Goal: Task Accomplishment & Management: Use online tool/utility

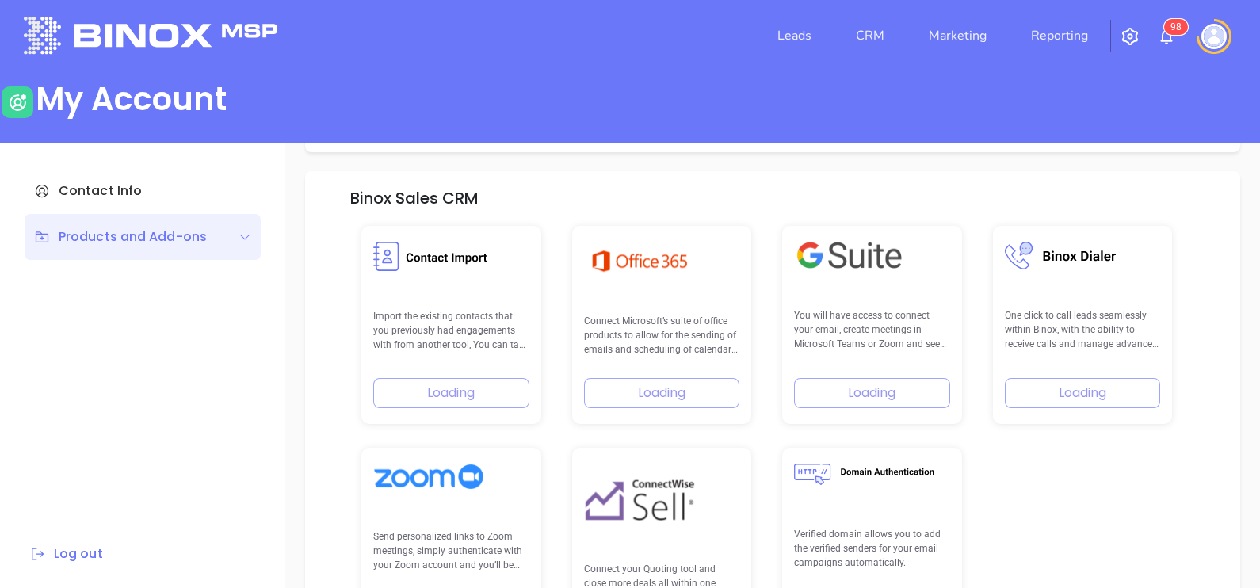
scroll to position [225, 0]
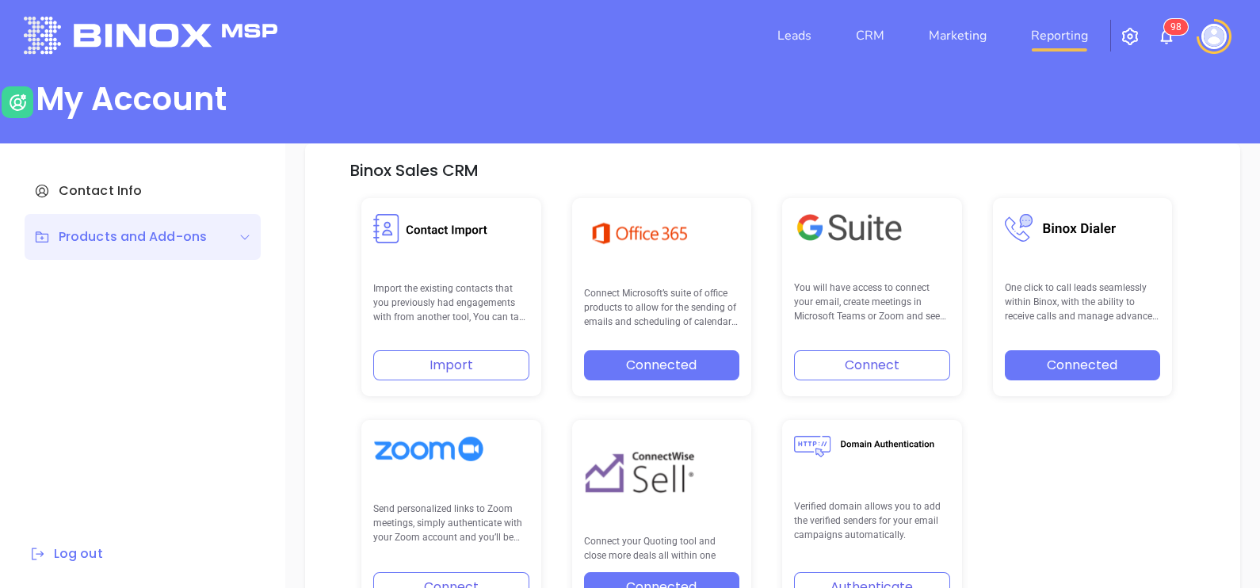
click at [1079, 44] on link "Reporting" at bounding box center [1060, 36] width 70 height 32
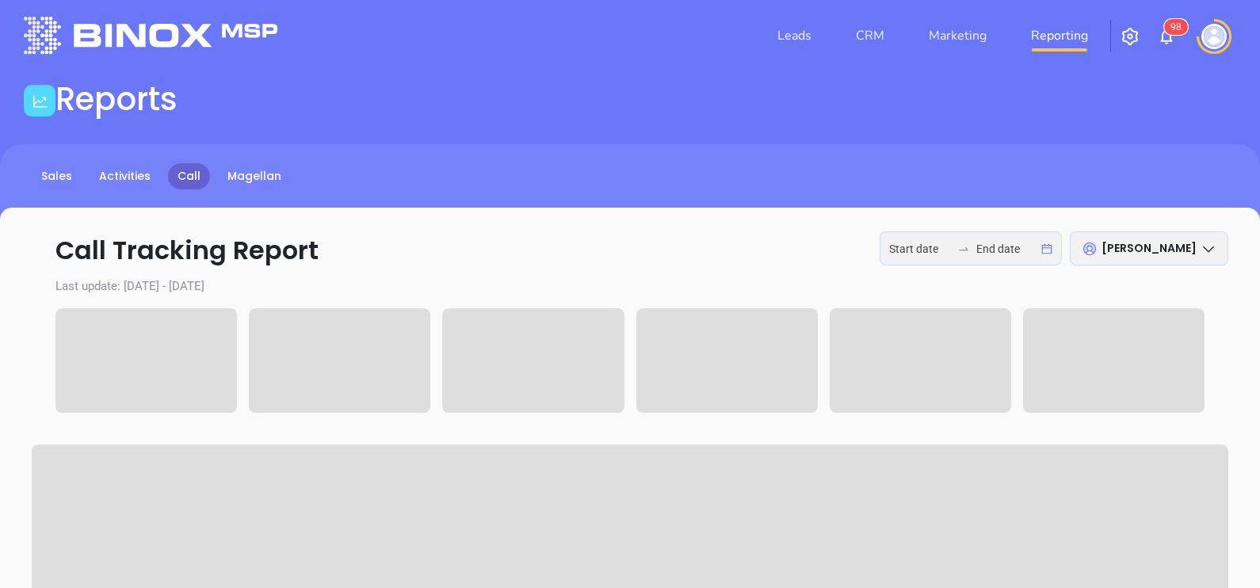
type input "[DATE]"
click at [944, 255] on input "2025-09-29" at bounding box center [920, 248] width 62 height 17
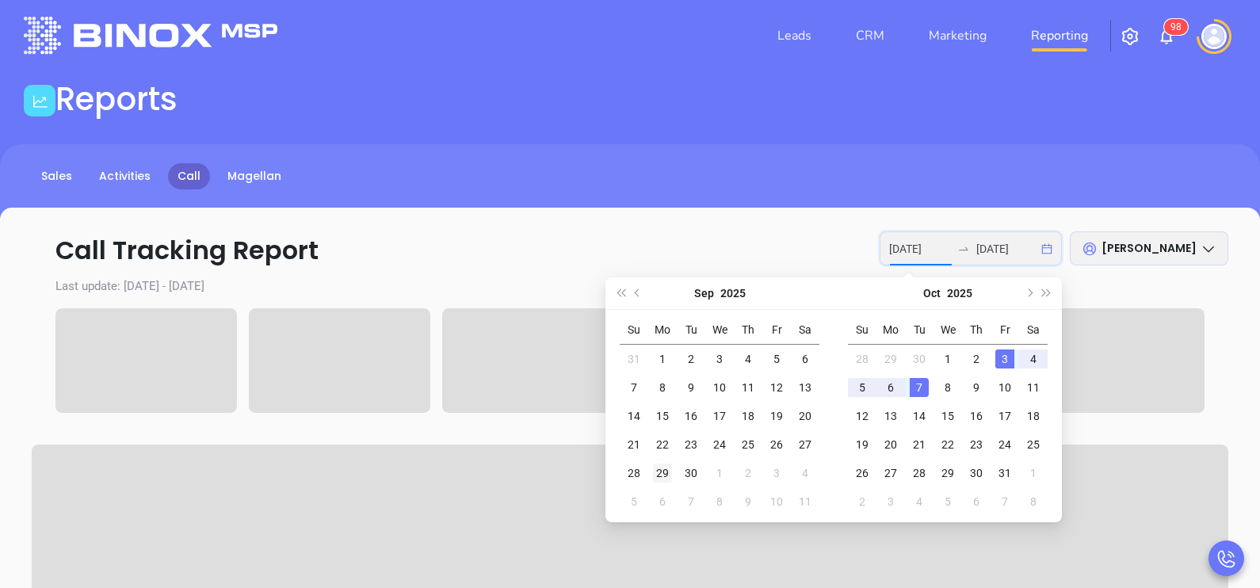
type input "2025-09-29"
click at [662, 471] on div "29" at bounding box center [662, 473] width 19 height 19
type input "2025-10-02"
click at [980, 357] on div "2" at bounding box center [976, 358] width 19 height 19
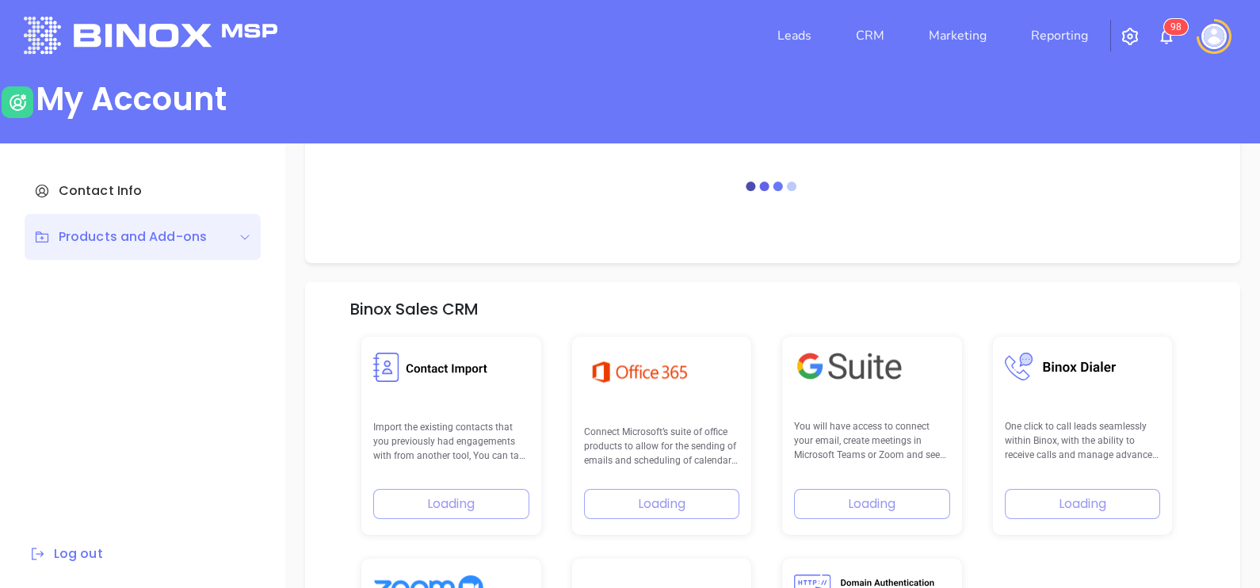
scroll to position [225, 0]
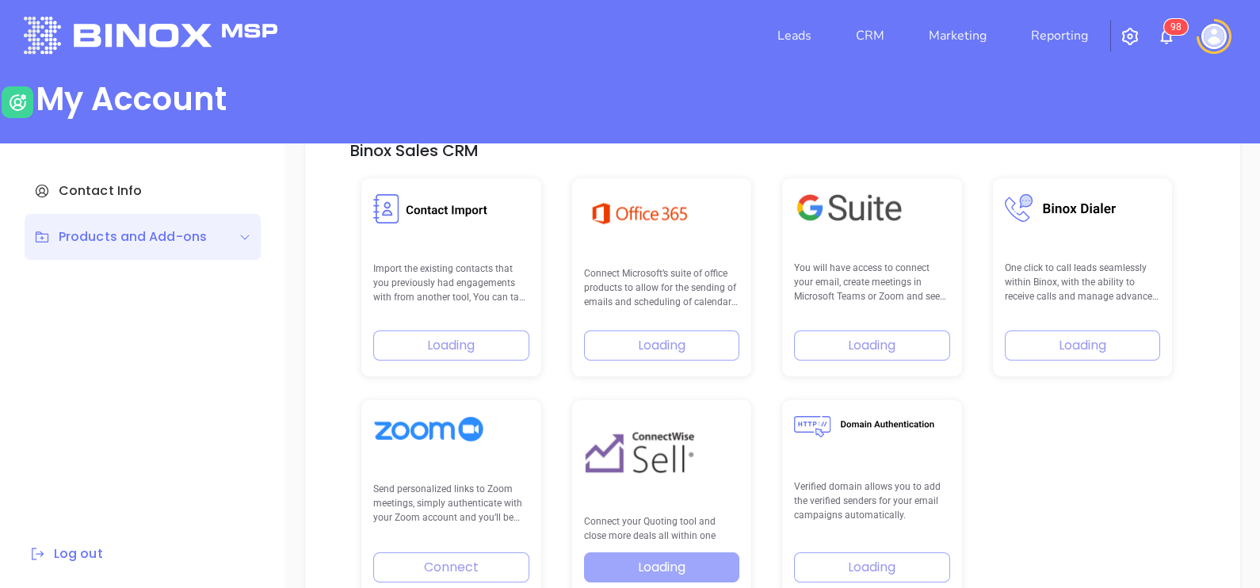
click at [1059, 54] on nav "Leads CRM Marketing Reporting" at bounding box center [933, 35] width 356 height 57
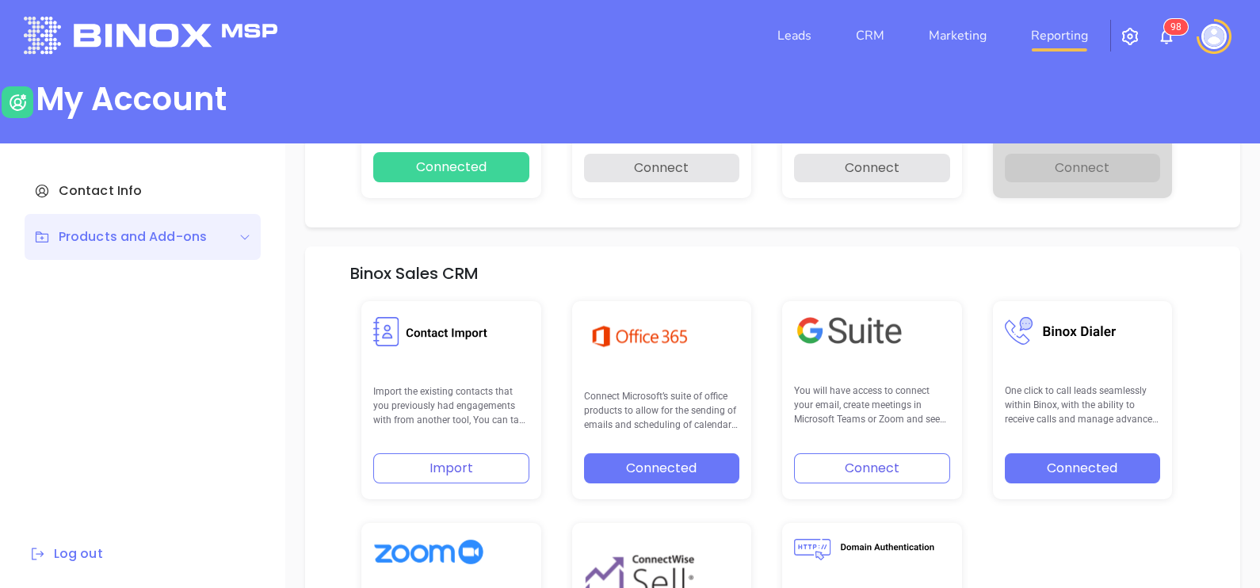
click at [1062, 45] on link "Reporting" at bounding box center [1060, 36] width 70 height 32
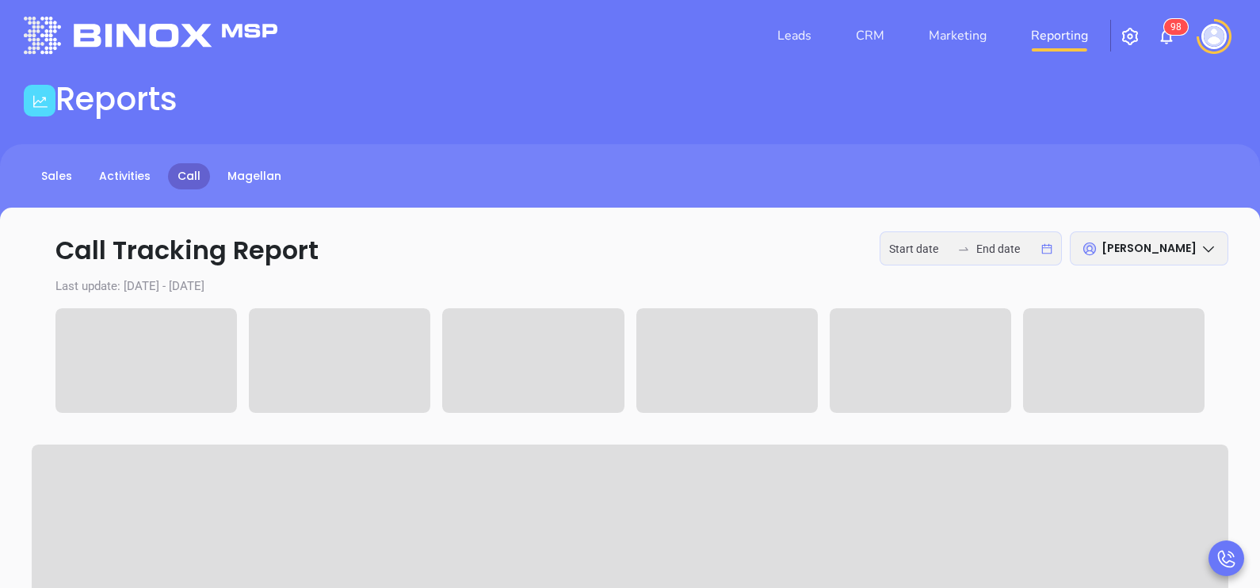
type input "2025-09-29"
click at [976, 244] on input "2025-10-03" at bounding box center [1007, 248] width 62 height 17
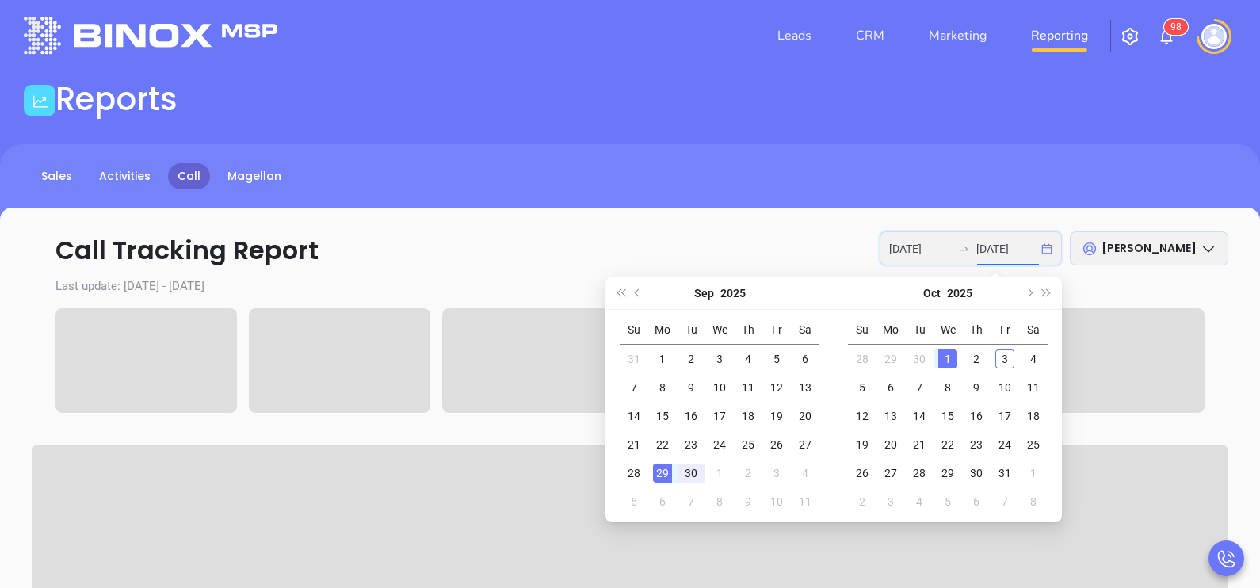
type input "2025-10-01"
click at [943, 364] on div "1" at bounding box center [947, 358] width 19 height 19
click at [971, 361] on div "2" at bounding box center [976, 358] width 19 height 19
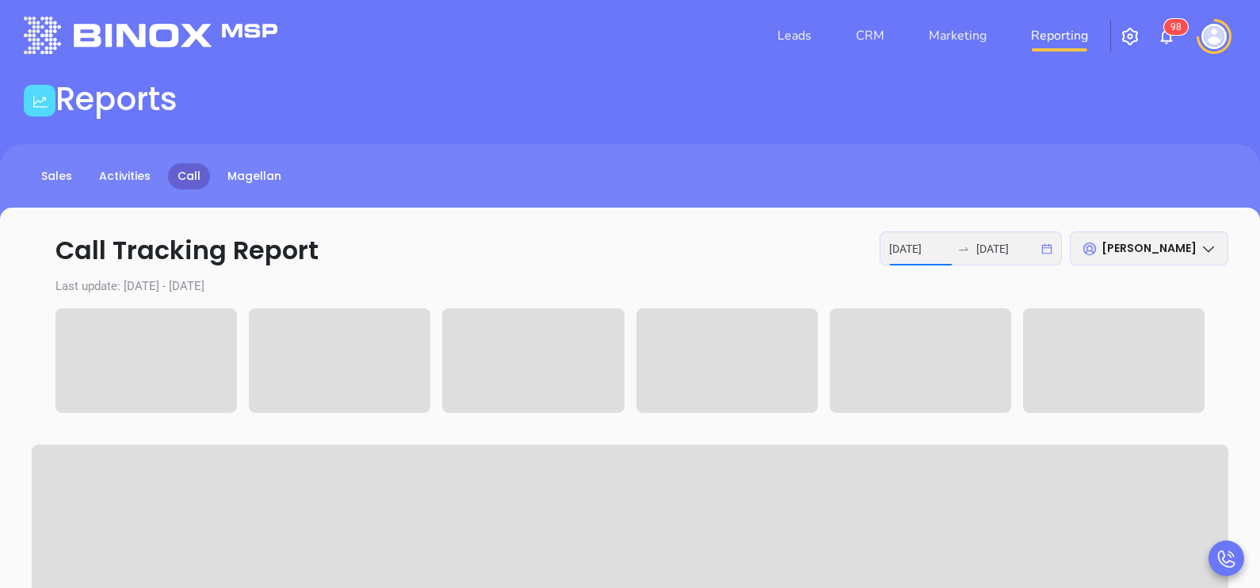
type input "2025-10-01"
type input "2025-10-02"
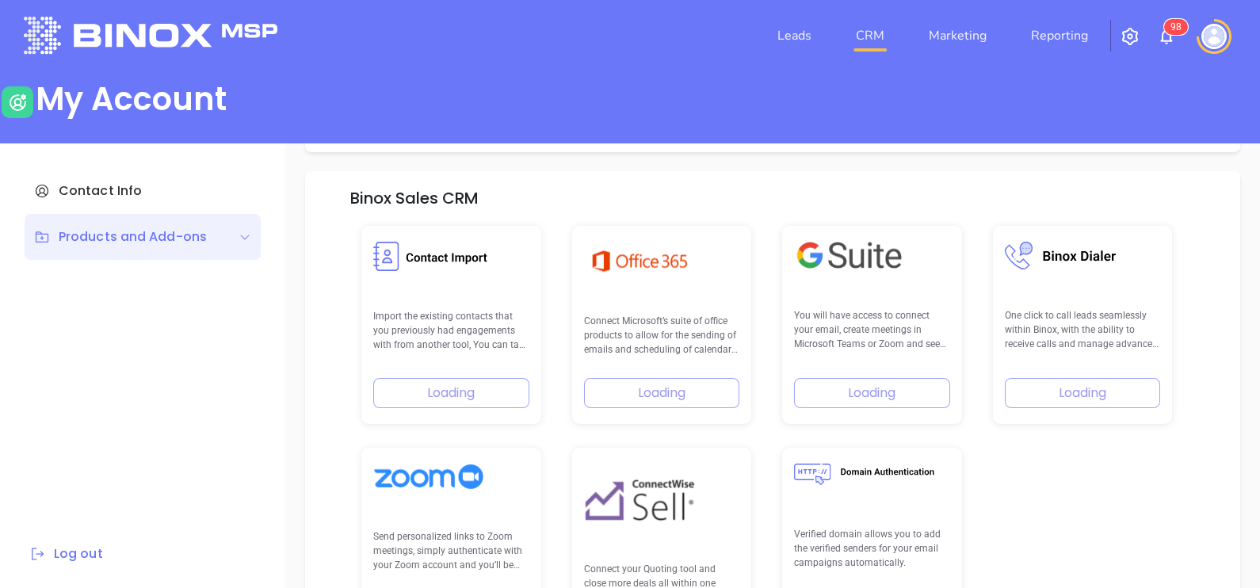
scroll to position [225, 0]
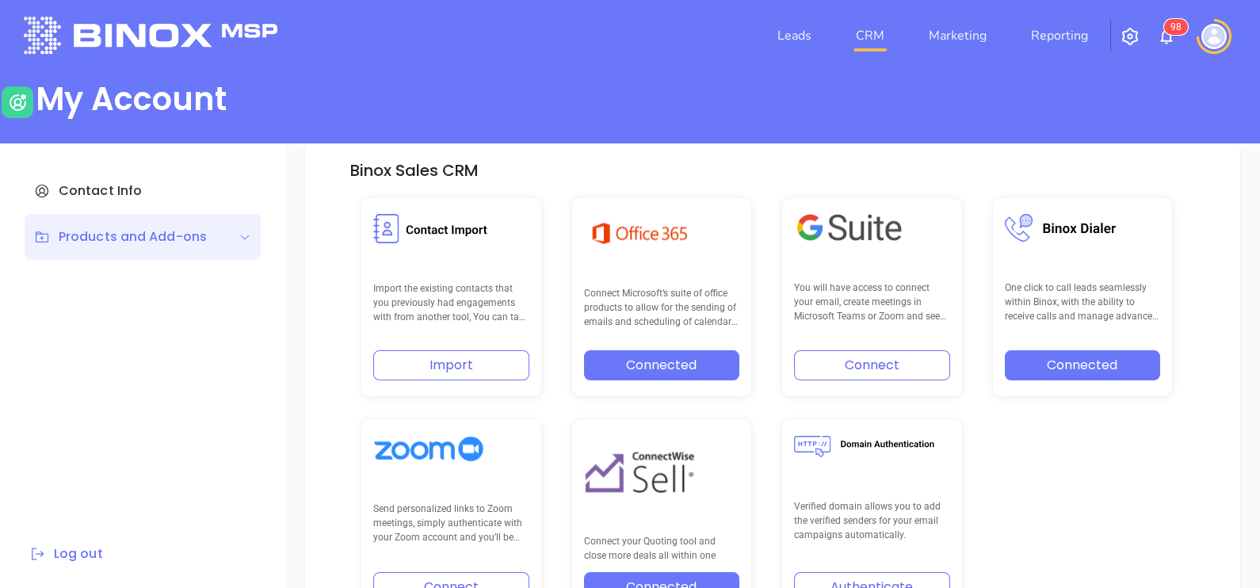
click at [880, 35] on link "CRM" at bounding box center [869, 36] width 41 height 32
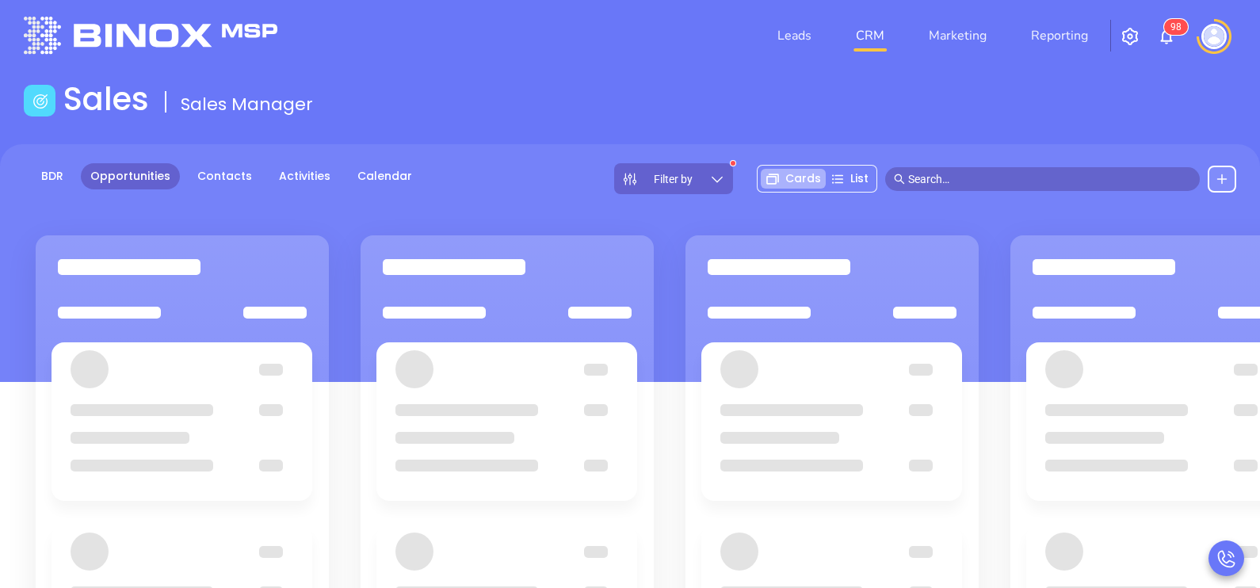
click at [700, 190] on div "Filter by" at bounding box center [673, 178] width 119 height 31
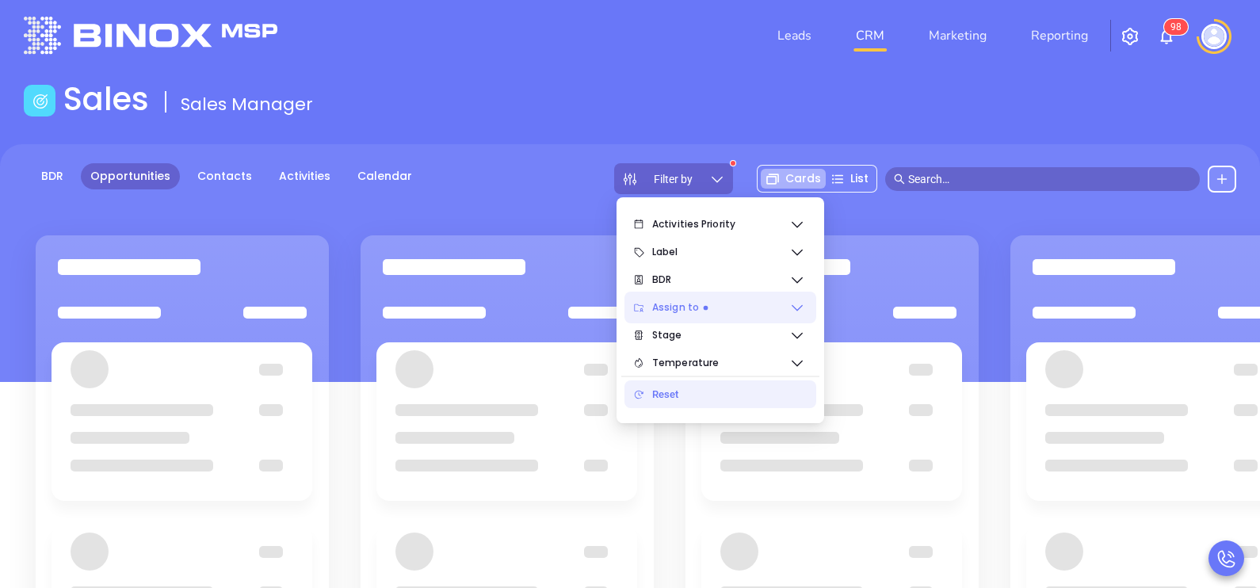
click at [721, 302] on span "Assign to" at bounding box center [720, 308] width 137 height 32
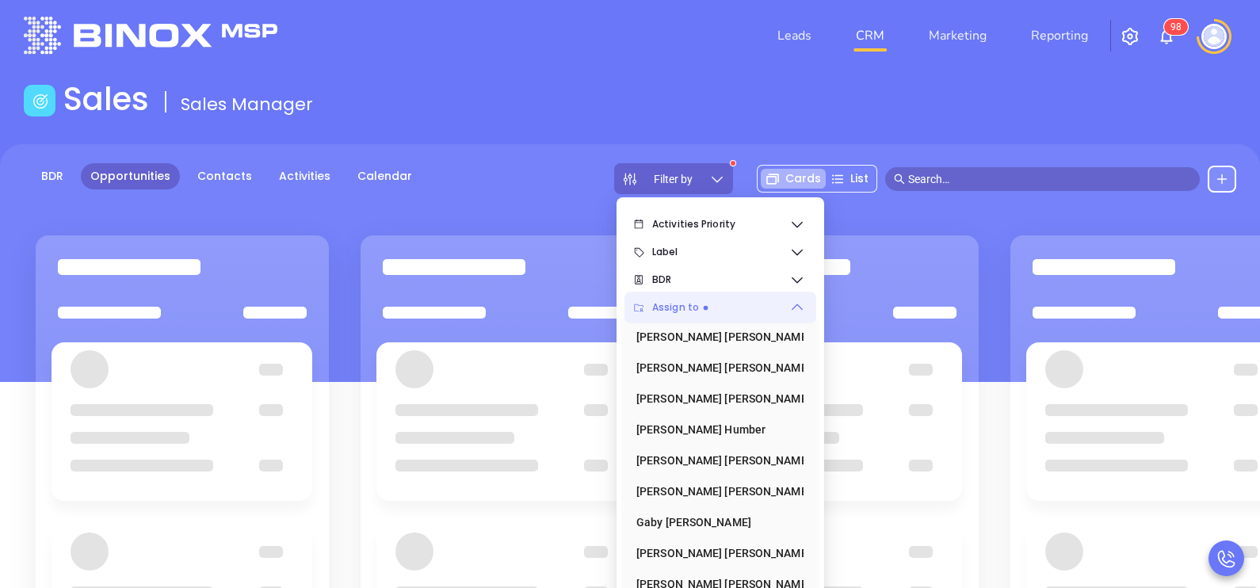
scroll to position [206, 0]
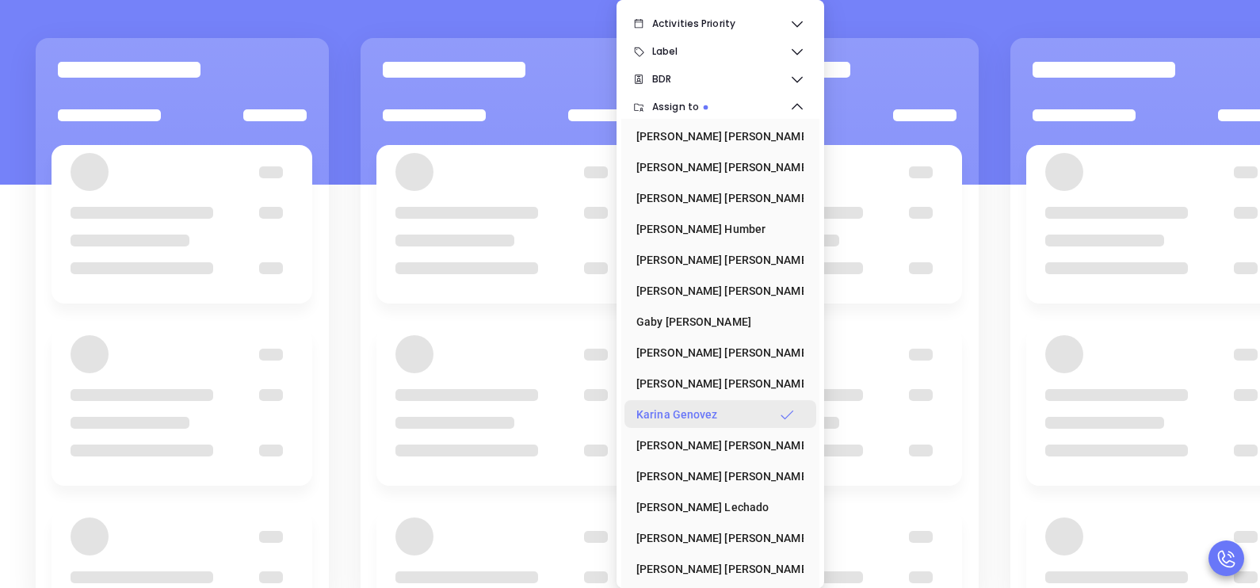
click at [711, 410] on div "Karina Genovez" at bounding box center [715, 415] width 158 height 32
click at [784, 74] on span "BDR" at bounding box center [720, 79] width 137 height 32
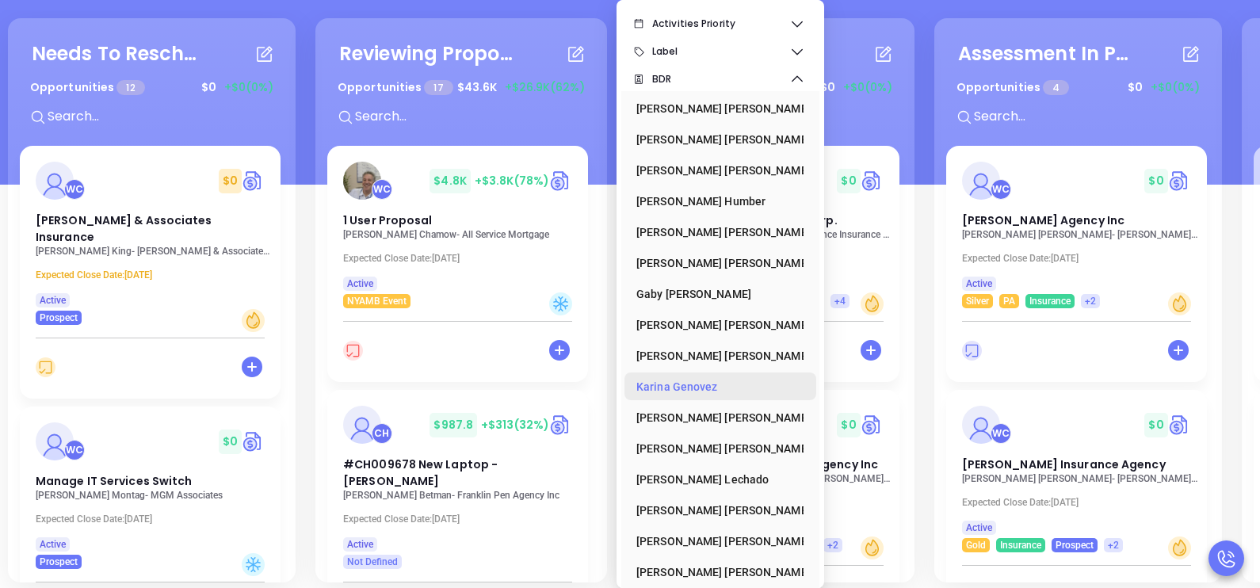
click at [684, 382] on div "Karina Genovez" at bounding box center [715, 387] width 158 height 32
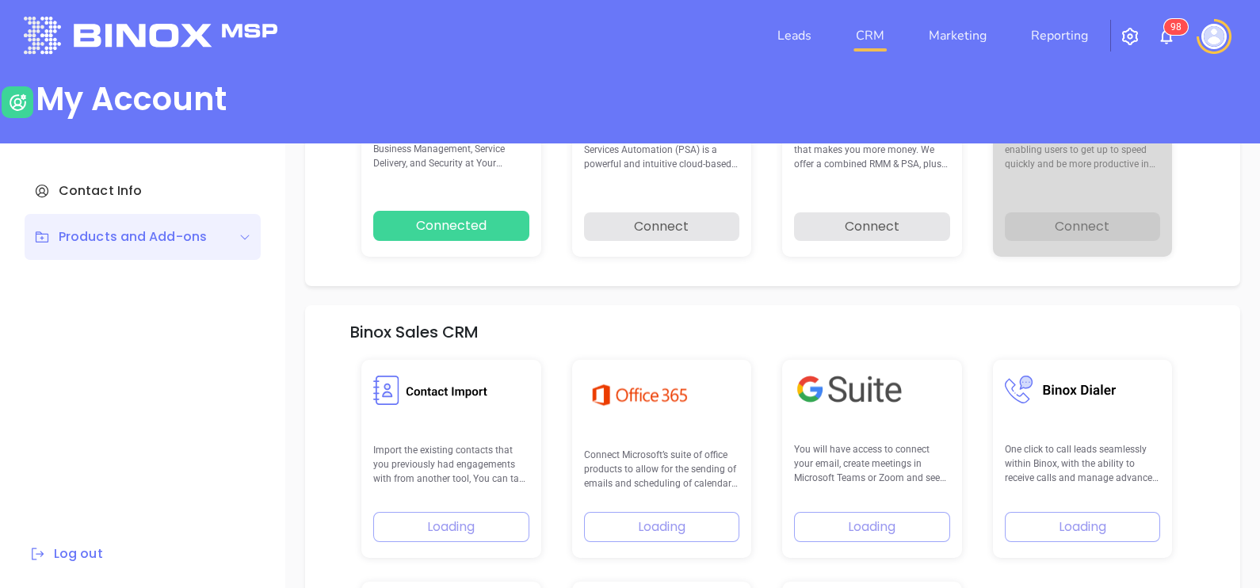
scroll to position [225, 0]
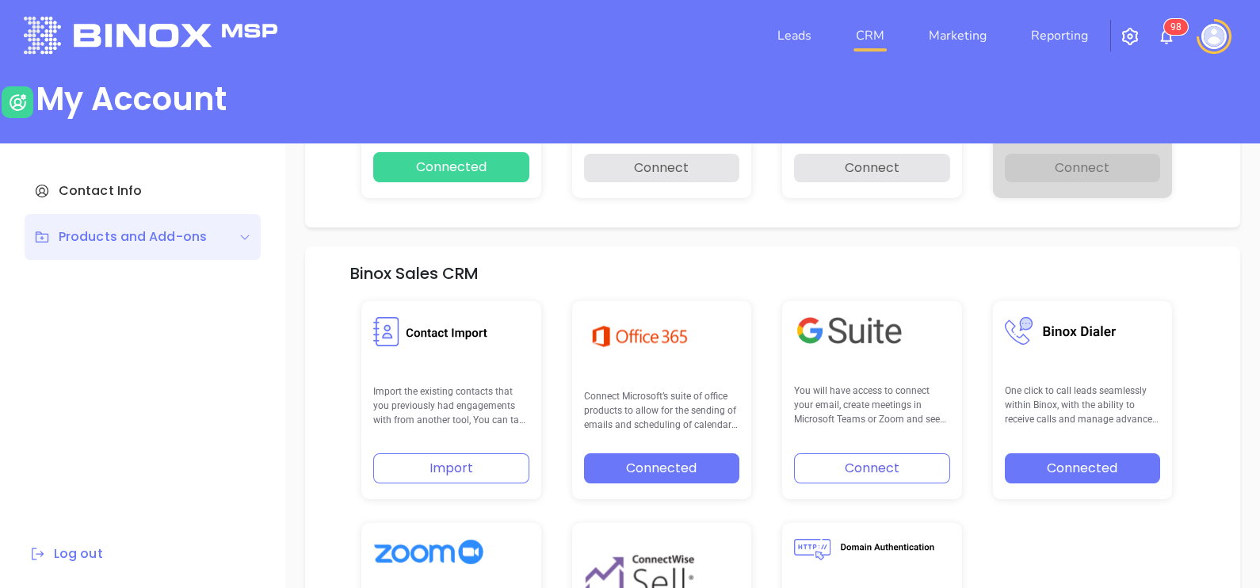
click at [872, 38] on link "CRM" at bounding box center [869, 36] width 41 height 32
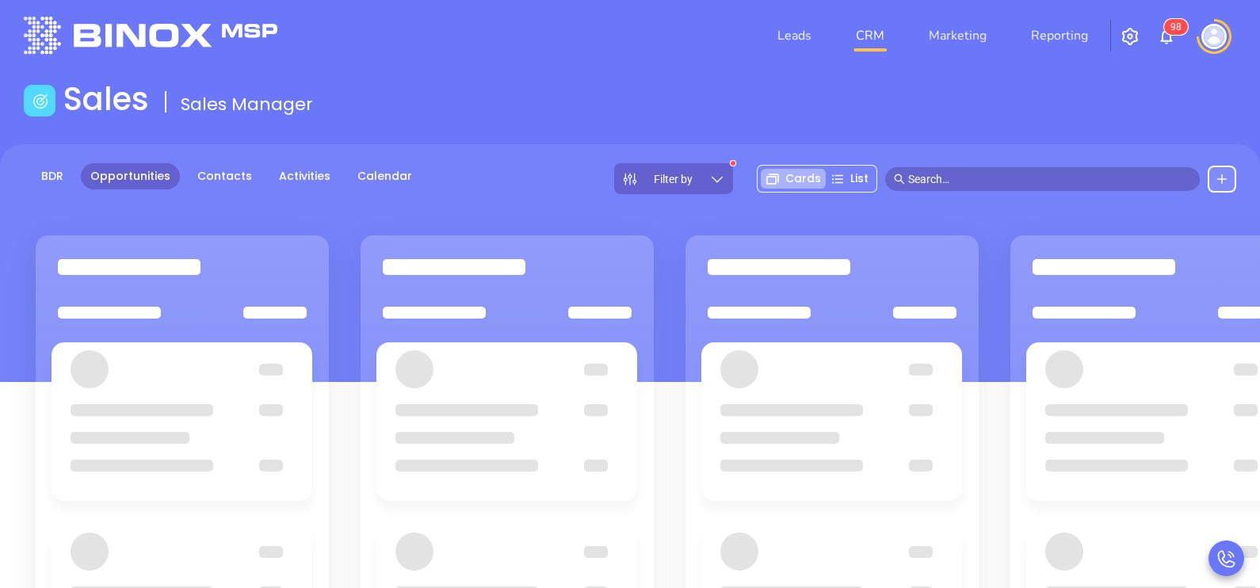
click at [712, 175] on icon at bounding box center [717, 179] width 16 height 16
click at [55, 176] on link "BDR" at bounding box center [52, 176] width 41 height 26
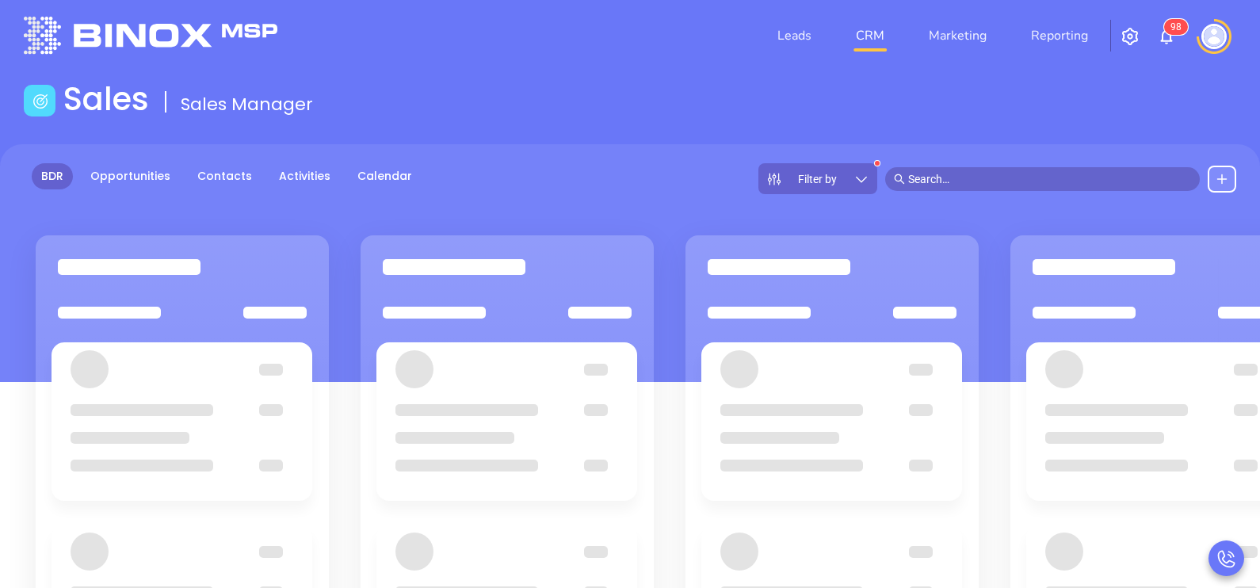
click at [824, 174] on span "Filter by" at bounding box center [817, 179] width 39 height 11
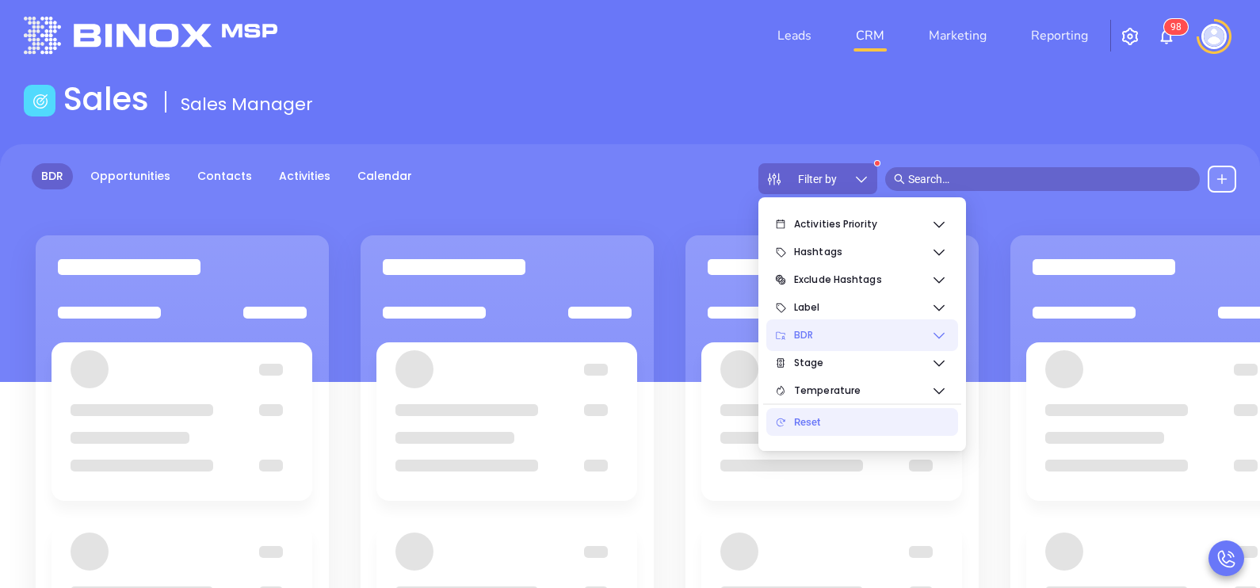
click at [890, 334] on span "BDR" at bounding box center [862, 335] width 137 height 32
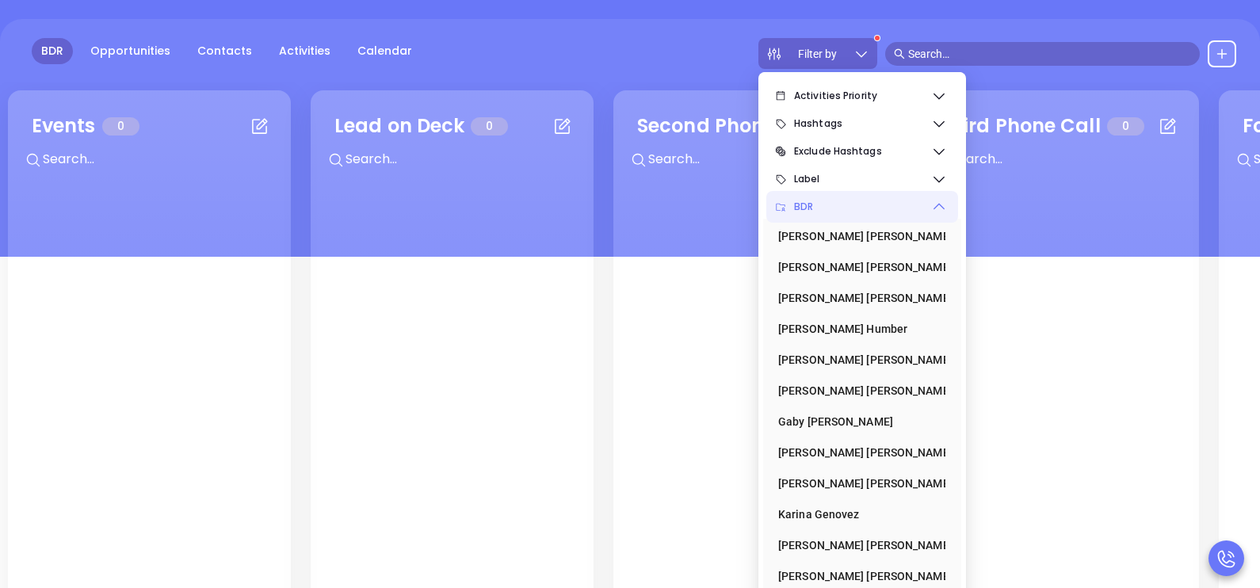
scroll to position [206, 0]
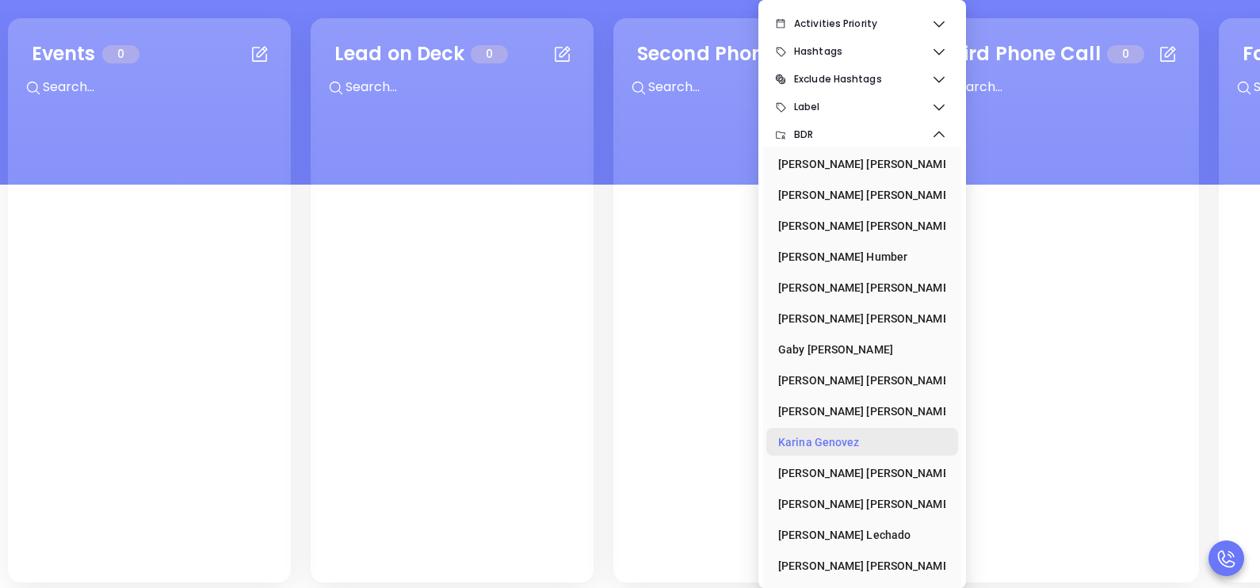
click at [832, 439] on div "Karina Genovez" at bounding box center [857, 442] width 158 height 32
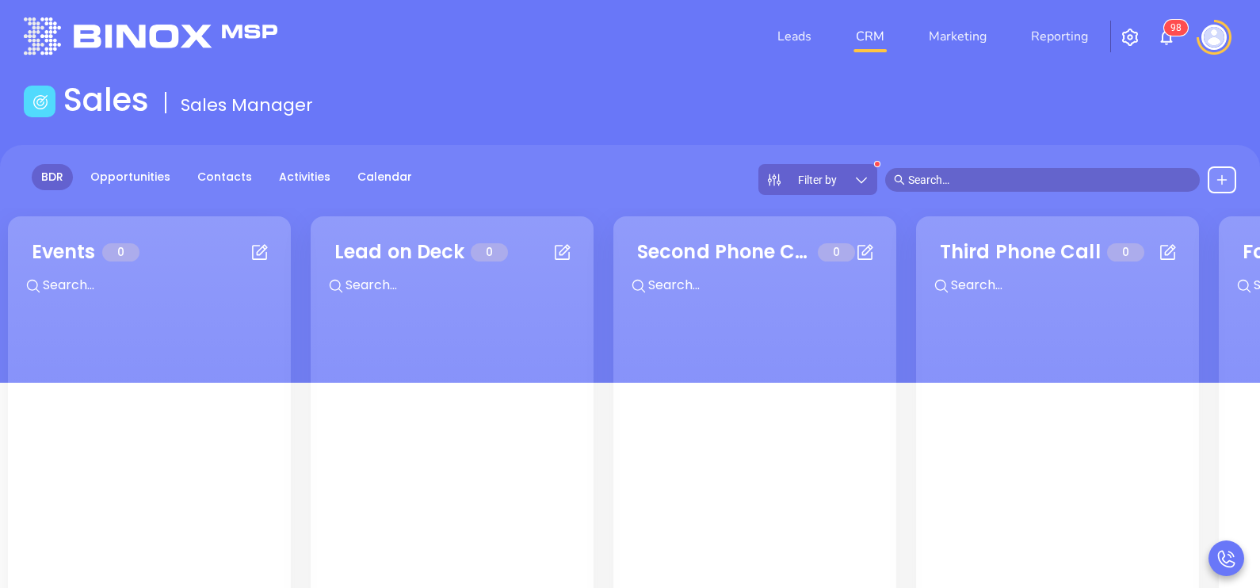
scroll to position [0, 0]
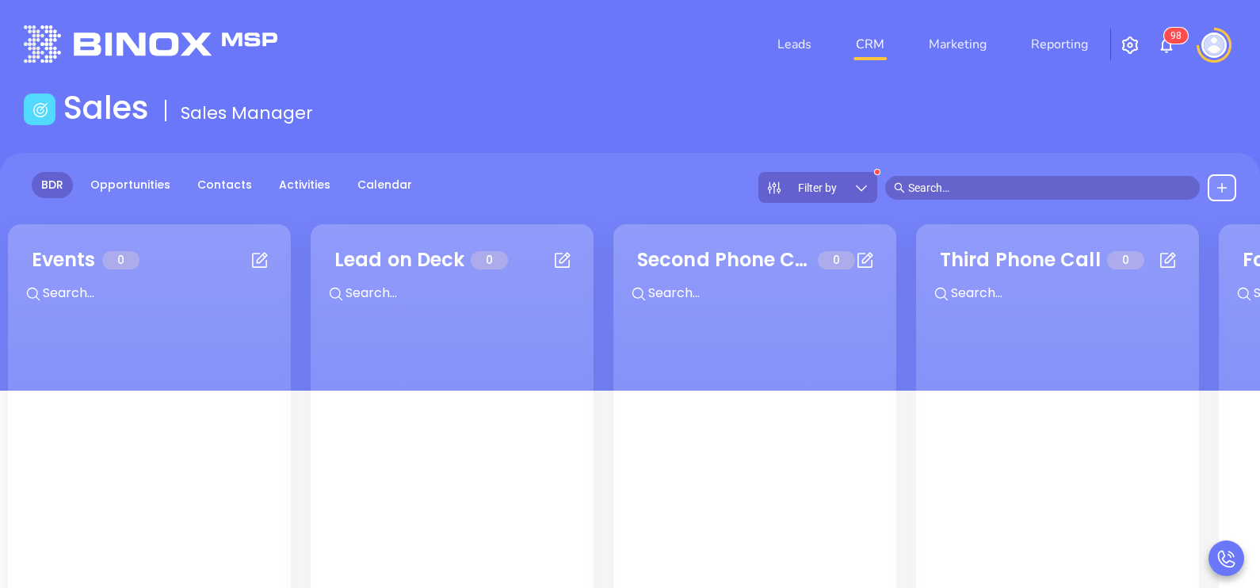
click at [1211, 42] on img at bounding box center [1213, 44] width 25 height 25
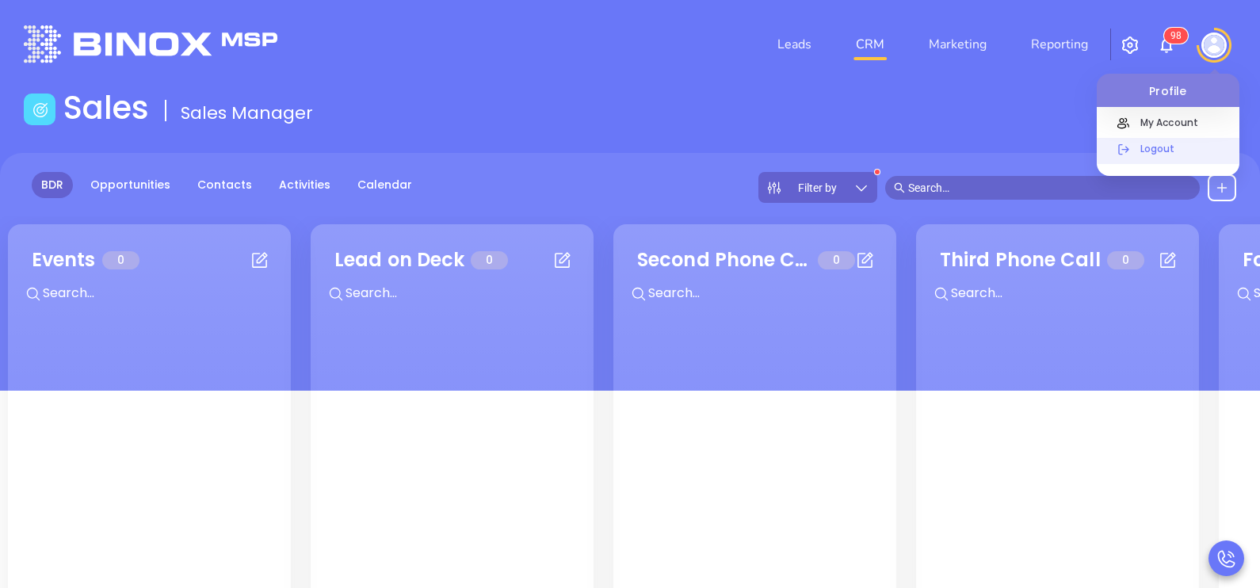
click at [1160, 147] on p "Logout" at bounding box center [1185, 148] width 107 height 17
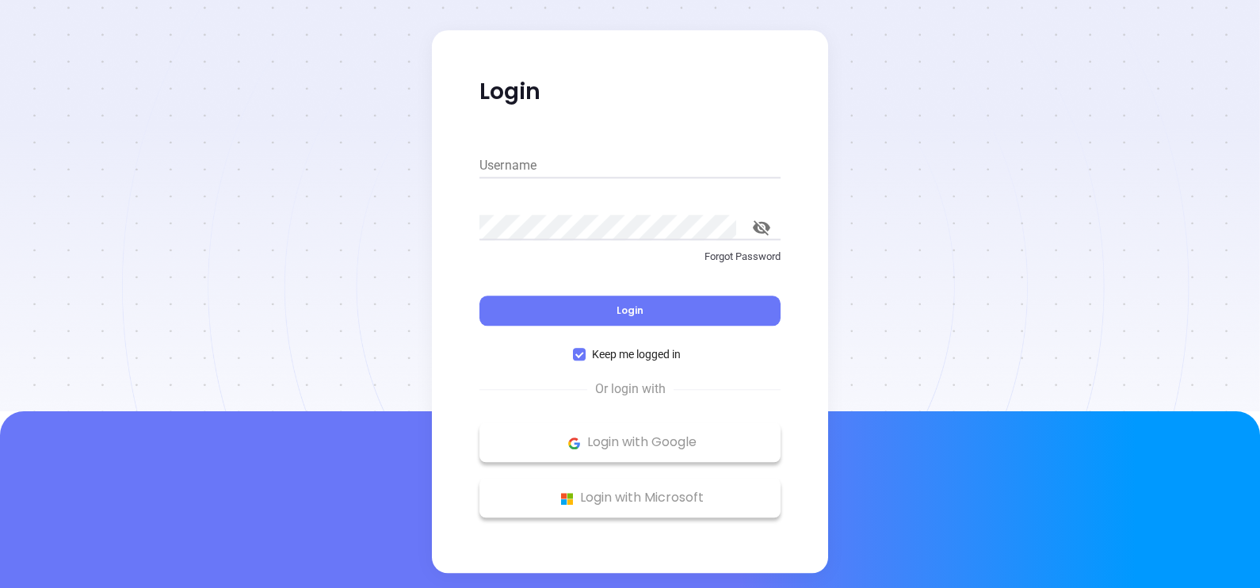
type input "[PERSON_NAME][EMAIL_ADDRESS][DOMAIN_NAME]"
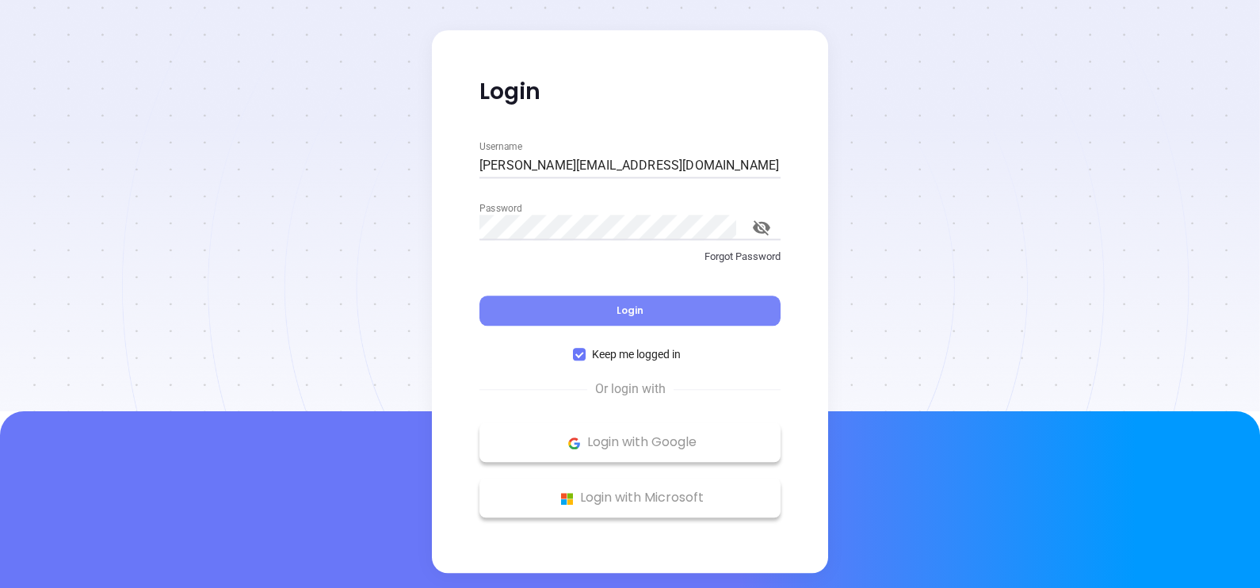
click at [693, 315] on button "Login" at bounding box center [629, 311] width 301 height 30
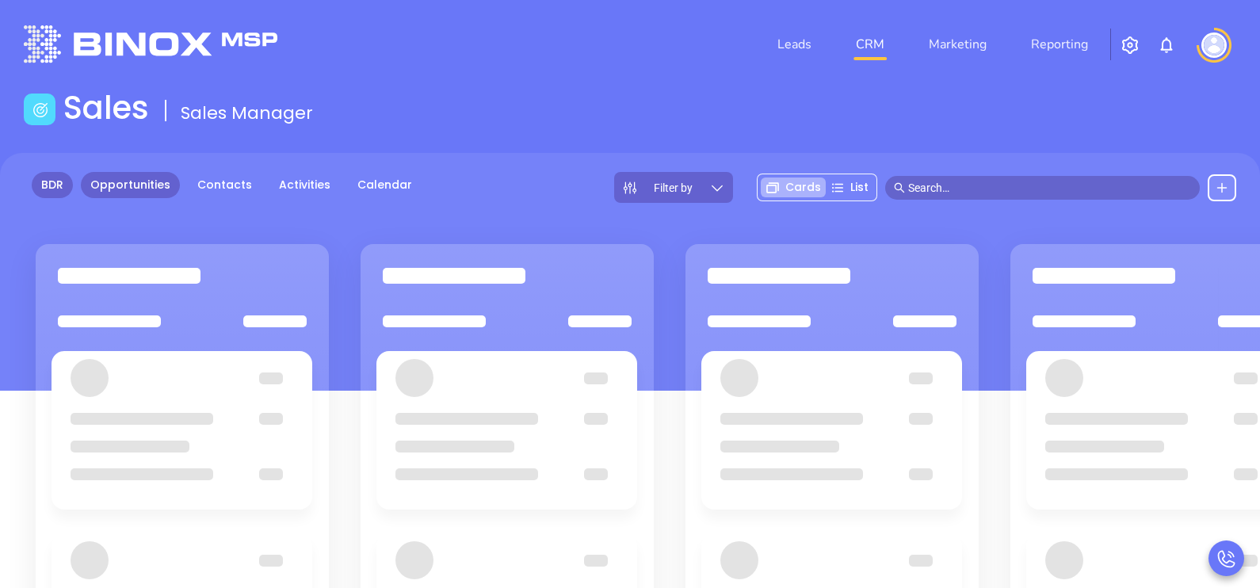
click at [43, 184] on link "BDR" at bounding box center [52, 185] width 41 height 26
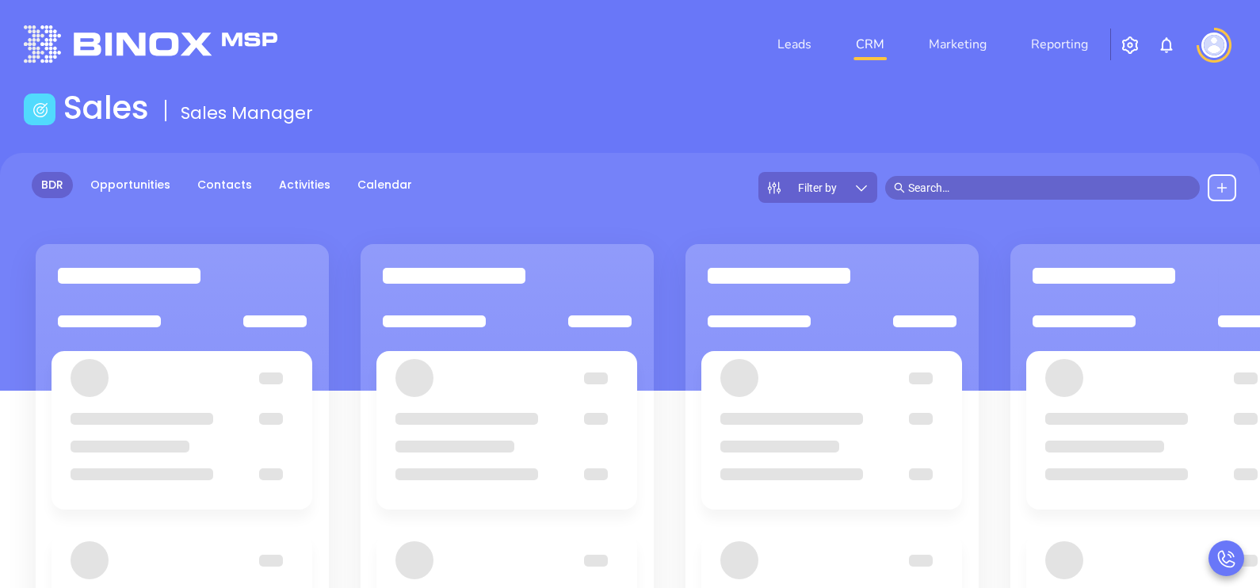
click at [828, 172] on div "Filter by" at bounding box center [817, 187] width 119 height 31
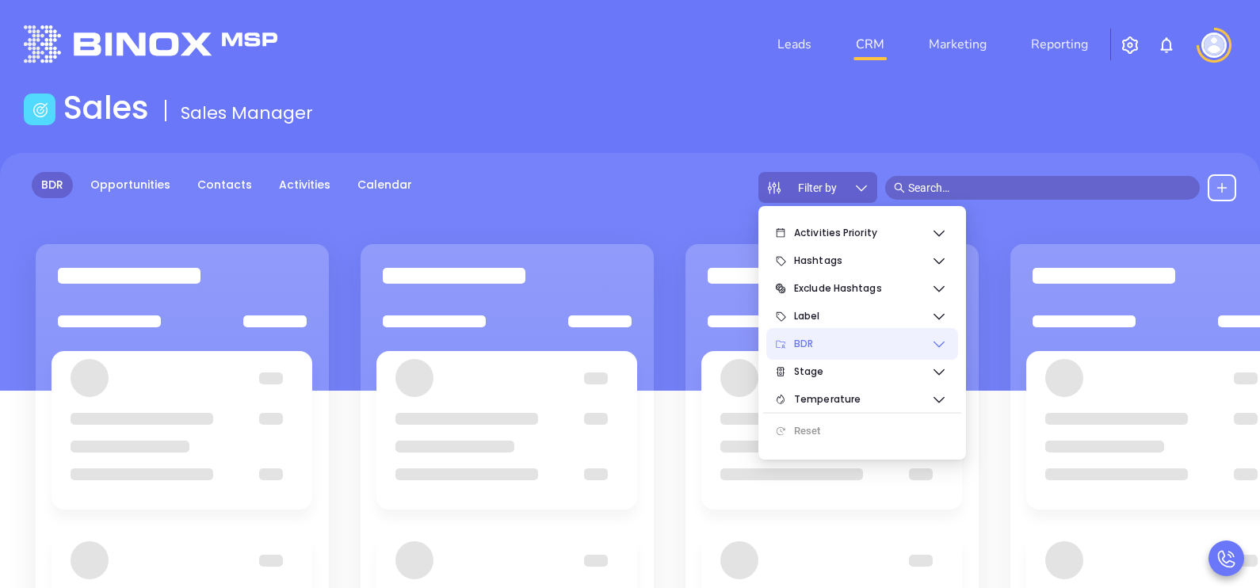
click at [866, 336] on span "BDR" at bounding box center [862, 344] width 137 height 32
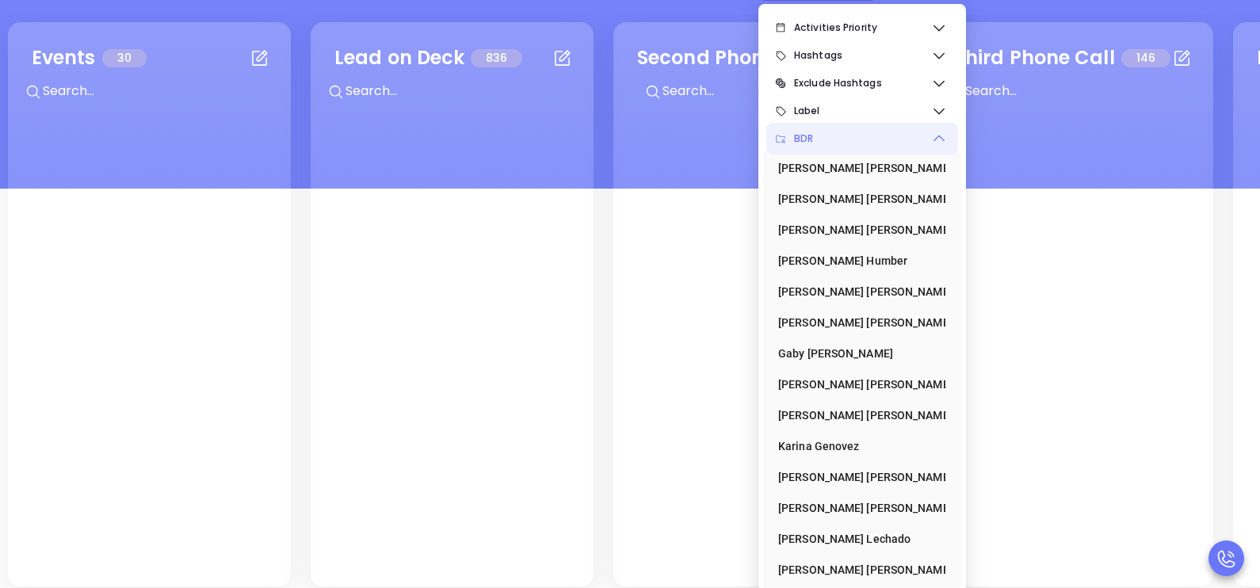
scroll to position [206, 0]
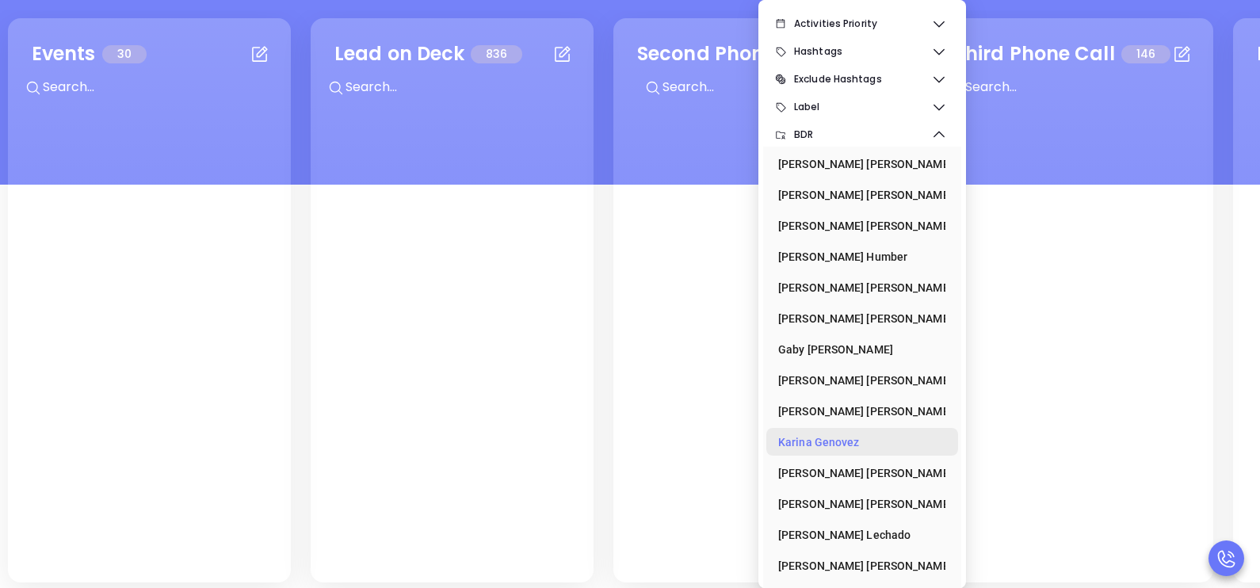
click at [815, 436] on div "Karina Genovez" at bounding box center [857, 442] width 158 height 32
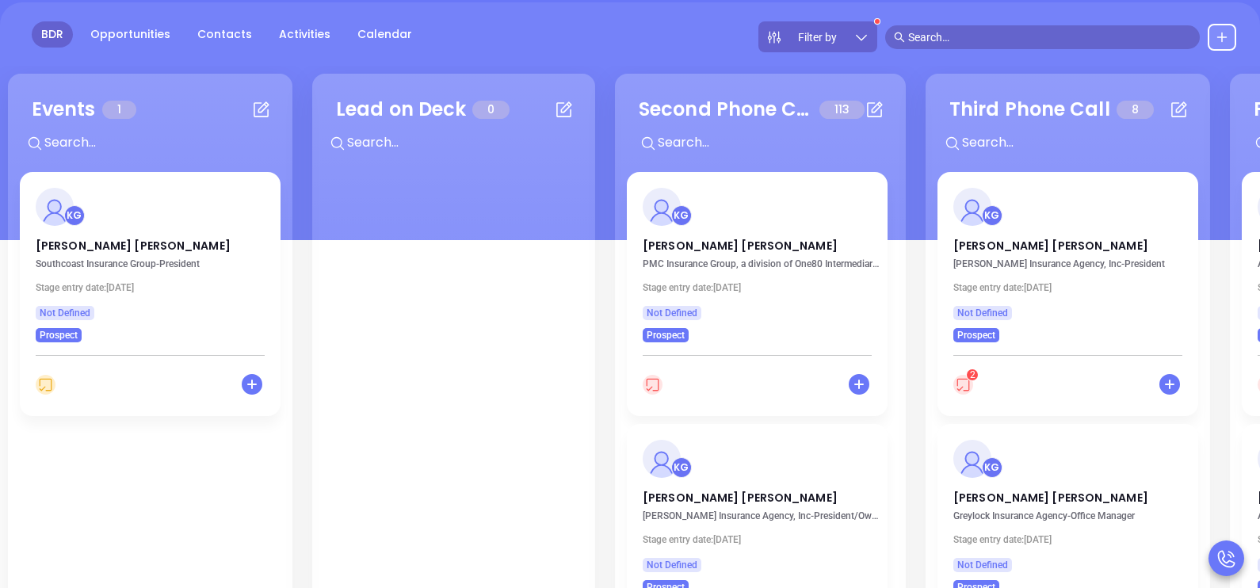
scroll to position [127, 0]
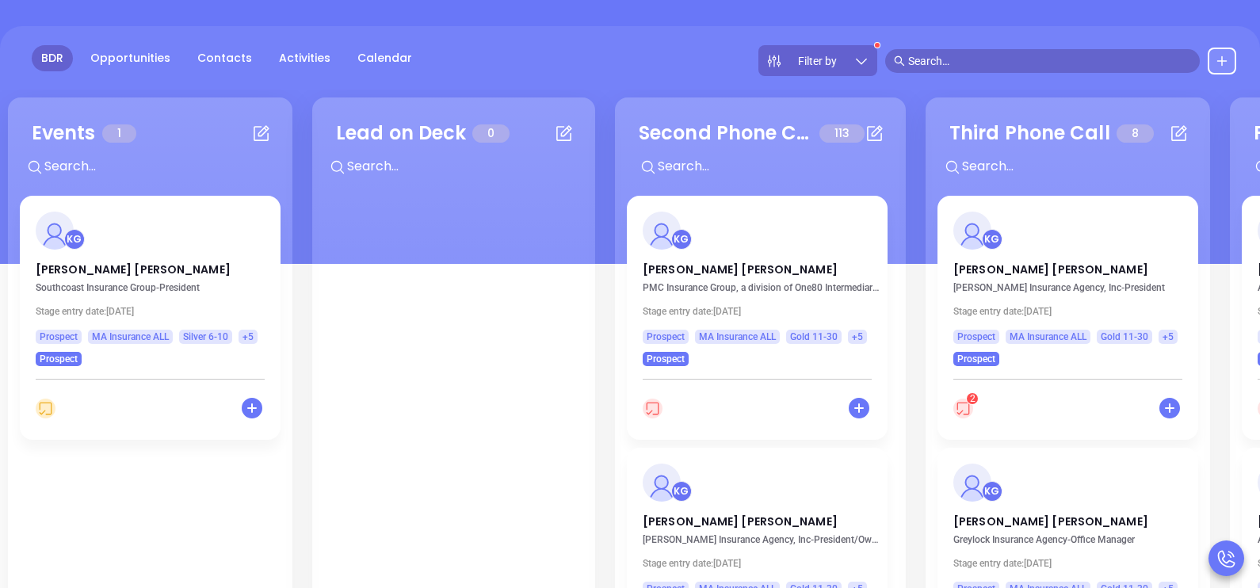
click at [687, 259] on div "KG David Malloy PMC Insurance Group, a division of One80 Intermediaries - Presi…" at bounding box center [757, 281] width 261 height 170
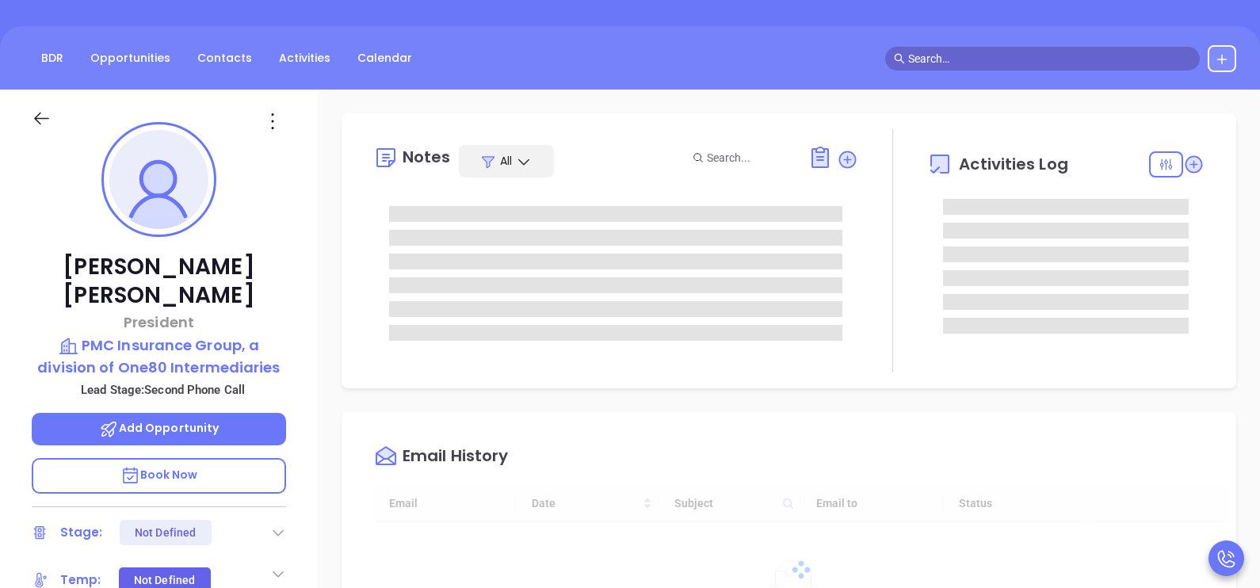
type input "[DATE]"
type input "[PERSON_NAME]"
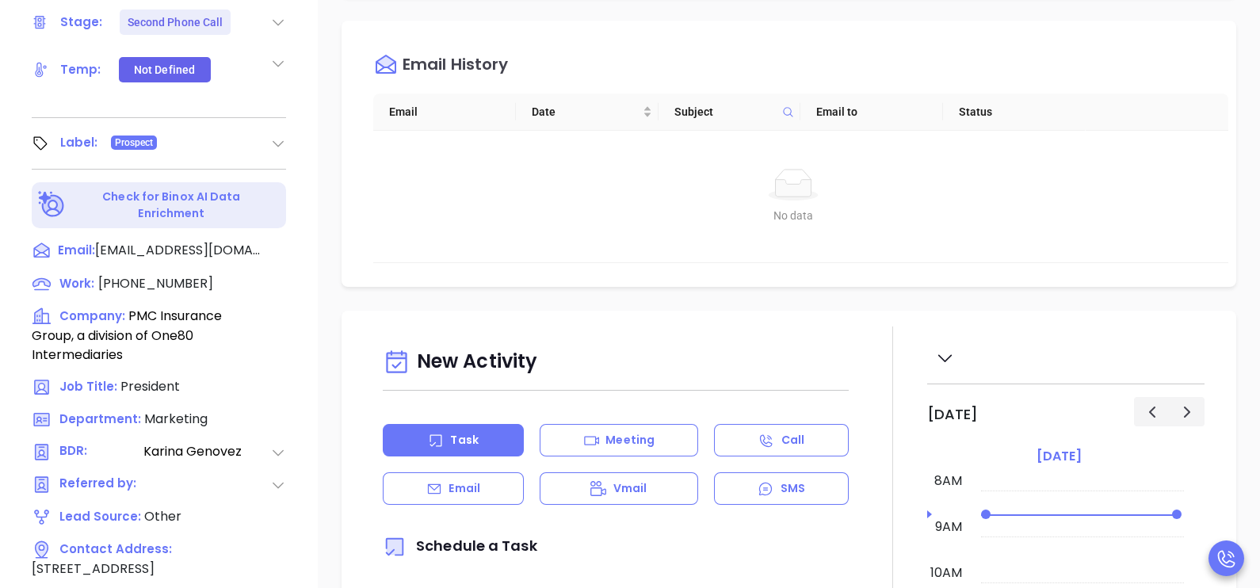
scroll to position [641, 0]
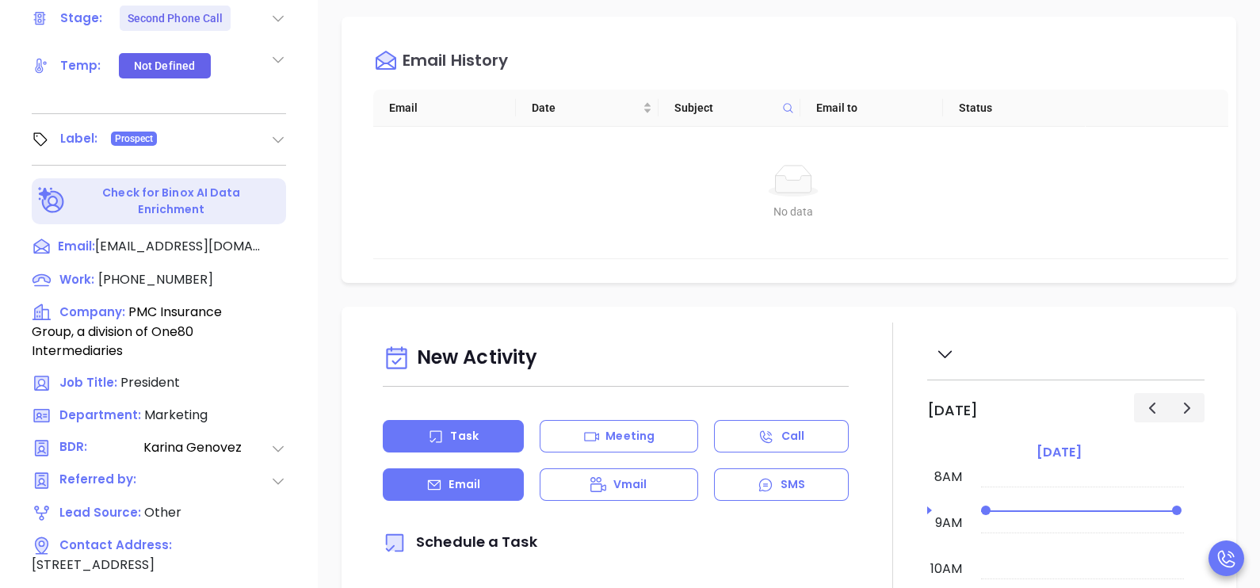
click at [448, 493] on p "Email" at bounding box center [464, 484] width 32 height 17
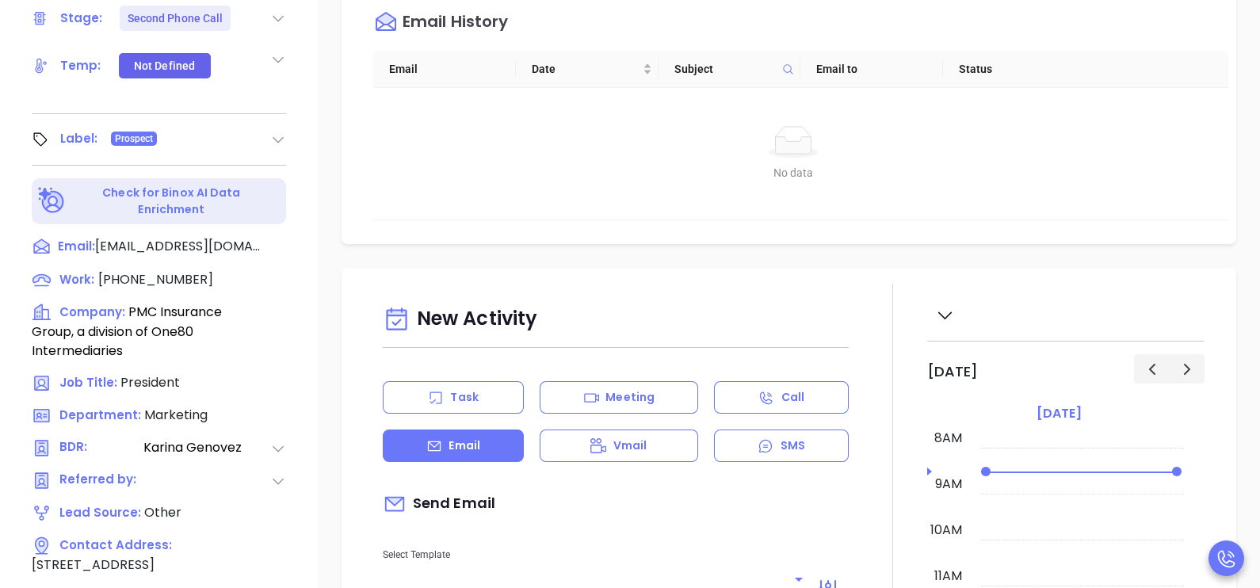
type input "[PERSON_NAME]"
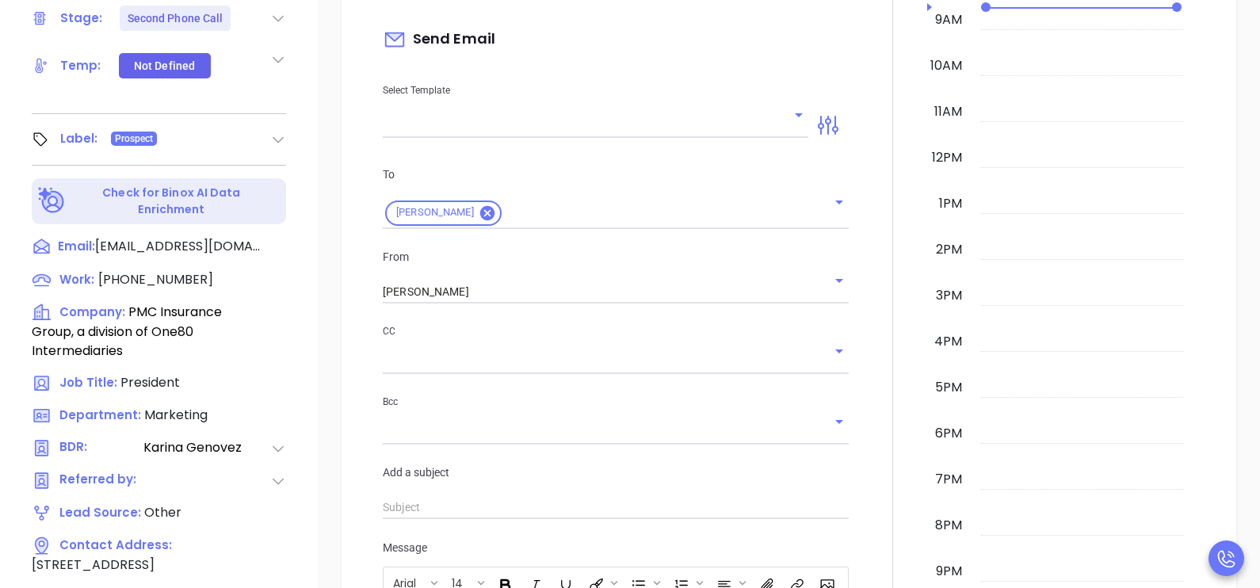
scroll to position [515, 0]
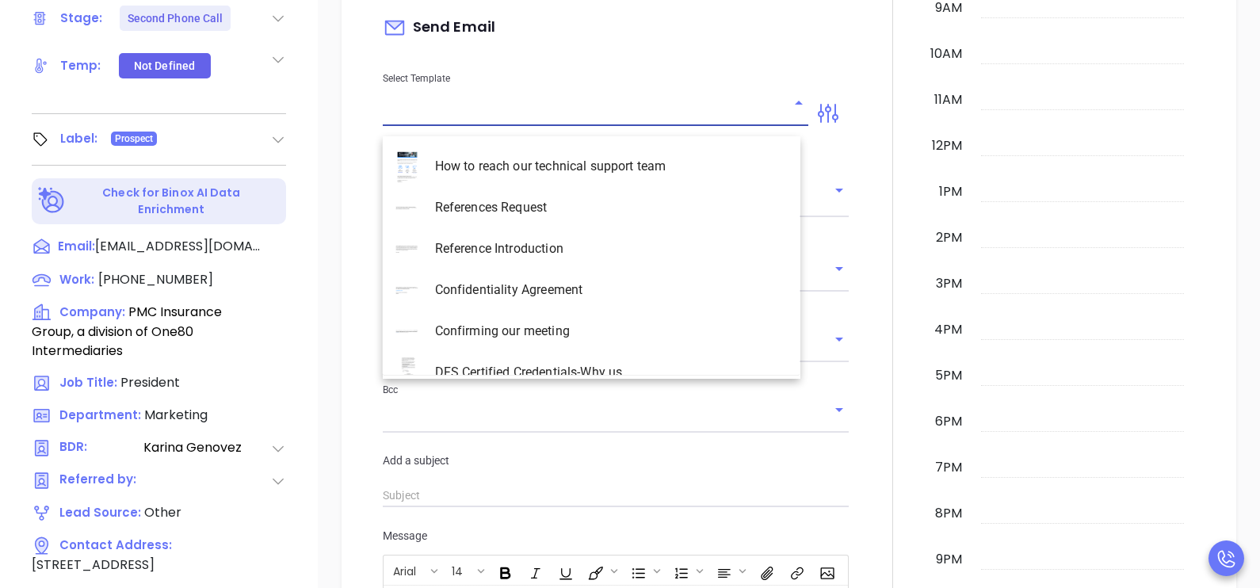
click at [594, 123] on input "text" at bounding box center [584, 113] width 402 height 23
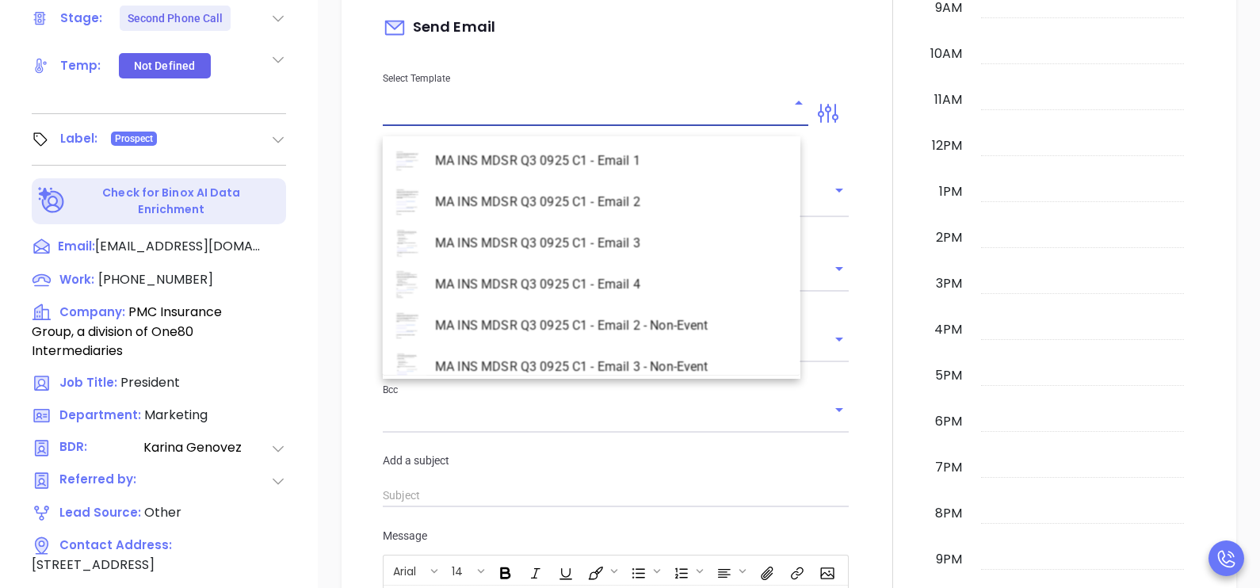
scroll to position [4596, 0]
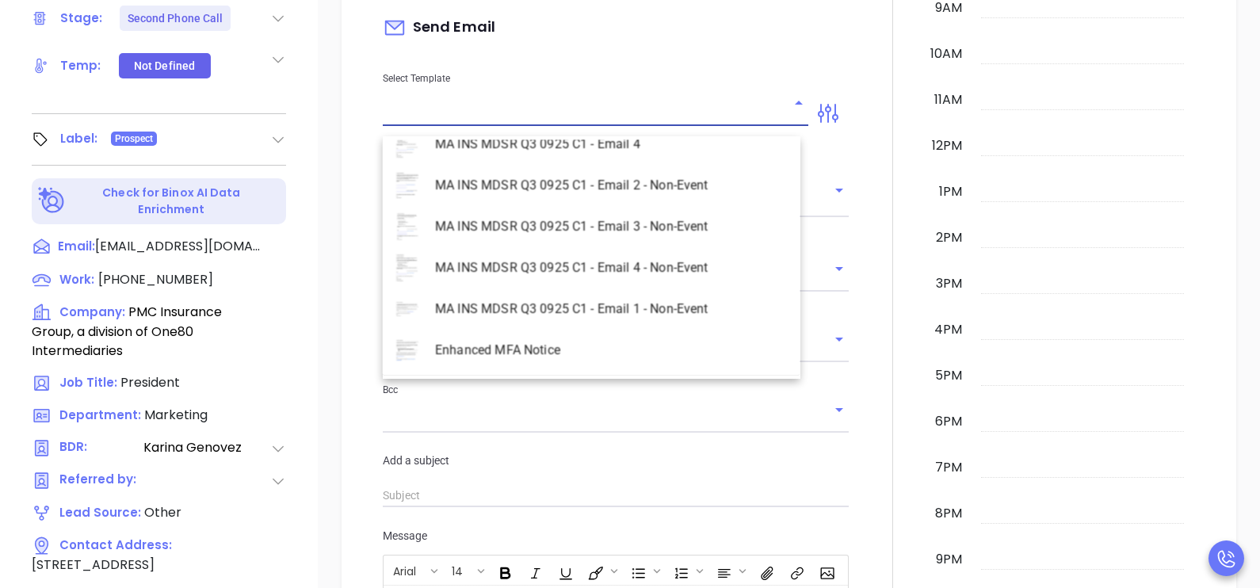
click at [653, 197] on li "MA INS MDSR Q3 0925 C1 - Email 2 - Non-Event" at bounding box center [592, 185] width 418 height 41
type input "MA INS MDSR Q3 0925 C1 - Email 2 - Non-Event"
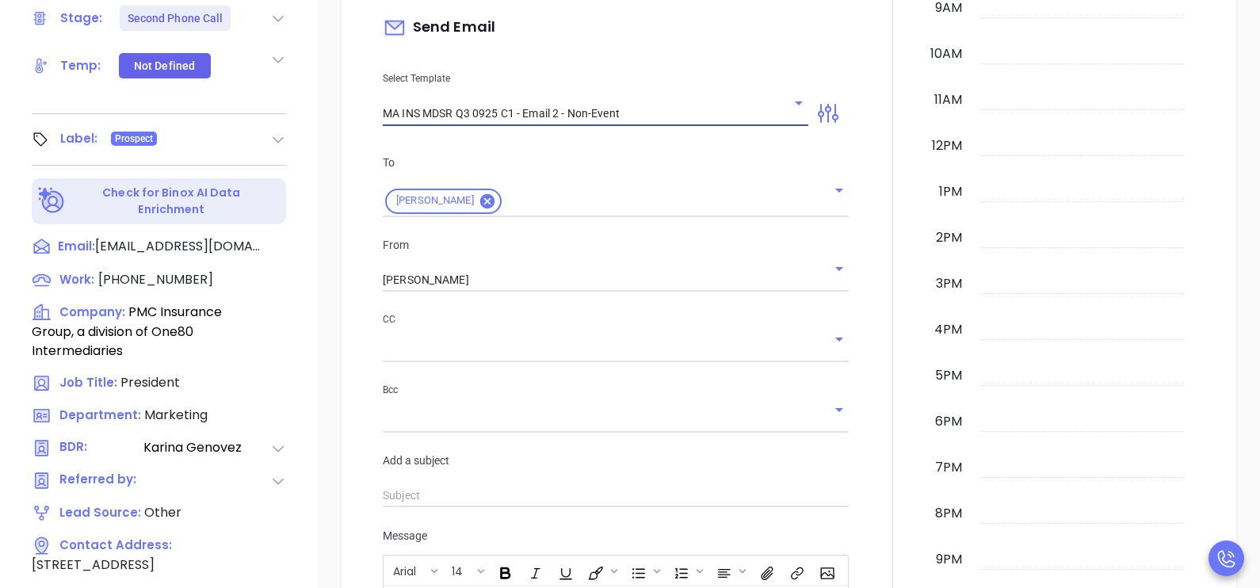
type input "David, here’s the MA compliance checklist we mentioned"
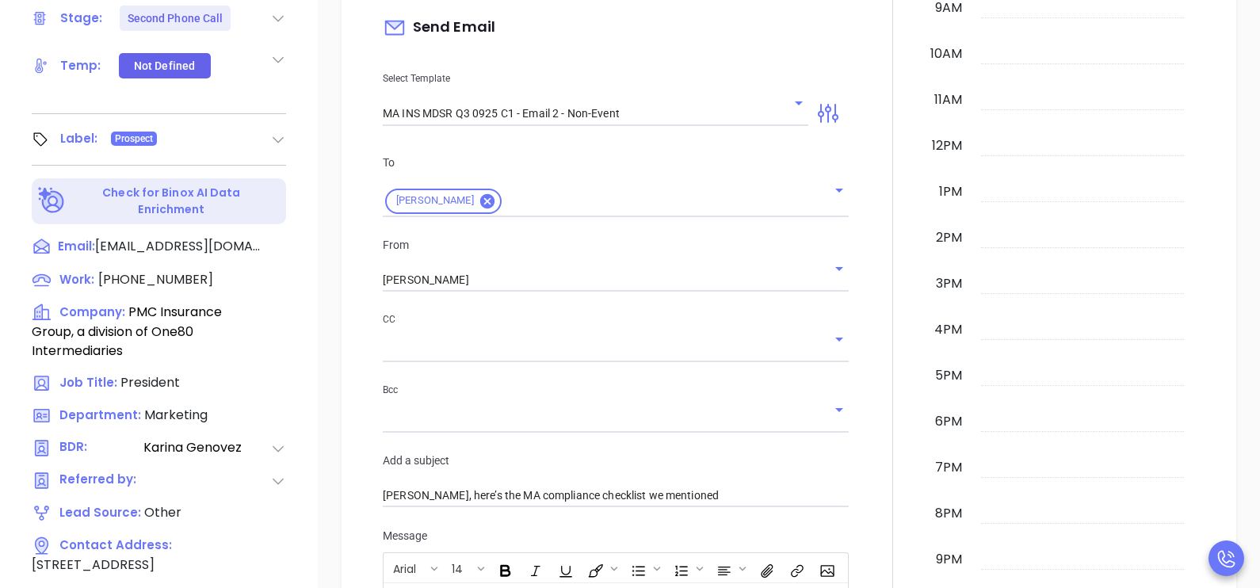
click at [859, 357] on div at bounding box center [892, 469] width 69 height 1324
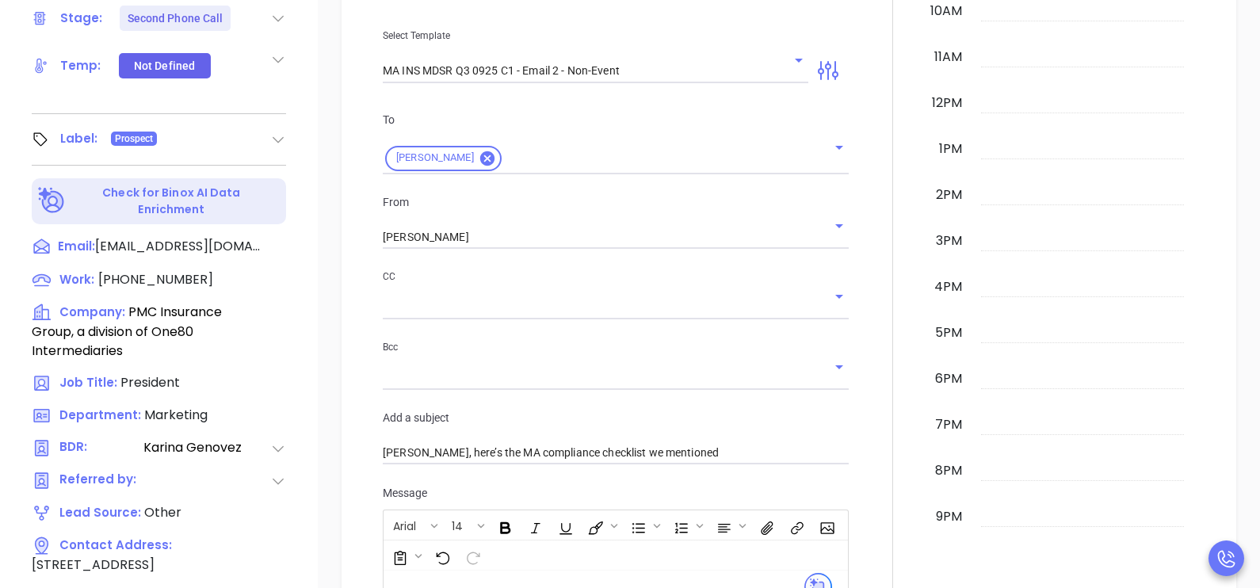
scroll to position [555, 0]
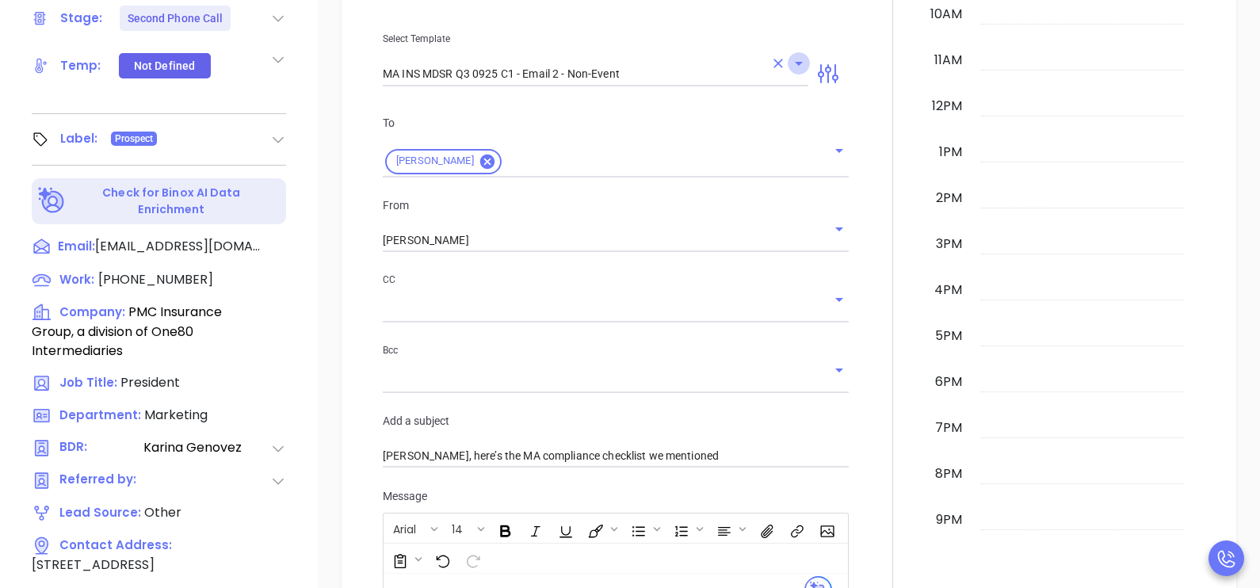
click at [789, 68] on icon "Open" at bounding box center [798, 63] width 19 height 19
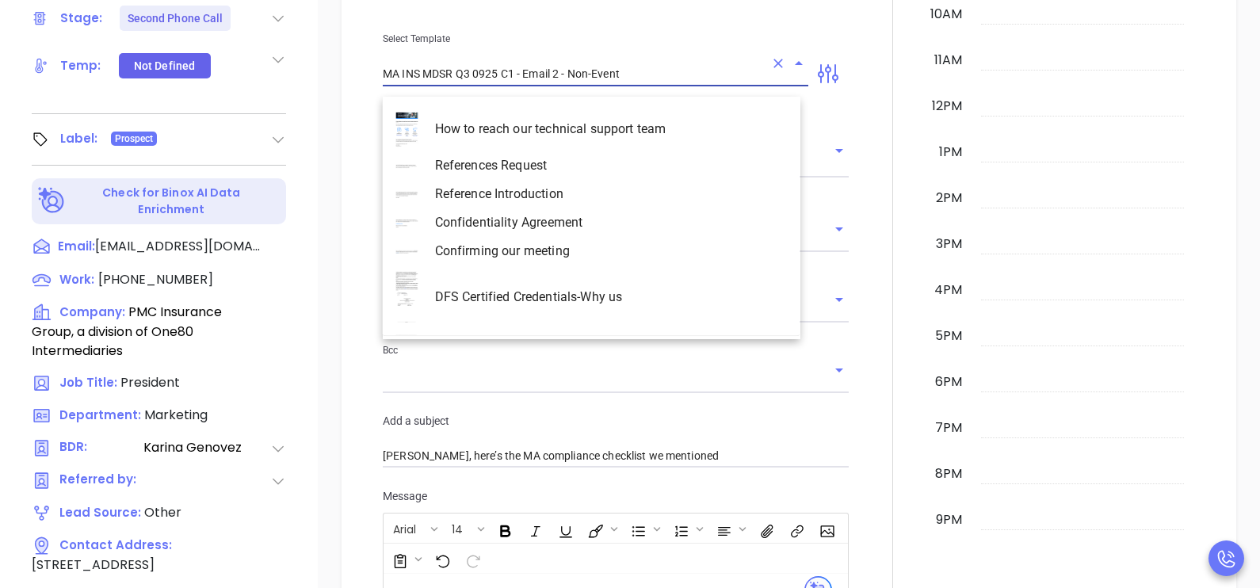
scroll to position [4139, 0]
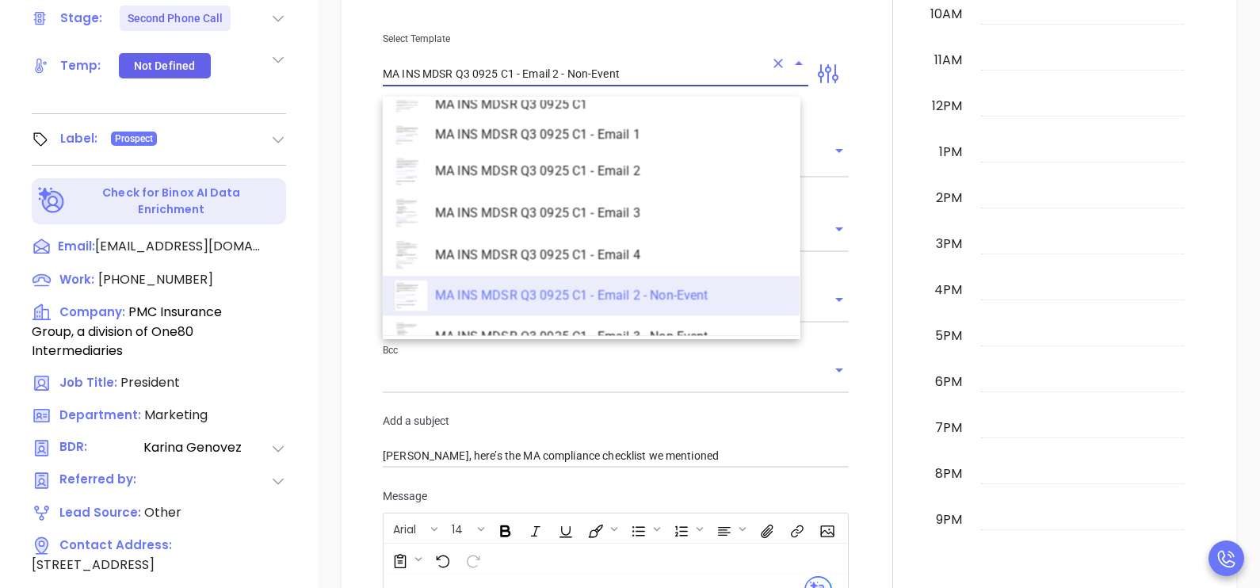
click at [696, 120] on li "MA INS MDSR Q3 0925 C1 - Email 1" at bounding box center [592, 135] width 418 height 32
type input "MA INS MDSR Q3 0925 C1 - Email 1"
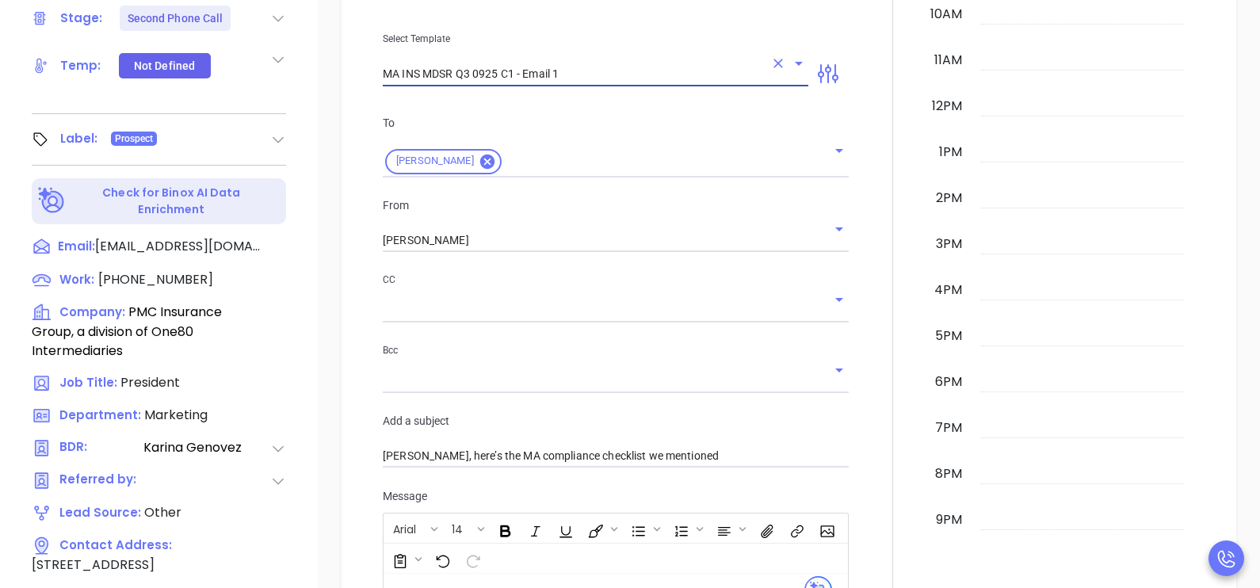
type input "Continuing our MAIA Big Event conversation, David"
click at [867, 317] on div at bounding box center [892, 373] width 69 height 1210
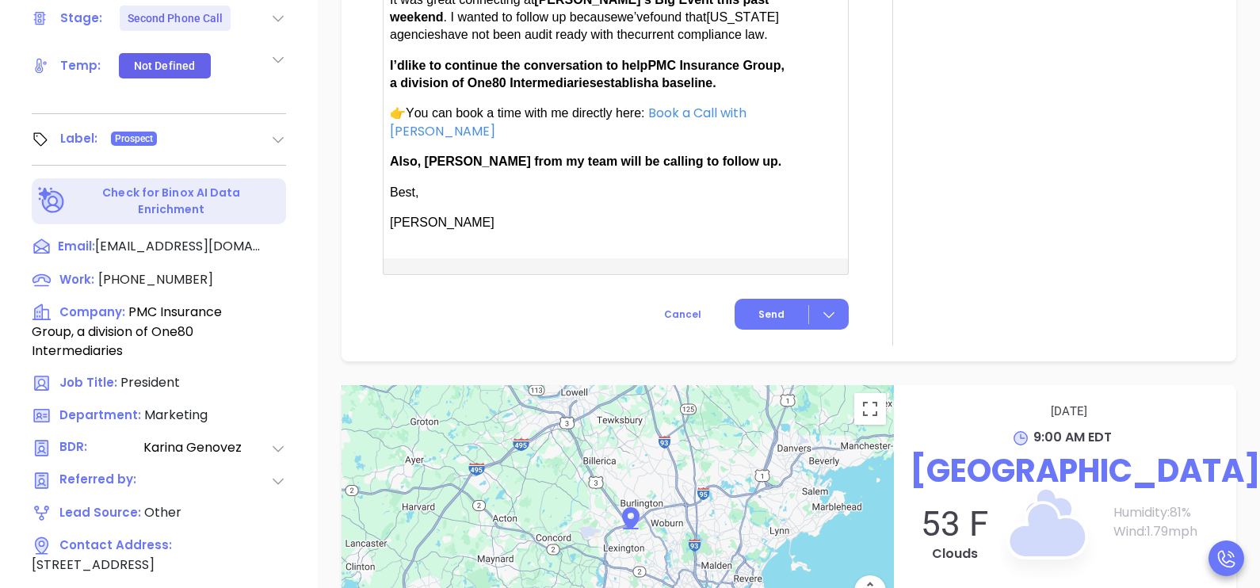
scroll to position [1189, 0]
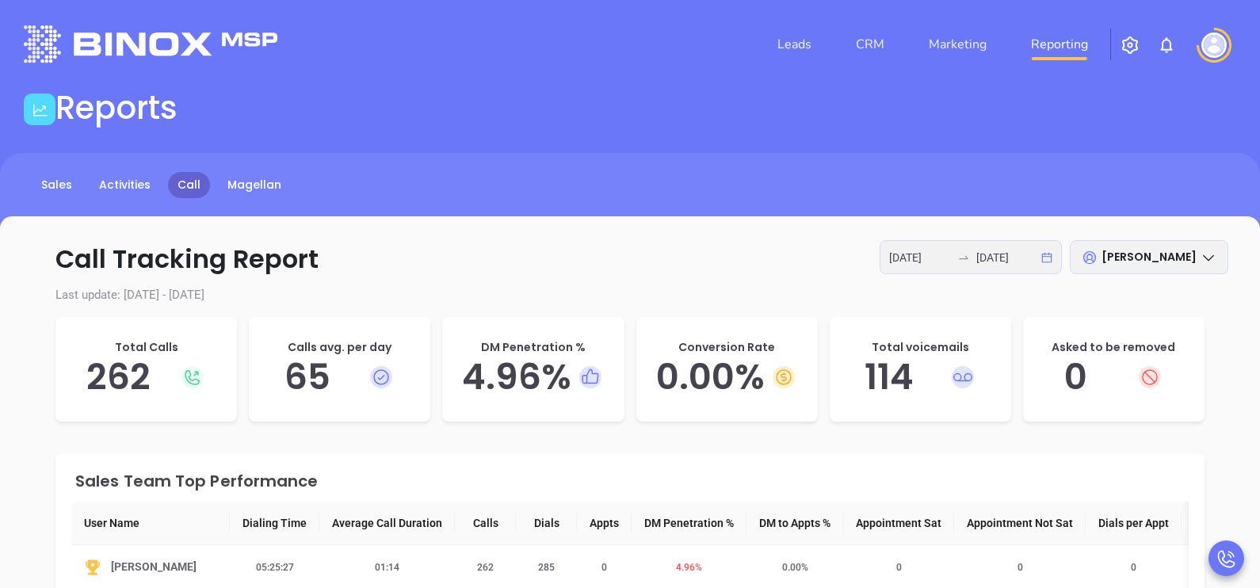
scroll to position [9, 0]
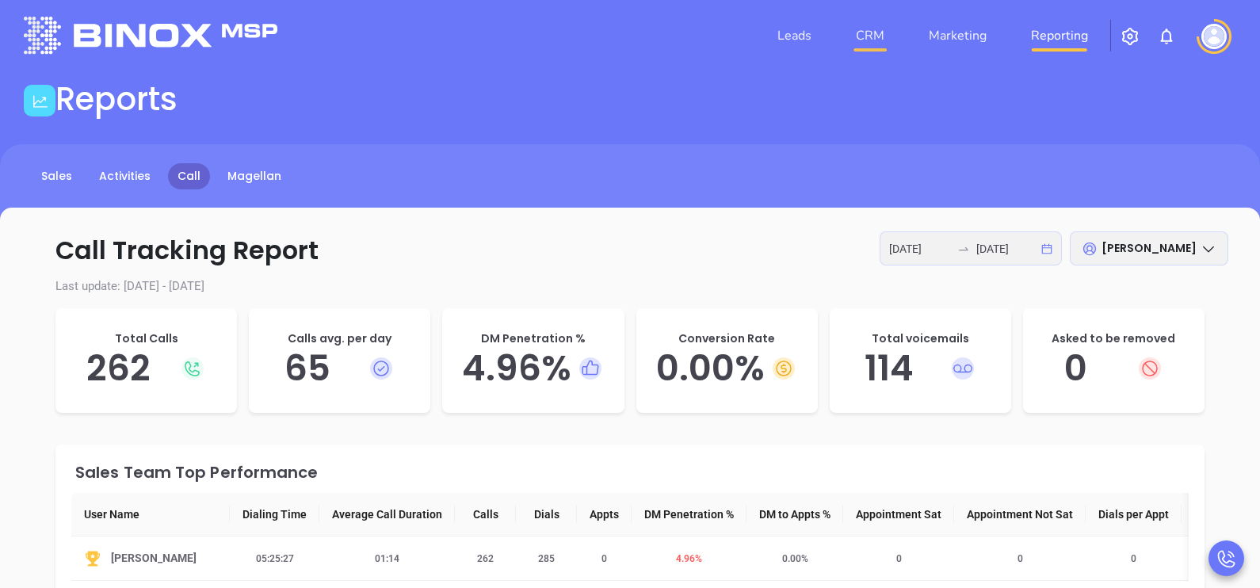
click at [866, 29] on link "CRM" at bounding box center [869, 36] width 41 height 32
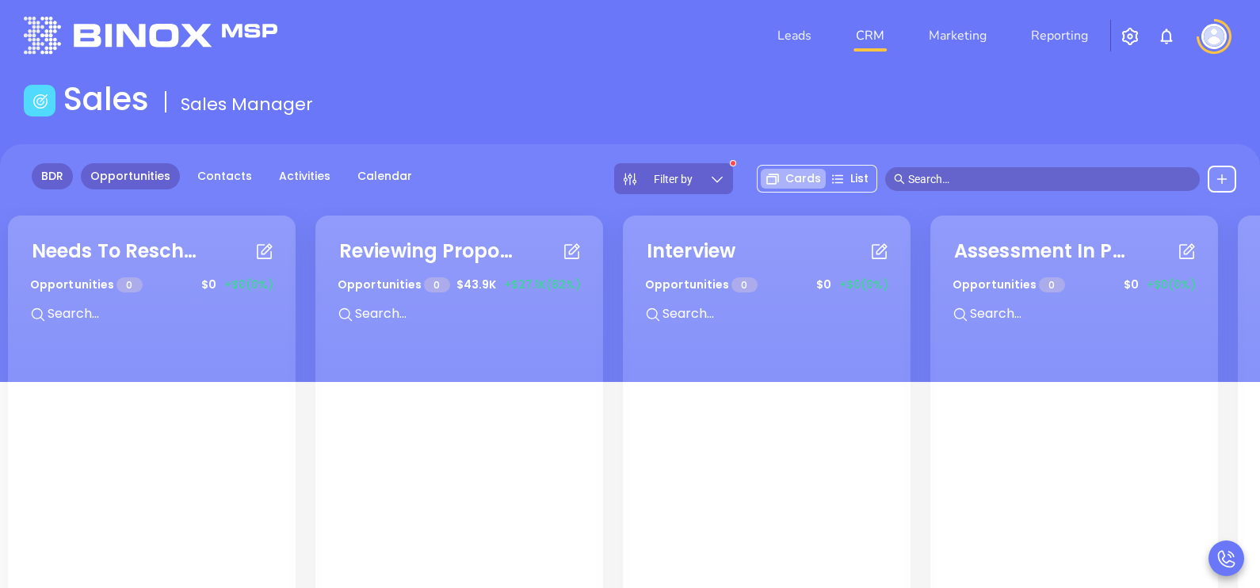
click at [52, 174] on link "BDR" at bounding box center [52, 176] width 41 height 26
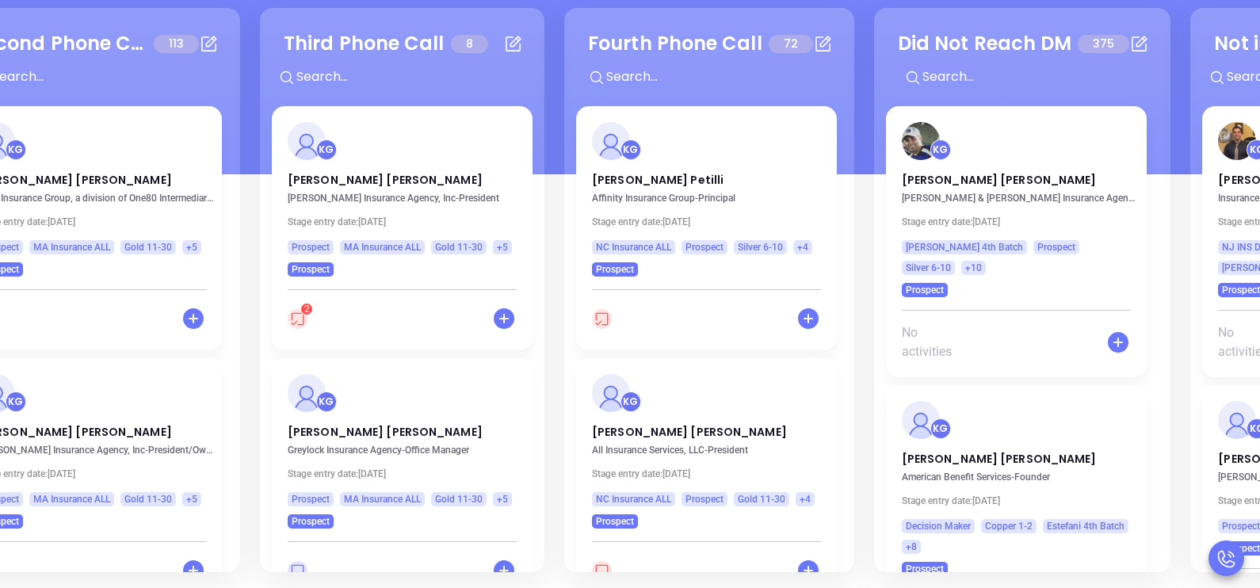
scroll to position [0, 665]
click at [643, 176] on p "Mike Petilli" at bounding box center [707, 176] width 229 height 8
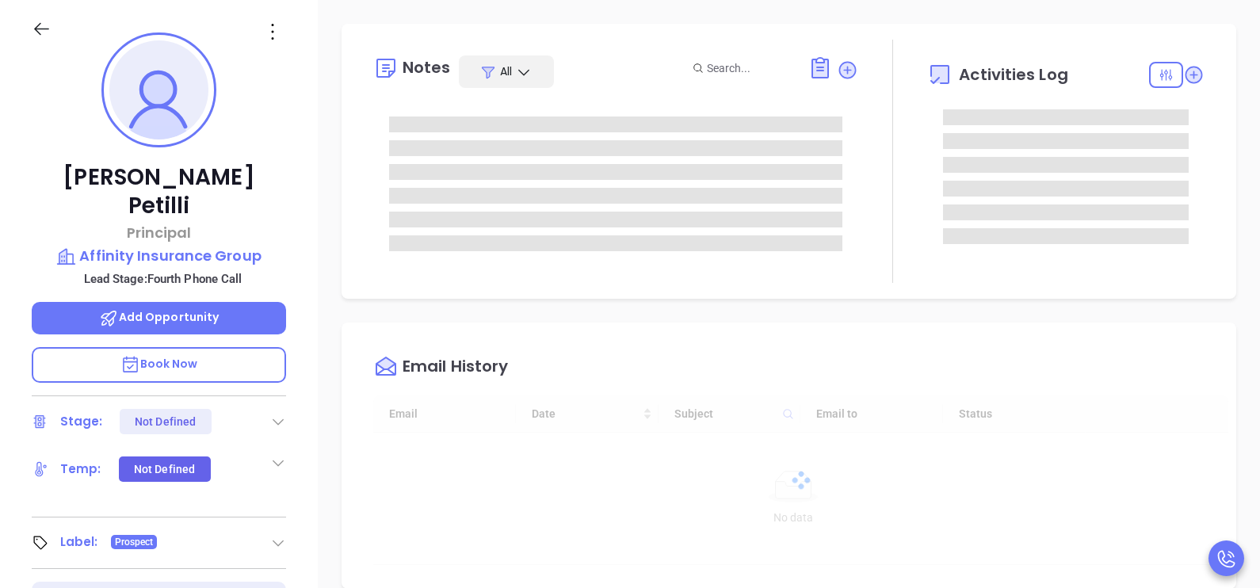
type input "[DATE]"
type input "[PERSON_NAME]"
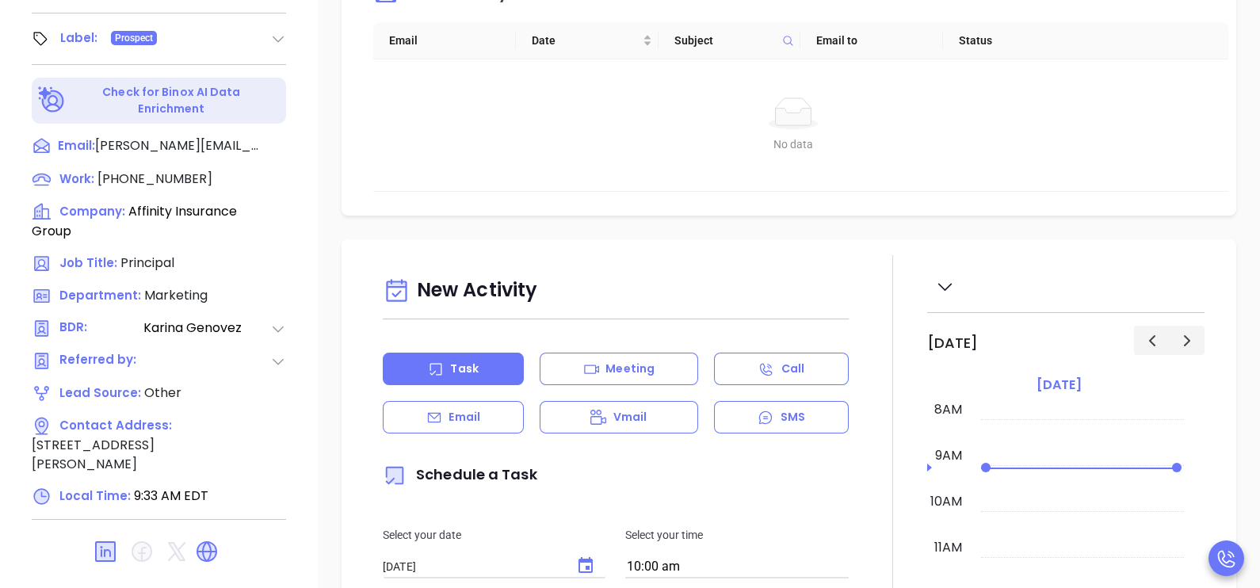
scroll to position [737, 0]
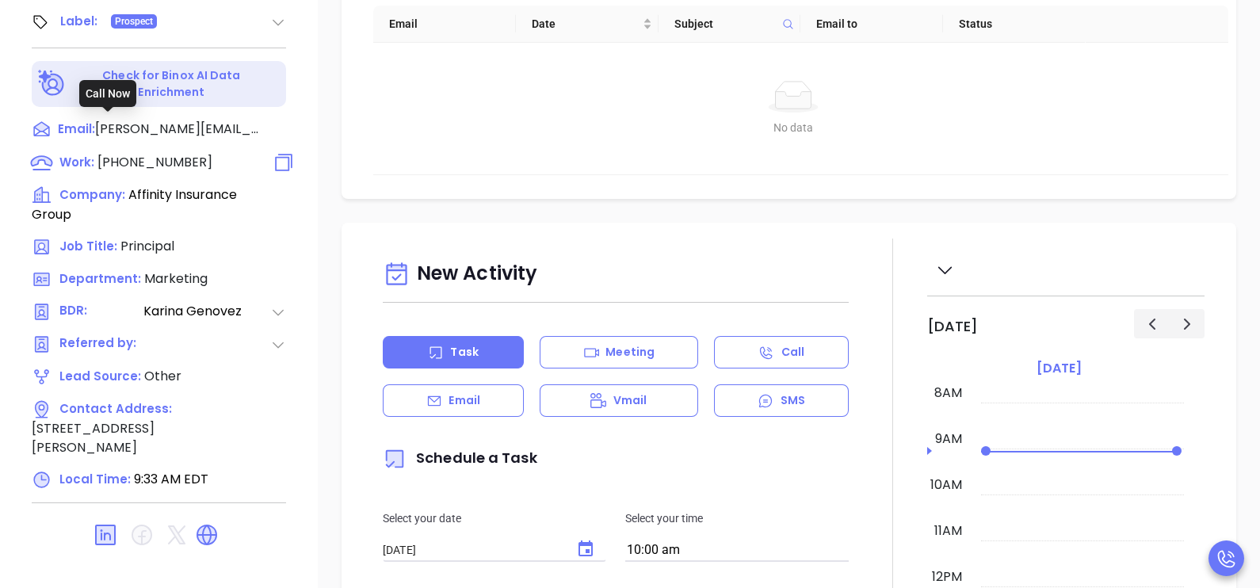
click at [131, 153] on span "(919) 296-3711" at bounding box center [154, 162] width 115 height 18
type input "(919) 296-3711"
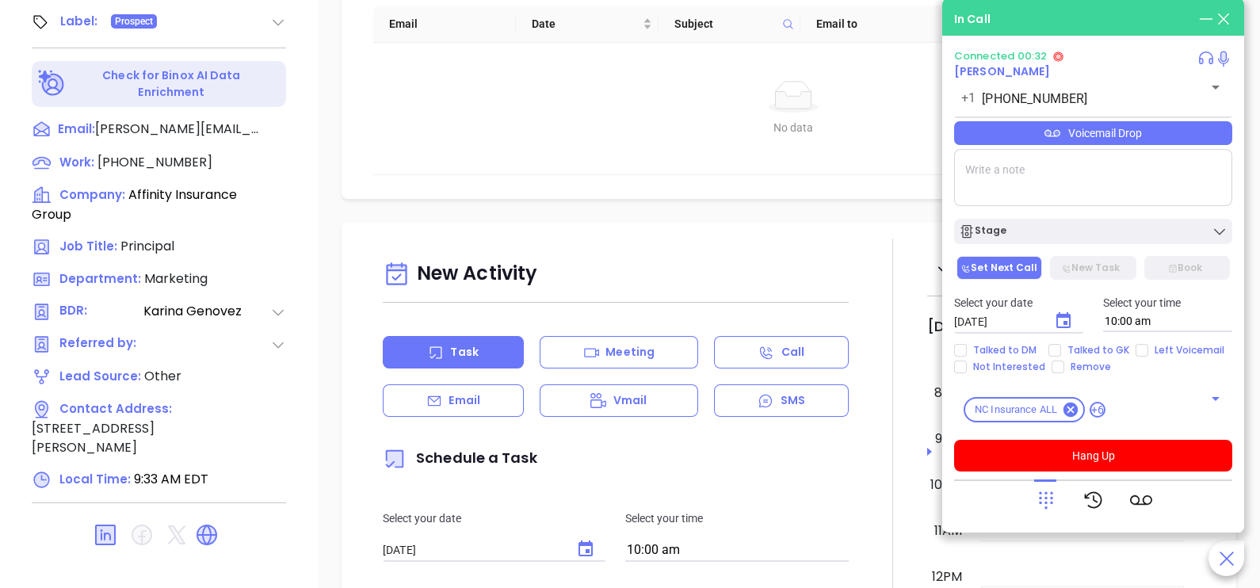
click at [1158, 142] on div "Voicemail Drop" at bounding box center [1093, 133] width 278 height 24
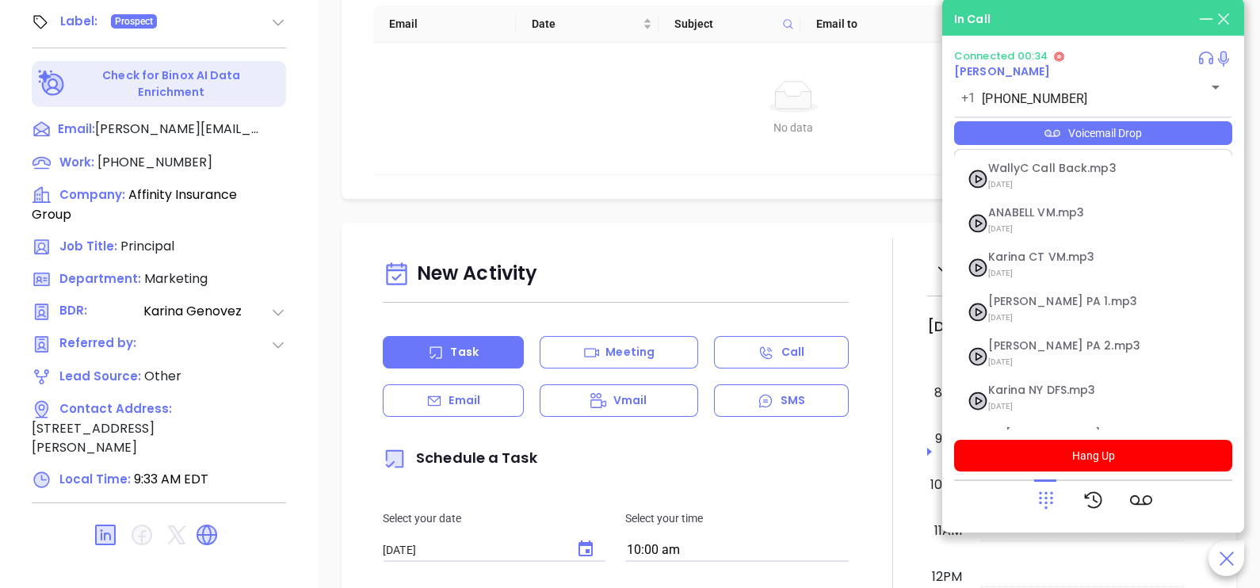
scroll to position [173, 0]
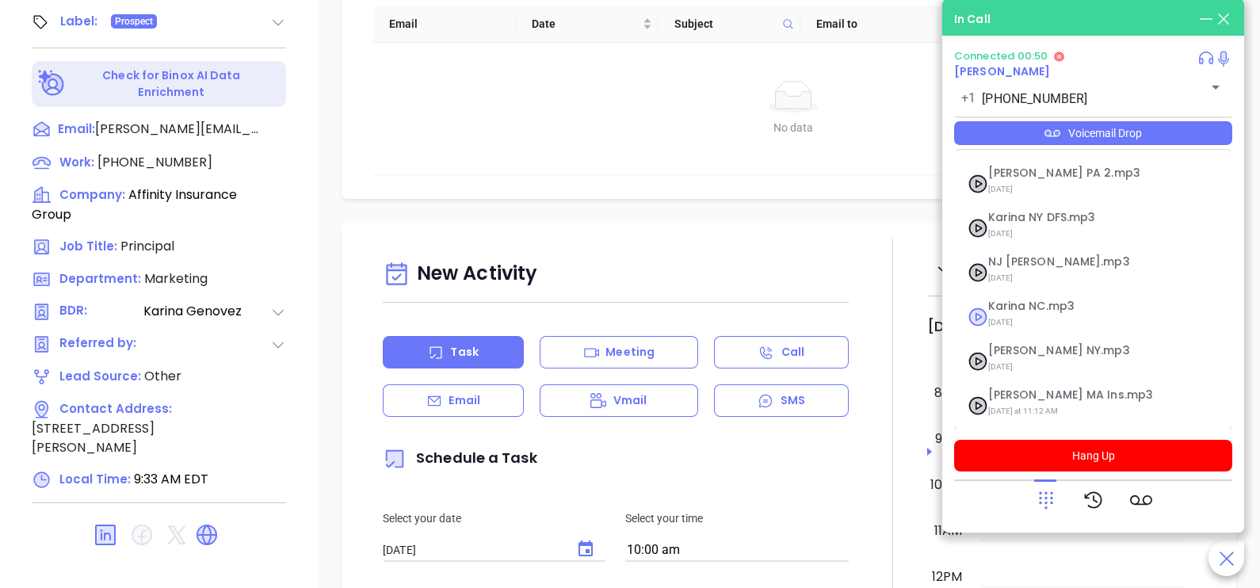
click at [1043, 316] on span "[DATE]" at bounding box center [1073, 322] width 171 height 21
checkbox input "true"
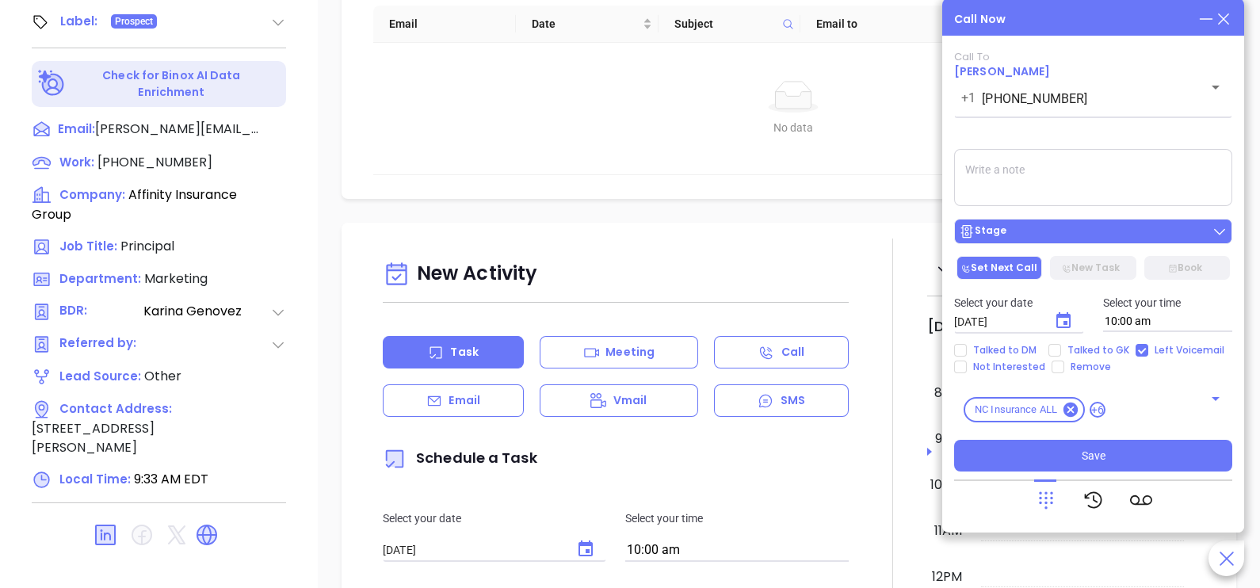
click at [1065, 224] on button "Stage" at bounding box center [1093, 231] width 278 height 25
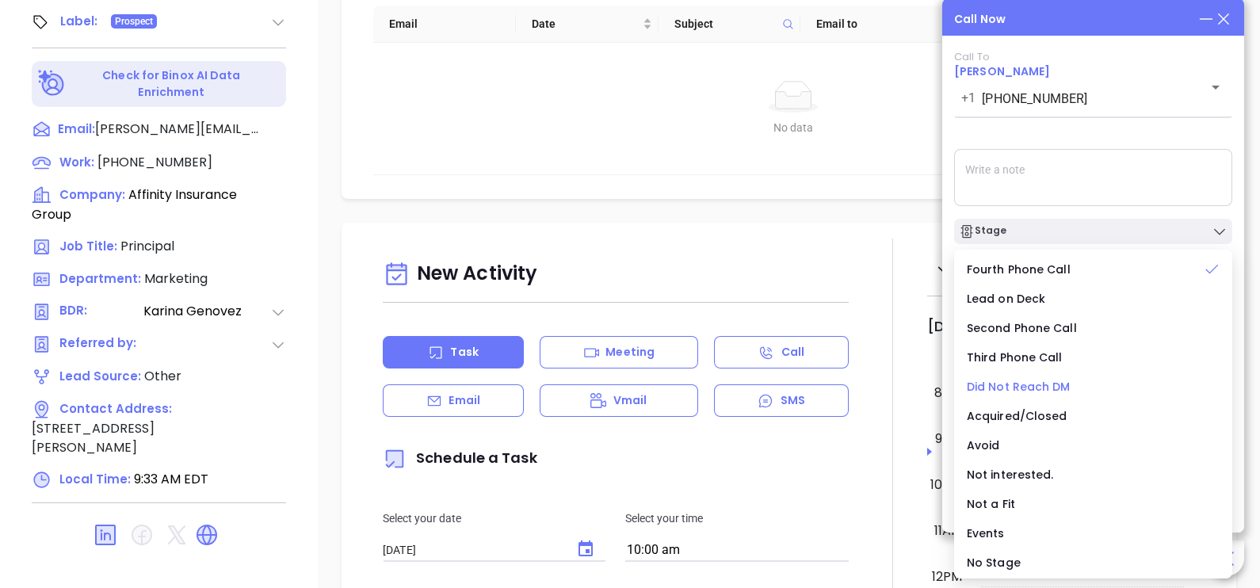
click at [1028, 386] on span "Did Not Reach DM" at bounding box center [1019, 387] width 104 height 16
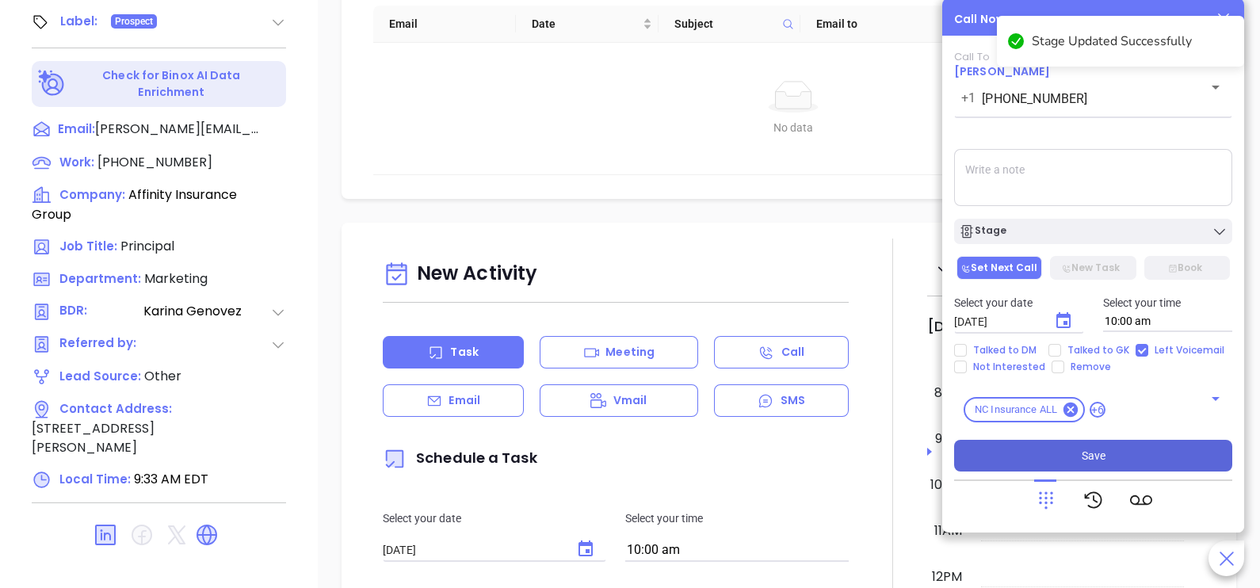
click at [1058, 452] on button "Save" at bounding box center [1093, 456] width 278 height 32
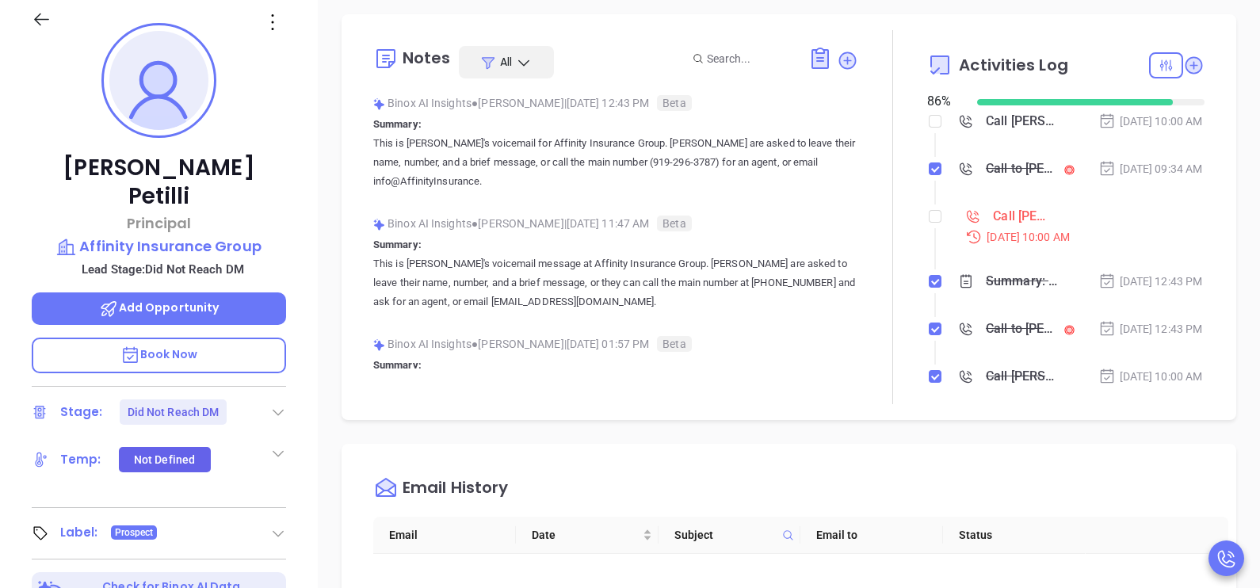
scroll to position [222, 0]
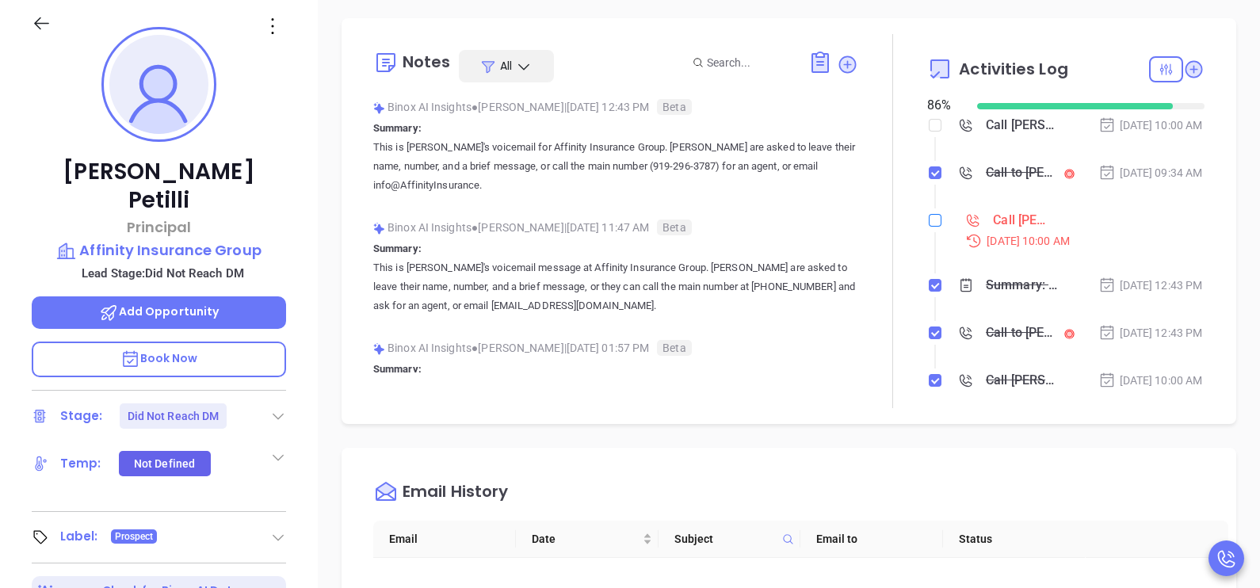
click at [929, 227] on input "checkbox" at bounding box center [935, 220] width 13 height 13
checkbox input "true"
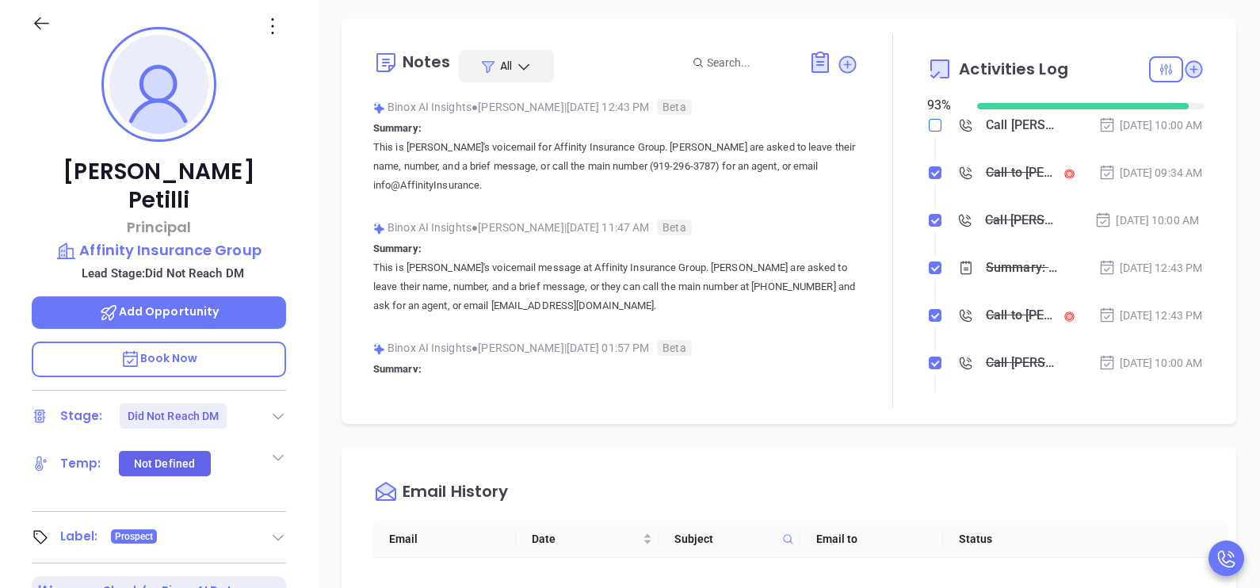
click at [929, 130] on input "checkbox" at bounding box center [935, 125] width 13 height 13
checkbox input "true"
click at [39, 15] on icon at bounding box center [42, 23] width 20 height 20
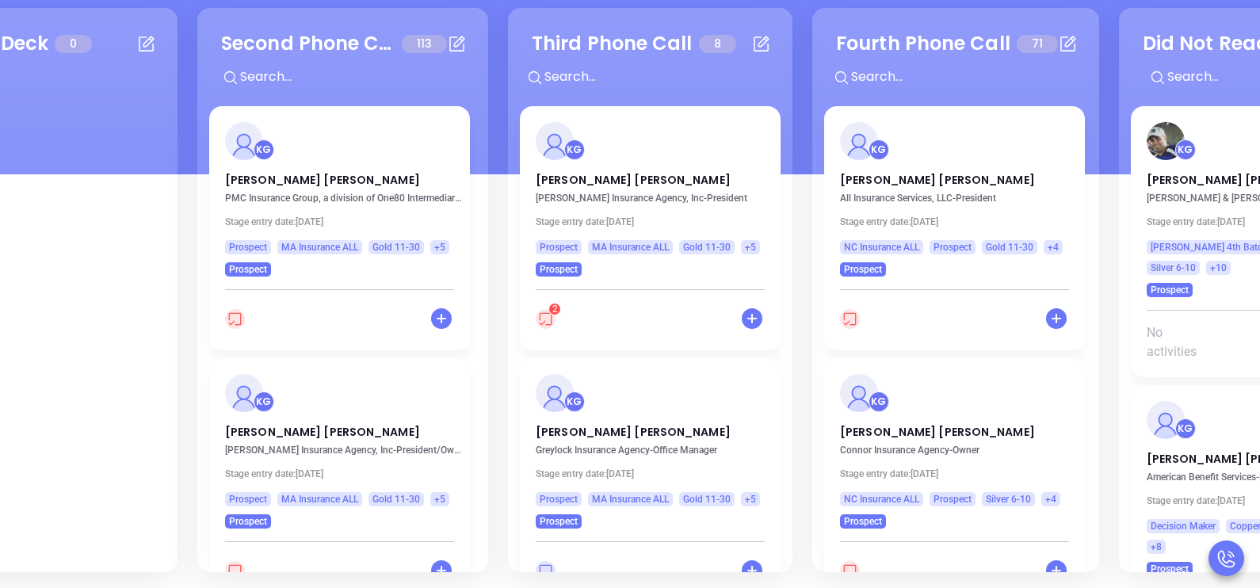
scroll to position [0, 416]
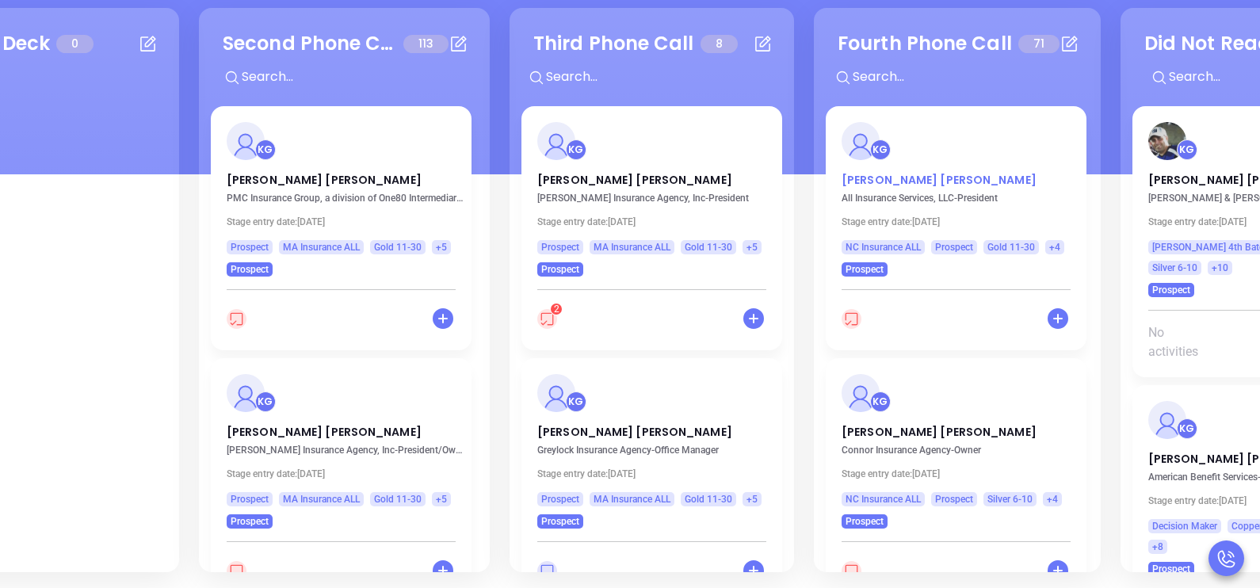
click at [883, 179] on p "Bruce Hamrick" at bounding box center [955, 176] width 229 height 8
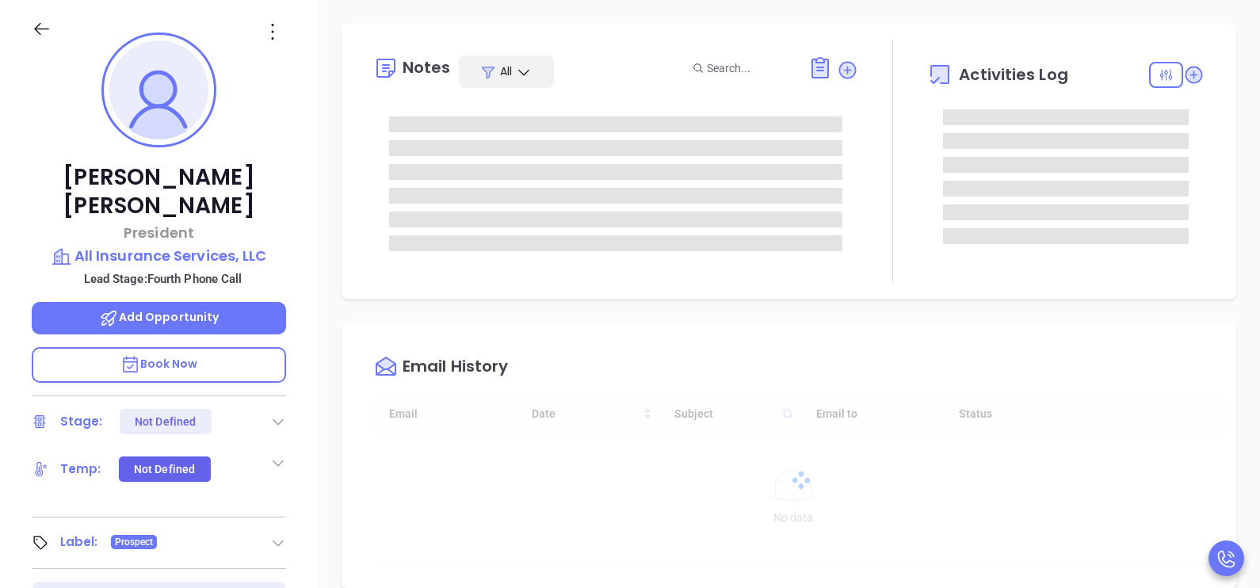
scroll to position [368, 0]
type input "[PERSON_NAME]"
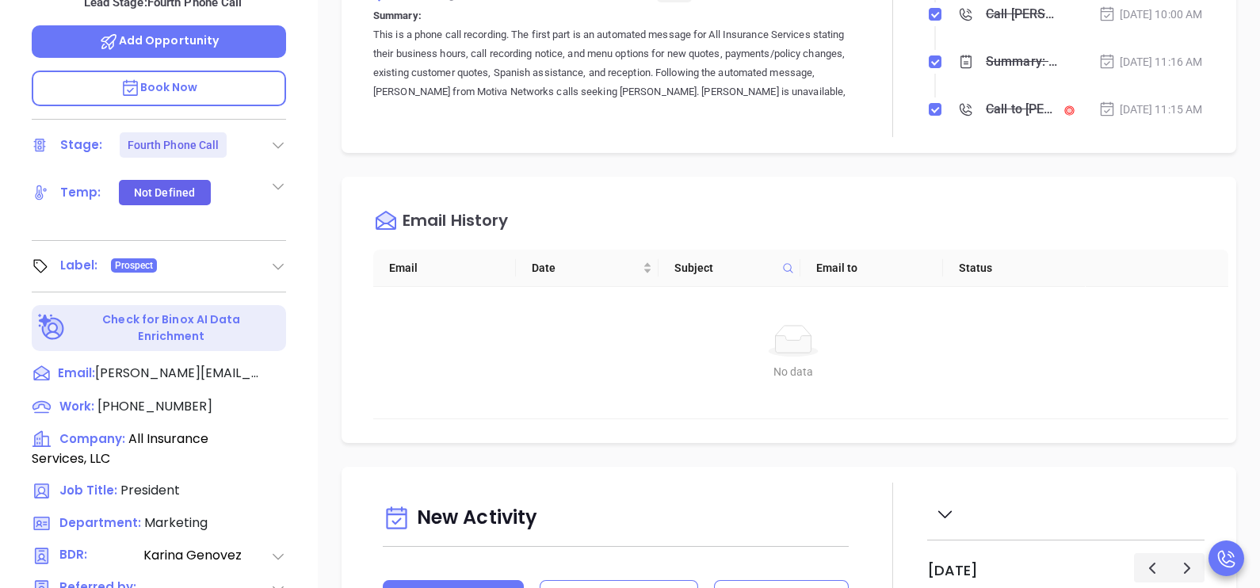
scroll to position [573, 0]
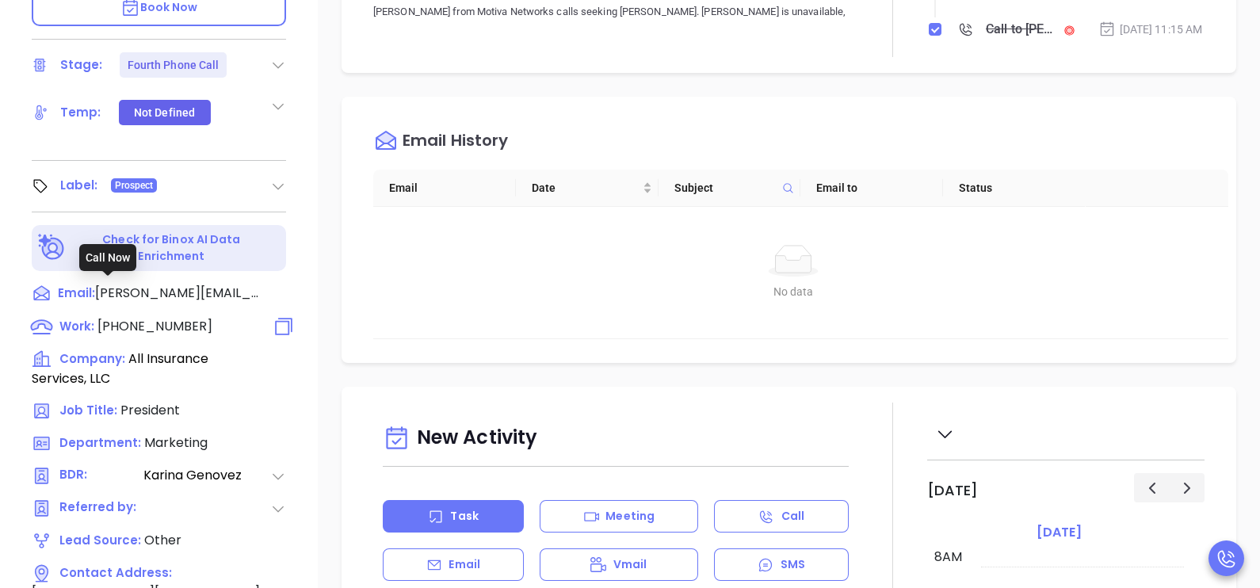
click at [159, 317] on span "(919) 779-5115" at bounding box center [154, 326] width 115 height 18
type input "(919) 779-5115"
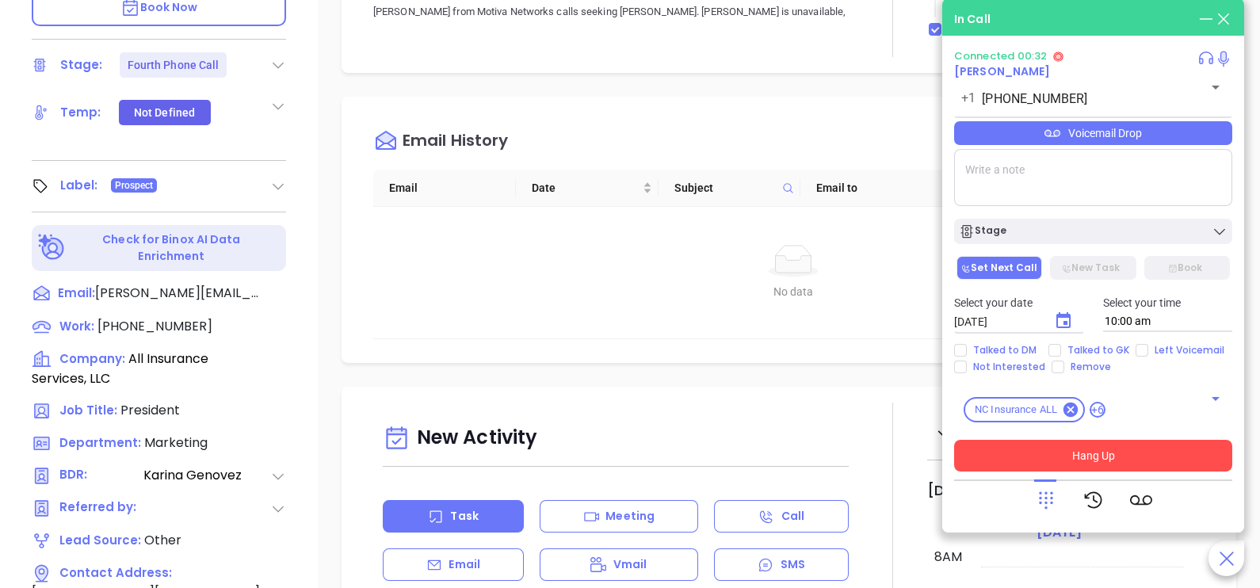
click at [1128, 452] on button "Hang Up" at bounding box center [1093, 456] width 278 height 32
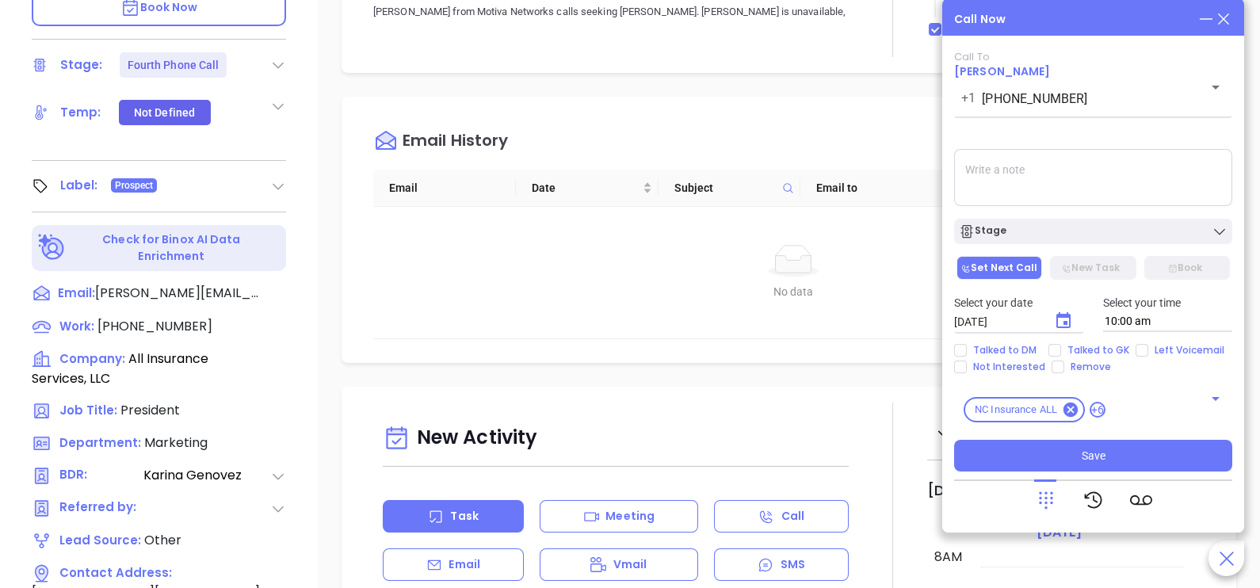
click at [1218, 17] on icon at bounding box center [1223, 18] width 17 height 17
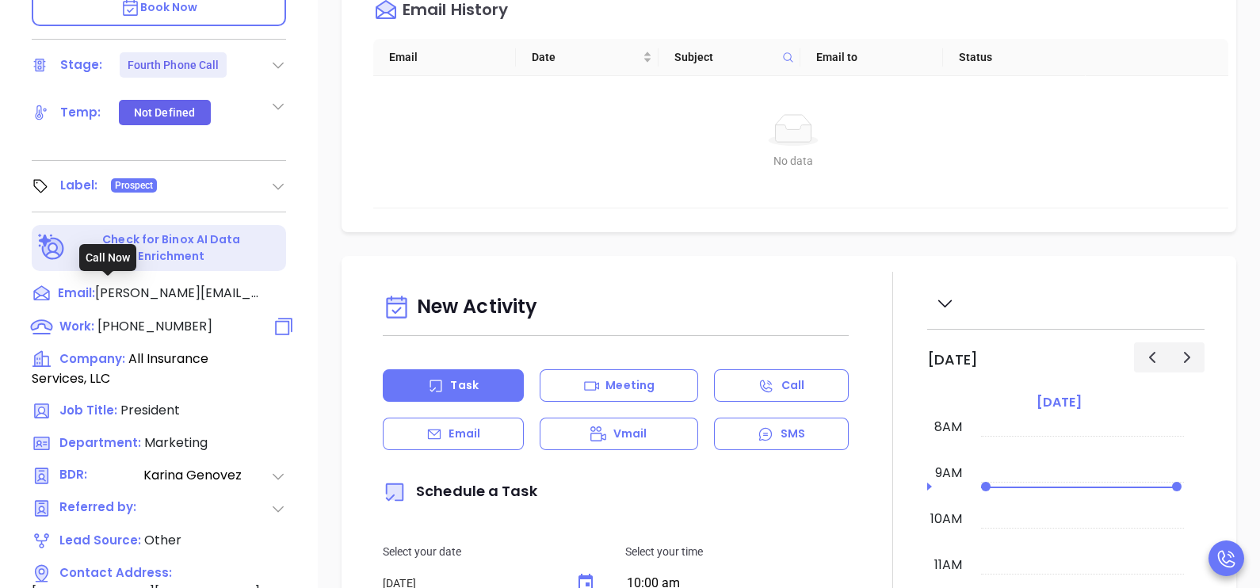
click at [133, 317] on span "(919) 779-5115" at bounding box center [154, 326] width 115 height 18
type input "(919) 779-5115"
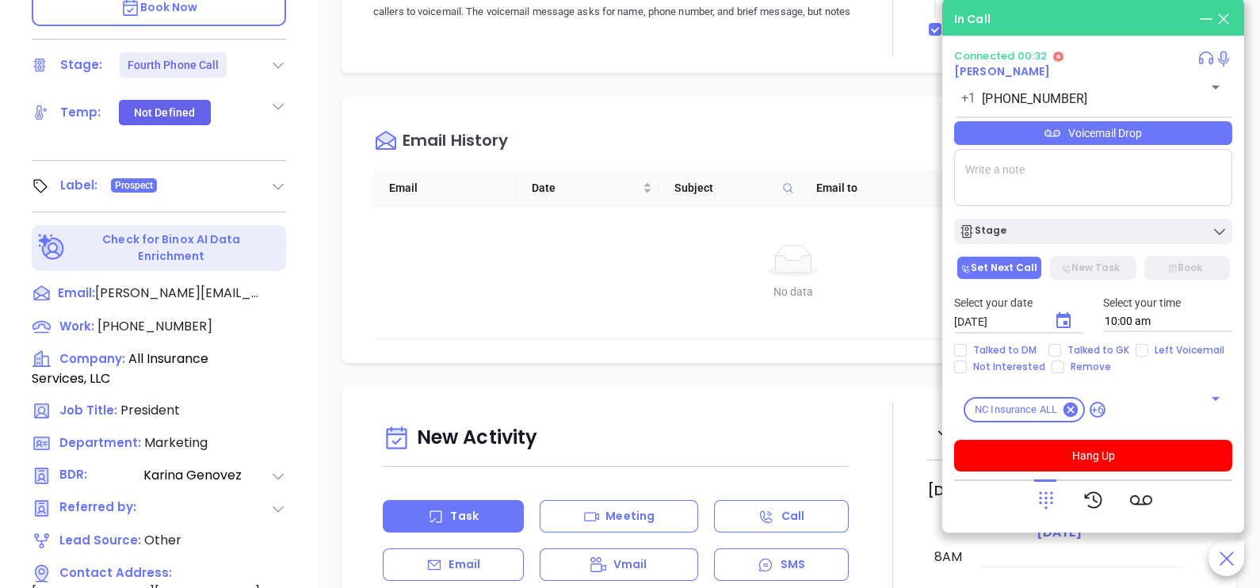
click at [1044, 495] on icon at bounding box center [1046, 500] width 22 height 22
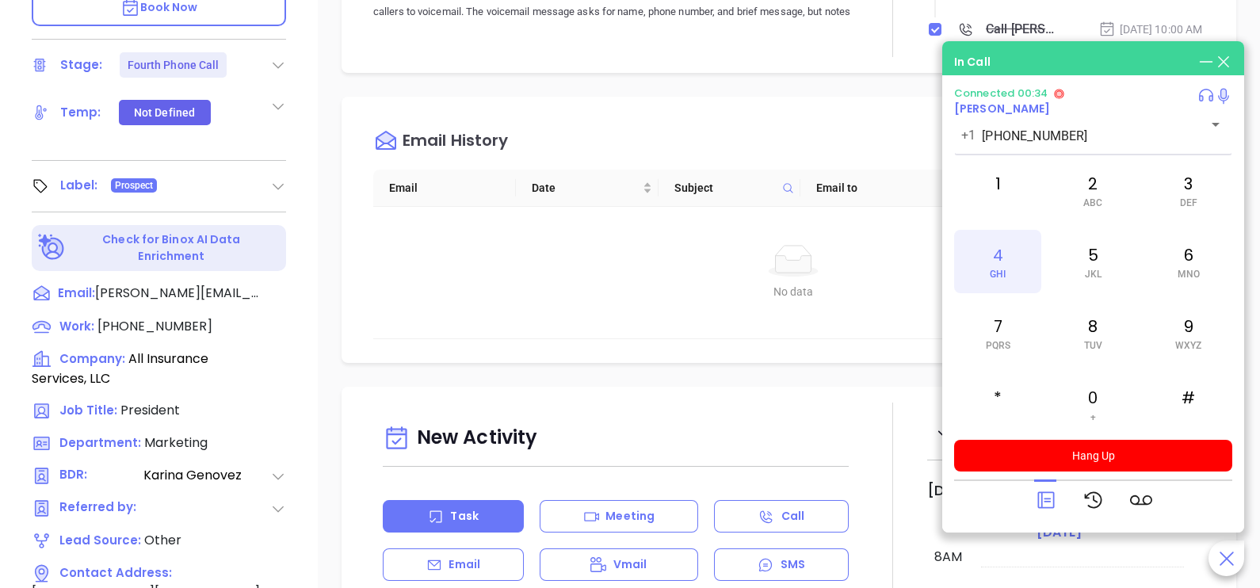
click at [1001, 267] on div "4 GHI" at bounding box center [997, 261] width 87 height 63
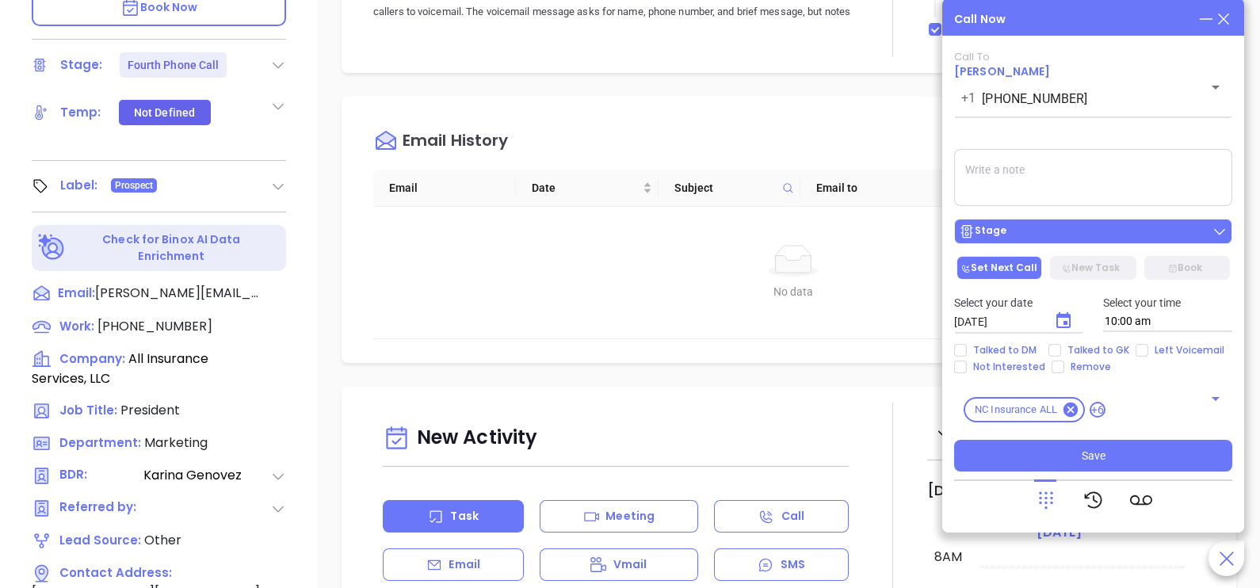
click at [1109, 227] on div "Stage" at bounding box center [1093, 231] width 269 height 16
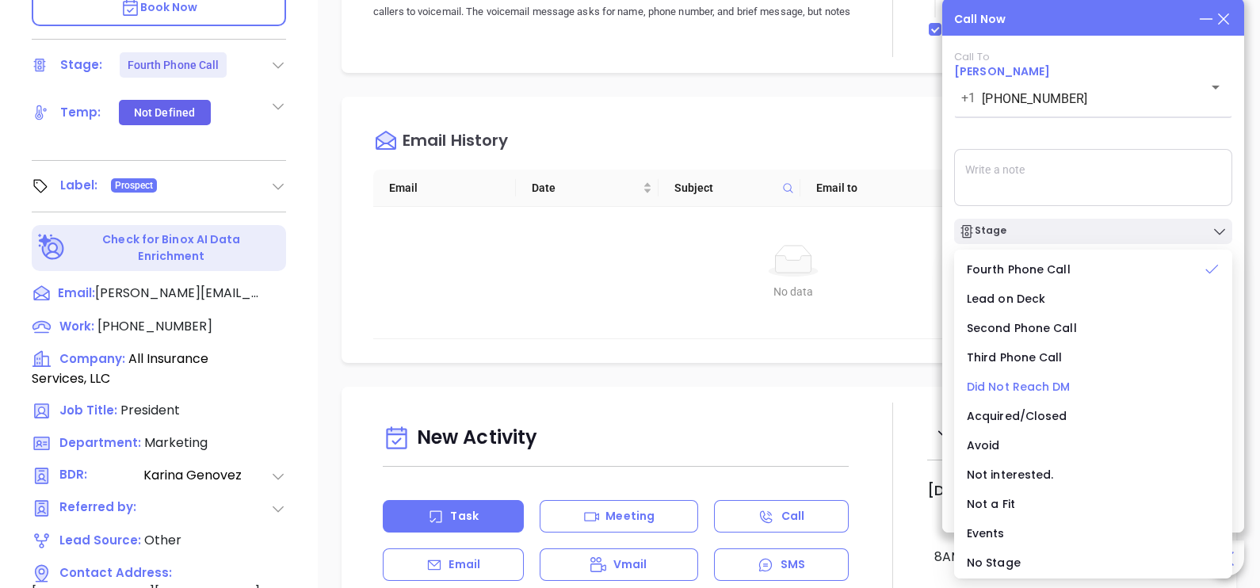
click at [1015, 389] on span "Did Not Reach DM" at bounding box center [1019, 387] width 104 height 16
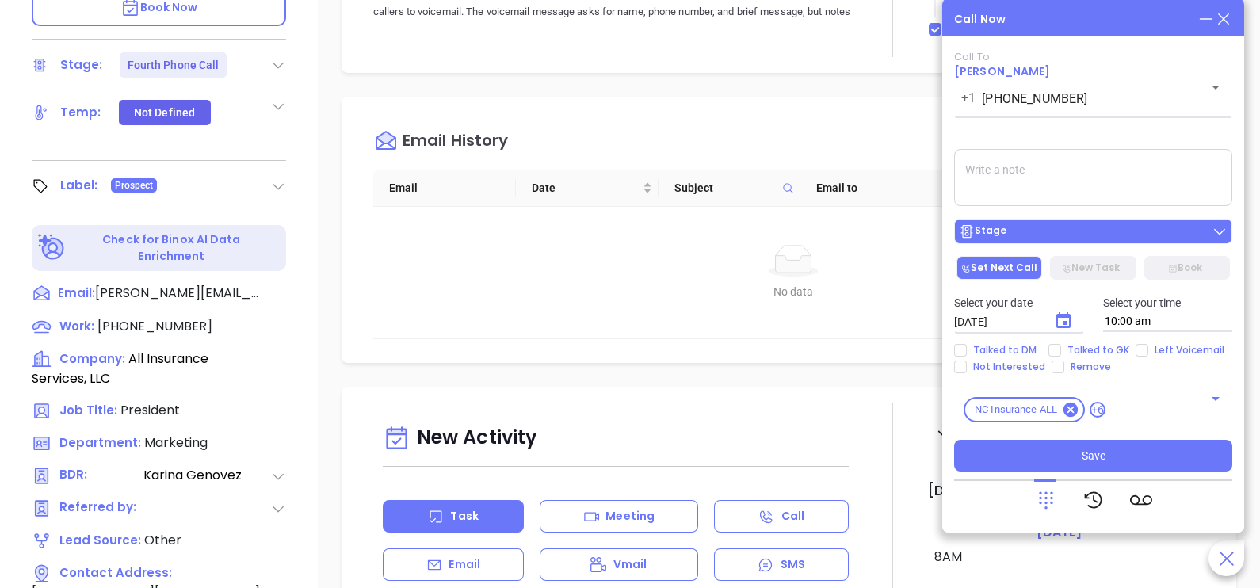
click at [1109, 237] on div "Stage" at bounding box center [1093, 231] width 269 height 16
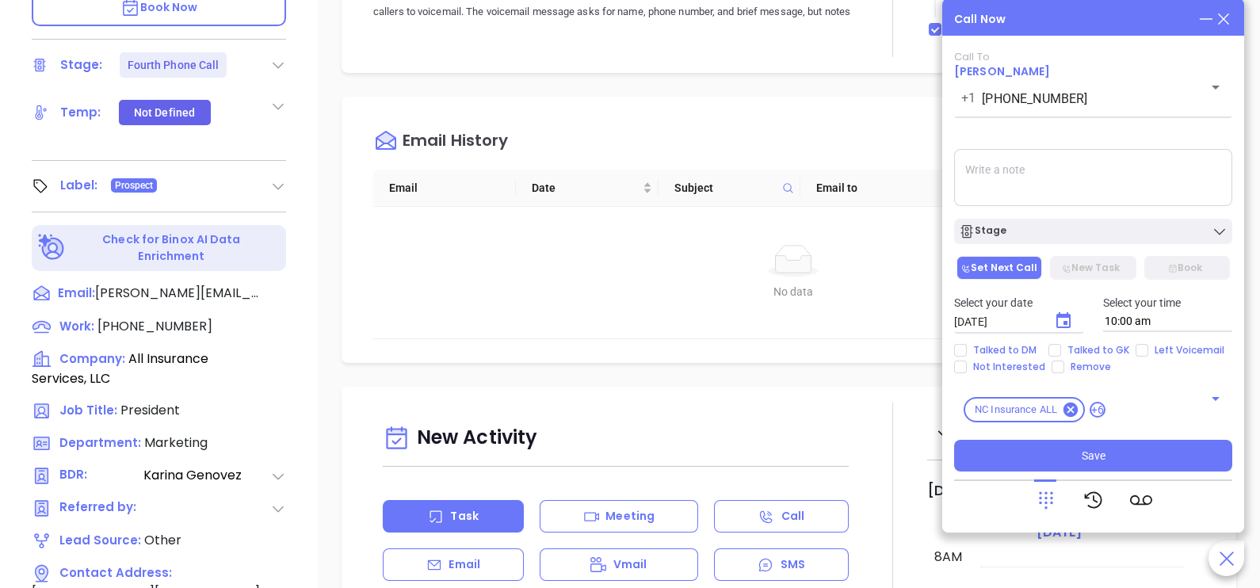
click at [1144, 176] on textarea at bounding box center [1093, 177] width 278 height 57
click at [1098, 353] on span "Talked to GK" at bounding box center [1098, 350] width 74 height 13
click at [1061, 353] on input "Talked to GK" at bounding box center [1054, 350] width 13 height 13
checkbox input "true"
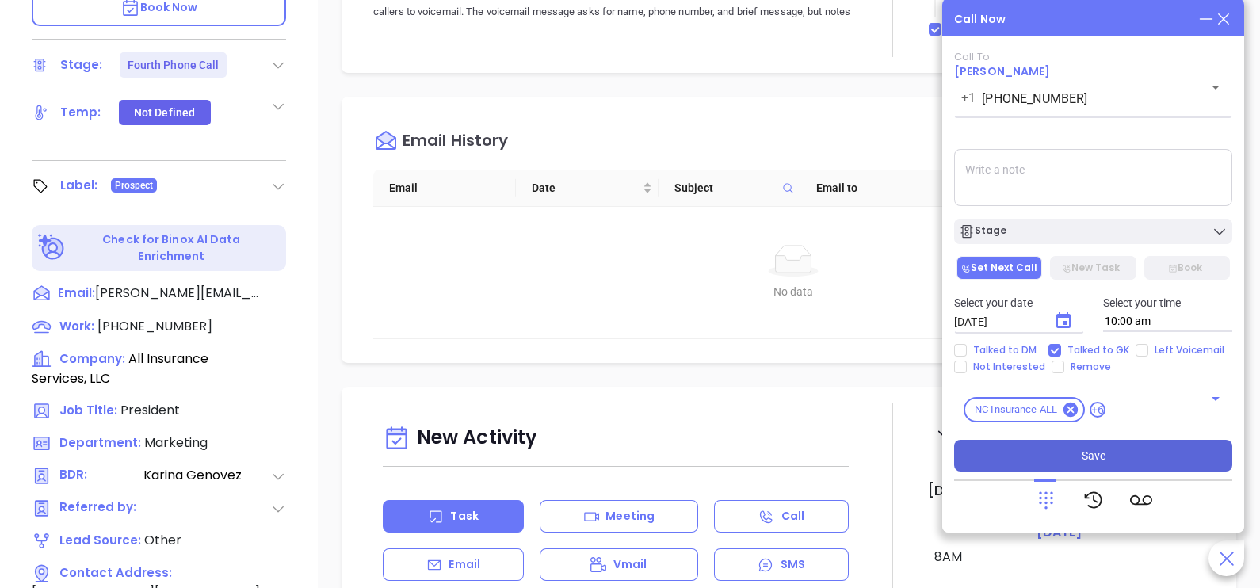
click at [1113, 450] on button "Save" at bounding box center [1093, 456] width 278 height 32
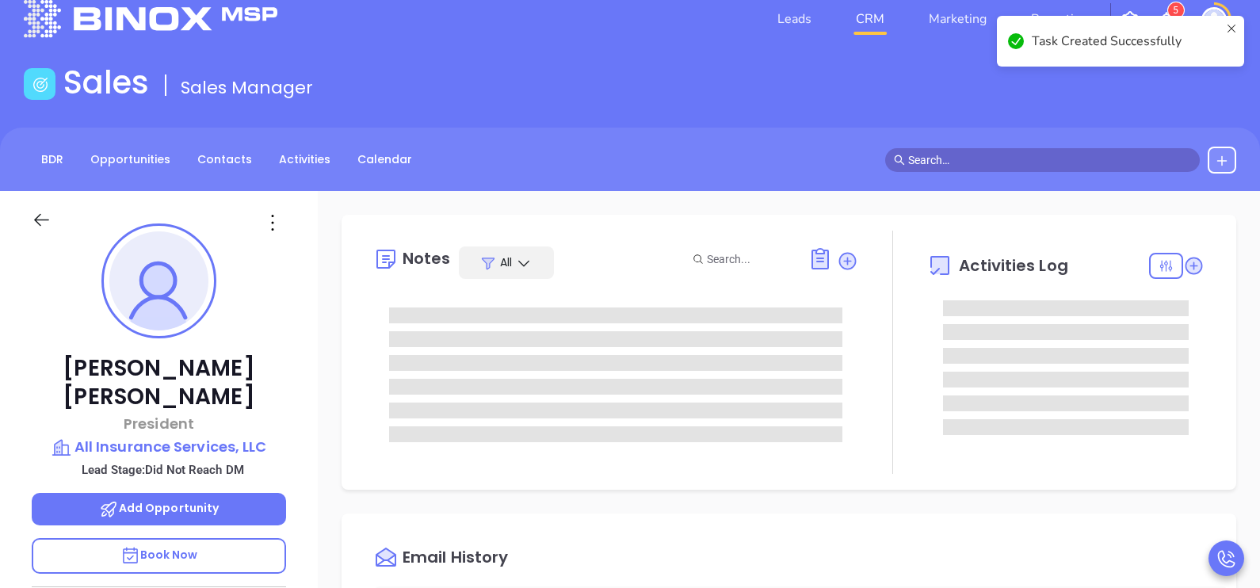
scroll to position [18, 0]
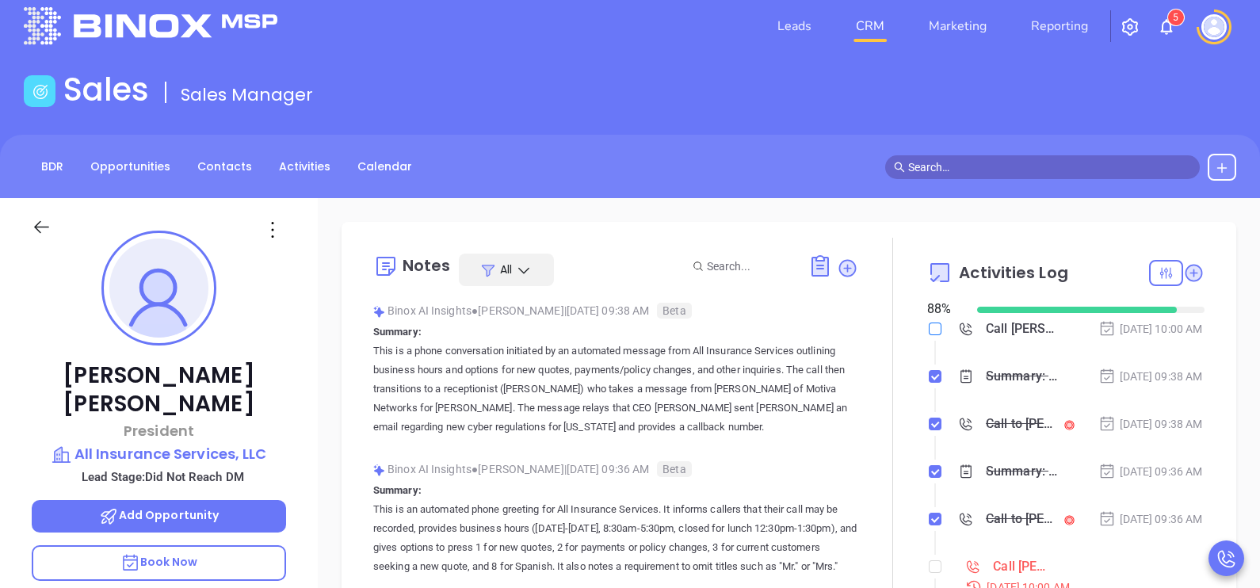
click at [929, 332] on input "checkbox" at bounding box center [935, 328] width 13 height 13
checkbox input "true"
click at [1162, 385] on div "Oct 3, 2025 | 09:38 AM" at bounding box center [1150, 376] width 105 height 17
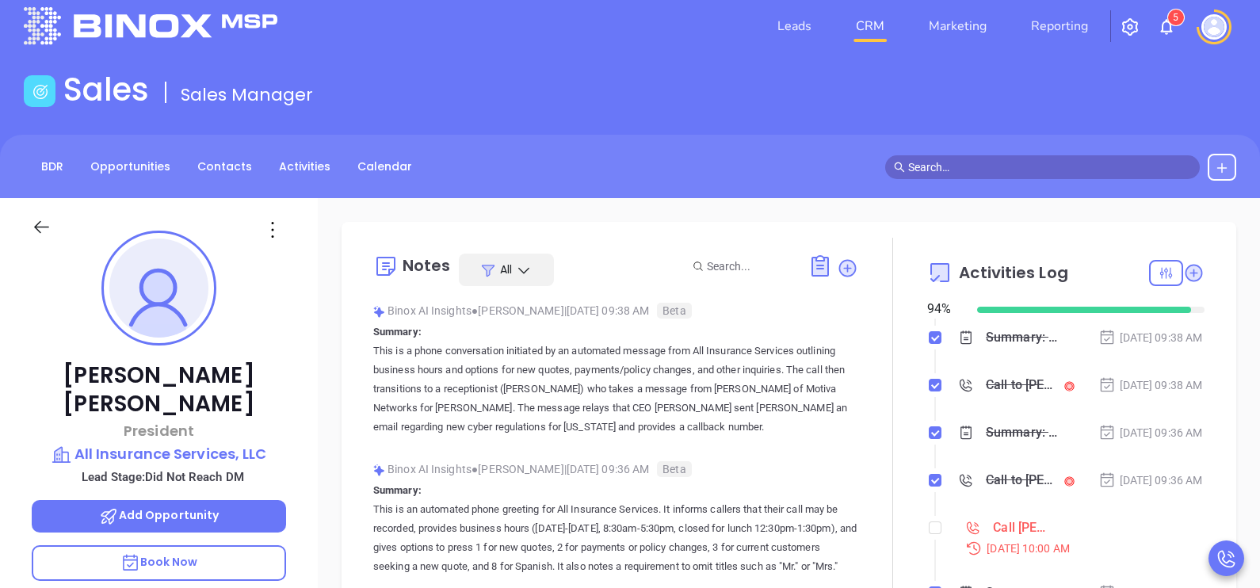
scroll to position [158, 0]
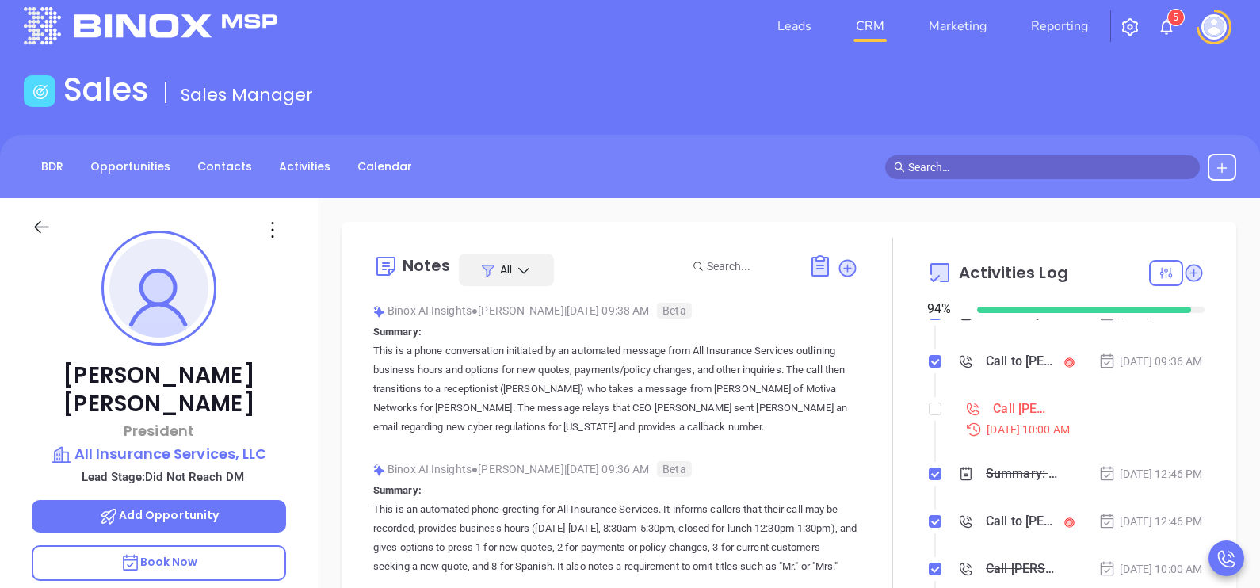
click at [931, 415] on input "checkbox" at bounding box center [935, 409] width 13 height 13
checkbox input "true"
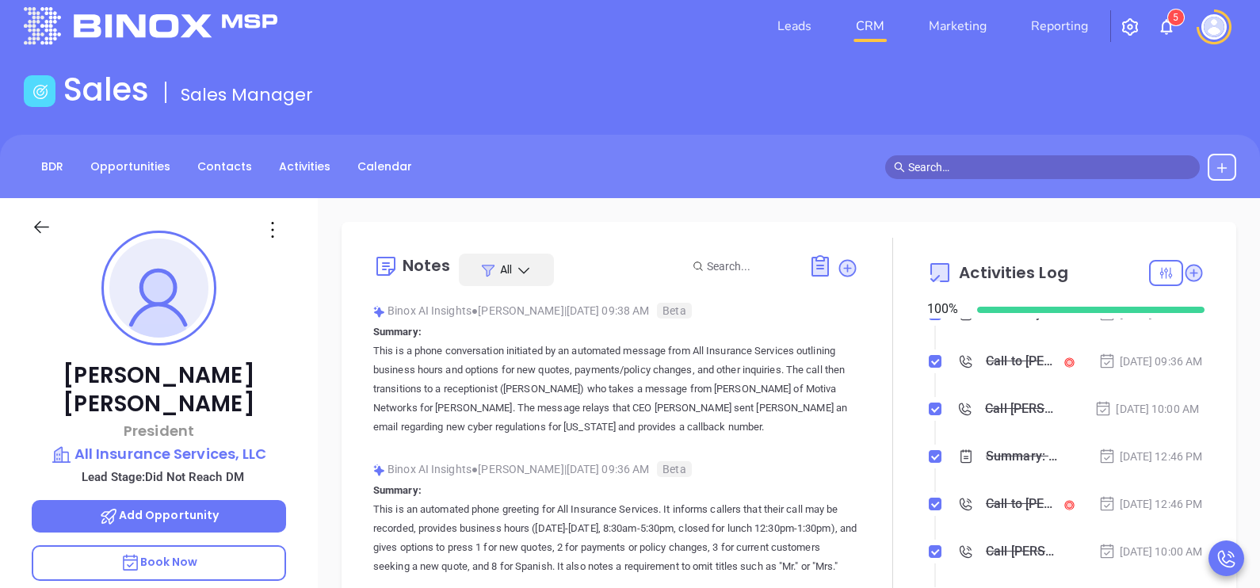
click at [46, 225] on icon at bounding box center [42, 227] width 20 height 20
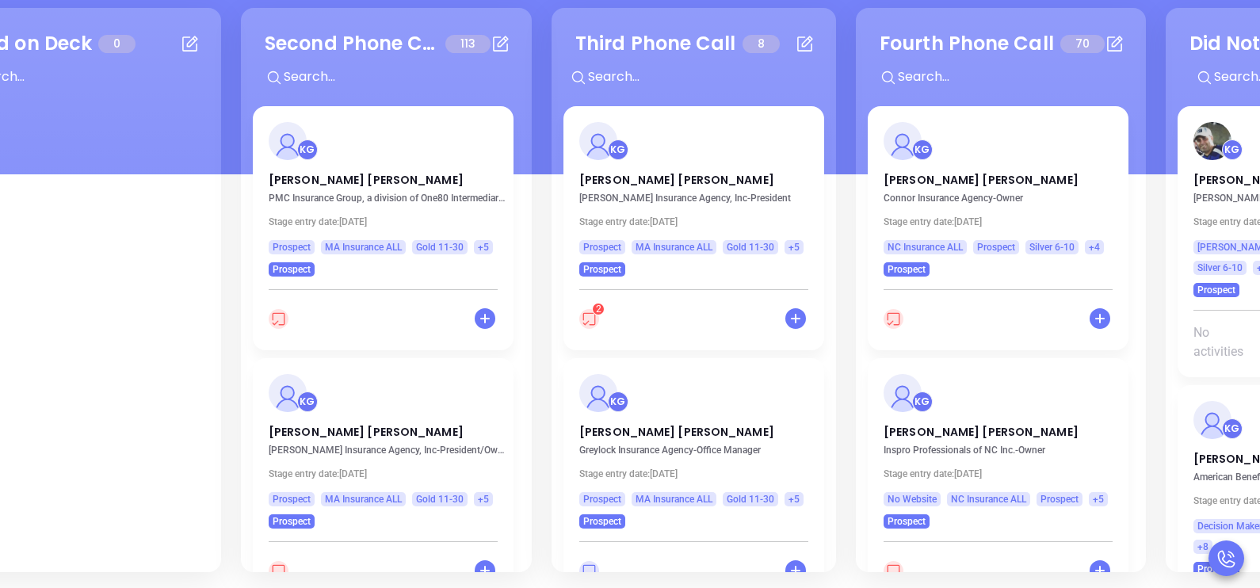
scroll to position [0, 364]
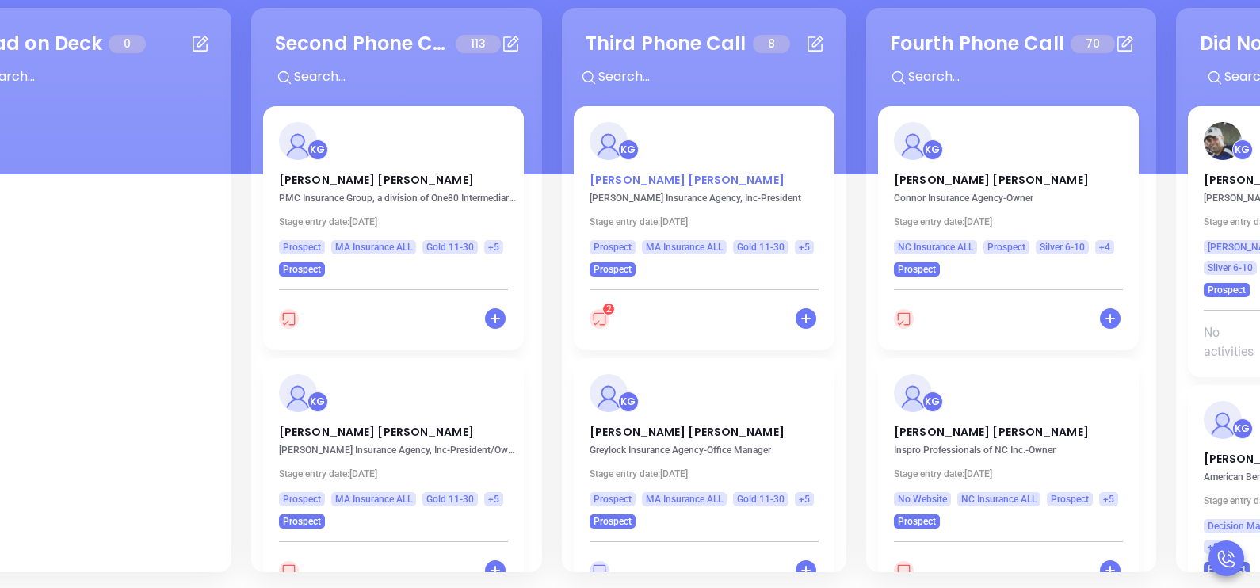
click at [665, 179] on p "Matthew DiVirgilio" at bounding box center [704, 176] width 229 height 8
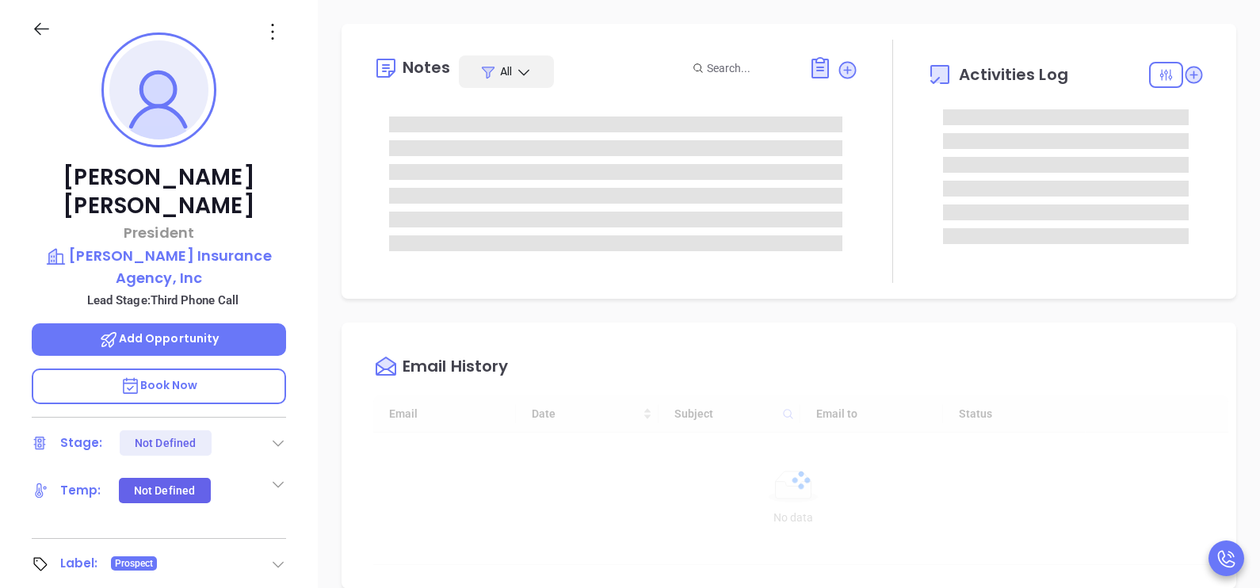
type input "[DATE]"
type input "[PERSON_NAME]"
click at [384, 217] on div at bounding box center [615, 184] width 485 height 166
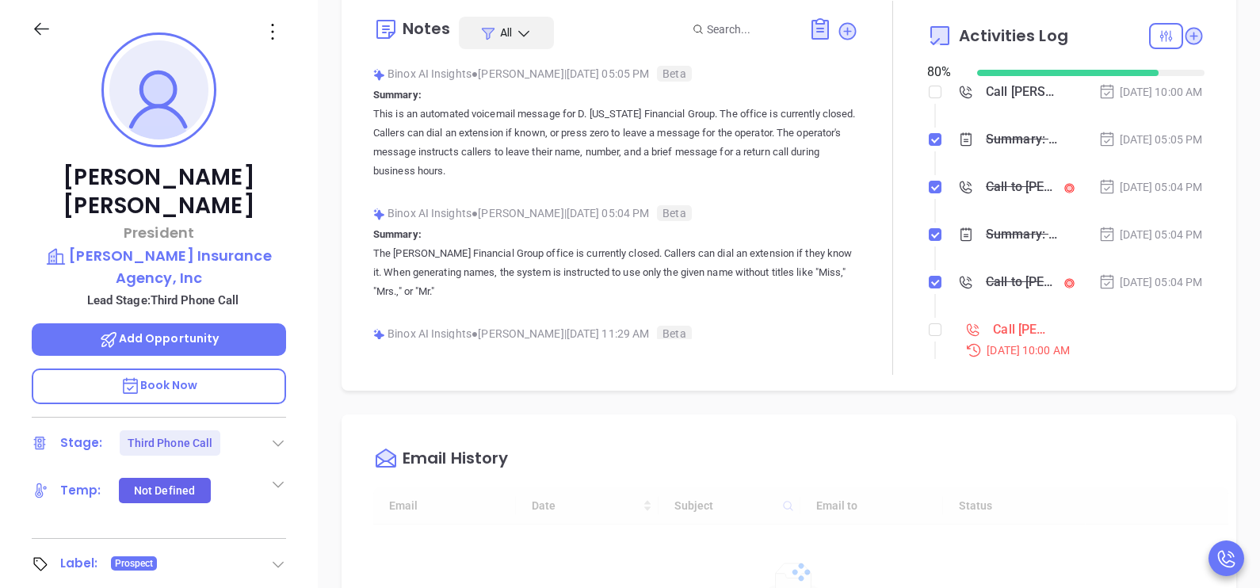
scroll to position [119, 0]
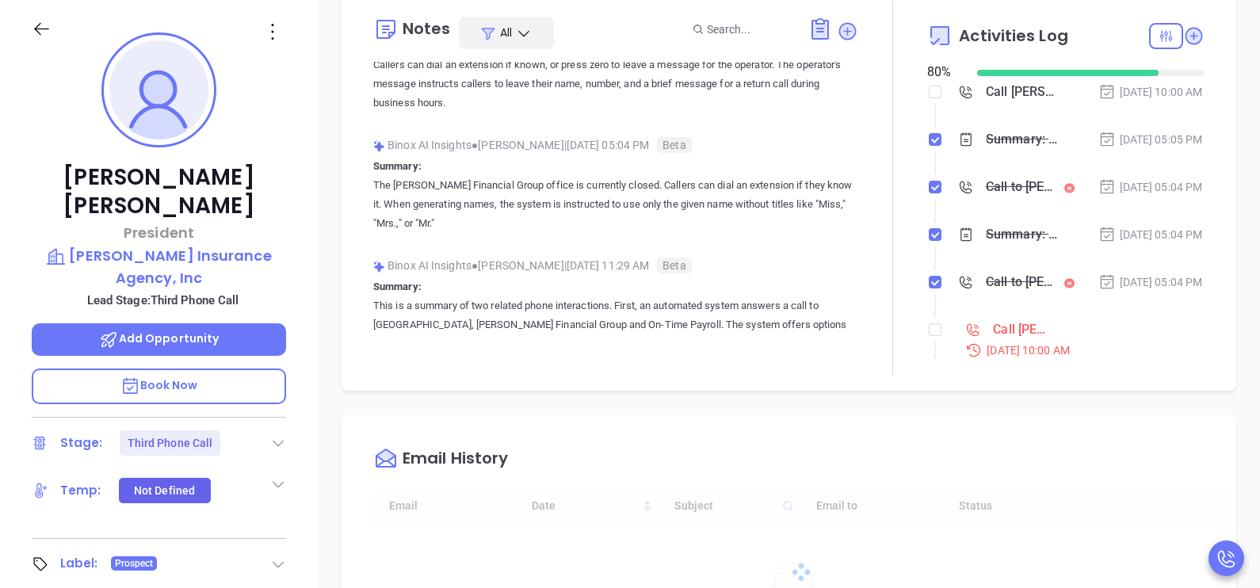
click at [384, 217] on div "Binox AI Insights ● Karina Genovez | Oct 2, 2025 05:04 PM Beta Summary: The D. …" at bounding box center [615, 189] width 485 height 113
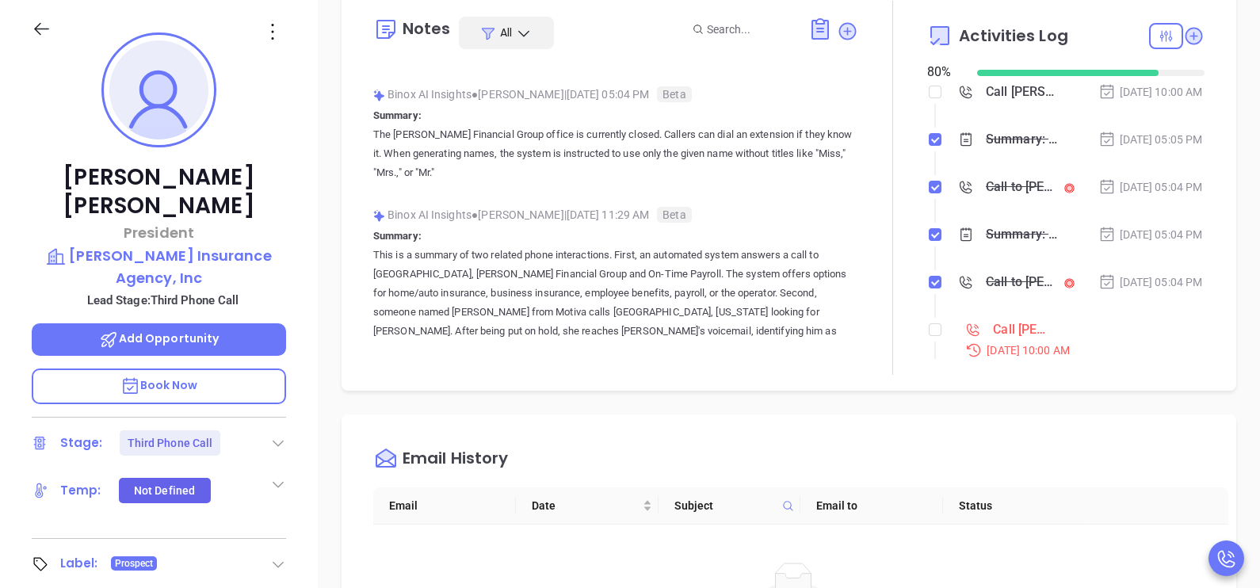
click at [311, 311] on div "Matthew DiVirgilio President Divirgilio Insurance Agency, Inc Lead Stage: Third…" at bounding box center [159, 367] width 318 height 735
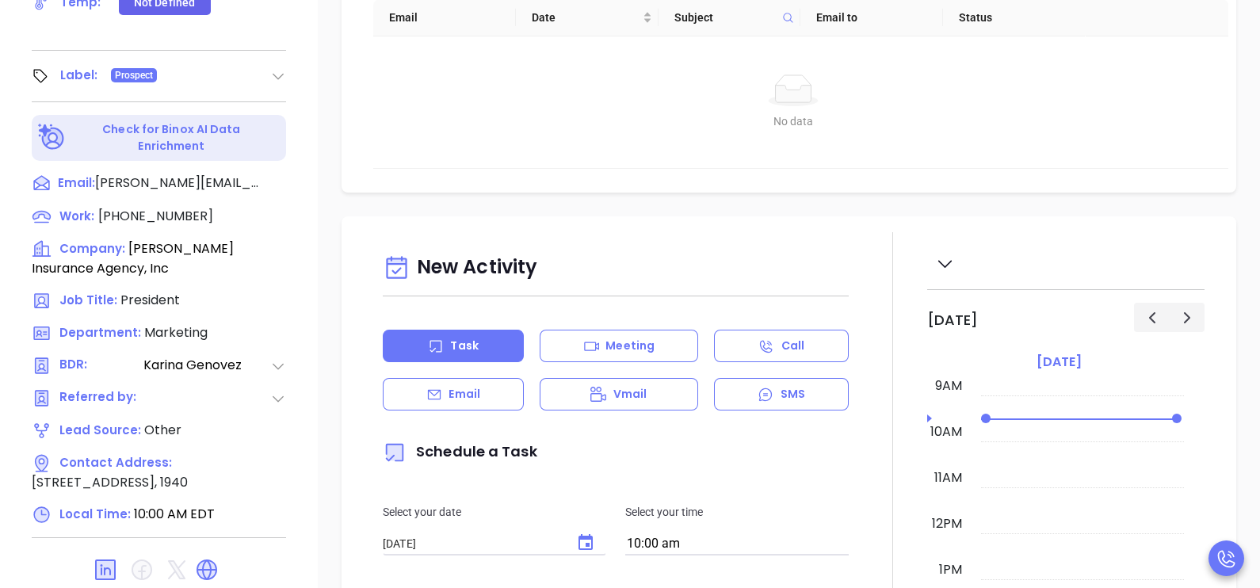
scroll to position [737, 0]
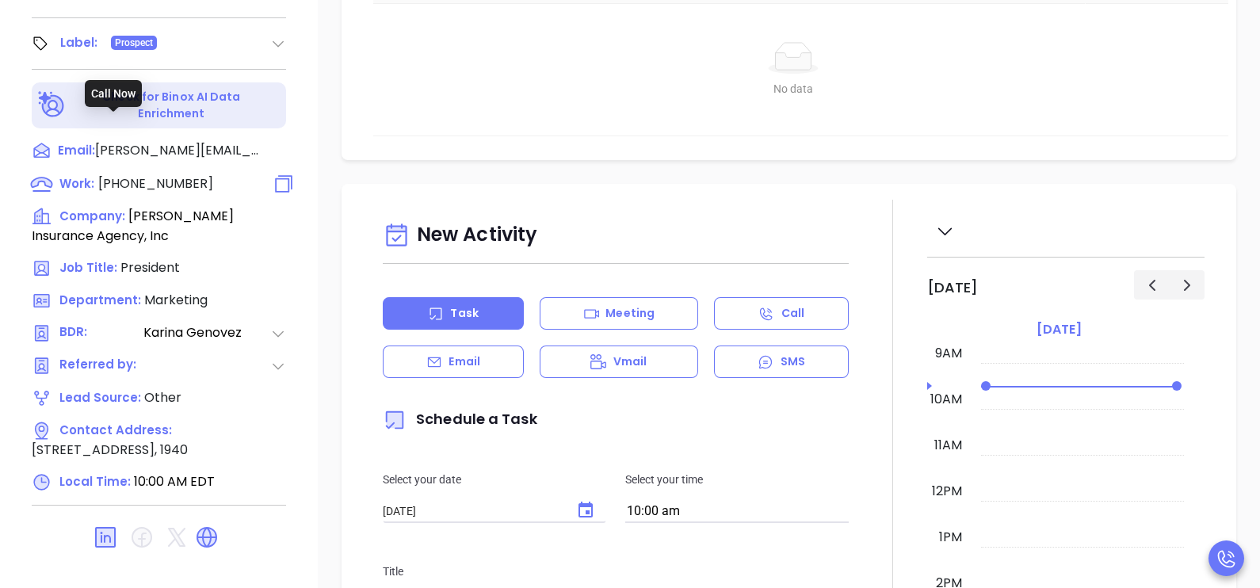
click at [146, 174] on span "(781) 592-5220" at bounding box center [155, 183] width 115 height 18
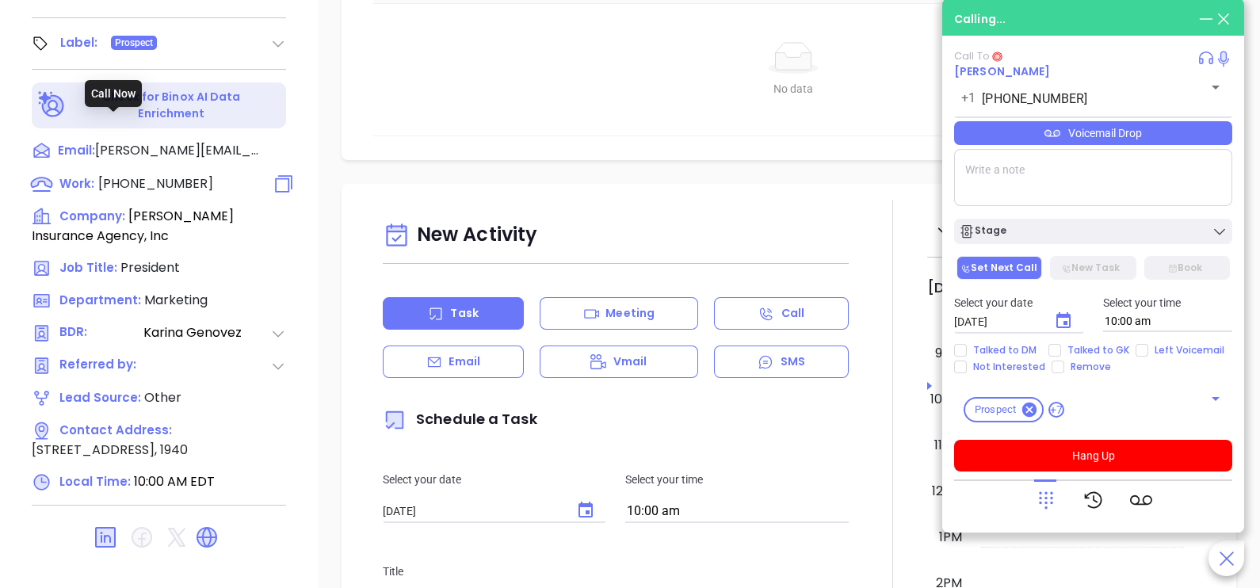
type input "(781) 592-5220"
click at [1046, 499] on icon at bounding box center [1046, 500] width 14 height 17
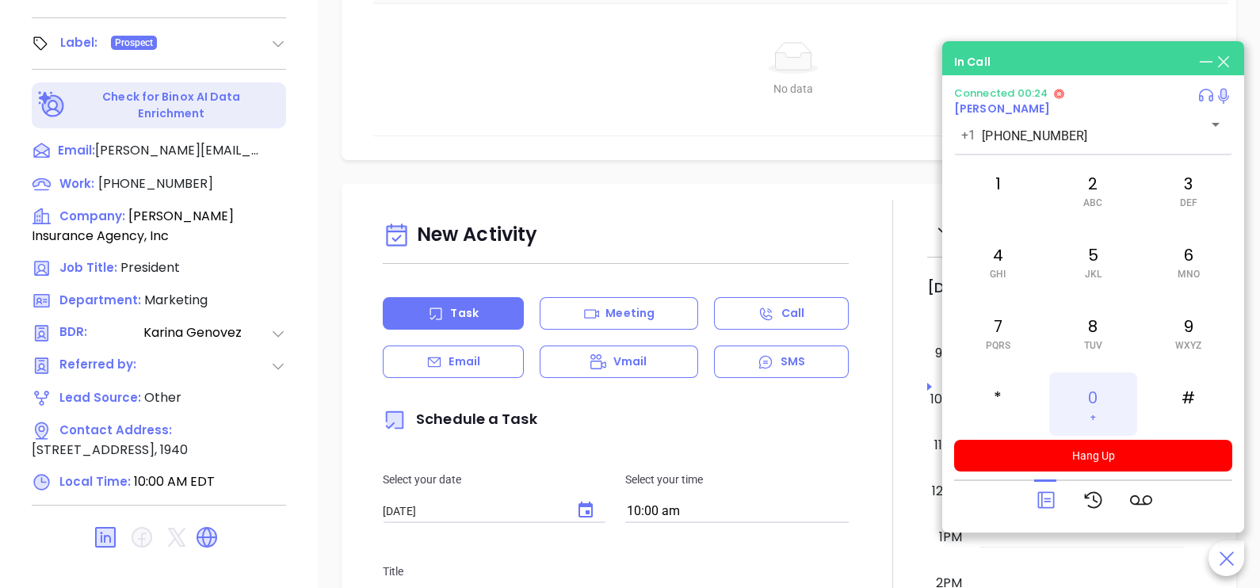
click at [1101, 400] on div "0 +" at bounding box center [1092, 403] width 87 height 63
click at [1043, 502] on icon at bounding box center [1046, 500] width 22 height 22
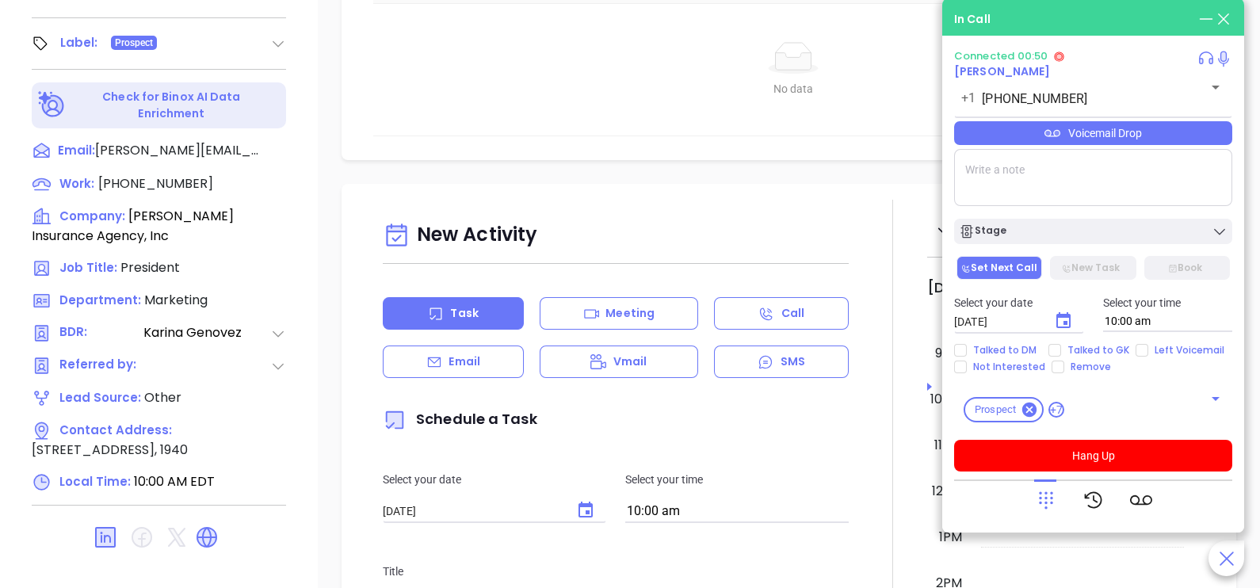
click at [1177, 136] on div "Voicemail Drop" at bounding box center [1093, 133] width 278 height 24
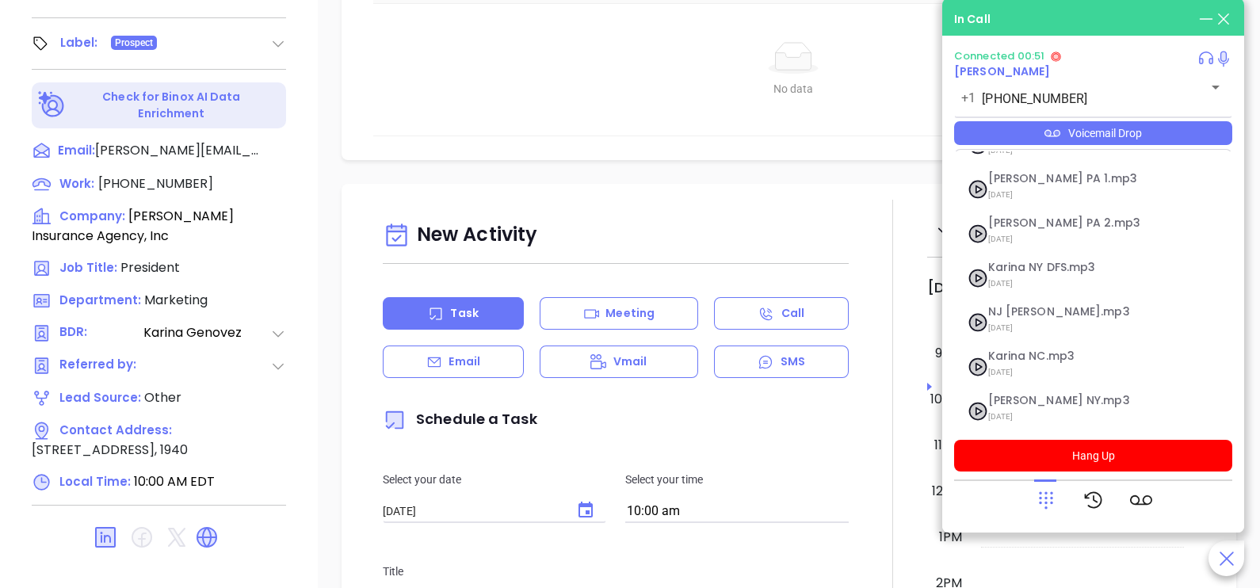
scroll to position [173, 0]
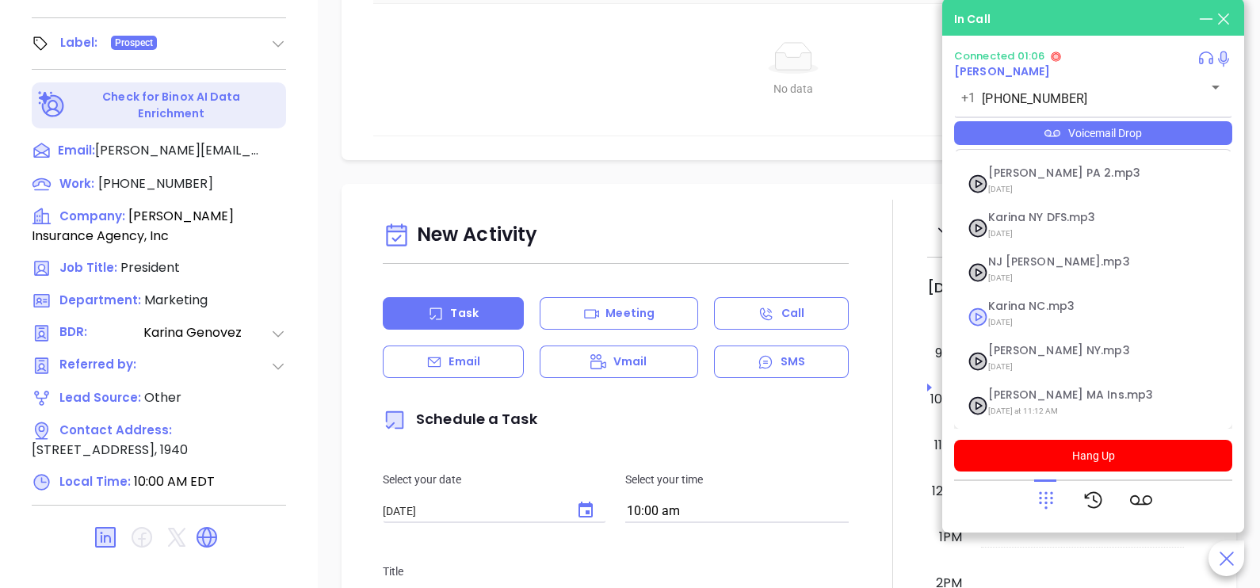
click at [1036, 312] on span "09/10/2025" at bounding box center [1073, 322] width 171 height 21
checkbox input "true"
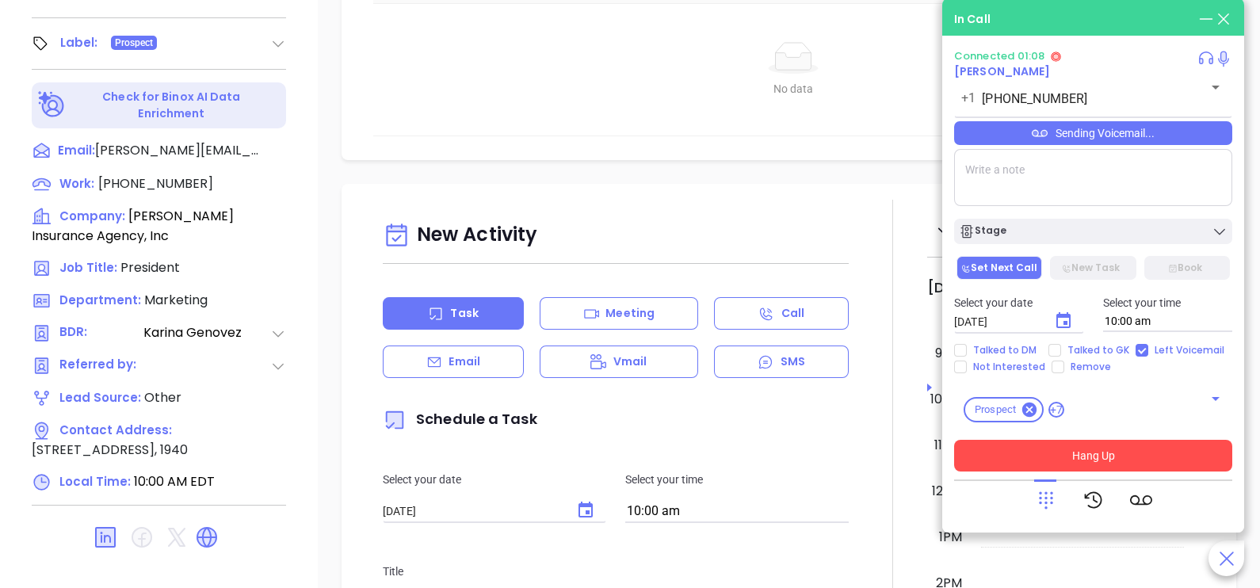
click at [1082, 462] on button "Hang Up" at bounding box center [1093, 456] width 278 height 32
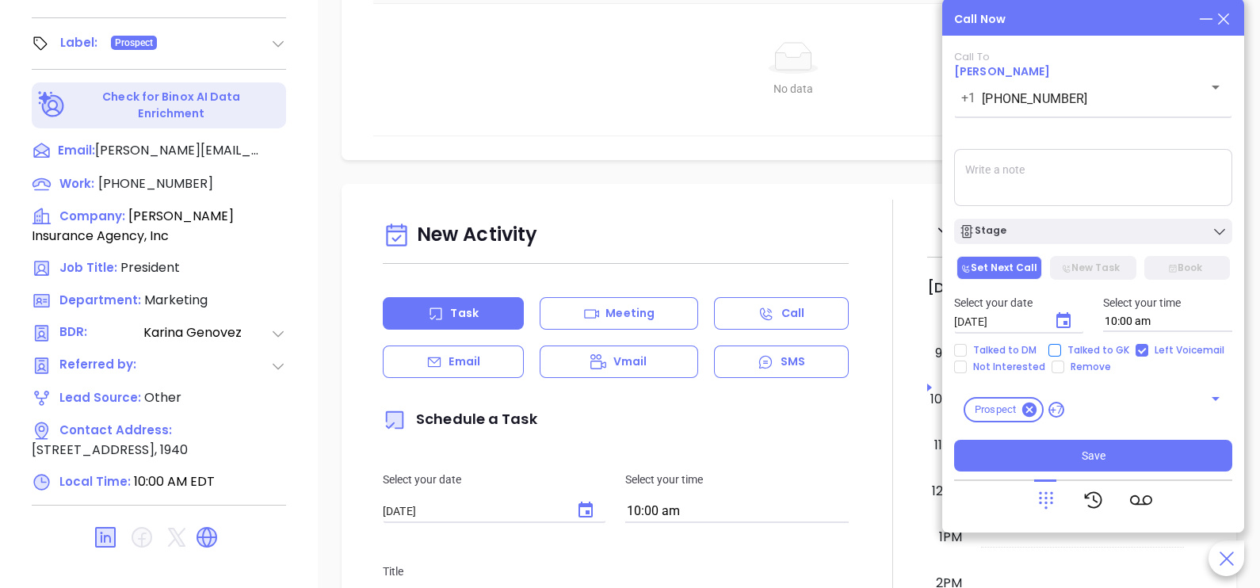
click at [1069, 353] on span "Talked to GK" at bounding box center [1098, 350] width 74 height 13
click at [1061, 353] on input "Talked to GK" at bounding box center [1054, 350] width 13 height 13
checkbox input "true"
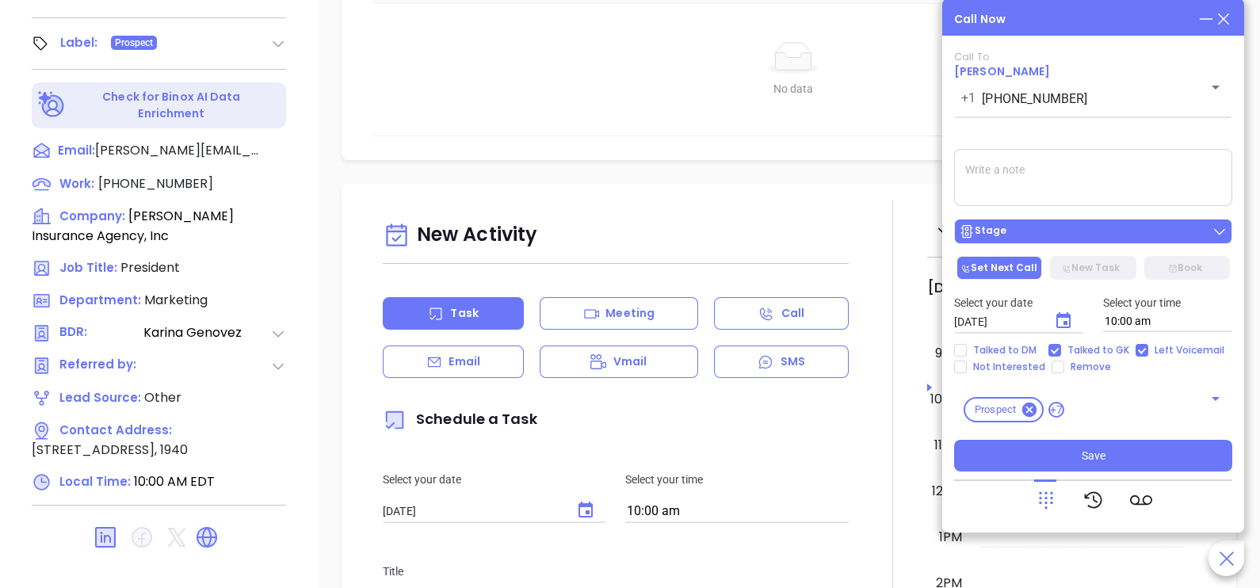
click at [1081, 236] on div "Stage" at bounding box center [1093, 231] width 269 height 16
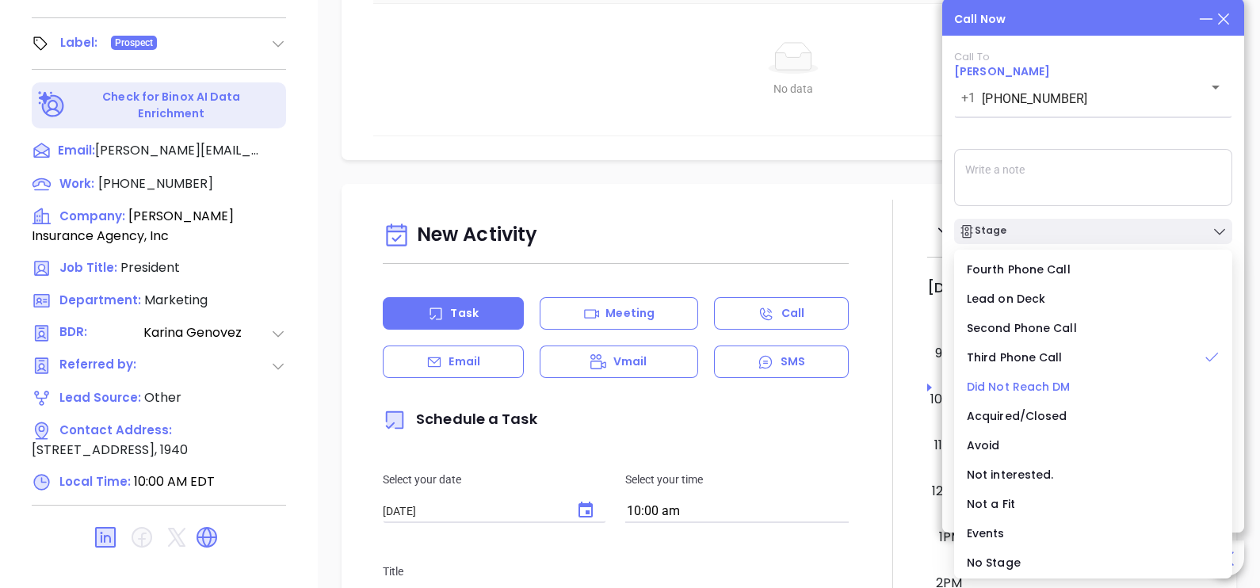
click at [1038, 384] on span "Did Not Reach DM" at bounding box center [1019, 387] width 104 height 16
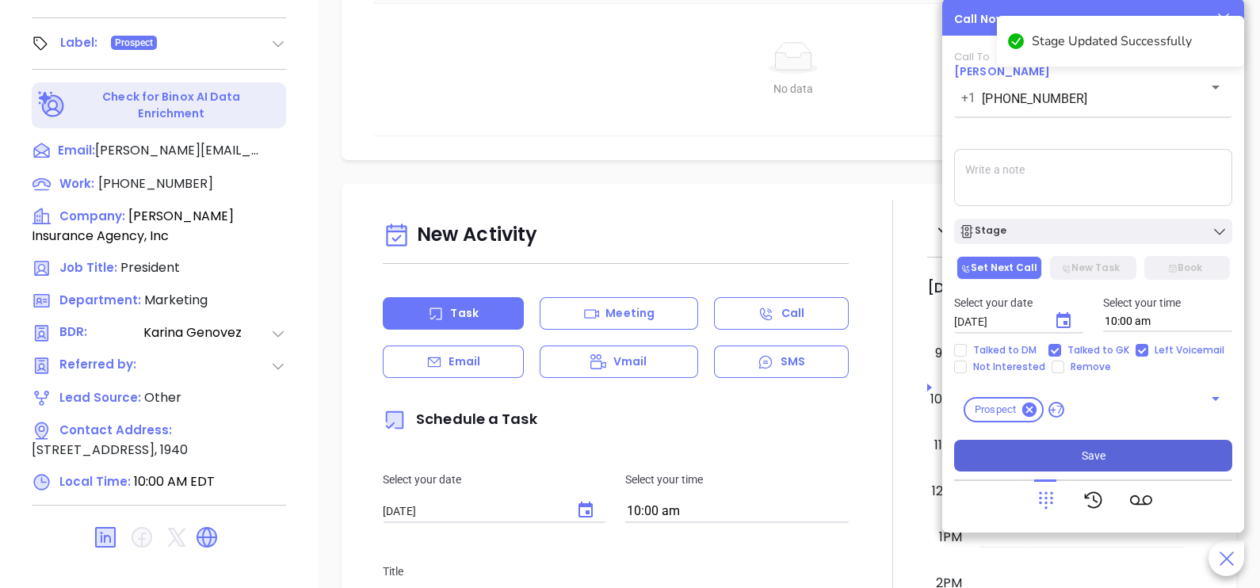
click at [1078, 459] on button "Save" at bounding box center [1093, 456] width 278 height 32
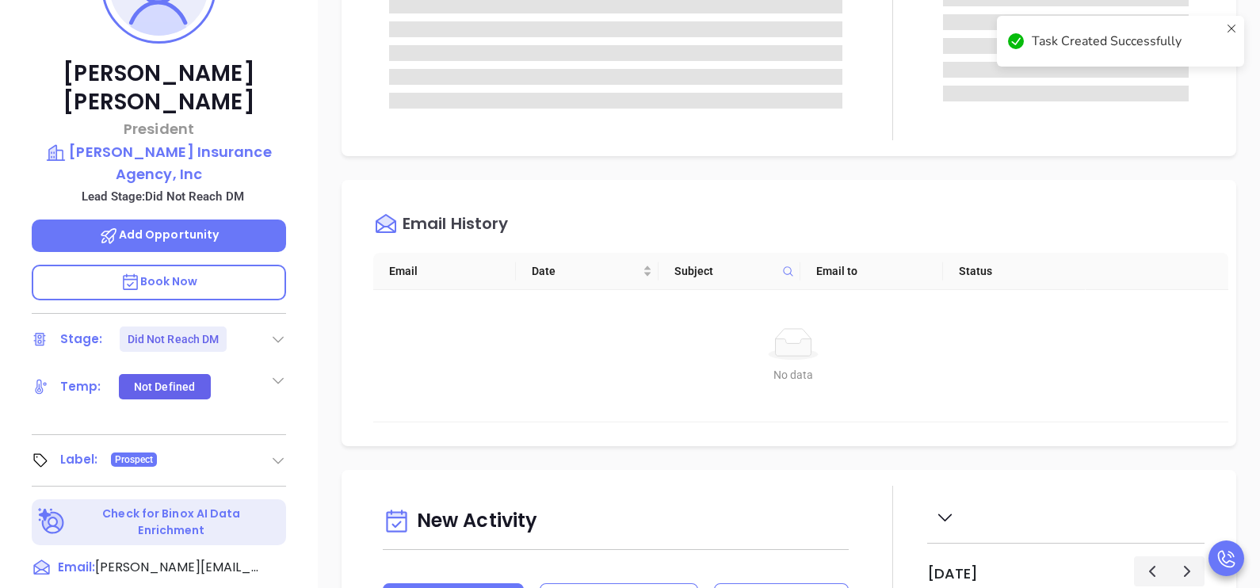
scroll to position [182, 0]
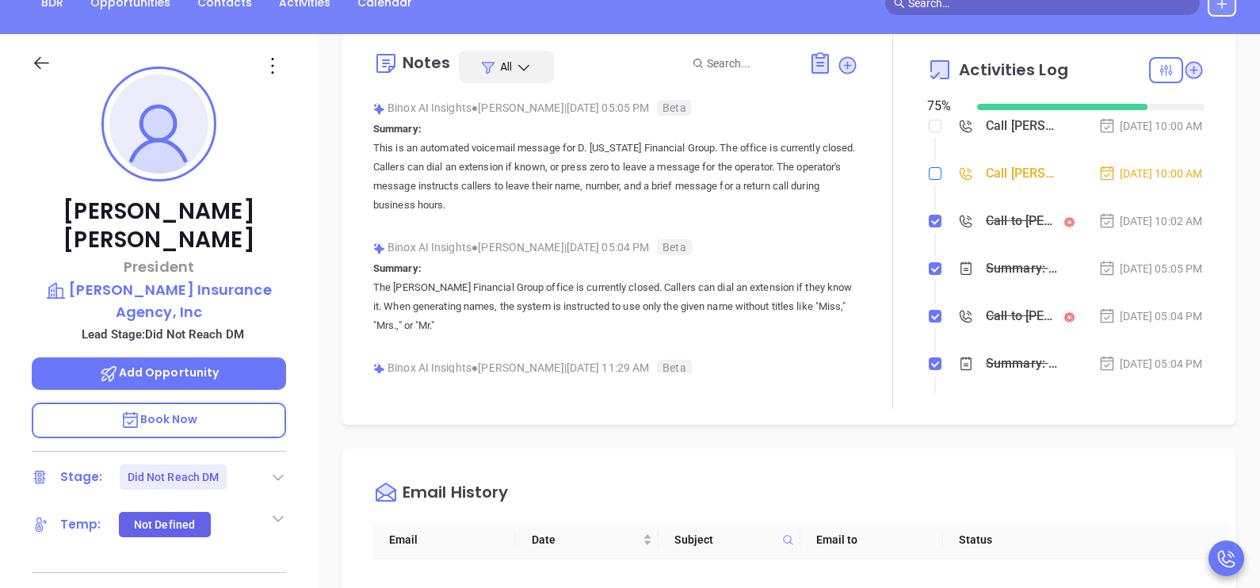
click at [929, 175] on label at bounding box center [935, 173] width 13 height 17
click at [929, 175] on input "checkbox" at bounding box center [935, 173] width 13 height 13
checkbox input "true"
click at [929, 127] on input "checkbox" at bounding box center [935, 126] width 13 height 13
checkbox input "true"
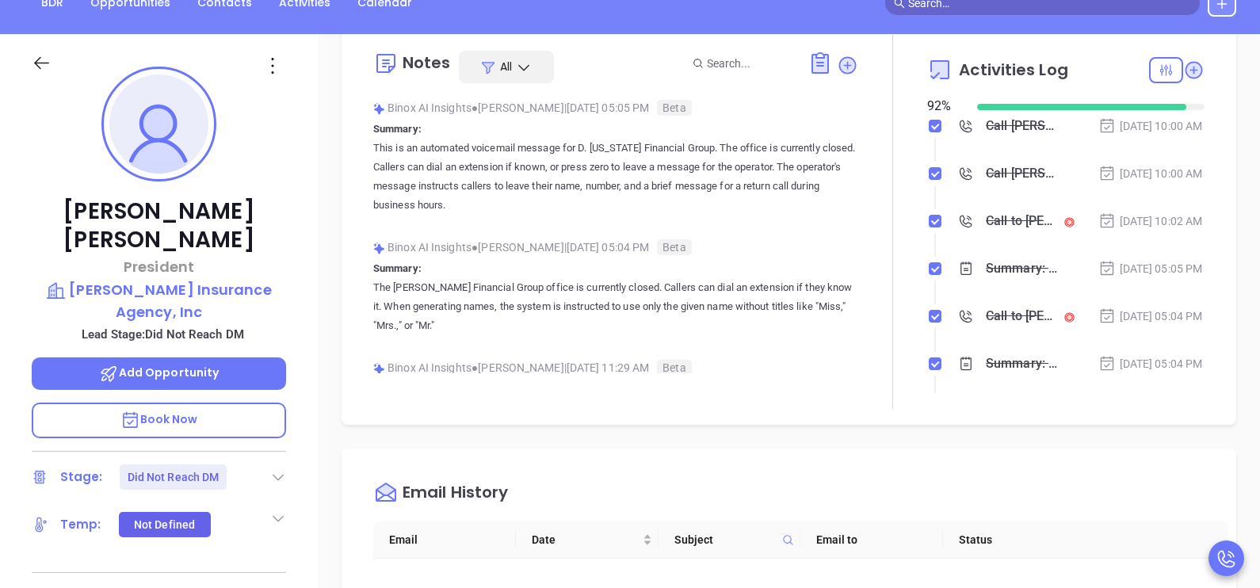
click at [1166, 230] on div "Oct 3, 2025 | 10:02 AM" at bounding box center [1150, 220] width 105 height 17
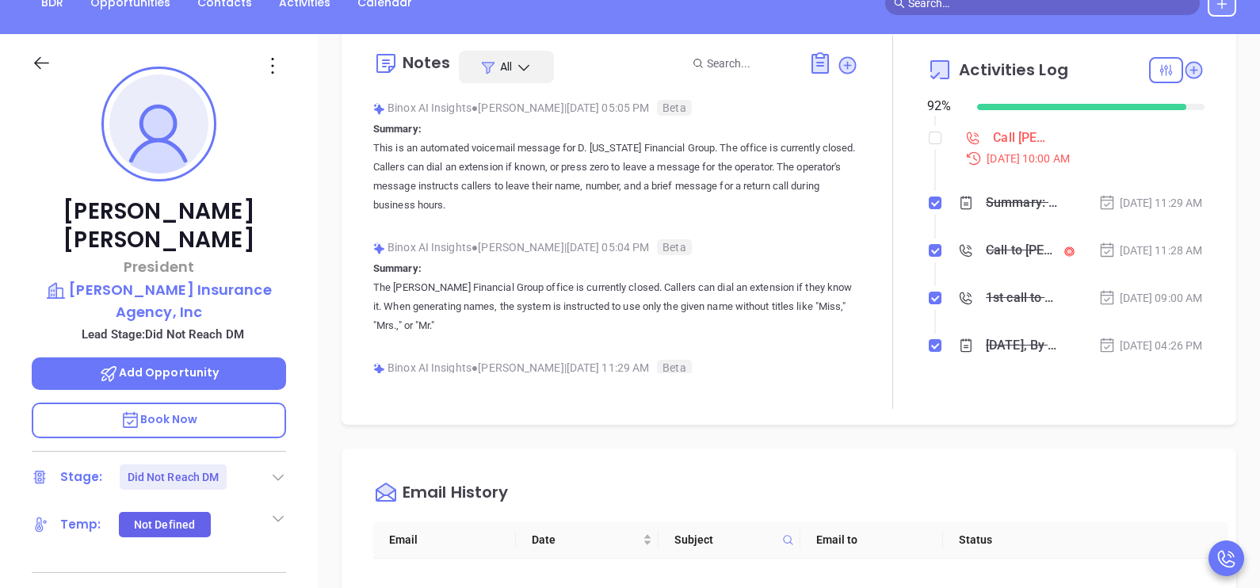
click at [931, 180] on li "Call Matthew DiVirgilio to follow up Oct 1, 2025 | 10:00 AM" at bounding box center [1067, 162] width 273 height 61
click at [929, 147] on label at bounding box center [935, 137] width 13 height 17
click at [929, 144] on input "checkbox" at bounding box center [935, 138] width 13 height 13
checkbox input "true"
click at [25, 68] on div at bounding box center [56, 71] width 68 height 37
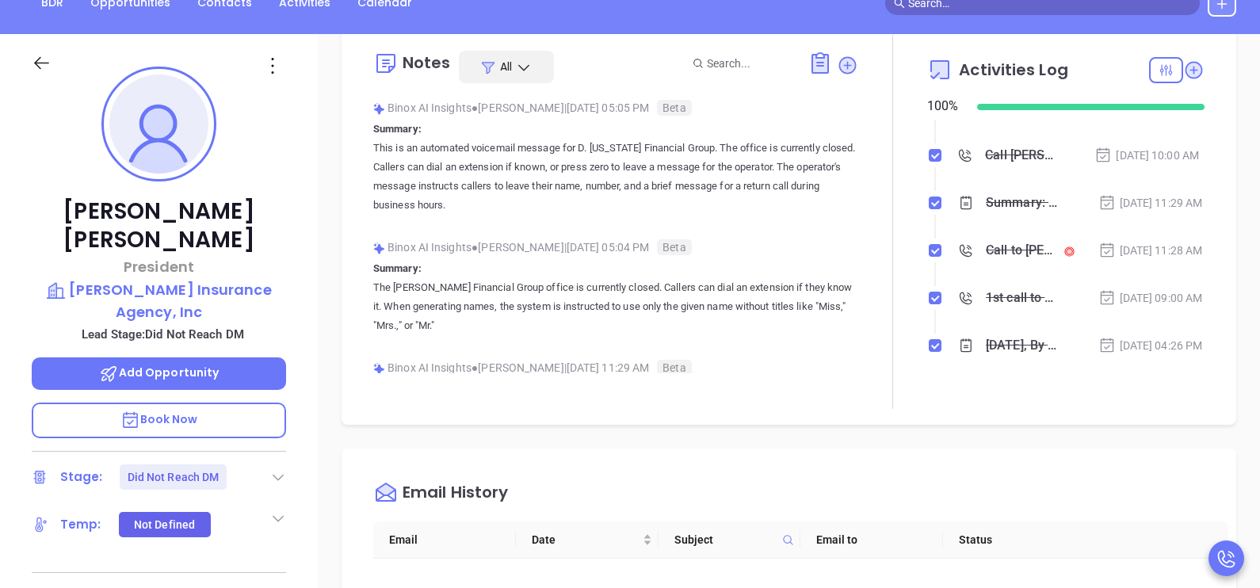
click at [35, 67] on icon at bounding box center [42, 63] width 20 height 20
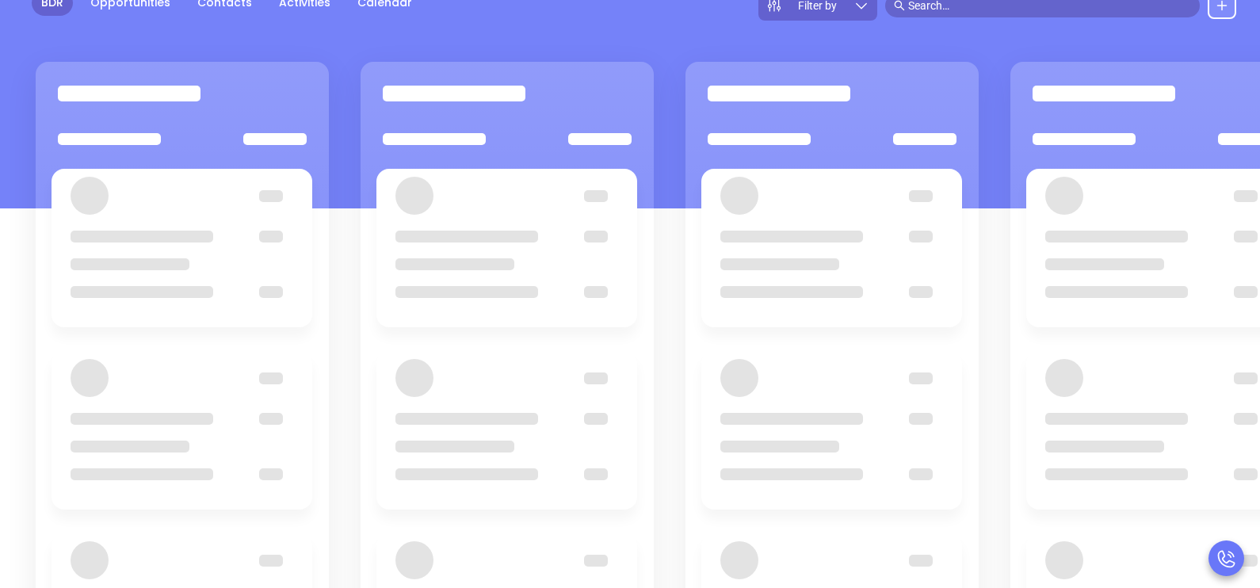
scroll to position [216, 0]
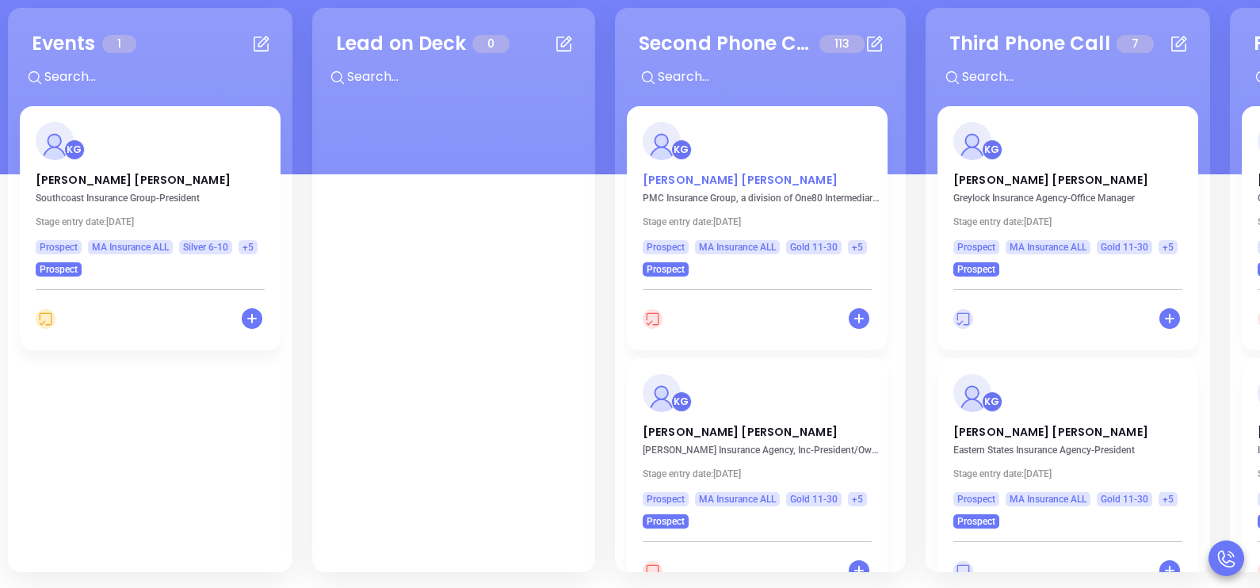
click at [692, 178] on p "David Malloy" at bounding box center [757, 176] width 229 height 8
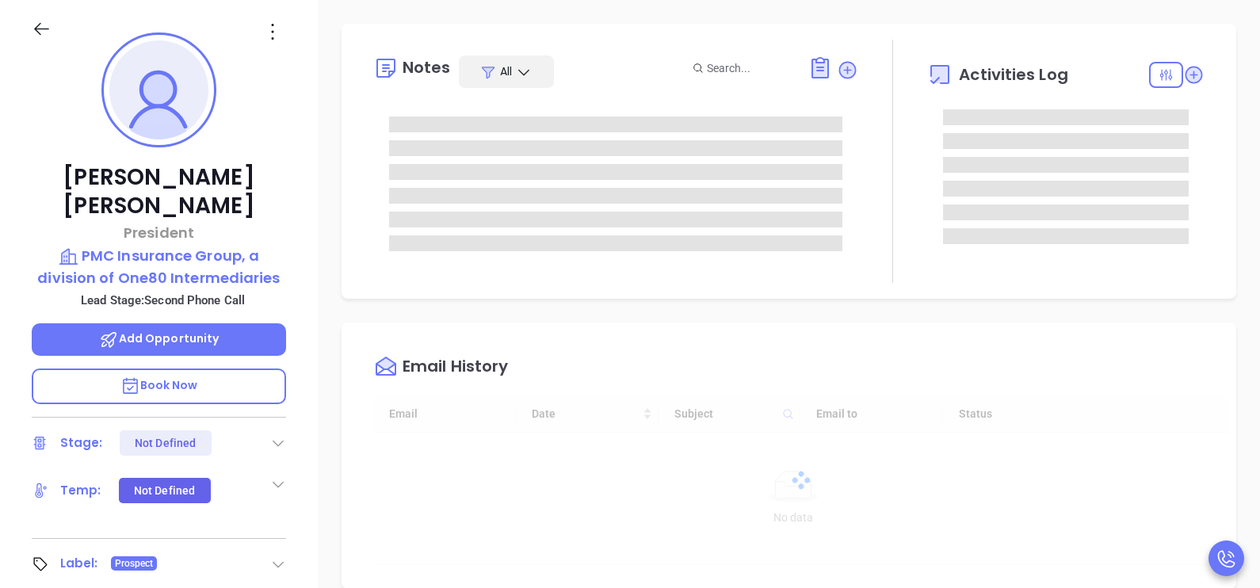
type input "[DATE]"
type input "[PERSON_NAME]"
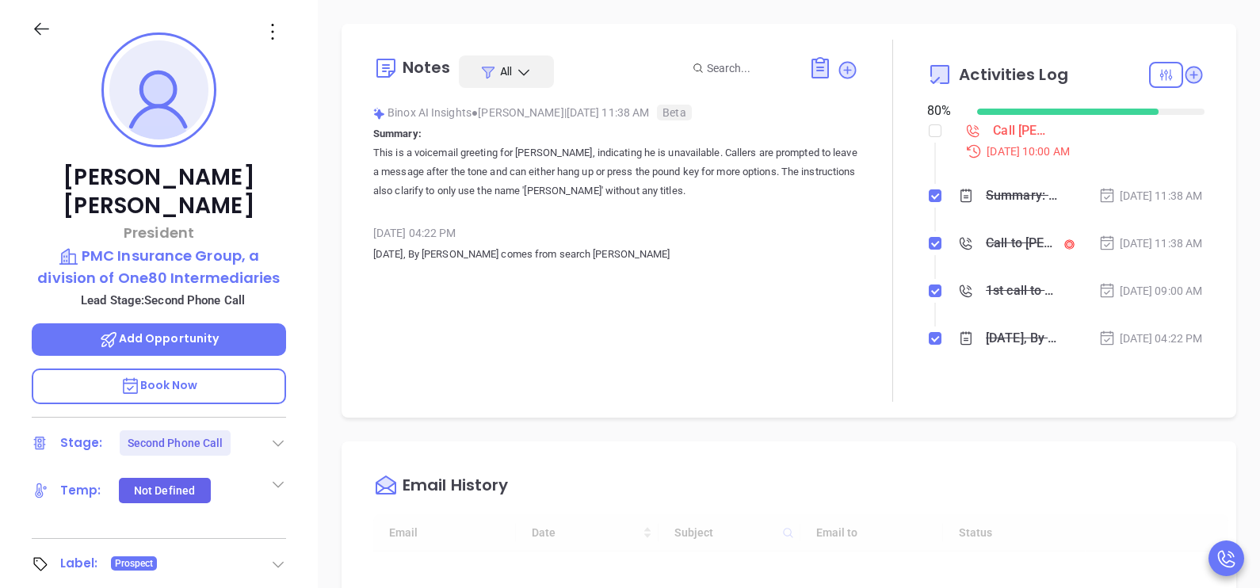
click at [304, 348] on div "David Malloy President PMC Insurance Group, a division of One80 Intermediaries …" at bounding box center [159, 367] width 318 height 735
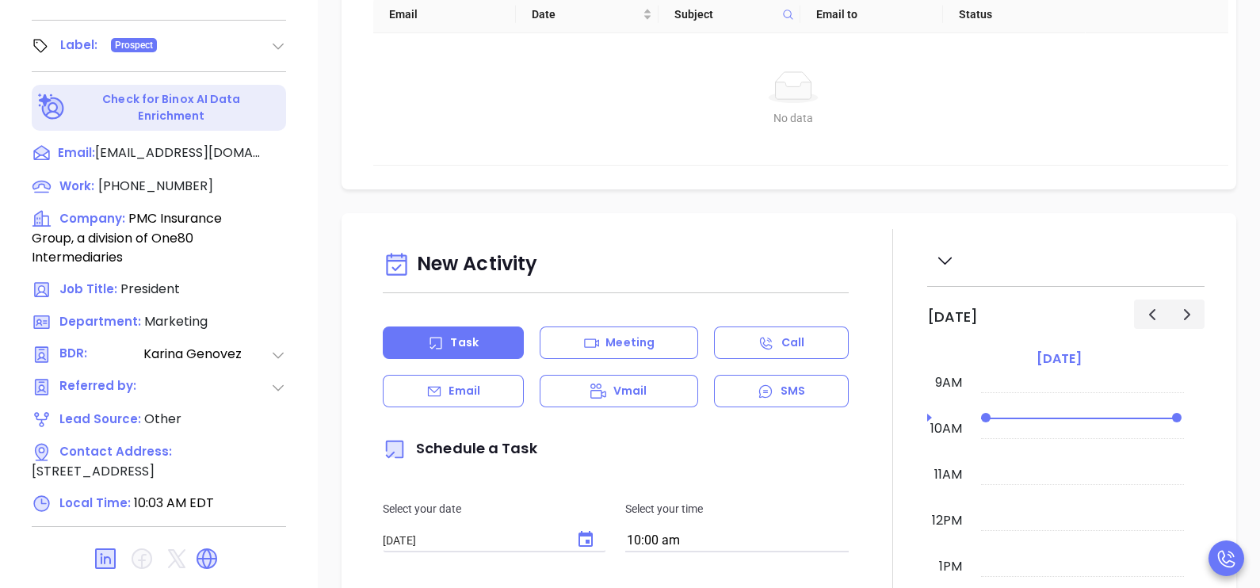
scroll to position [737, 0]
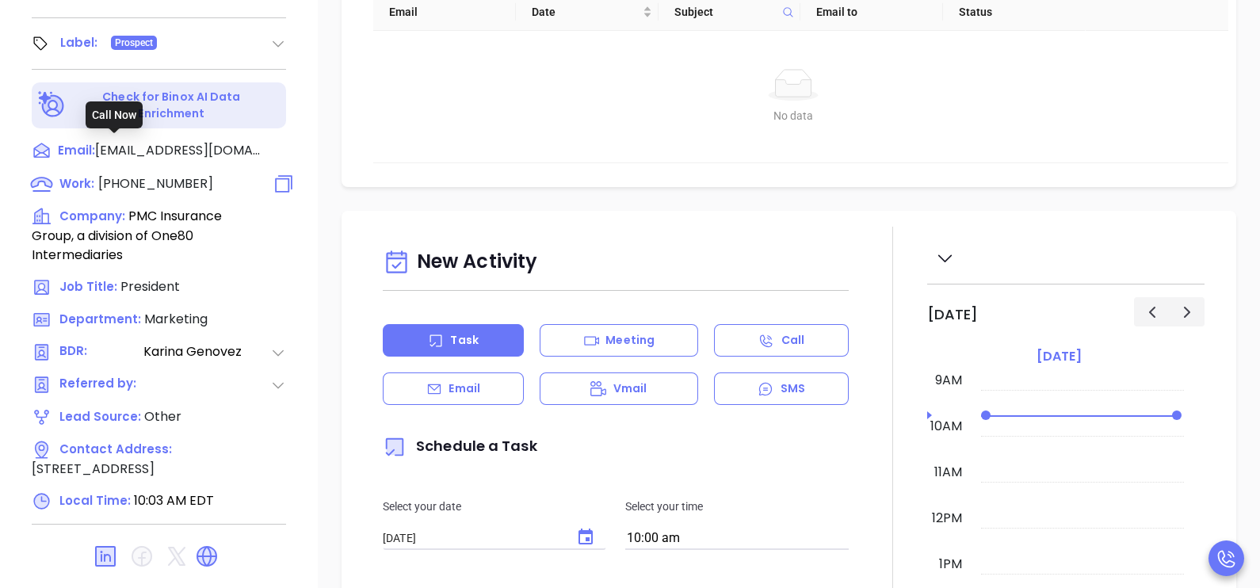
click at [162, 174] on span "(781) 552-5553" at bounding box center [155, 183] width 115 height 18
type input "(781) 552-5553"
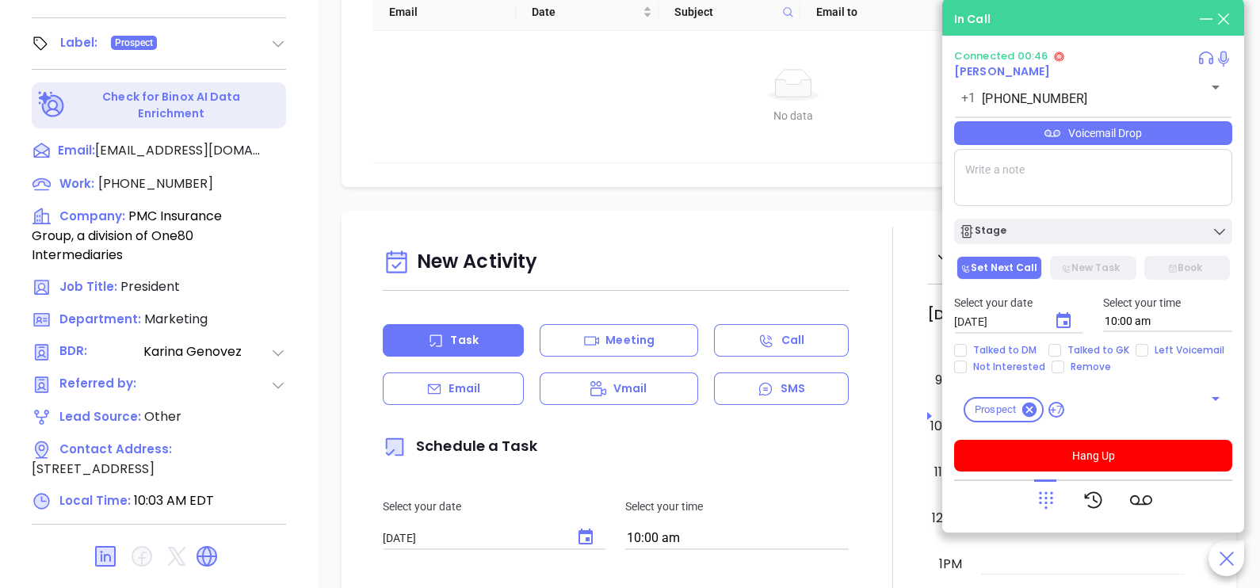
click at [1144, 137] on div "Voicemail Drop" at bounding box center [1093, 133] width 278 height 24
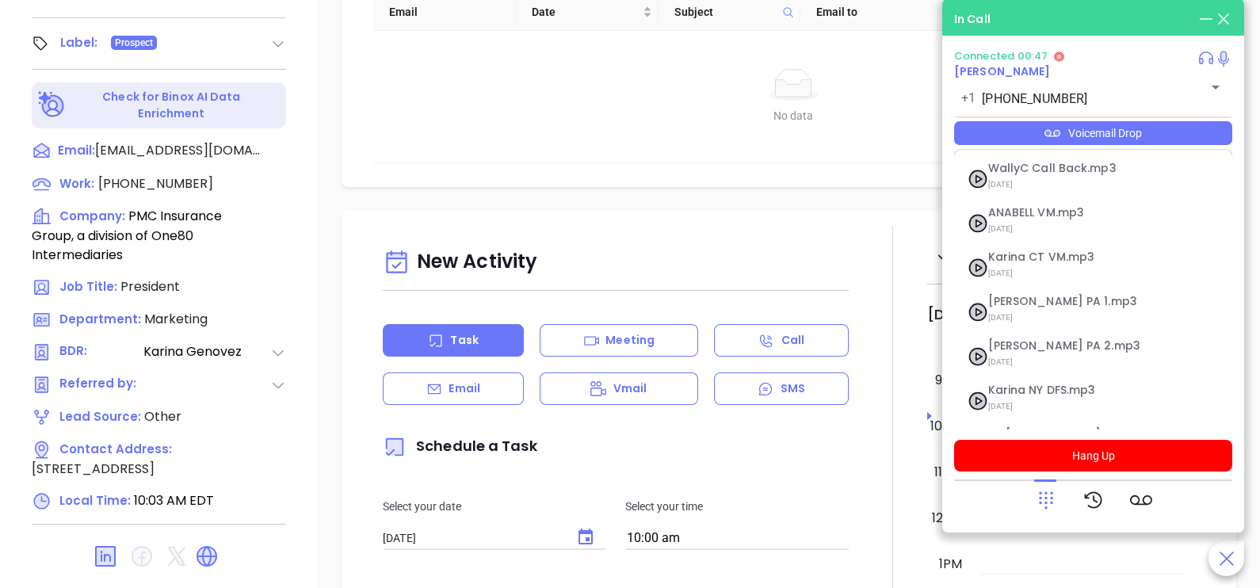
scroll to position [173, 0]
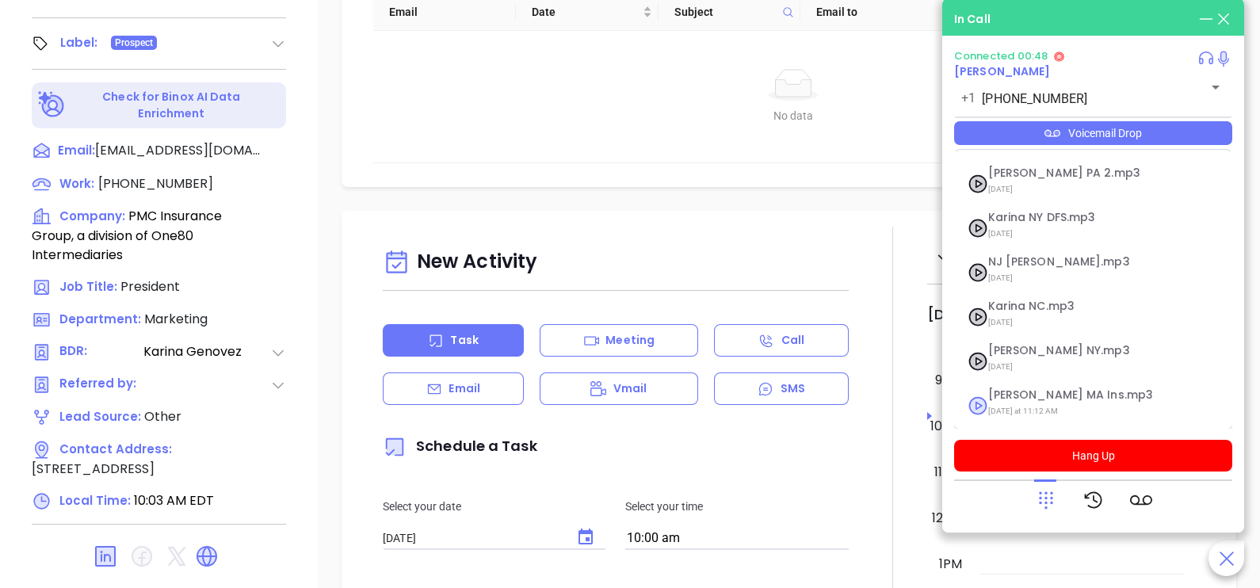
click at [1050, 389] on span "Karina MA Ins.mp3" at bounding box center [1073, 395] width 171 height 12
checkbox input "true"
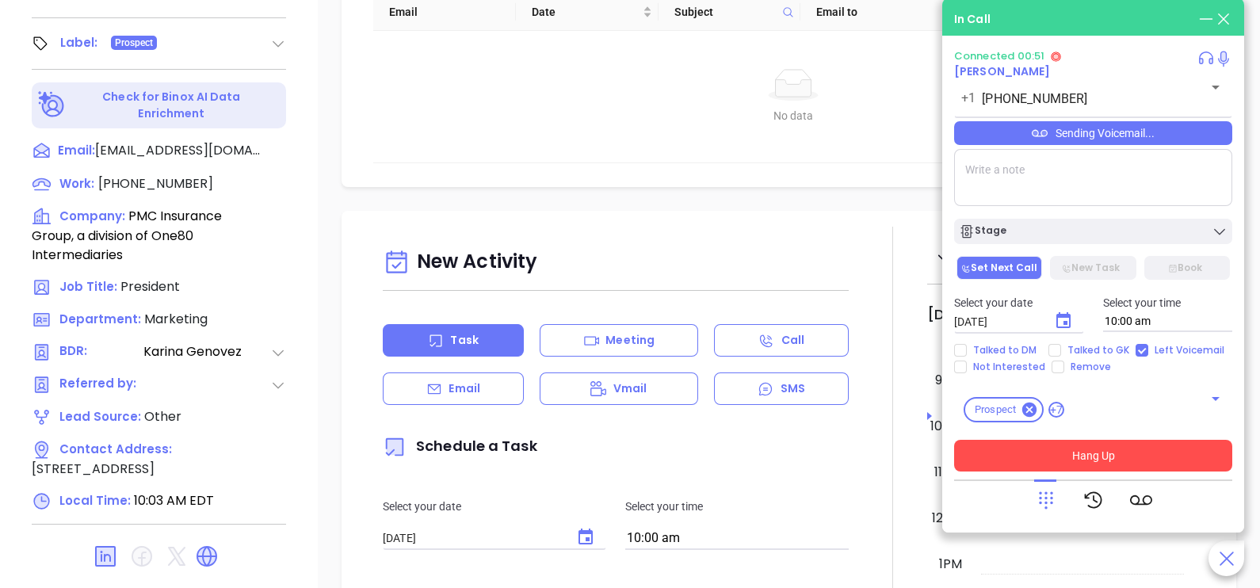
click at [1092, 452] on button "Hang Up" at bounding box center [1093, 456] width 278 height 32
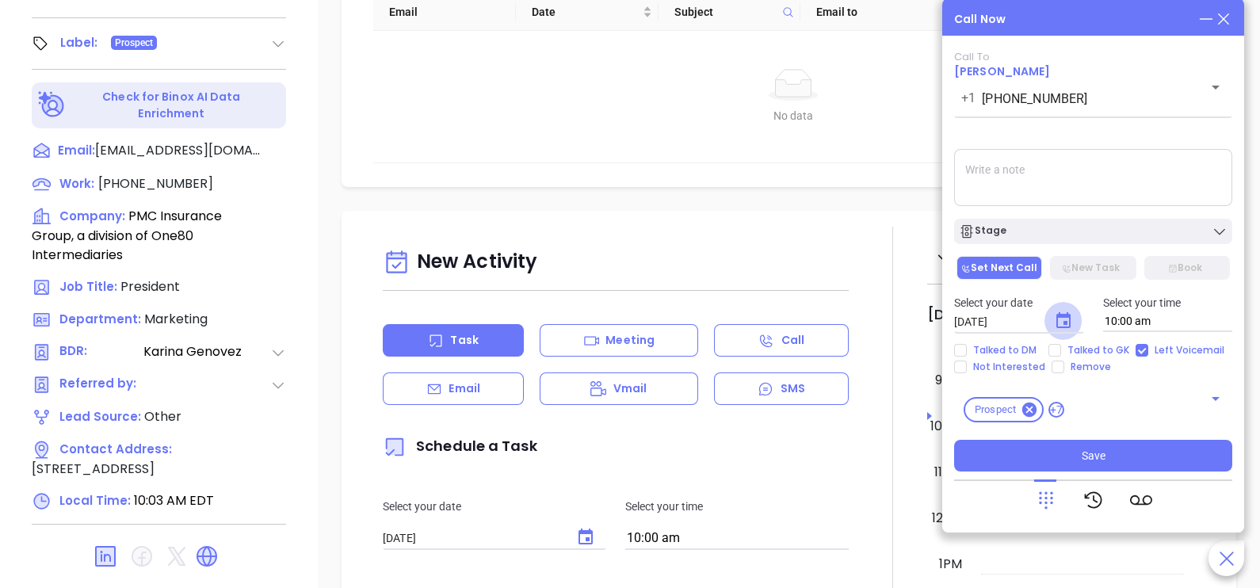
click at [1068, 314] on icon "Choose date, selected date is Oct 4, 2025" at bounding box center [1063, 320] width 19 height 19
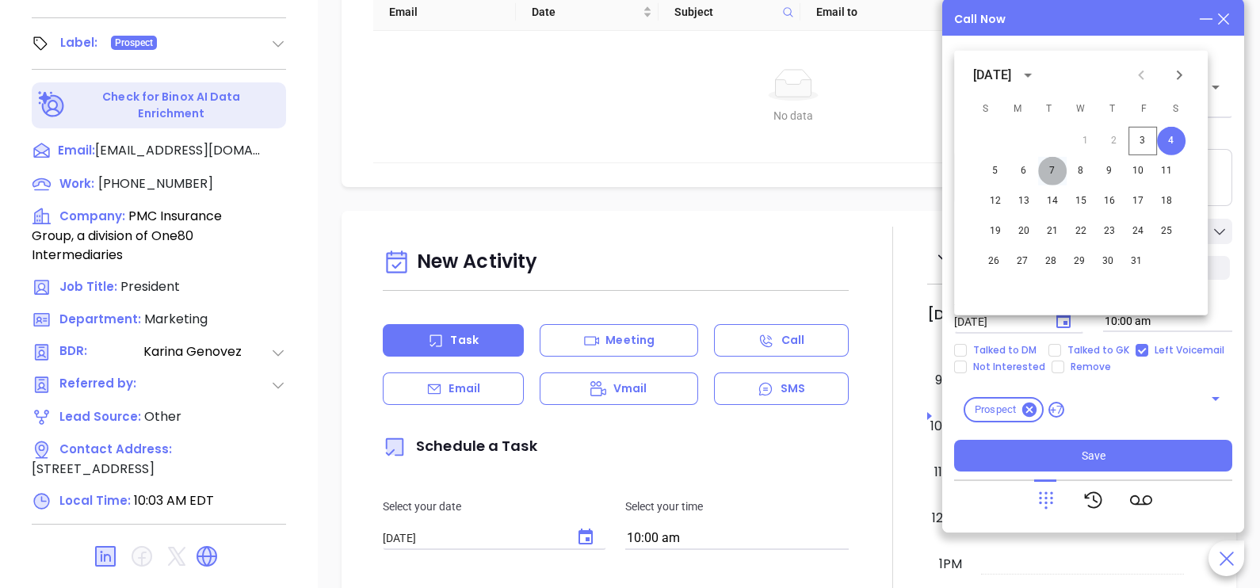
click at [1050, 170] on button "7" at bounding box center [1052, 171] width 29 height 29
type input "10/07/2025"
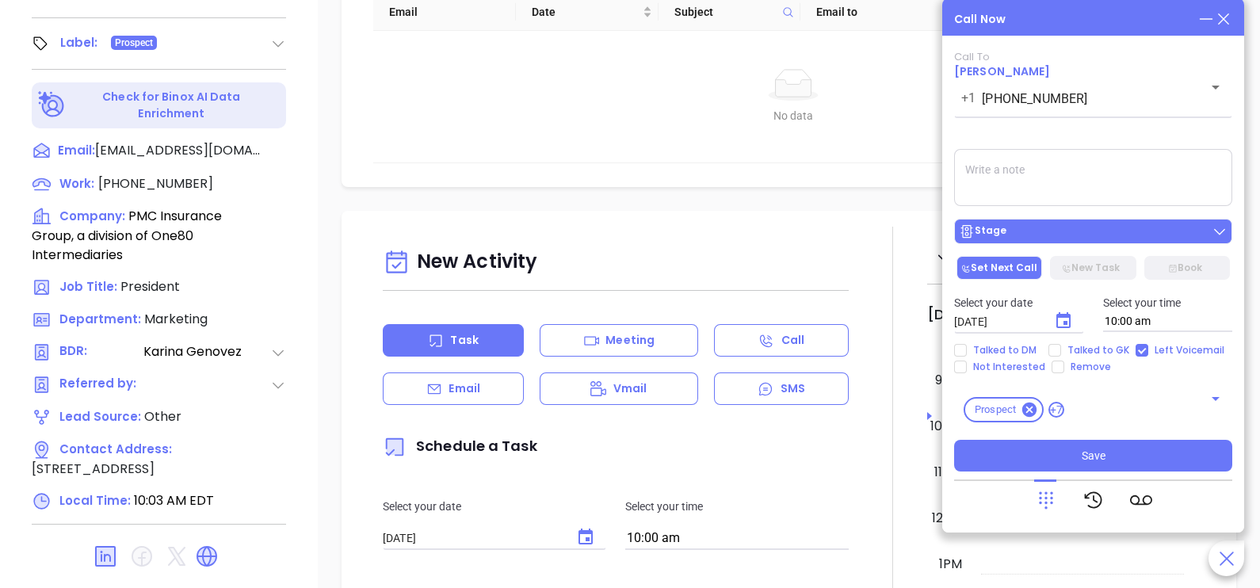
click at [1088, 231] on div "Stage" at bounding box center [1093, 231] width 269 height 16
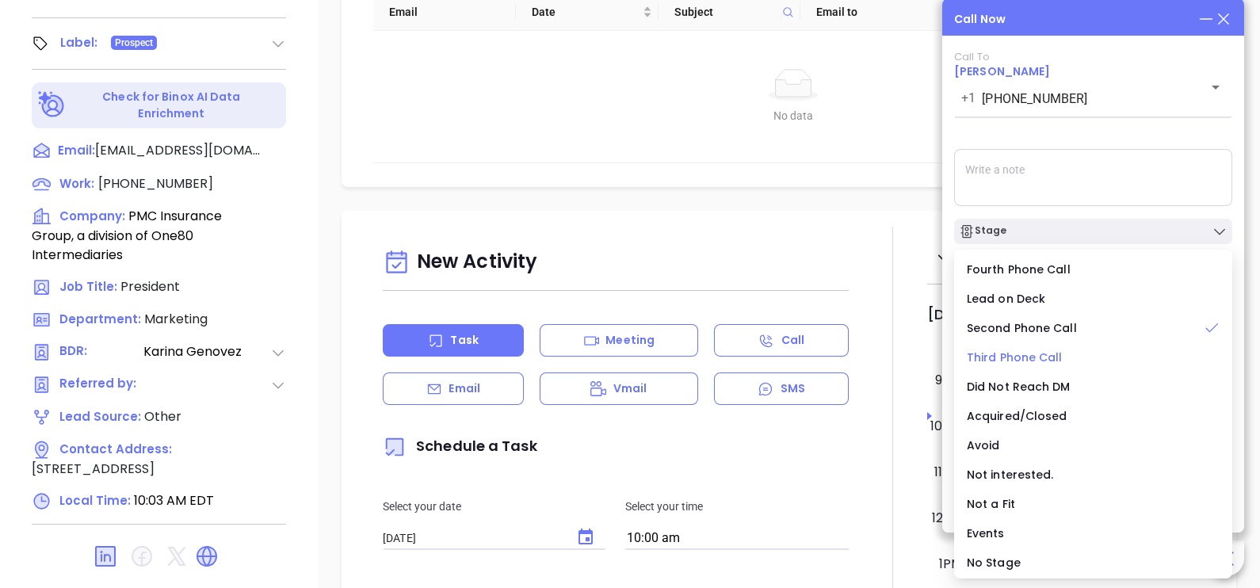
click at [1048, 354] on span "Third Phone Call" at bounding box center [1015, 357] width 96 height 16
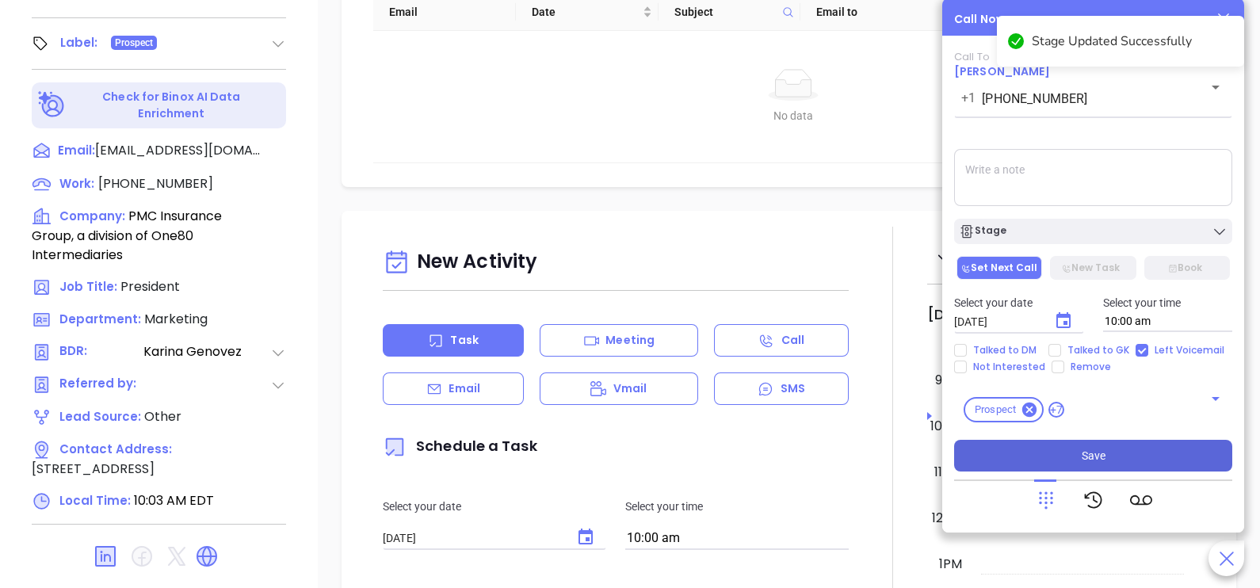
click at [1086, 457] on span "Save" at bounding box center [1094, 455] width 24 height 17
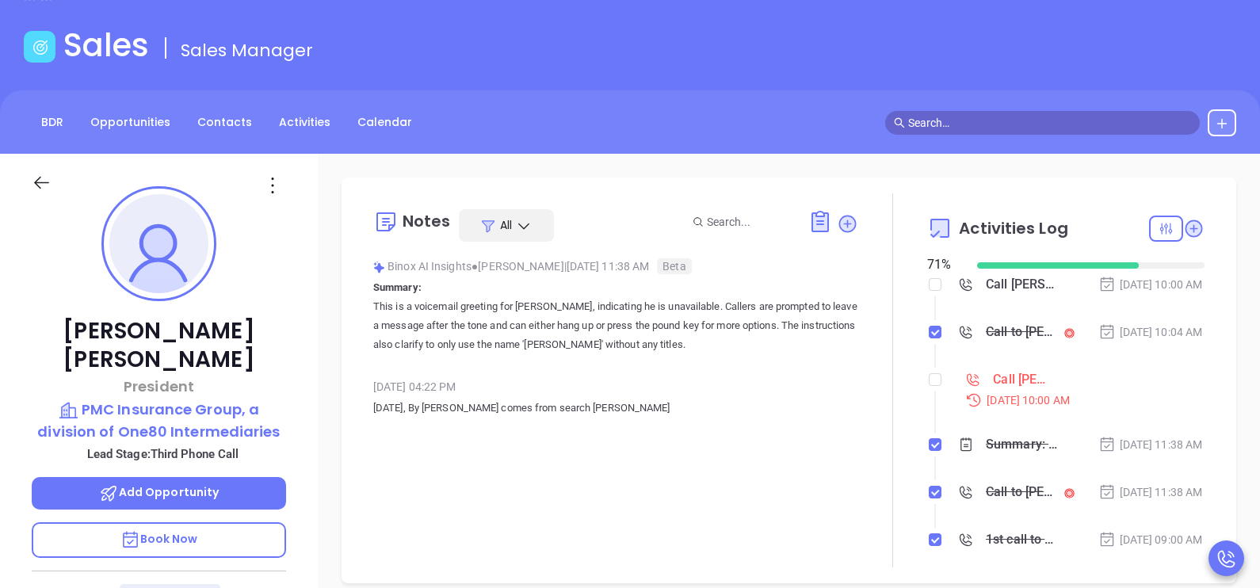
scroll to position [0, 0]
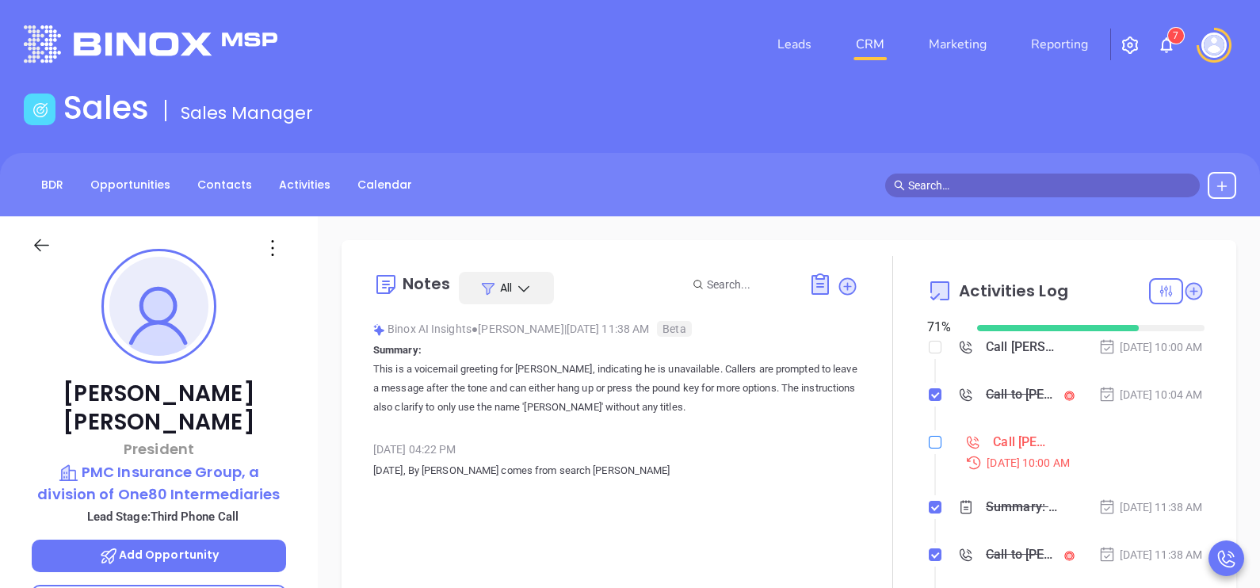
click at [929, 448] on input "checkbox" at bounding box center [935, 442] width 13 height 13
checkbox input "true"
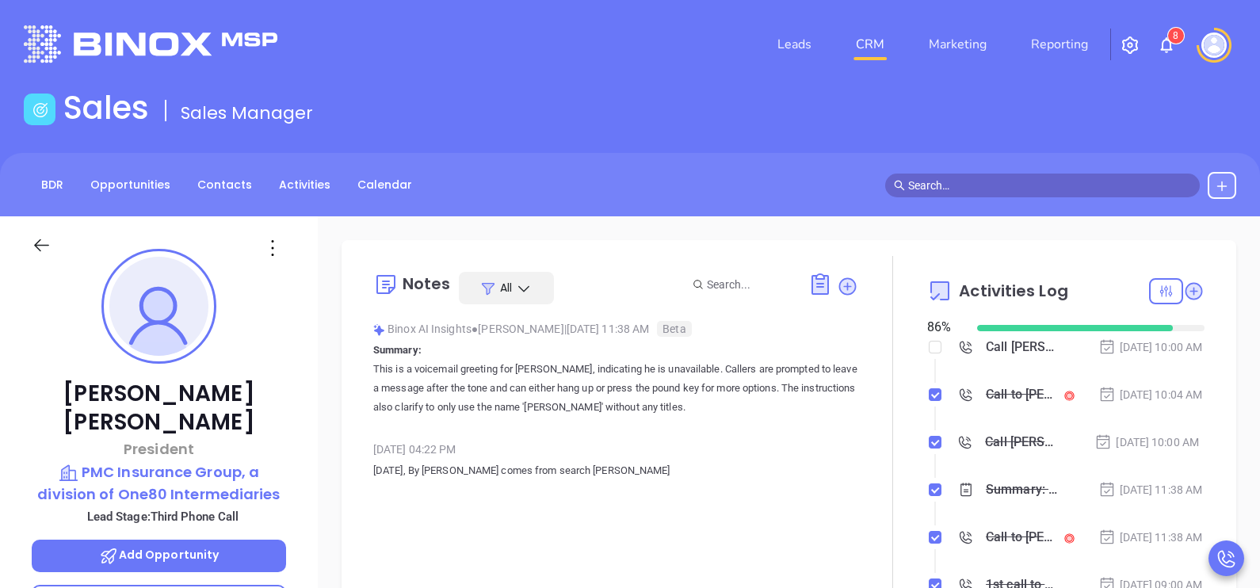
click at [55, 243] on div at bounding box center [56, 253] width 68 height 37
click at [40, 246] on icon at bounding box center [42, 245] width 20 height 20
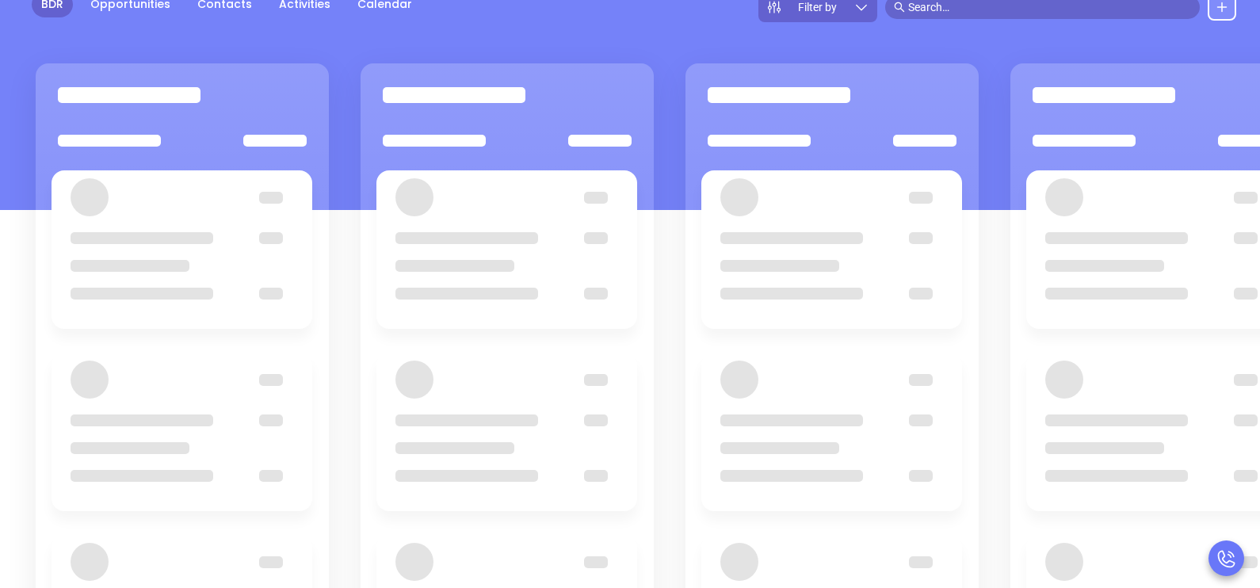
scroll to position [216, 0]
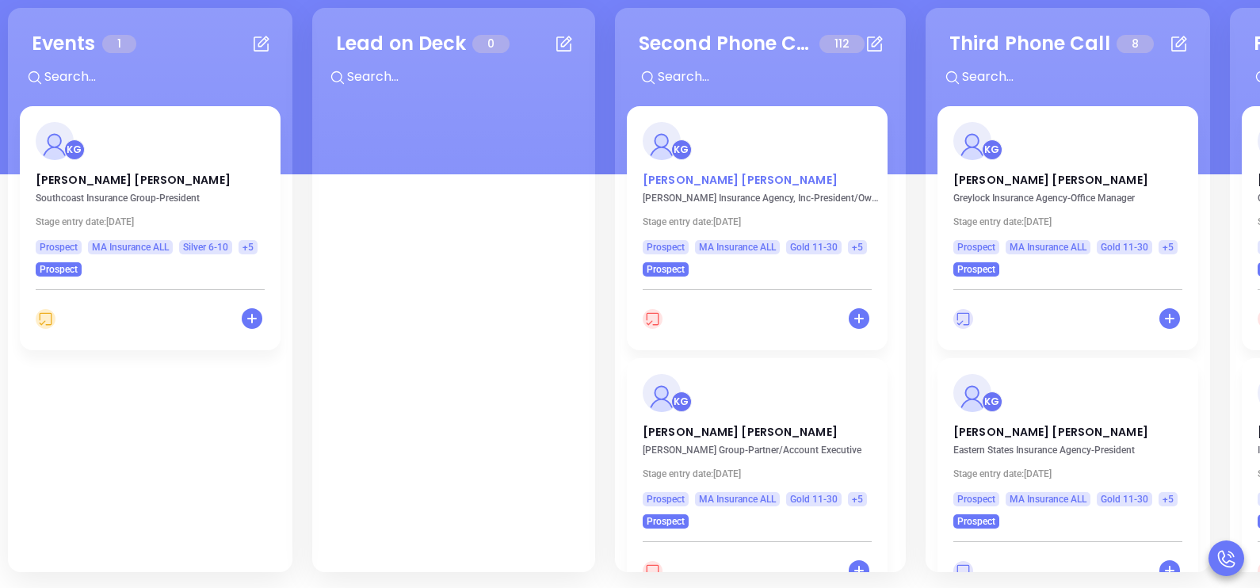
click at [684, 180] on p "Michael Regan" at bounding box center [757, 176] width 229 height 8
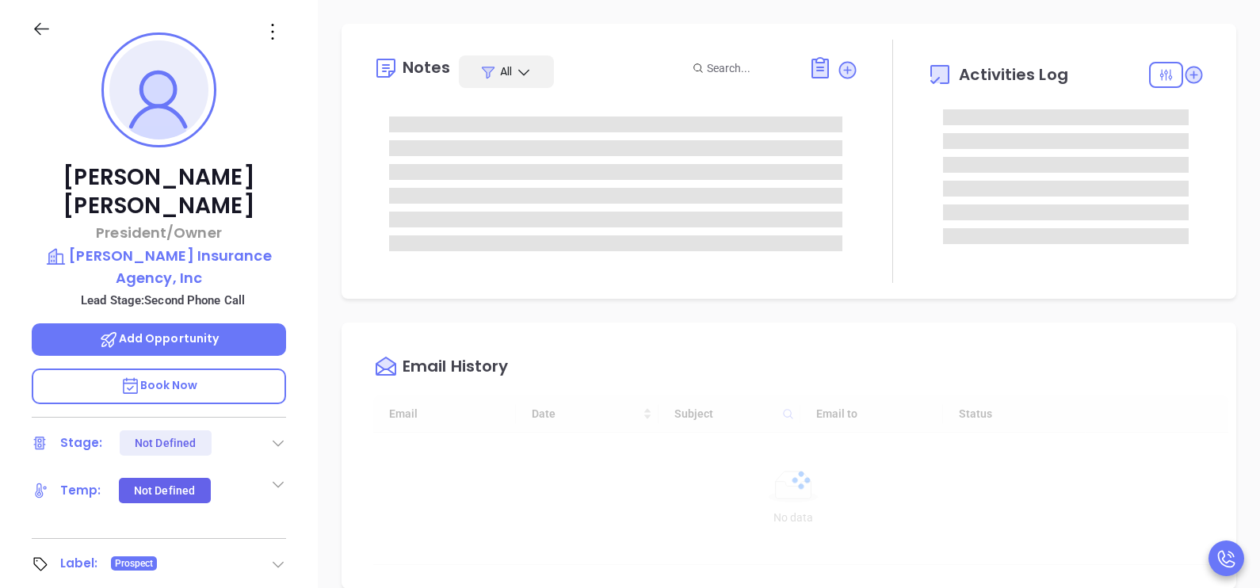
type input "[DATE]"
type input "[PERSON_NAME]"
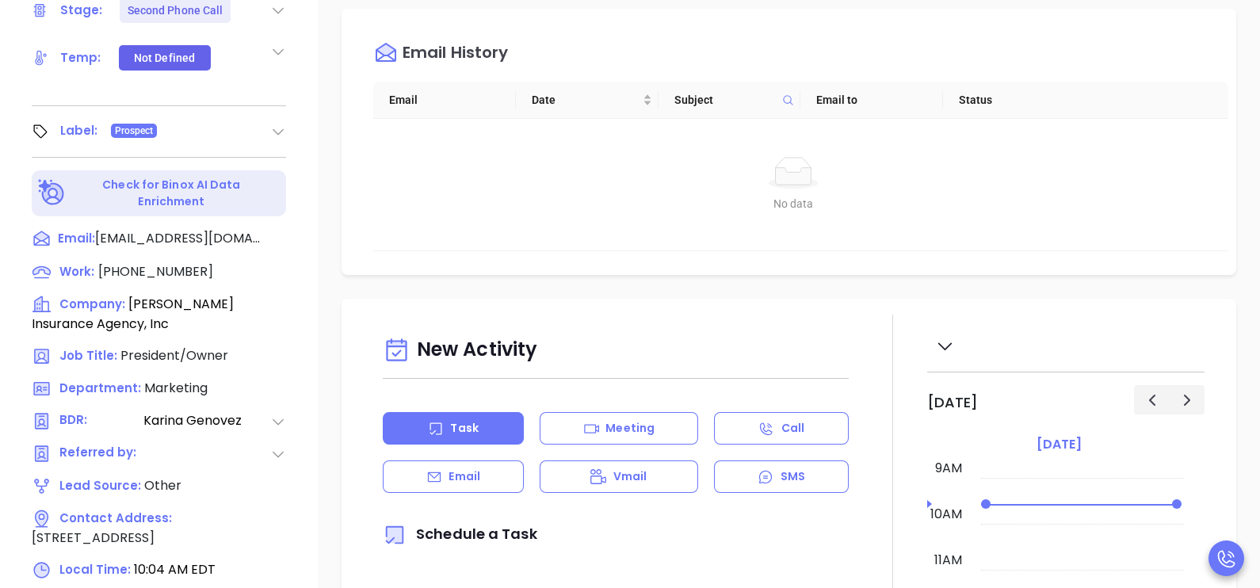
scroll to position [652, 0]
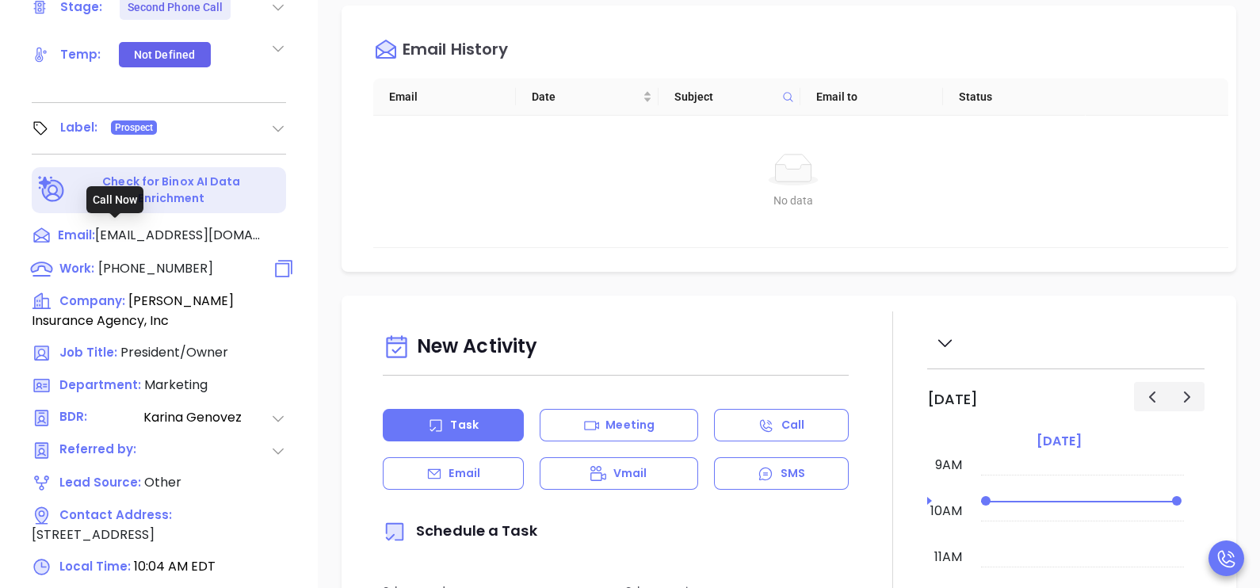
click at [190, 259] on span "(413) 536-0804" at bounding box center [155, 268] width 115 height 18
type input "(413) 536-0804"
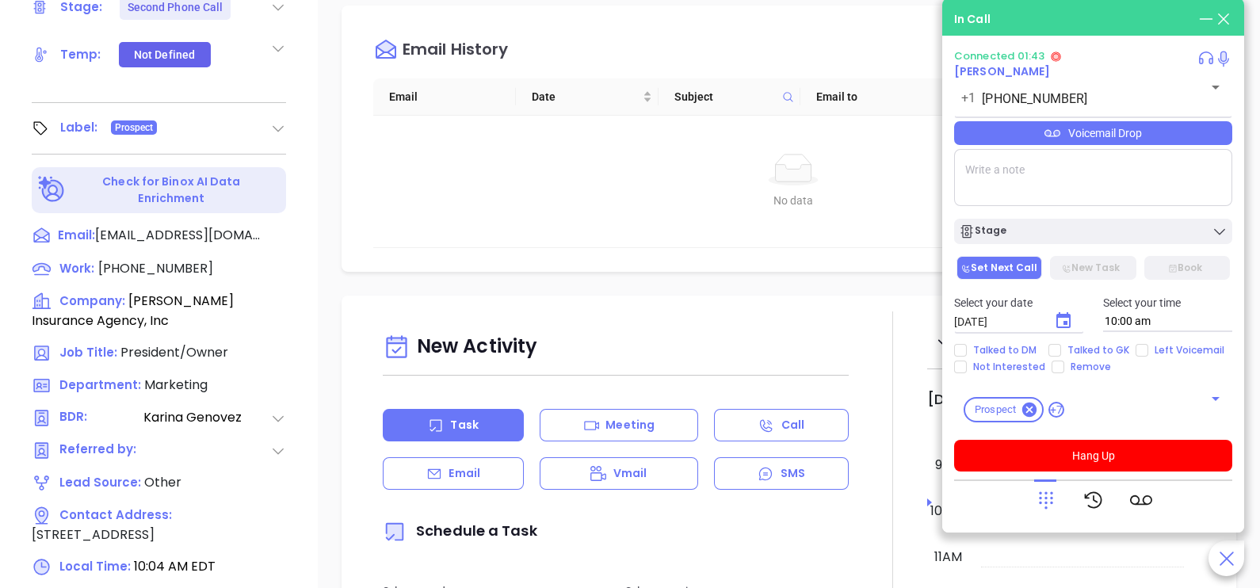
click at [1133, 134] on div "Voicemail Drop" at bounding box center [1093, 133] width 278 height 24
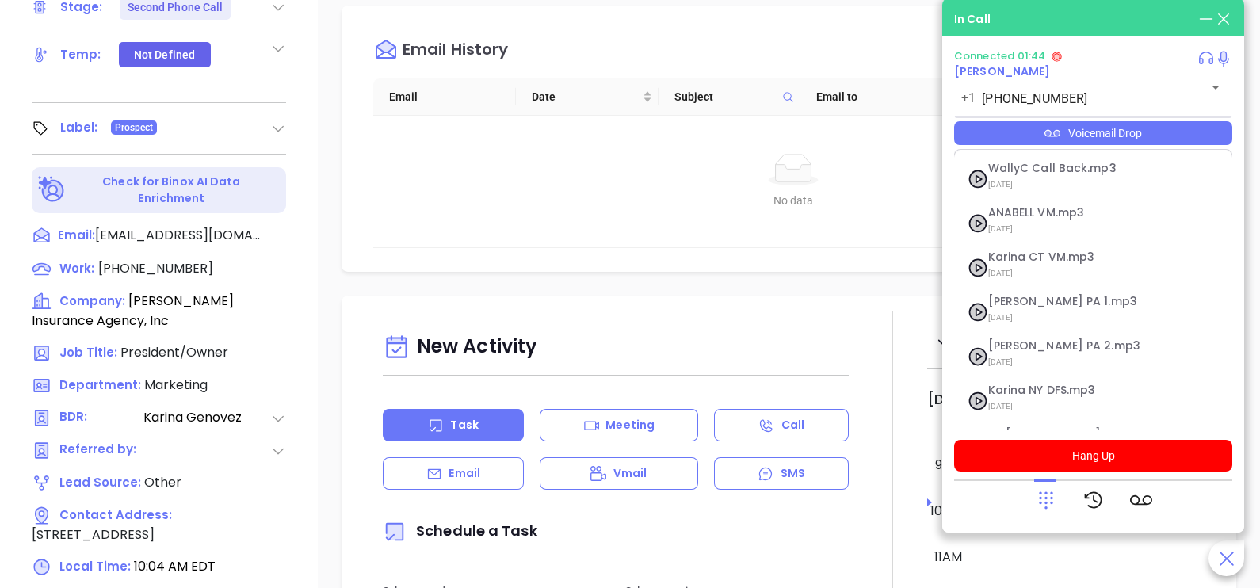
scroll to position [172, 0]
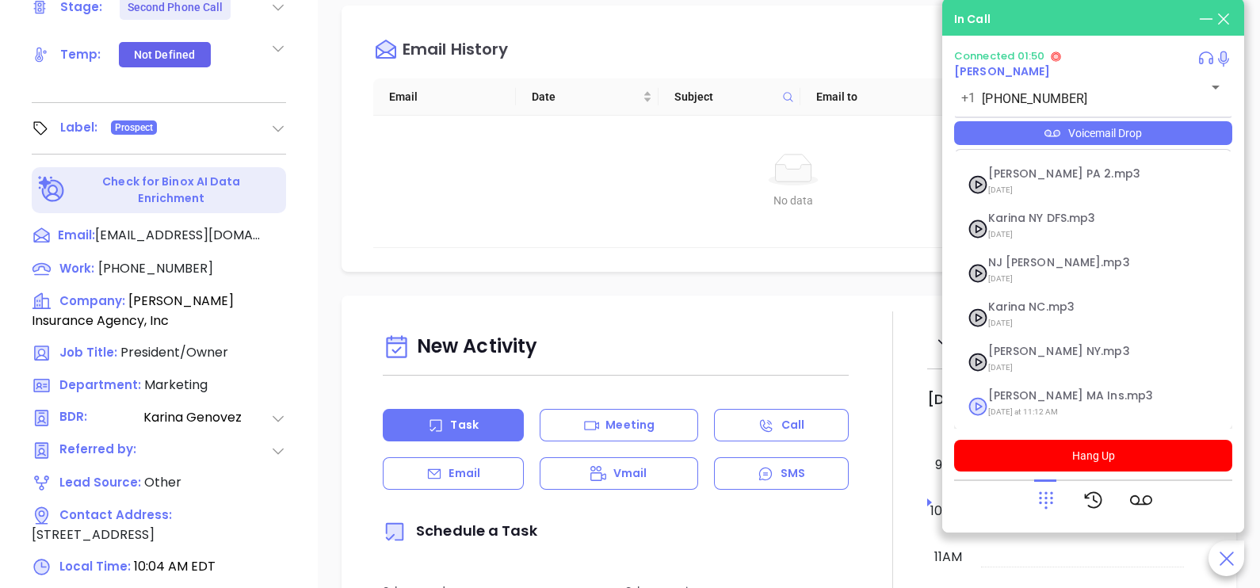
click at [1069, 400] on span "Karina MA Ins.mp3" at bounding box center [1073, 396] width 171 height 12
checkbox input "true"
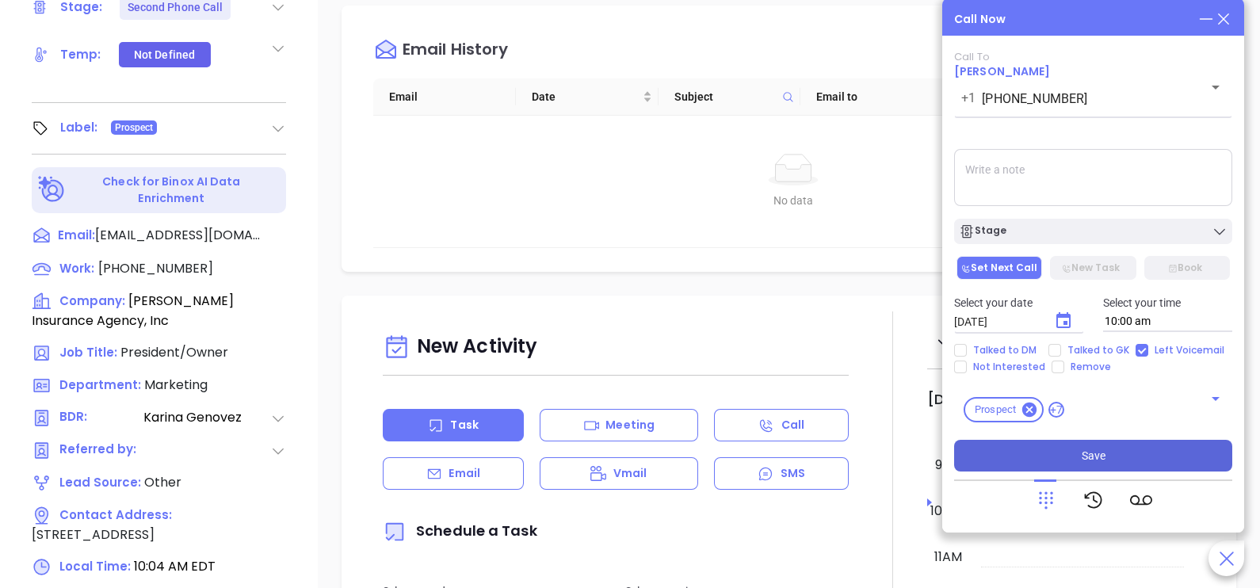
click at [1114, 456] on button "Save" at bounding box center [1093, 456] width 278 height 32
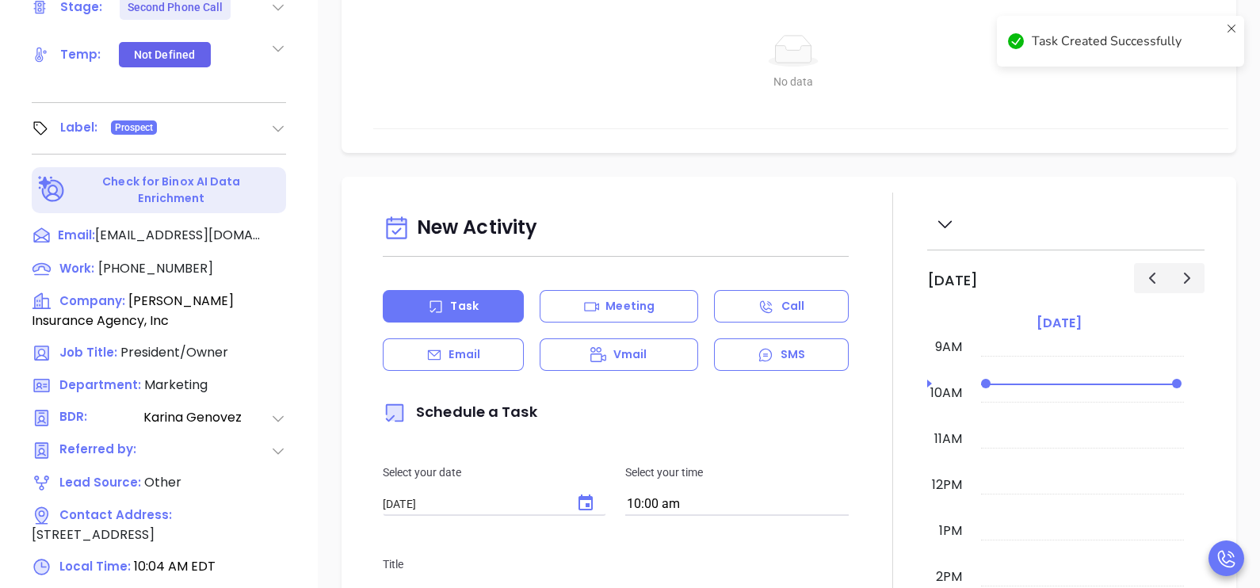
scroll to position [692, 0]
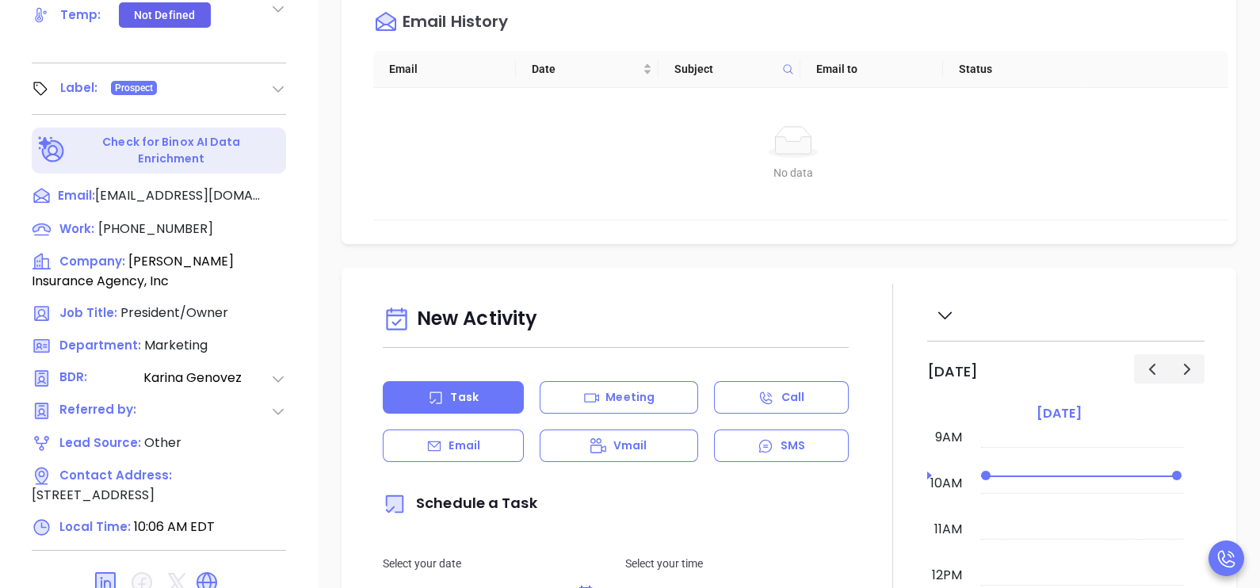
click at [459, 314] on div "New Activity" at bounding box center [616, 320] width 466 height 40
click at [490, 440] on div "Email" at bounding box center [453, 445] width 141 height 32
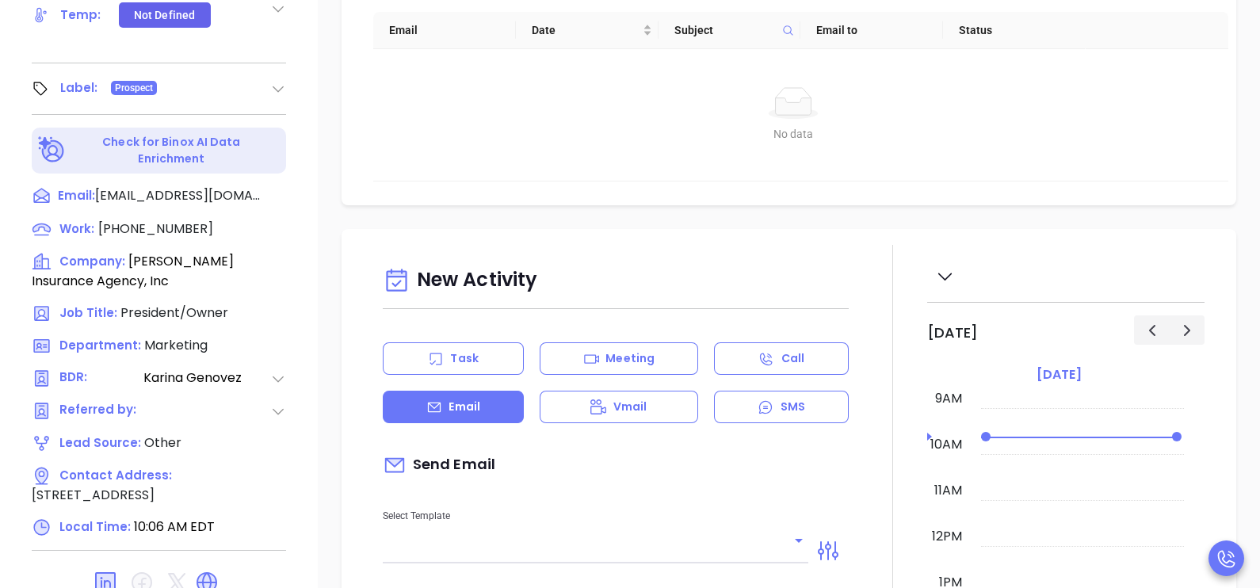
type input "[PERSON_NAME]"
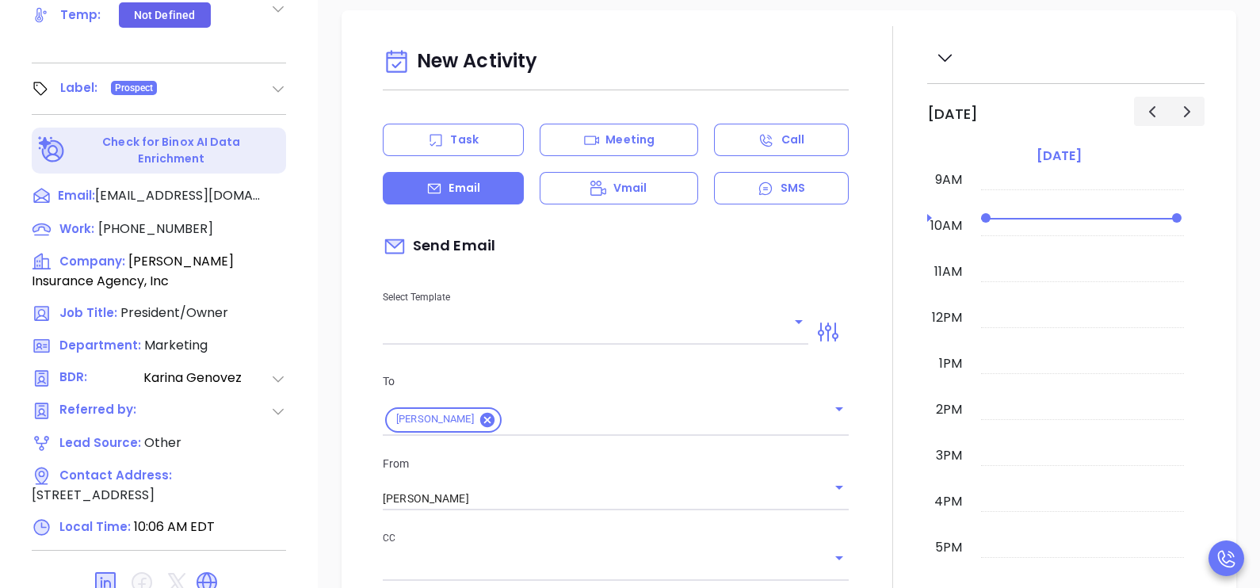
scroll to position [356, 0]
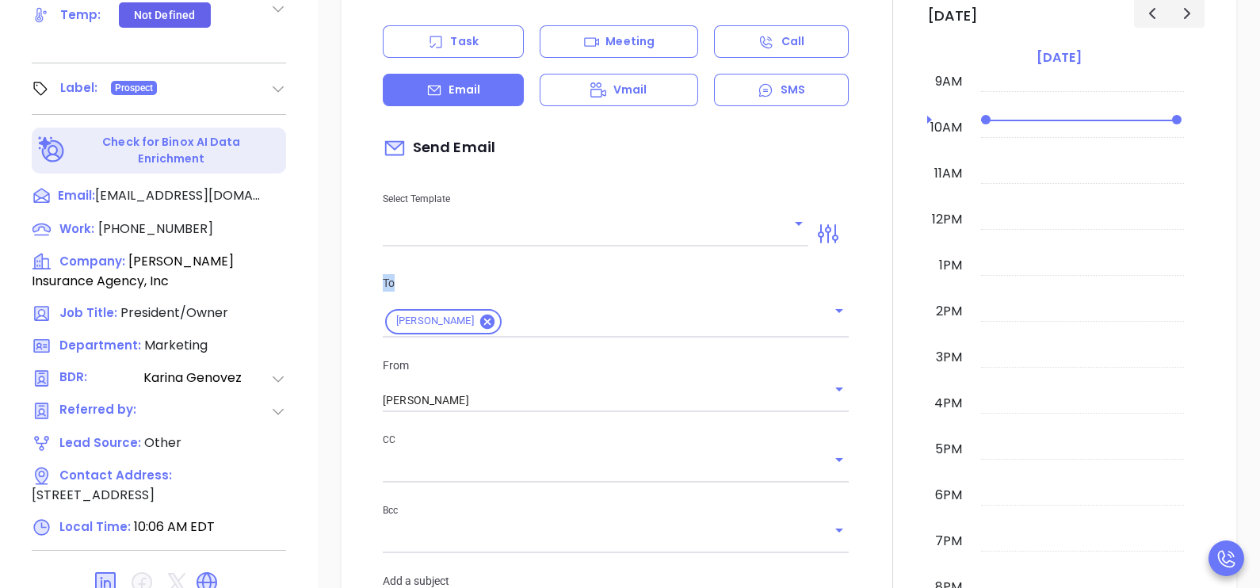
drag, startPoint x: 563, startPoint y: 246, endPoint x: 559, endPoint y: 234, distance: 12.5
click at [559, 234] on div "New Activity Task Meeting Call Email Vmail SMS Send Email Select Template To Mi…" at bounding box center [615, 456] width 485 height 1024
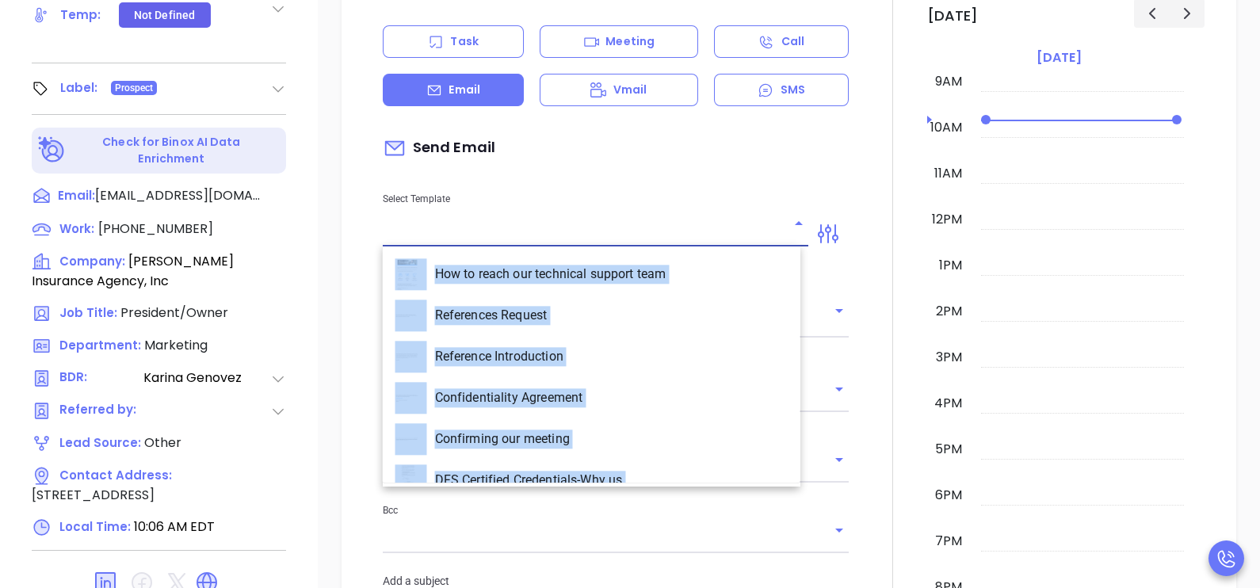
click at [559, 234] on input "text" at bounding box center [584, 234] width 402 height 23
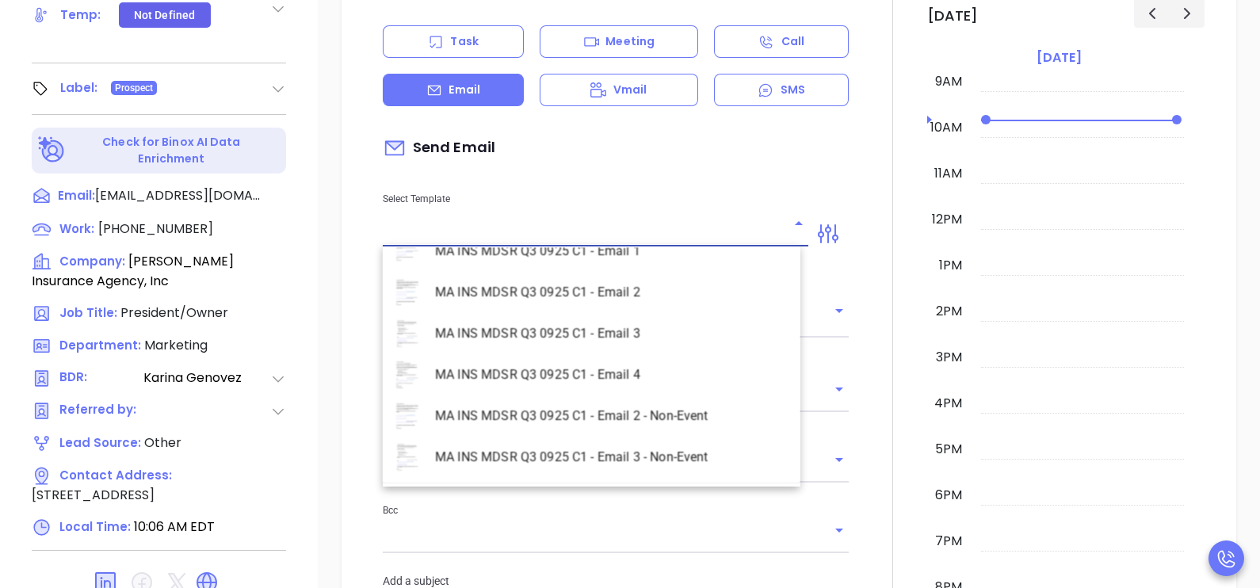
scroll to position [4596, 0]
click at [677, 301] on li "MA INS MDSR Q3 0925 C1 - Email 2 - Non-Event" at bounding box center [592, 293] width 418 height 41
type input "MA INS MDSR Q3 0925 C1 - Email 2 - Non-Event"
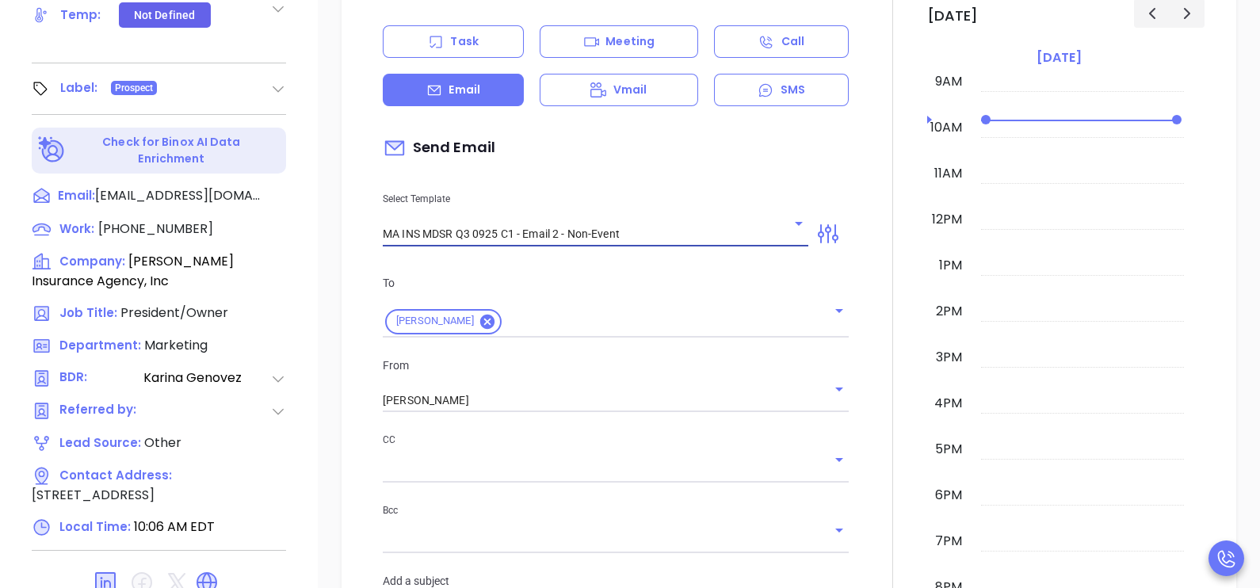
type input "Michael, here’s the MA compliance checklist we mentioned"
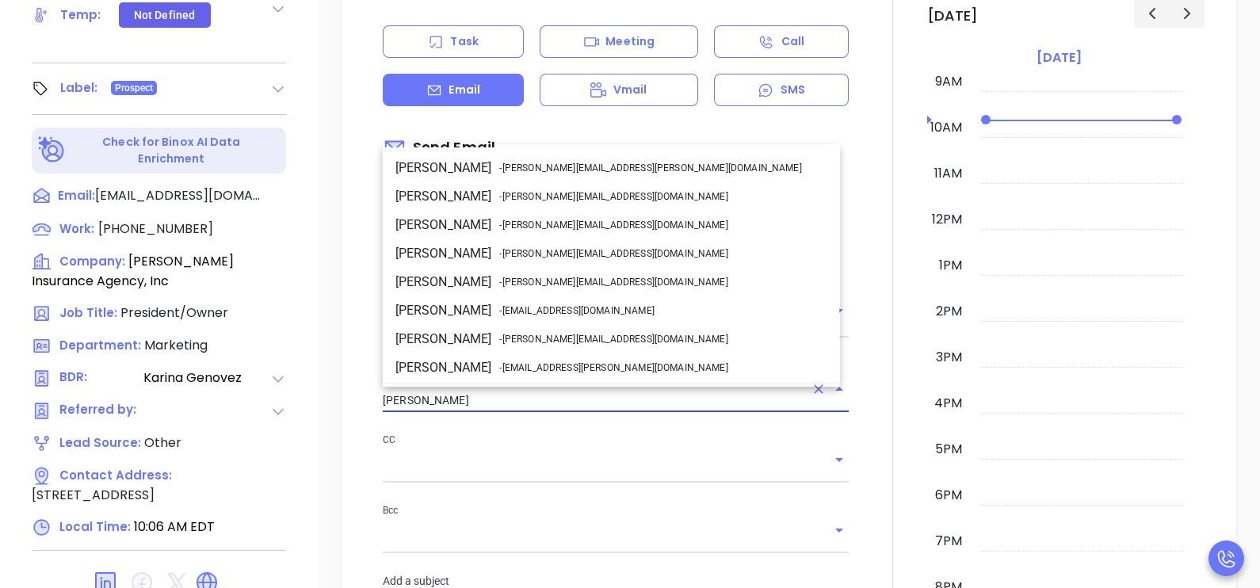
click at [566, 400] on input "[PERSON_NAME]" at bounding box center [594, 400] width 422 height 23
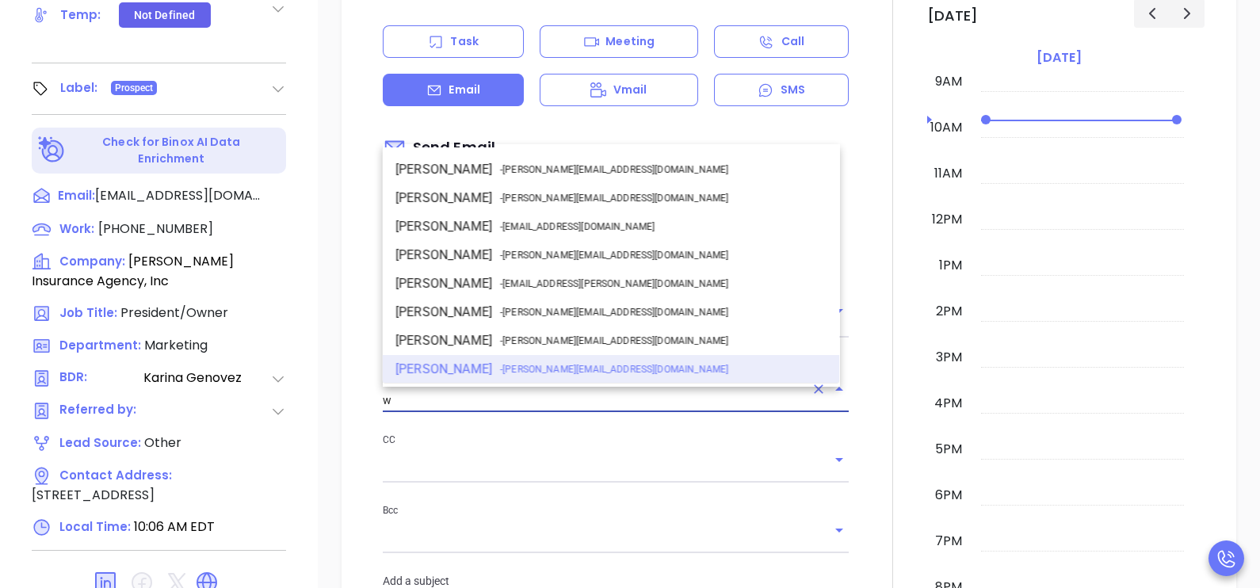
scroll to position [0, 0]
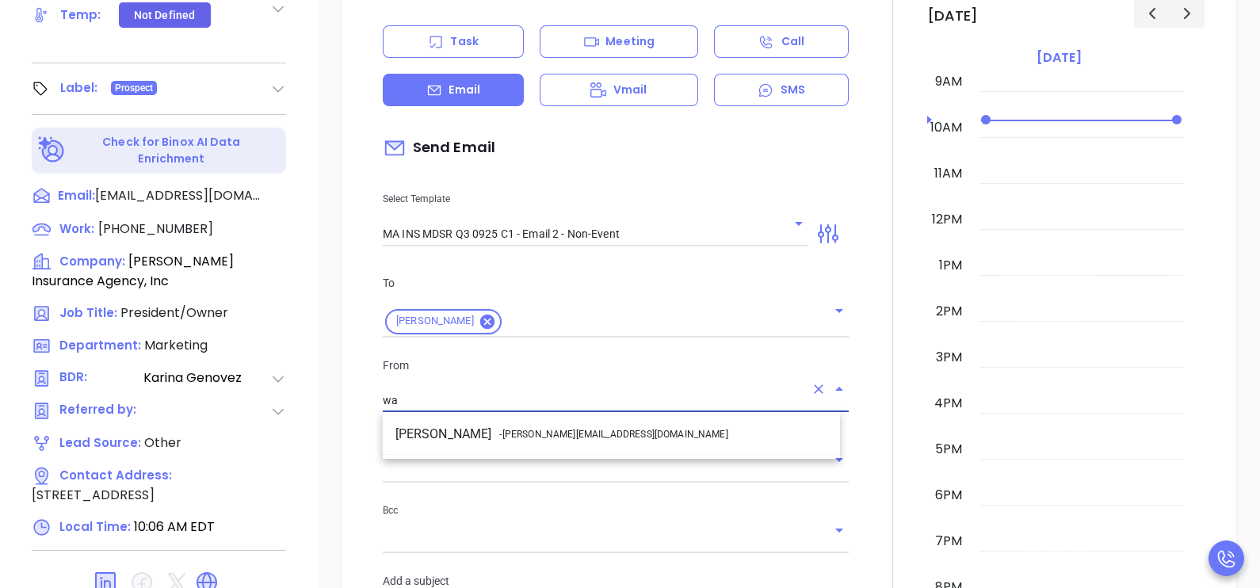
click at [574, 424] on li "Walter Contreras - walter@motiva.net" at bounding box center [611, 434] width 457 height 29
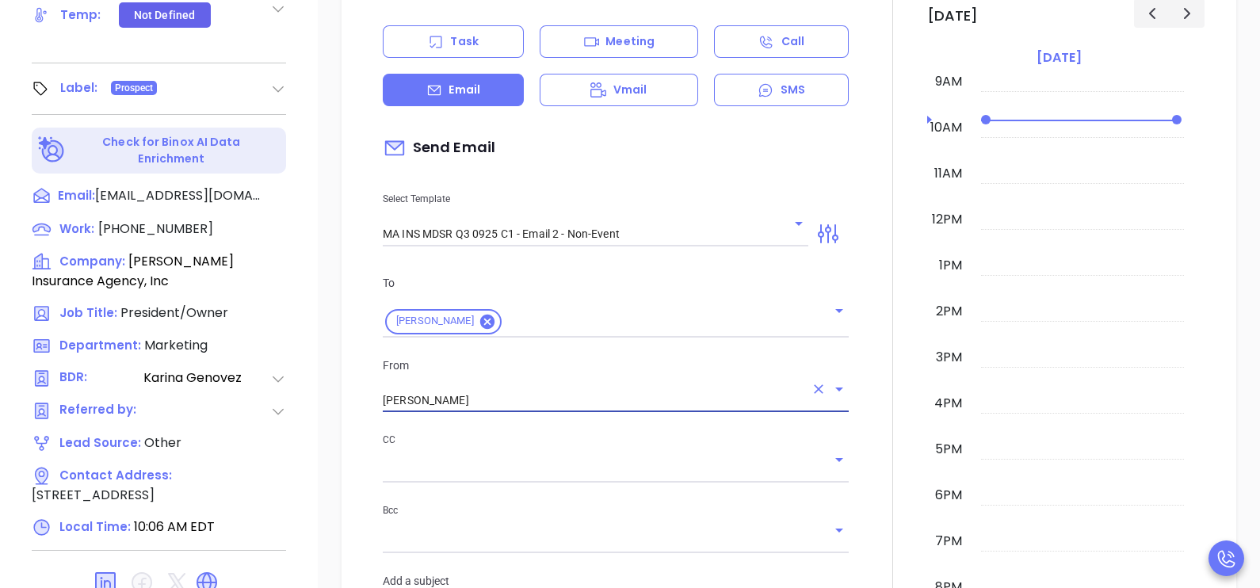
type input "Walter Contreras"
click at [864, 410] on div at bounding box center [892, 590] width 69 height 1324
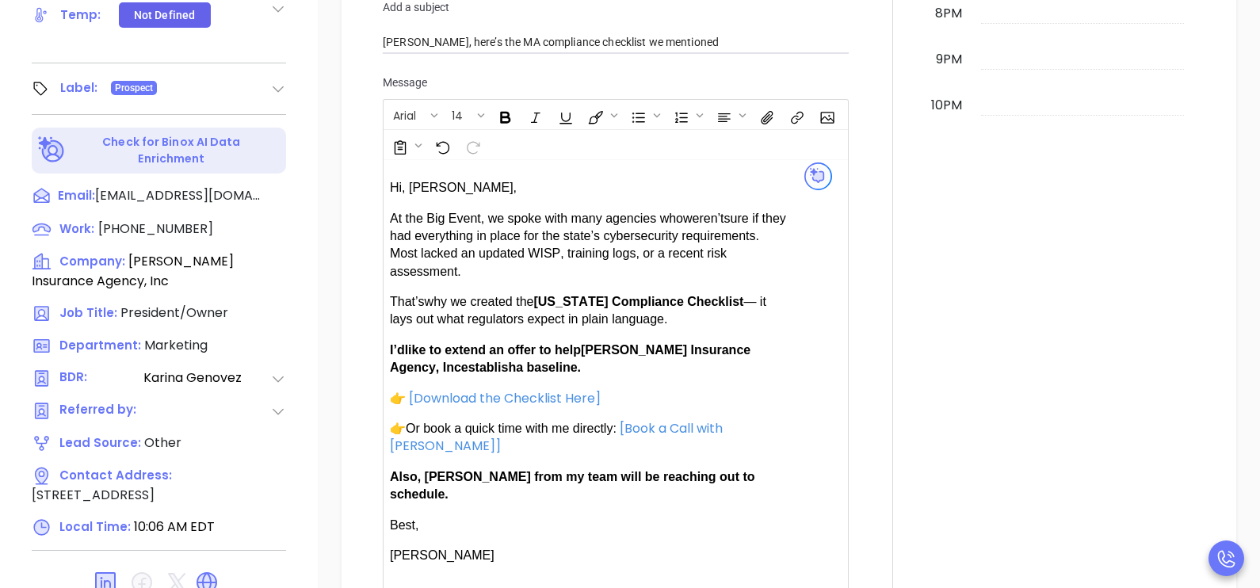
scroll to position [990, 0]
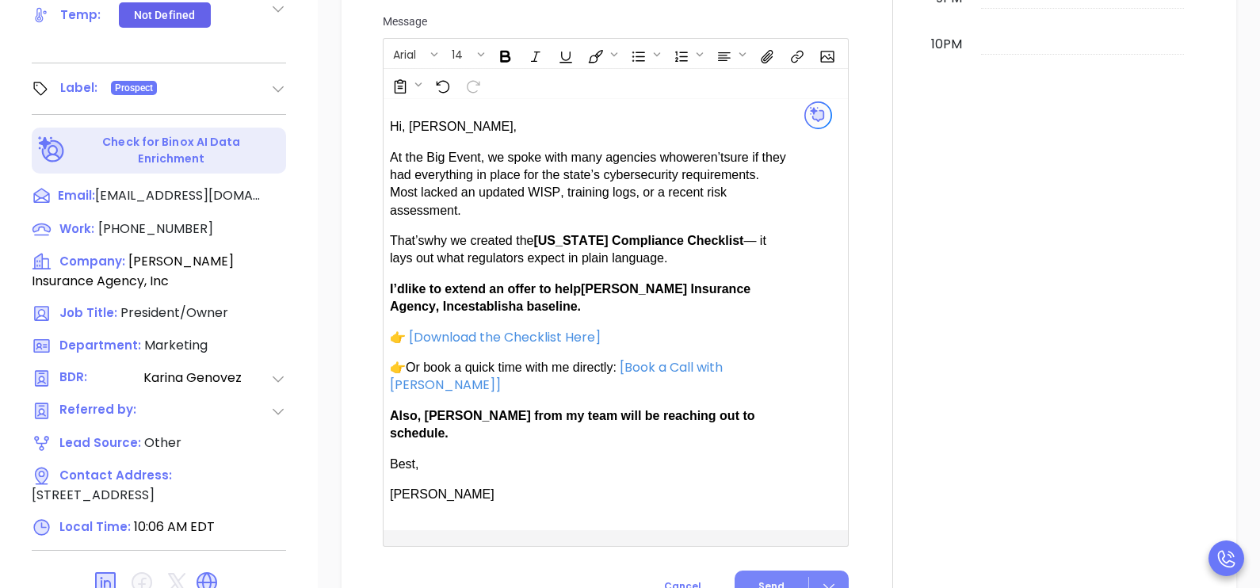
click at [765, 579] on span "Send" at bounding box center [771, 586] width 26 height 14
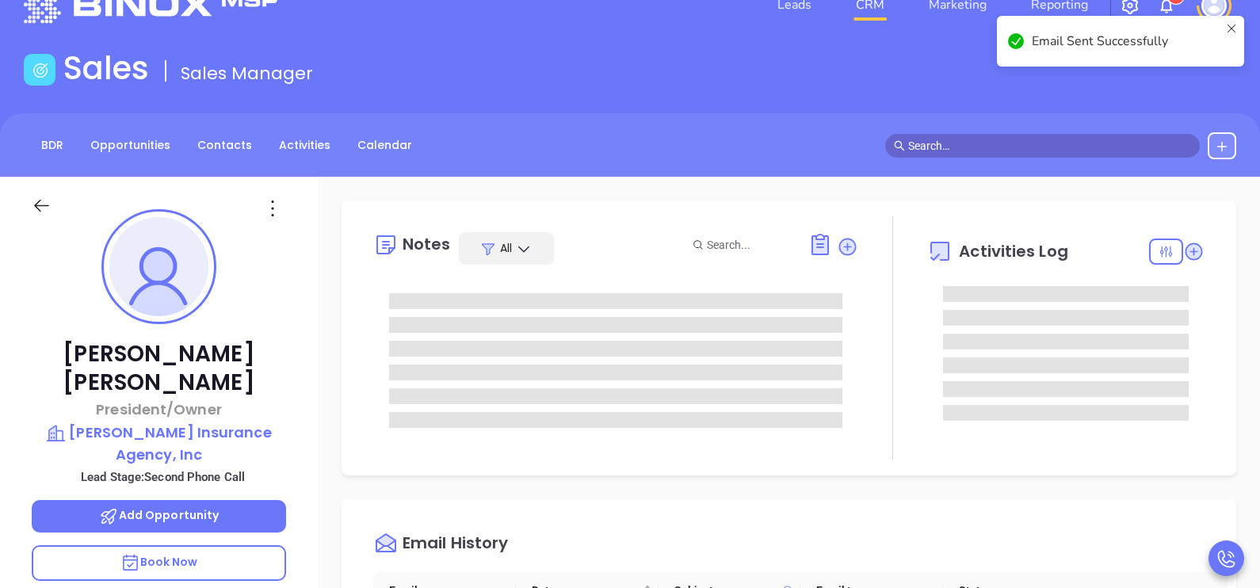
scroll to position [0, 0]
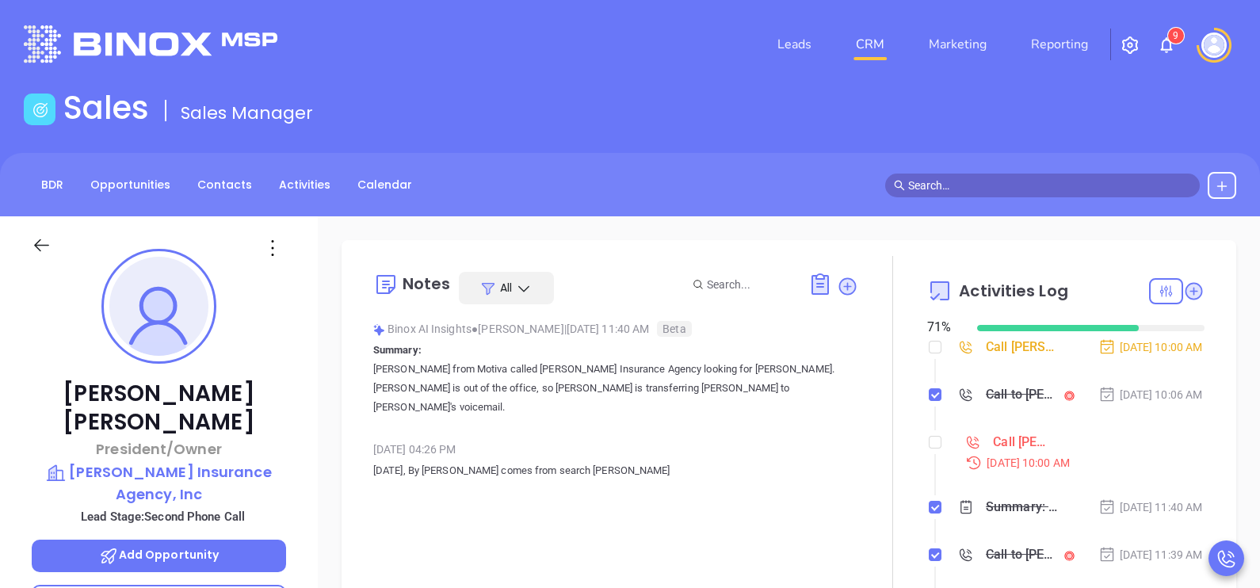
click at [933, 467] on li "Call Michael Regan to follow up Oct 1, 2025 | 10:00 AM" at bounding box center [1067, 466] width 273 height 61
click at [929, 448] on input "checkbox" at bounding box center [935, 442] width 13 height 13
checkbox input "true"
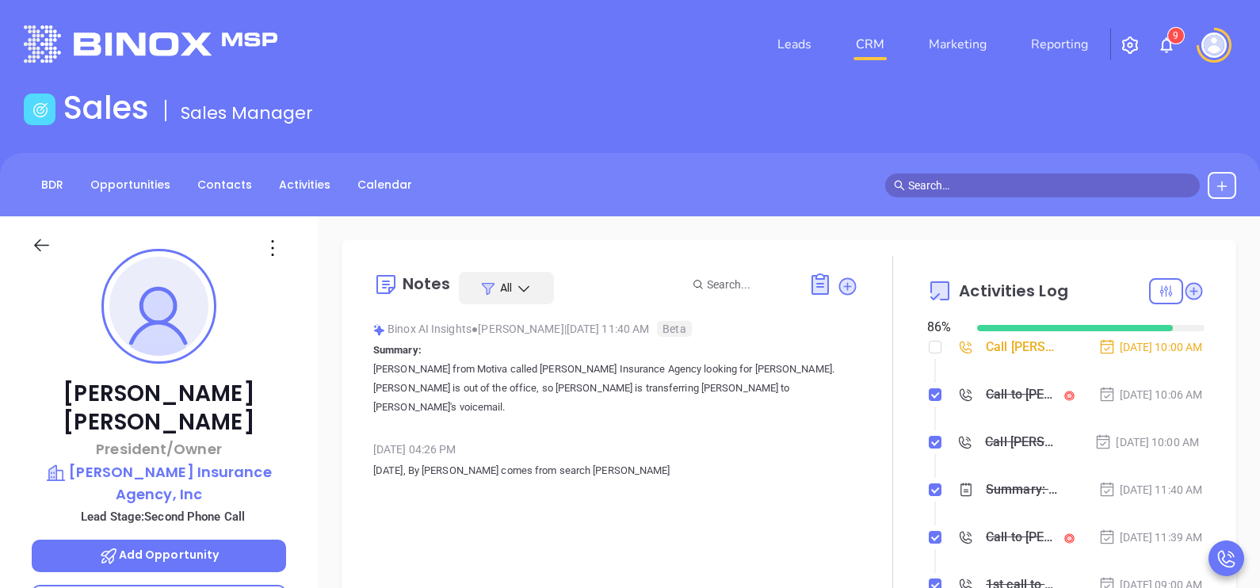
click at [1167, 479] on li "Call Michael Regan to follow up Oct 1, 2025 | 10:00 AM" at bounding box center [1067, 458] width 273 height 44
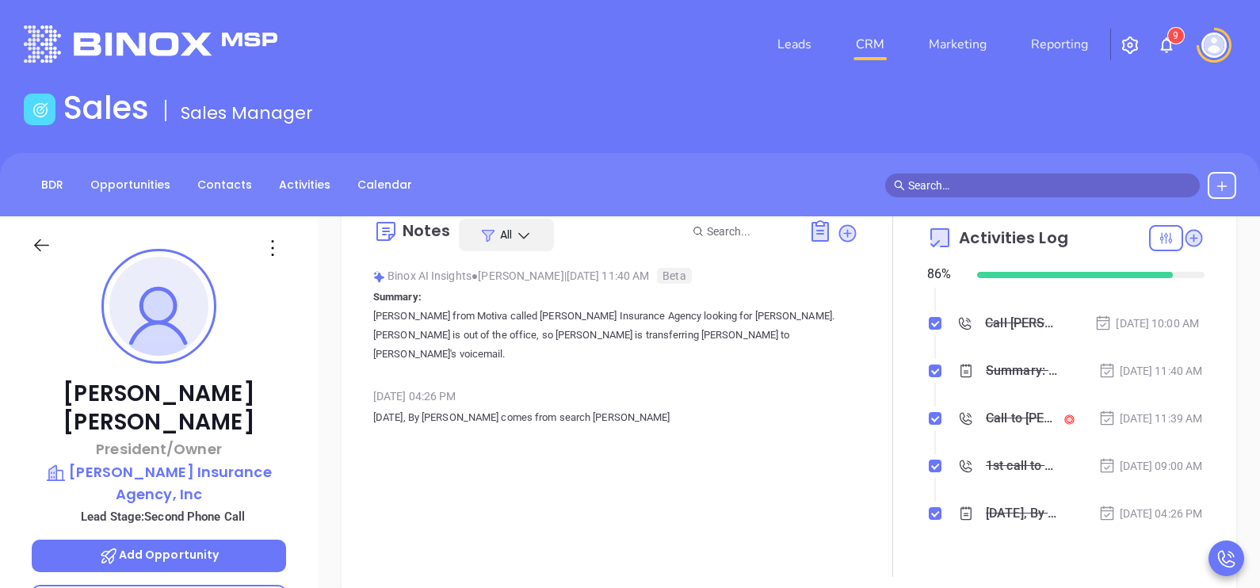
scroll to position [132, 0]
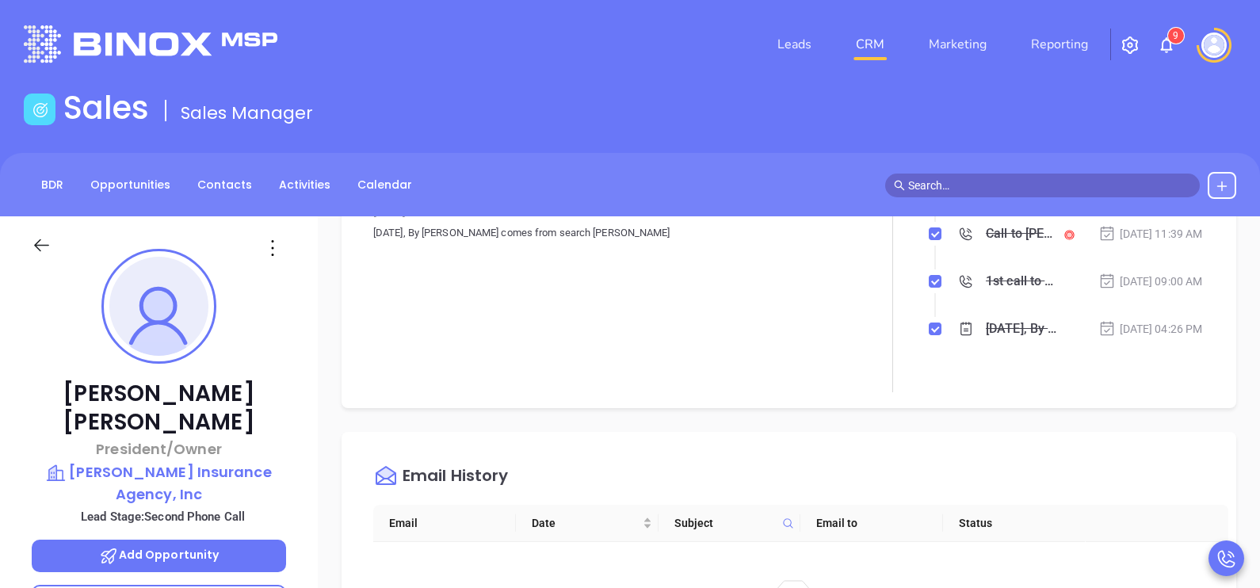
click at [40, 244] on icon at bounding box center [42, 245] width 20 height 20
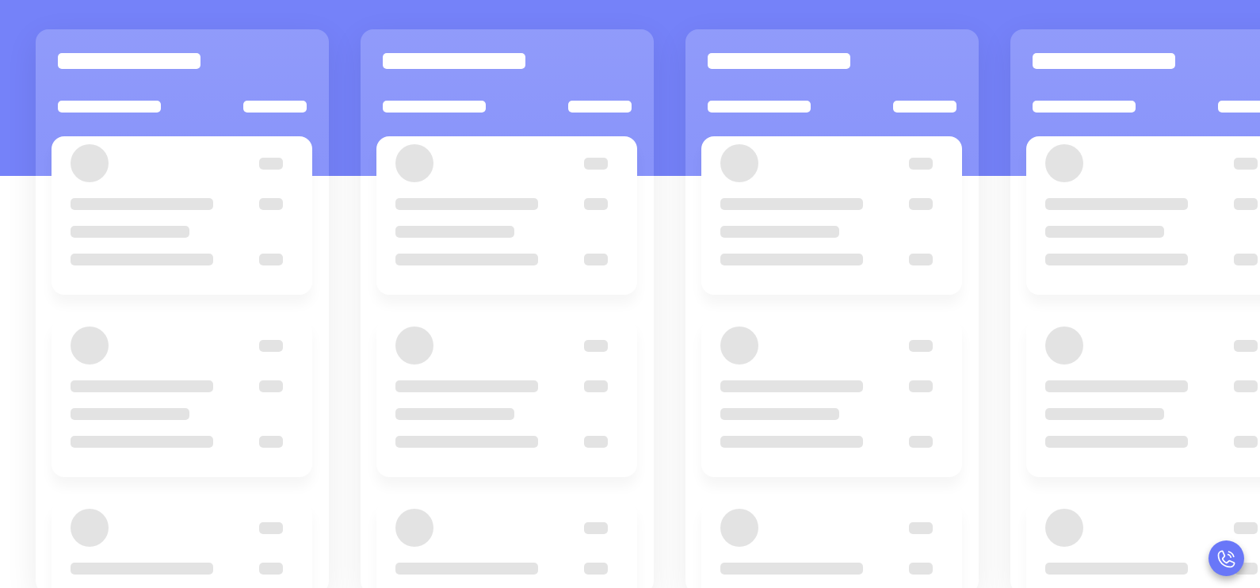
scroll to position [216, 0]
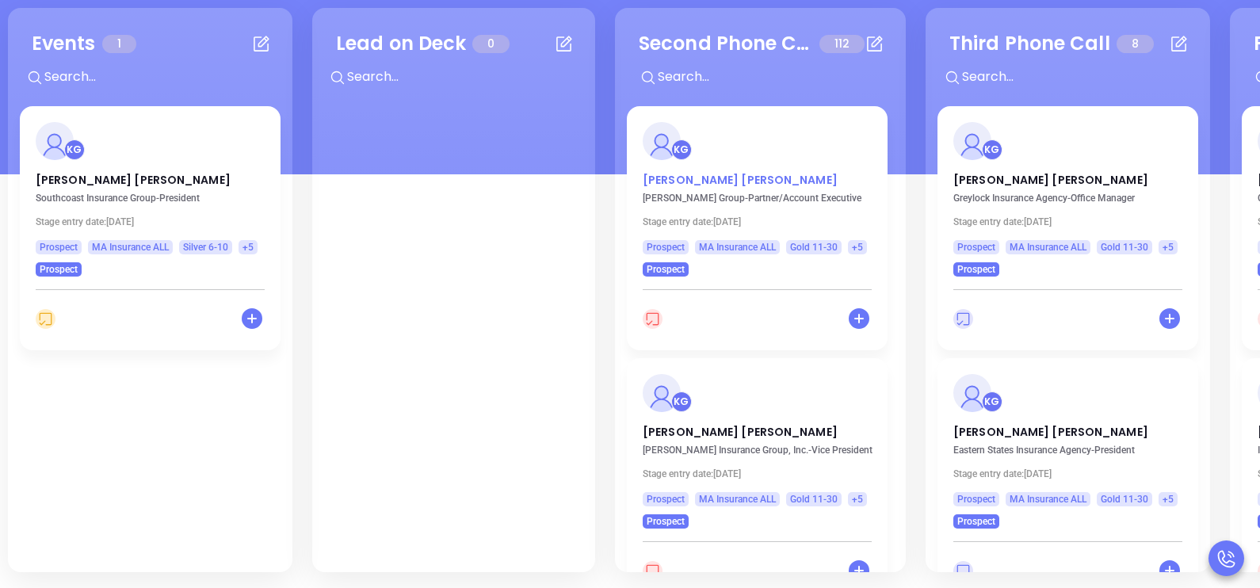
click at [674, 180] on p "Andrew Armstrong" at bounding box center [757, 176] width 229 height 8
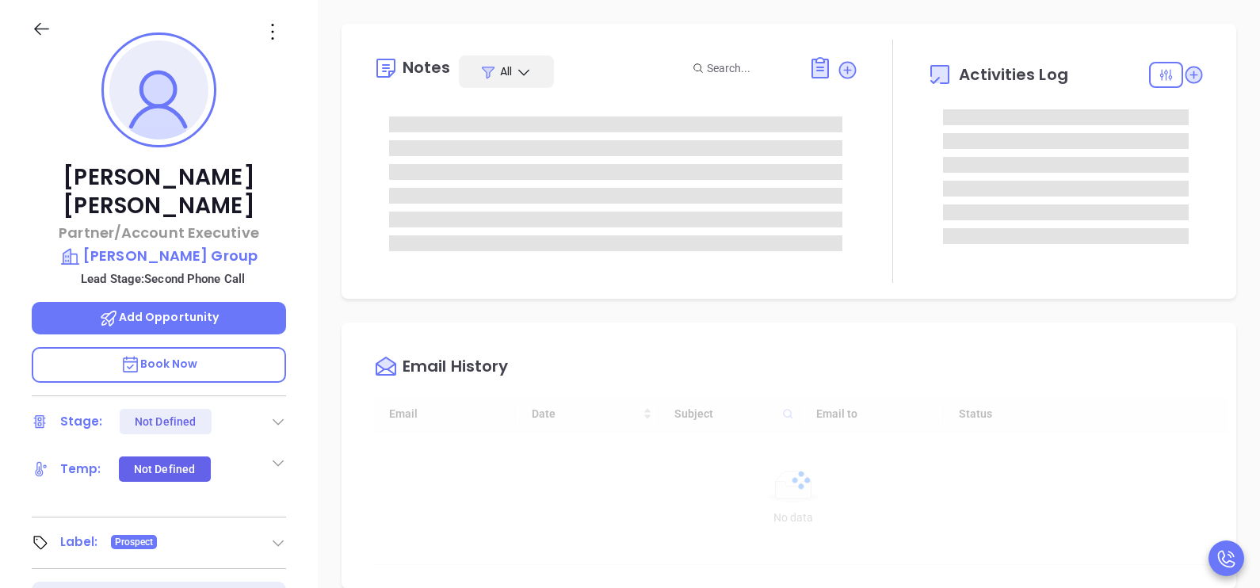
scroll to position [414, 0]
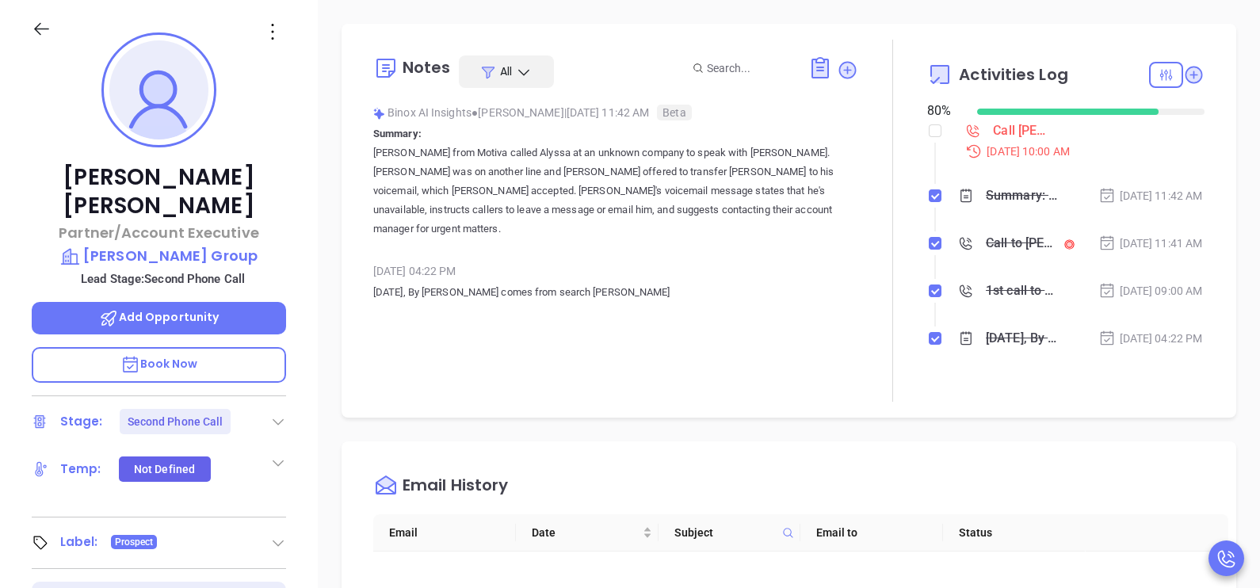
type input "[PERSON_NAME]"
click at [310, 388] on div "Andrew Armstrong Partner/Account Executive Sylvia Group Lead Stage: Second Phon…" at bounding box center [159, 367] width 318 height 735
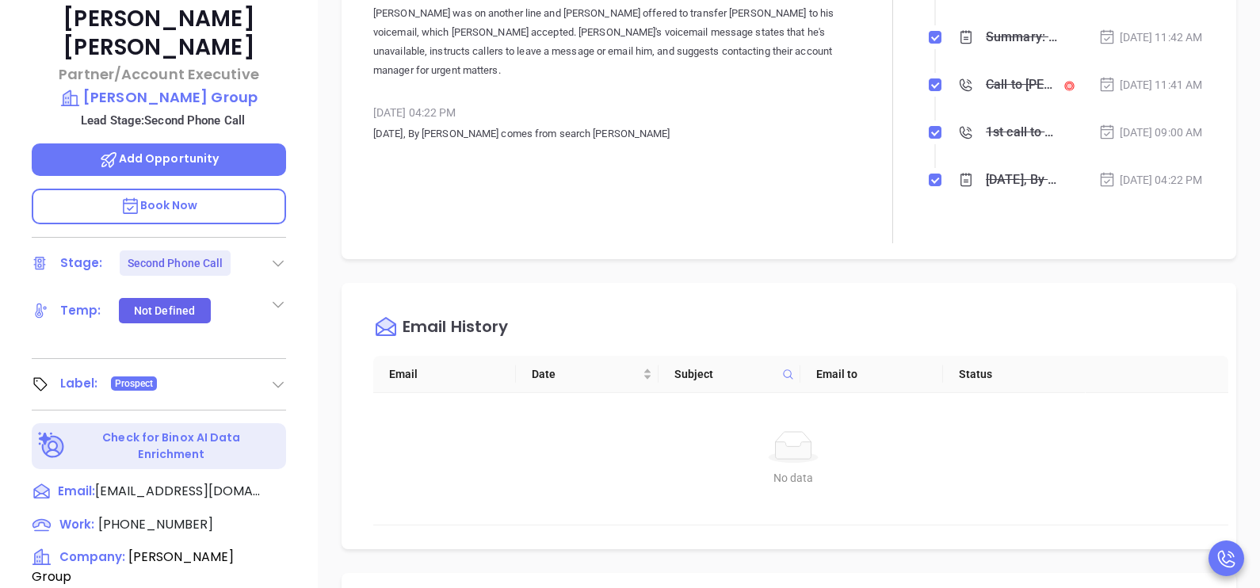
scroll to position [454, 0]
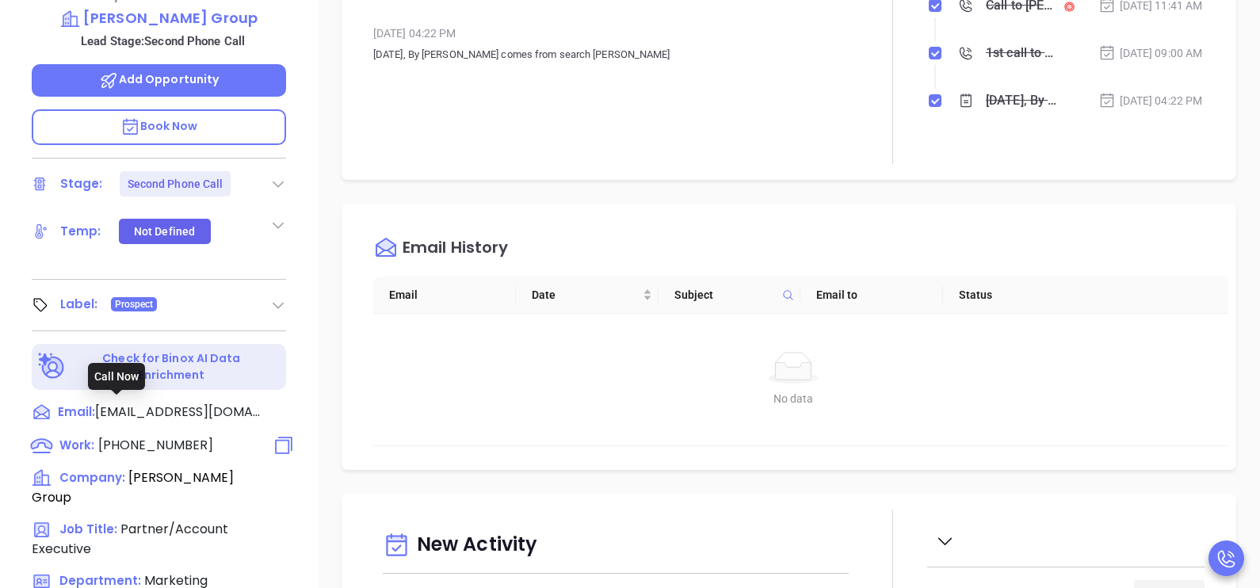
click at [143, 436] on span "(508) 995-4553" at bounding box center [155, 445] width 115 height 18
type input "(508) 995-4553"
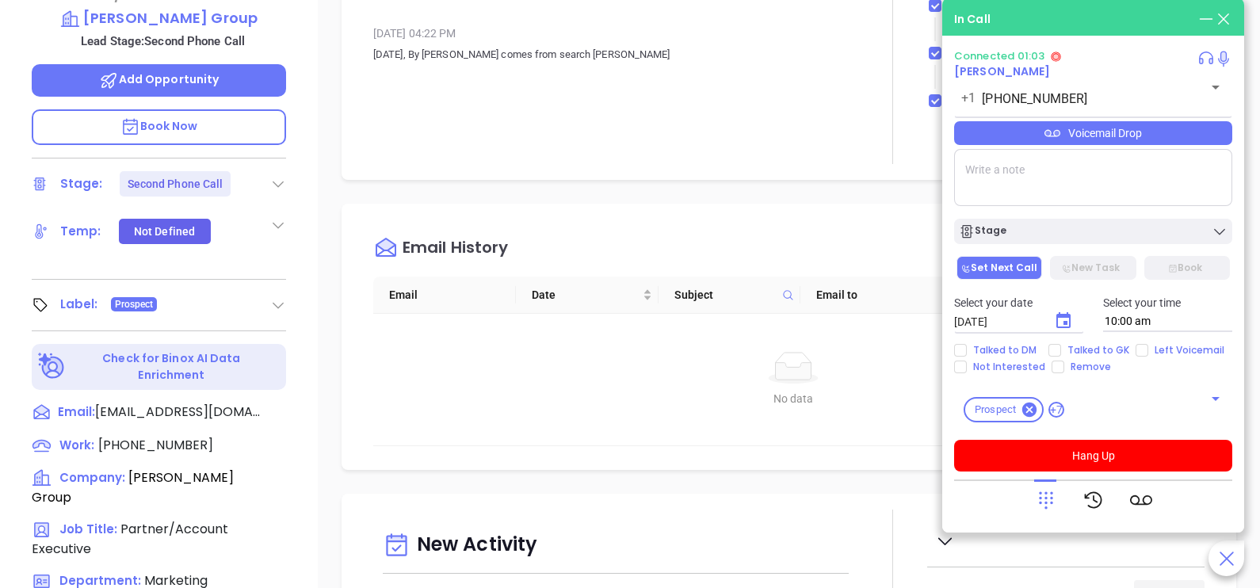
click at [1115, 135] on div "Voicemail Drop" at bounding box center [1093, 133] width 278 height 24
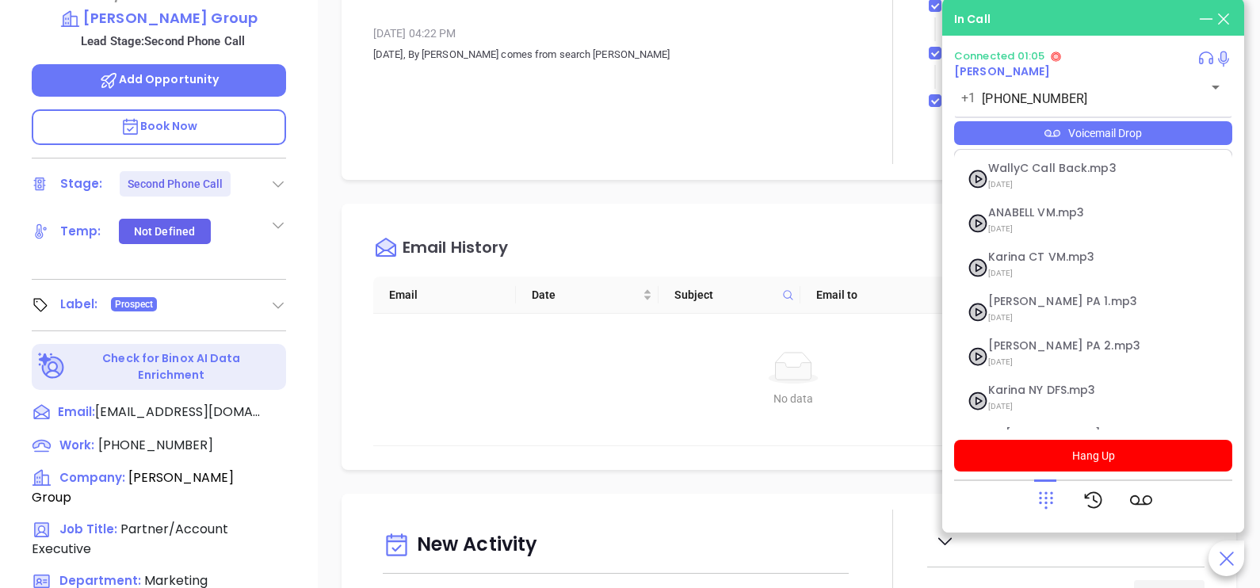
scroll to position [172, 0]
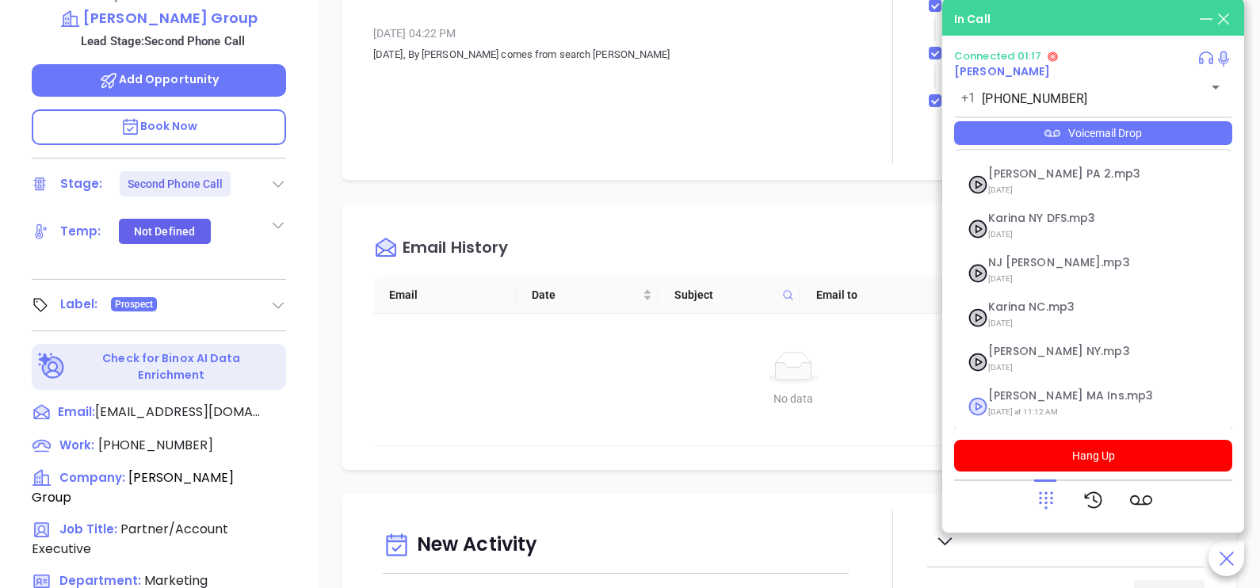
click at [1048, 397] on span "Karina MA Ins.mp3" at bounding box center [1073, 396] width 171 height 12
checkbox input "true"
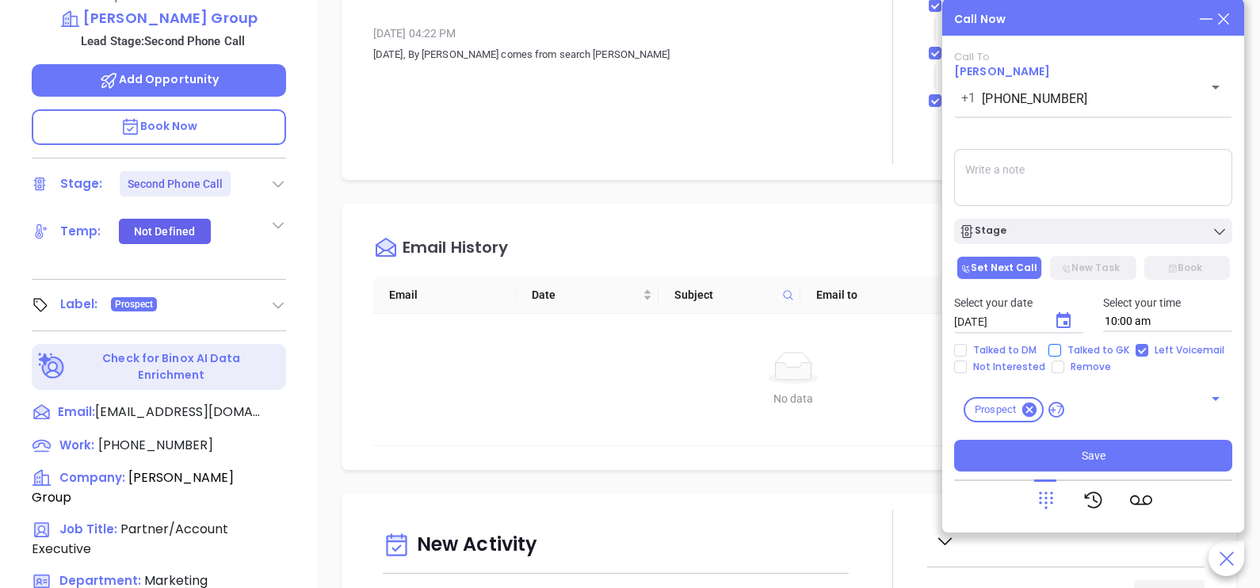
click at [1089, 349] on span "Talked to GK" at bounding box center [1098, 350] width 74 height 13
click at [1061, 349] on input "Talked to GK" at bounding box center [1054, 350] width 13 height 13
checkbox input "true"
click at [1063, 319] on icon "Choose date, selected date is Oct 4, 2025" at bounding box center [1063, 320] width 14 height 16
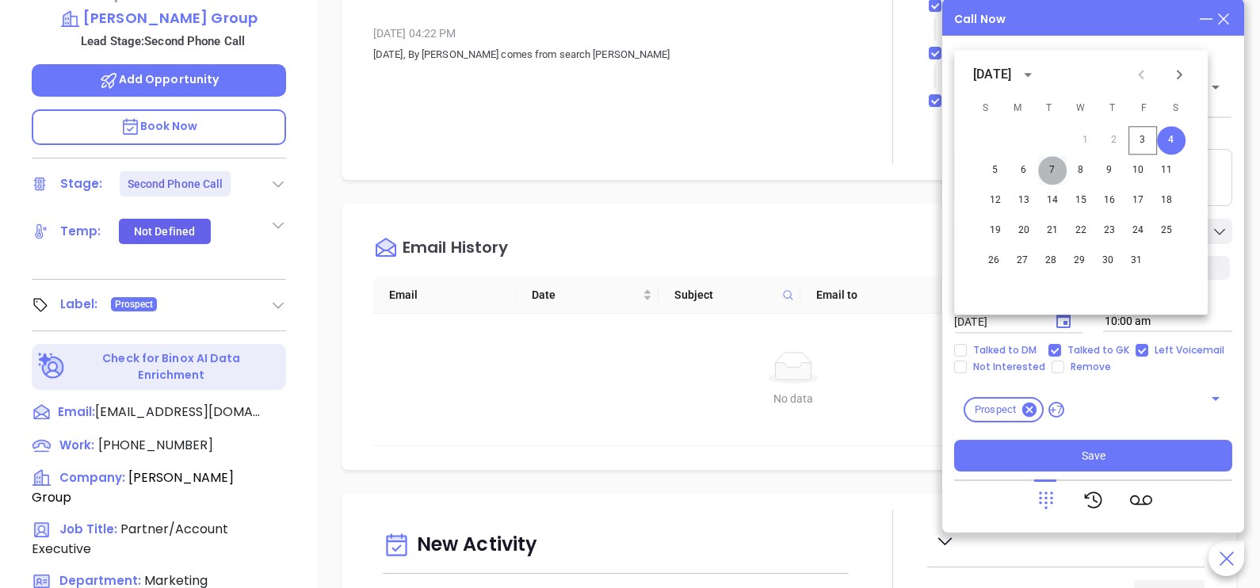
click at [1047, 172] on button "7" at bounding box center [1052, 170] width 29 height 29
type input "10/07/2025"
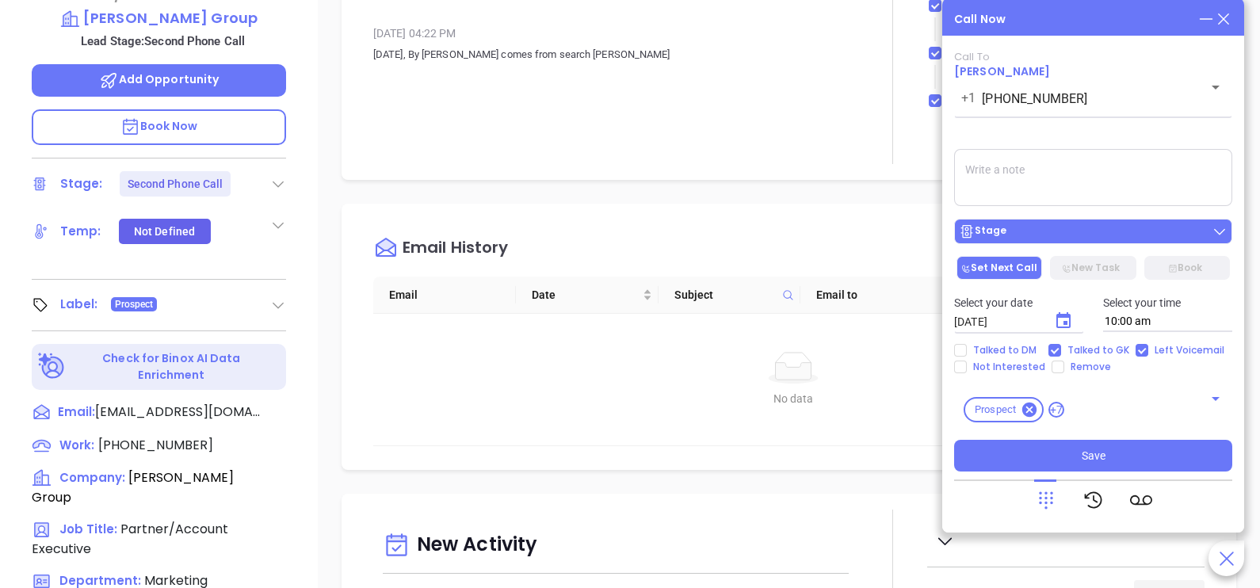
click at [1094, 223] on button "Stage" at bounding box center [1093, 231] width 278 height 25
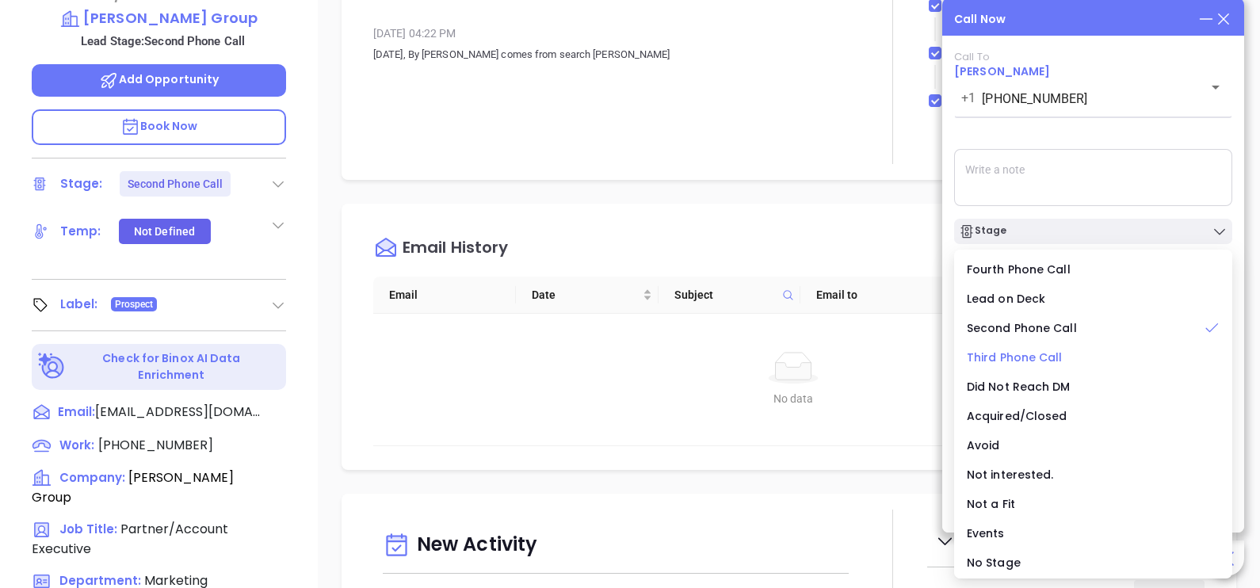
click at [1046, 361] on span "Third Phone Call" at bounding box center [1015, 357] width 96 height 16
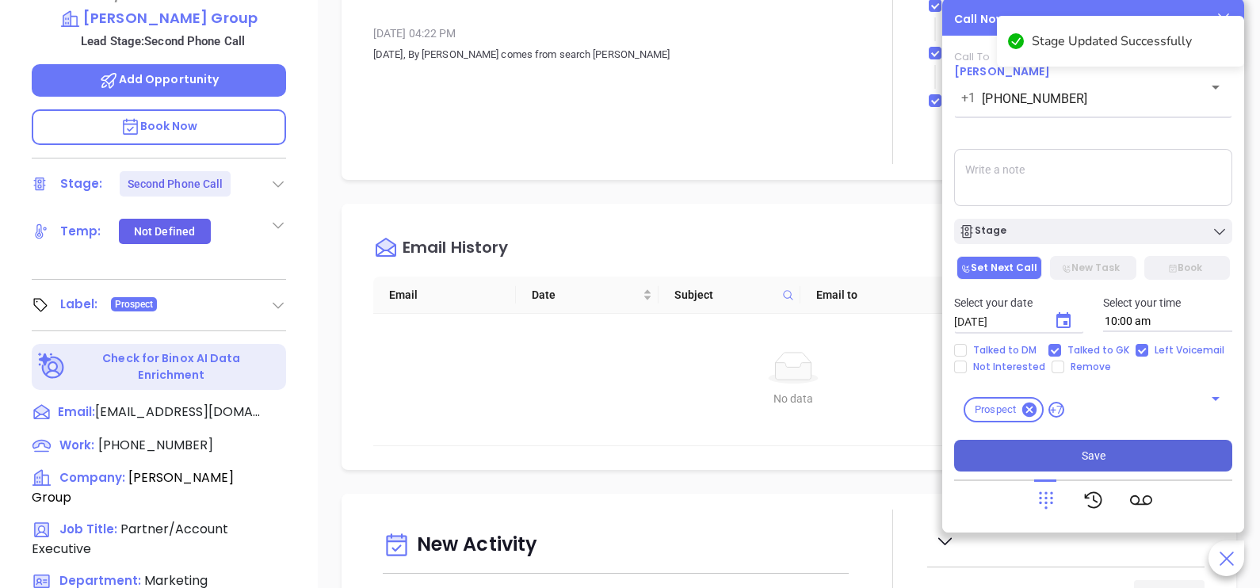
click at [1067, 445] on button "Save" at bounding box center [1093, 456] width 278 height 32
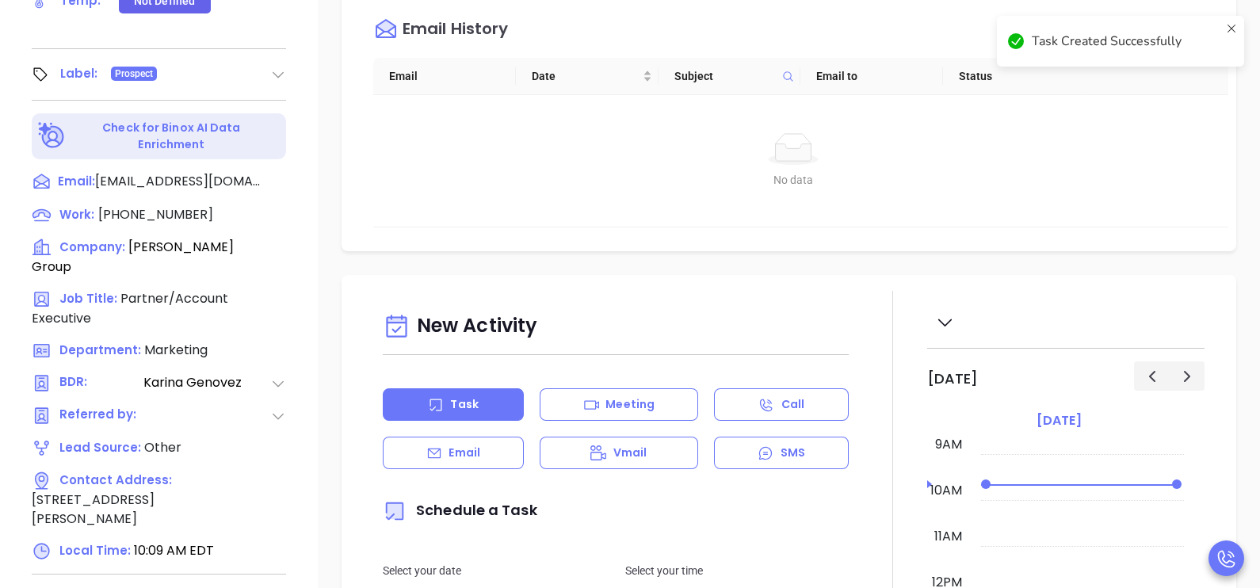
scroll to position [737, 0]
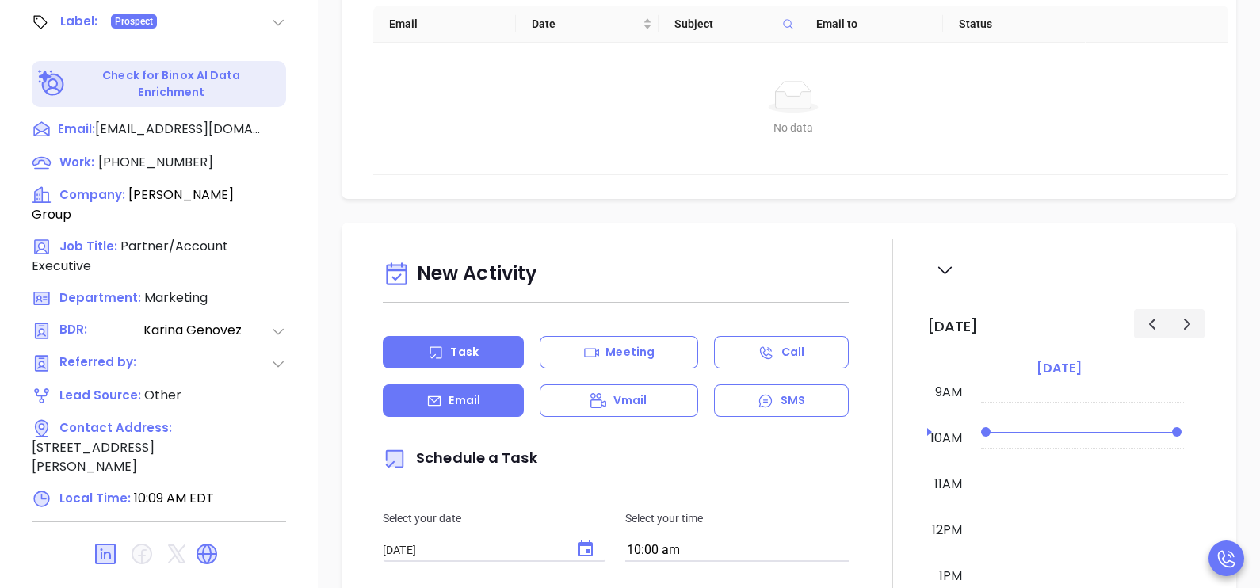
click at [444, 393] on div "Email" at bounding box center [453, 400] width 141 height 32
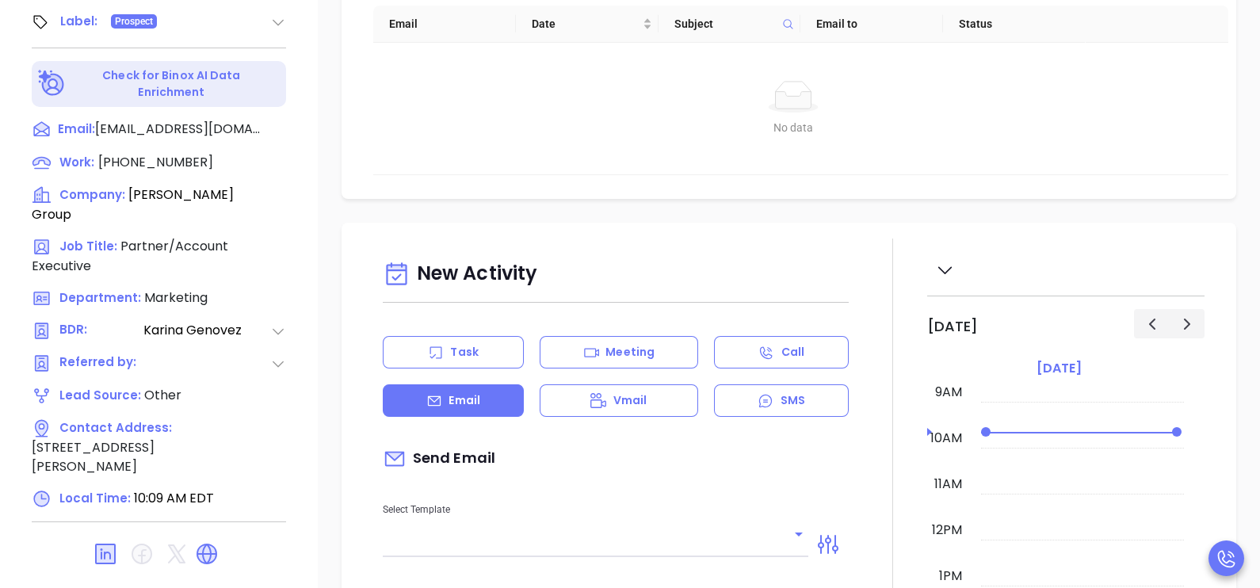
type input "[PERSON_NAME]"
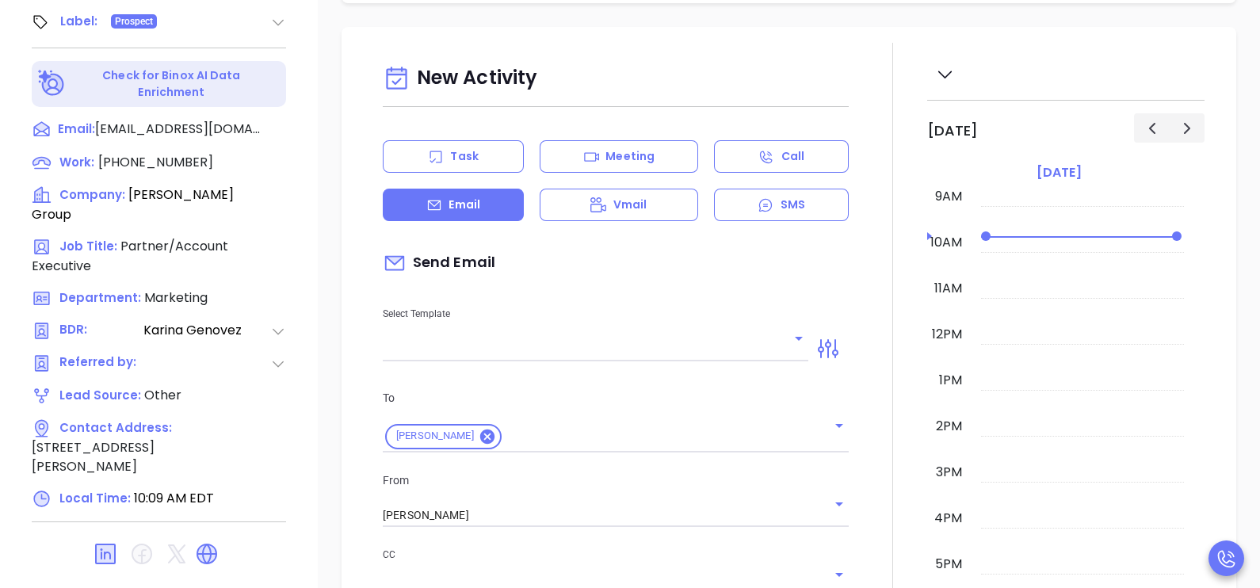
scroll to position [197, 0]
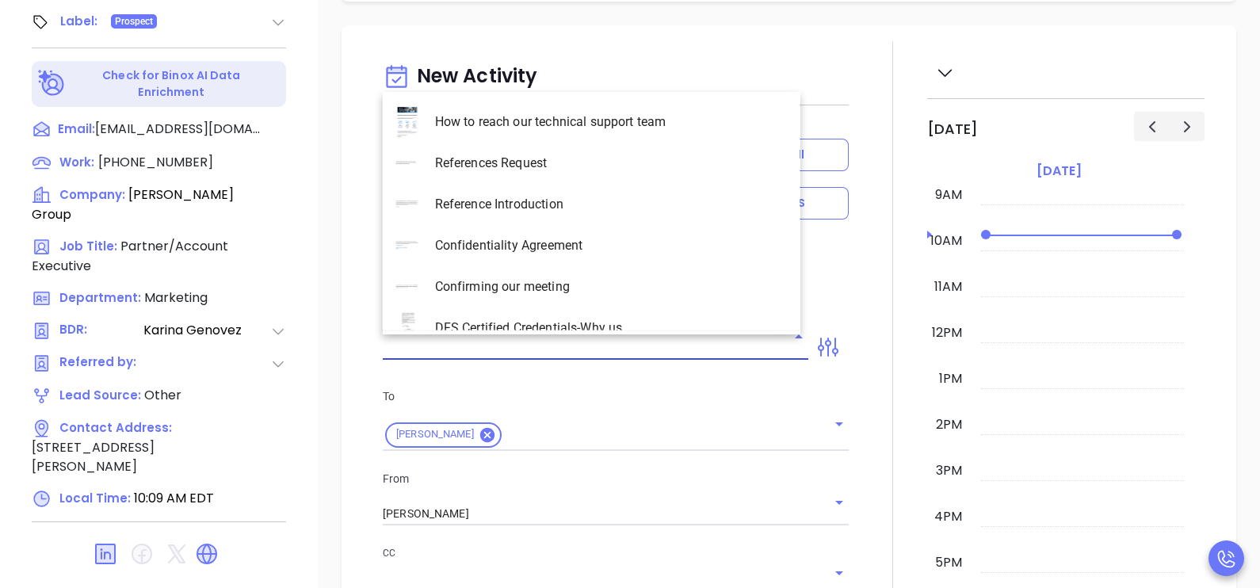
click at [704, 341] on input "text" at bounding box center [584, 347] width 402 height 23
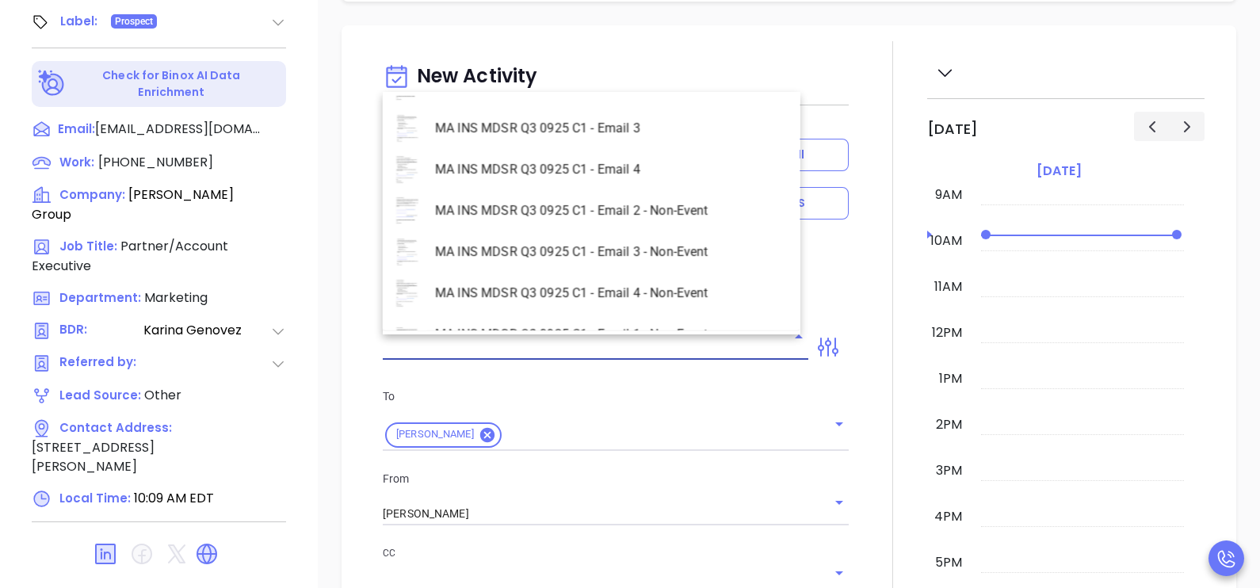
scroll to position [4596, 0]
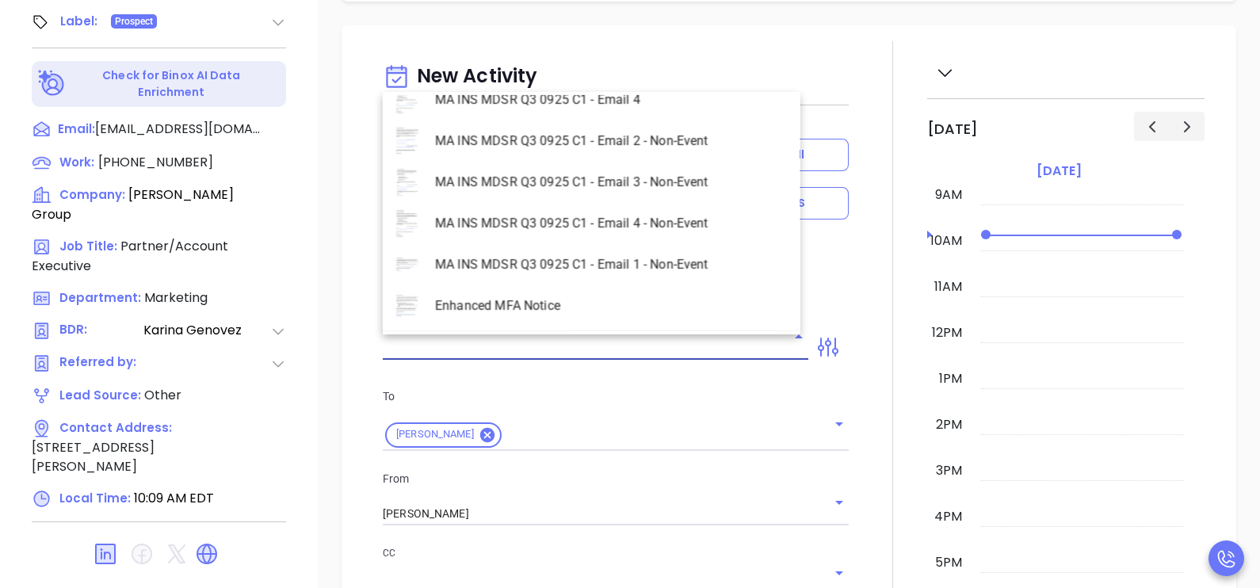
click at [662, 150] on li "MA INS MDSR Q3 0925 C1 - Email 2 - Non-Event" at bounding box center [592, 140] width 418 height 41
type input "MA INS MDSR Q3 0925 C1 - Email 2 - Non-Event"
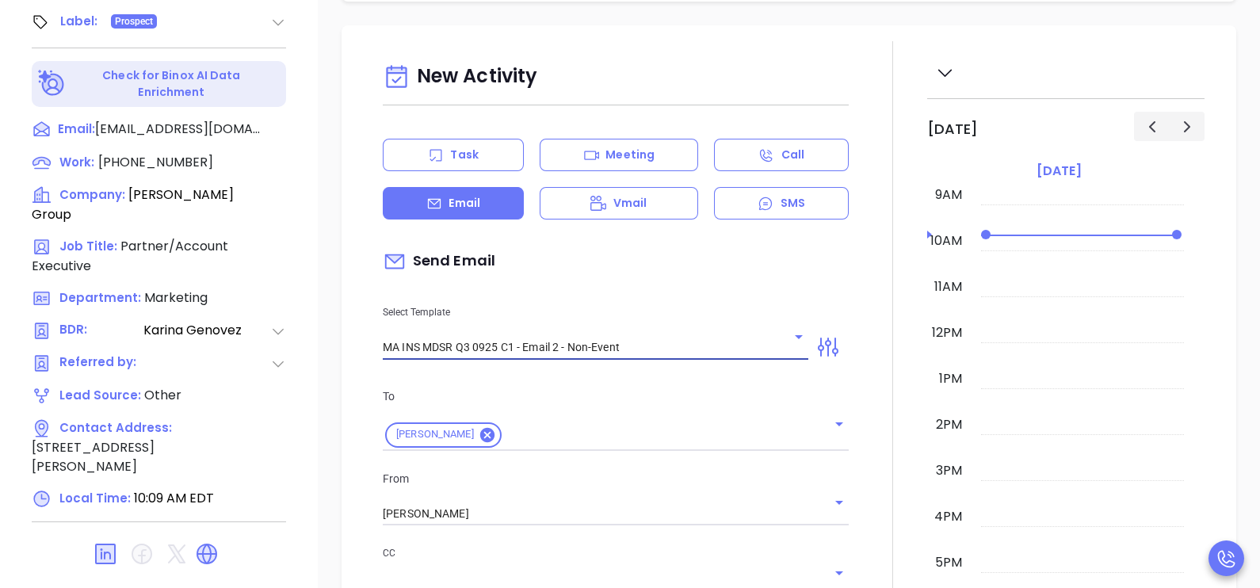
type input "Andrew, here’s the MA compliance checklist we mentioned"
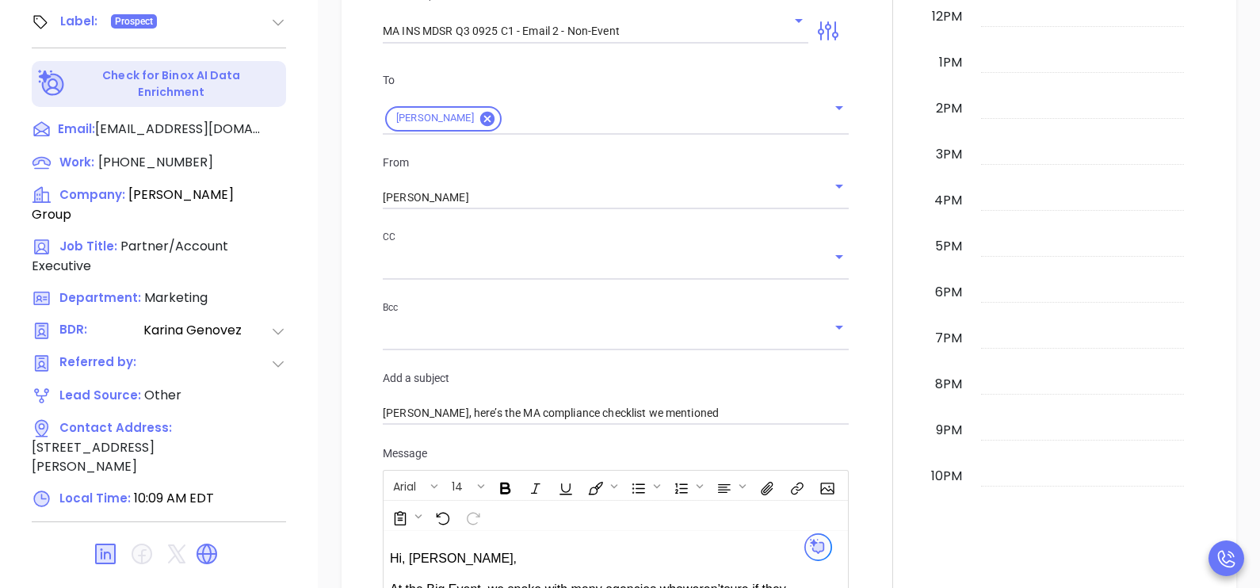
scroll to position [515, 0]
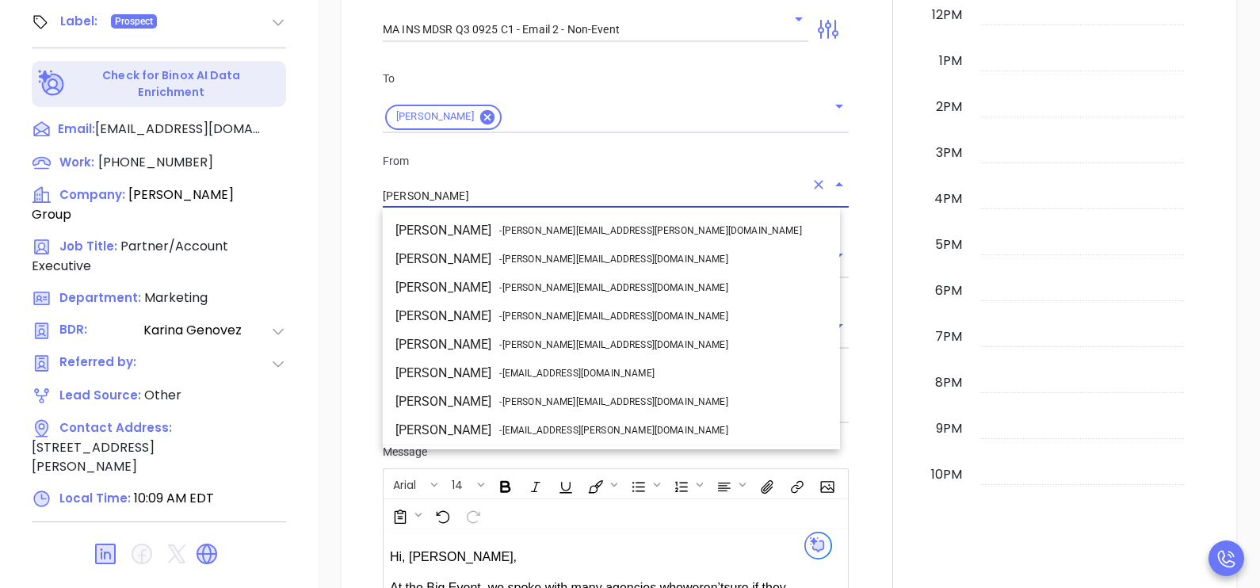
click at [685, 200] on input "[PERSON_NAME]" at bounding box center [594, 196] width 422 height 23
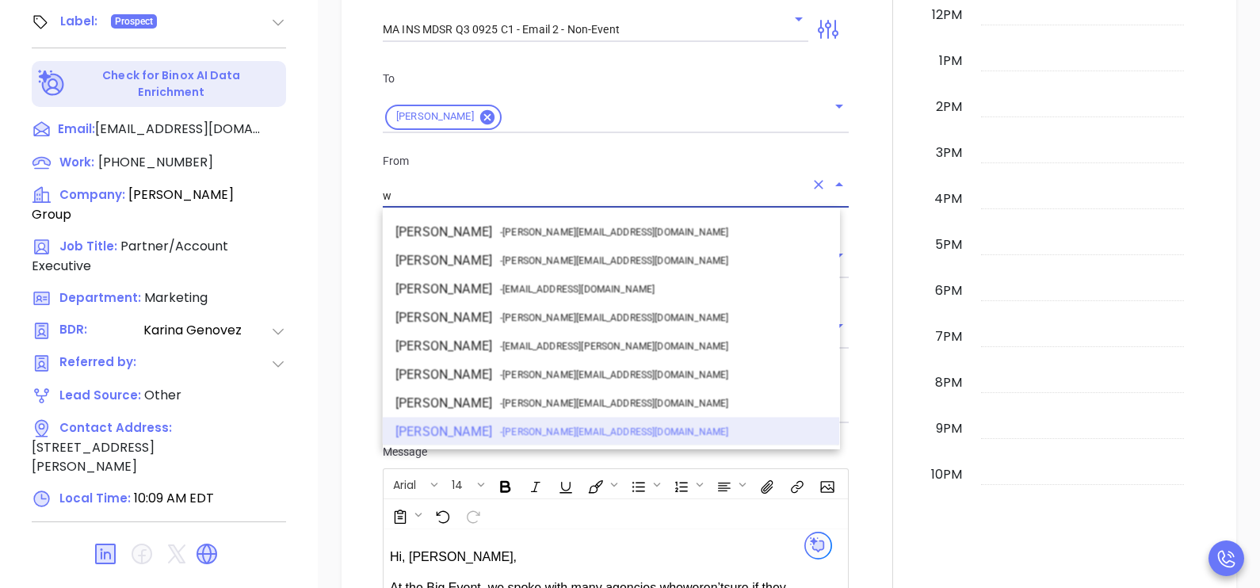
scroll to position [0, 0]
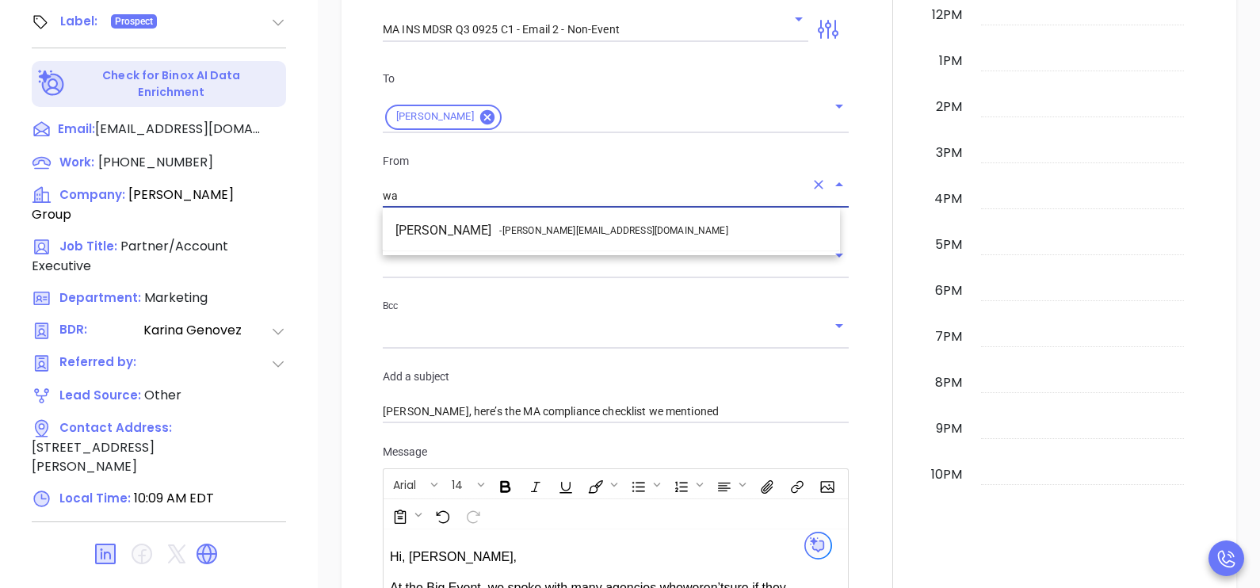
click at [661, 218] on li "Walter Contreras - walter@motiva.net" at bounding box center [611, 230] width 457 height 29
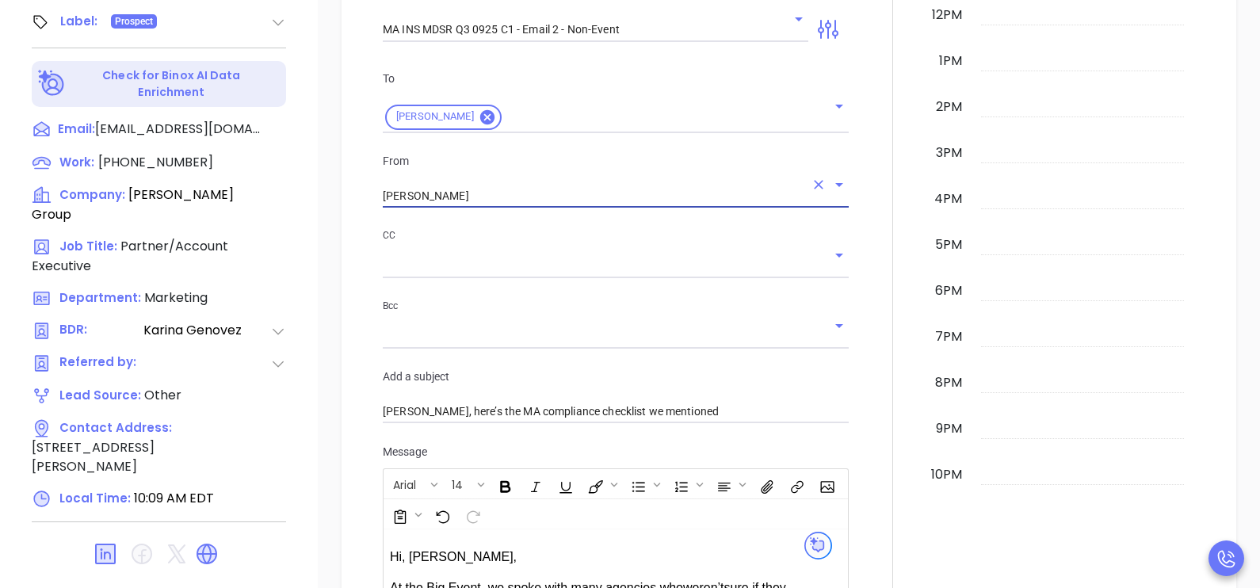
type input "Walter Contreras"
click at [859, 380] on div at bounding box center [892, 385] width 69 height 1324
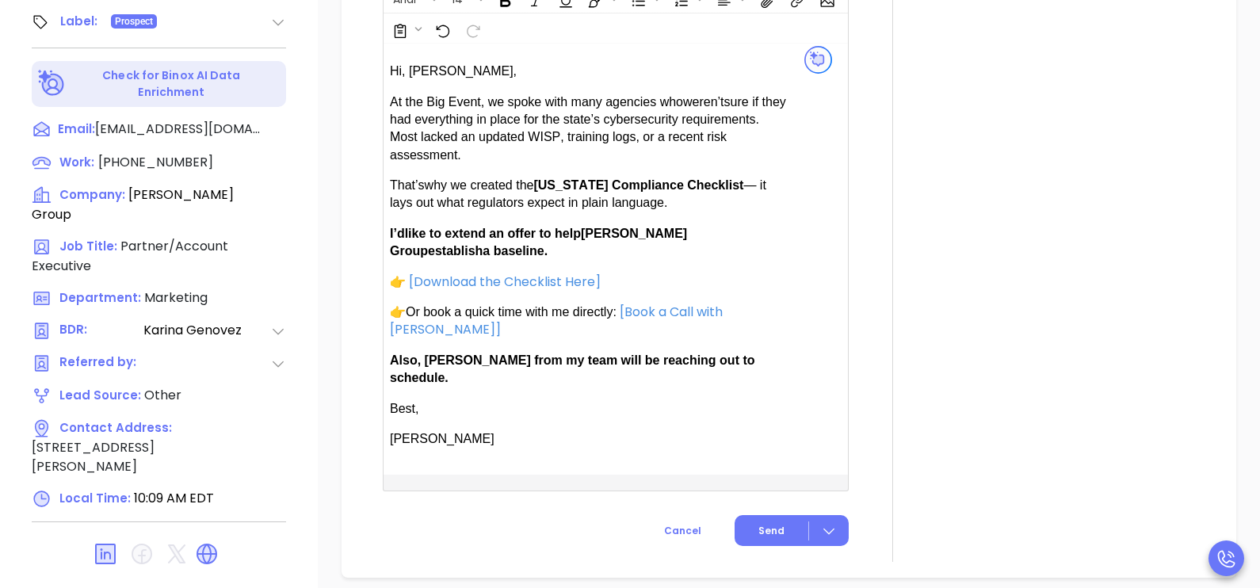
scroll to position [1030, 0]
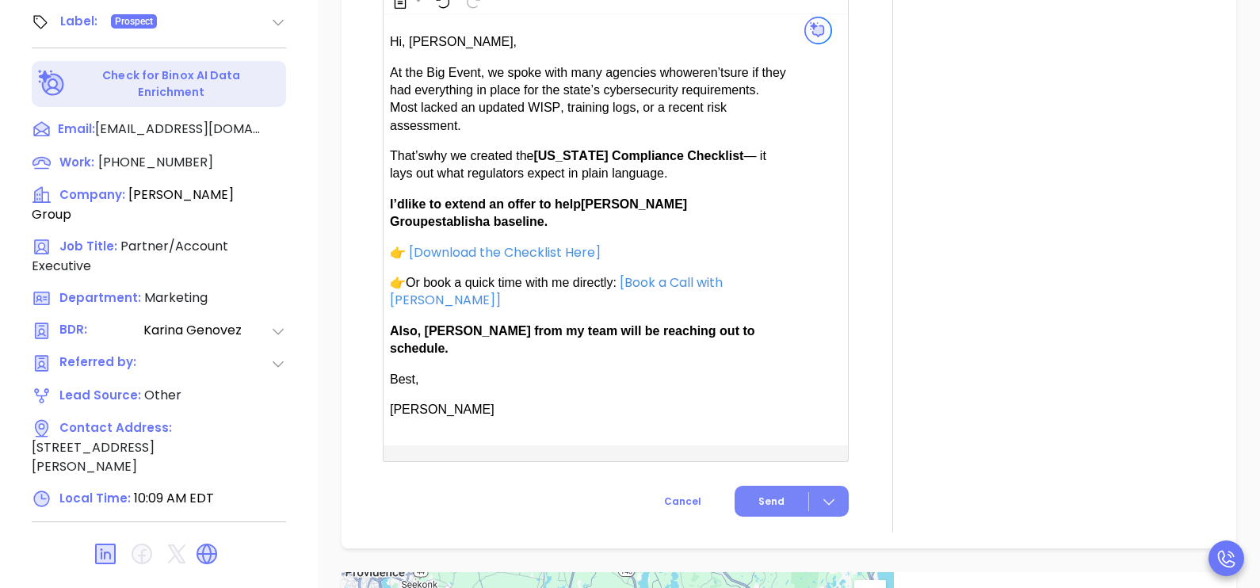
click at [772, 494] on span "Send" at bounding box center [771, 501] width 26 height 14
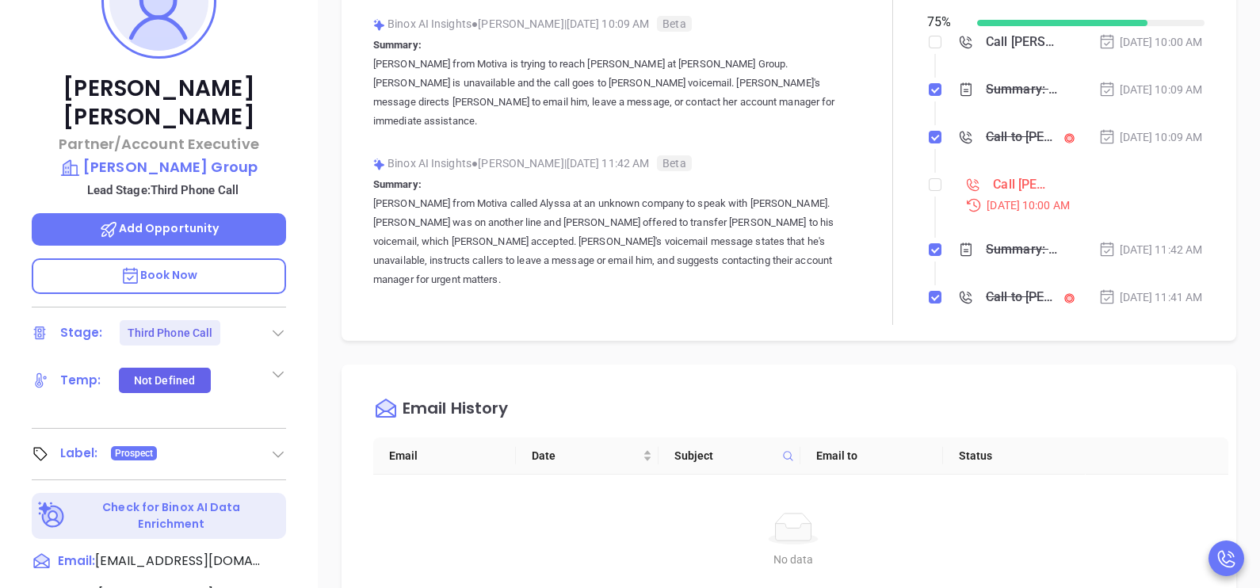
scroll to position [301, 0]
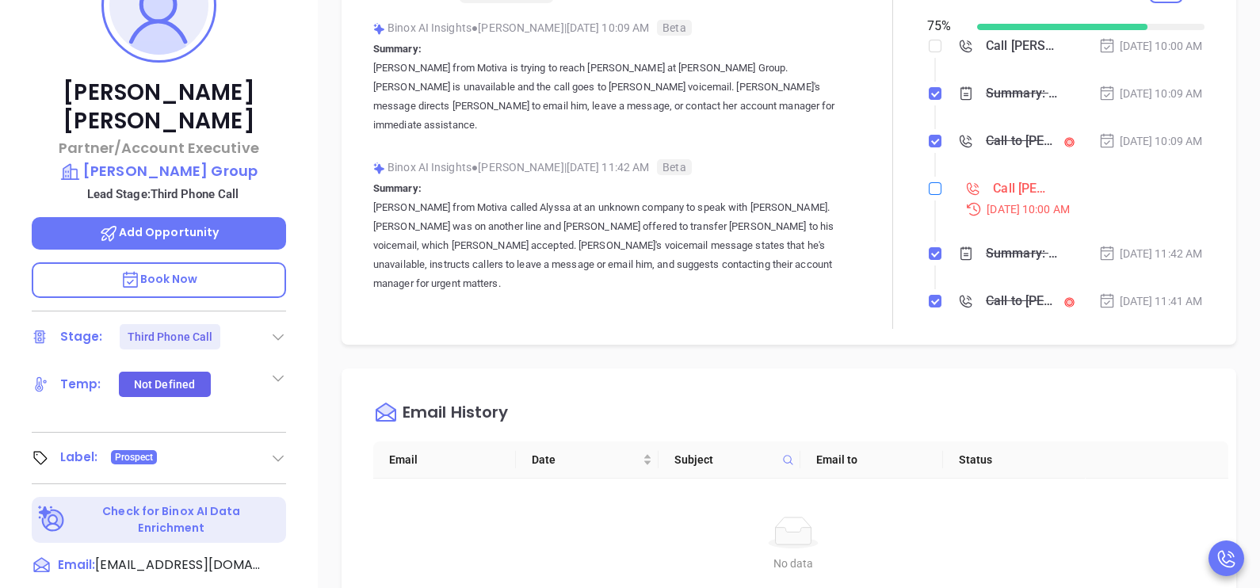
click at [929, 195] on input "checkbox" at bounding box center [935, 188] width 13 height 13
checkbox input "true"
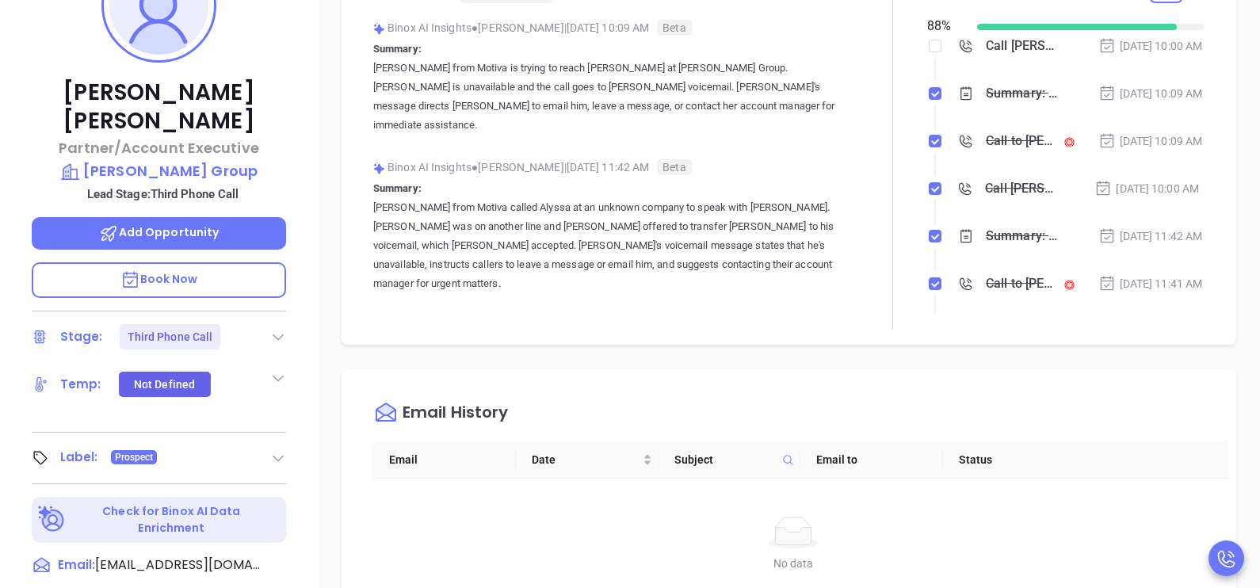
click at [1166, 197] on div "Oct 1, 2025 | 10:00 AM" at bounding box center [1146, 188] width 105 height 17
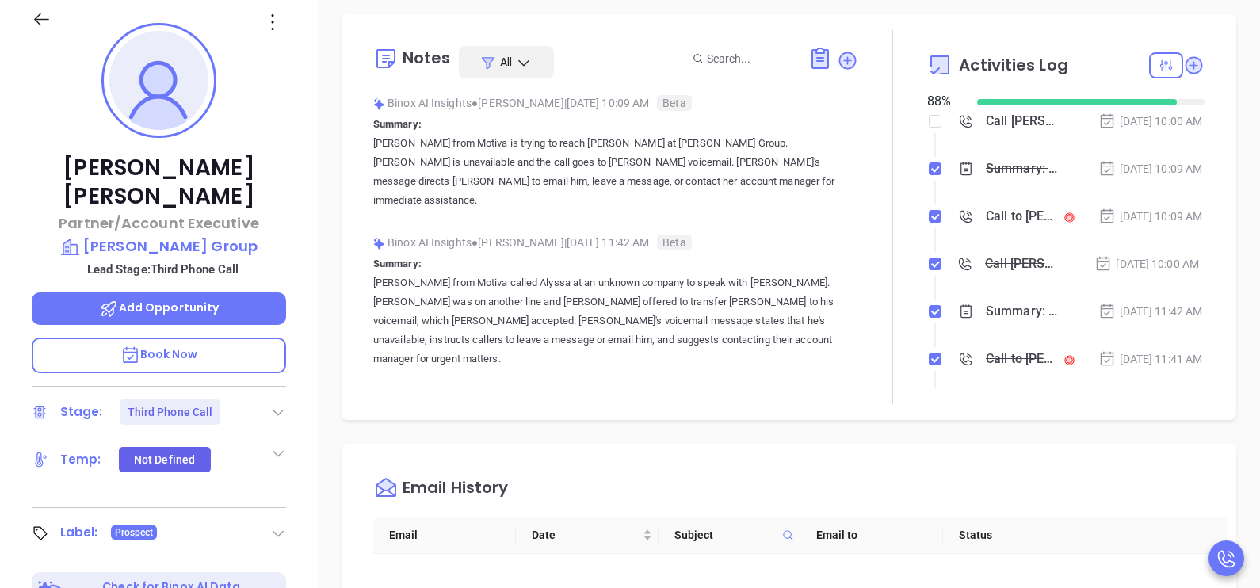
scroll to position [0, 0]
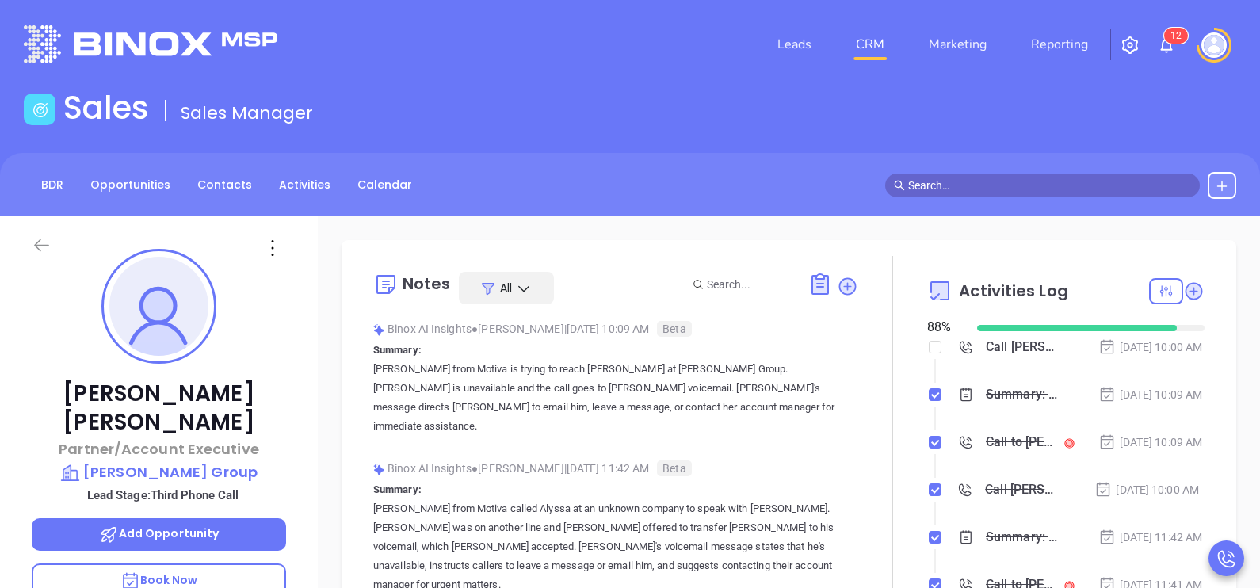
click at [46, 246] on icon at bounding box center [41, 245] width 15 height 13
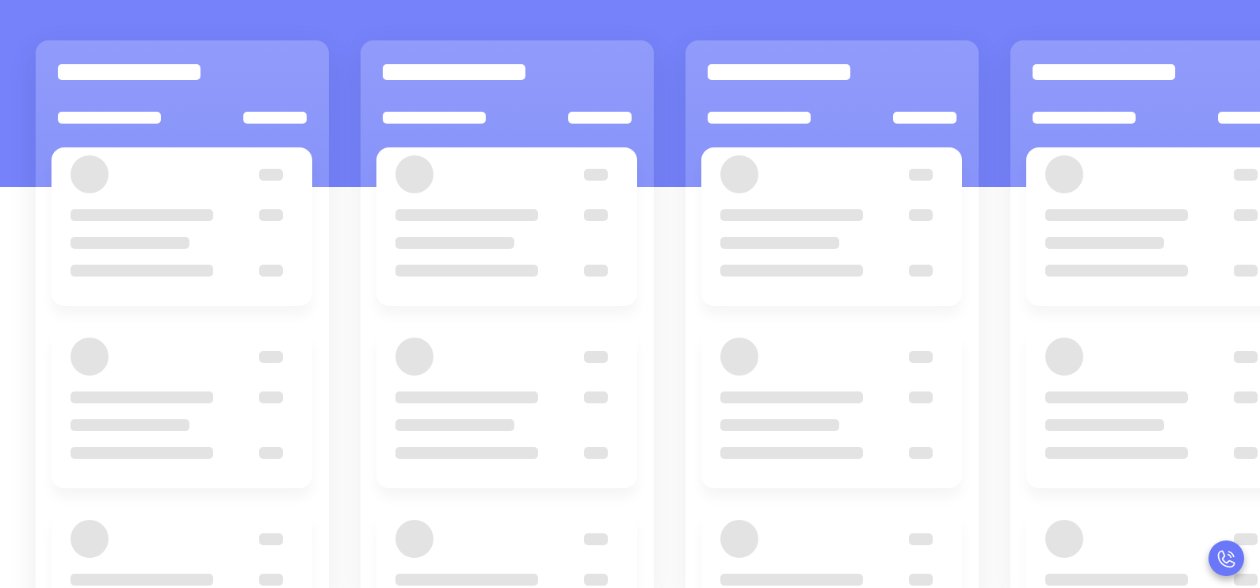
scroll to position [216, 0]
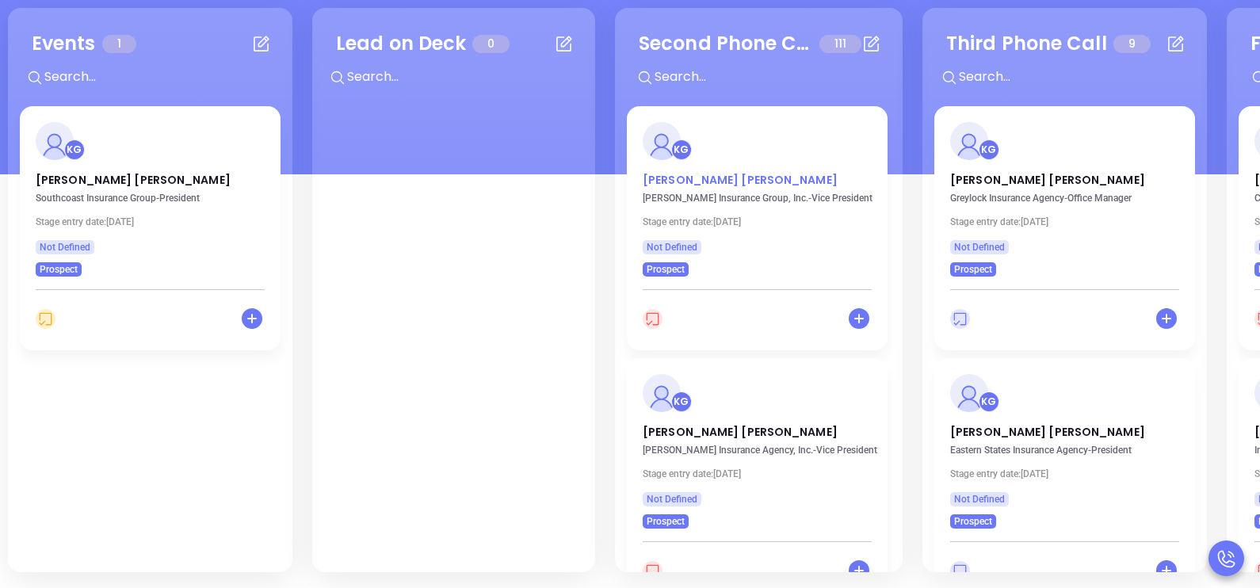
click at [687, 180] on p "Mike Tarpey" at bounding box center [757, 176] width 229 height 8
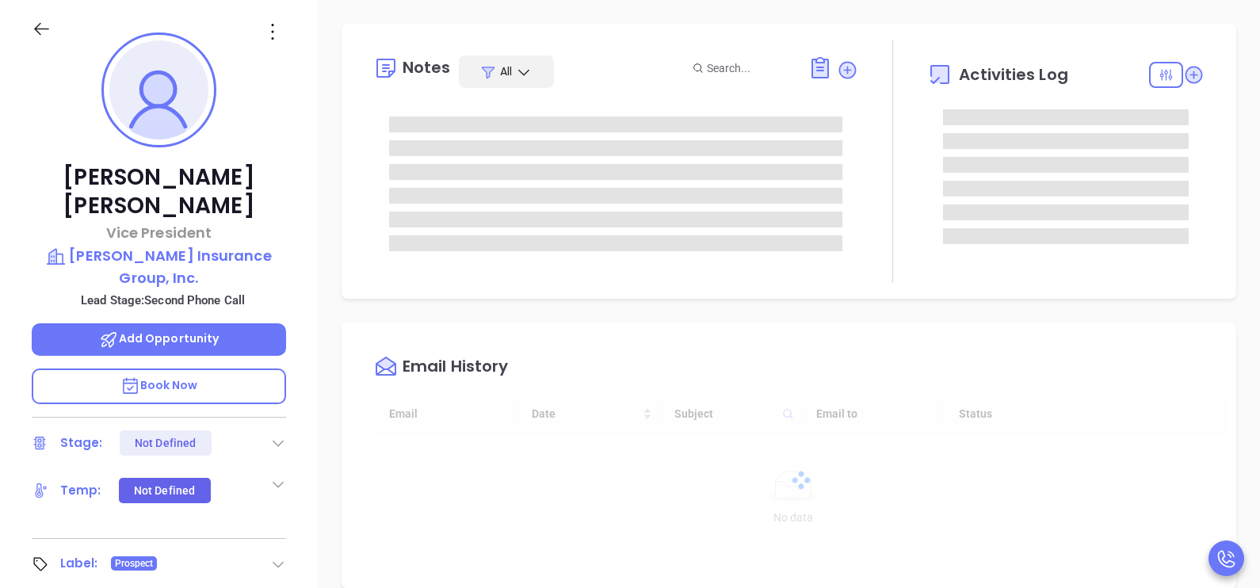
scroll to position [414, 0]
type input "[PERSON_NAME]"
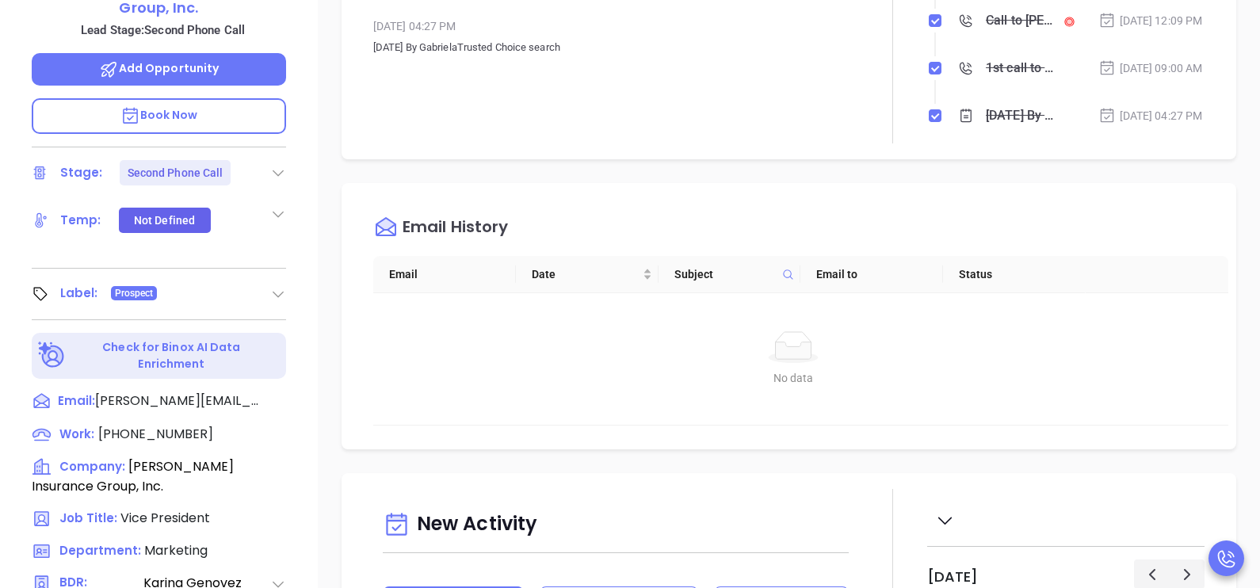
scroll to position [533, 0]
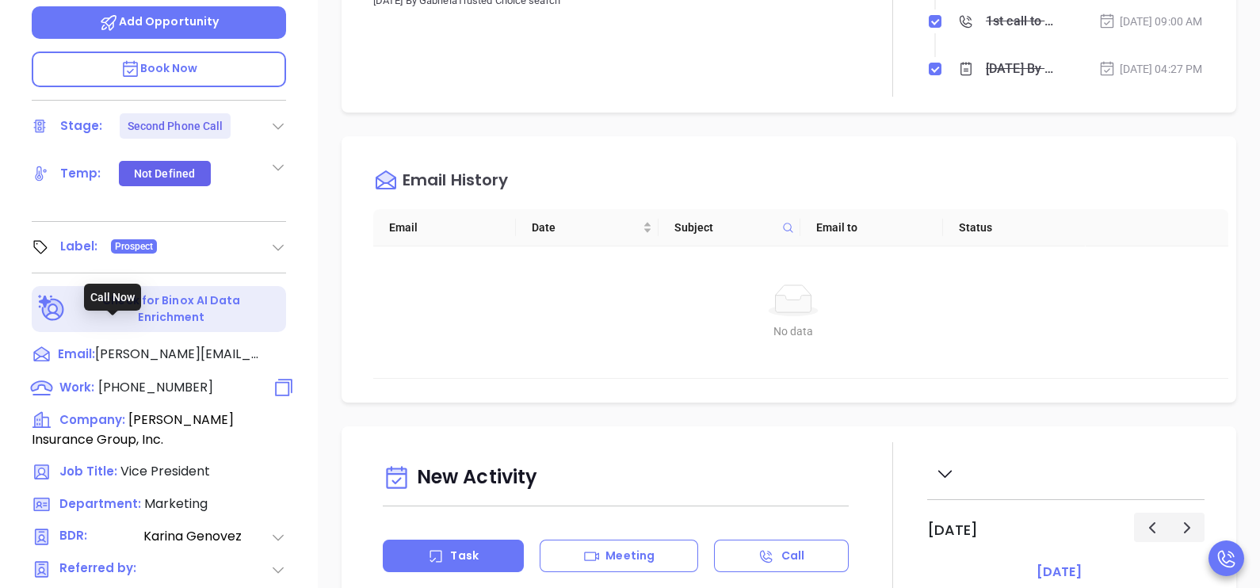
click at [170, 378] on span "(781) 246-2677" at bounding box center [155, 387] width 115 height 18
type input "(781) 246-2677"
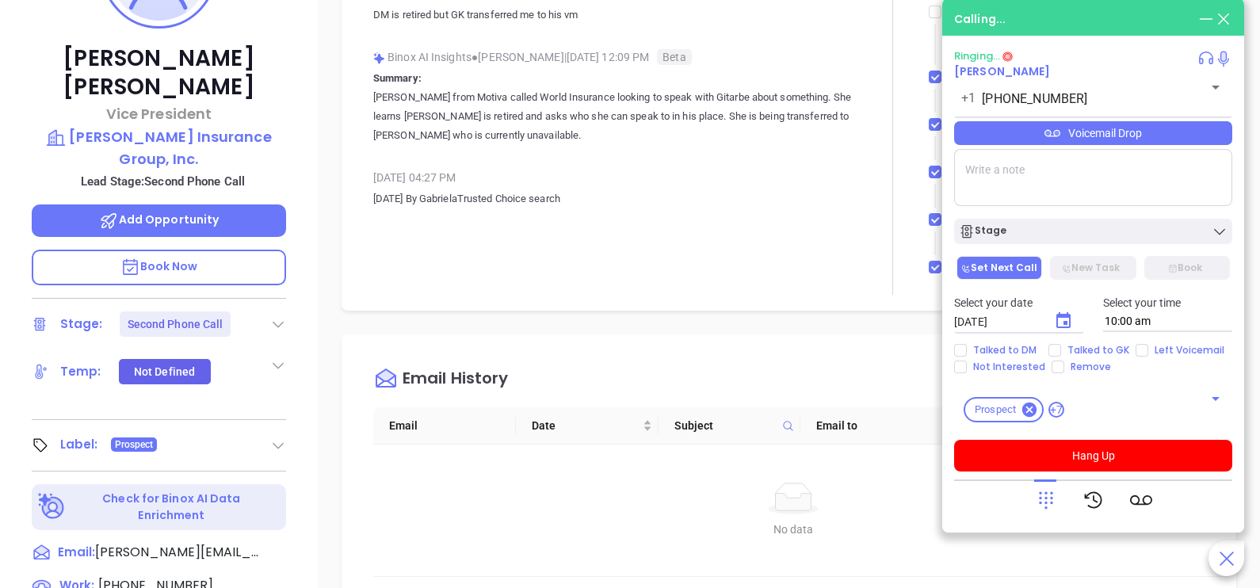
scroll to position [296, 0]
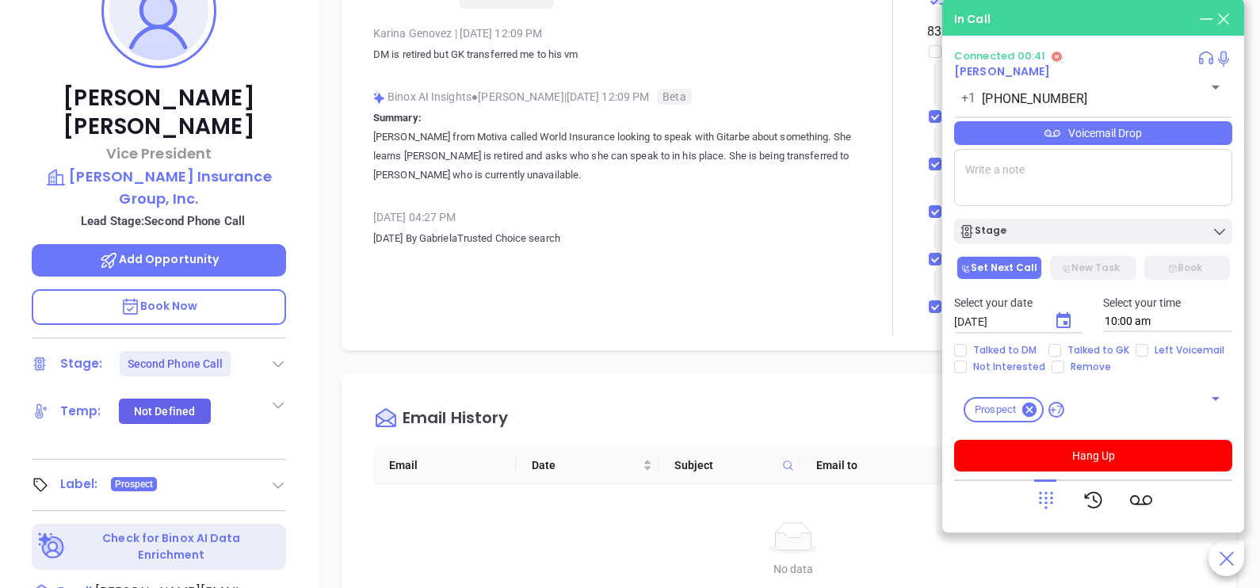
click at [1120, 131] on div "Voicemail Drop" at bounding box center [1093, 133] width 278 height 24
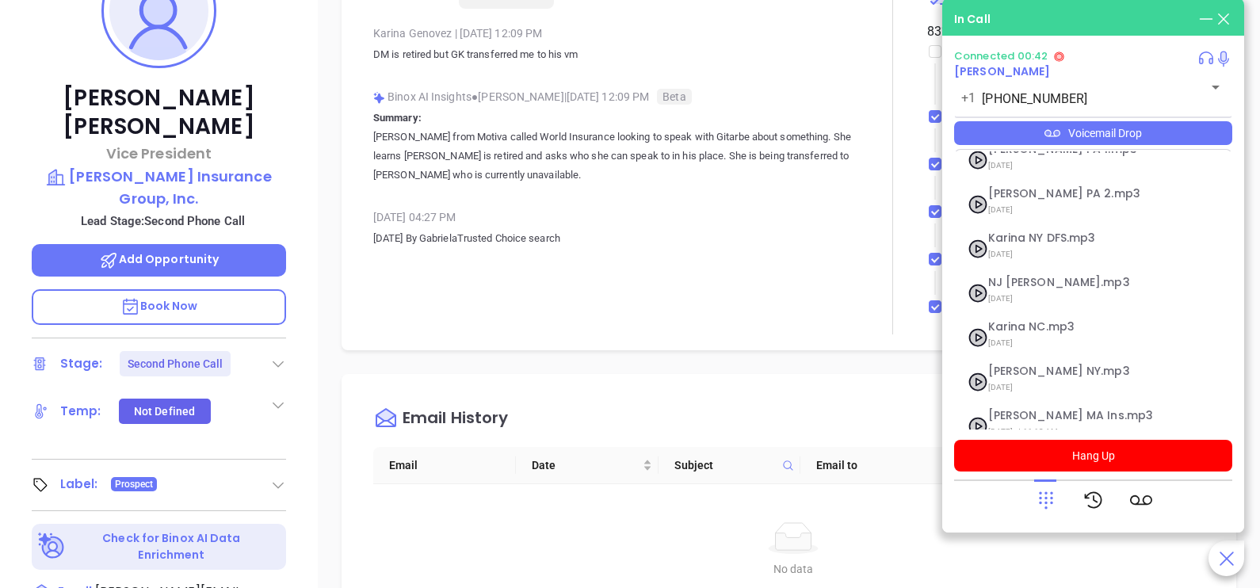
scroll to position [172, 0]
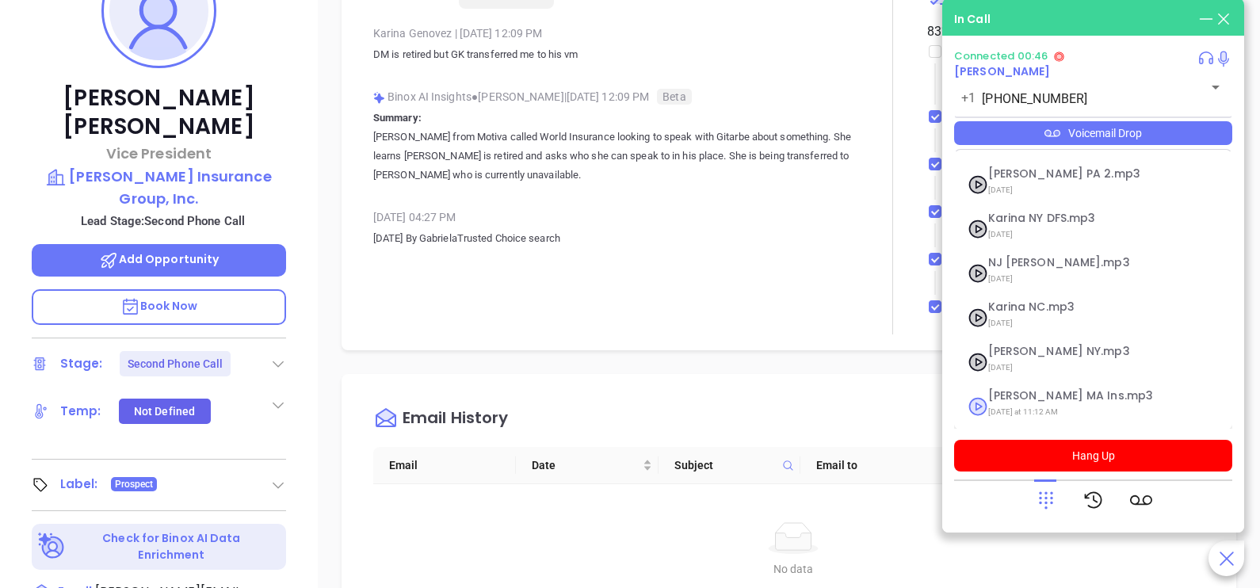
click at [1052, 393] on span "Karina MA Ins.mp3" at bounding box center [1073, 396] width 171 height 12
checkbox input "true"
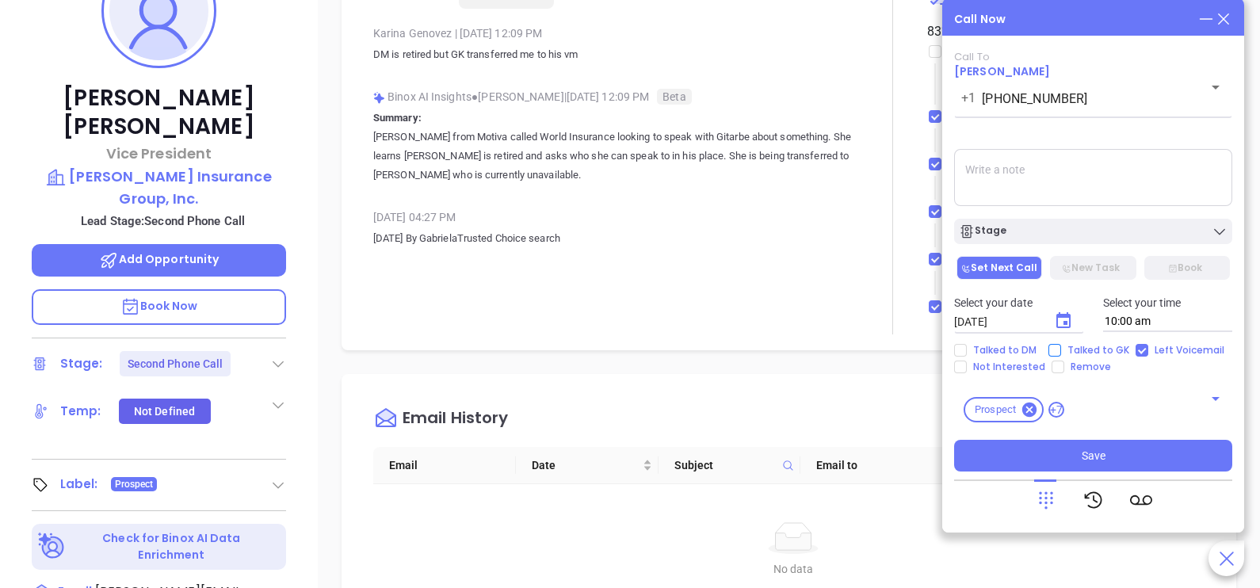
click at [1092, 346] on span "Talked to GK" at bounding box center [1098, 350] width 74 height 13
click at [1061, 346] on input "Talked to GK" at bounding box center [1054, 350] width 13 height 13
checkbox input "true"
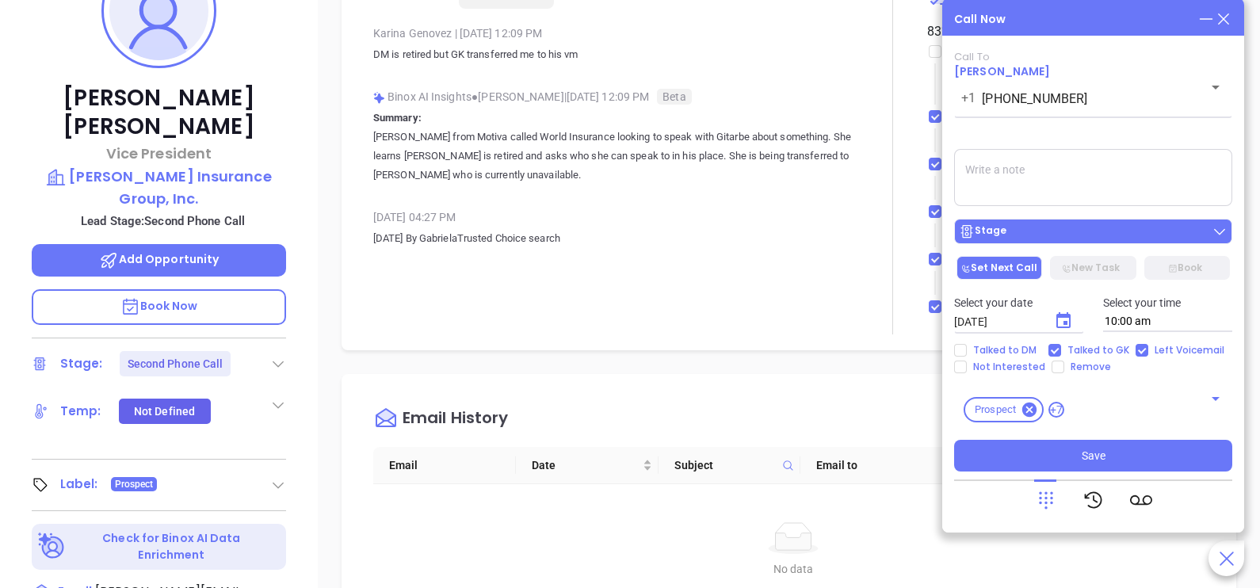
click at [1063, 224] on button "Stage" at bounding box center [1093, 231] width 278 height 25
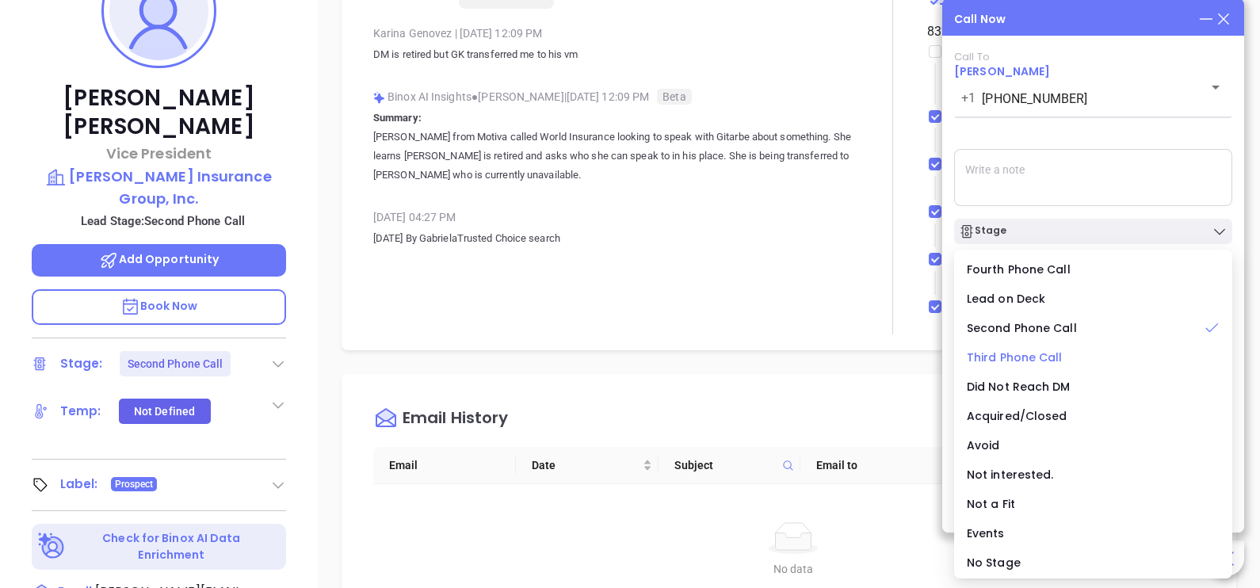
click at [1043, 356] on span "Third Phone Call" at bounding box center [1015, 357] width 96 height 16
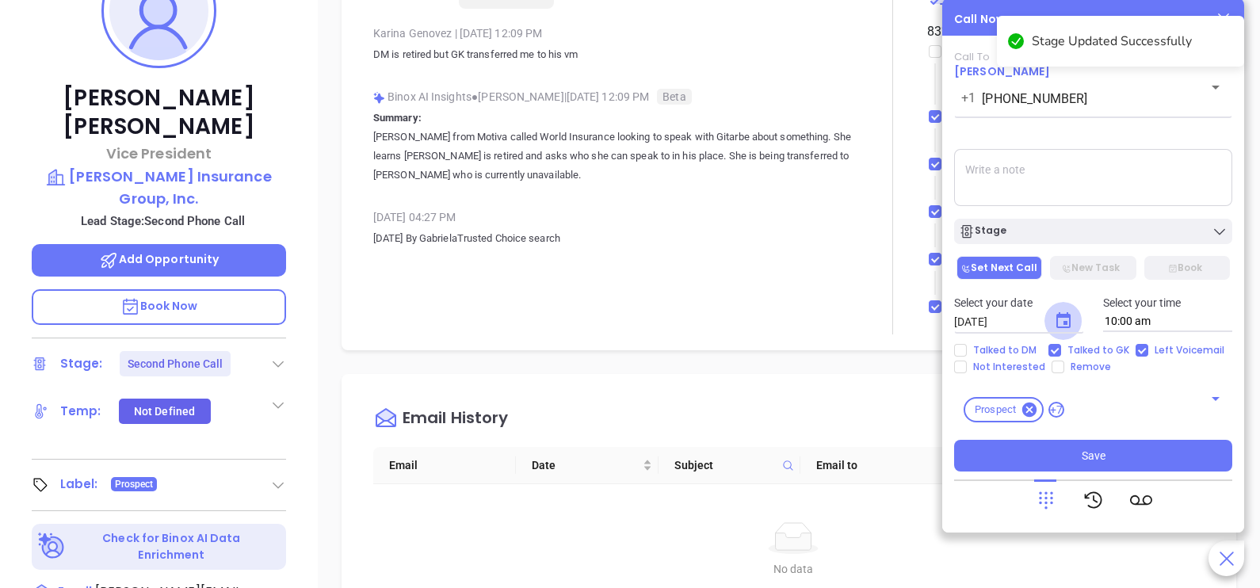
click at [1054, 320] on icon "Choose date, selected date is Oct 4, 2025" at bounding box center [1063, 320] width 19 height 19
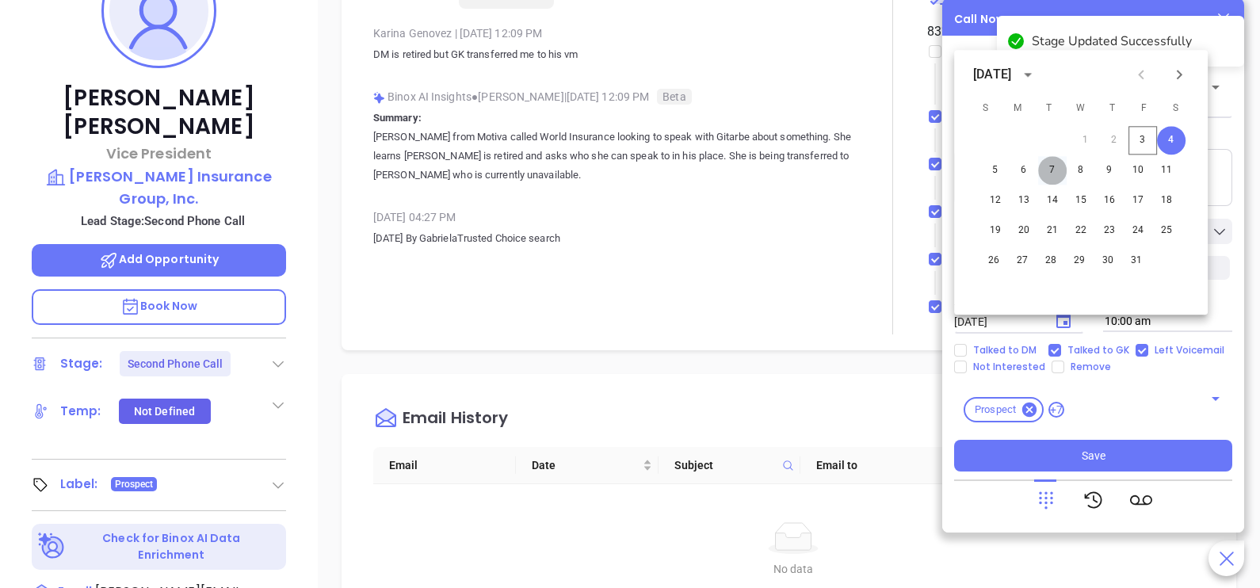
click at [1055, 166] on button "7" at bounding box center [1052, 170] width 29 height 29
type input "10/07/2025"
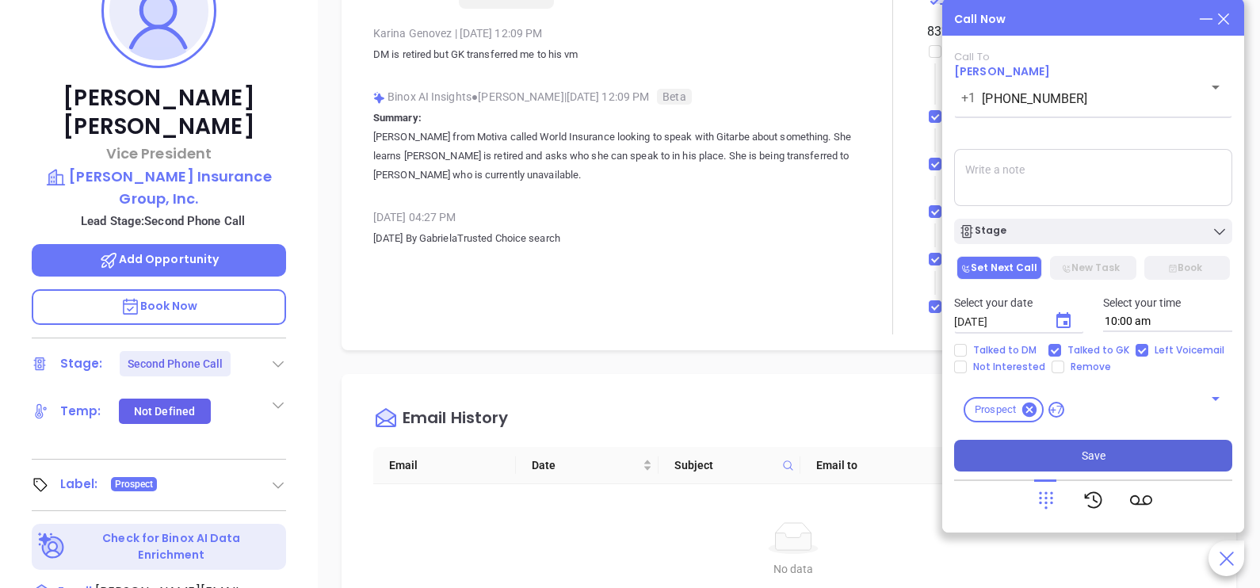
click at [1080, 445] on button "Save" at bounding box center [1093, 456] width 278 height 32
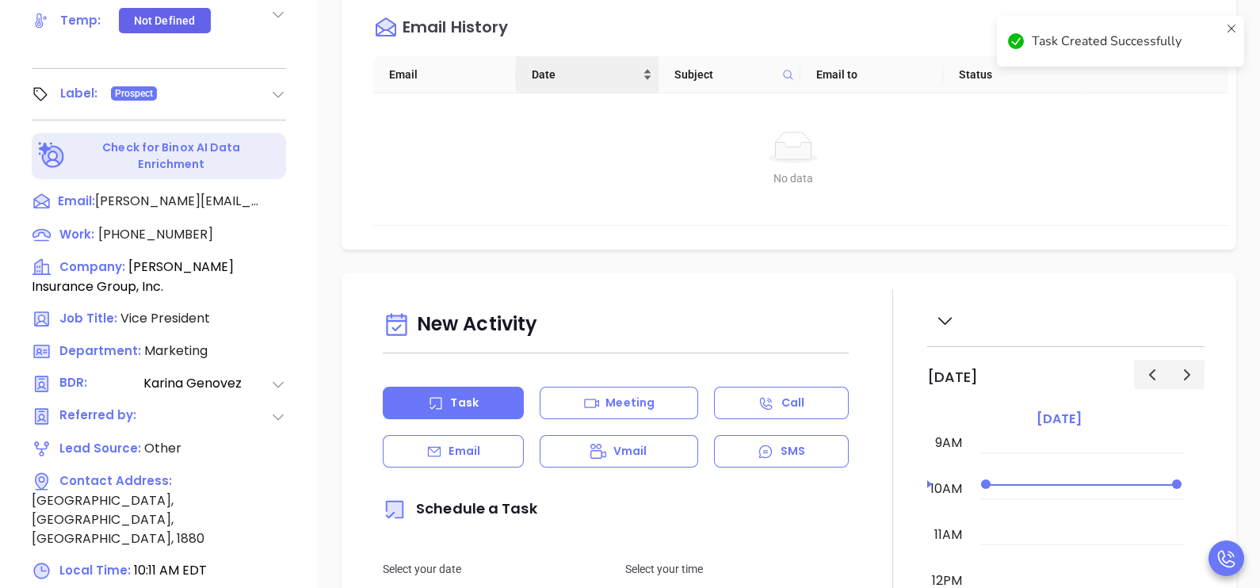
scroll to position [692, 0]
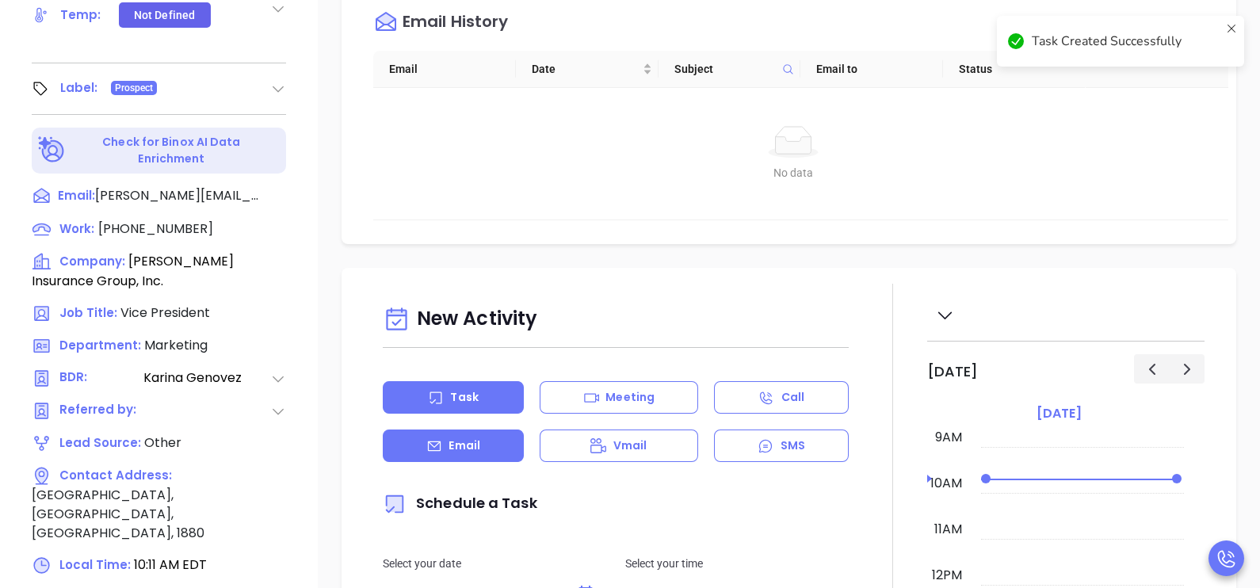
click at [507, 447] on div "Email" at bounding box center [453, 445] width 141 height 32
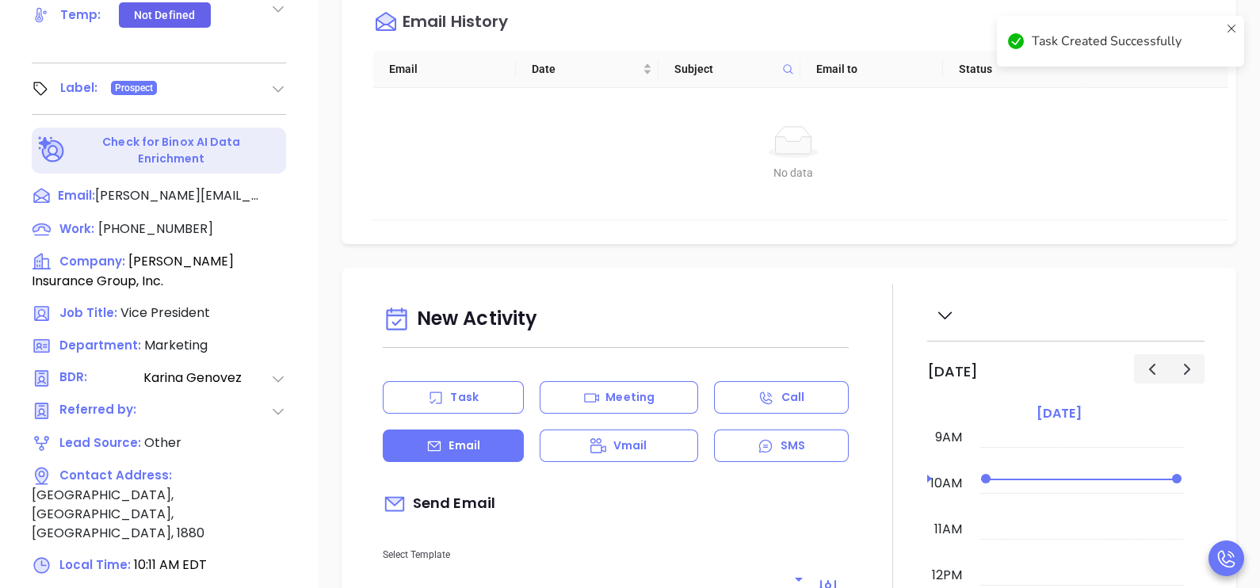
type input "[PERSON_NAME]"
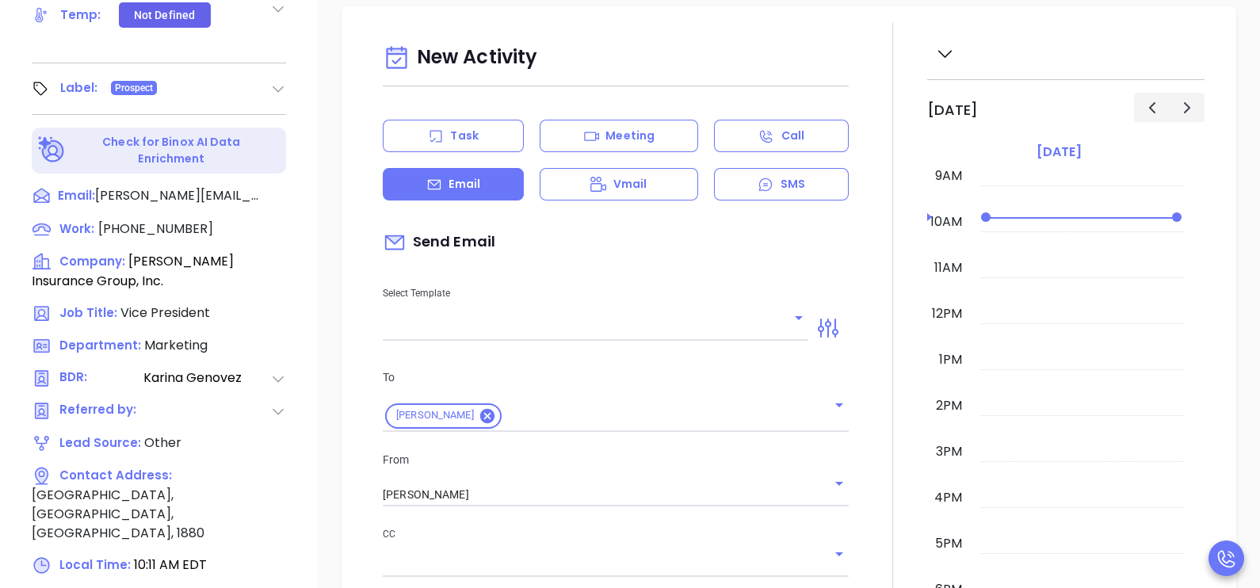
scroll to position [395, 0]
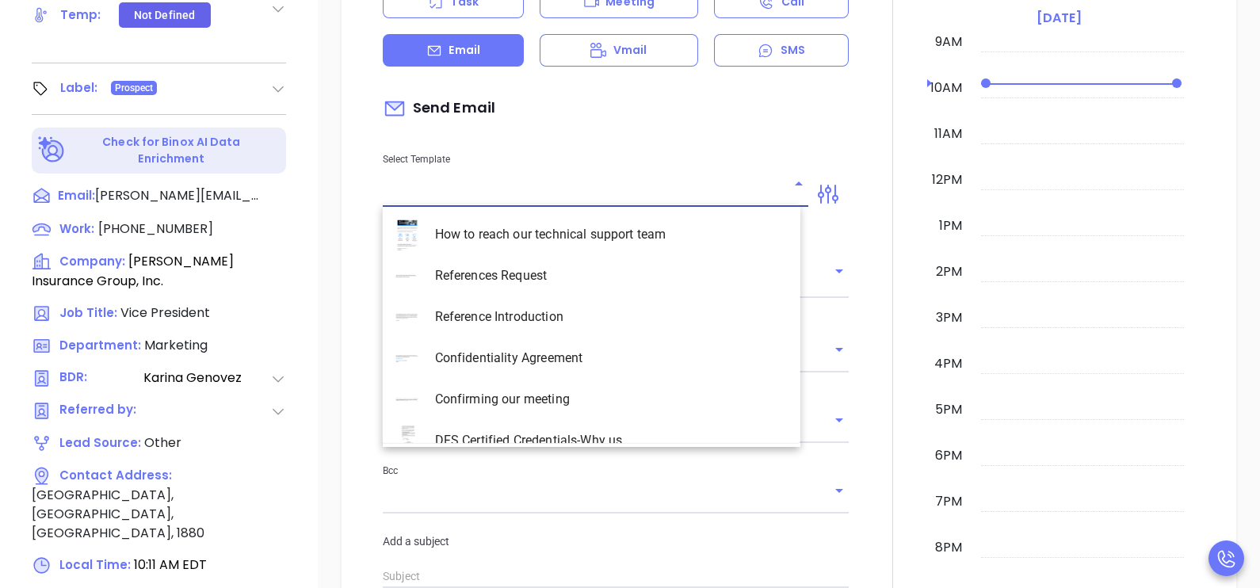
click at [691, 189] on input "text" at bounding box center [584, 194] width 402 height 23
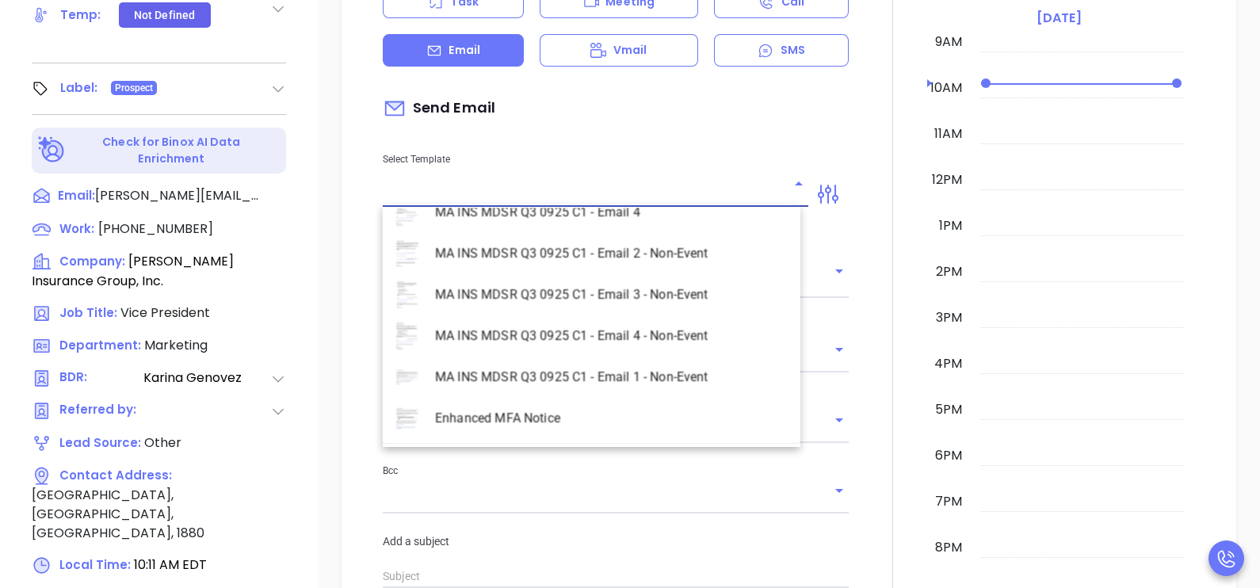
click at [633, 254] on li "MA INS MDSR Q3 0925 C1 - Email 2 - Non-Event" at bounding box center [592, 253] width 418 height 41
type input "MA INS MDSR Q3 0925 C1 - Email 2 - Non-Event"
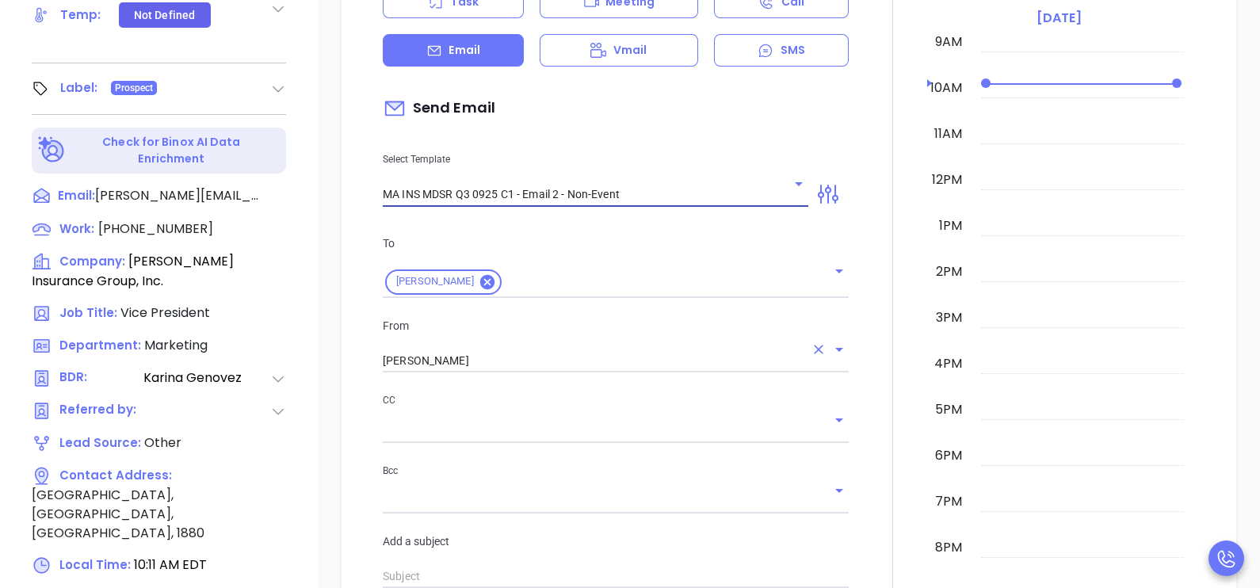
type input "Mike, here’s the MA compliance checklist we mentioned"
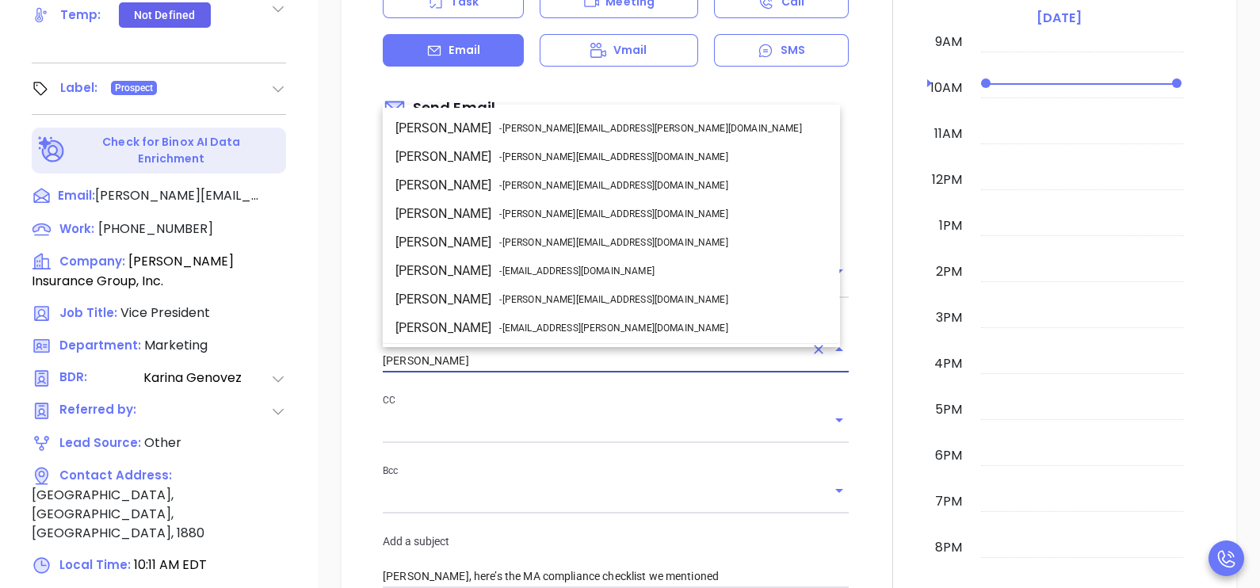
scroll to position [84, 0]
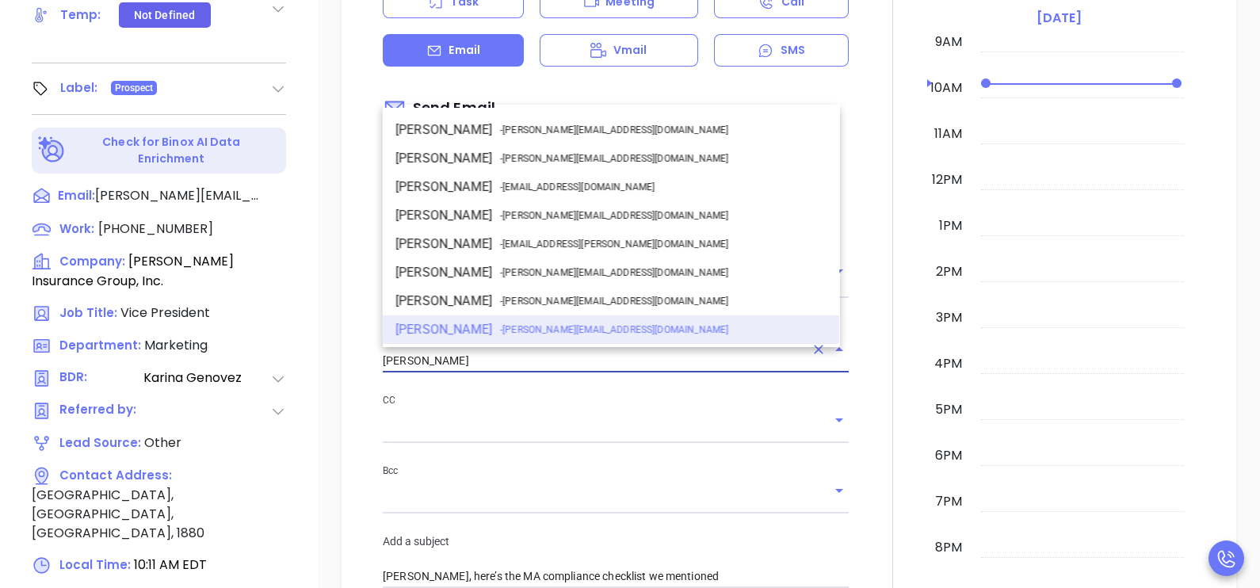
click at [574, 353] on input "[PERSON_NAME]" at bounding box center [594, 360] width 422 height 23
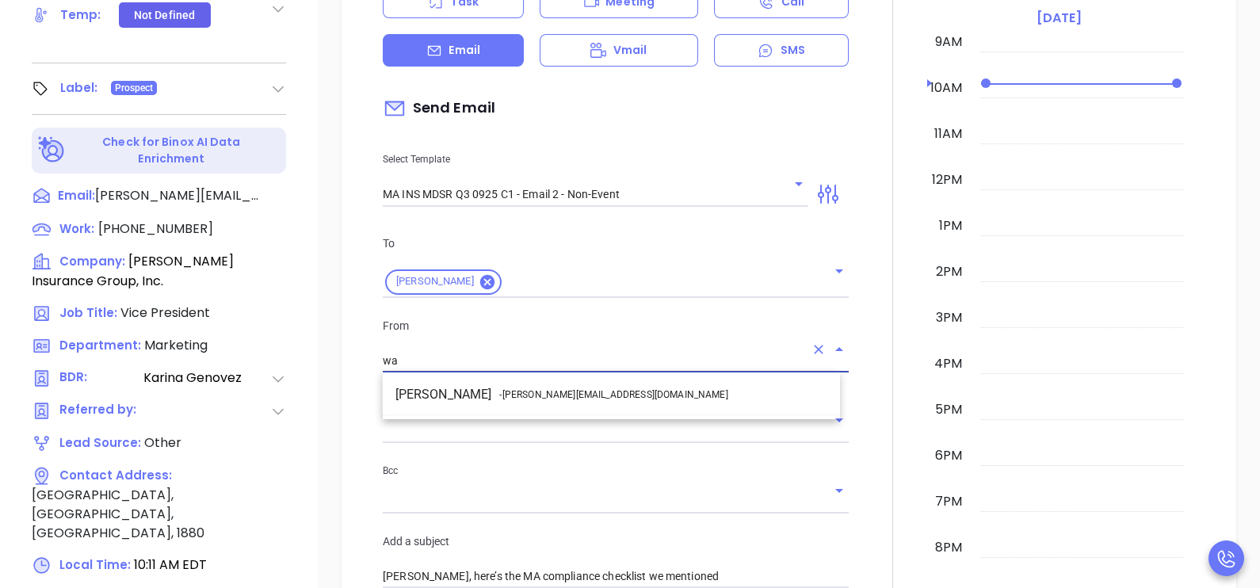
click at [597, 381] on li "Walter Contreras - walter@motiva.net" at bounding box center [611, 394] width 457 height 29
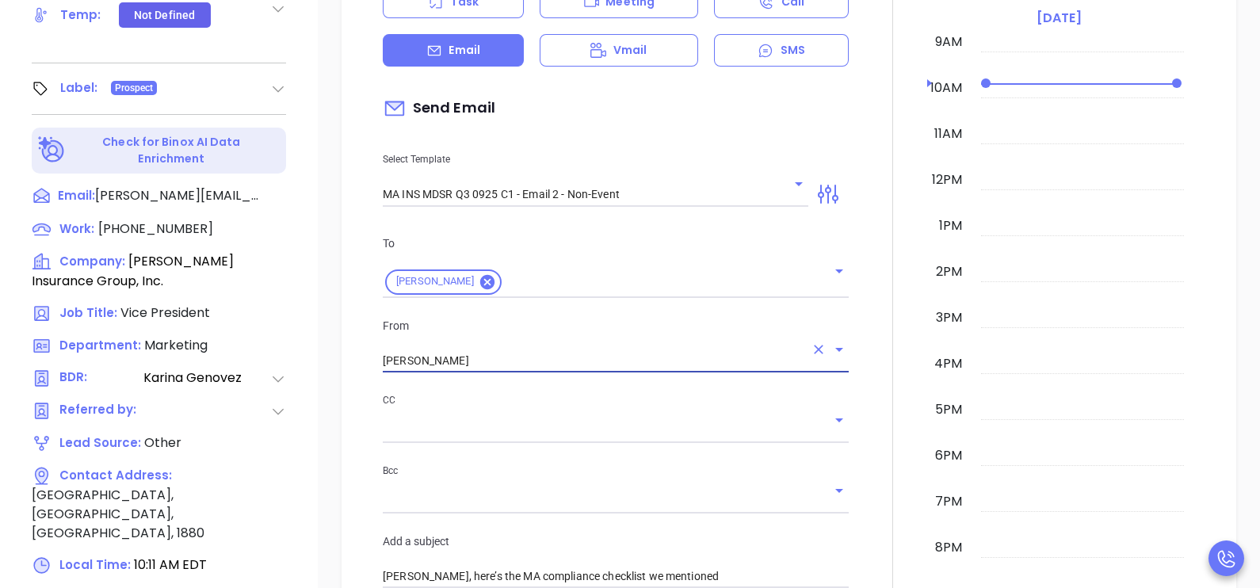
type input "Walter Contreras"
click at [858, 444] on div at bounding box center [892, 550] width 69 height 1324
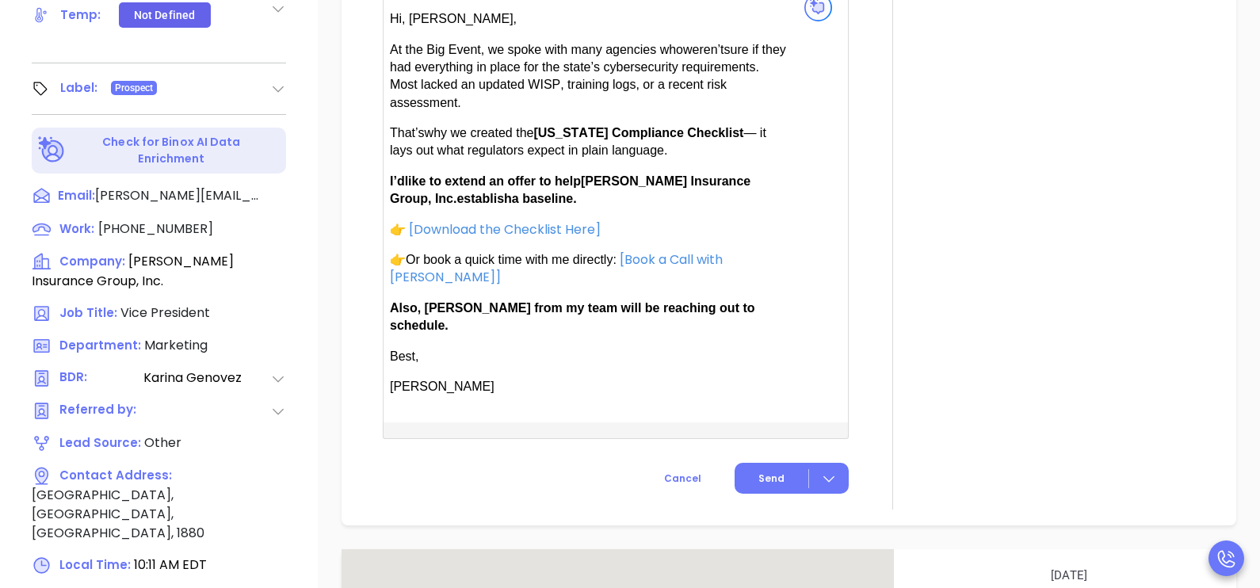
scroll to position [1149, 0]
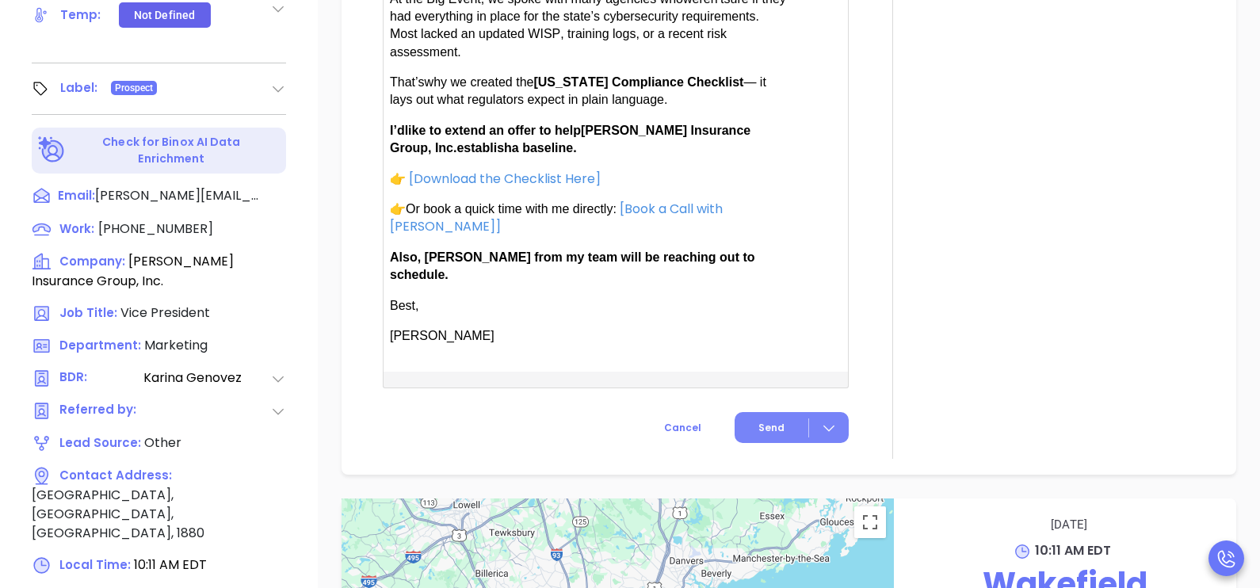
click at [772, 421] on span "Send" at bounding box center [771, 428] width 26 height 14
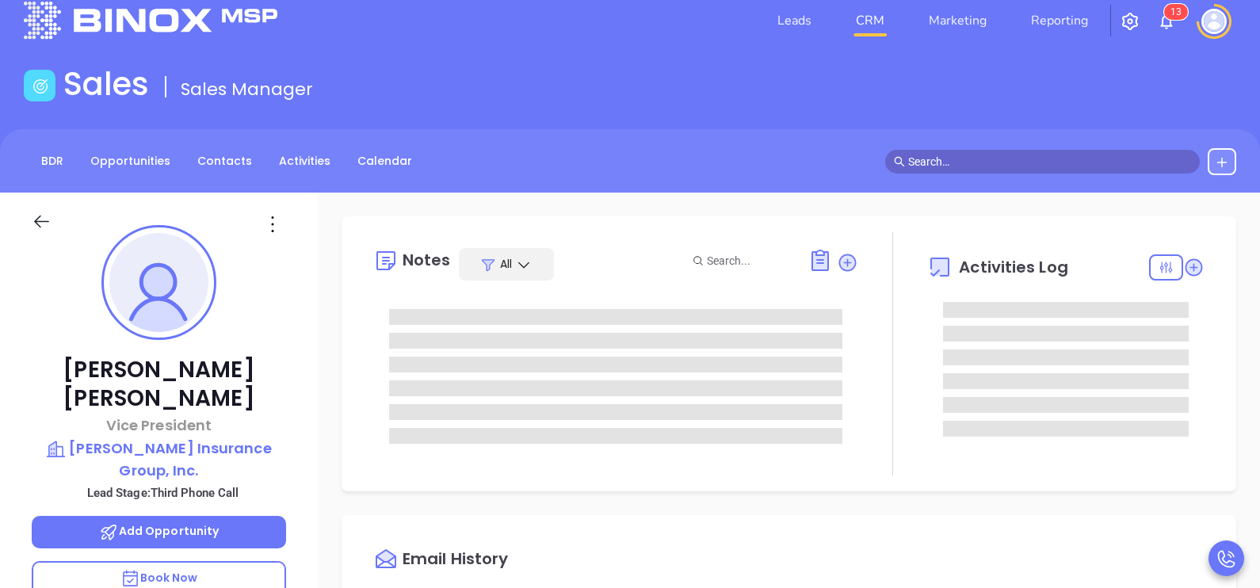
scroll to position [18, 0]
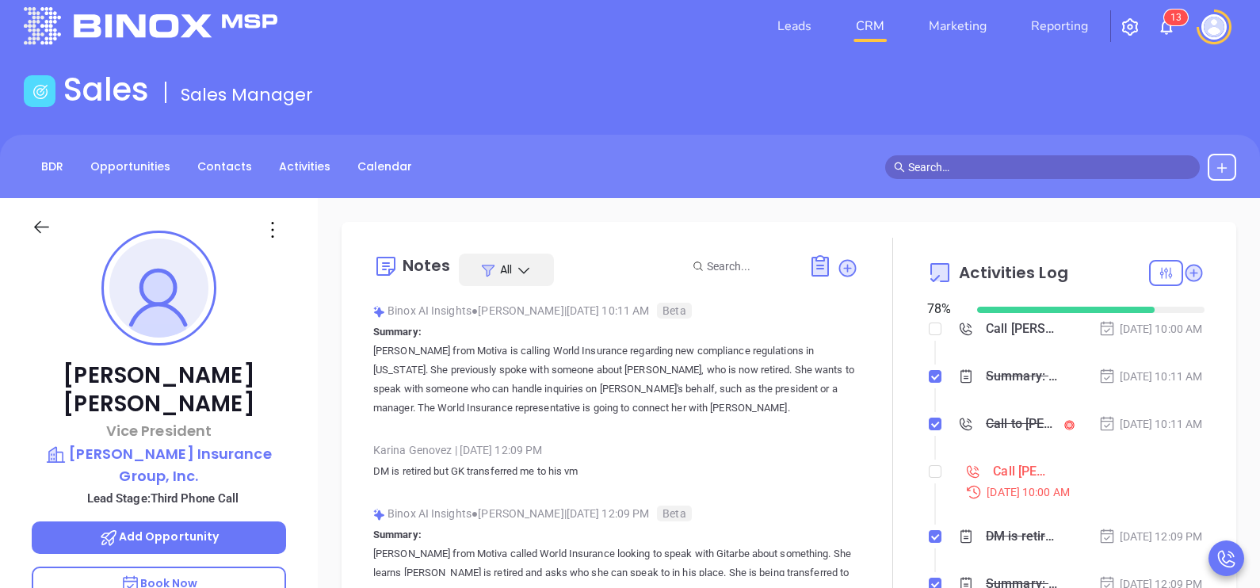
click at [931, 506] on li "Call Mike Tarpey to follow up Oct 1, 2025 | 10:00 AM" at bounding box center [1067, 495] width 273 height 61
click at [929, 478] on input "checkbox" at bounding box center [935, 471] width 13 height 13
checkbox input "true"
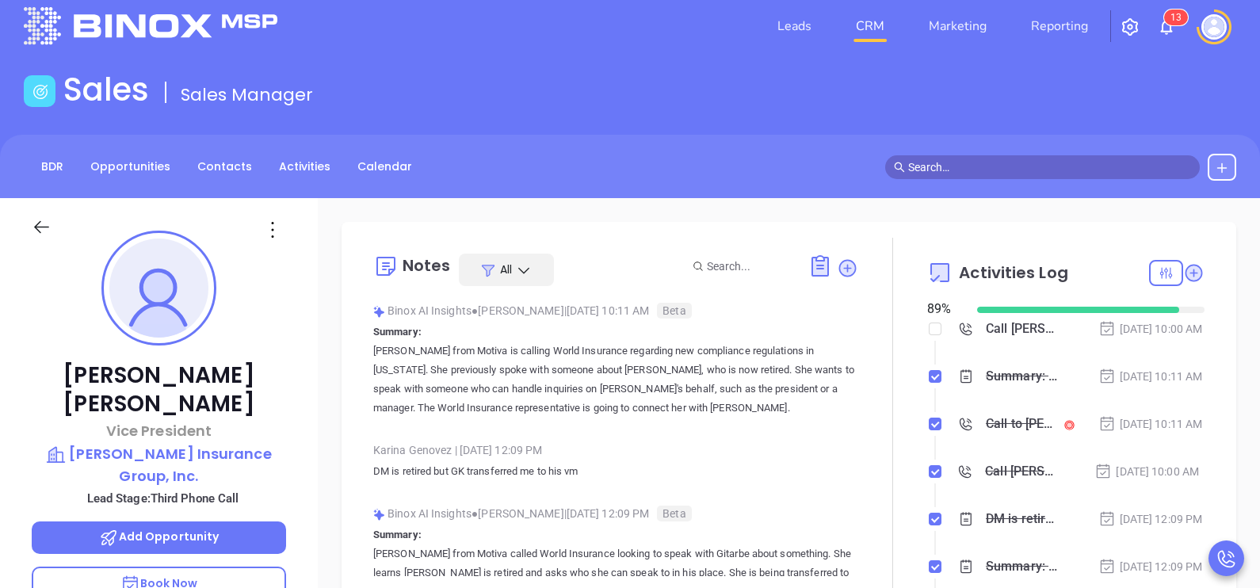
click at [42, 220] on icon at bounding box center [42, 227] width 20 height 20
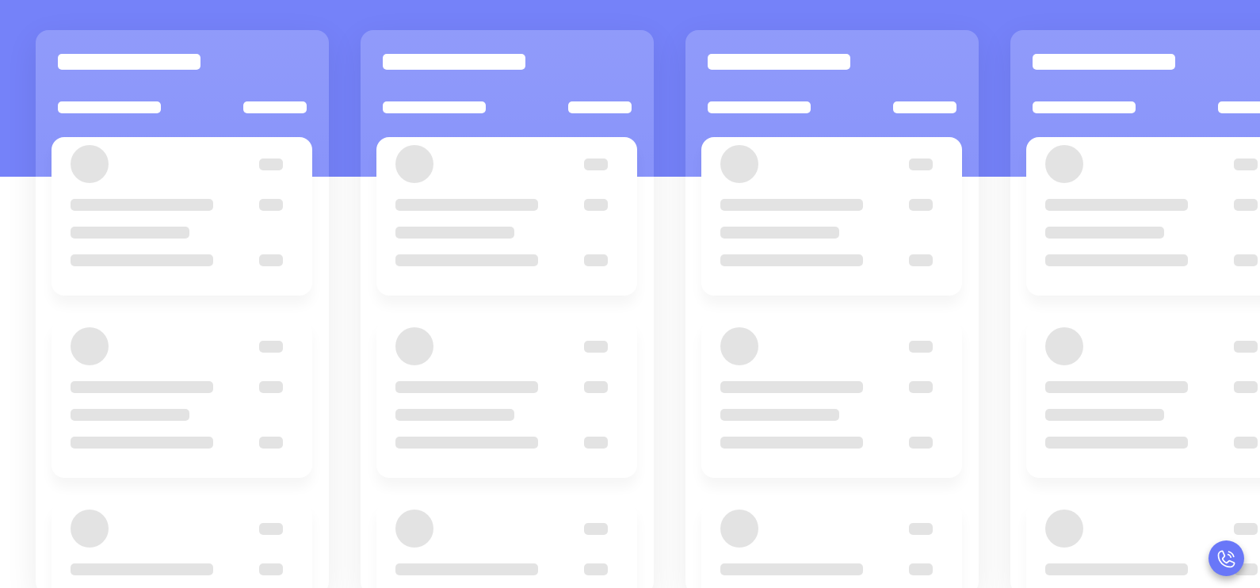
scroll to position [216, 0]
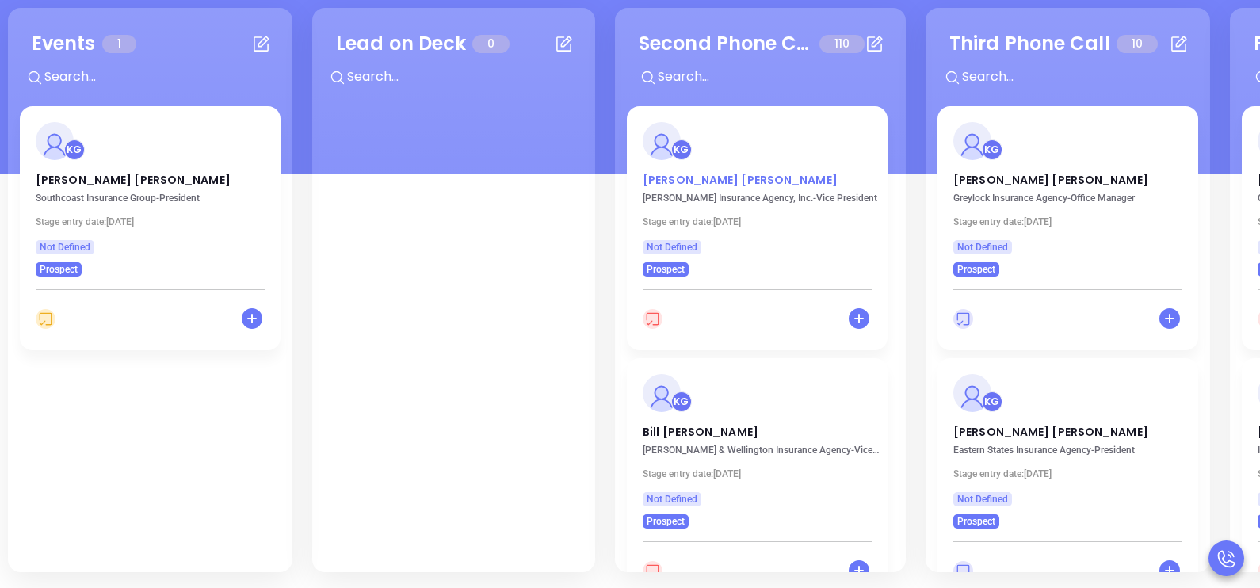
click at [713, 176] on p "Mark S. McClure" at bounding box center [757, 176] width 229 height 8
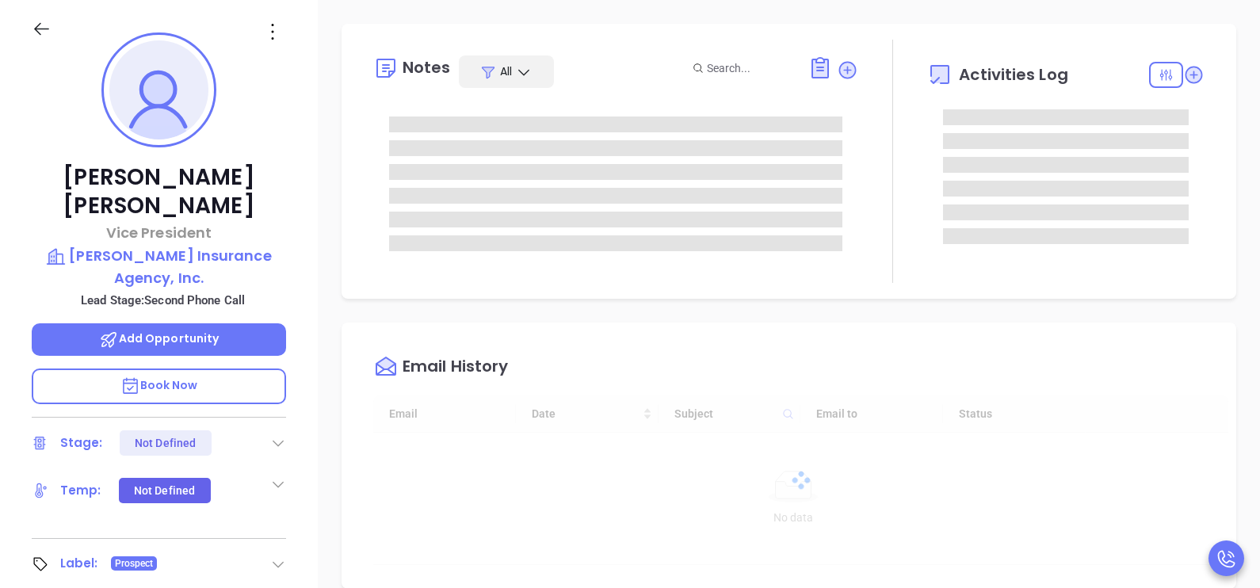
type input "[DATE]"
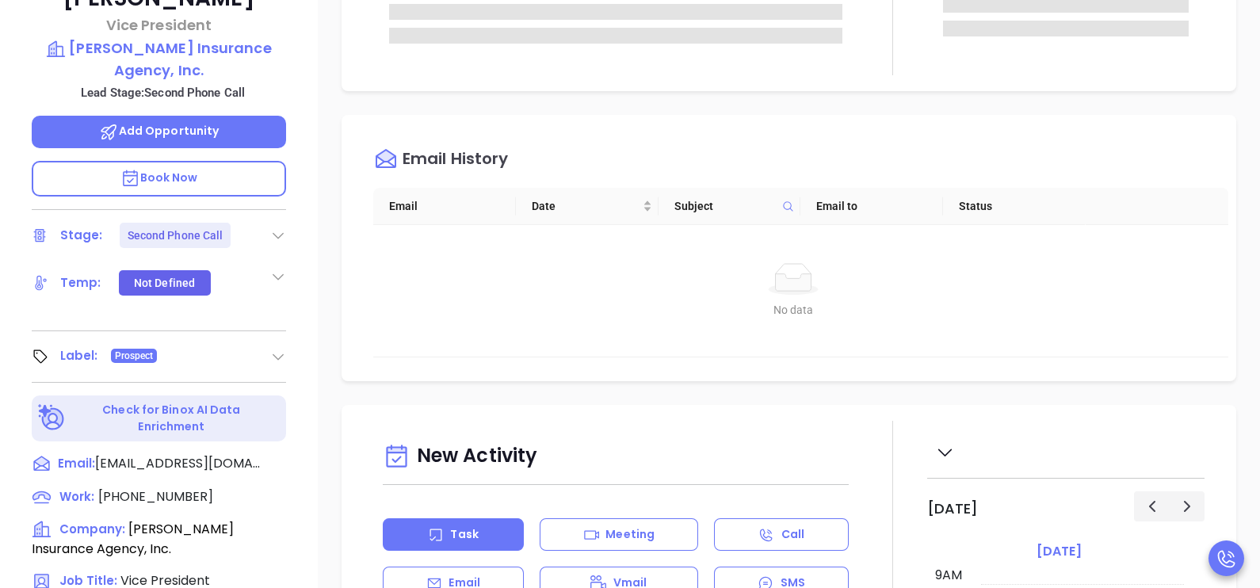
scroll to position [612, 0]
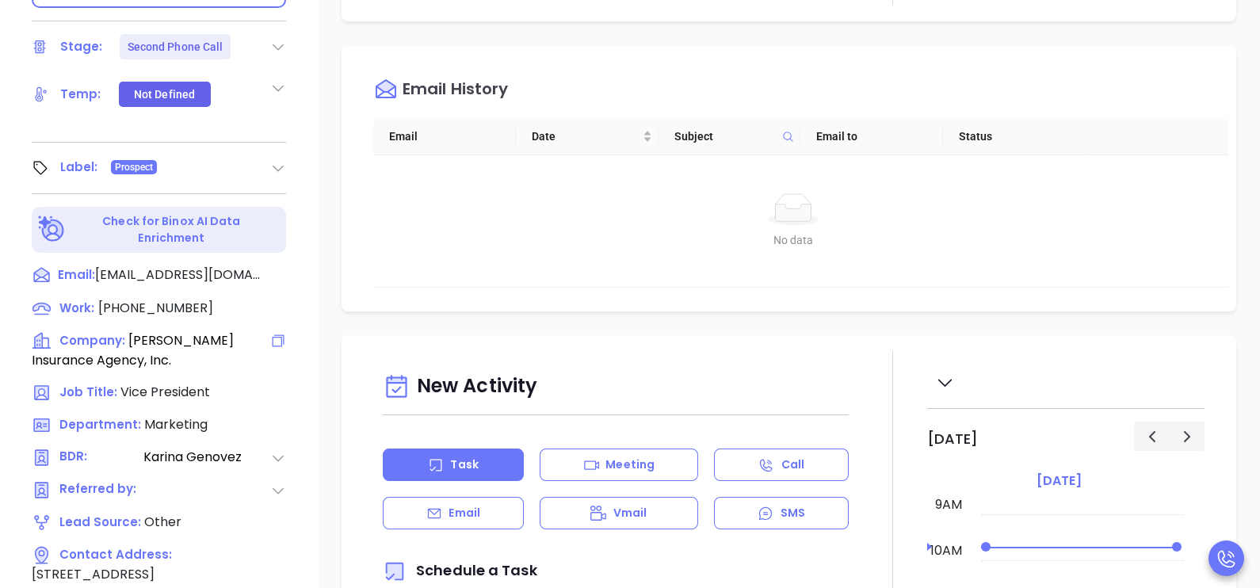
type input "[PERSON_NAME]"
click at [174, 299] on span "(413) 781-8711" at bounding box center [155, 308] width 115 height 18
type input "(413) 781-8711"
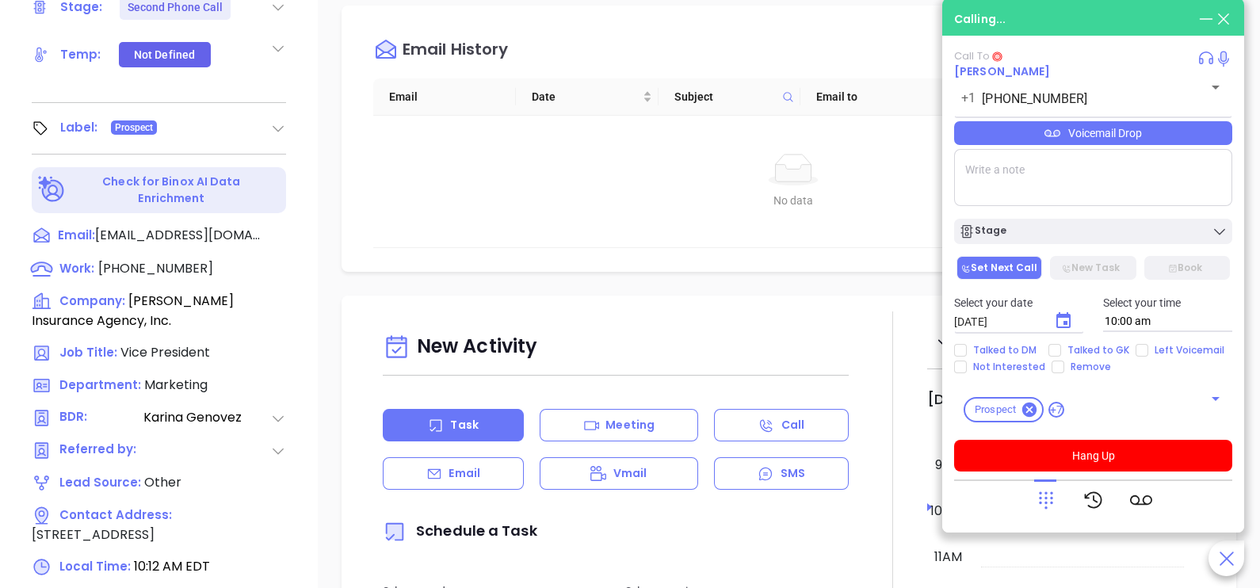
scroll to position [737, 0]
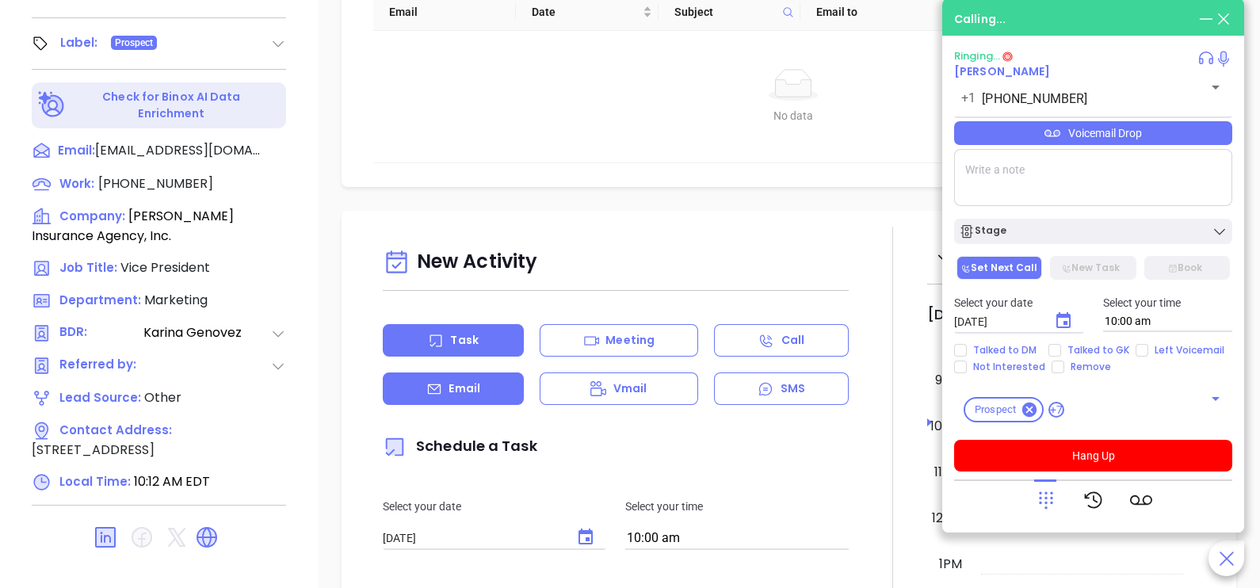
click at [448, 391] on p "Email" at bounding box center [464, 388] width 32 height 17
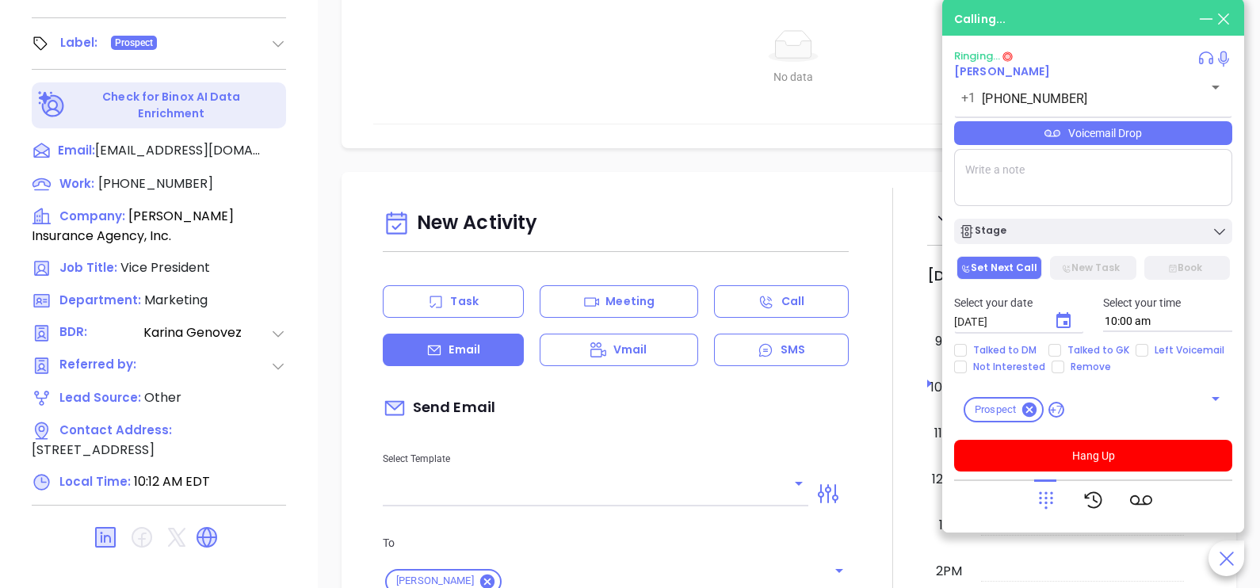
type input "[PERSON_NAME]"
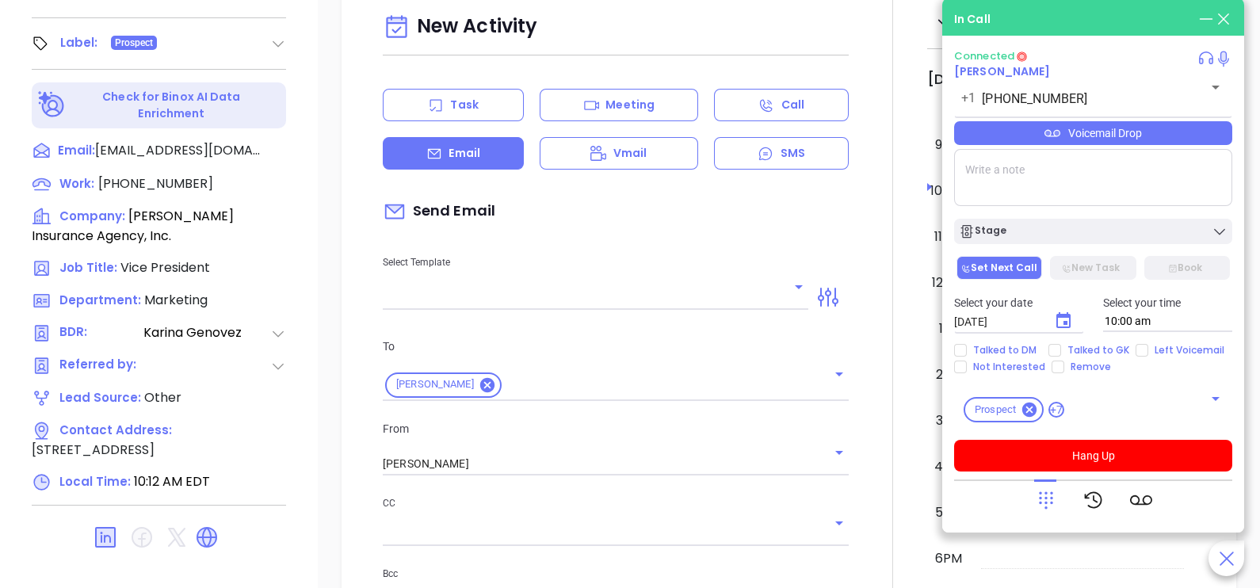
scroll to position [395, 0]
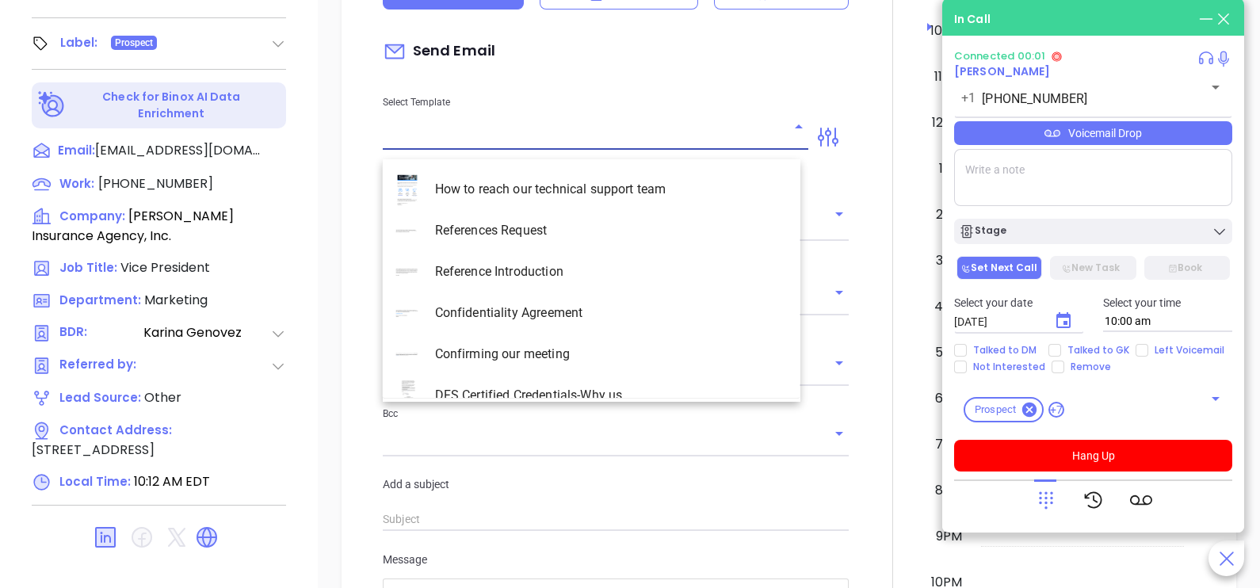
click at [506, 147] on input "text" at bounding box center [584, 137] width 402 height 23
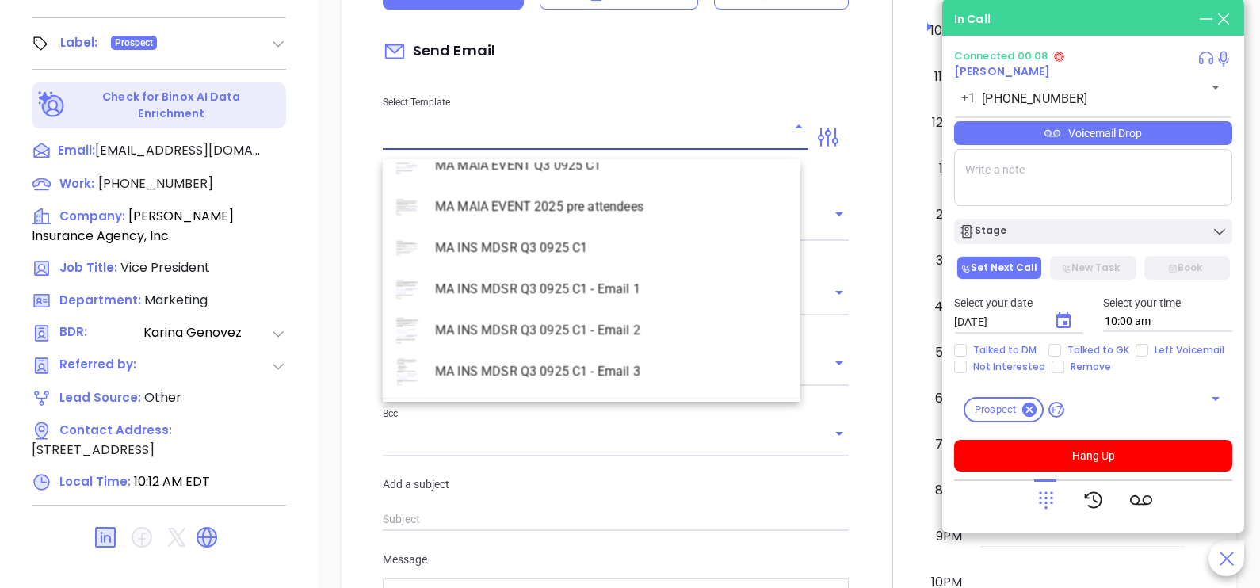
scroll to position [4596, 0]
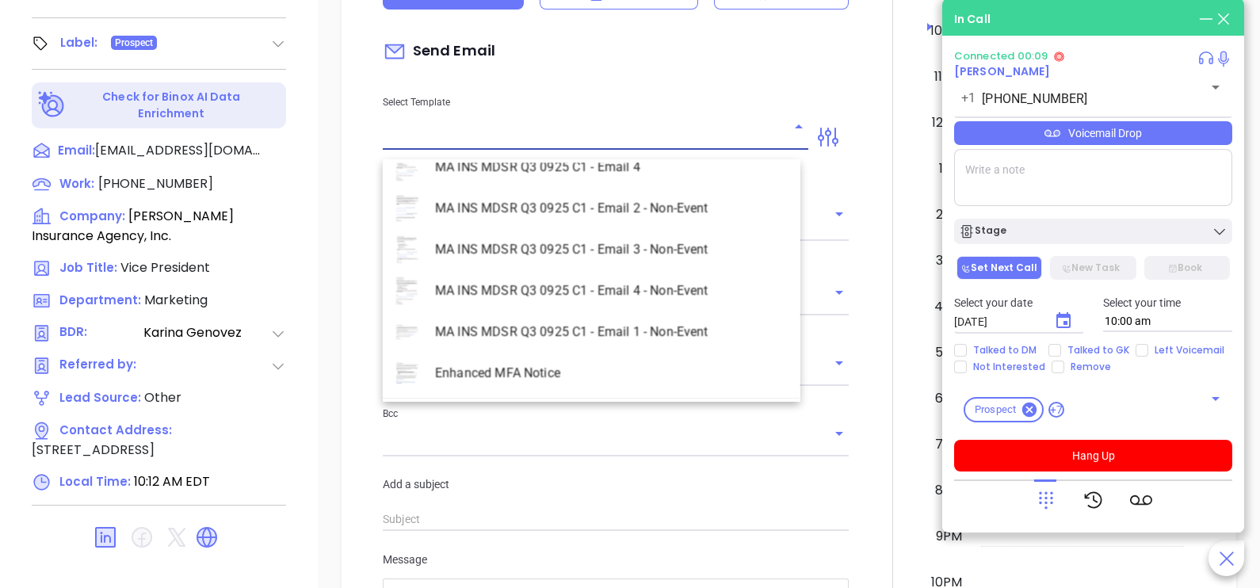
click at [666, 215] on li "MA INS MDSR Q3 0925 C1 - Email 2 - Non-Event" at bounding box center [592, 208] width 418 height 41
type input "MA INS MDSR Q3 0925 C1 - Email 2 - Non-Event"
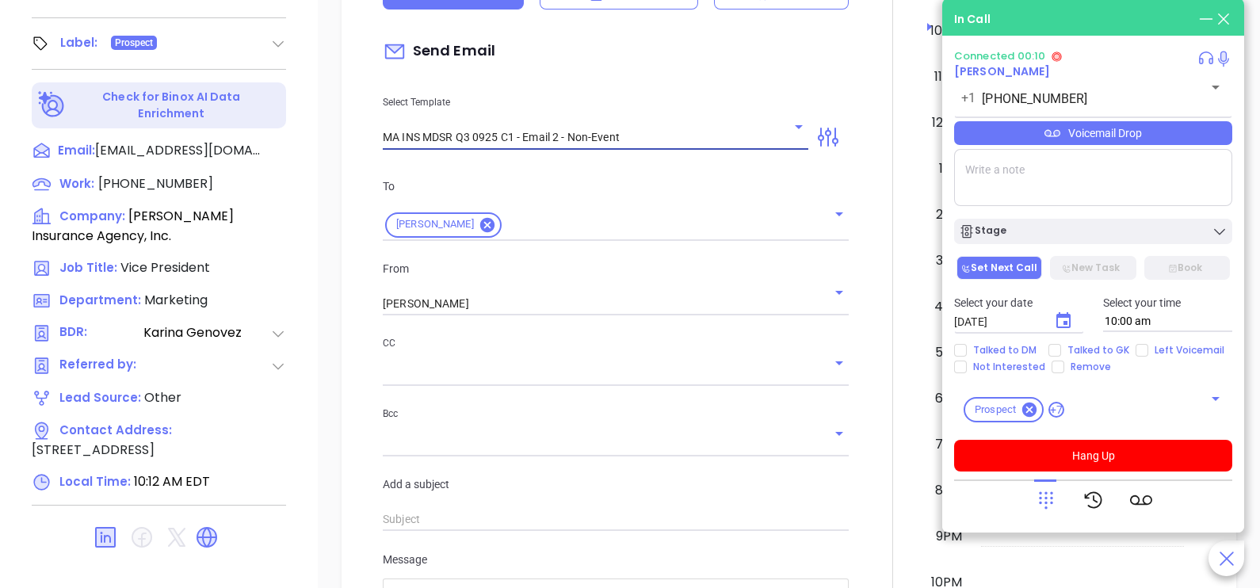
type input "Mark S., here’s the MA compliance checklist we mentioned"
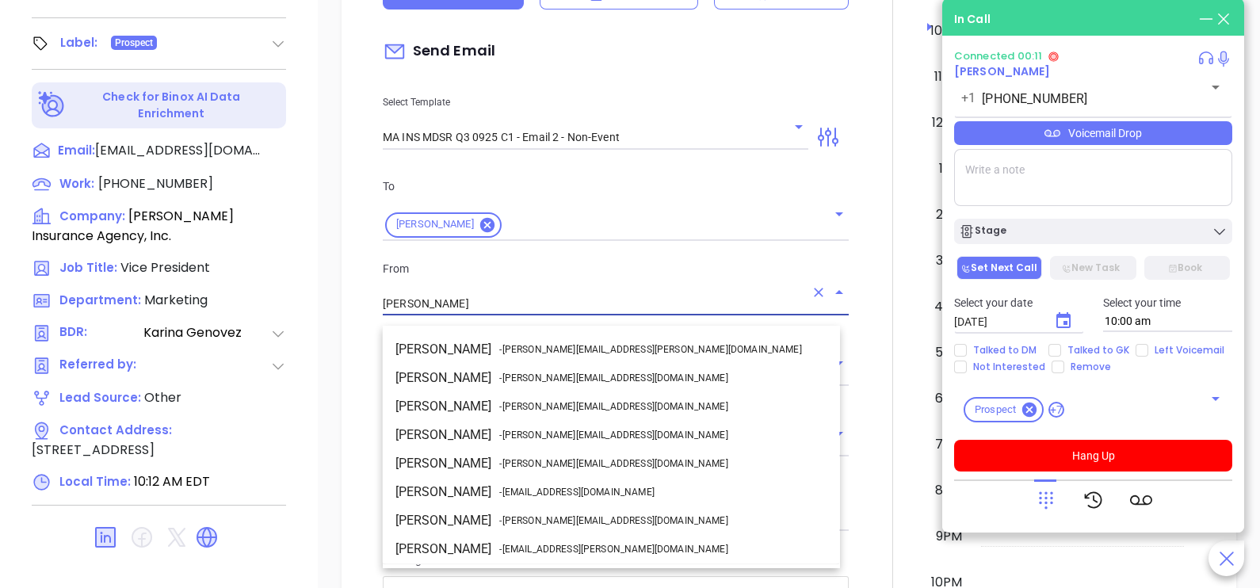
click at [540, 309] on input "[PERSON_NAME]" at bounding box center [594, 303] width 422 height 23
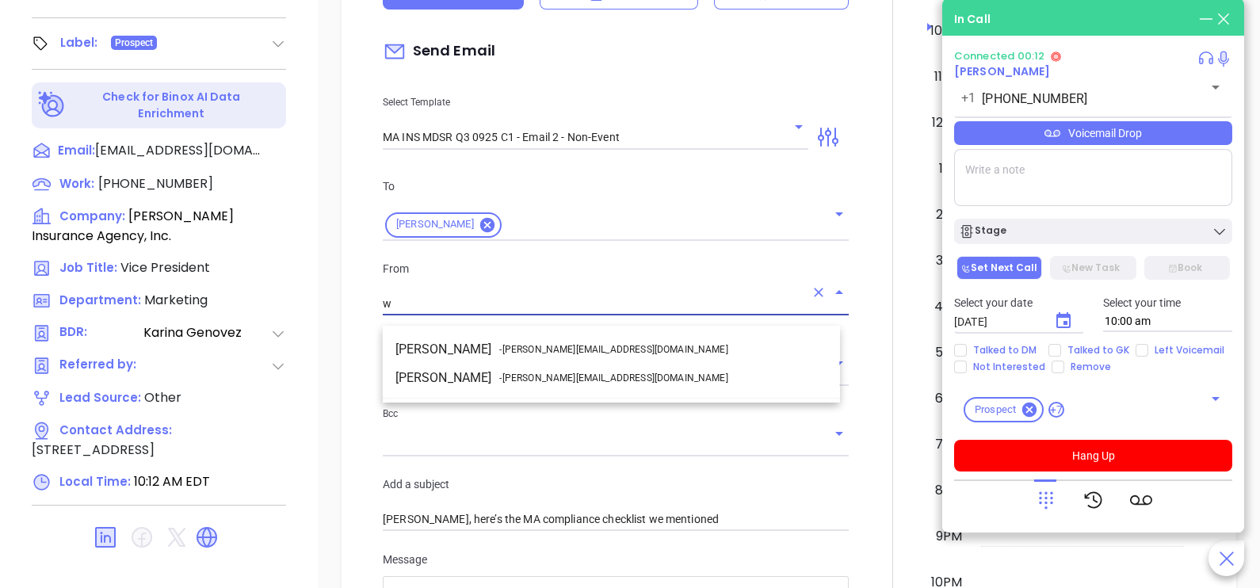
scroll to position [0, 0]
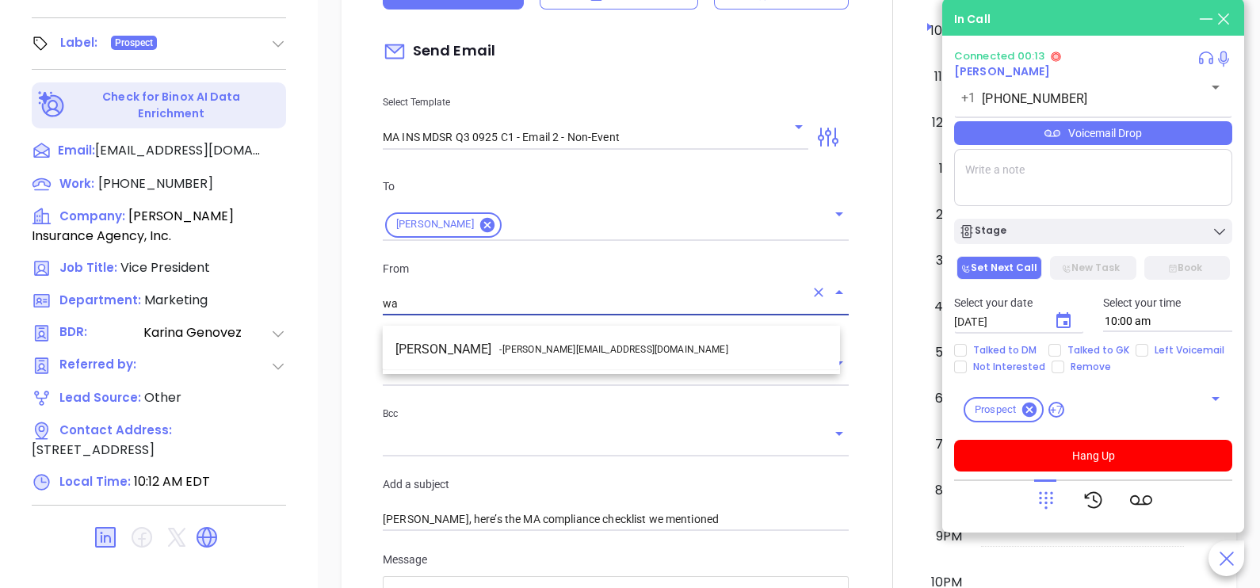
click at [567, 339] on li "Walter Contreras - walter@motiva.net" at bounding box center [611, 349] width 457 height 29
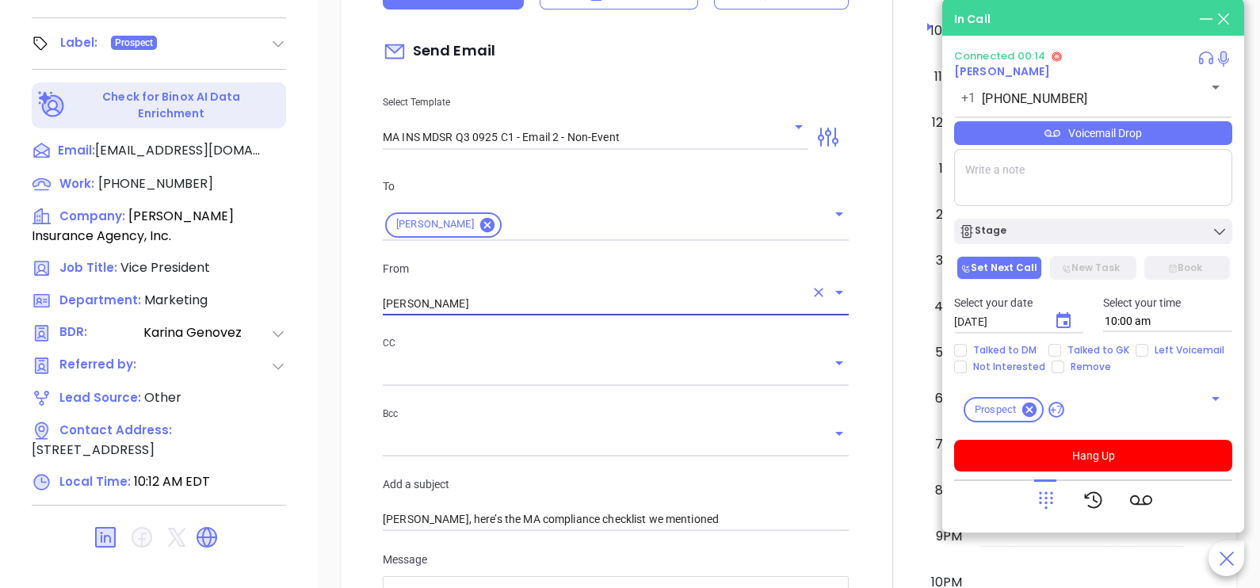
type input "Walter Contreras"
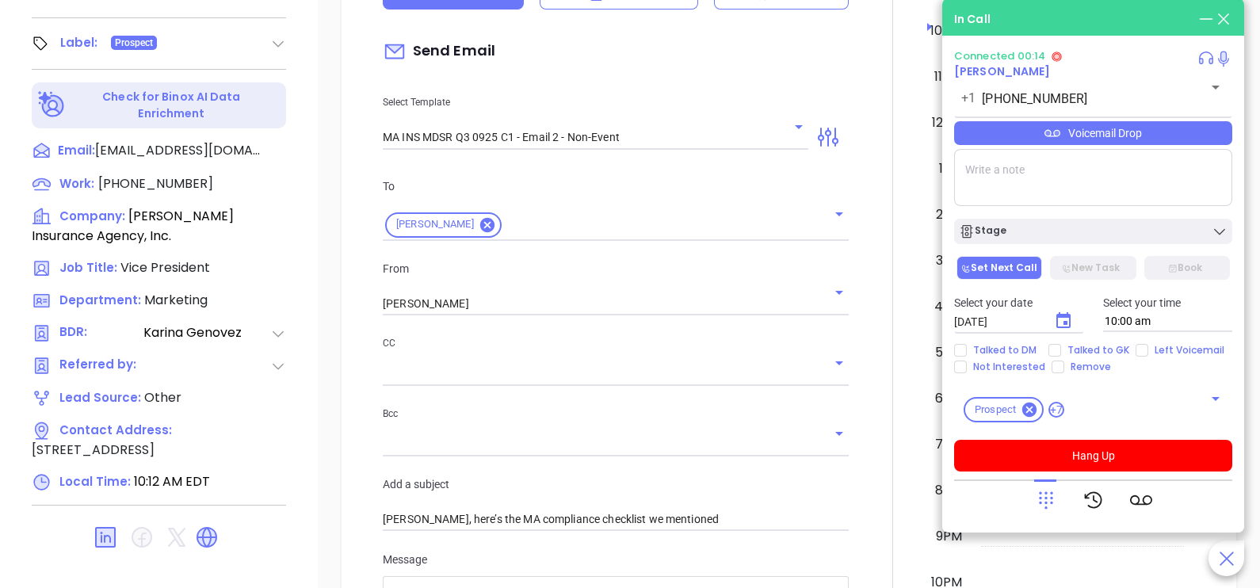
click at [864, 367] on div at bounding box center [892, 493] width 69 height 1324
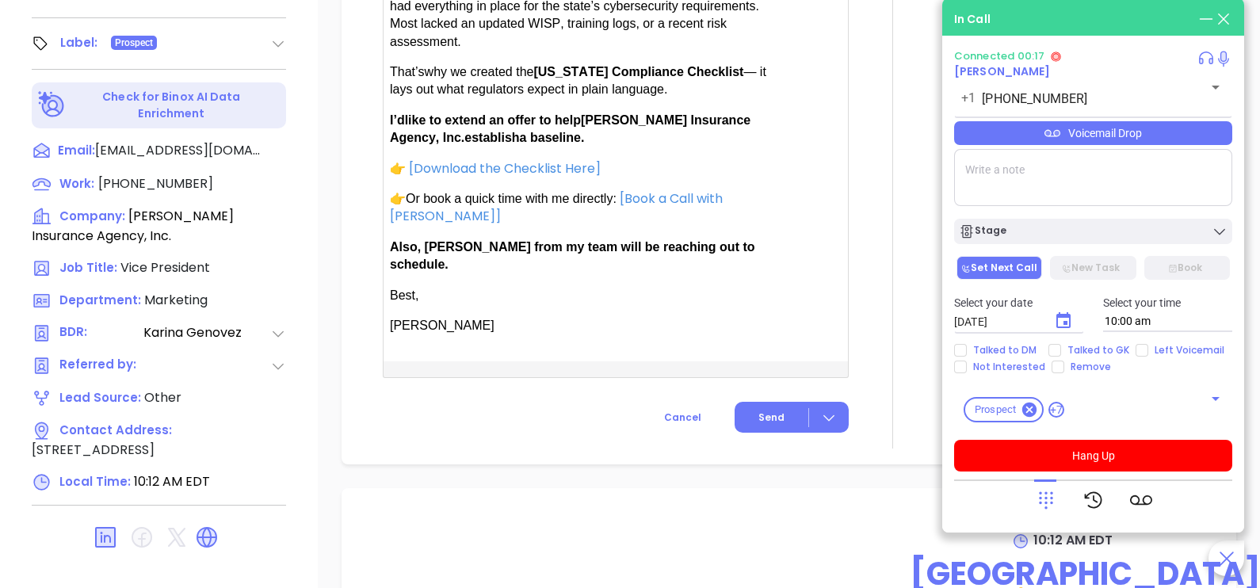
scroll to position [1189, 0]
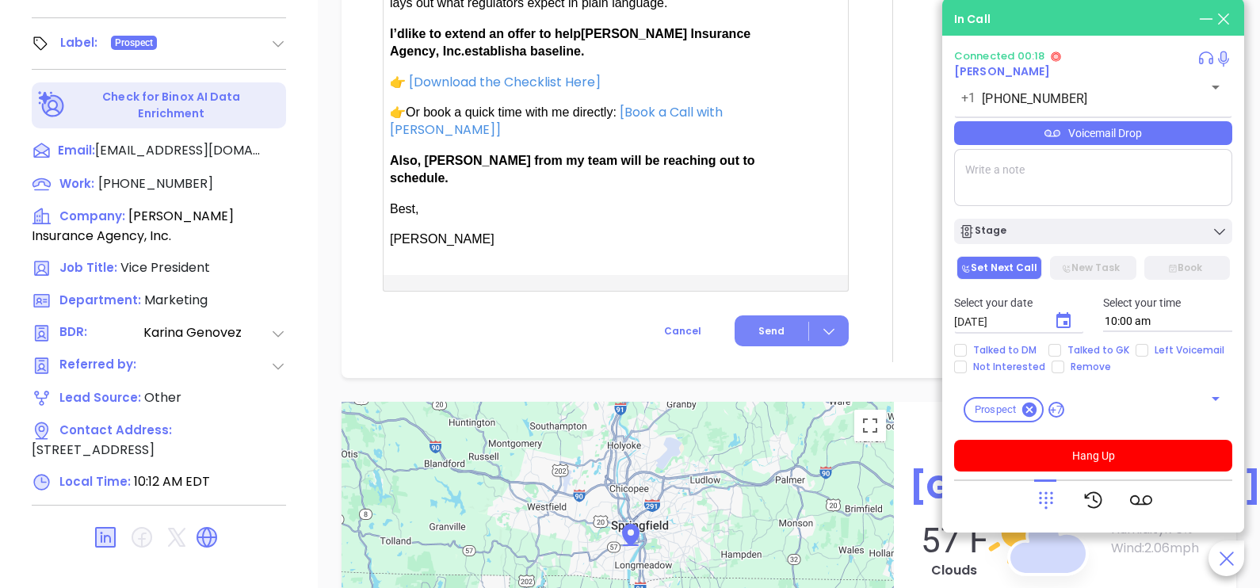
click at [767, 324] on span "Send" at bounding box center [771, 331] width 26 height 14
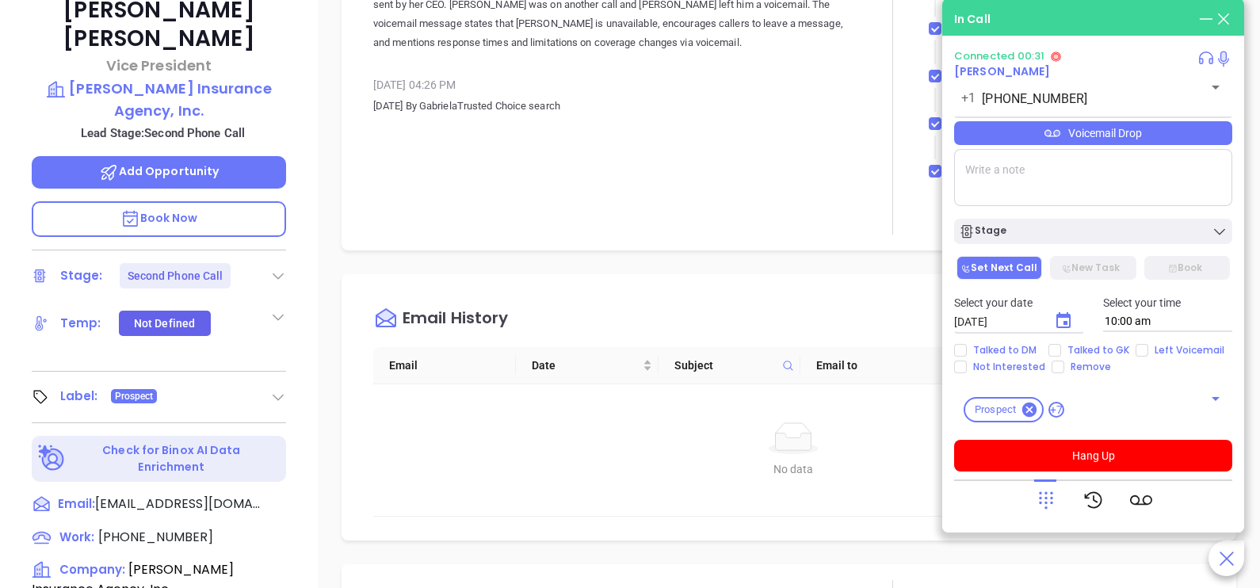
scroll to position [380, 0]
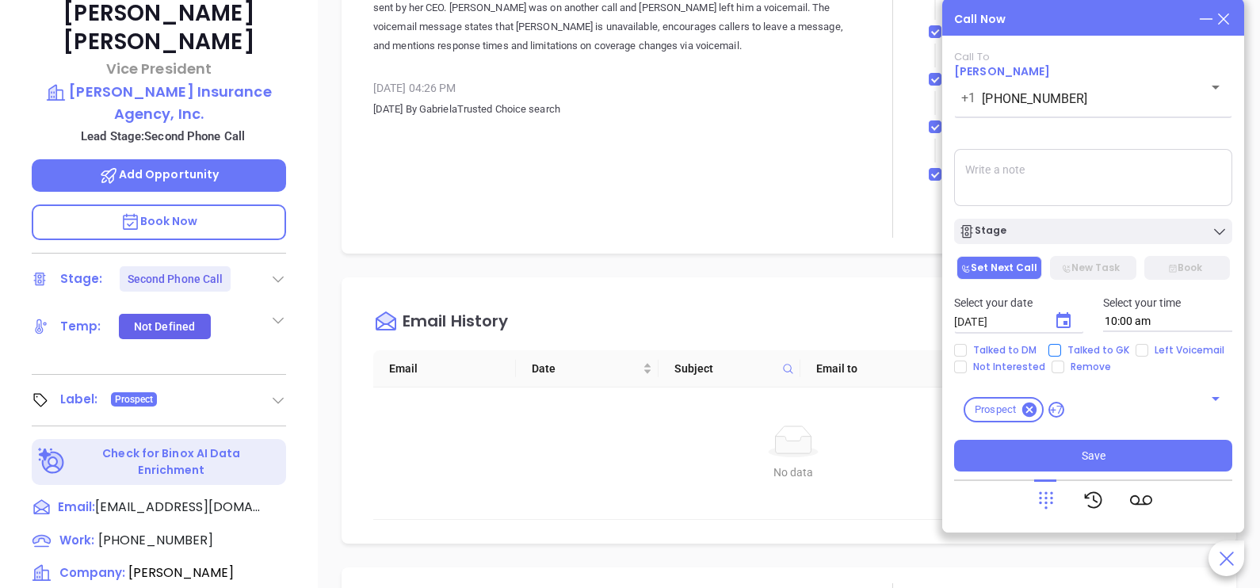
click at [1059, 348] on input "Talked to GK" at bounding box center [1054, 350] width 13 height 13
checkbox input "true"
click at [1065, 326] on icon "Choose date, selected date is Oct 4, 2025" at bounding box center [1063, 320] width 14 height 16
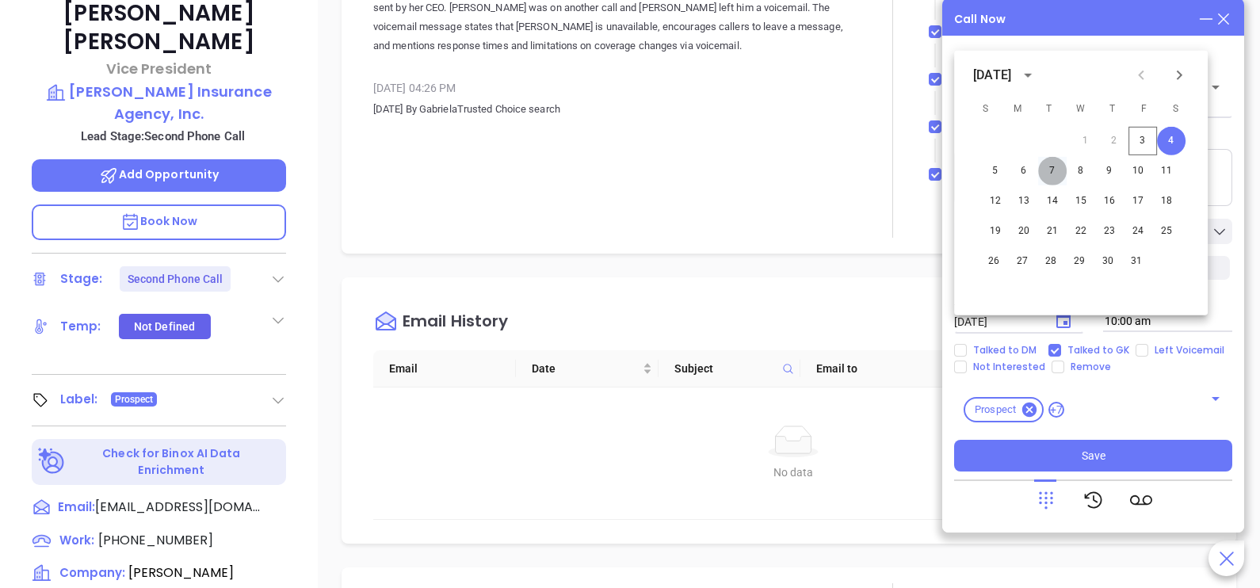
click at [1046, 175] on button "7" at bounding box center [1052, 171] width 29 height 29
type input "10/07/2025"
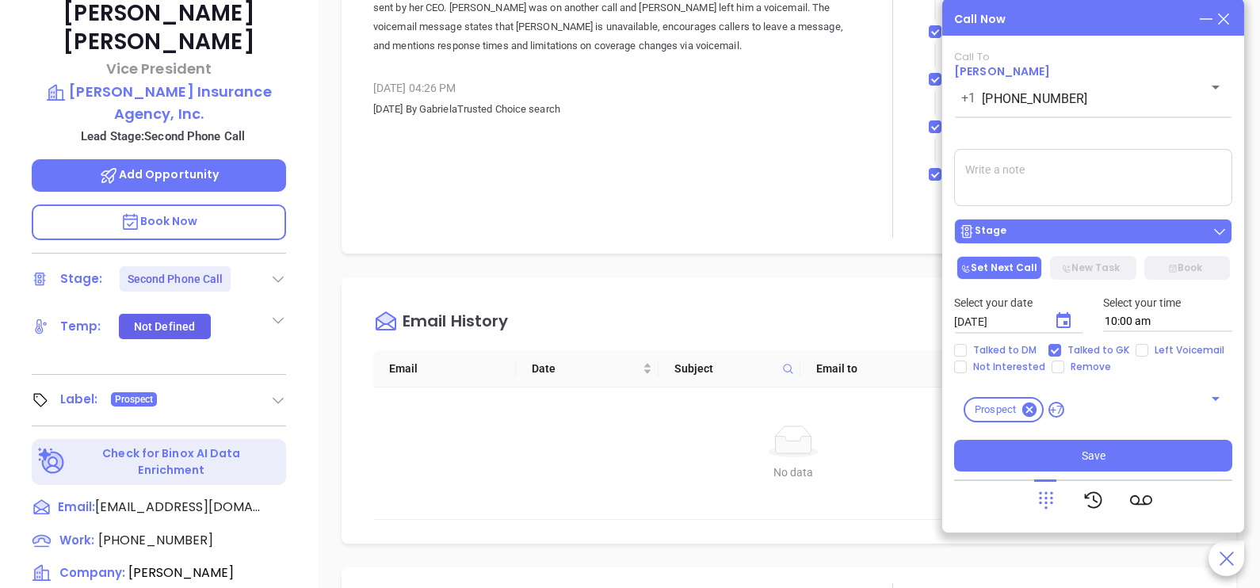
click at [1070, 223] on button "Stage" at bounding box center [1093, 231] width 278 height 25
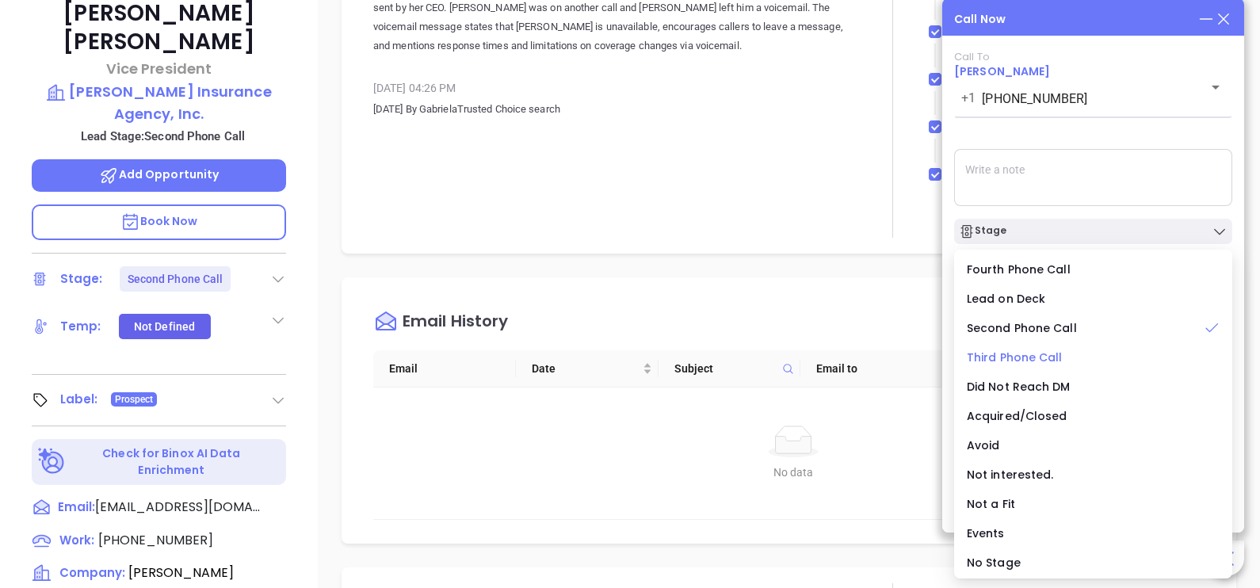
click at [1030, 354] on span "Third Phone Call" at bounding box center [1015, 357] width 96 height 16
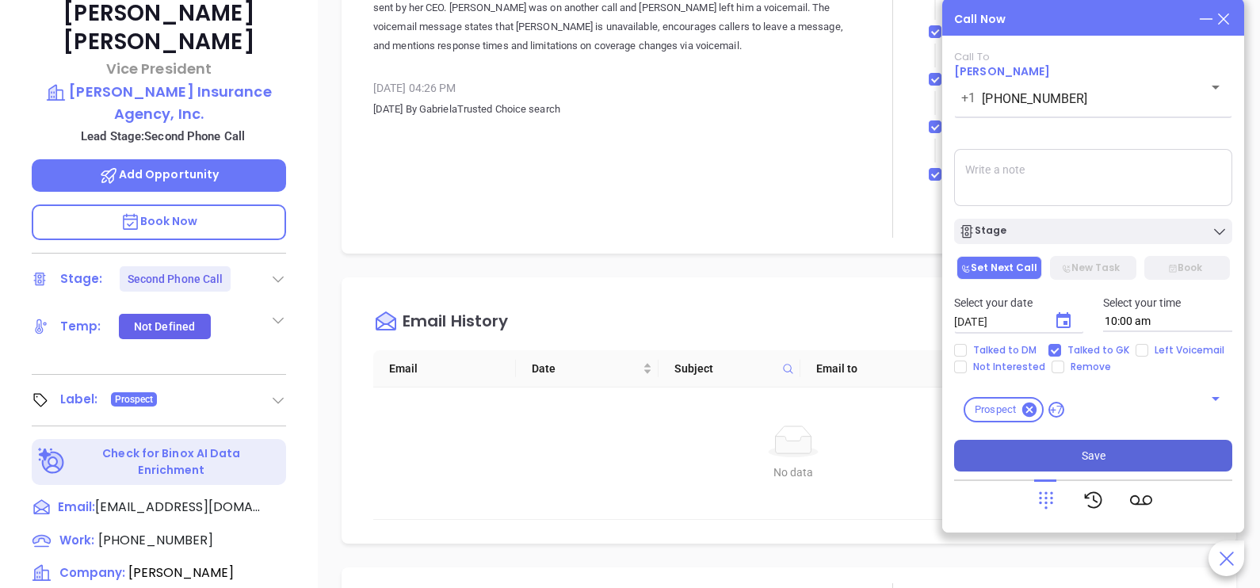
click at [1048, 456] on button "Save" at bounding box center [1093, 456] width 278 height 32
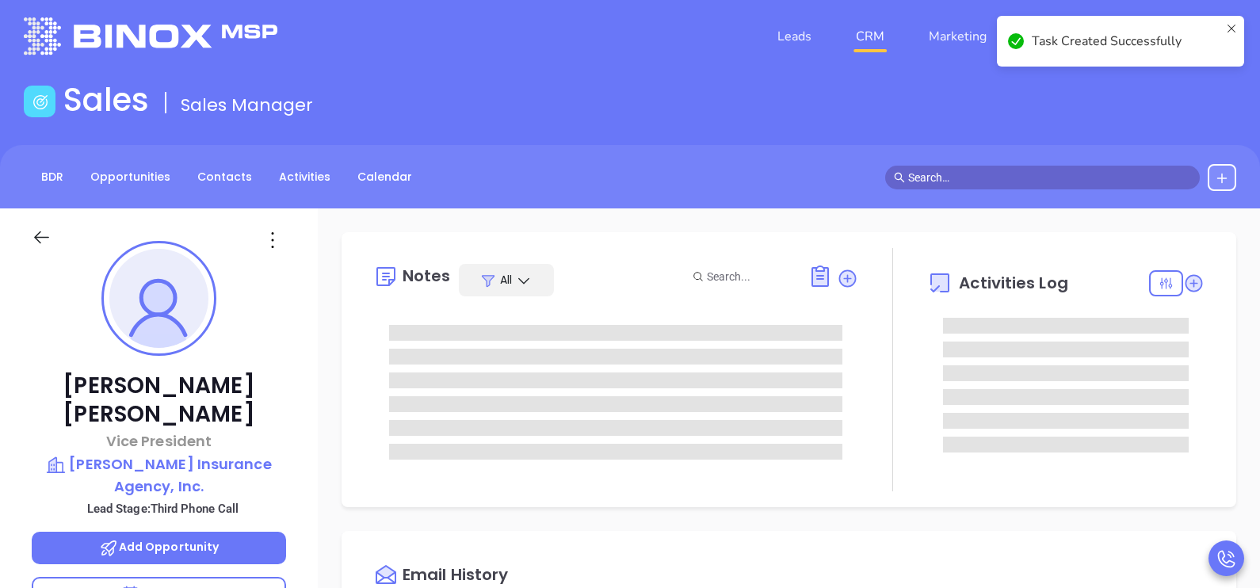
scroll to position [0, 0]
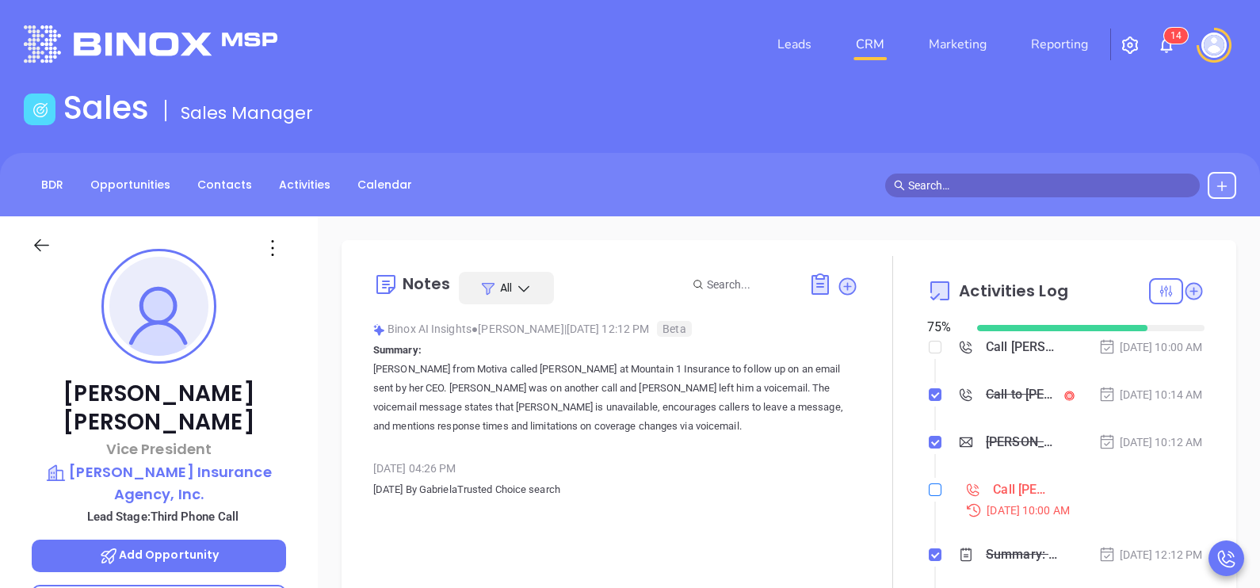
click at [929, 496] on input "checkbox" at bounding box center [935, 489] width 13 height 13
checkbox input "true"
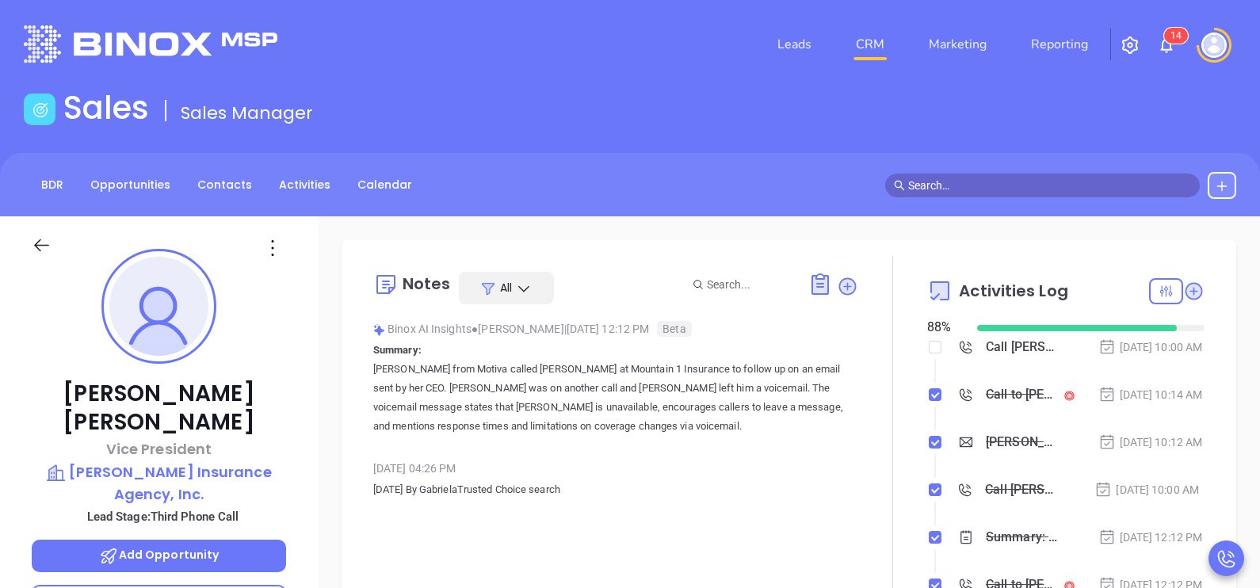
click at [38, 246] on icon at bounding box center [42, 245] width 20 height 20
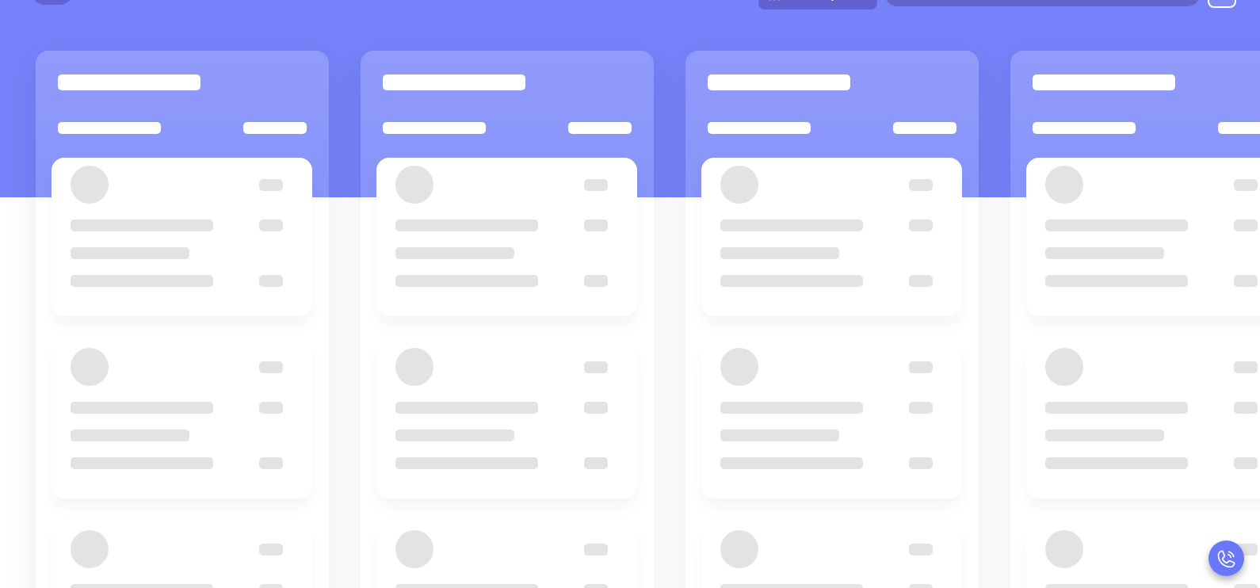
scroll to position [216, 0]
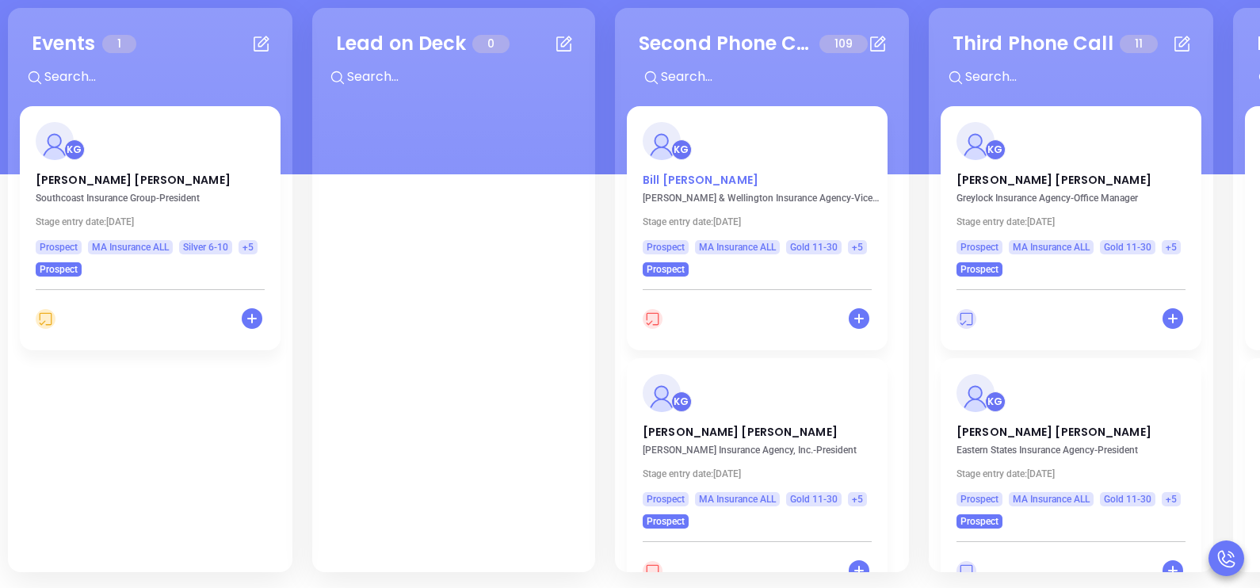
click at [666, 180] on p "Bill Braley" at bounding box center [757, 176] width 229 height 8
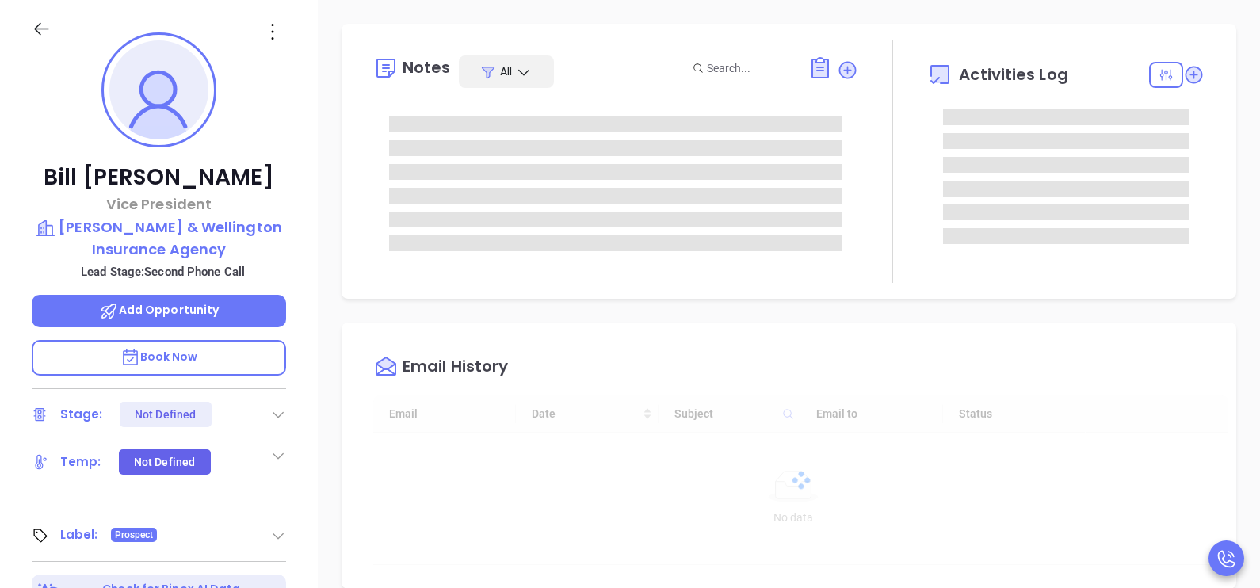
type input "[DATE]"
type input "[PERSON_NAME]"
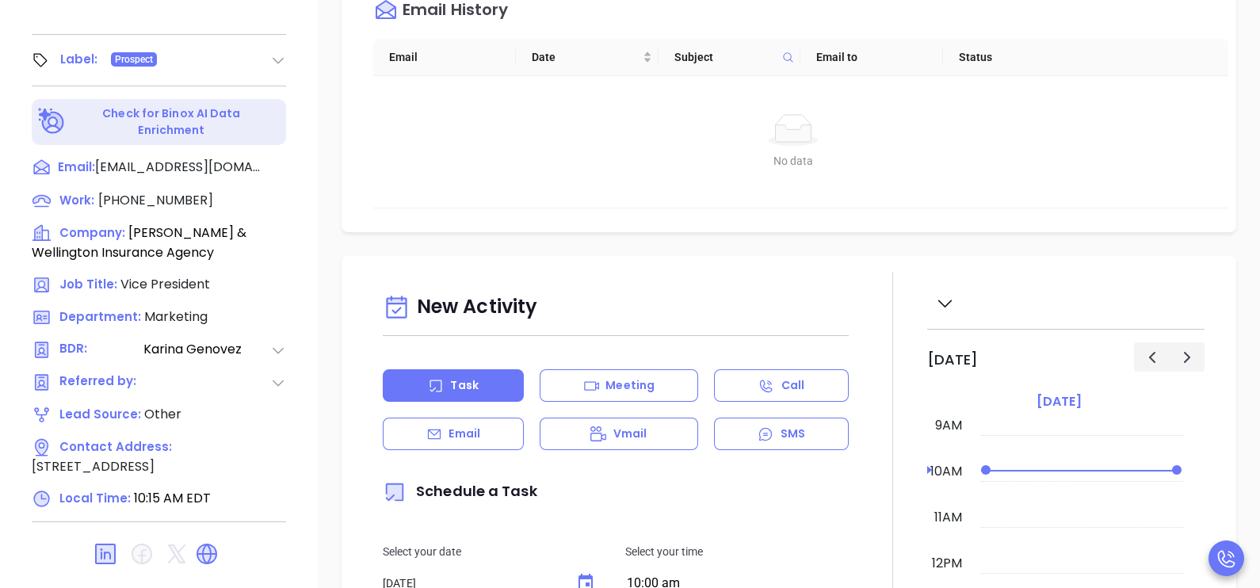
scroll to position [731, 0]
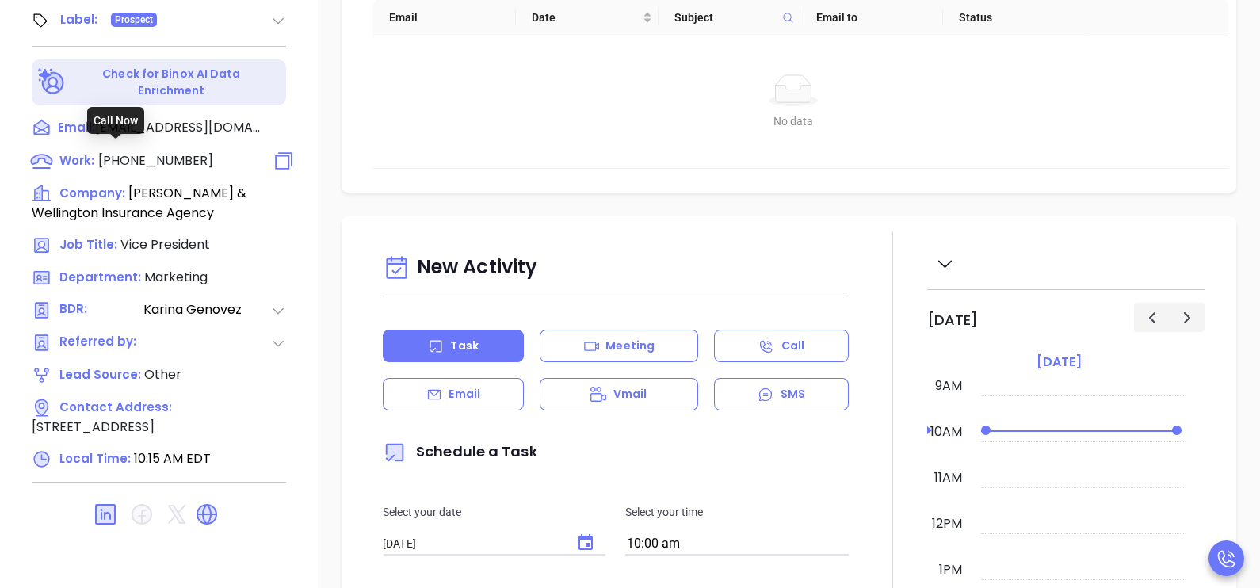
click at [170, 151] on span "(508) 754-7255" at bounding box center [155, 160] width 115 height 18
type input "(508) 754-7255"
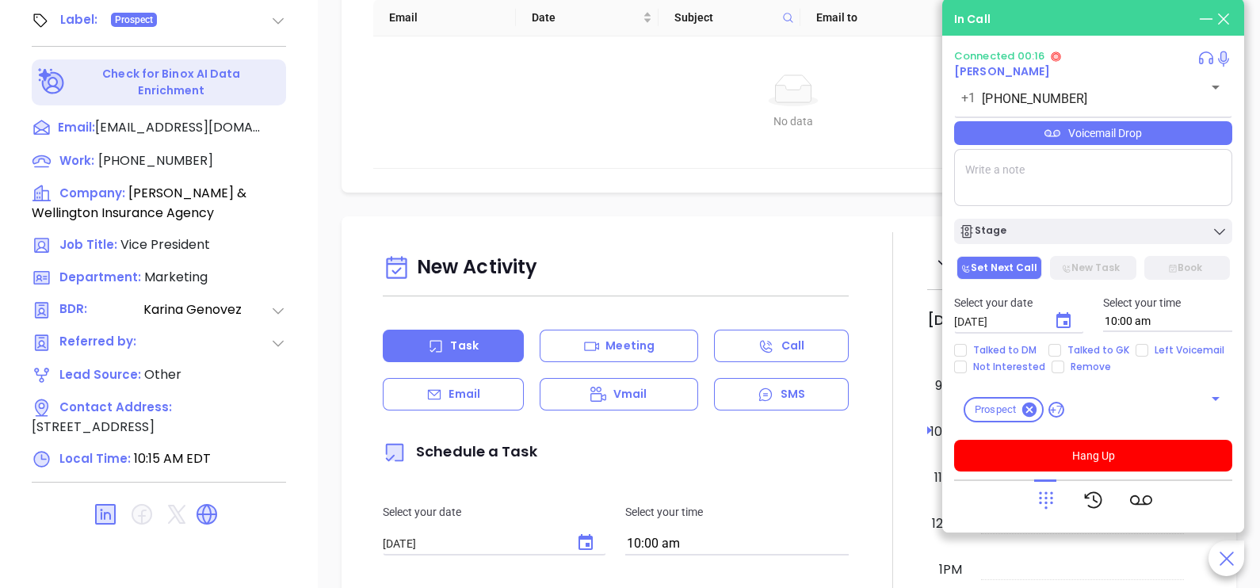
click at [1125, 139] on div "Voicemail Drop" at bounding box center [1093, 133] width 278 height 24
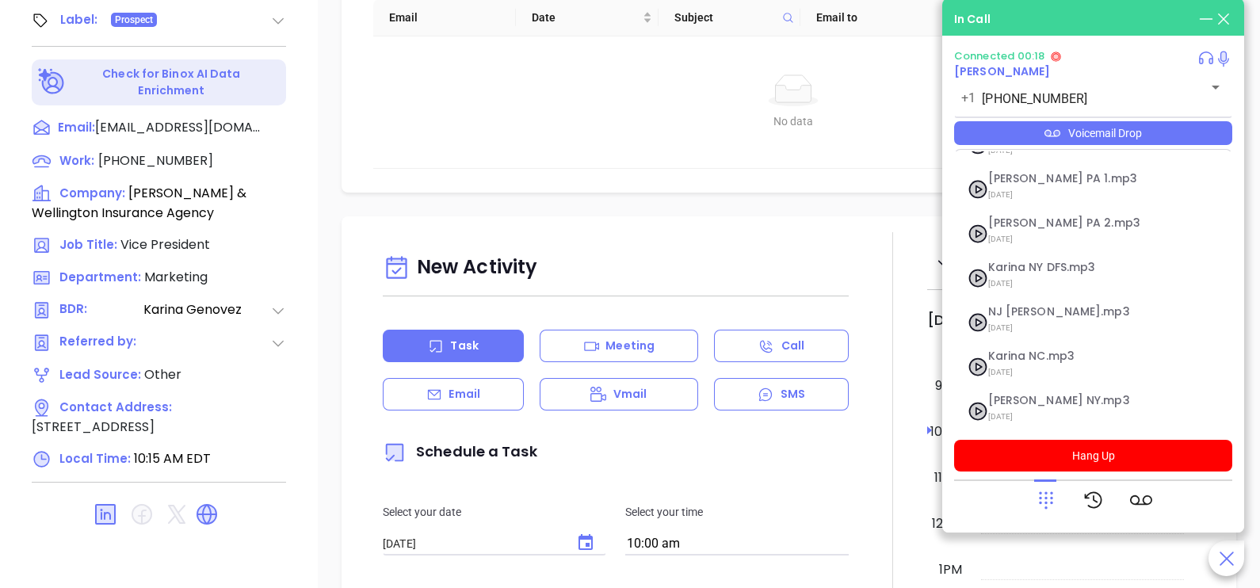
scroll to position [172, 0]
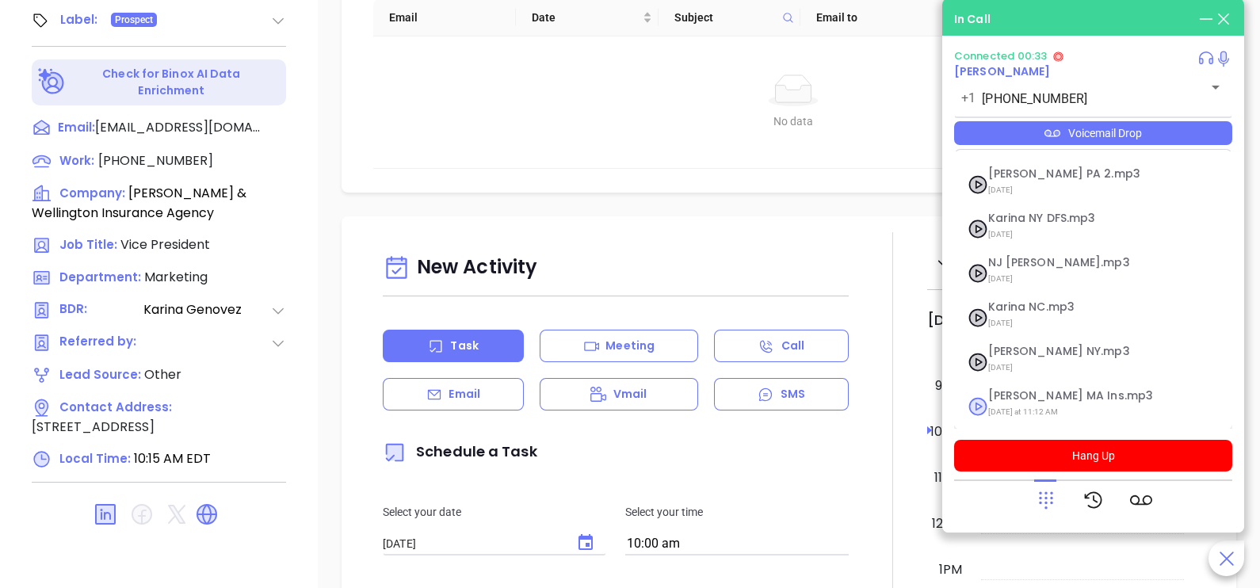
click at [1094, 402] on span "Last Monday at 11:12 AM" at bounding box center [1073, 412] width 171 height 21
checkbox input "true"
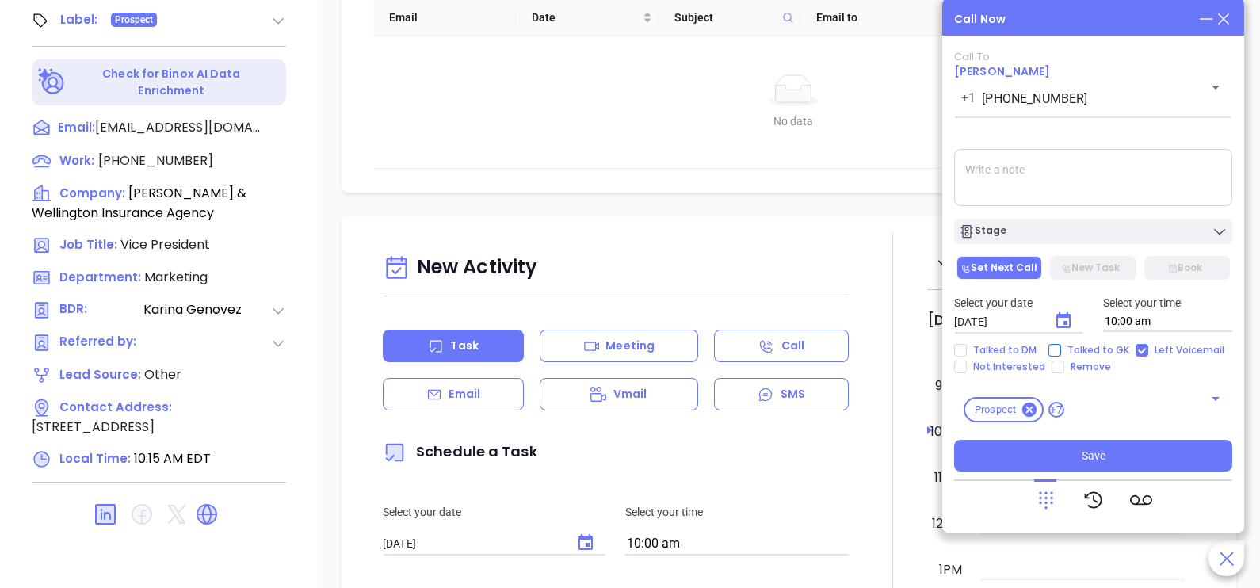
click at [1079, 346] on span "Talked to GK" at bounding box center [1098, 350] width 74 height 13
click at [1061, 346] on input "Talked to GK" at bounding box center [1054, 350] width 13 height 13
checkbox input "true"
click at [1066, 317] on icon "Choose date, selected date is Oct 4, 2025" at bounding box center [1063, 320] width 14 height 16
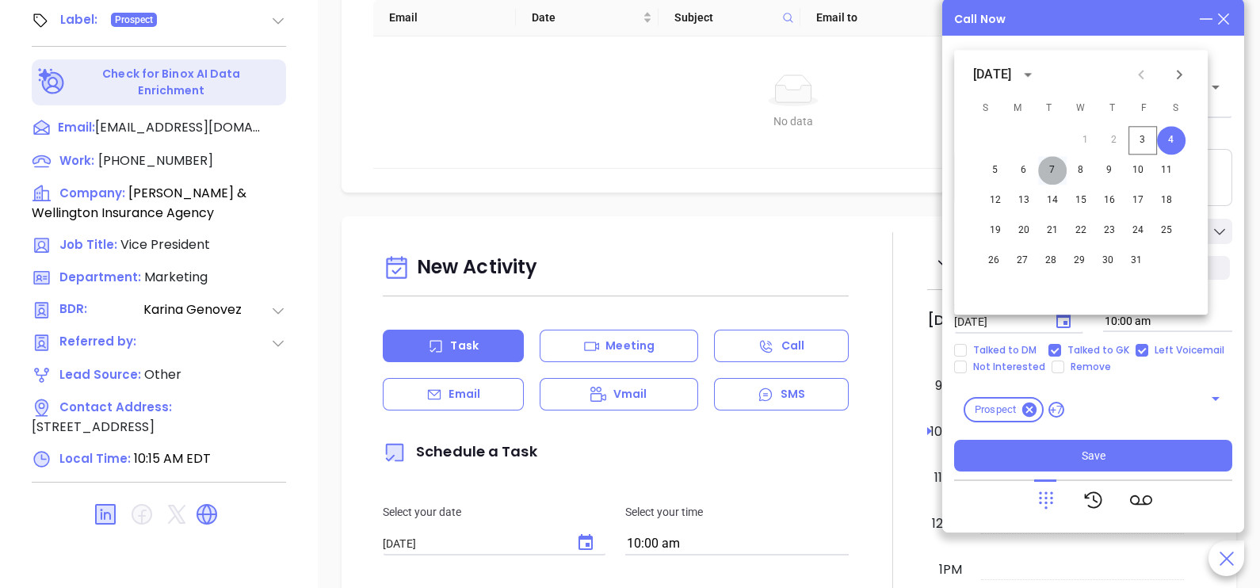
click at [1052, 174] on button "7" at bounding box center [1052, 170] width 29 height 29
type input "10/07/2025"
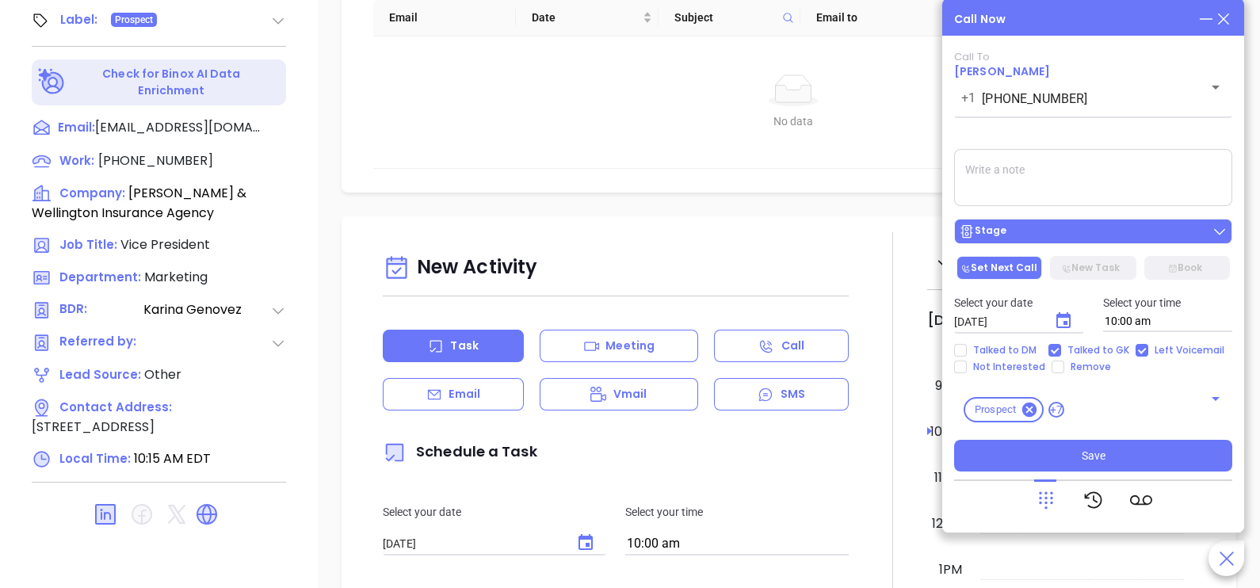
click at [1067, 231] on div "Stage" at bounding box center [1093, 231] width 269 height 16
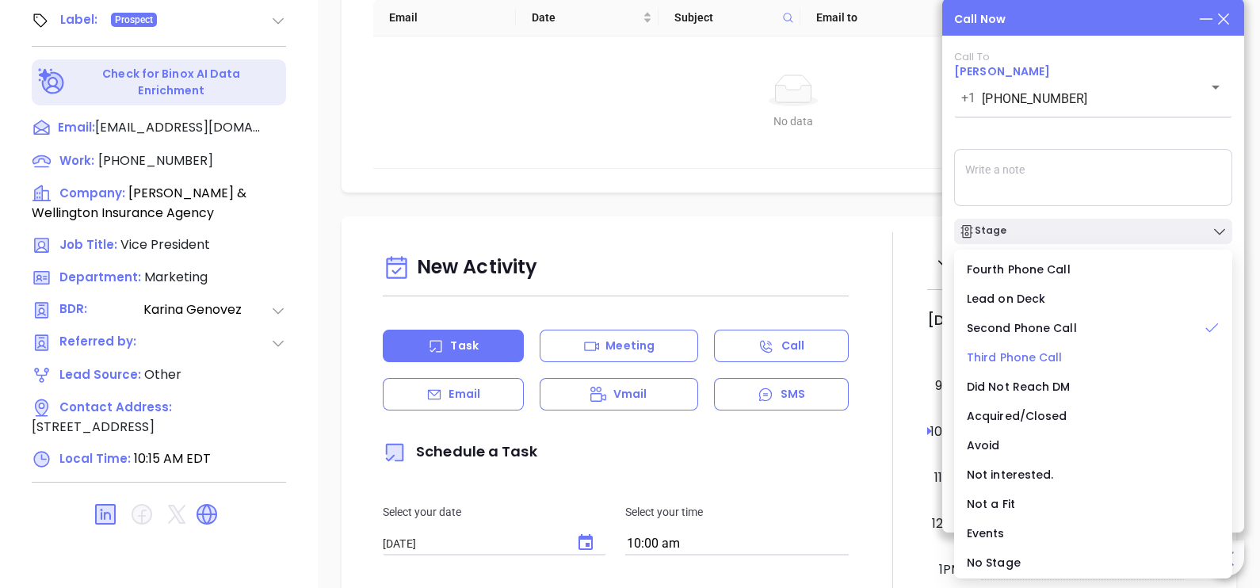
click at [1021, 357] on span "Third Phone Call" at bounding box center [1015, 357] width 96 height 16
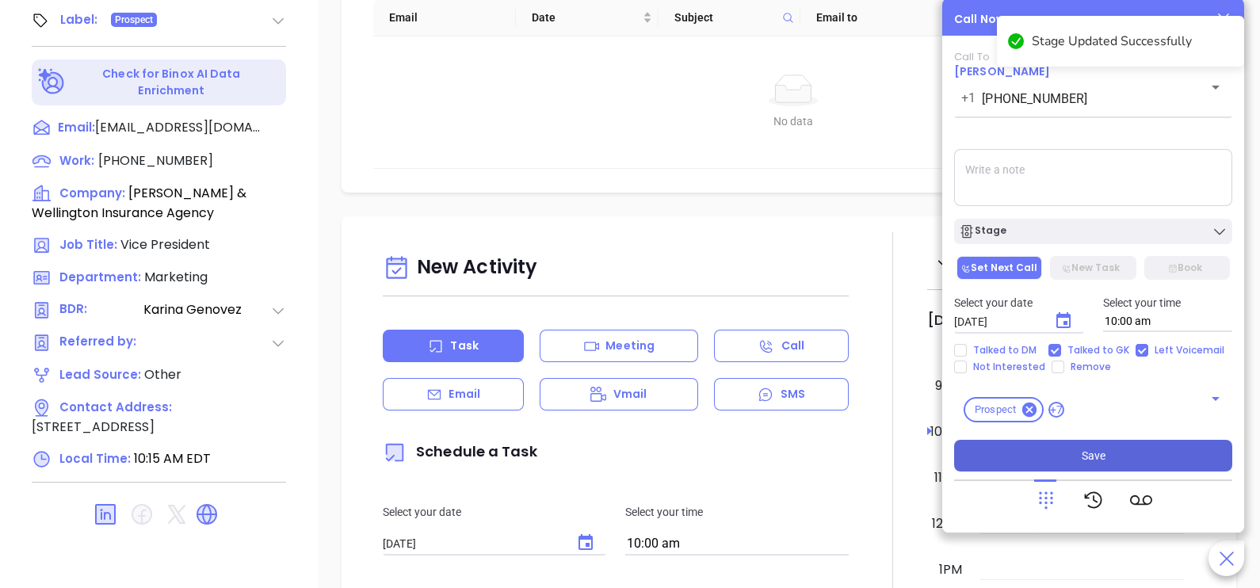
click at [1005, 448] on button "Save" at bounding box center [1093, 456] width 278 height 32
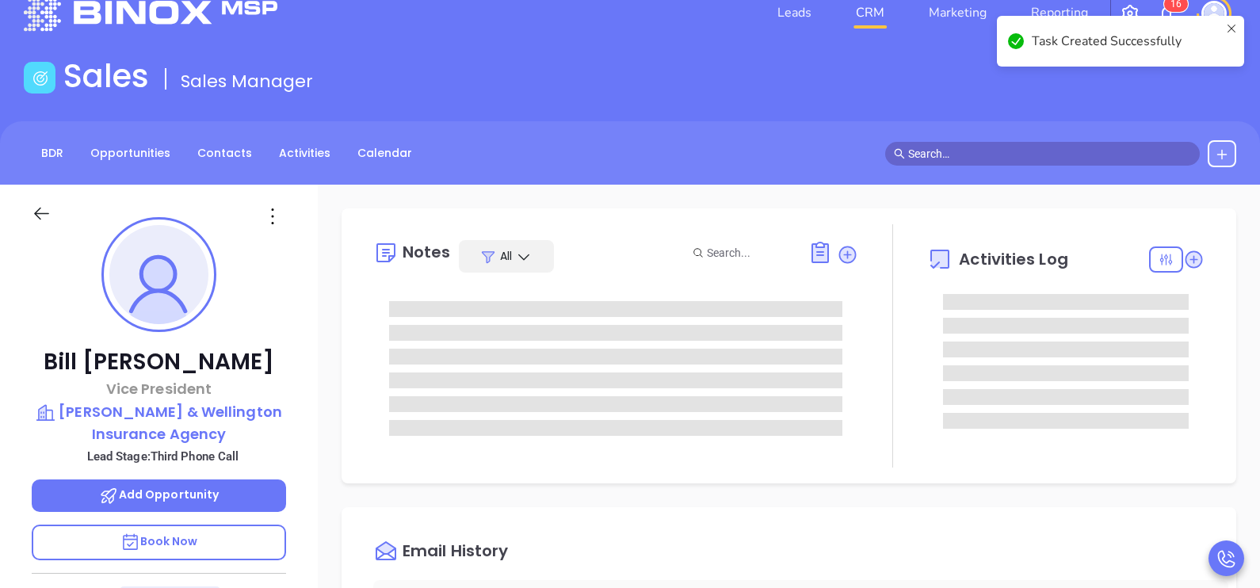
scroll to position [18, 0]
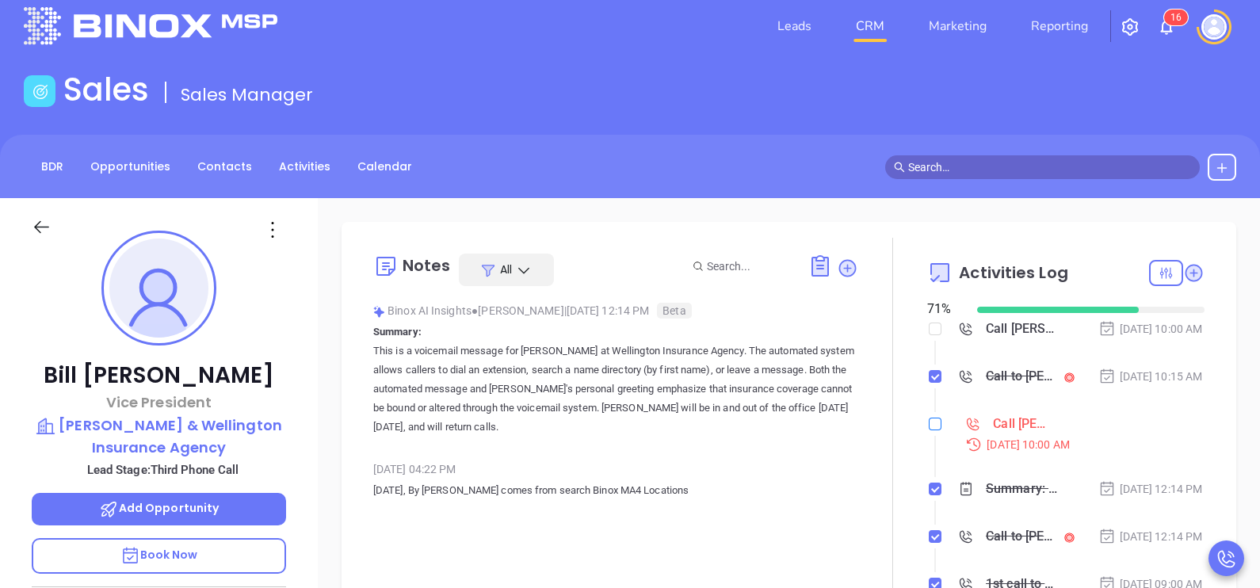
click at [929, 430] on input "checkbox" at bounding box center [935, 424] width 13 height 13
checkbox input "true"
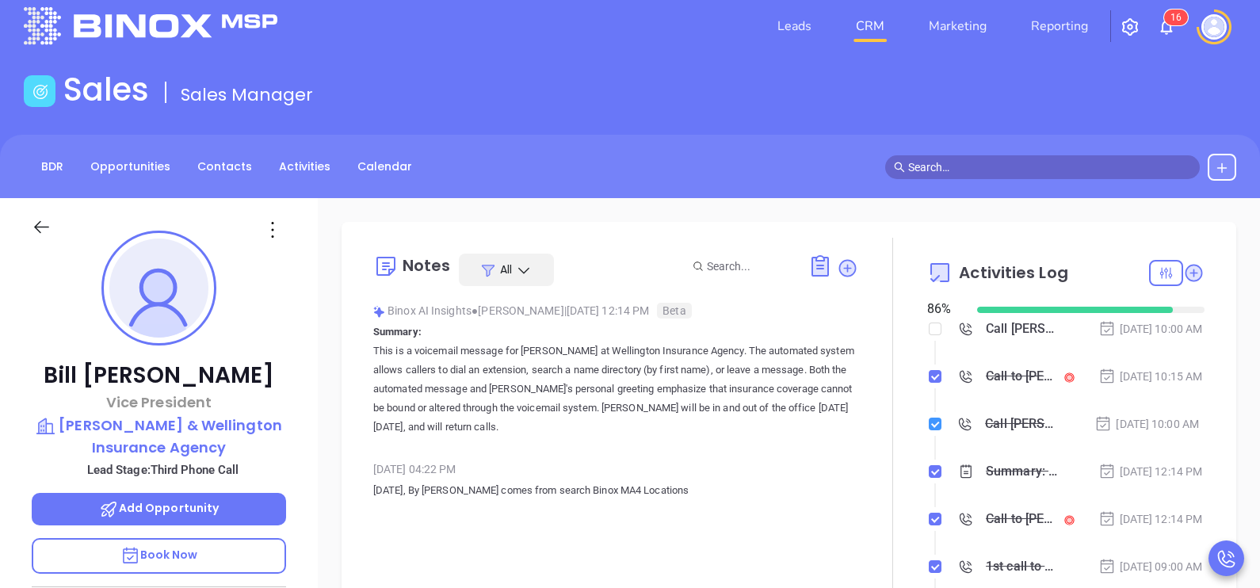
scroll to position [39, 0]
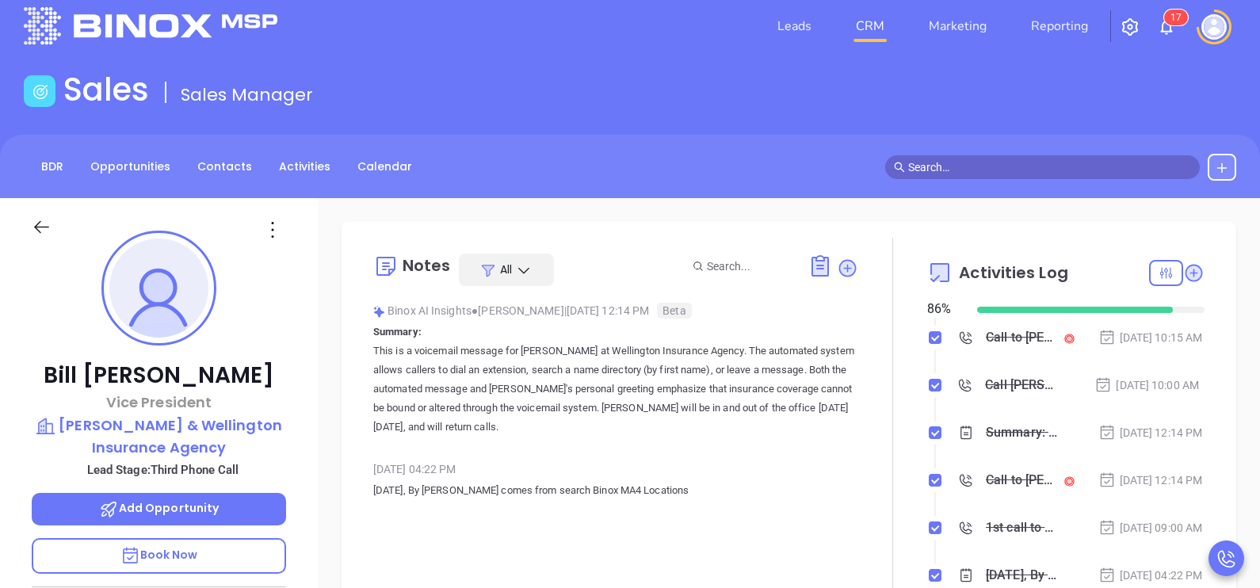
click at [865, 466] on div at bounding box center [892, 425] width 69 height 374
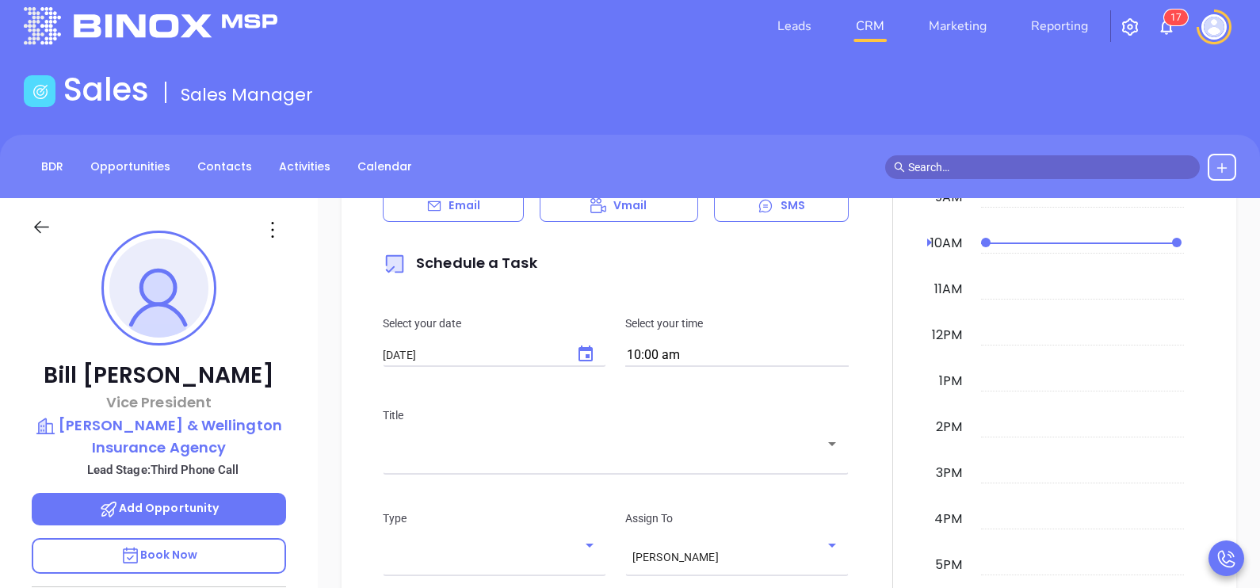
scroll to position [911, 0]
click at [494, 214] on div "Email" at bounding box center [453, 208] width 141 height 32
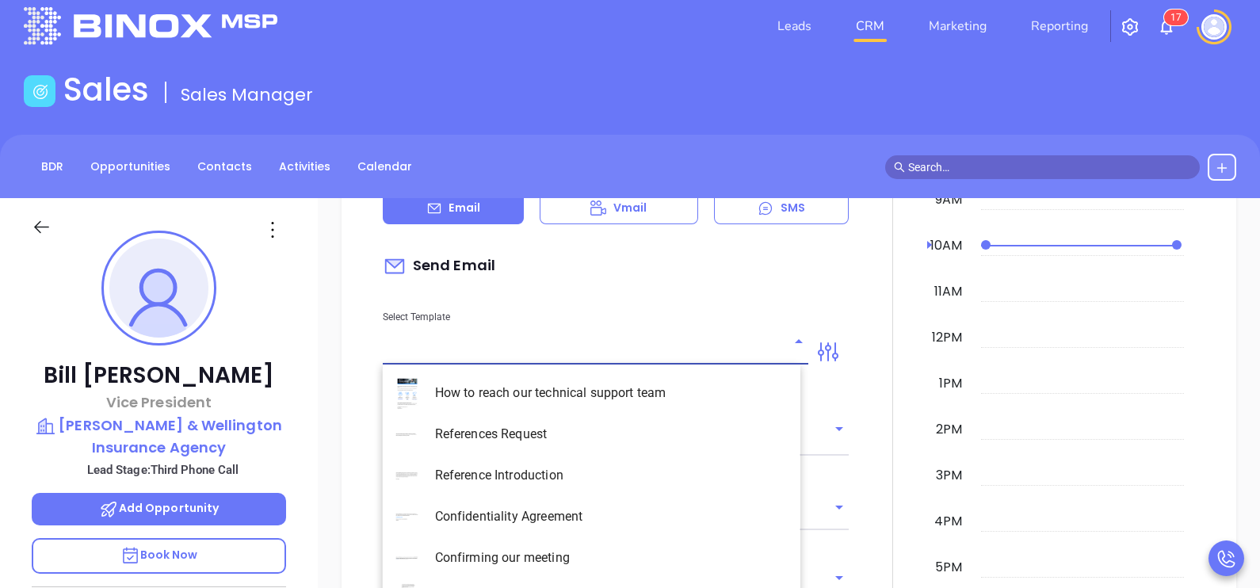
click at [499, 346] on input "text" at bounding box center [584, 352] width 402 height 23
type input "[PERSON_NAME]"
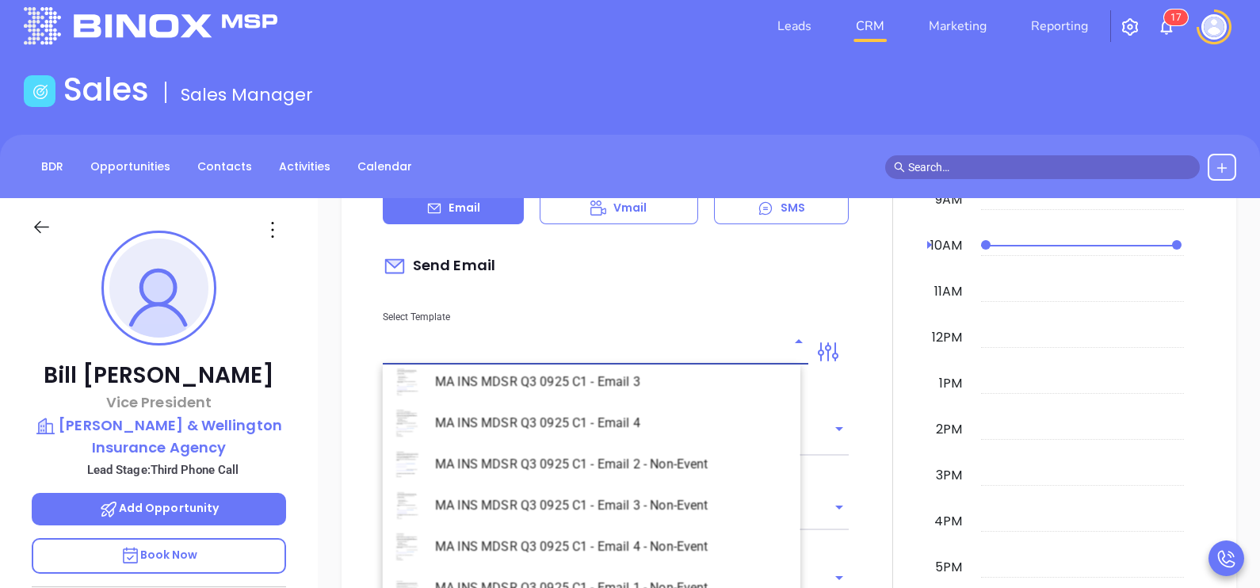
scroll to position [4596, 0]
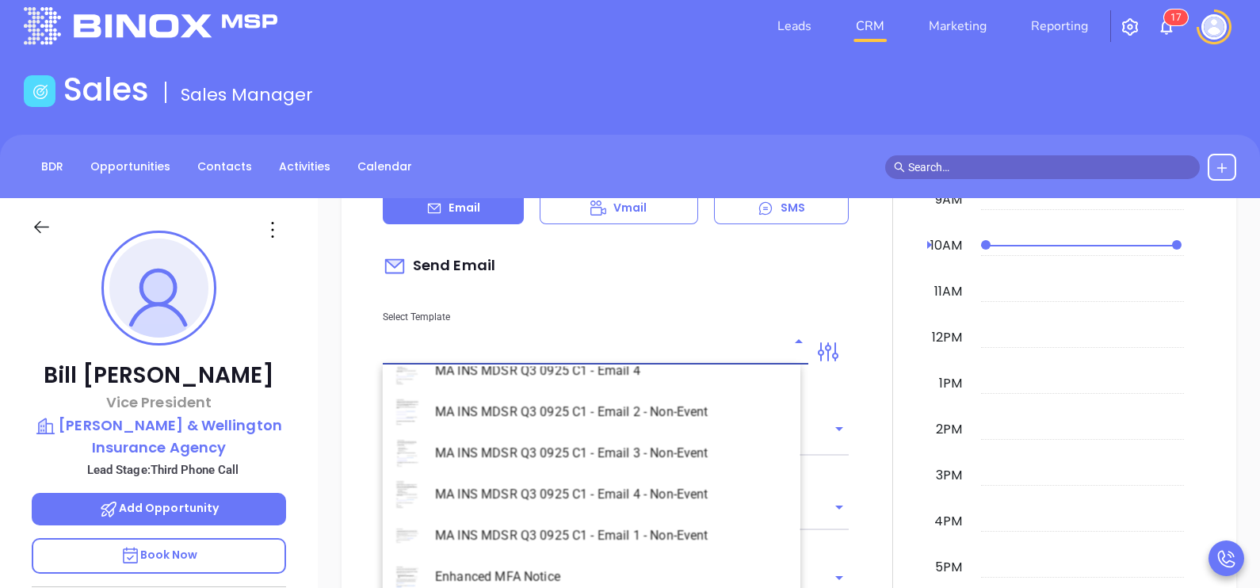
click at [646, 415] on li "MA INS MDSR Q3 0925 C1 - Email 2 - Non-Event" at bounding box center [592, 411] width 418 height 41
type input "MA INS MDSR Q3 0925 C1 - Email 2 - Non-Event"
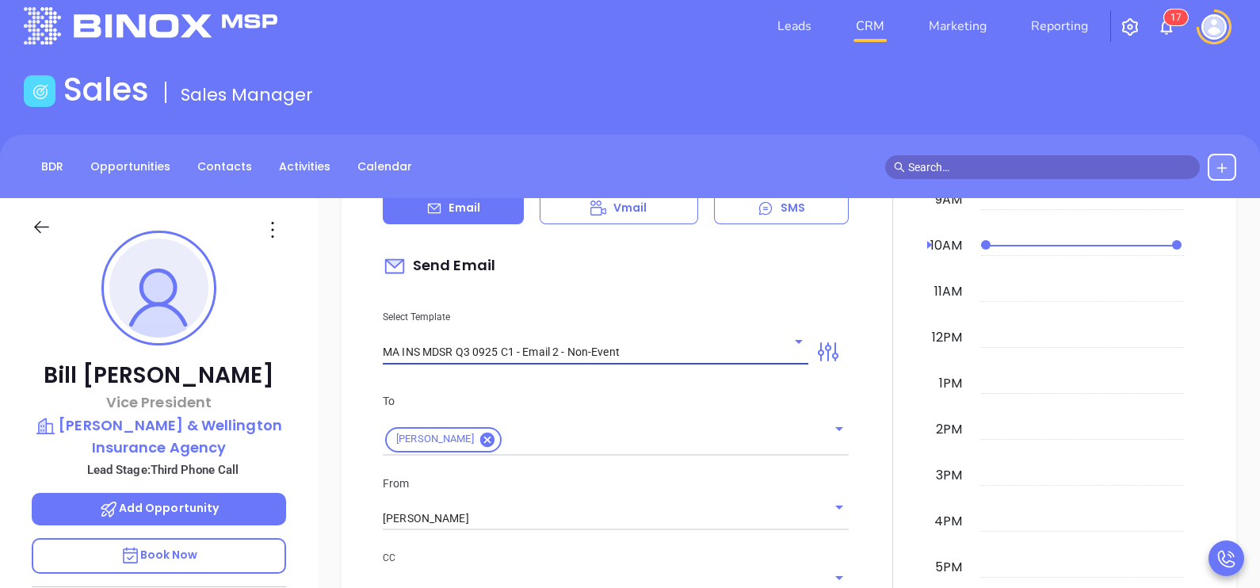
type input "Bill, here’s the MA compliance checklist we mentioned"
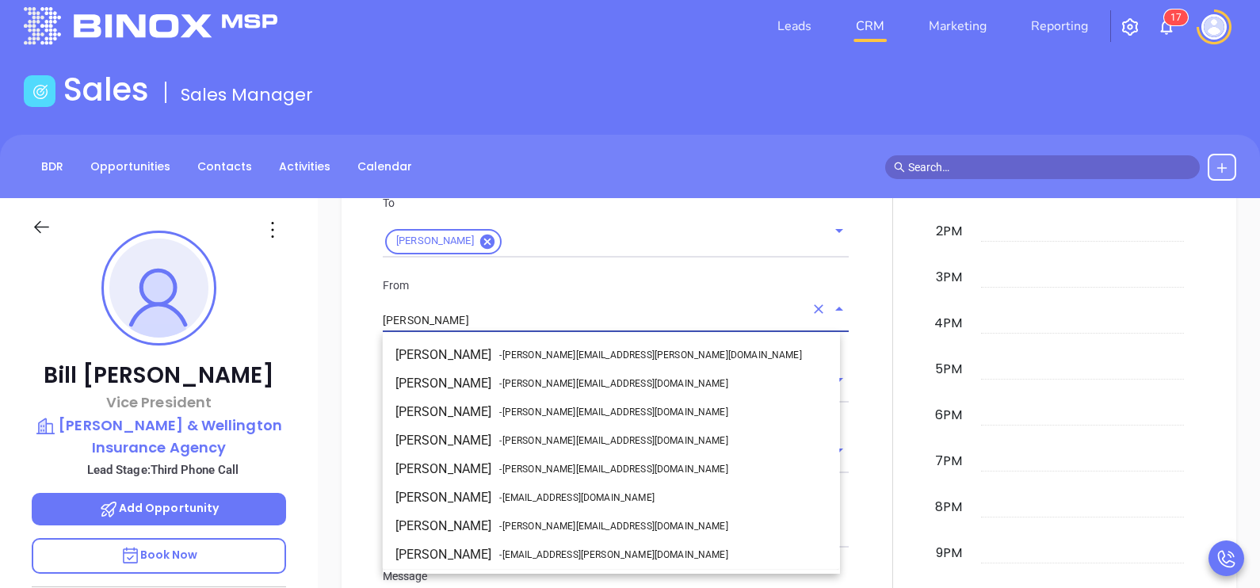
scroll to position [84, 0]
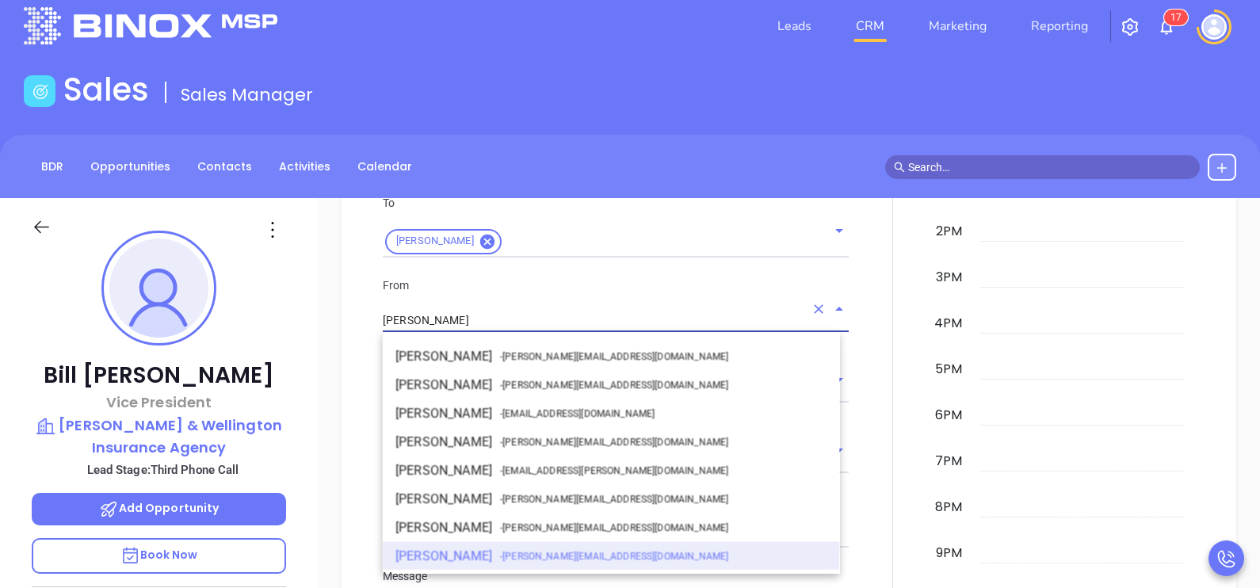
click at [453, 311] on input "[PERSON_NAME]" at bounding box center [594, 320] width 422 height 23
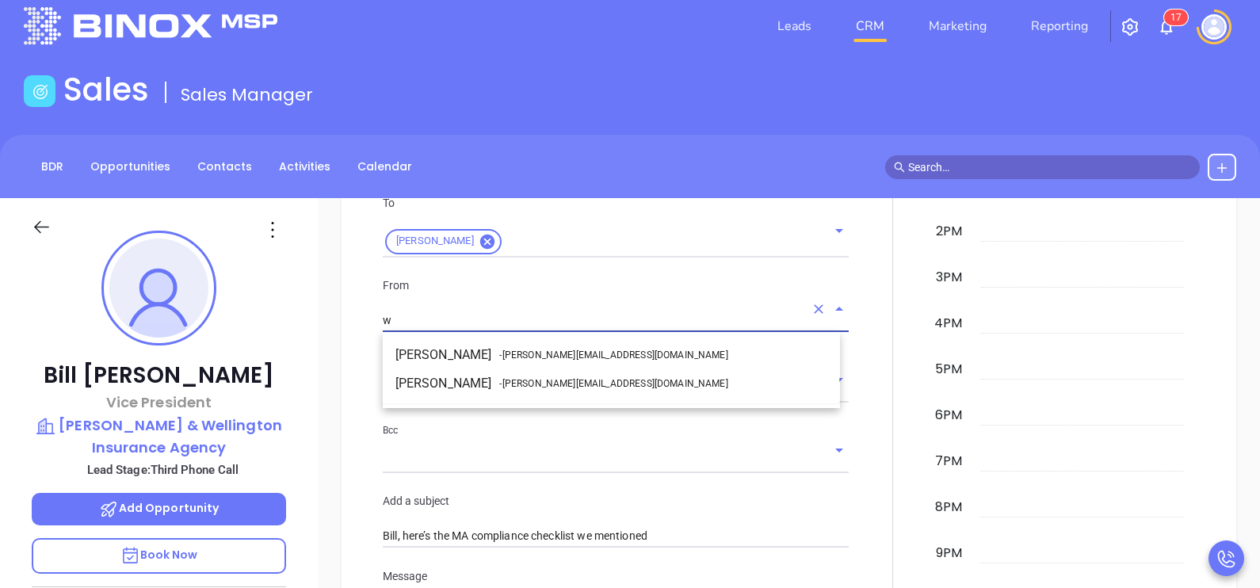
scroll to position [0, 0]
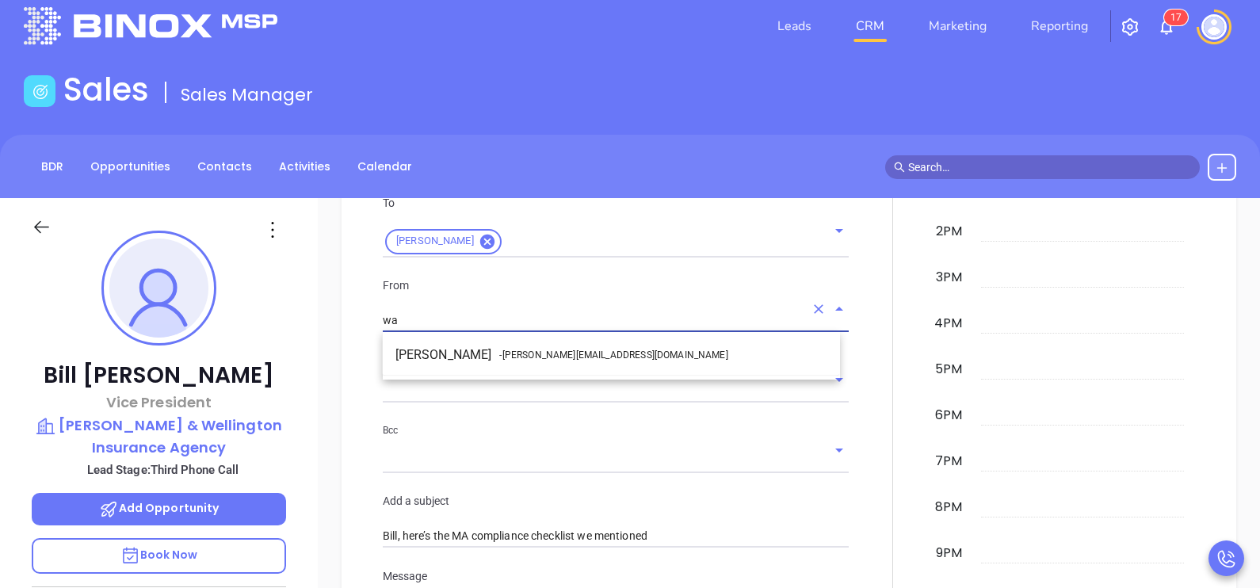
click at [483, 350] on li "Walter Contreras - walter@motiva.net" at bounding box center [611, 355] width 457 height 29
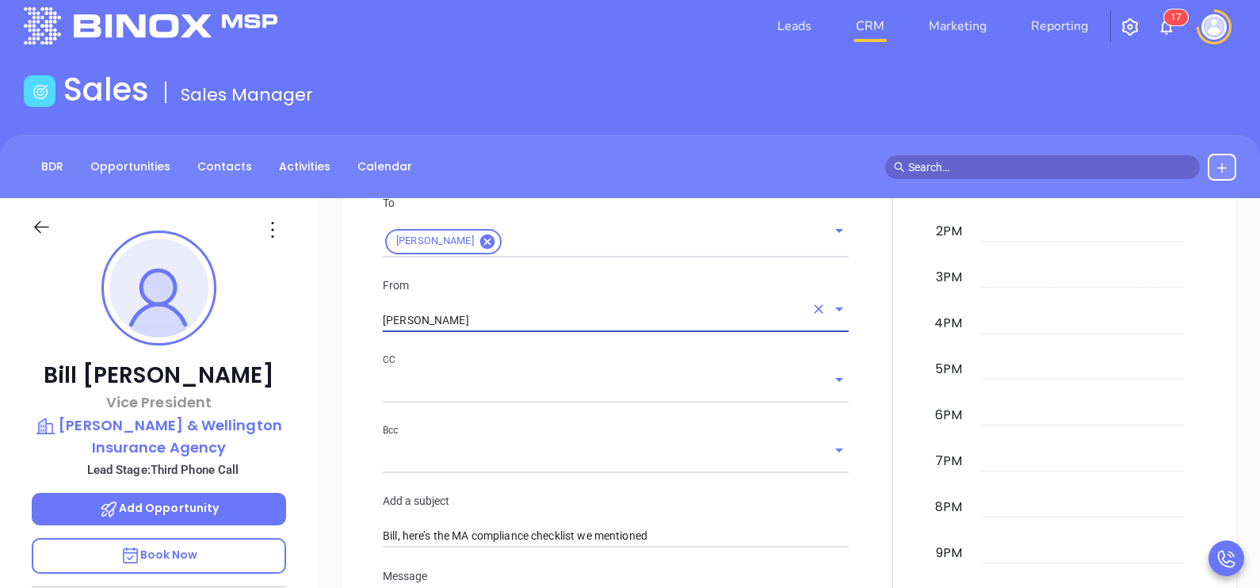
type input "Walter Contreras"
click at [870, 376] on div at bounding box center [892, 510] width 69 height 1324
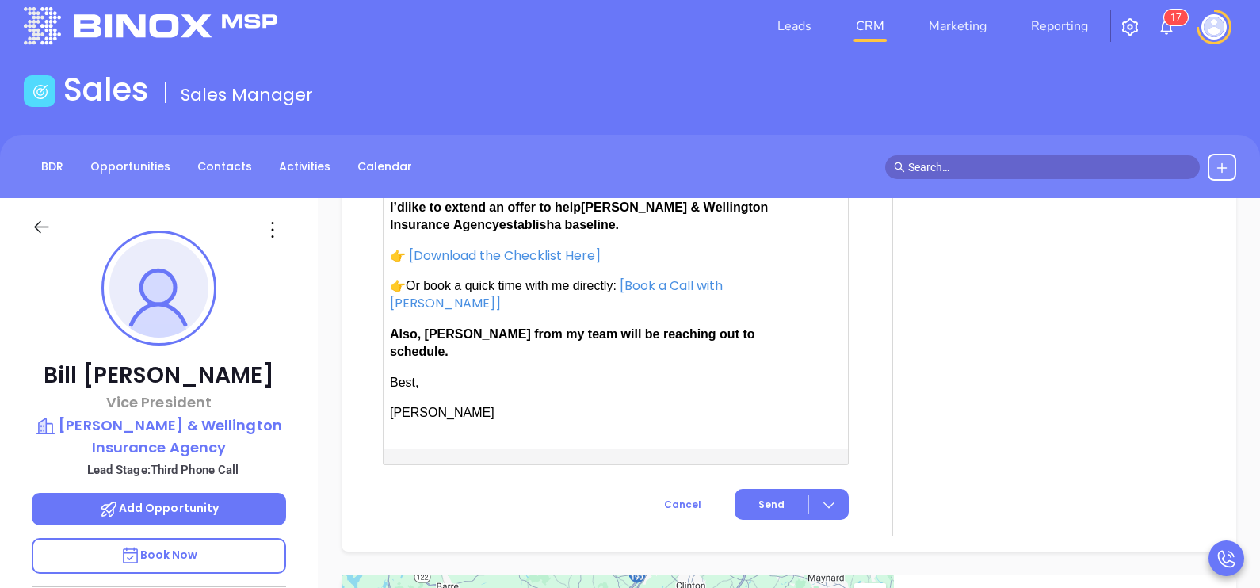
scroll to position [1783, 0]
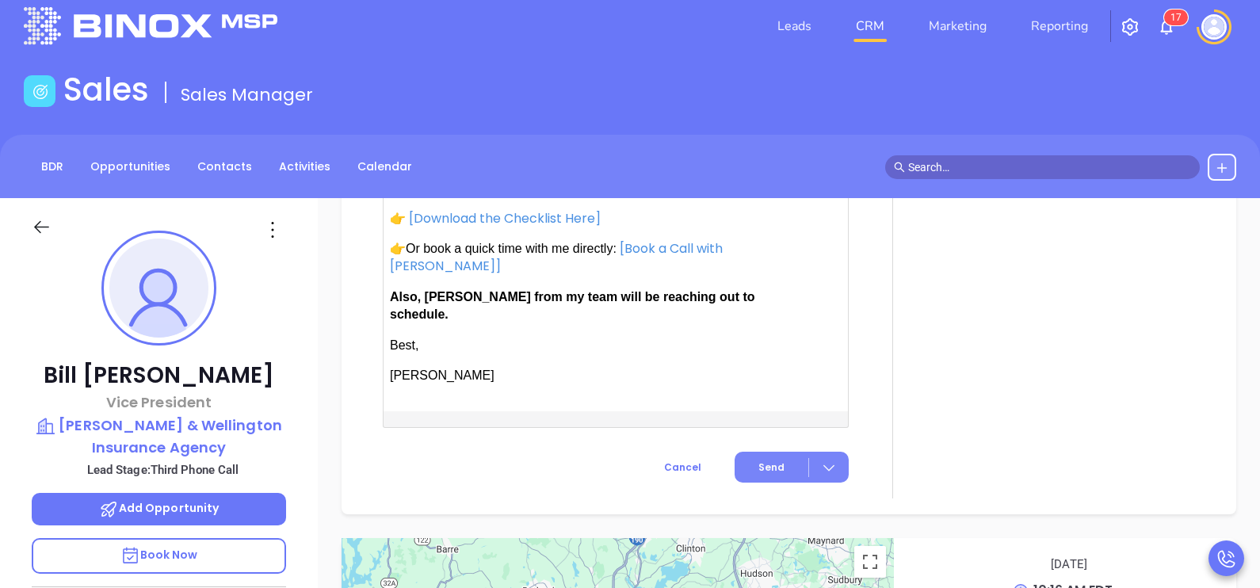
click at [769, 452] on button "Send" at bounding box center [792, 467] width 114 height 31
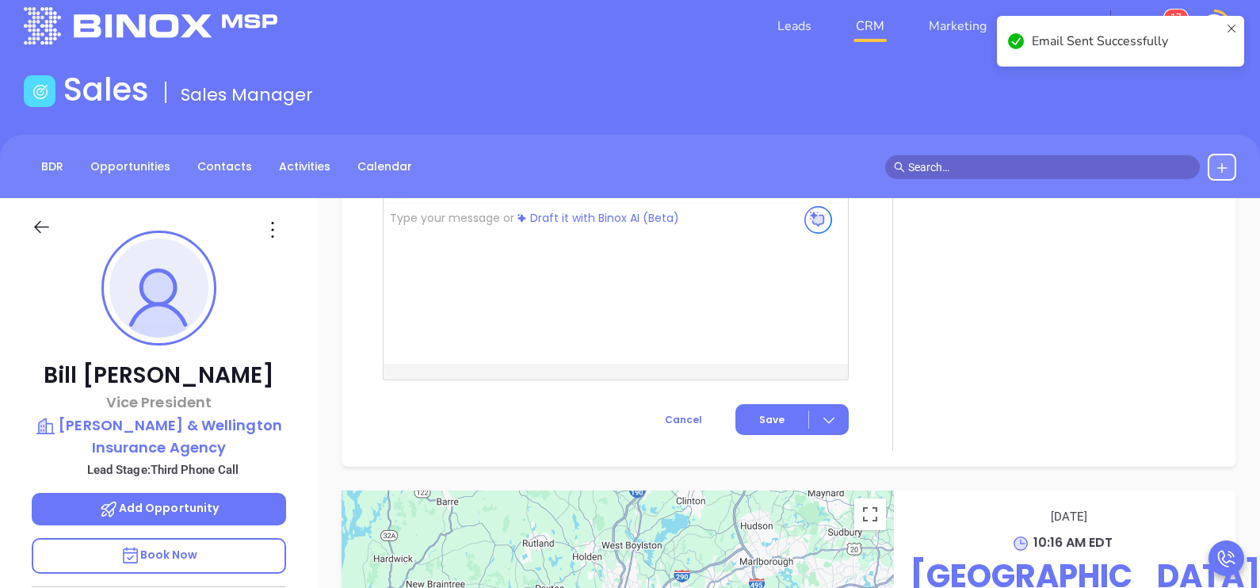
scroll to position [1438, 0]
click at [35, 223] on icon at bounding box center [42, 227] width 20 height 20
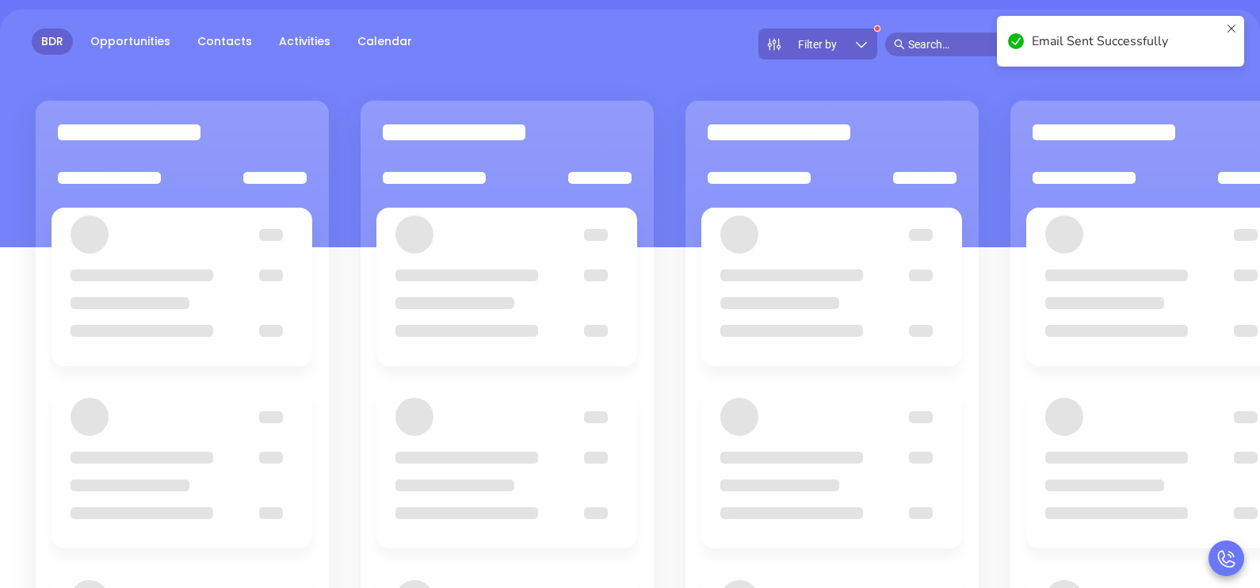
scroll to position [216, 0]
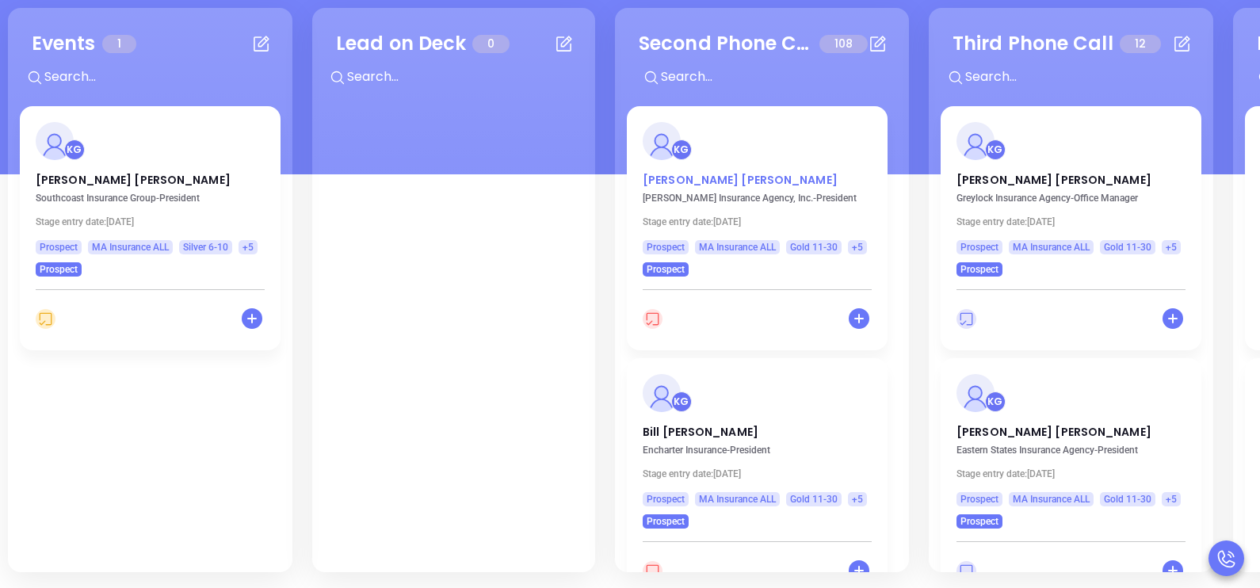
click at [712, 178] on p "Betsy Magnuson" at bounding box center [757, 176] width 229 height 8
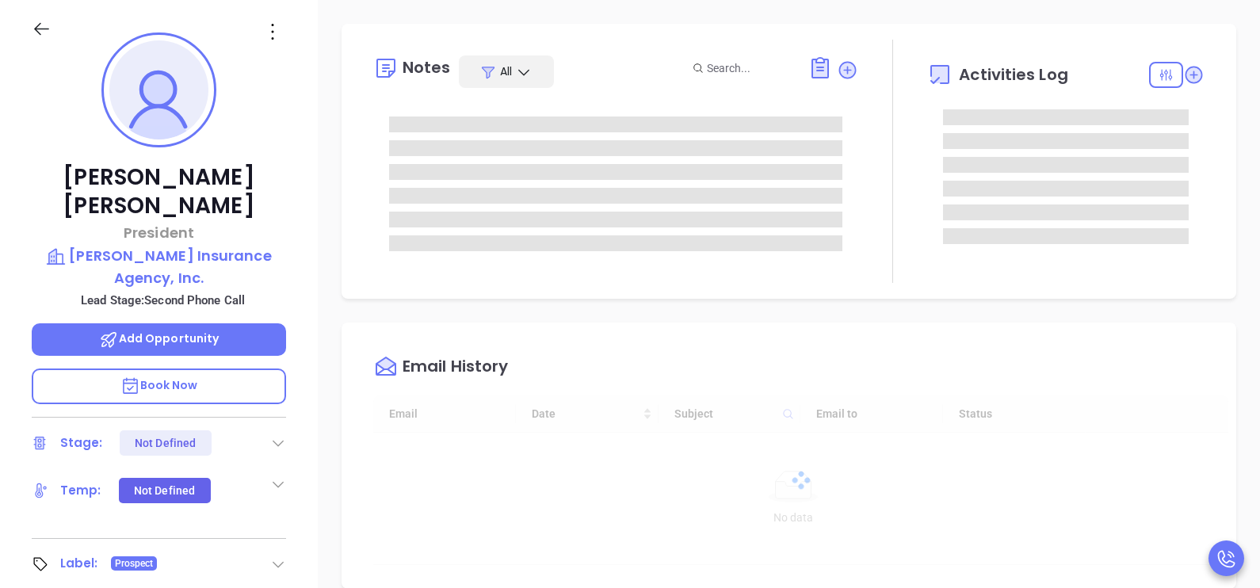
scroll to position [414, 0]
type input "[PERSON_NAME]"
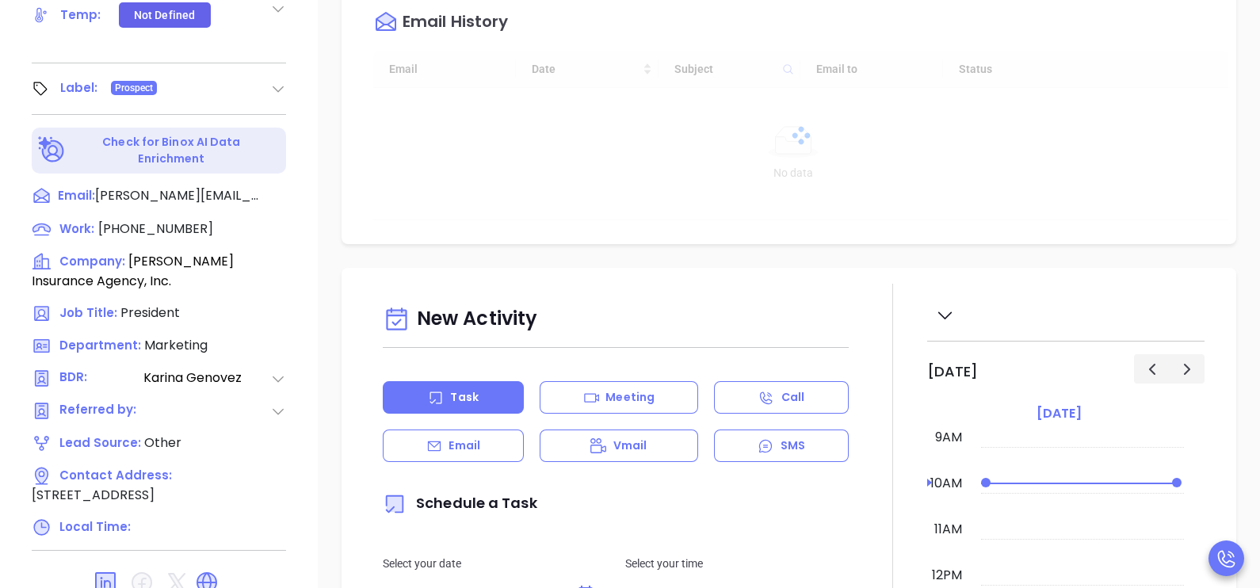
scroll to position [737, 0]
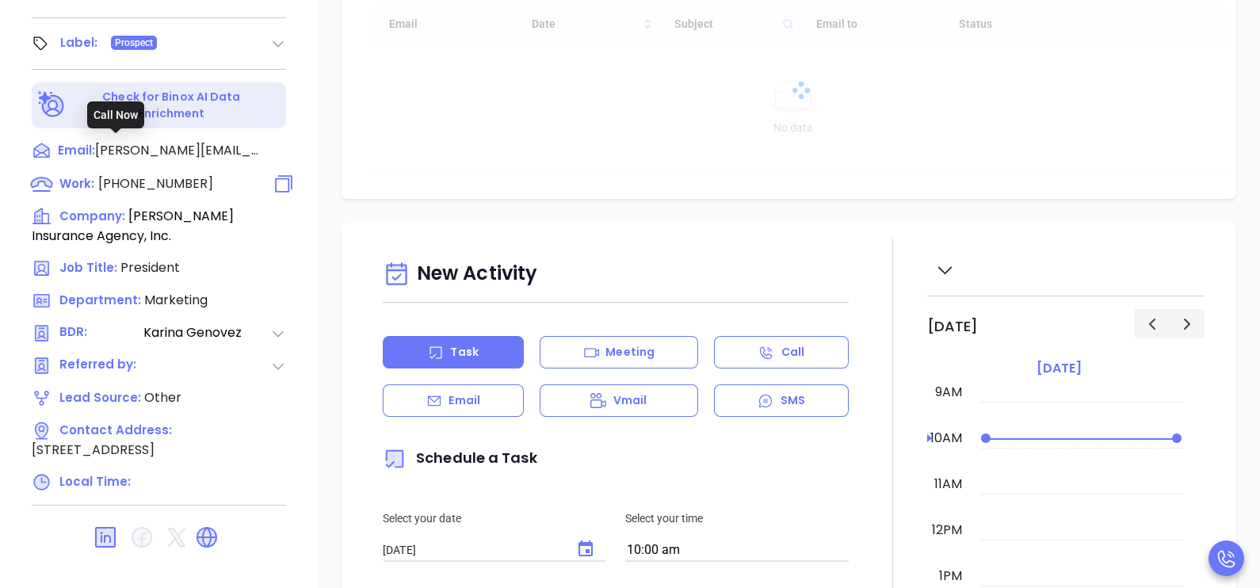
click at [178, 174] on span "(800) 336-5422" at bounding box center [155, 183] width 115 height 18
type input "(800) 336-5422"
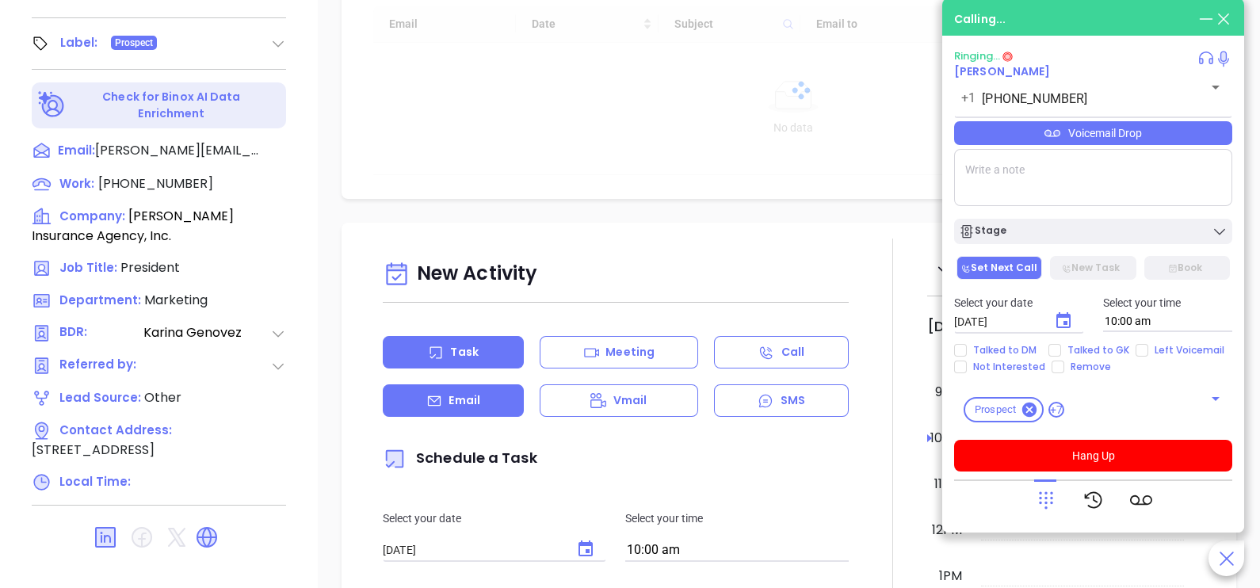
click at [487, 403] on div "Email" at bounding box center [453, 400] width 141 height 32
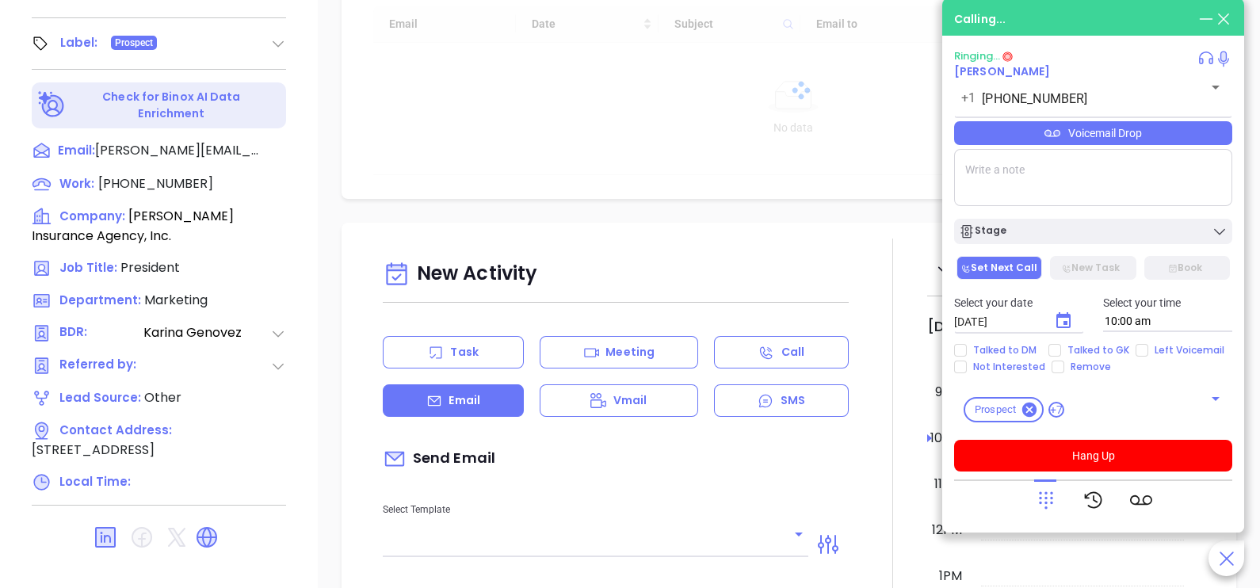
type input "[PERSON_NAME]"
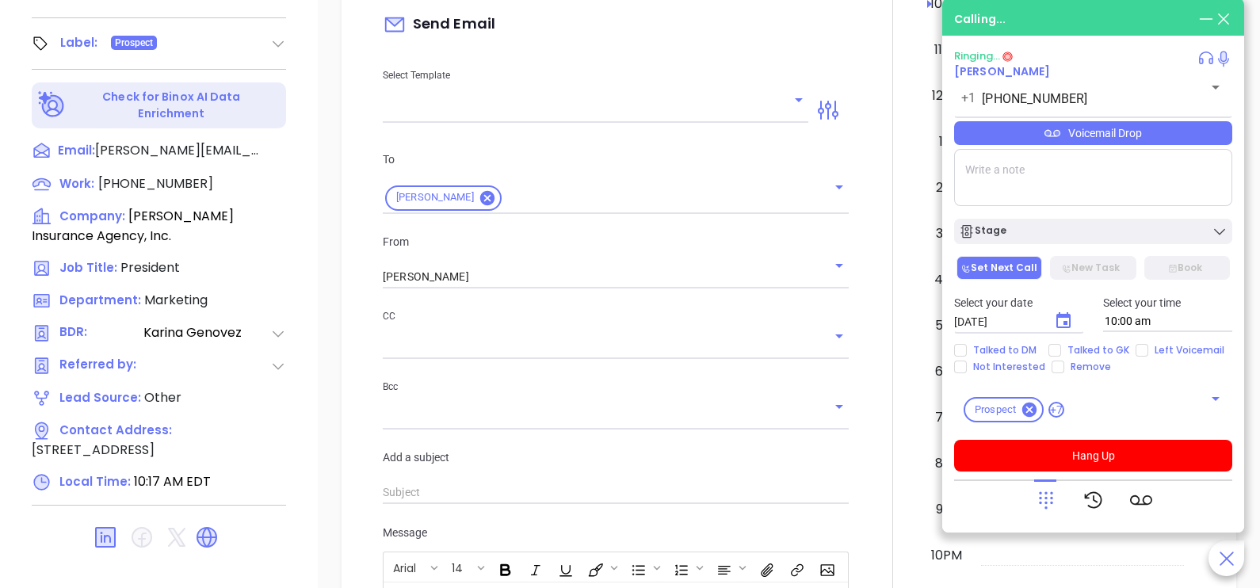
scroll to position [436, 0]
click at [655, 113] on input "text" at bounding box center [584, 108] width 402 height 23
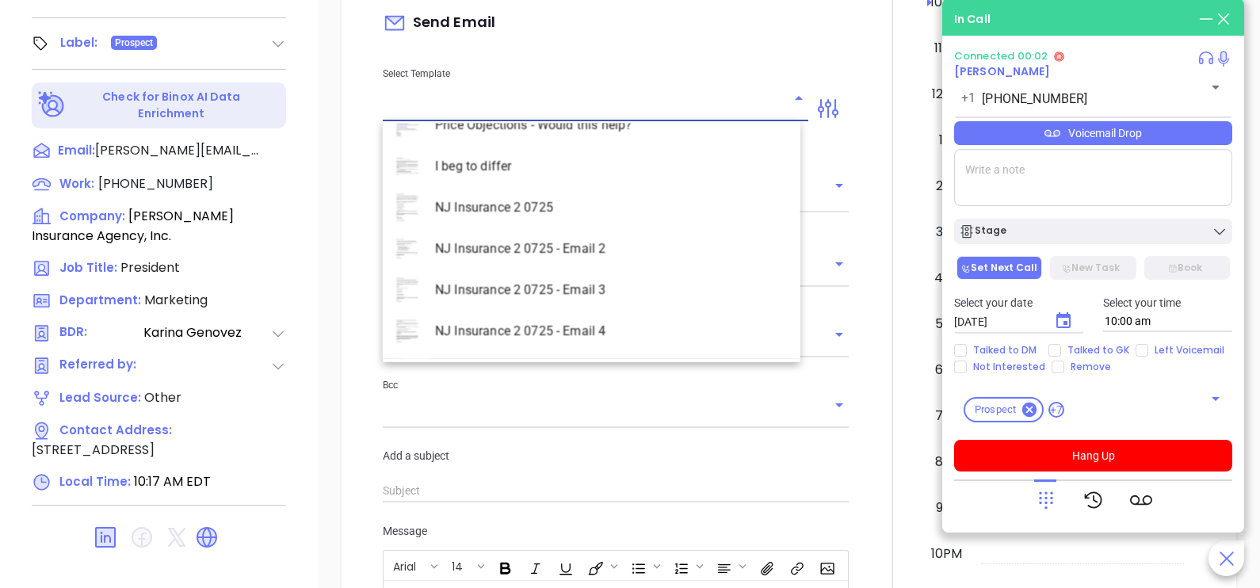
scroll to position [4596, 0]
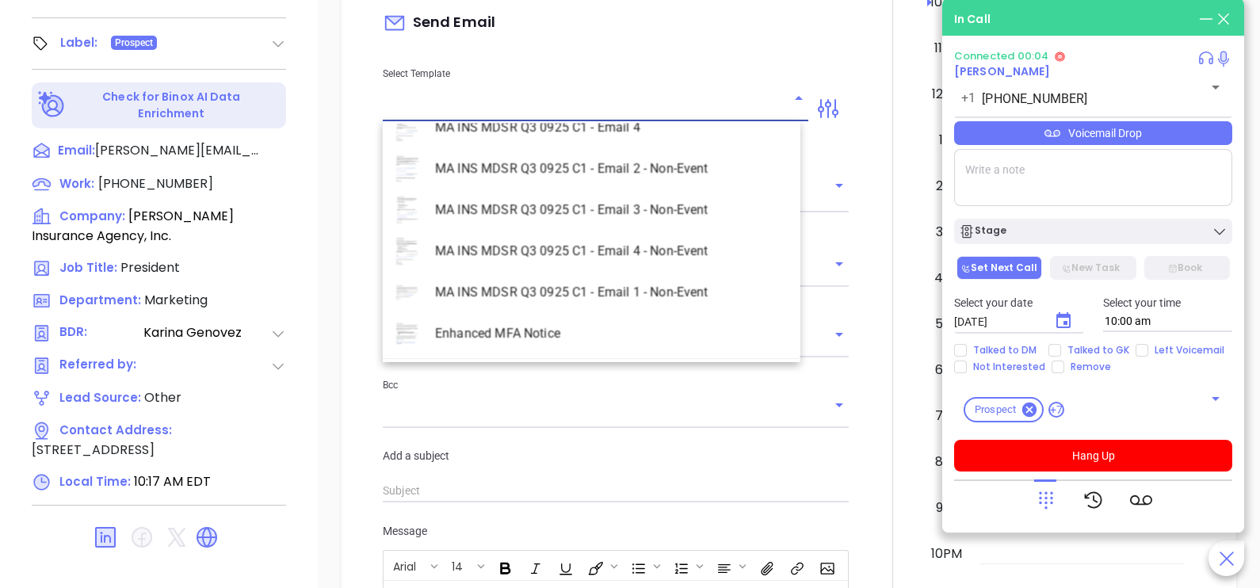
click at [640, 170] on li "MA INS MDSR Q3 0925 C1 - Email 2 - Non-Event" at bounding box center [592, 168] width 418 height 41
type input "MA INS MDSR Q3 0925 C1 - Email 2 - Non-Event"
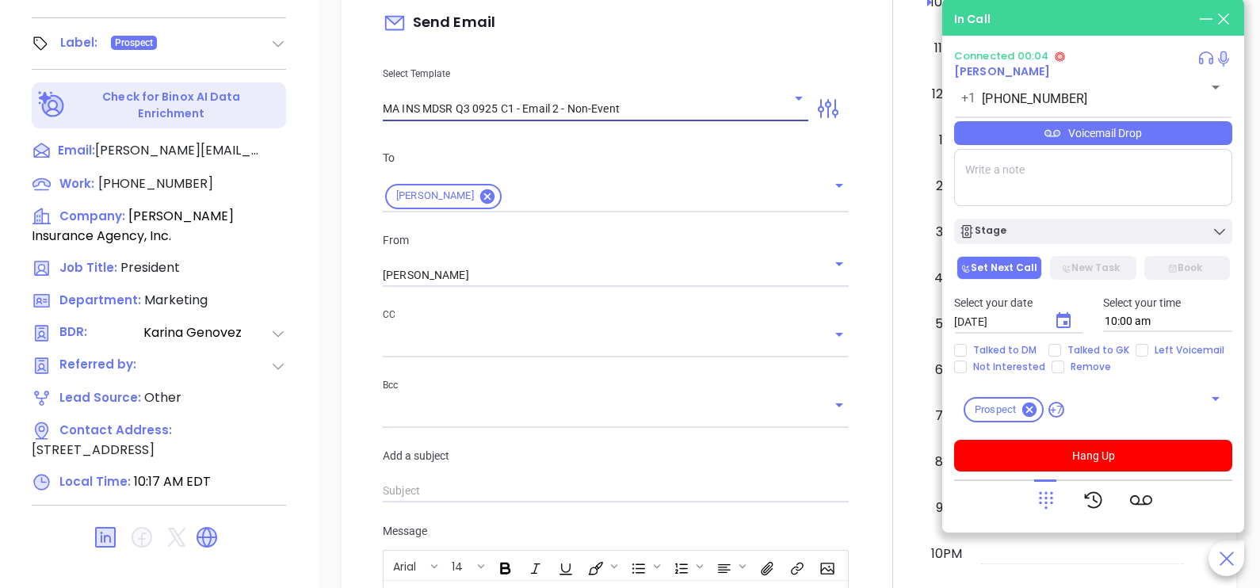
type input "Betsy, here’s the MA compliance checklist we mentioned"
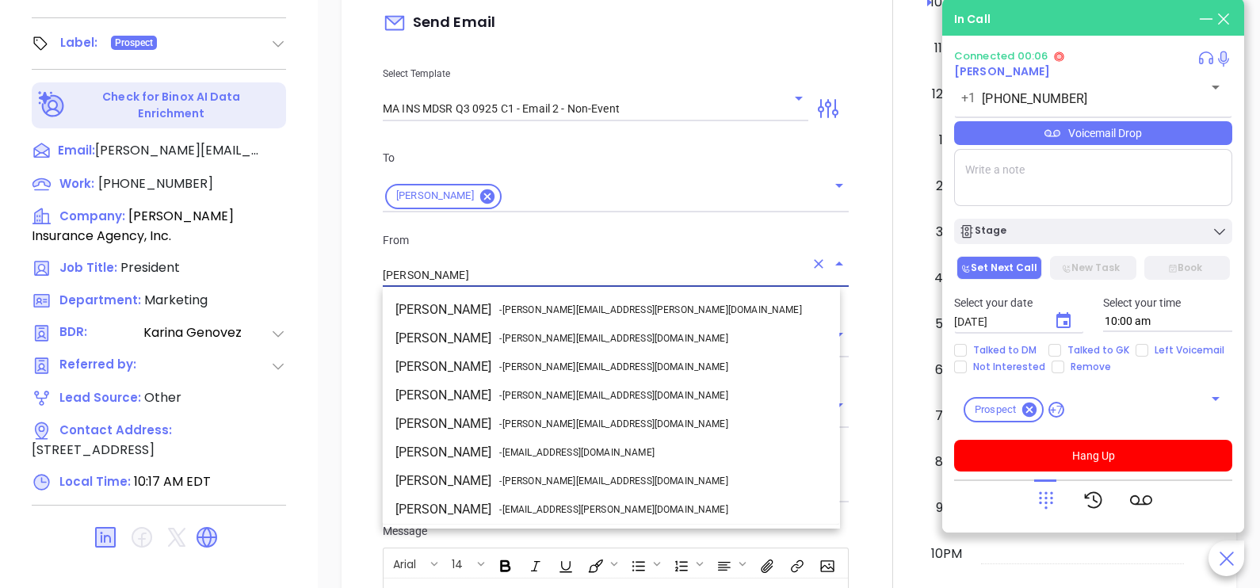
scroll to position [84, 0]
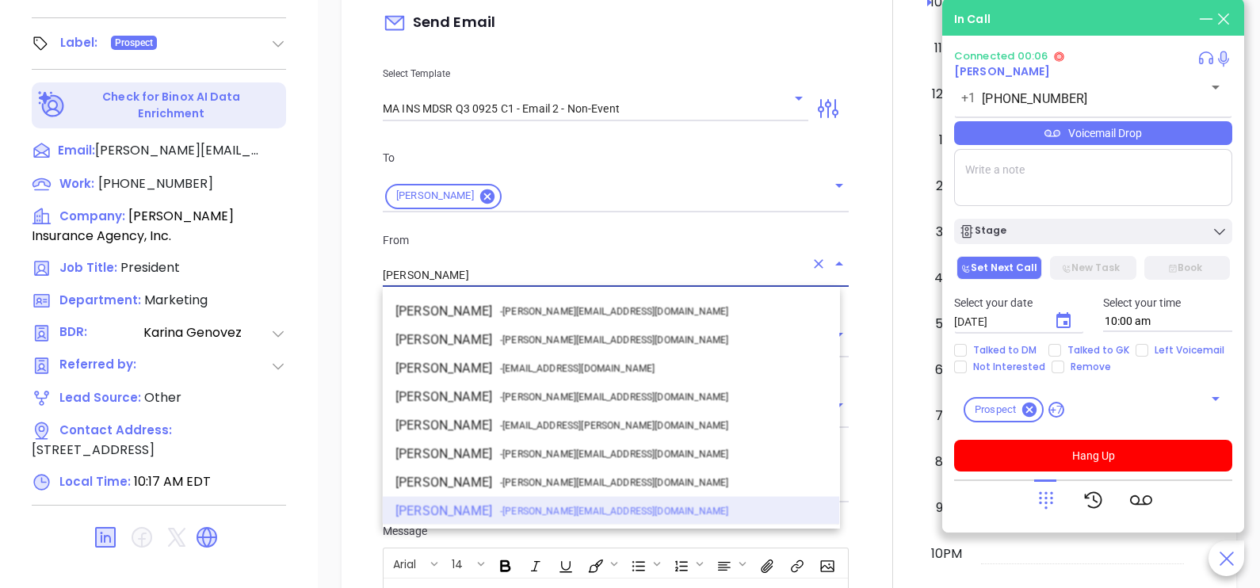
click at [576, 264] on input "[PERSON_NAME]" at bounding box center [594, 275] width 422 height 23
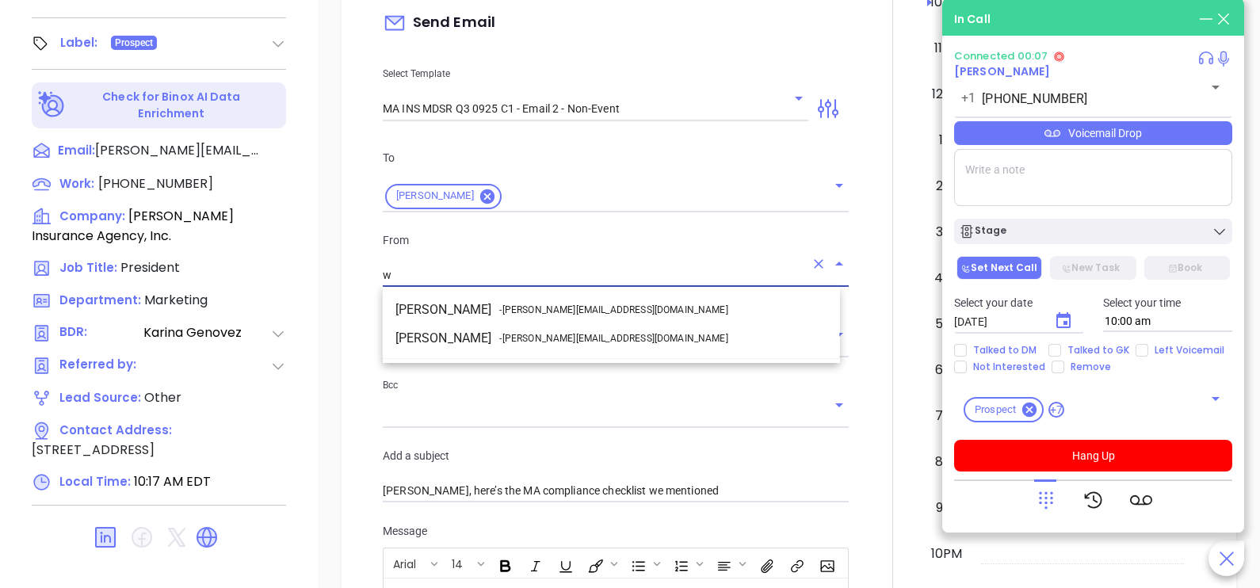
scroll to position [0, 0]
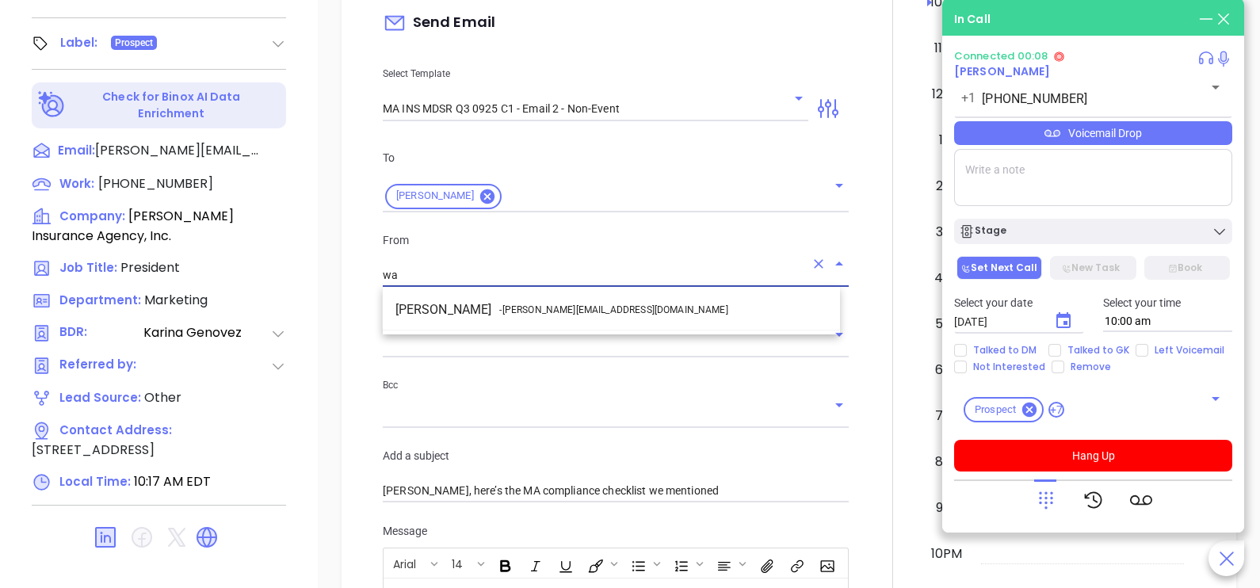
click at [612, 315] on li "Walter Contreras - walter@motiva.net" at bounding box center [611, 310] width 457 height 29
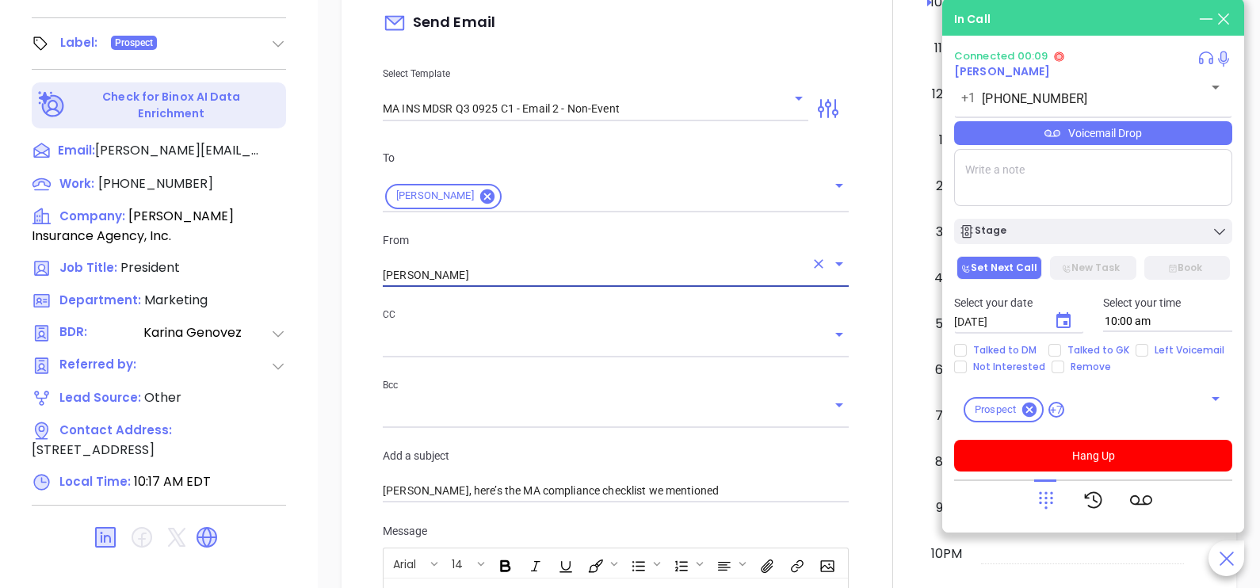
type input "Walter Contreras"
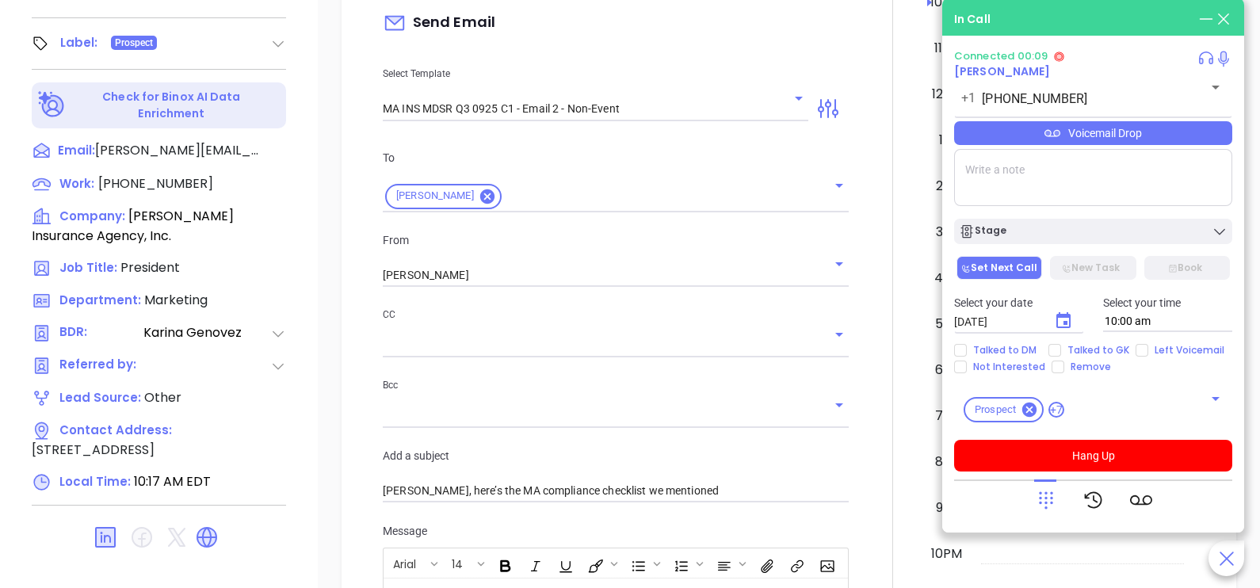
click at [858, 376] on div at bounding box center [892, 465] width 69 height 1324
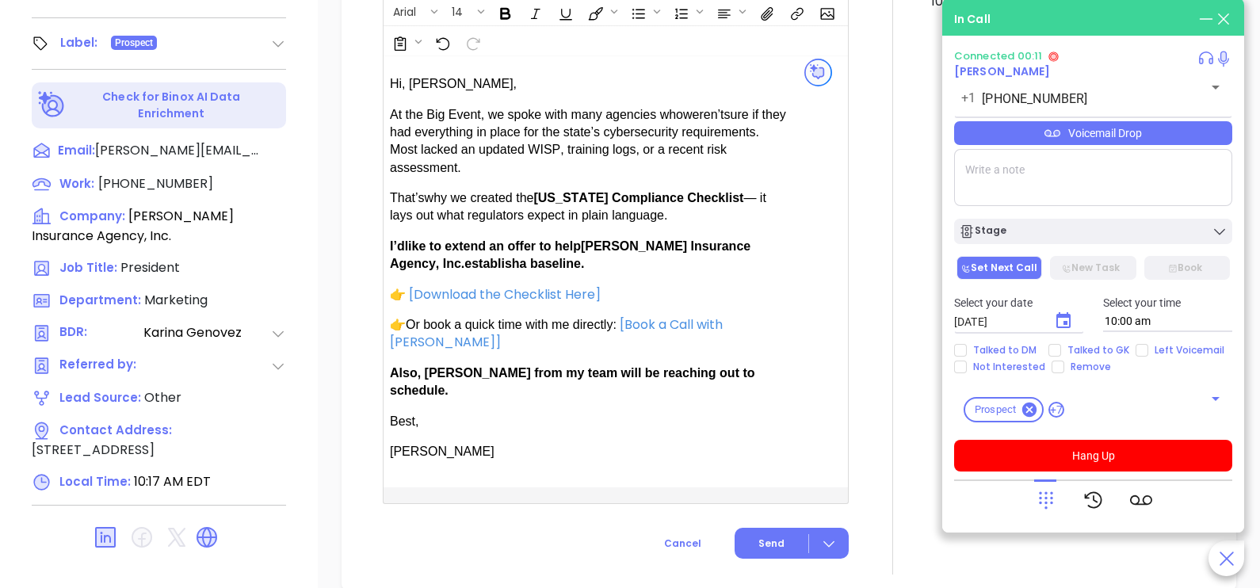
scroll to position [990, 0]
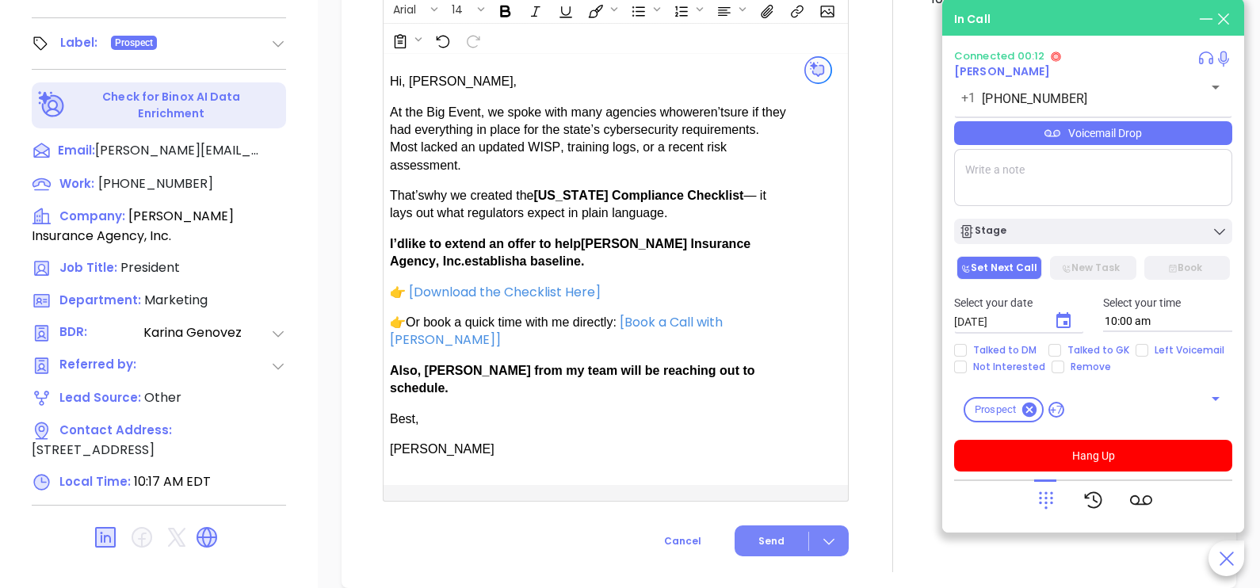
click at [757, 525] on button "Send" at bounding box center [792, 540] width 114 height 31
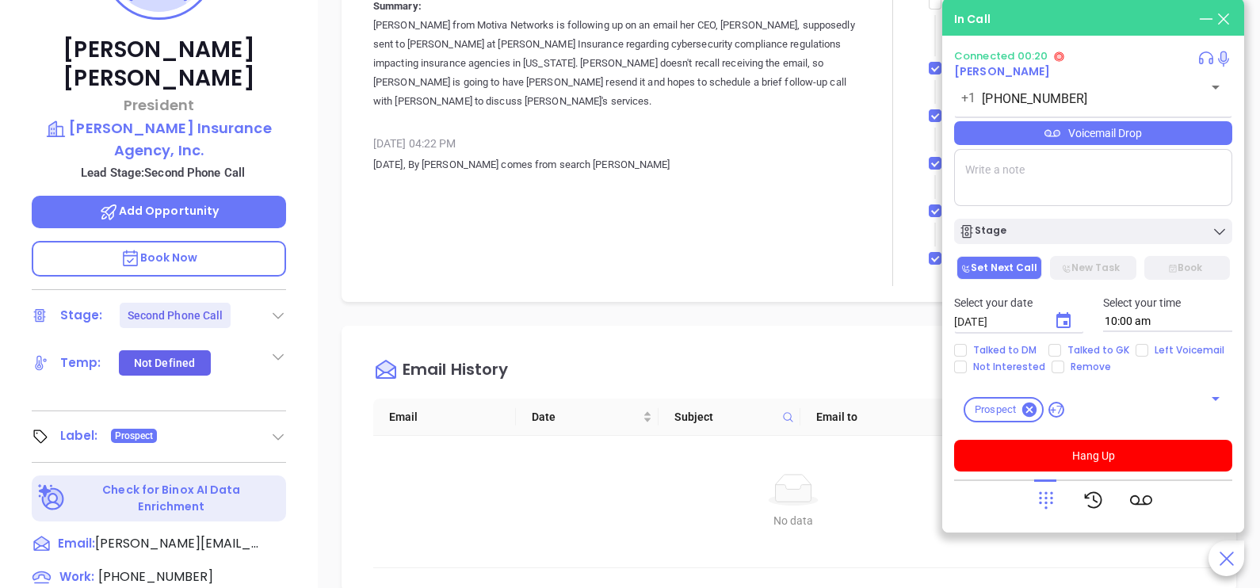
scroll to position [341, 0]
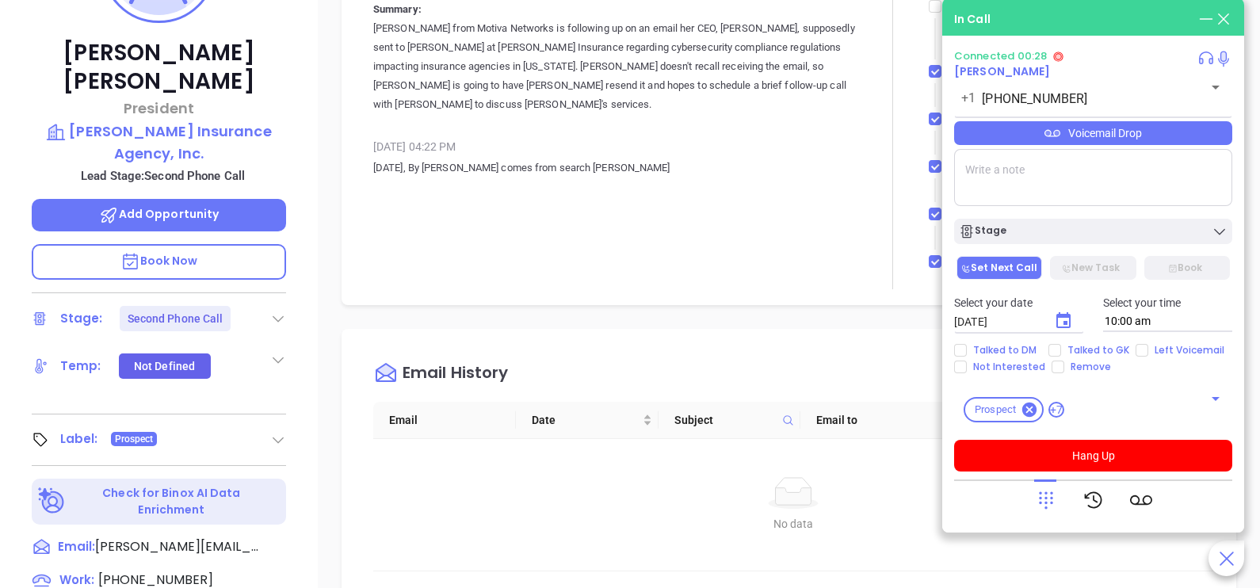
click at [1139, 128] on div "Voicemail Drop" at bounding box center [1093, 133] width 278 height 24
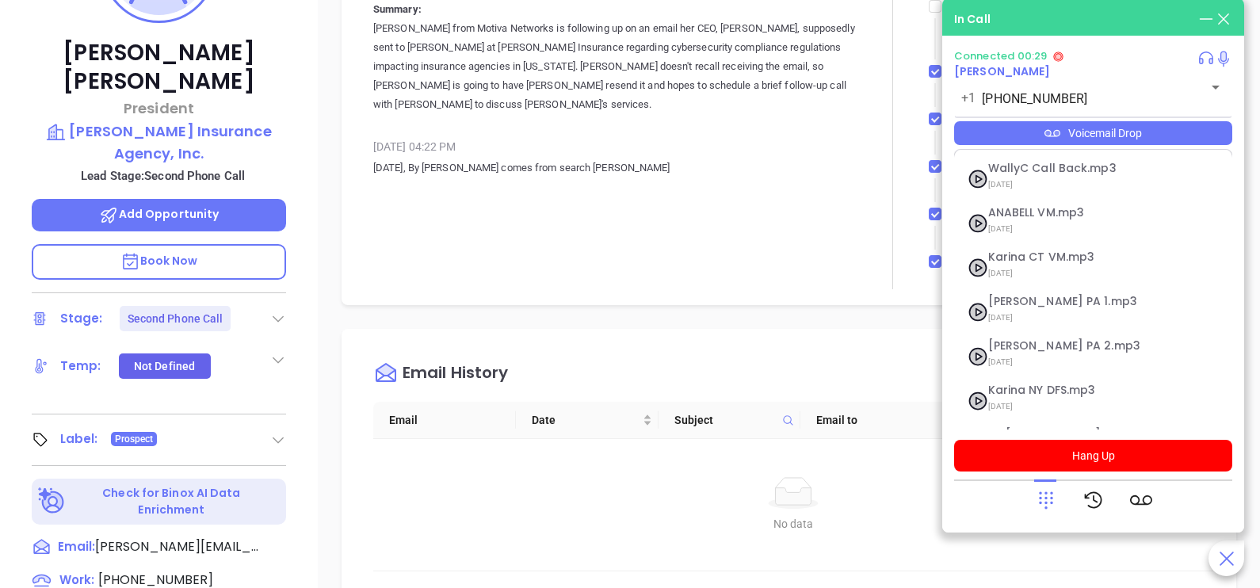
scroll to position [173, 0]
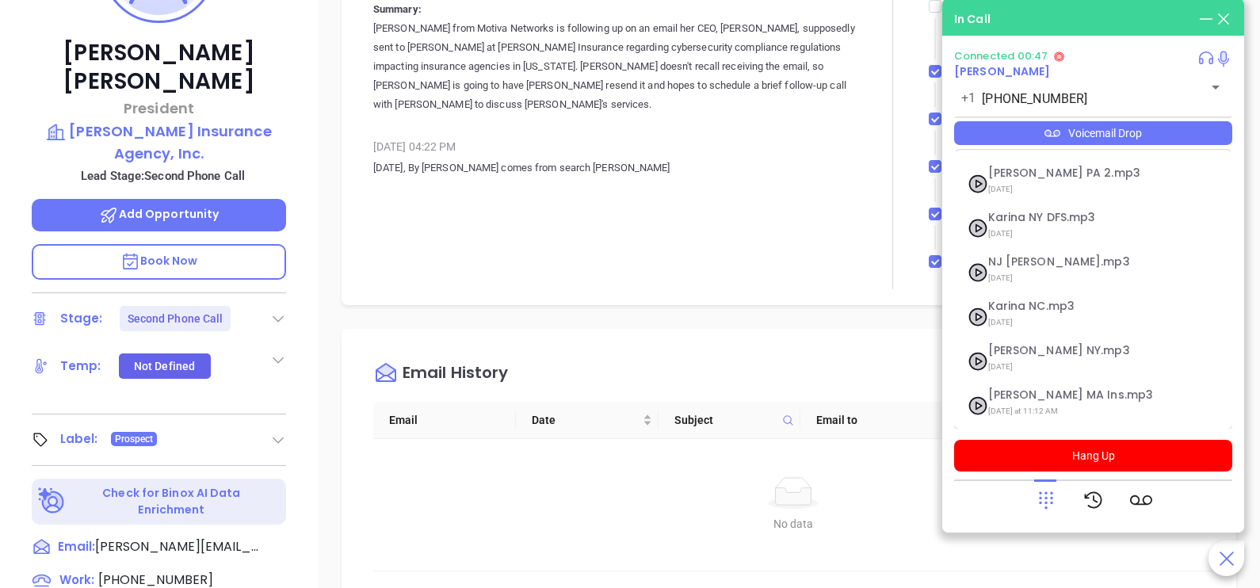
click at [1055, 487] on div at bounding box center [1046, 499] width 22 height 41
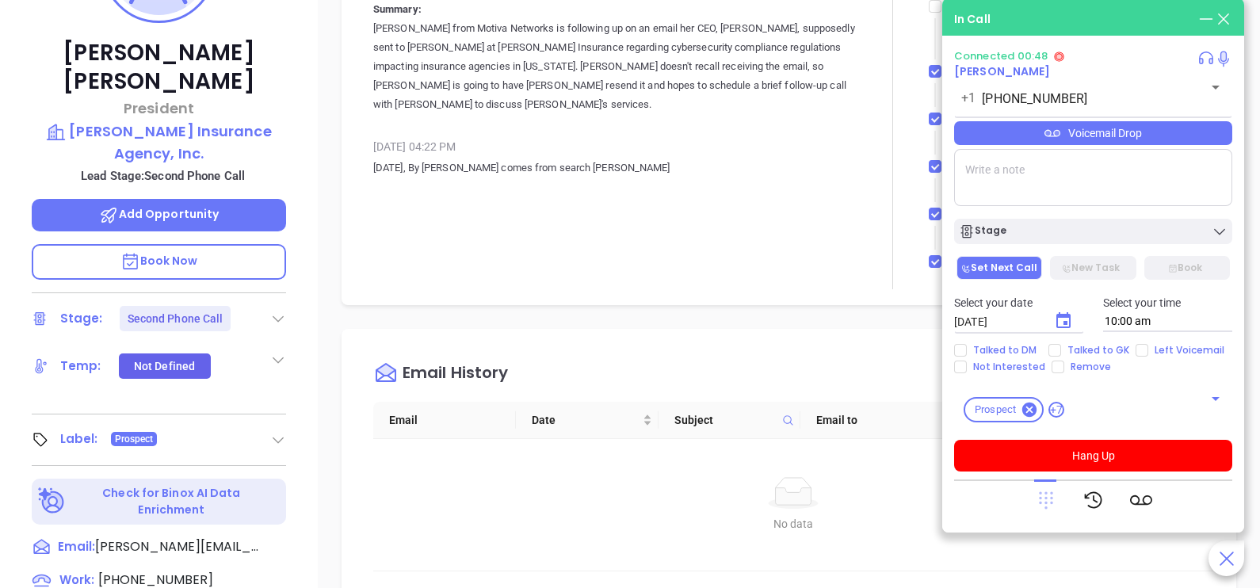
click at [1044, 499] on icon at bounding box center [1046, 500] width 22 height 22
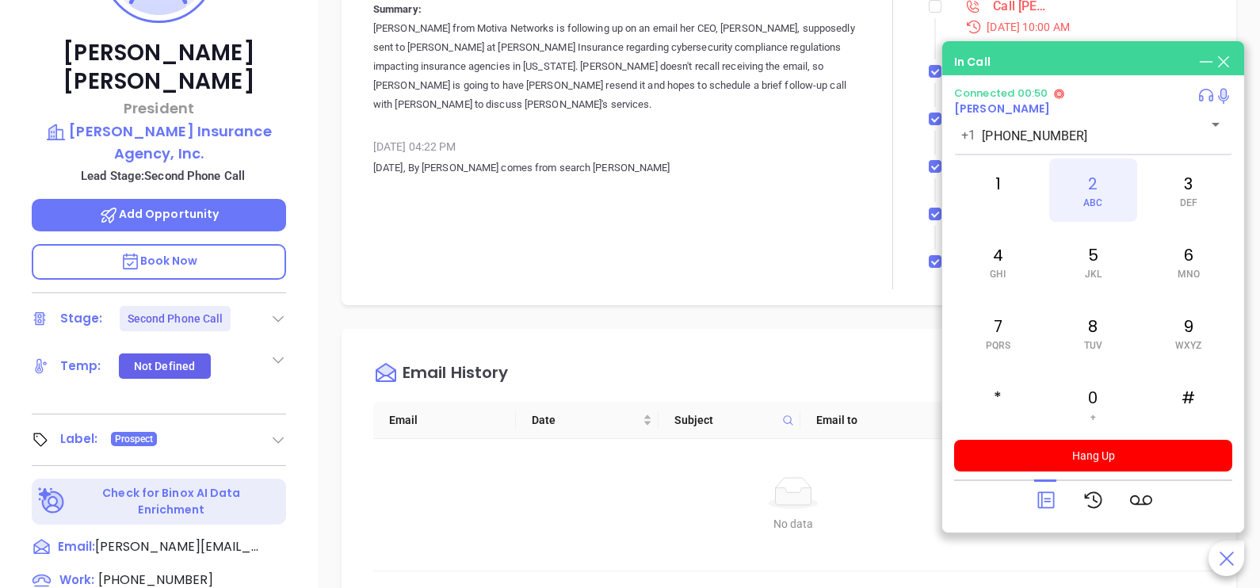
click at [1092, 189] on div "2 ABC" at bounding box center [1092, 189] width 87 height 63
click at [1041, 490] on icon at bounding box center [1046, 500] width 22 height 22
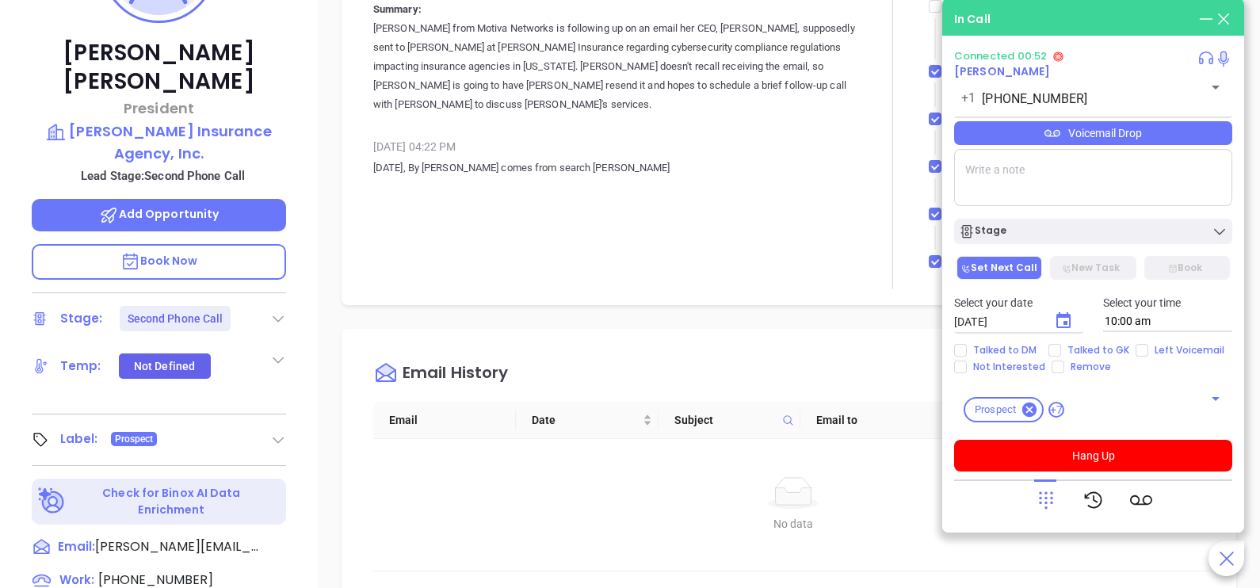
click at [1209, 128] on div "Voicemail Drop" at bounding box center [1093, 133] width 278 height 24
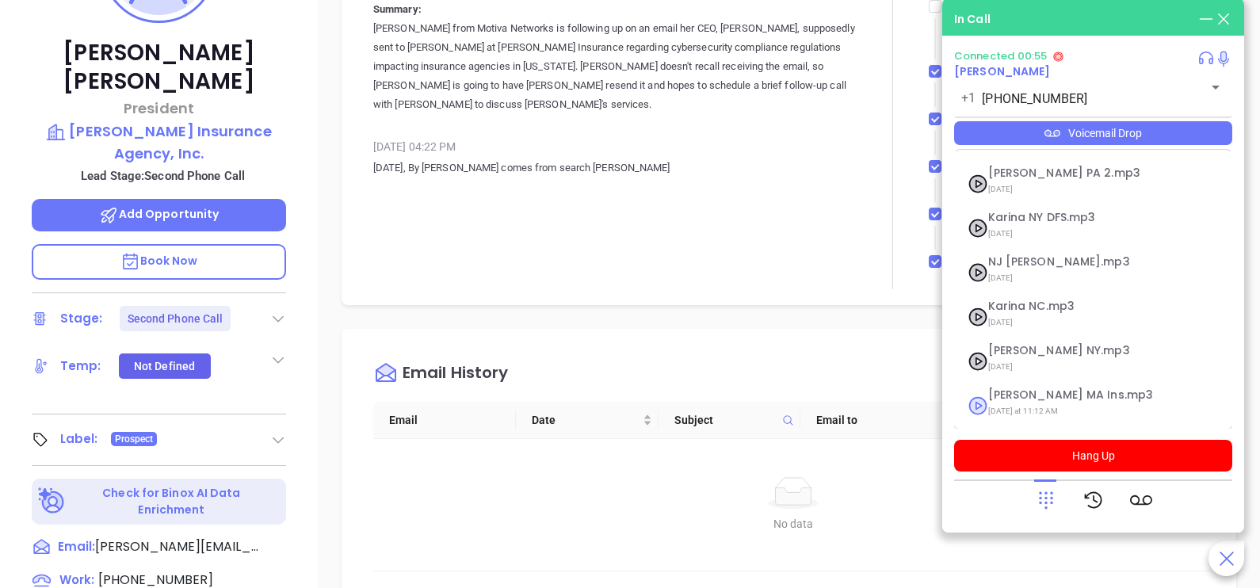
click at [1059, 404] on span "Last Monday at 11:12 AM" at bounding box center [1073, 411] width 171 height 21
checkbox input "true"
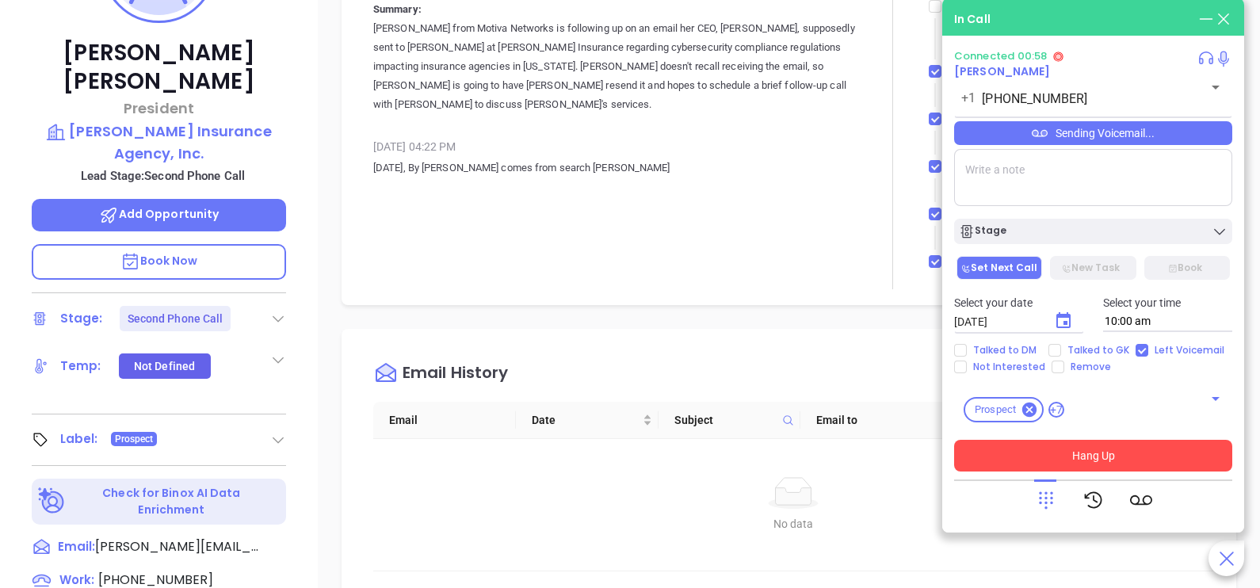
click at [1089, 453] on button "Hang Up" at bounding box center [1093, 456] width 278 height 32
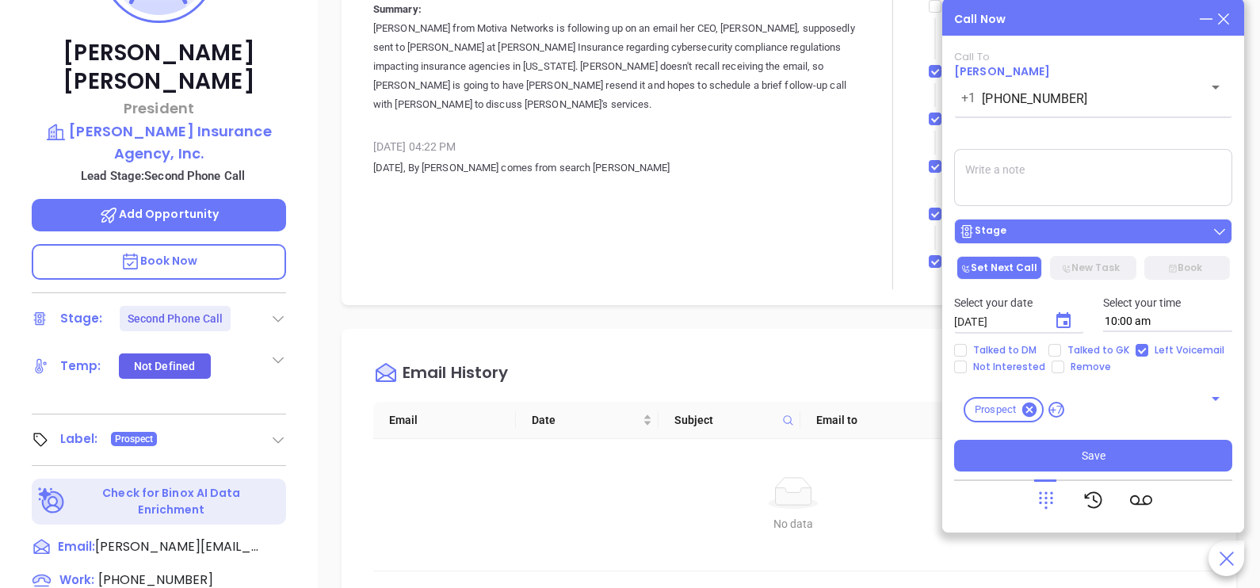
click at [1048, 232] on div "Stage" at bounding box center [1093, 231] width 269 height 16
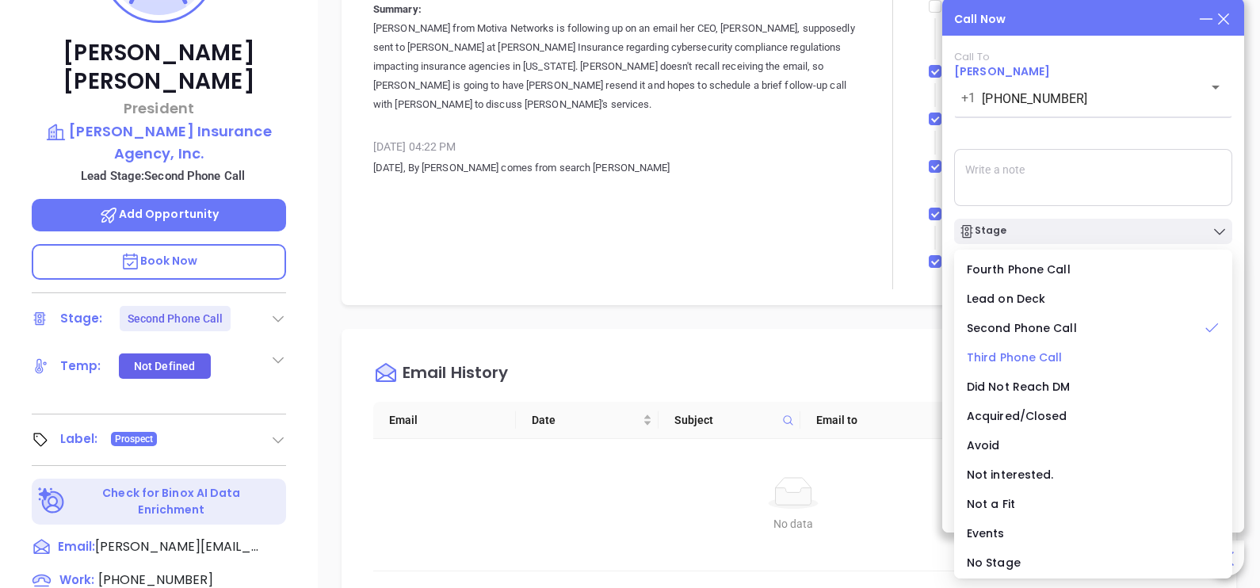
click at [1042, 353] on span "Third Phone Call" at bounding box center [1015, 357] width 96 height 16
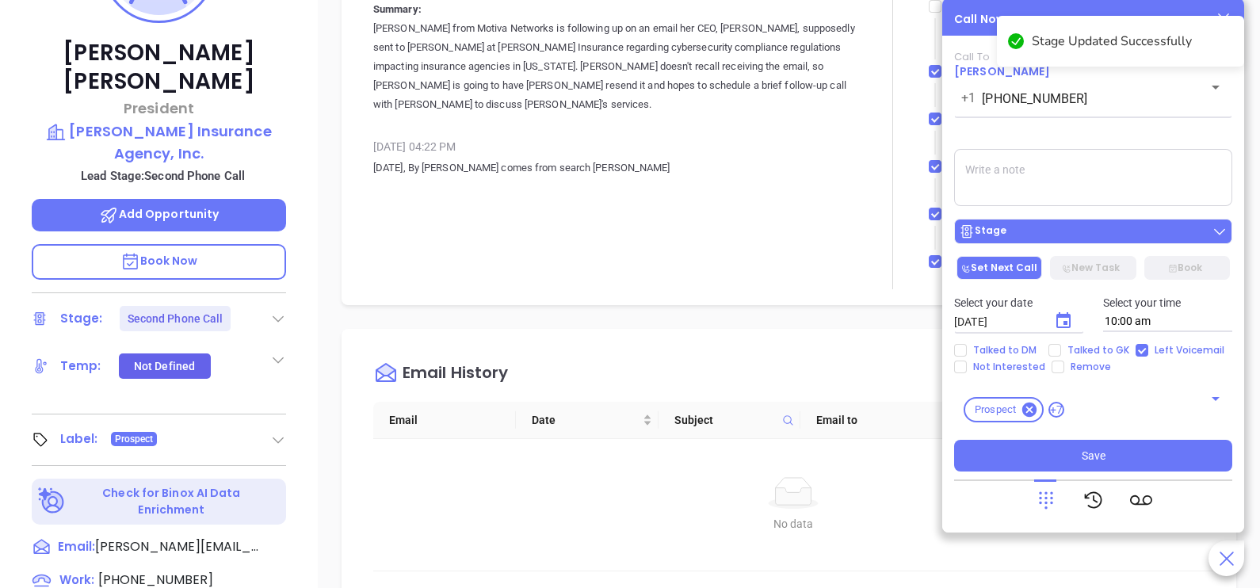
click at [1032, 230] on div "Stage" at bounding box center [1093, 231] width 269 height 16
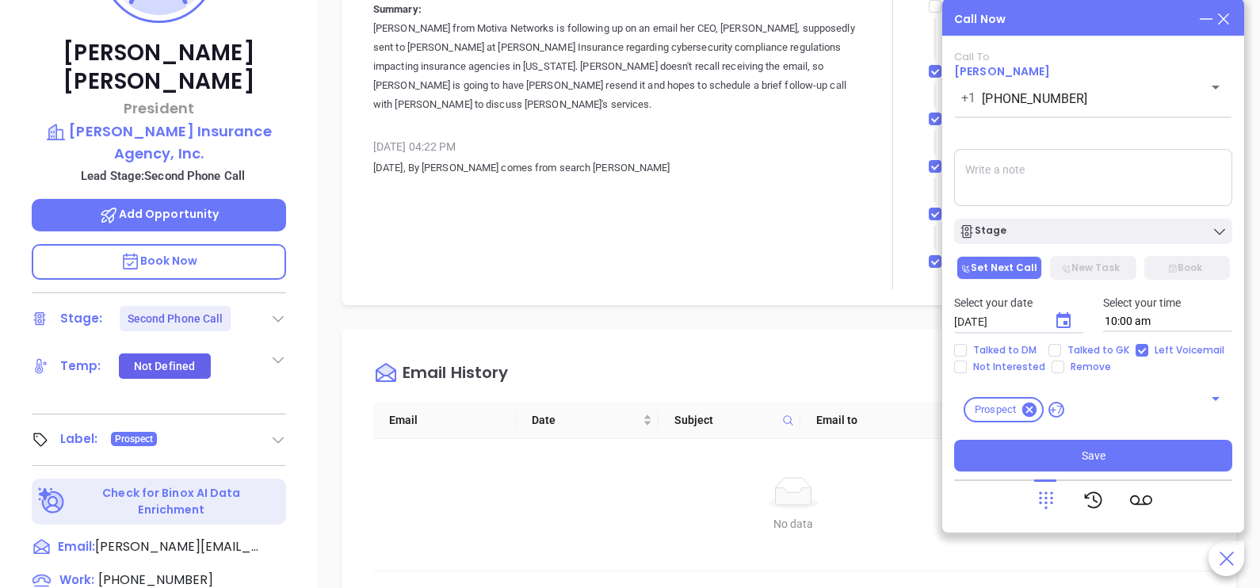
click at [1067, 166] on textarea at bounding box center [1093, 177] width 278 height 57
click at [1070, 345] on span "Talked to GK" at bounding box center [1098, 350] width 74 height 13
click at [1061, 345] on input "Talked to GK" at bounding box center [1054, 350] width 13 height 13
checkbox input "true"
click at [1063, 325] on icon "Choose date, selected date is Oct 4, 2025" at bounding box center [1063, 320] width 14 height 16
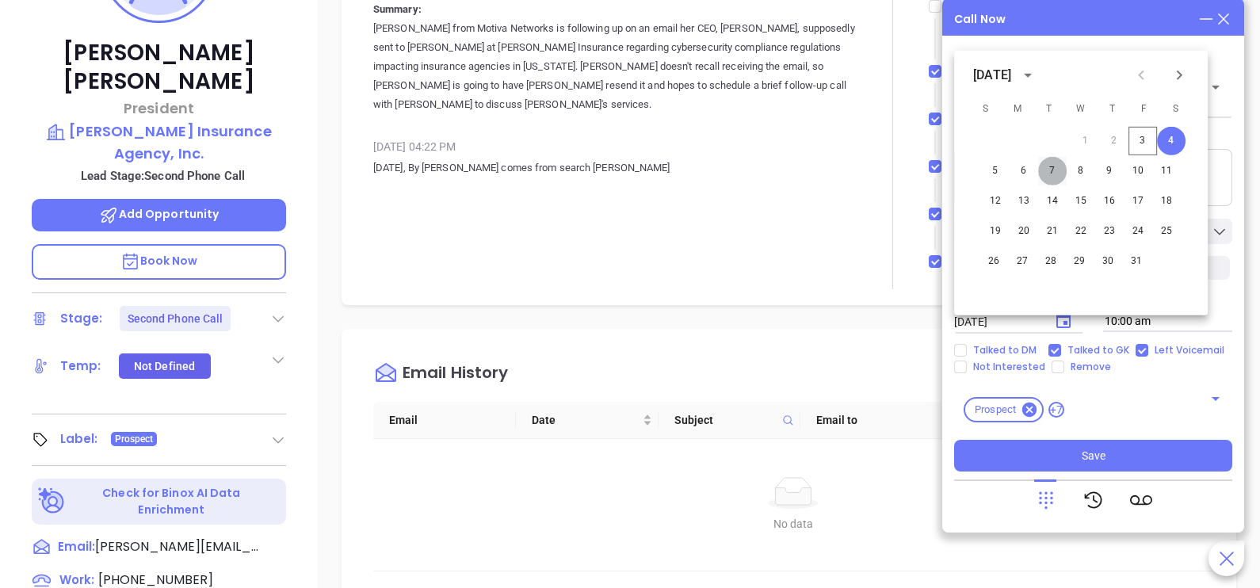
click at [1054, 178] on button "7" at bounding box center [1052, 171] width 29 height 29
type input "10/07/2025"
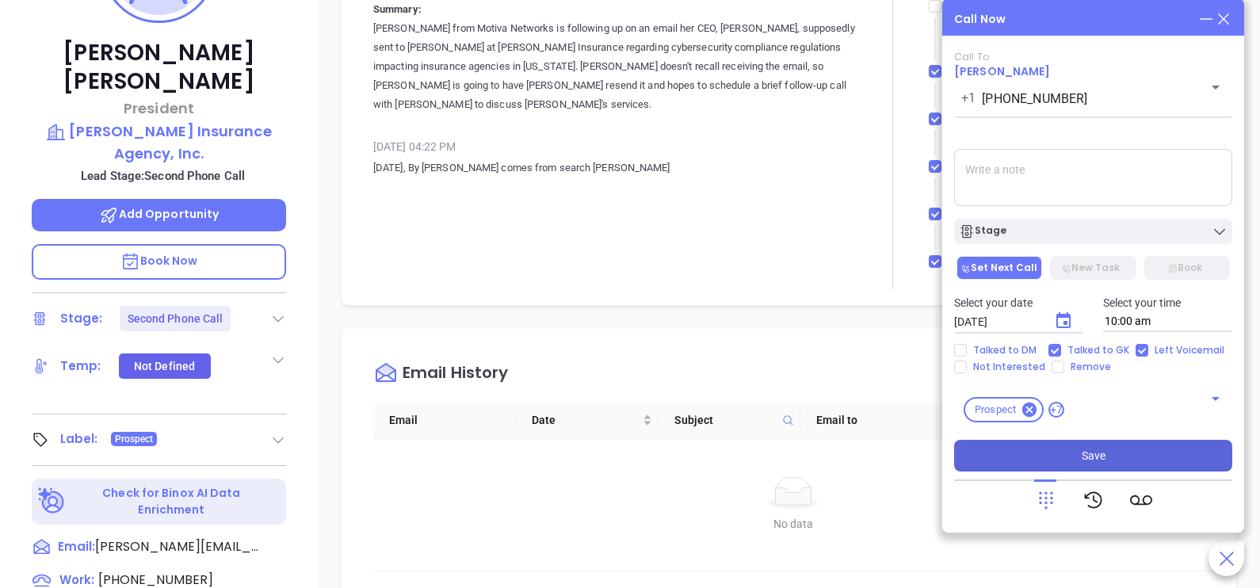
click at [1063, 450] on button "Save" at bounding box center [1093, 456] width 278 height 32
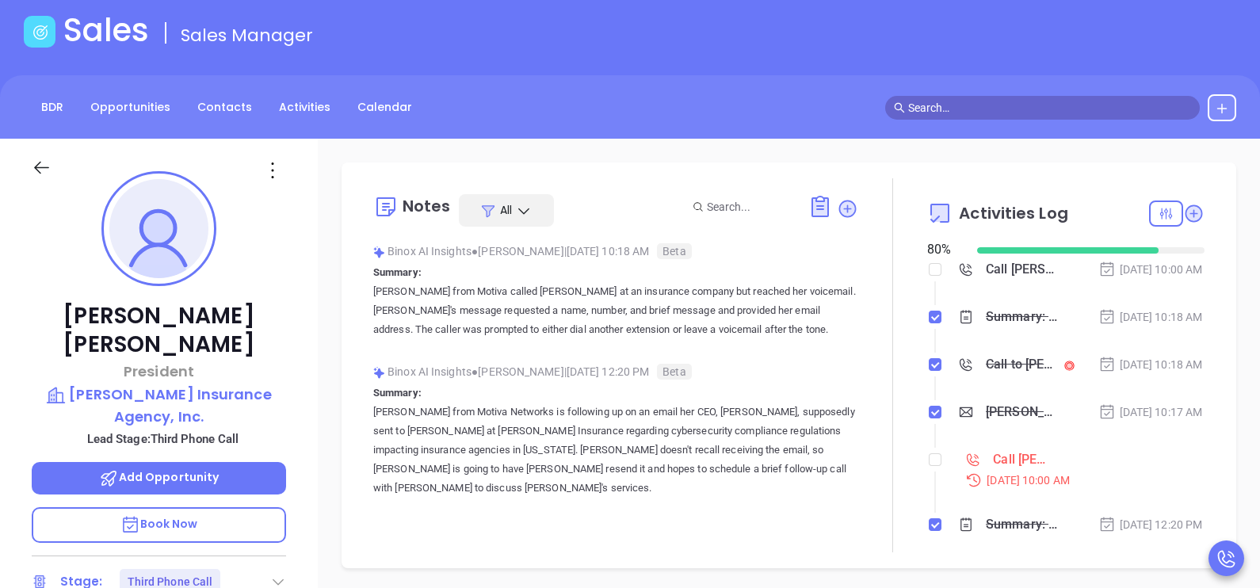
scroll to position [78, 0]
click at [929, 465] on input "checkbox" at bounding box center [935, 458] width 13 height 13
checkbox input "true"
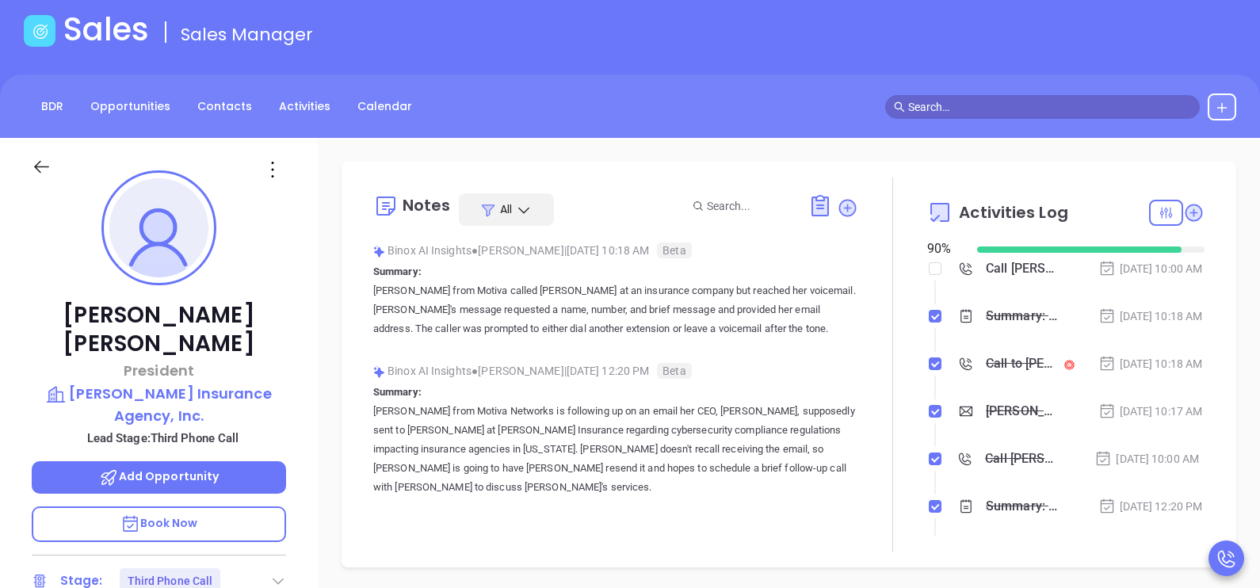
click at [52, 177] on div at bounding box center [56, 175] width 68 height 37
click at [41, 172] on icon at bounding box center [42, 167] width 20 height 20
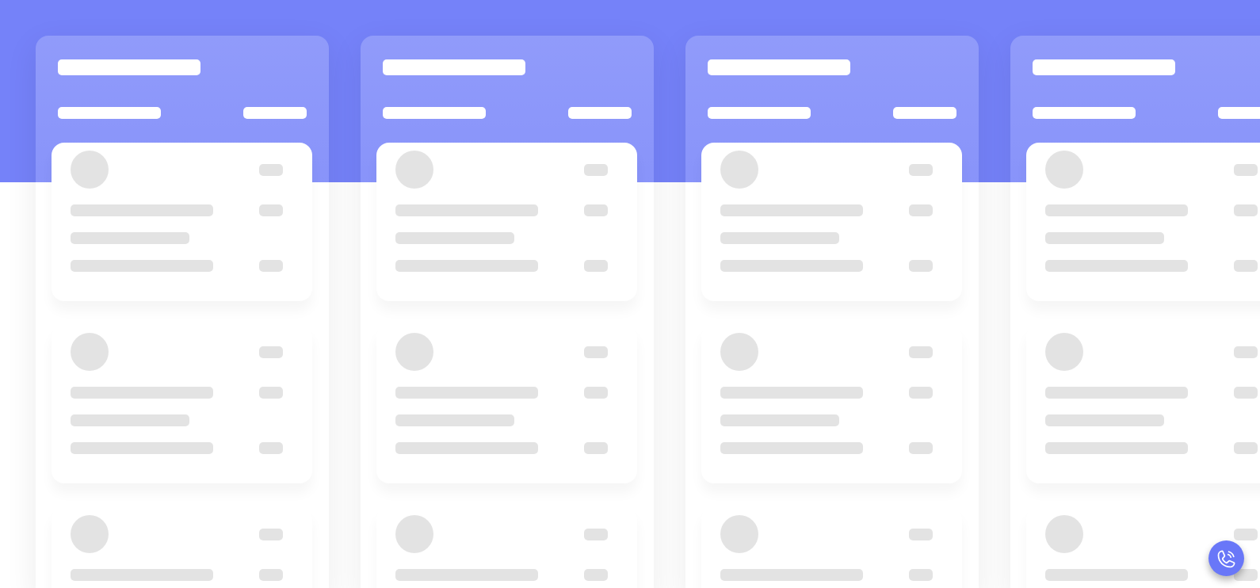
scroll to position [216, 0]
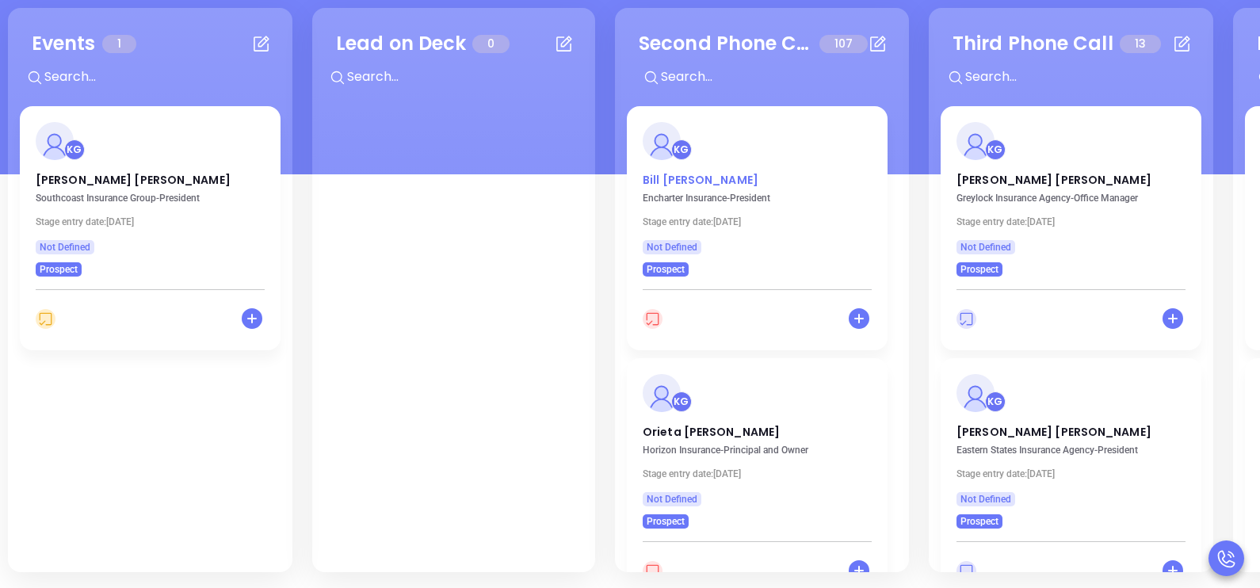
click at [674, 174] on p "Bill Dowd" at bounding box center [757, 176] width 229 height 8
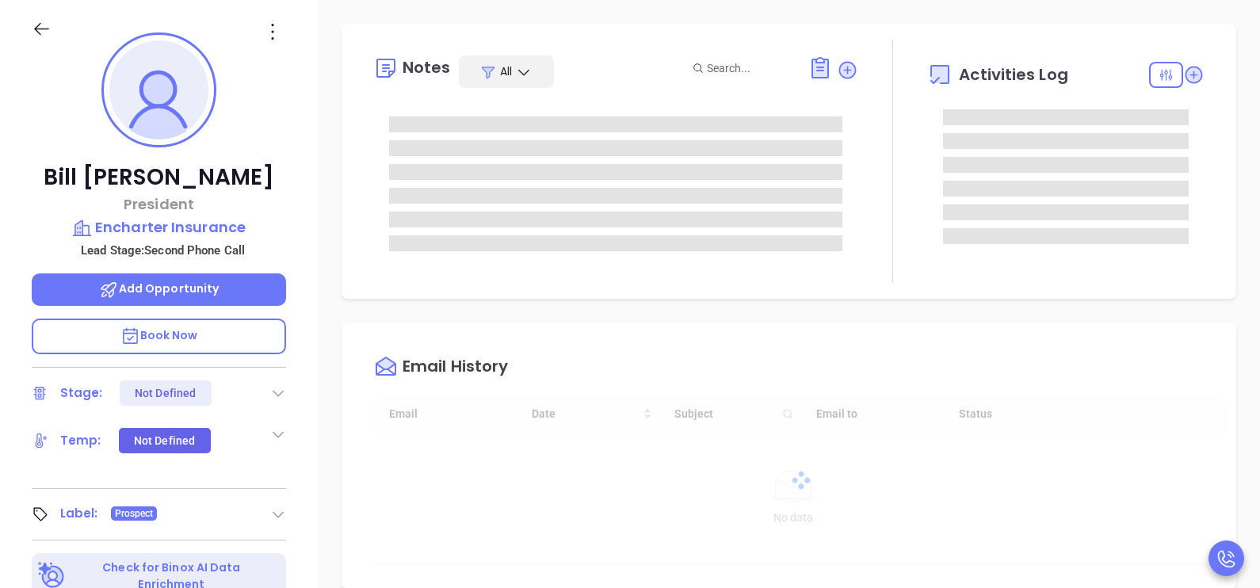
type input "[DATE]"
type input "[PERSON_NAME]"
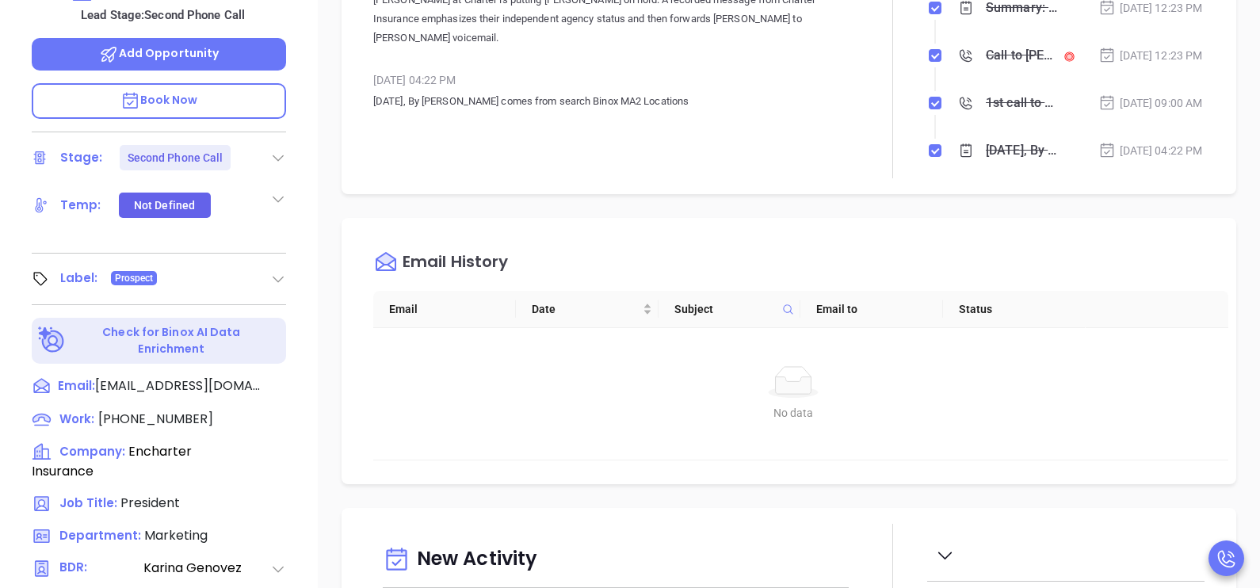
scroll to position [454, 0]
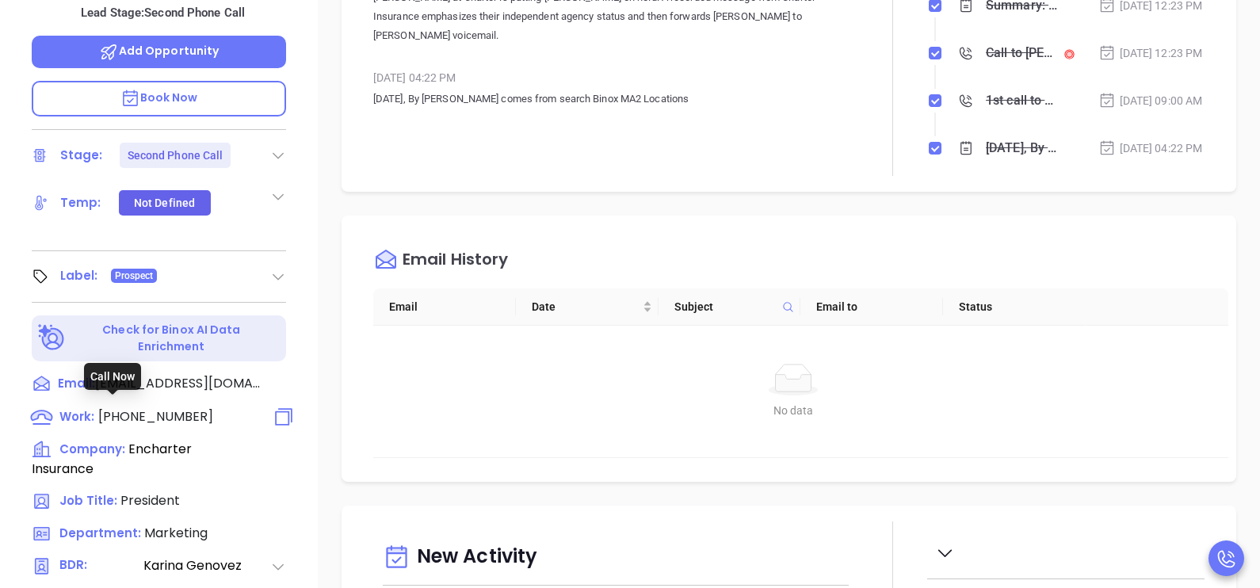
click at [170, 407] on span "(413) 549-4971" at bounding box center [155, 416] width 115 height 18
type input "(413) 549-4971"
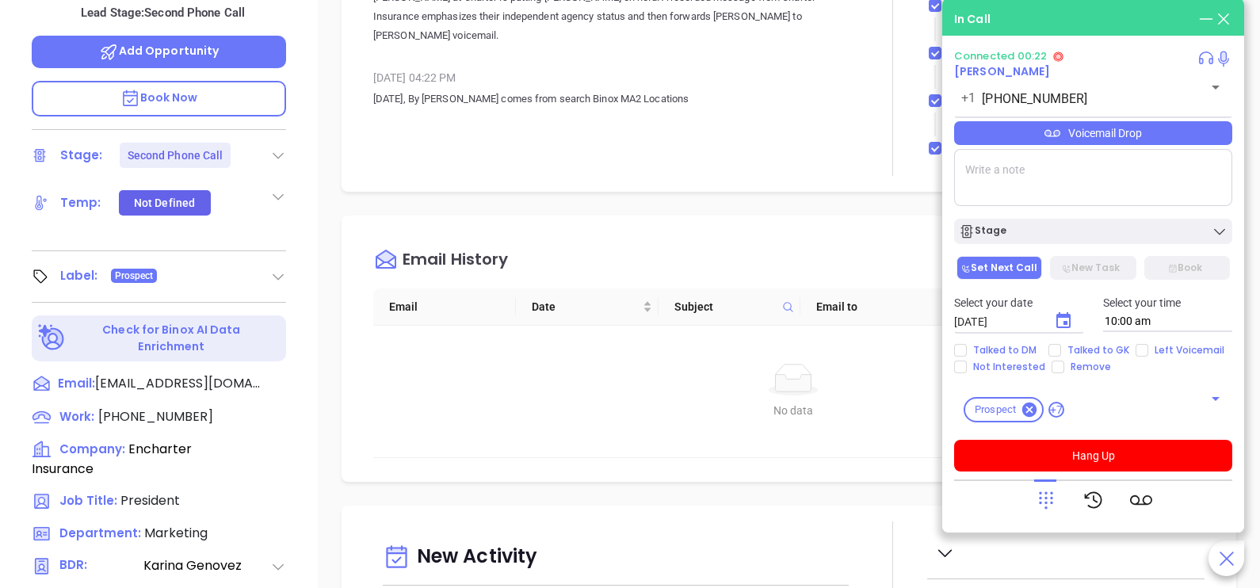
click at [510, 222] on div "Email History Email Date Subject Email to Status No data No data" at bounding box center [789, 349] width 895 height 266
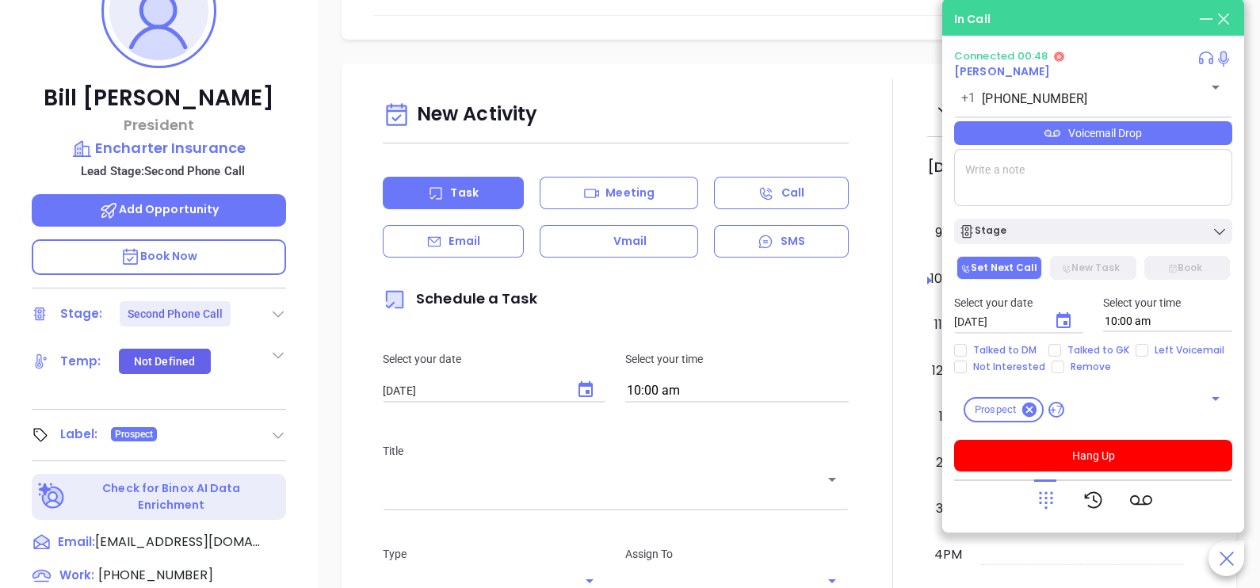
scroll to position [752, 0]
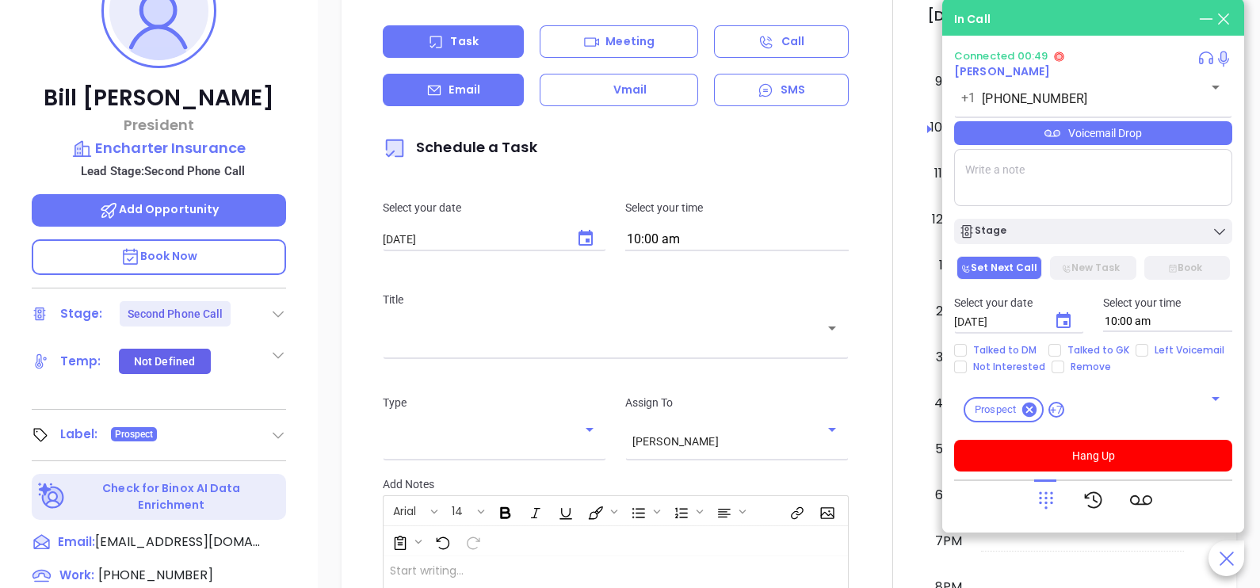
click at [483, 76] on div "Email" at bounding box center [453, 90] width 141 height 32
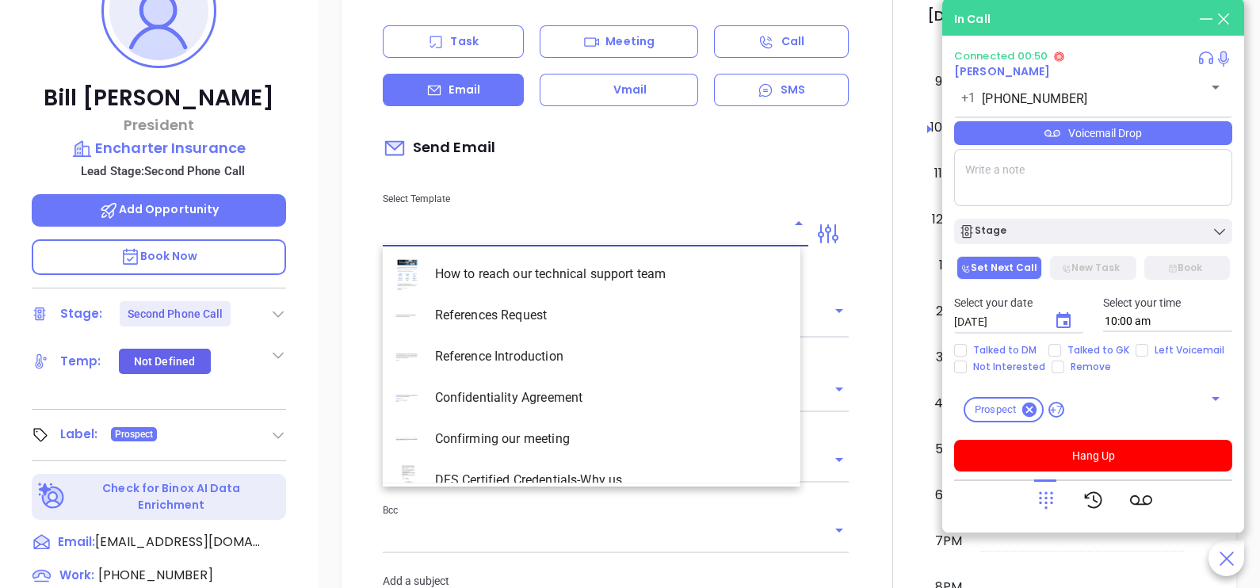
click at [530, 223] on input "text" at bounding box center [584, 234] width 402 height 23
type input "[PERSON_NAME]"
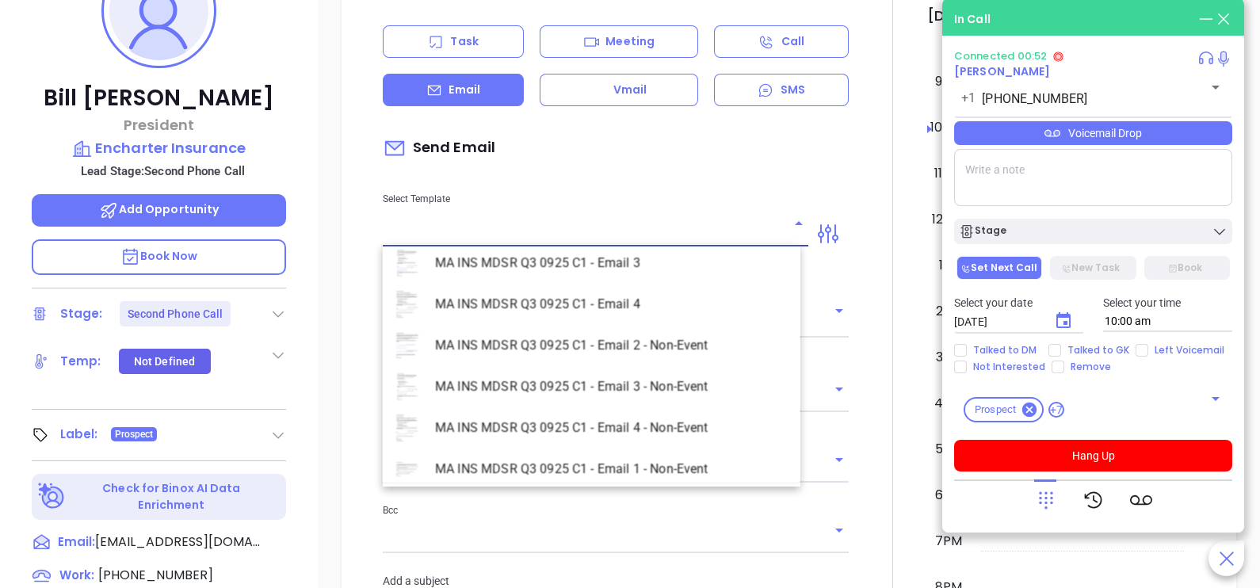
scroll to position [4596, 0]
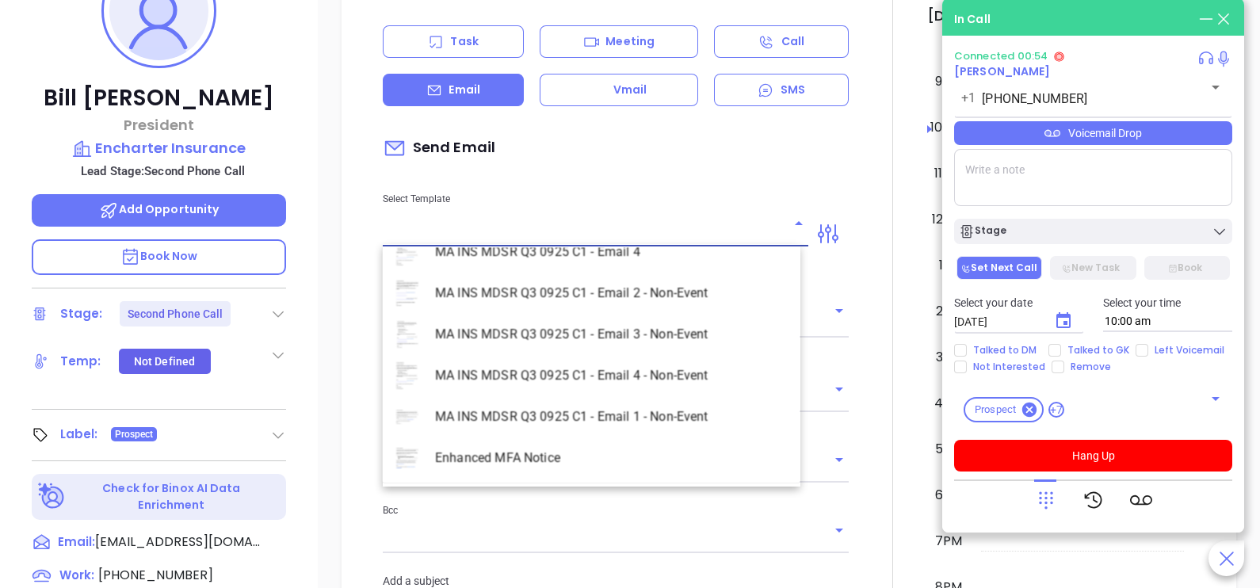
click at [629, 297] on li "MA INS MDSR Q3 0925 C1 - Email 2 - Non-Event" at bounding box center [592, 293] width 418 height 41
type input "MA INS MDSR Q3 0925 C1 - Email 2 - Non-Event"
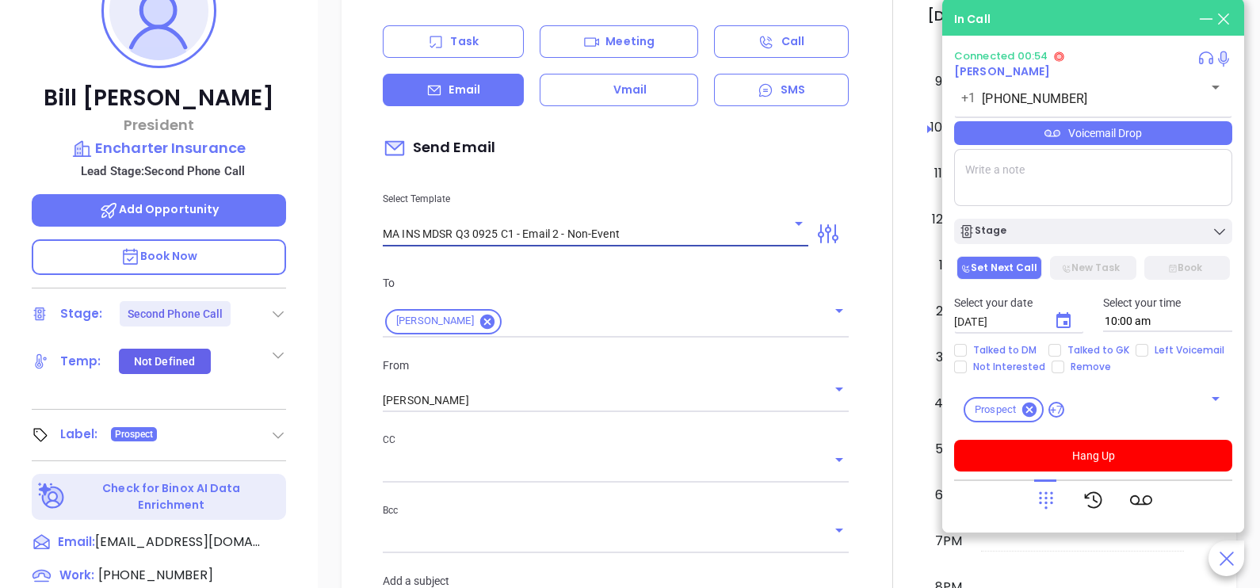
type input "Bill, here’s the MA compliance checklist we mentioned"
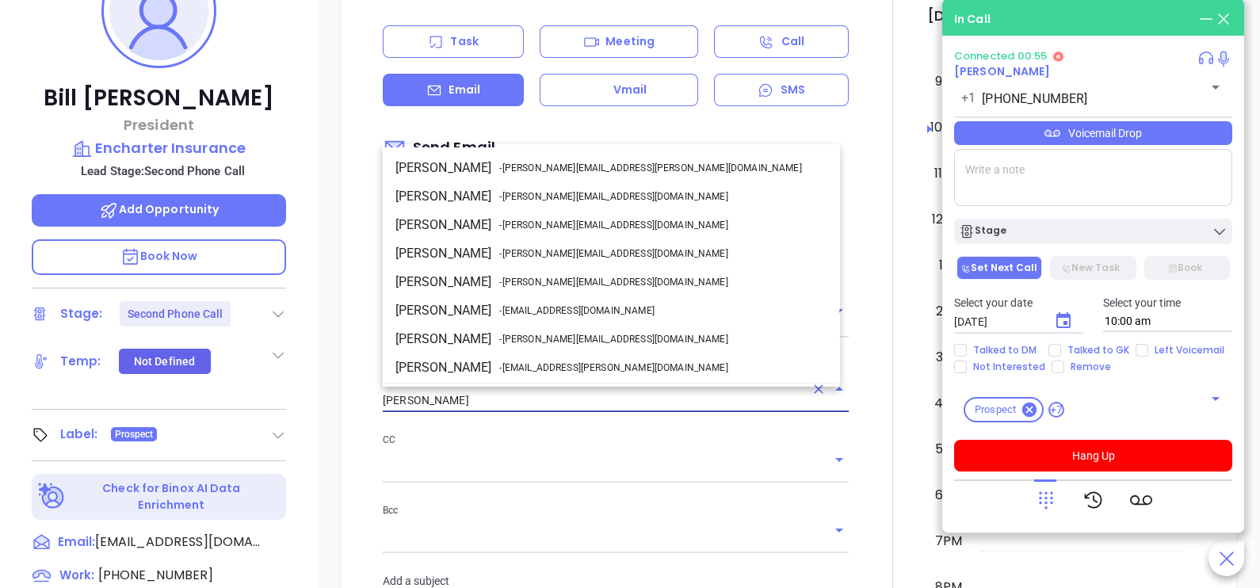
click at [545, 401] on input "[PERSON_NAME]" at bounding box center [594, 400] width 422 height 23
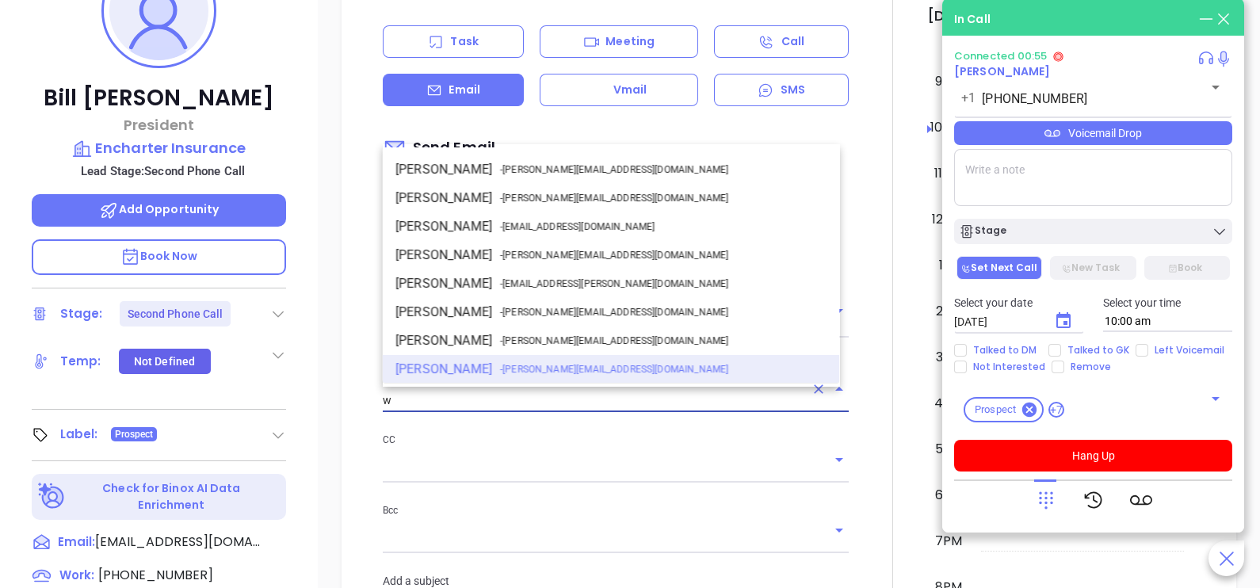
scroll to position [0, 0]
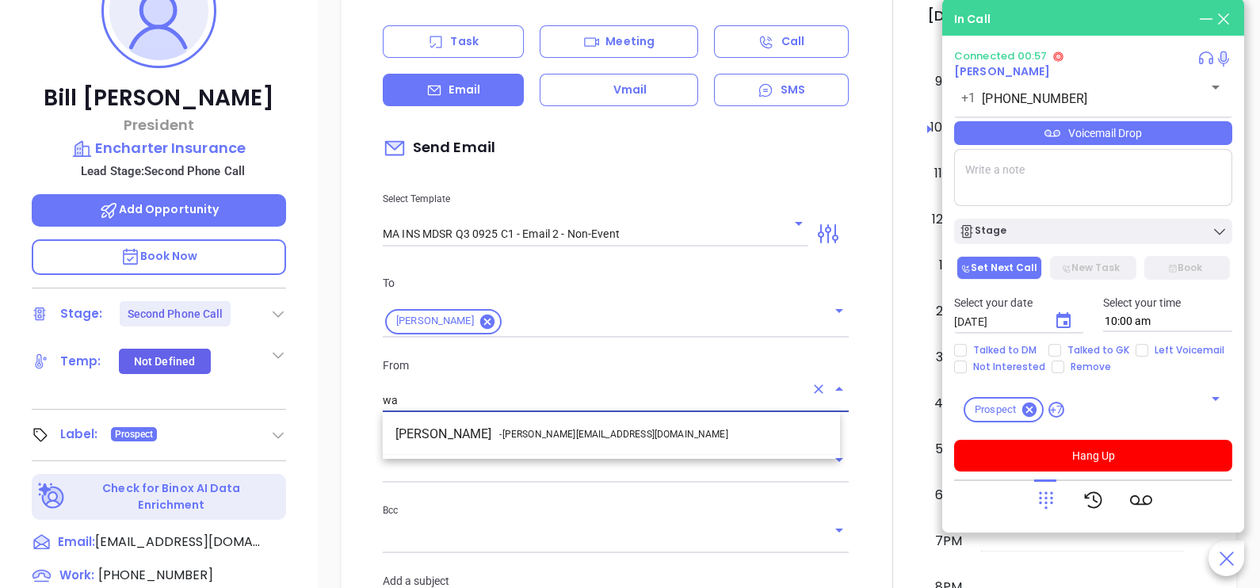
click at [563, 424] on li "Walter Contreras - walter@motiva.net" at bounding box center [611, 434] width 457 height 29
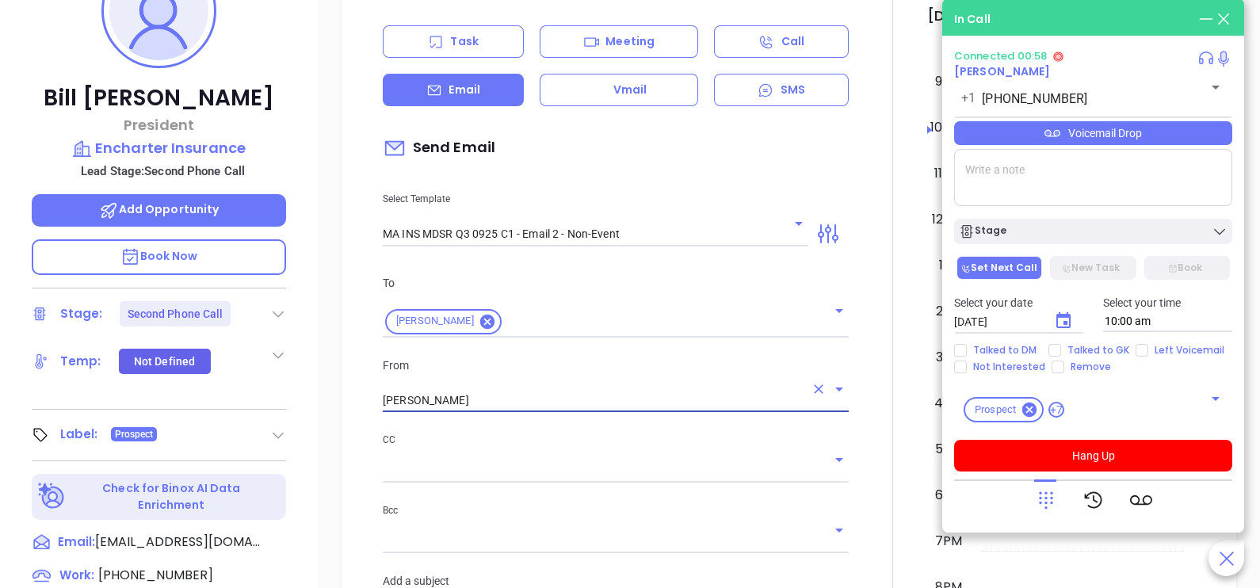
type input "Walter Contreras"
click at [864, 432] on div at bounding box center [892, 590] width 69 height 1324
click at [1177, 135] on div "Voicemail Drop" at bounding box center [1093, 133] width 278 height 24
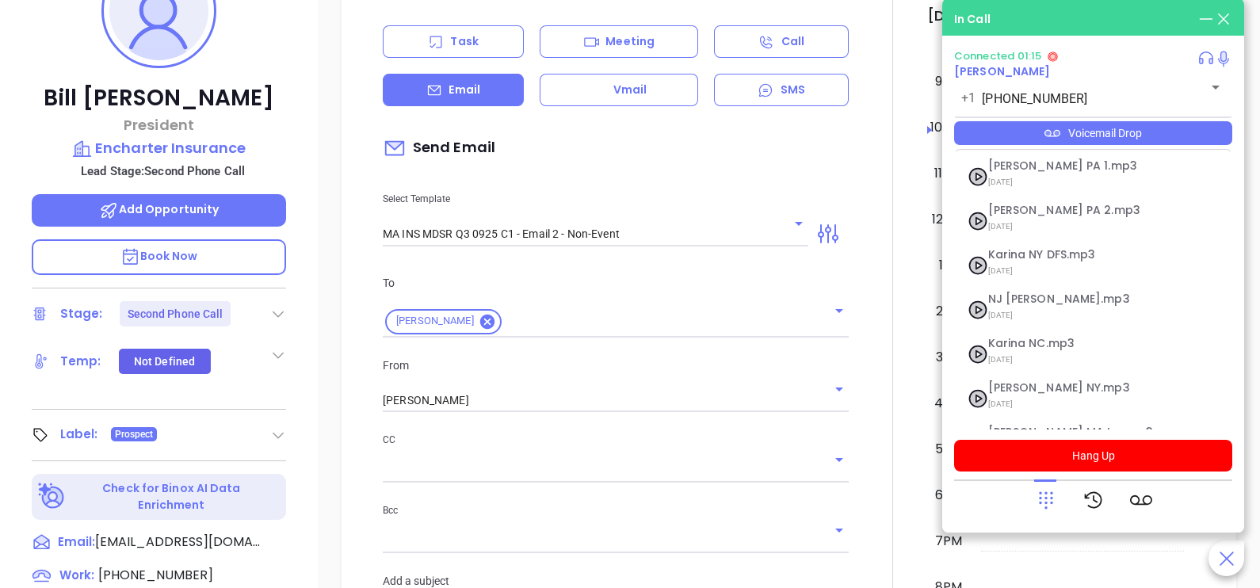
scroll to position [172, 0]
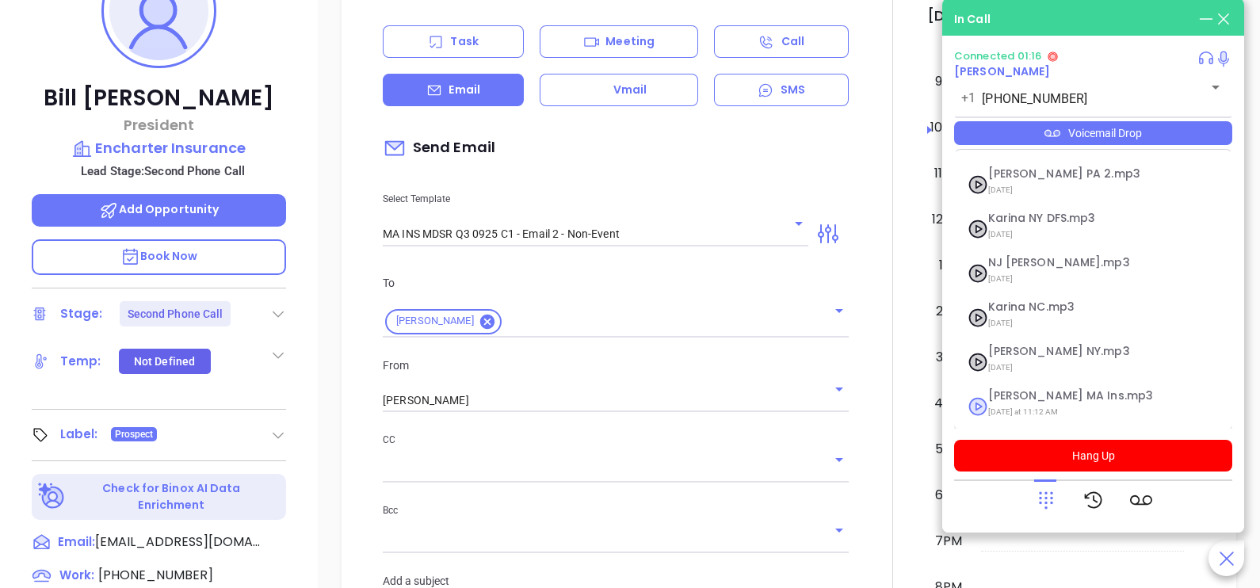
click at [1127, 411] on span "Last Monday at 11:12 AM" at bounding box center [1073, 412] width 171 height 21
checkbox input "true"
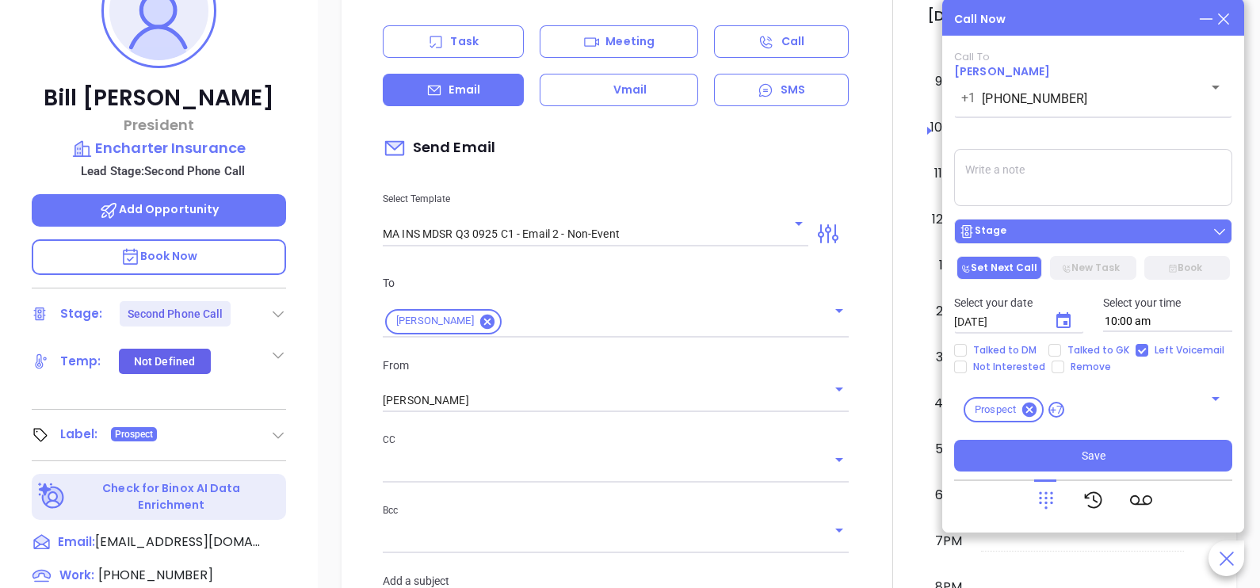
click at [1082, 238] on div "Stage" at bounding box center [1093, 231] width 269 height 16
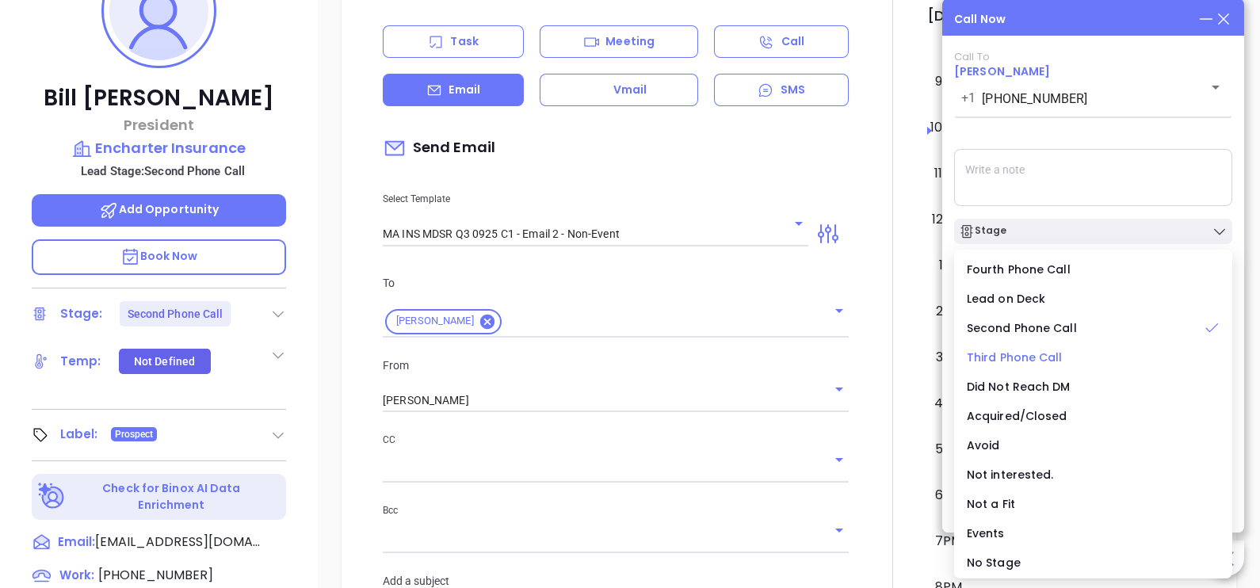
click at [1038, 356] on span "Third Phone Call" at bounding box center [1015, 357] width 96 height 16
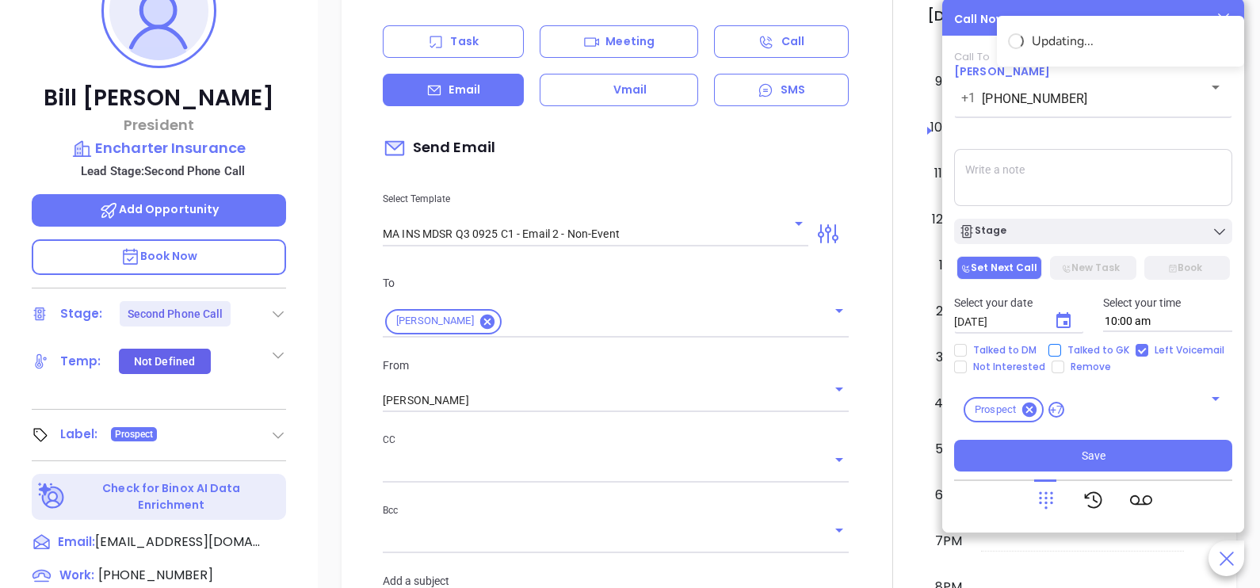
click at [1082, 344] on span "Talked to GK" at bounding box center [1098, 350] width 74 height 13
click at [1061, 344] on input "Talked to GK" at bounding box center [1054, 350] width 13 height 13
checkbox input "true"
click at [1069, 326] on icon "Choose date, selected date is Oct 4, 2025" at bounding box center [1063, 320] width 14 height 16
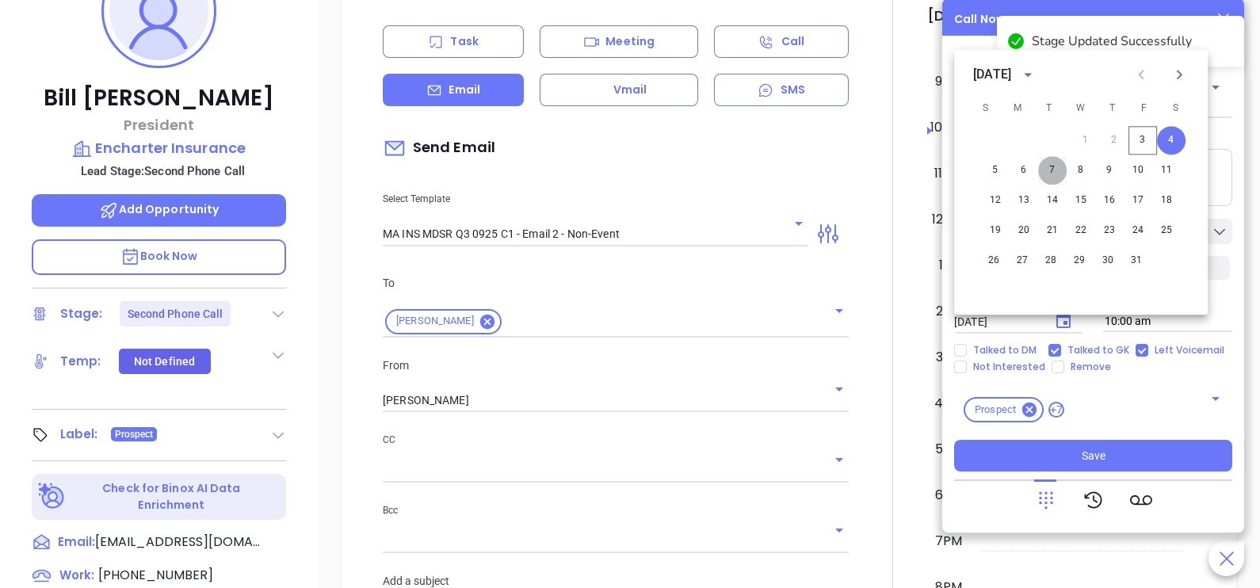
click at [1055, 178] on button "7" at bounding box center [1052, 170] width 29 height 29
type input "10/07/2025"
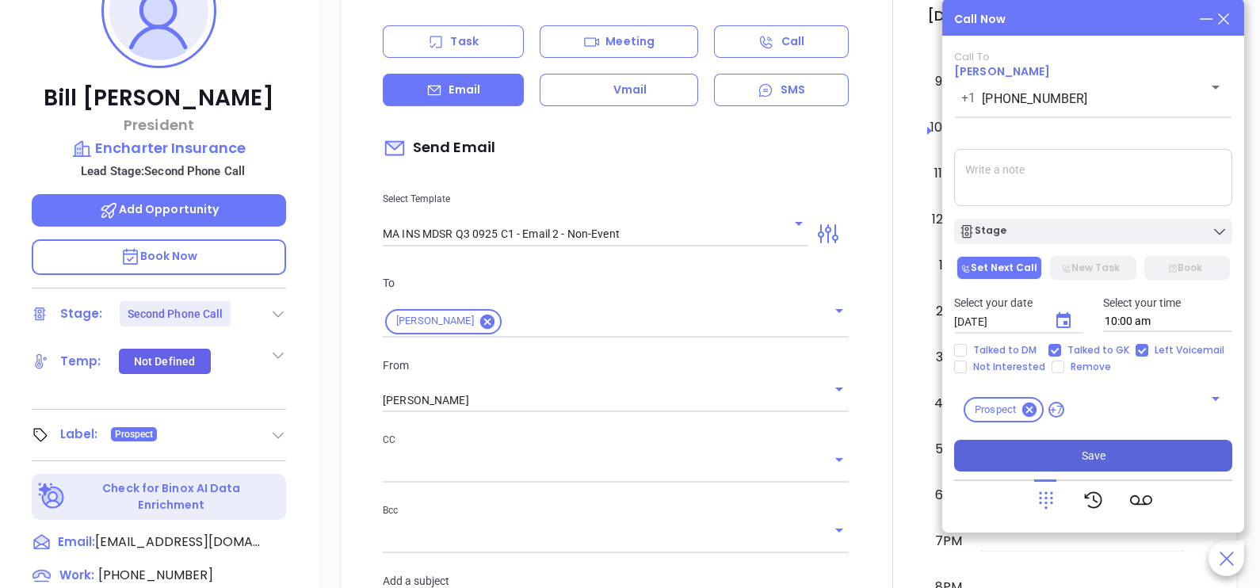
click at [1128, 460] on button "Save" at bounding box center [1093, 456] width 278 height 32
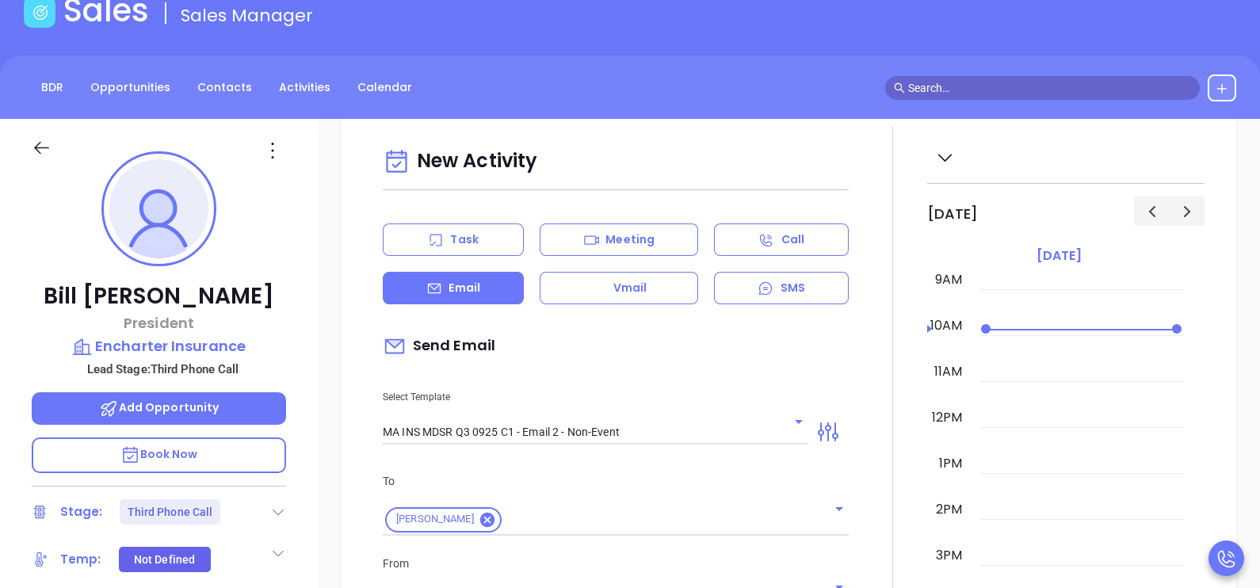
scroll to position [0, 0]
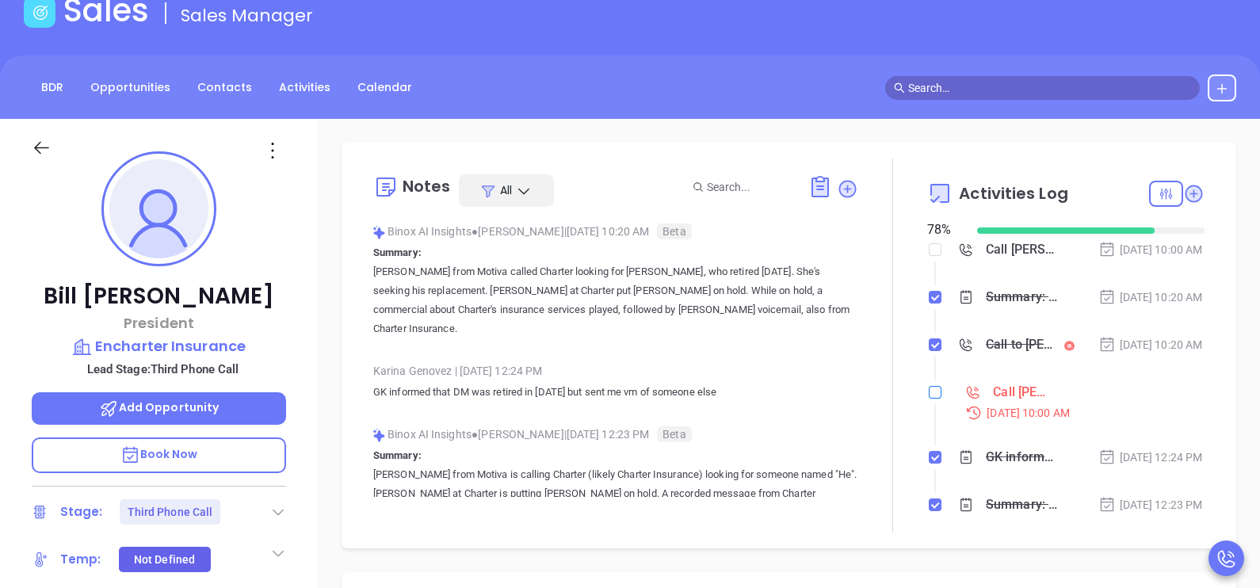
click at [929, 399] on input "checkbox" at bounding box center [935, 392] width 13 height 13
checkbox input "true"
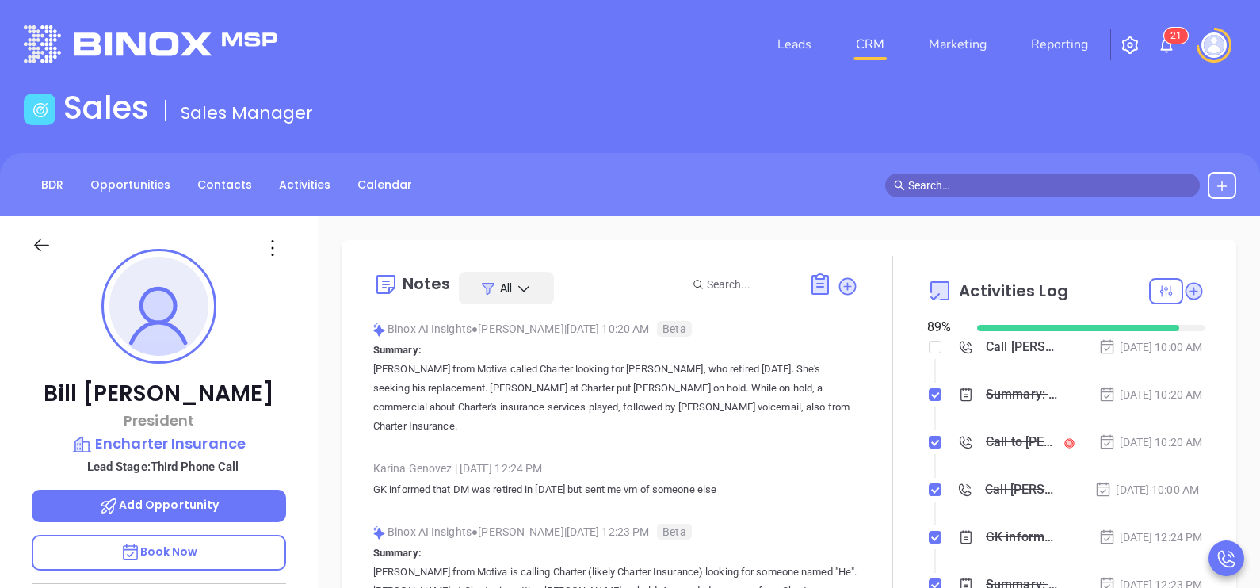
click at [48, 242] on icon at bounding box center [42, 245] width 20 height 20
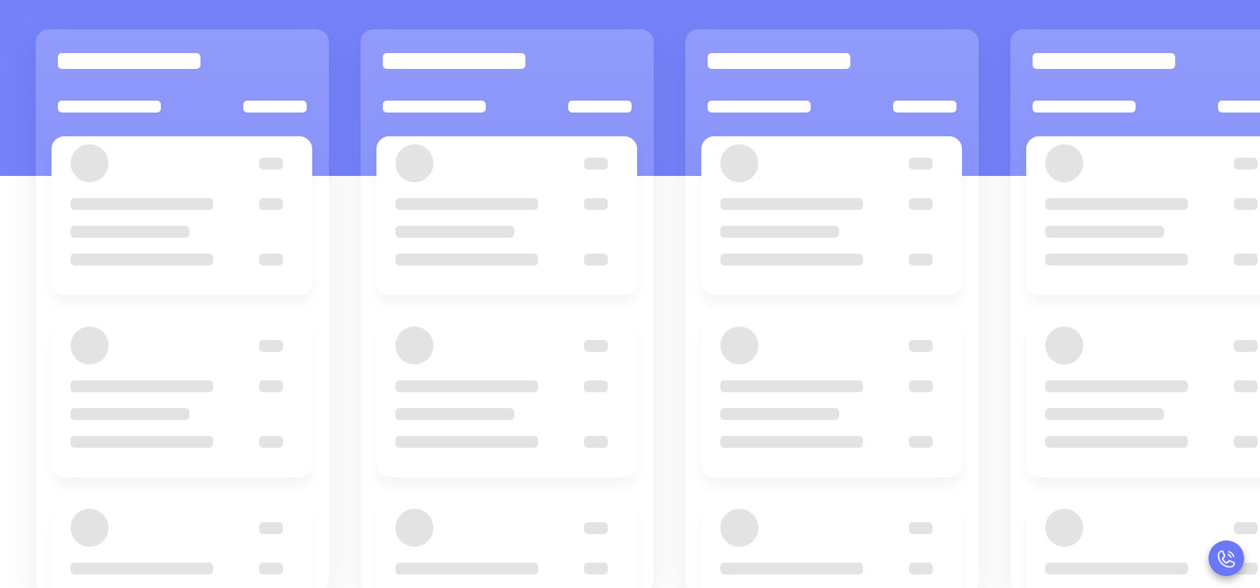
scroll to position [216, 0]
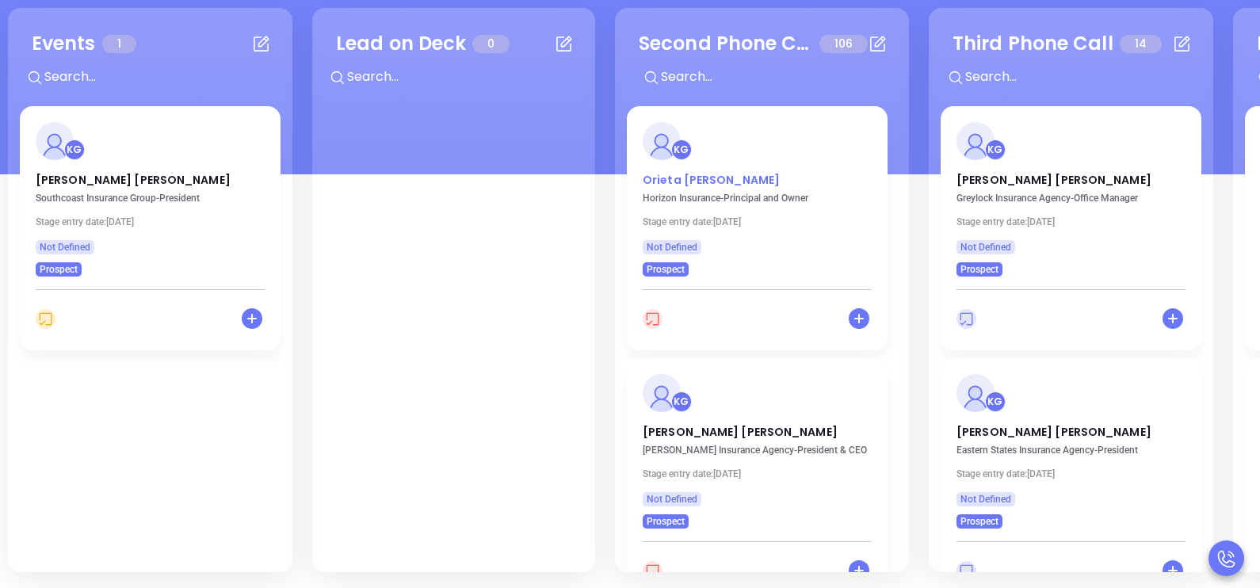
click at [693, 173] on p "Orieta Kristo" at bounding box center [757, 176] width 229 height 8
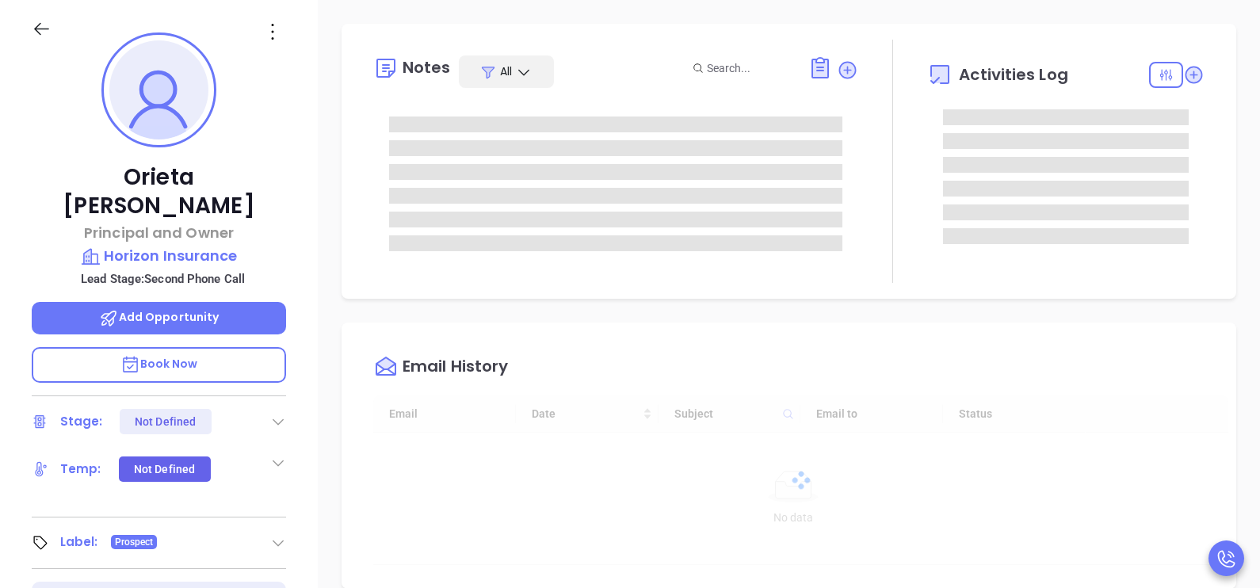
type input "[DATE]"
type input "[PERSON_NAME]"
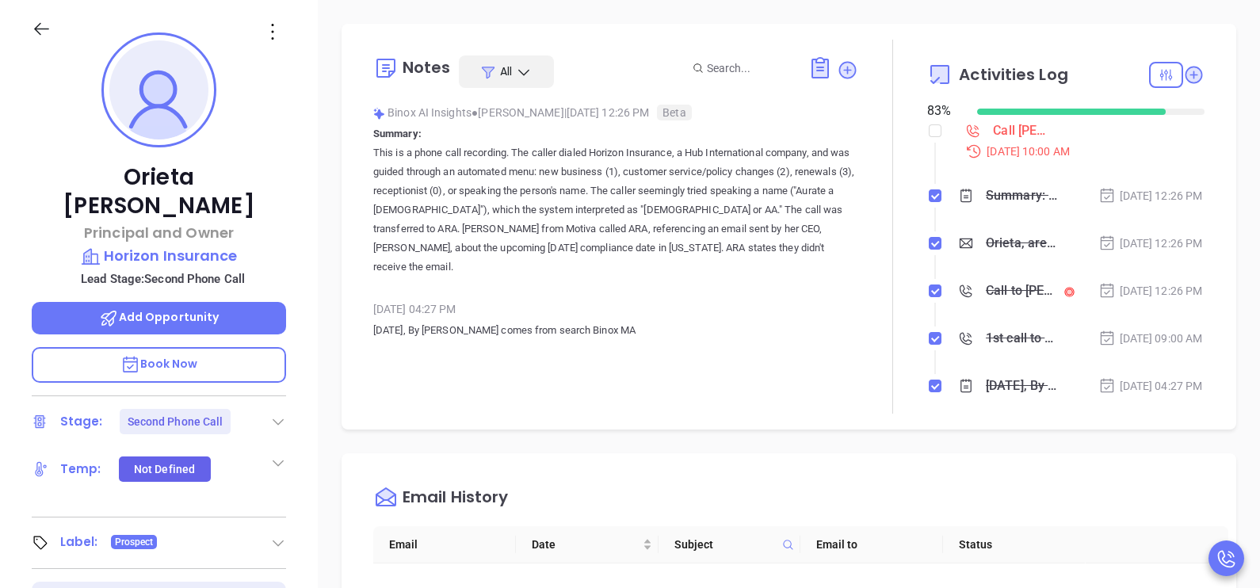
click at [295, 197] on div "Orieta Kristo Principal and Owner Horizon Insurance Lead Stage: Second Phone Ca…" at bounding box center [159, 367] width 318 height 735
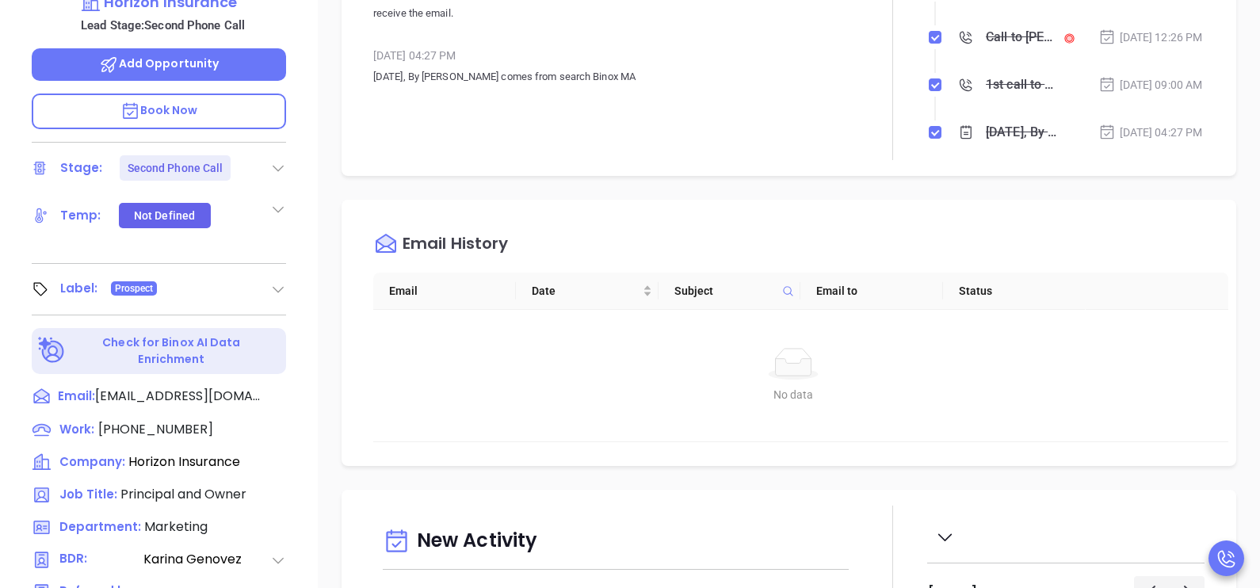
scroll to position [533, 0]
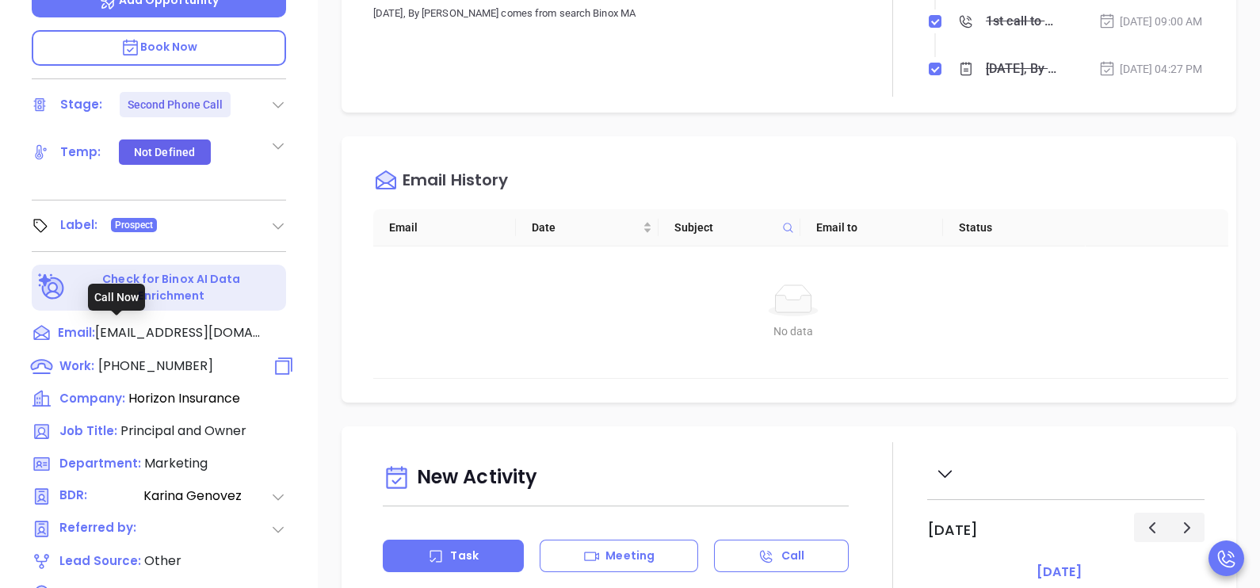
click at [163, 357] on span "(508) 755-3555" at bounding box center [155, 366] width 115 height 18
type input "(508) 755-3555"
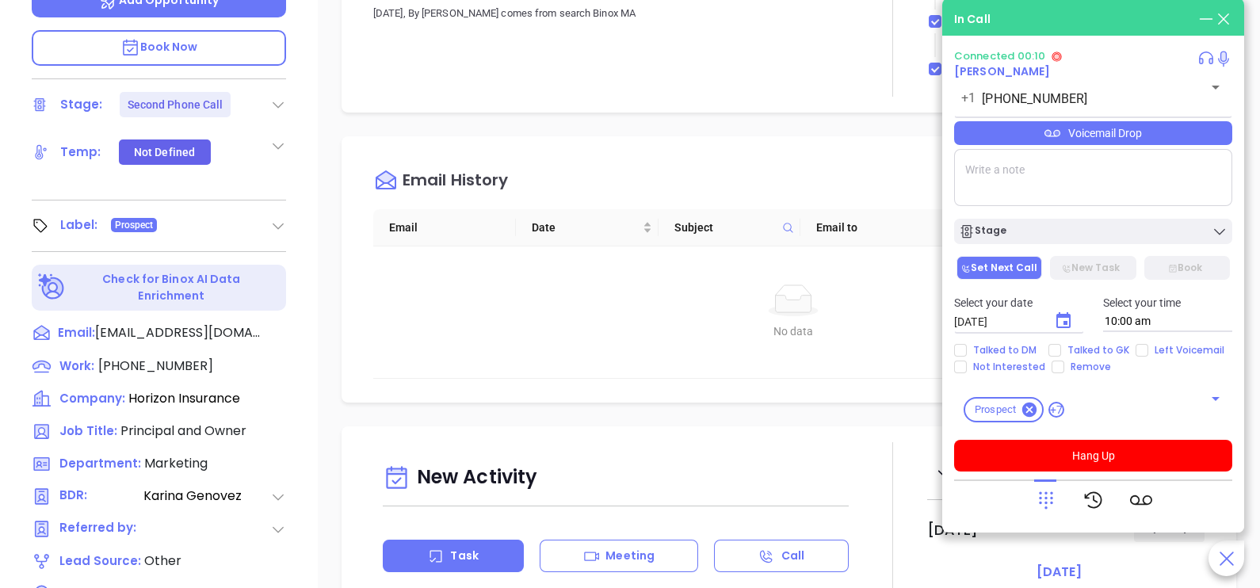
click at [1048, 490] on icon at bounding box center [1046, 500] width 22 height 22
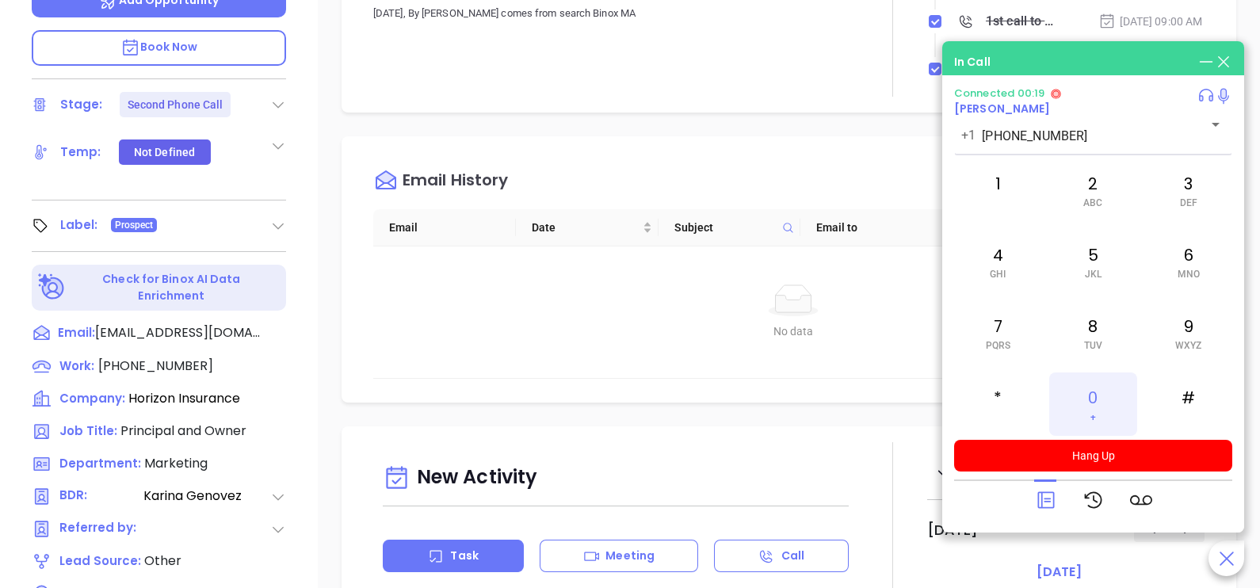
click at [1097, 389] on div "0 +" at bounding box center [1092, 403] width 87 height 63
click at [1044, 498] on icon at bounding box center [1046, 500] width 22 height 22
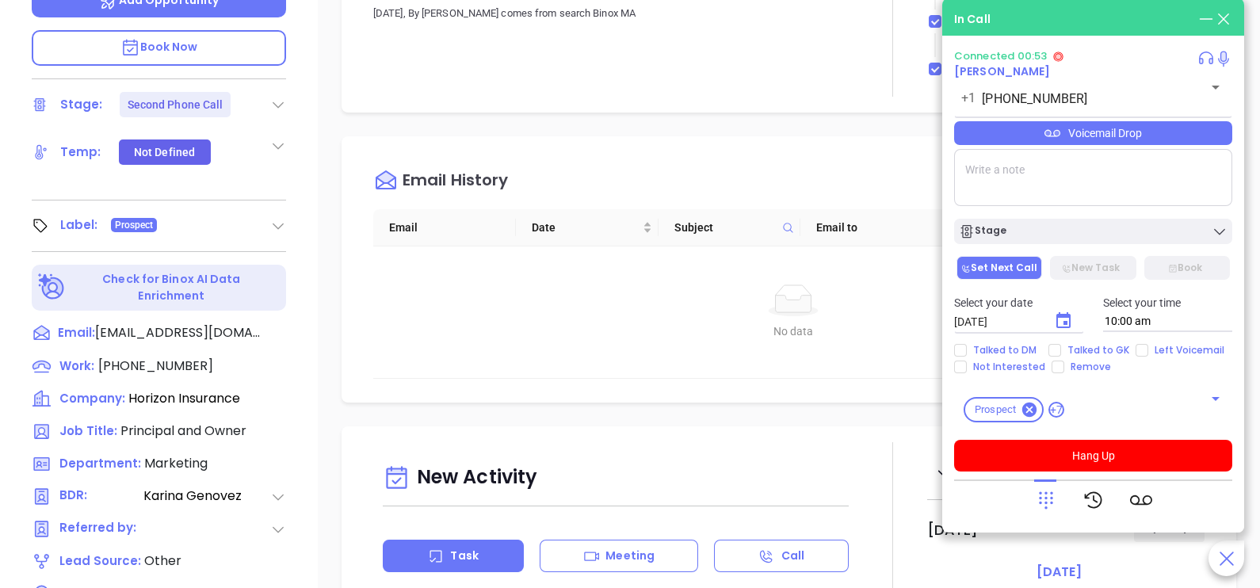
click at [1116, 141] on div "Voicemail Drop" at bounding box center [1093, 133] width 278 height 24
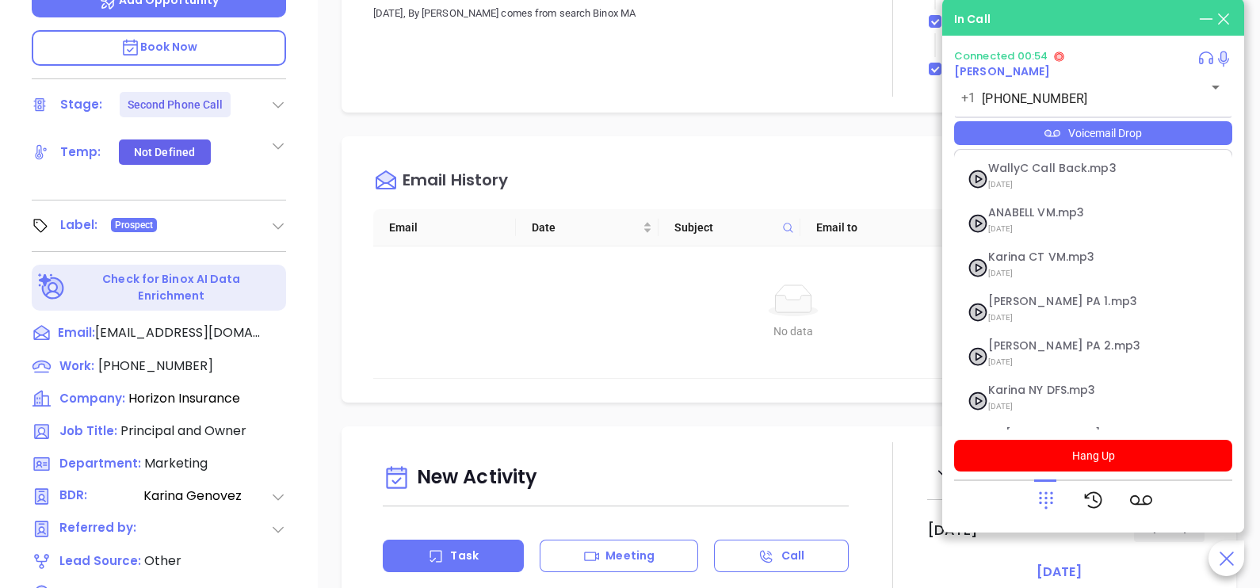
scroll to position [172, 0]
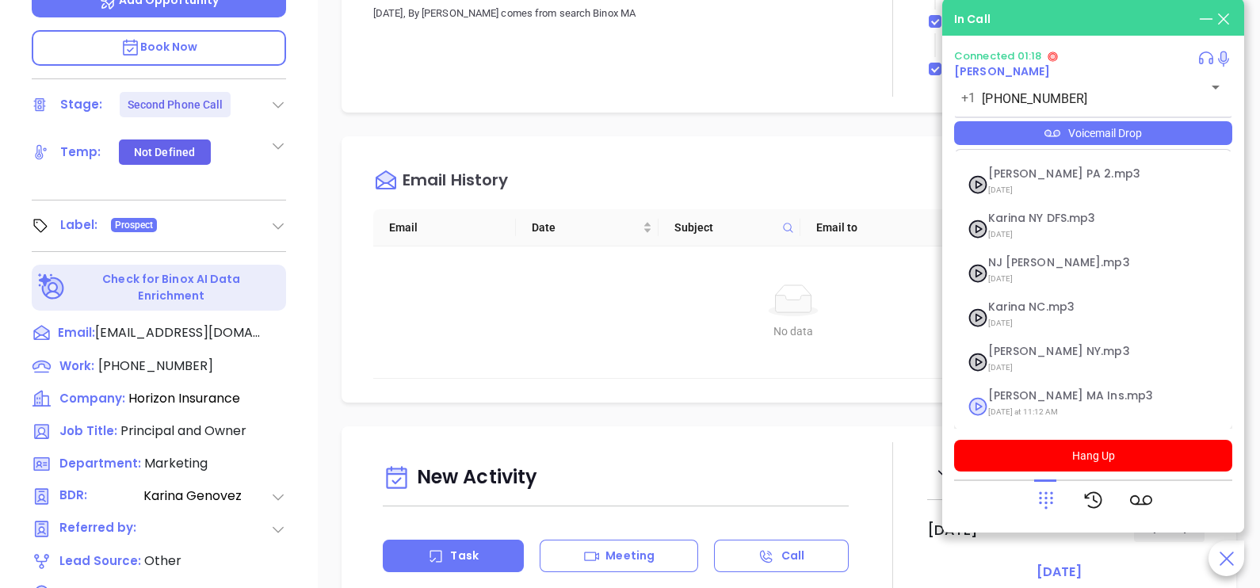
click at [1044, 402] on span "Last Monday at 11:12 AM" at bounding box center [1073, 412] width 171 height 21
checkbox input "true"
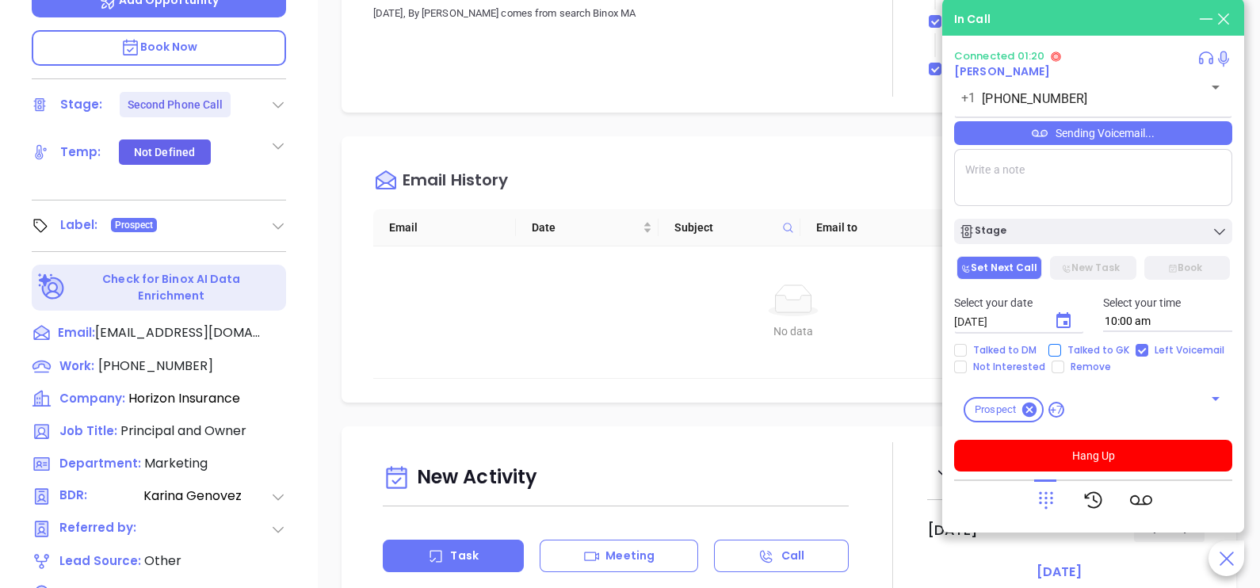
click at [1080, 344] on span "Talked to GK" at bounding box center [1098, 350] width 74 height 13
click at [1061, 344] on input "Talked to GK" at bounding box center [1054, 350] width 13 height 13
checkbox input "true"
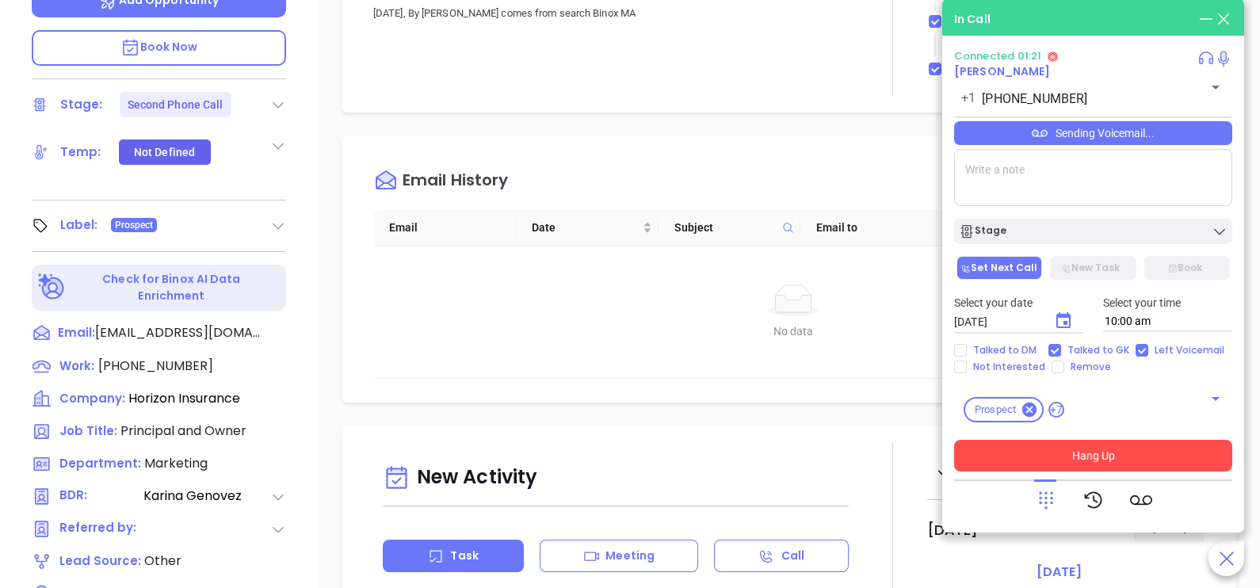
click at [1121, 457] on button "Hang Up" at bounding box center [1093, 456] width 278 height 32
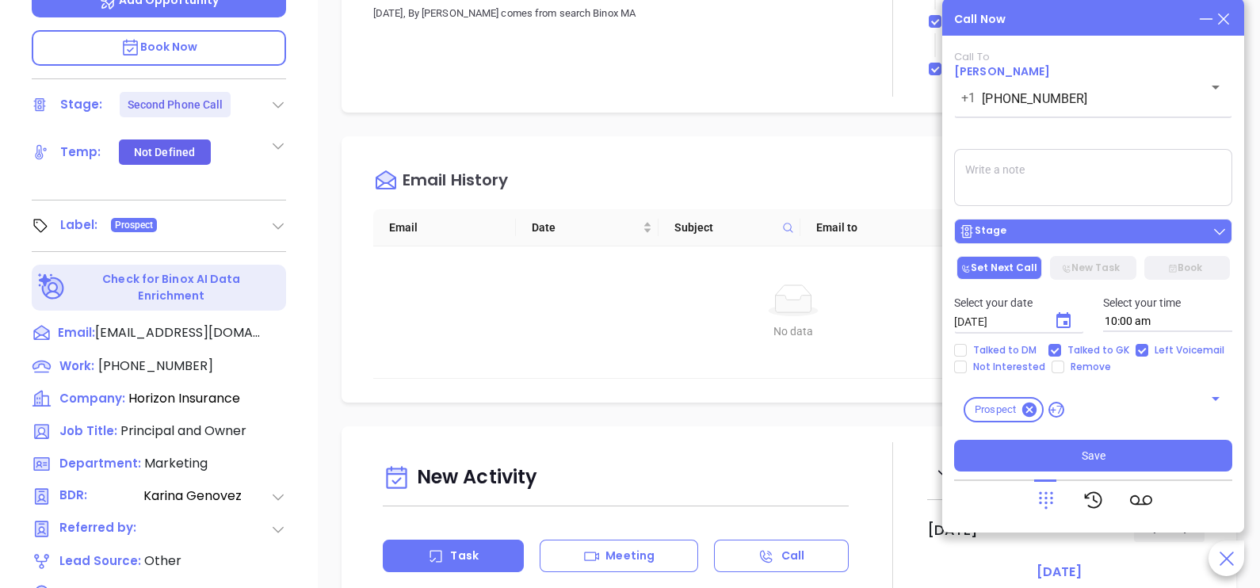
click at [1112, 236] on div "Stage" at bounding box center [1093, 231] width 269 height 16
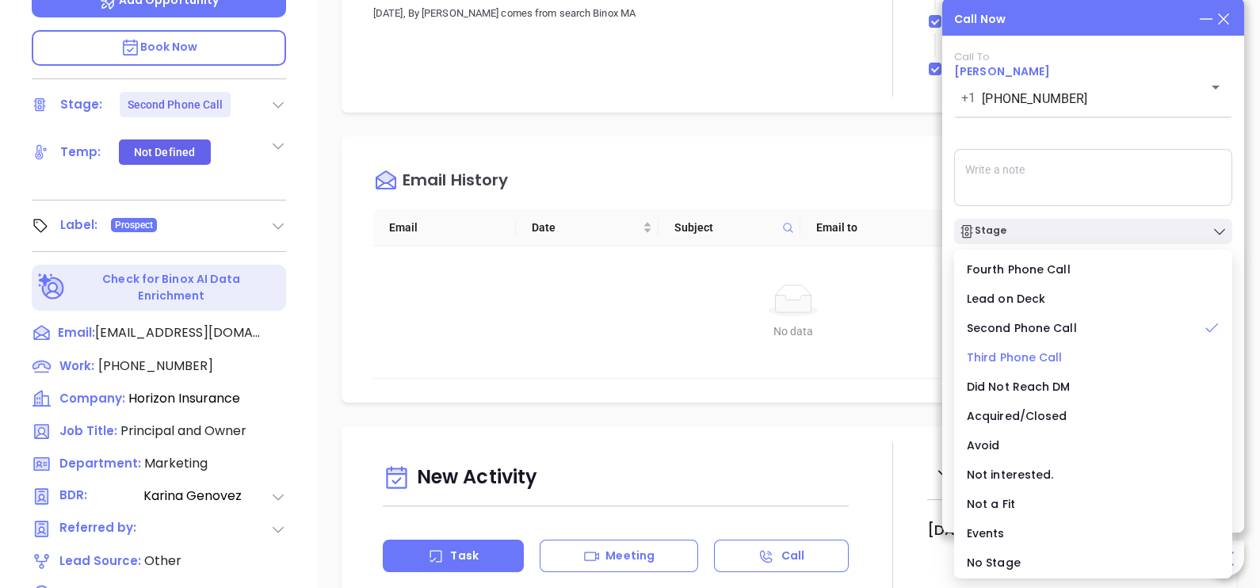
click at [1026, 356] on span "Third Phone Call" at bounding box center [1015, 357] width 96 height 16
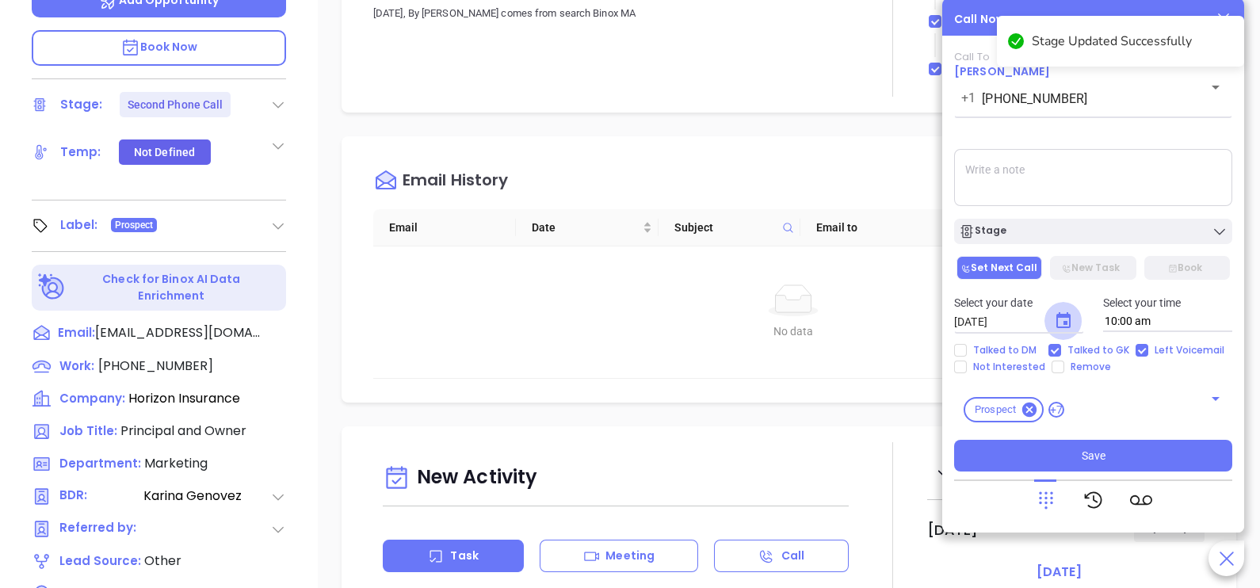
click at [1052, 324] on button "Choose date, selected date is Oct 4, 2025" at bounding box center [1063, 321] width 38 height 38
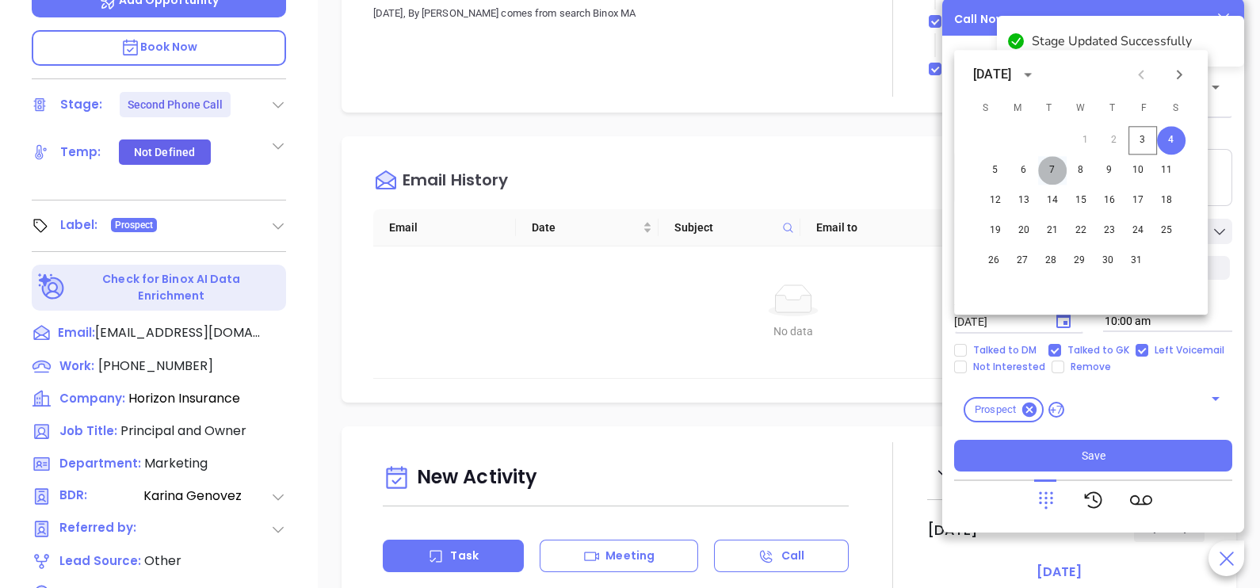
click at [1053, 174] on button "7" at bounding box center [1052, 170] width 29 height 29
type input "10/07/2025"
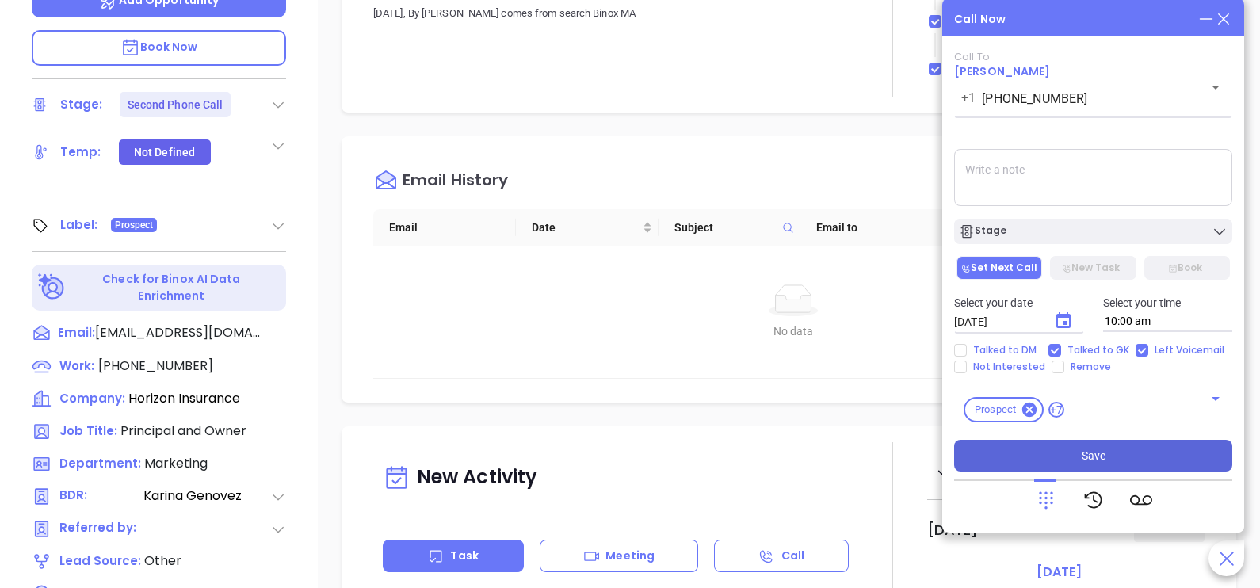
click at [1122, 458] on button "Save" at bounding box center [1093, 456] width 278 height 32
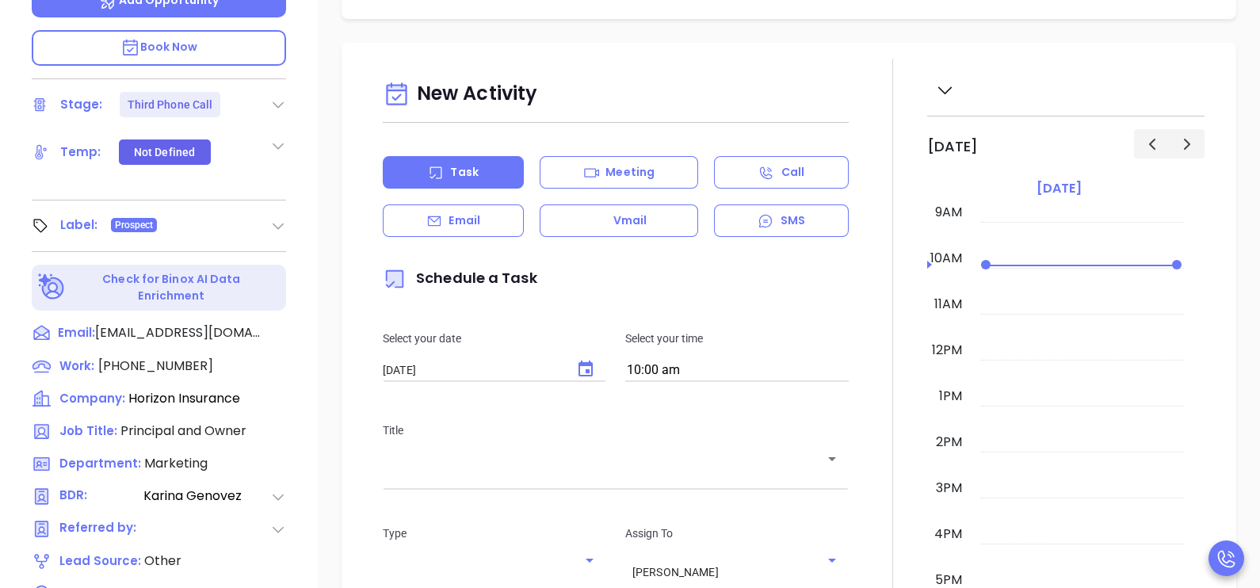
scroll to position [514, 0]
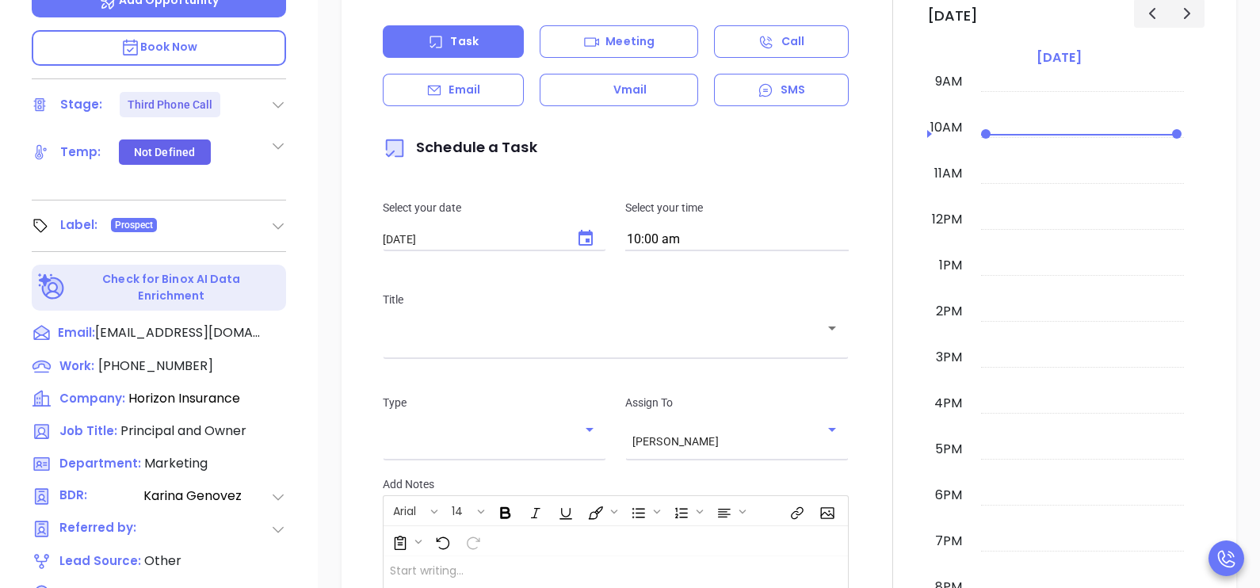
click at [462, 93] on p "Email" at bounding box center [464, 90] width 32 height 17
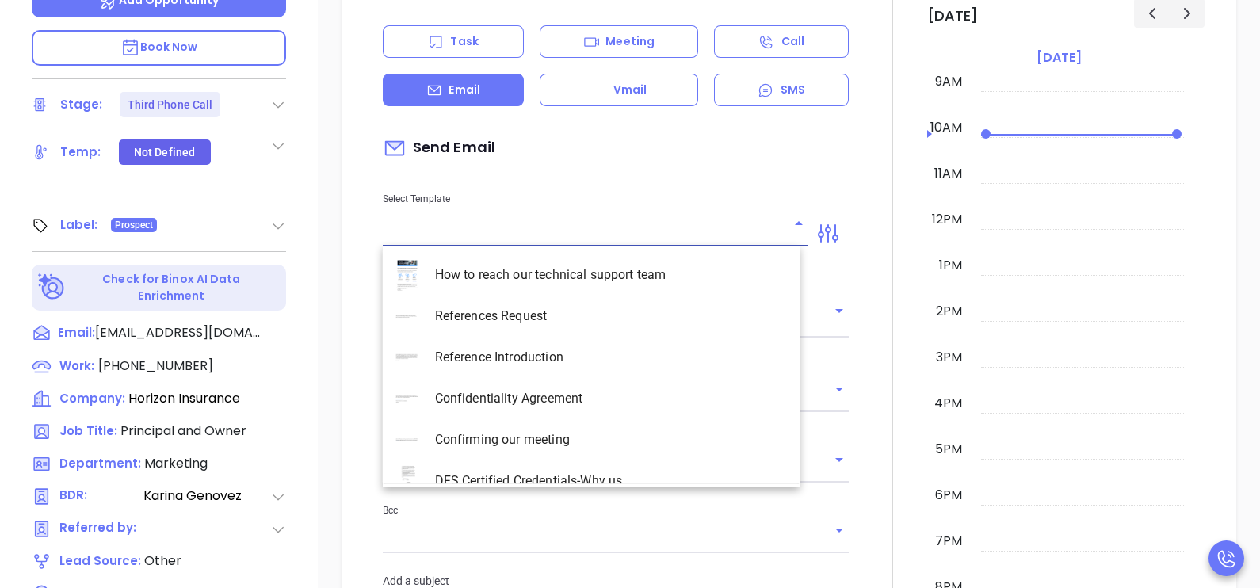
type input "[PERSON_NAME]"
click at [523, 242] on input "text" at bounding box center [584, 234] width 402 height 23
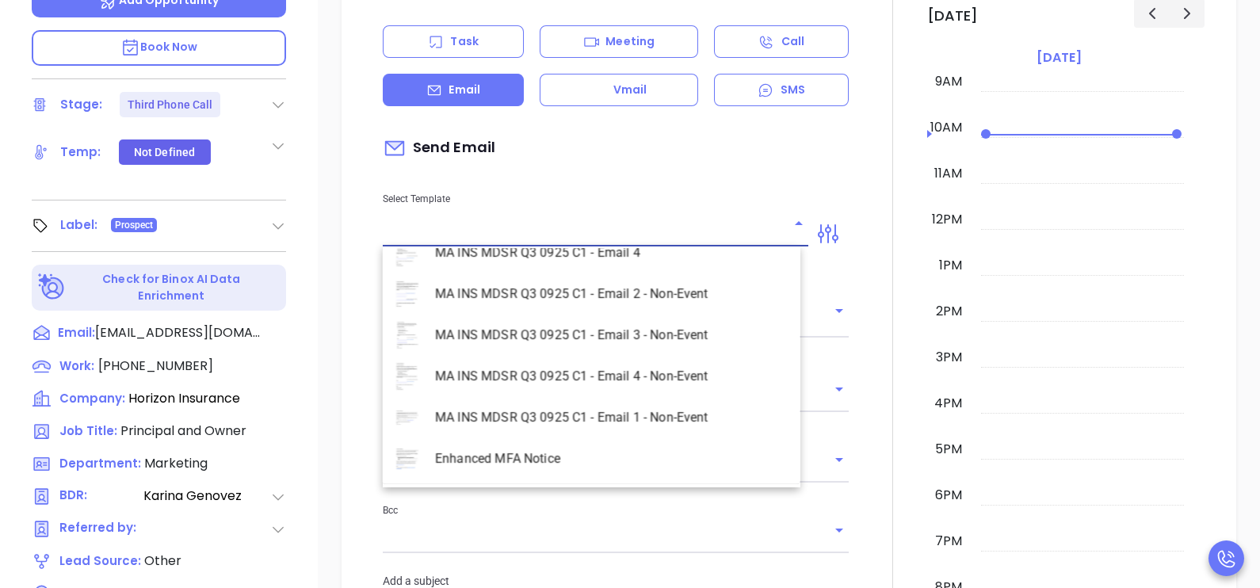
click at [620, 293] on li "MA INS MDSR Q3 0925 C1 - Email 2 - Non-Event" at bounding box center [592, 293] width 418 height 41
type input "MA INS MDSR Q3 0925 C1 - Email 2 - Non-Event"
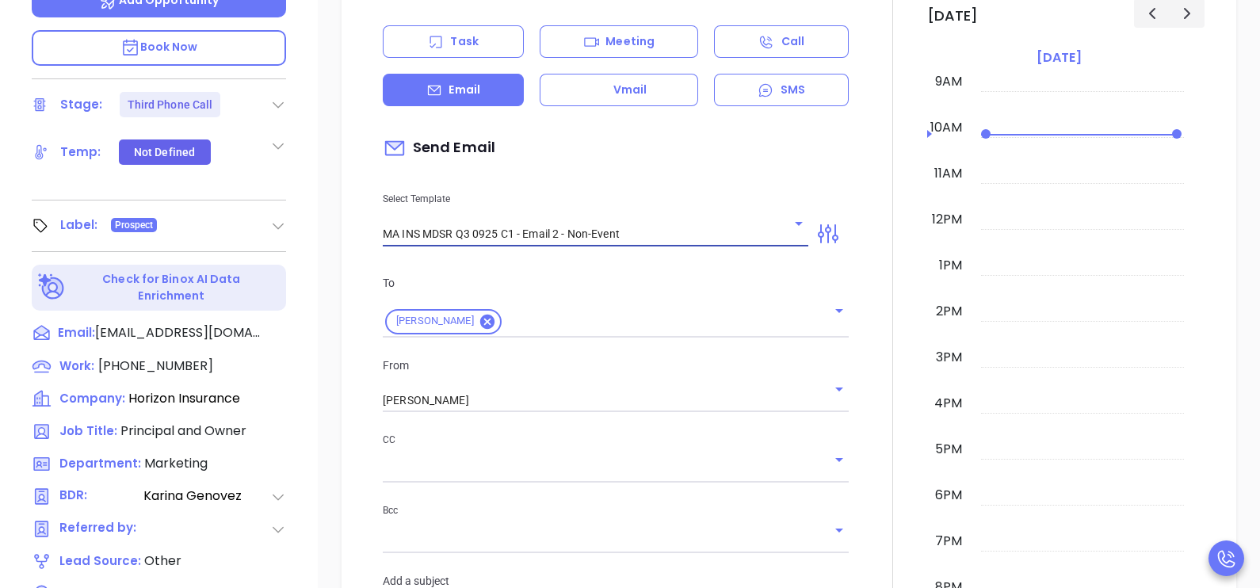
type input "Orieta, here’s the MA compliance checklist we mentioned"
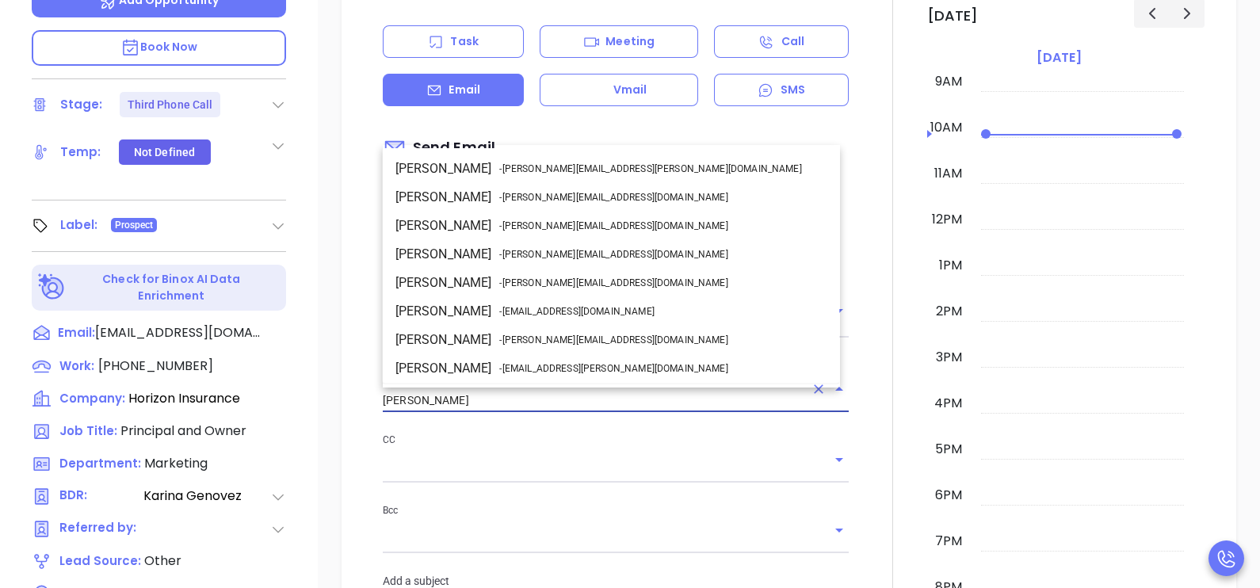
scroll to position [84, 0]
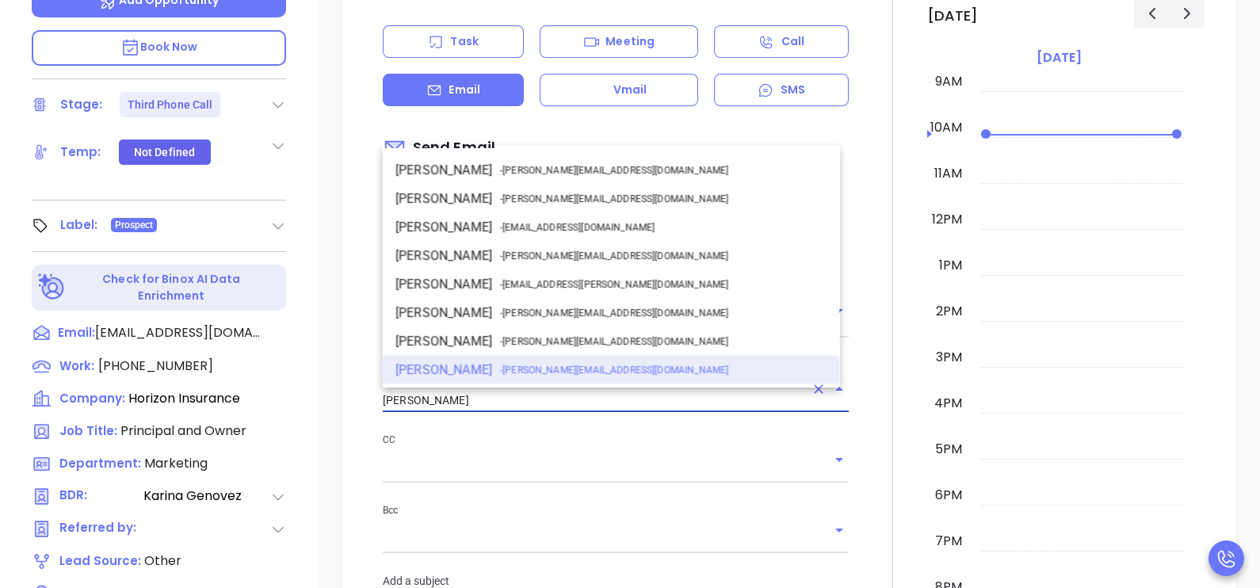
click at [492, 401] on input "[PERSON_NAME]" at bounding box center [594, 400] width 422 height 23
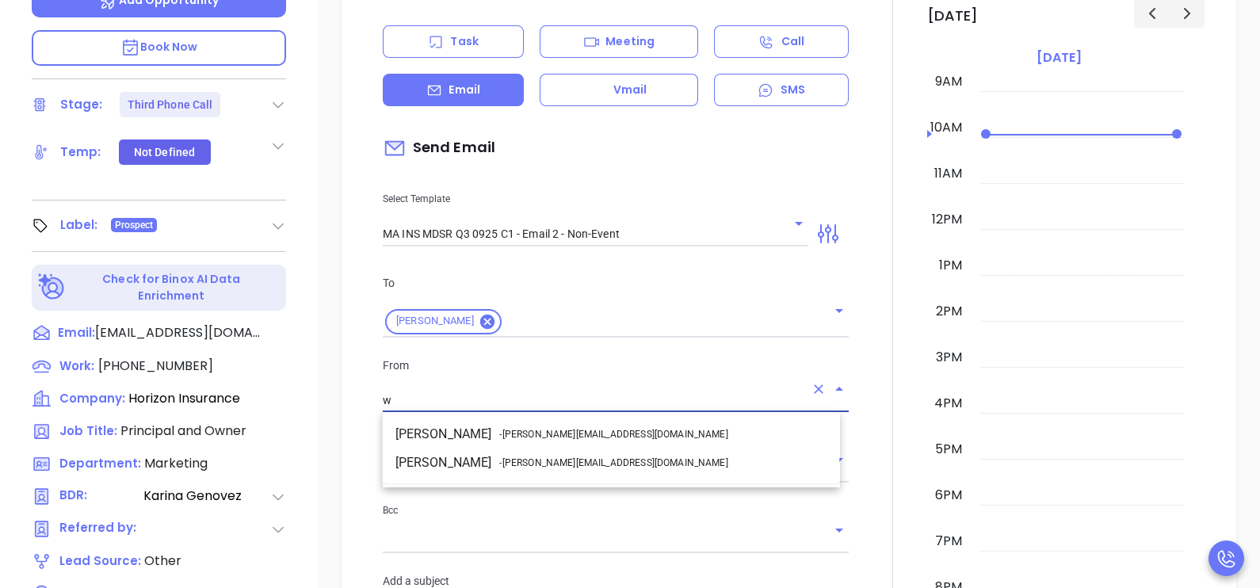
scroll to position [0, 0]
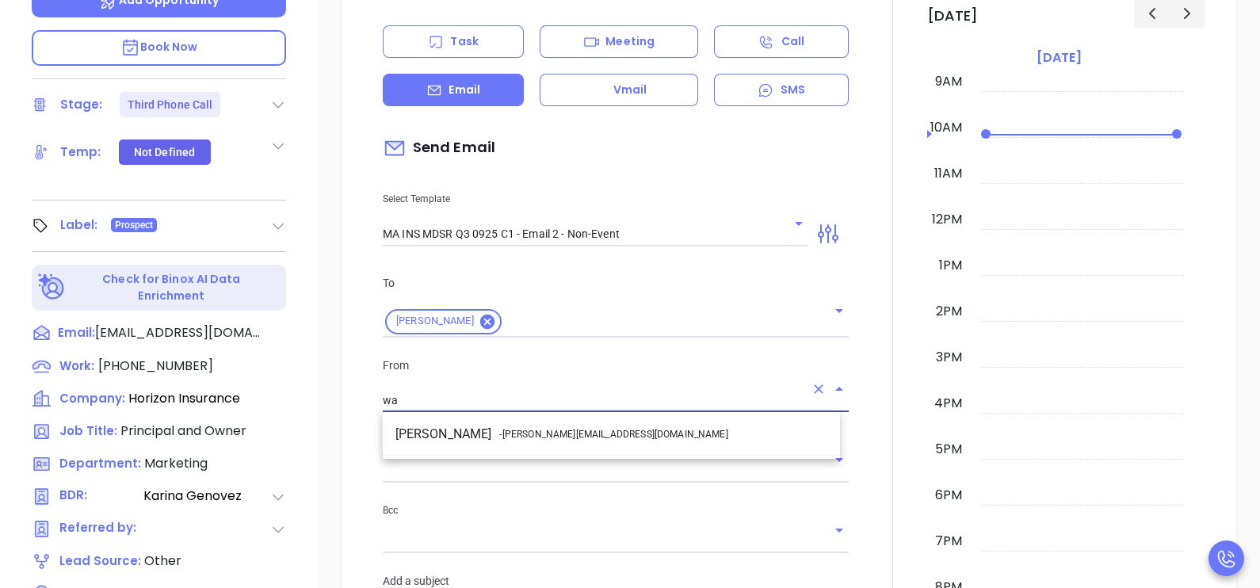
click at [533, 436] on span "- walter@motiva.net" at bounding box center [613, 434] width 228 height 14
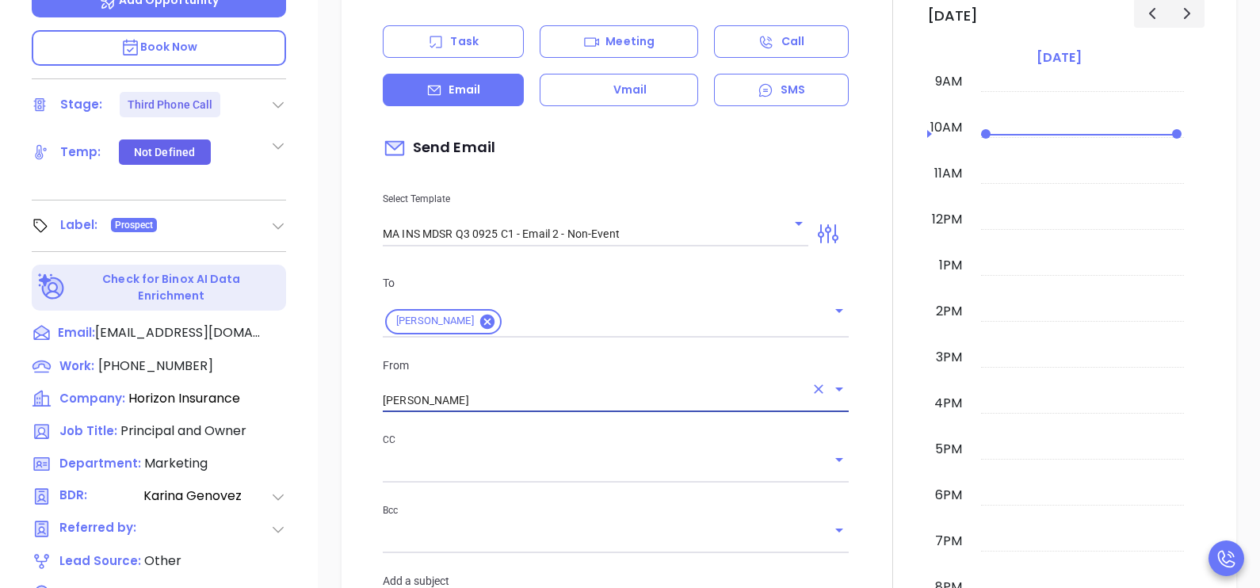
type input "Walter Contreras"
click at [864, 424] on div at bounding box center [892, 590] width 69 height 1324
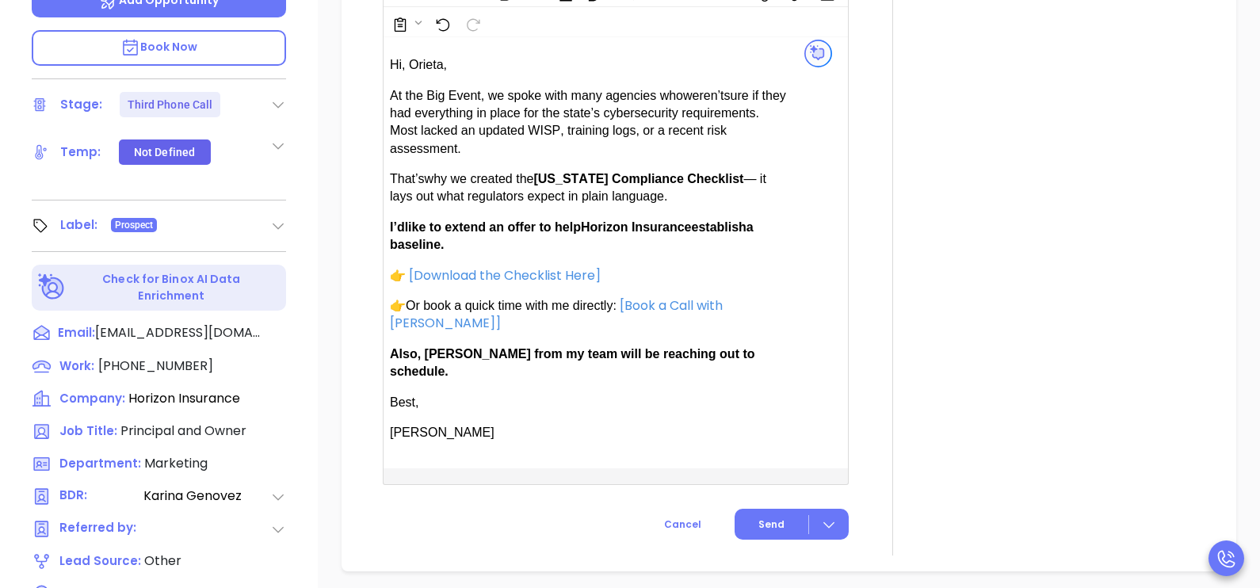
scroll to position [1227, 0]
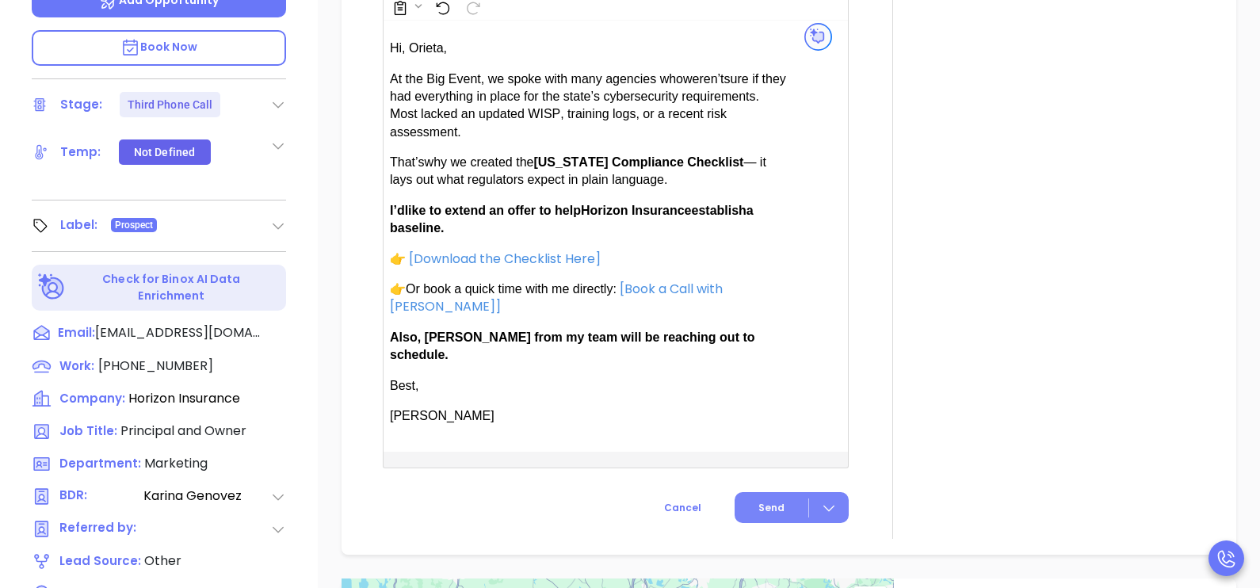
click at [759, 501] on span "Send" at bounding box center [771, 508] width 26 height 14
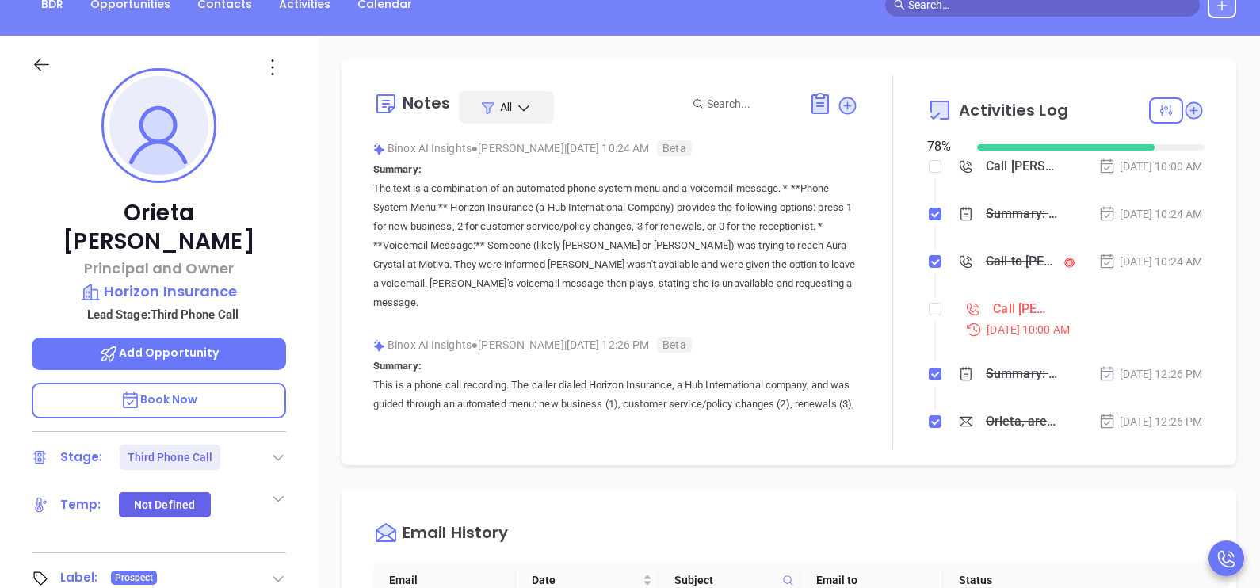
scroll to position [177, 0]
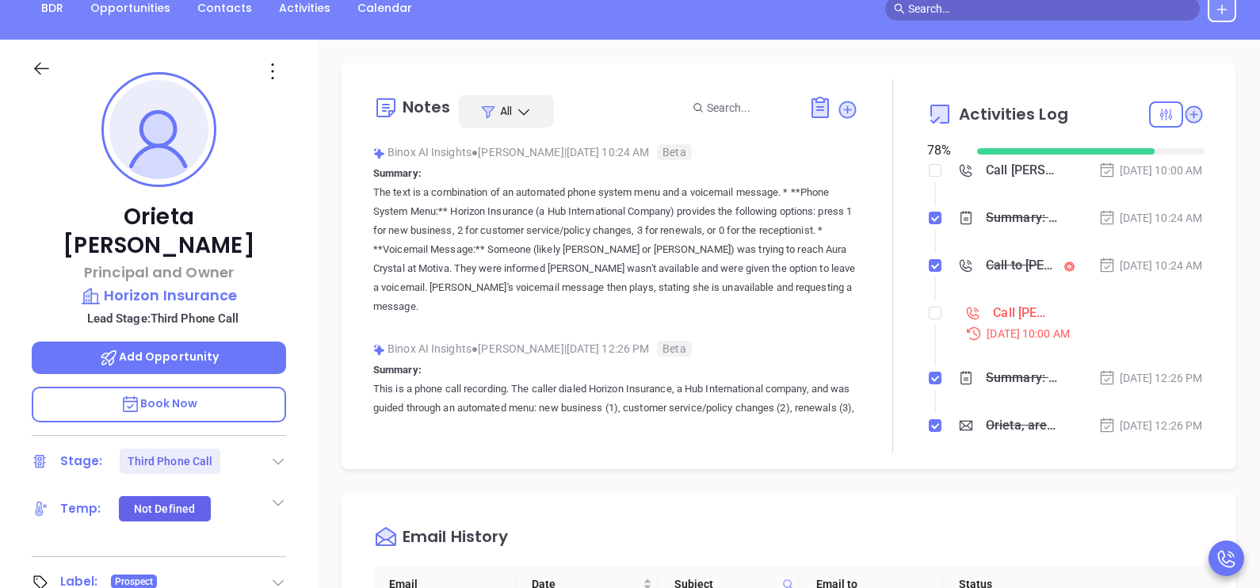
click at [931, 338] on ol "Call Orieta Kristo to follow up Oct 7, 2025 | 10:00 AM Summary: The text is a c…" at bounding box center [1065, 390] width 277 height 452
click at [929, 319] on input "checkbox" at bounding box center [935, 313] width 13 height 13
checkbox input "true"
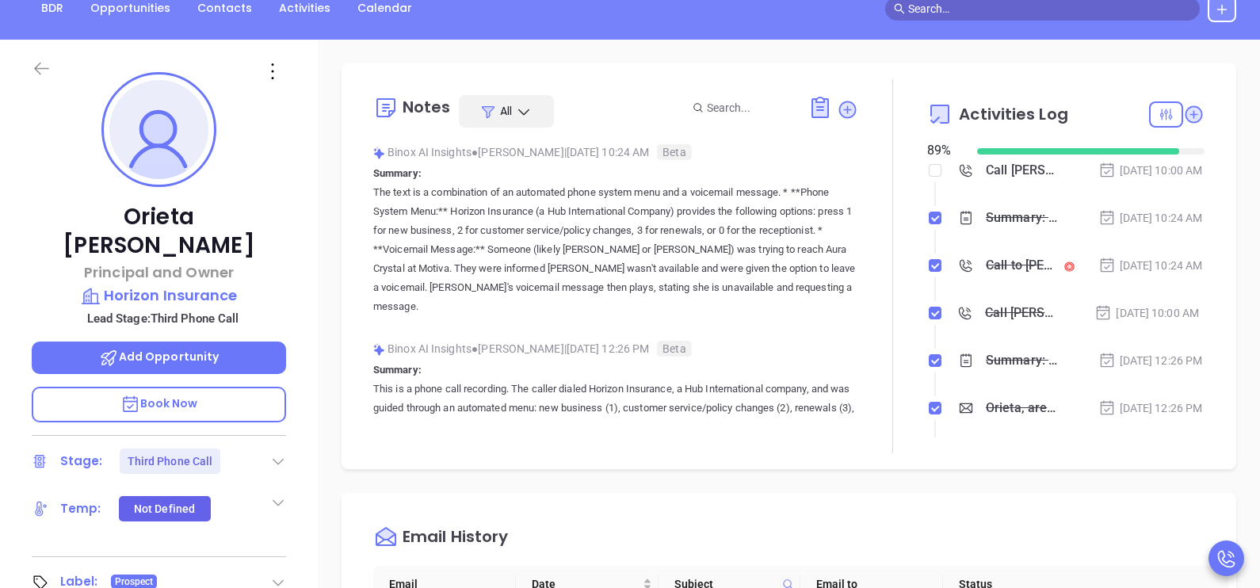
click at [36, 70] on icon at bounding box center [41, 69] width 15 height 13
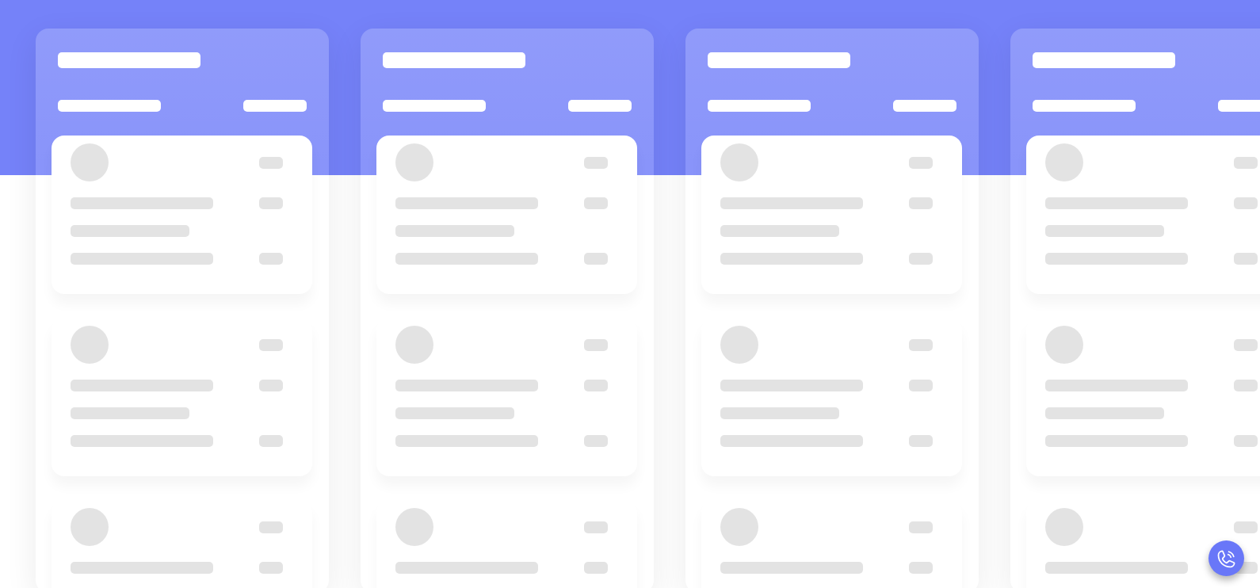
scroll to position [216, 0]
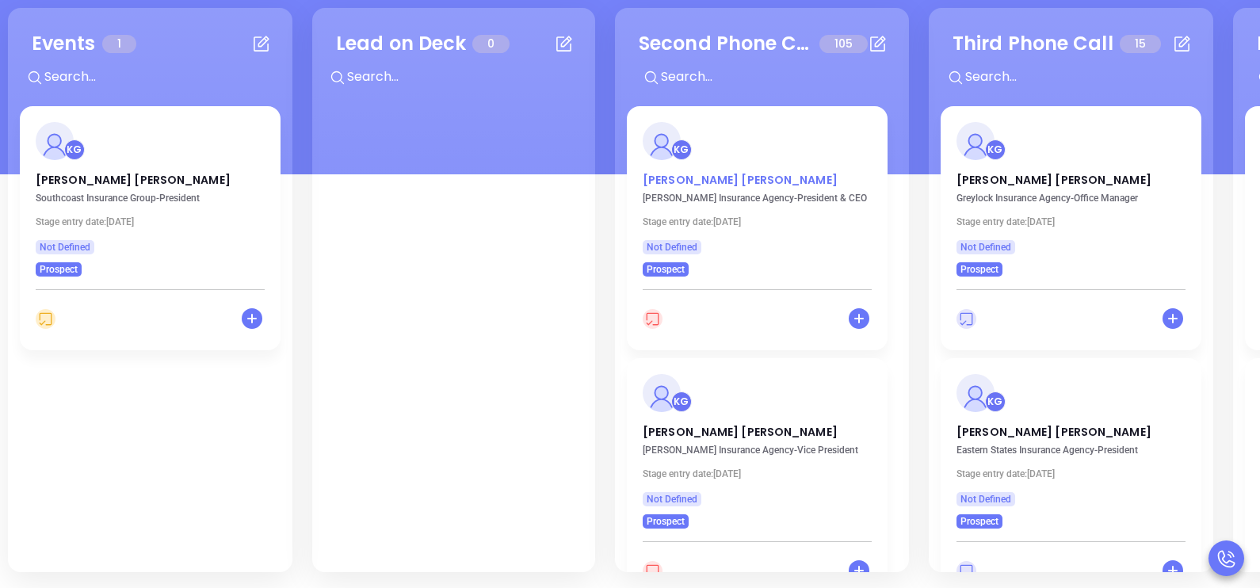
click at [682, 179] on p "David Ray" at bounding box center [757, 176] width 229 height 8
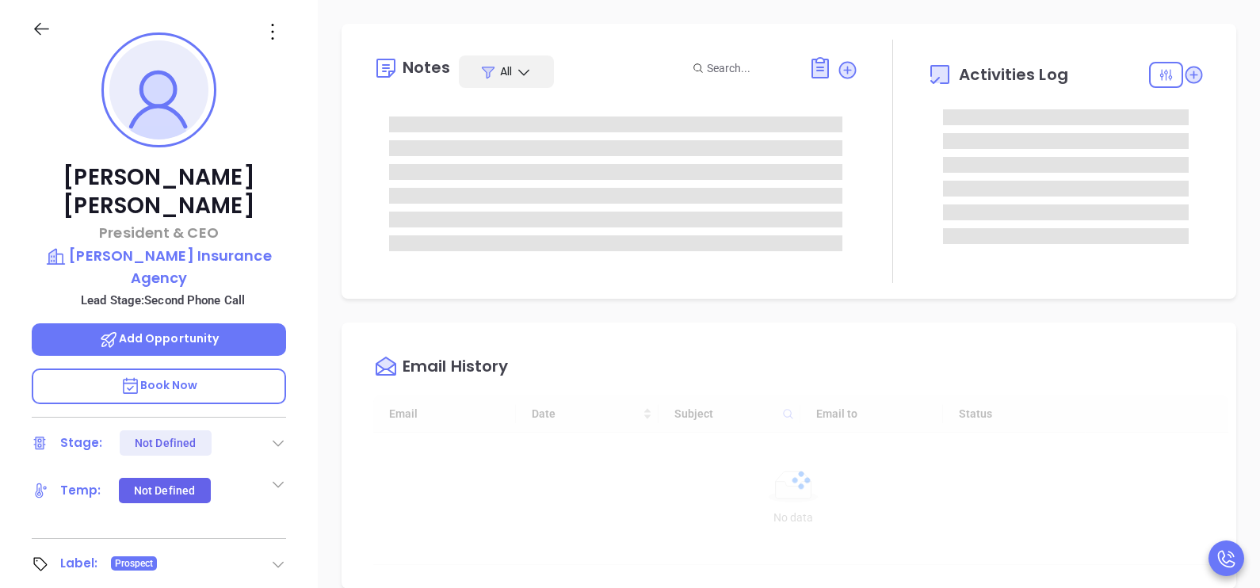
type input "[DATE]"
type input "[PERSON_NAME]"
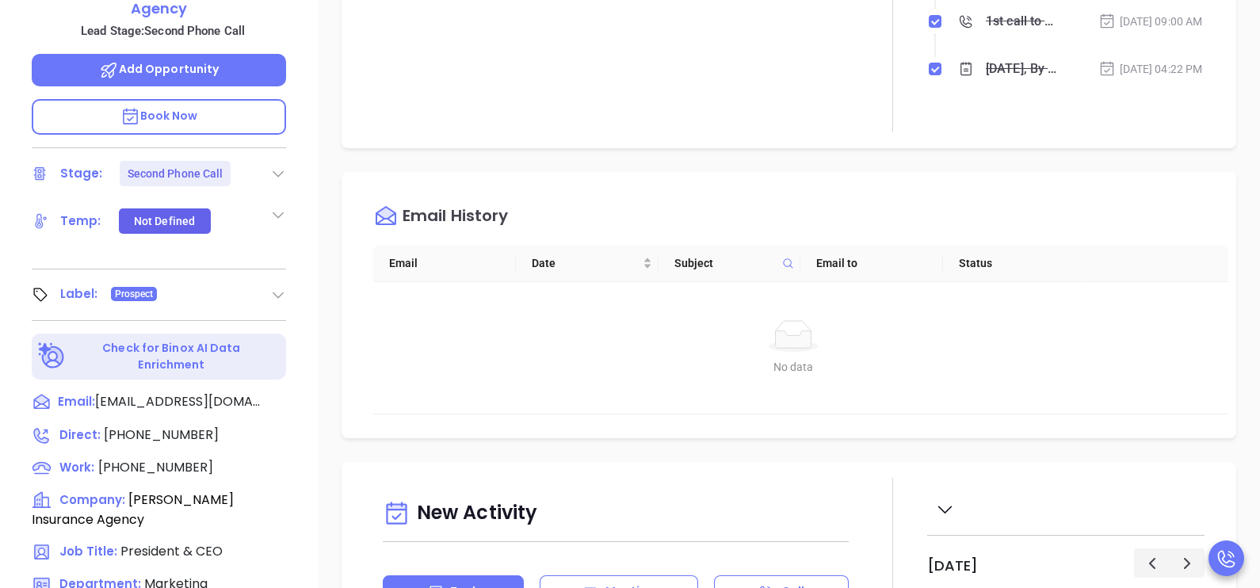
scroll to position [533, 0]
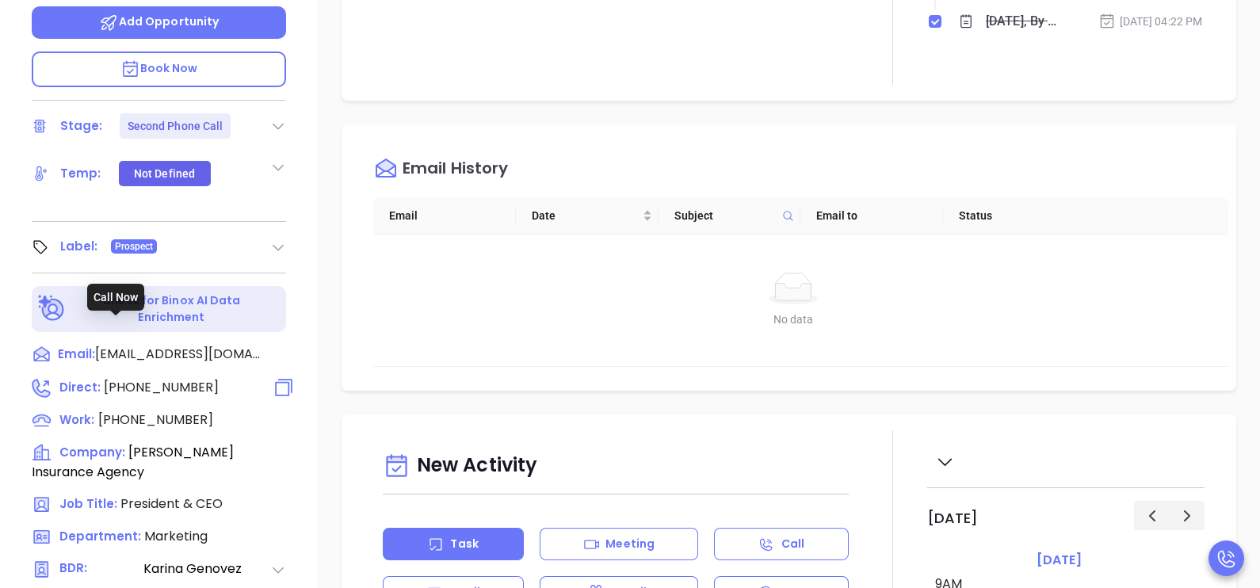
click at [146, 378] on span "(978) 927-2600" at bounding box center [161, 387] width 115 height 18
type input "(978) 927-2600"
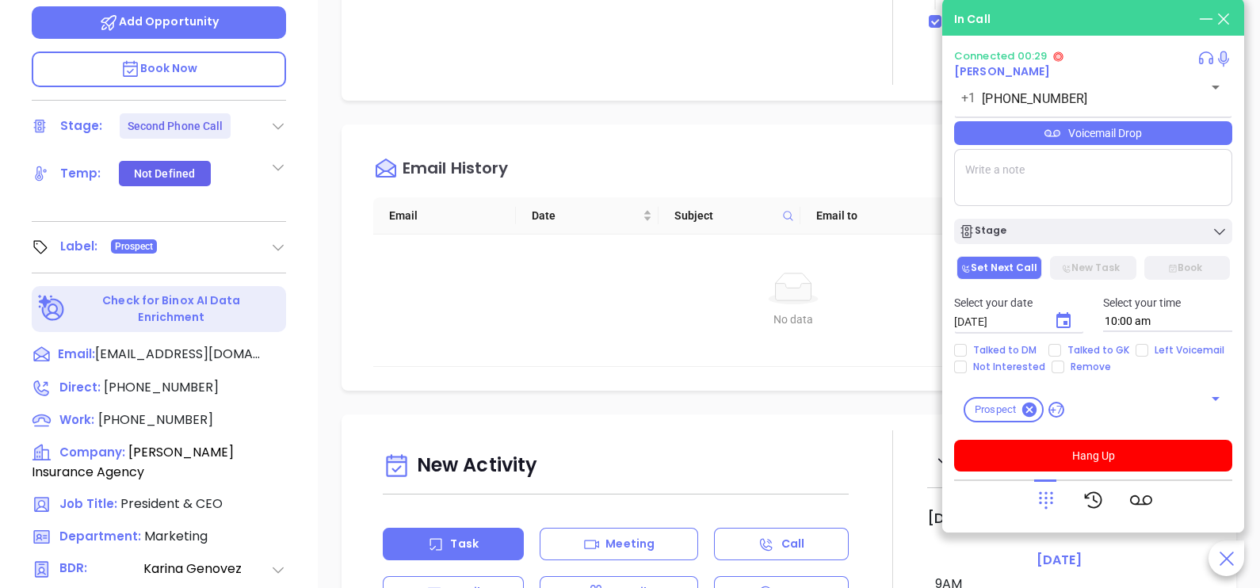
click at [1200, 137] on div "Voicemail Drop" at bounding box center [1093, 133] width 278 height 24
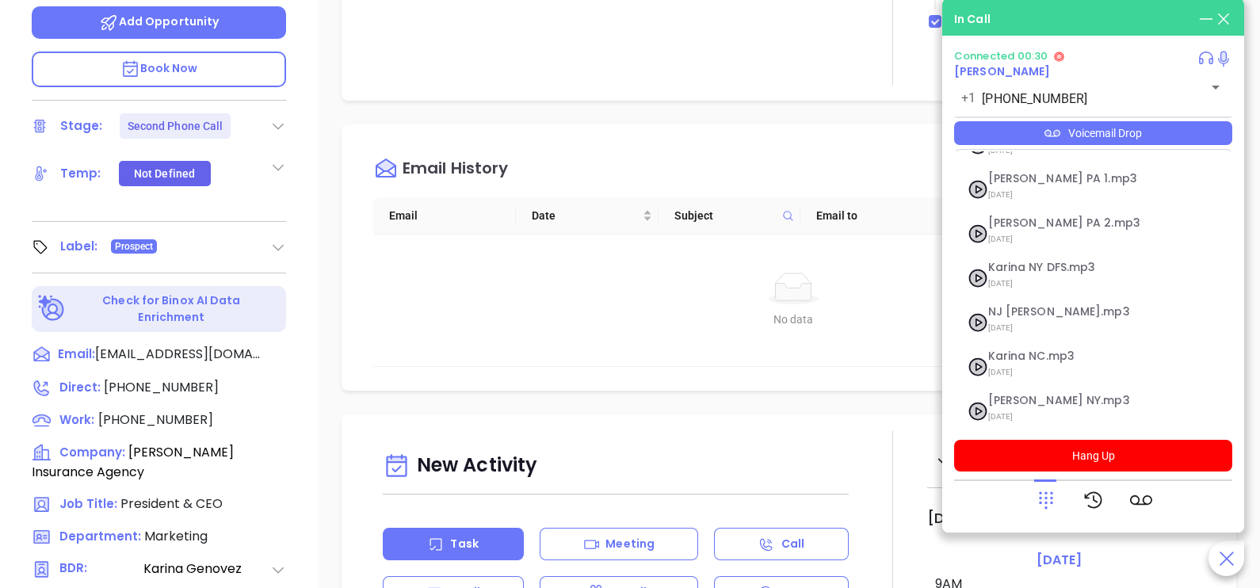
scroll to position [172, 0]
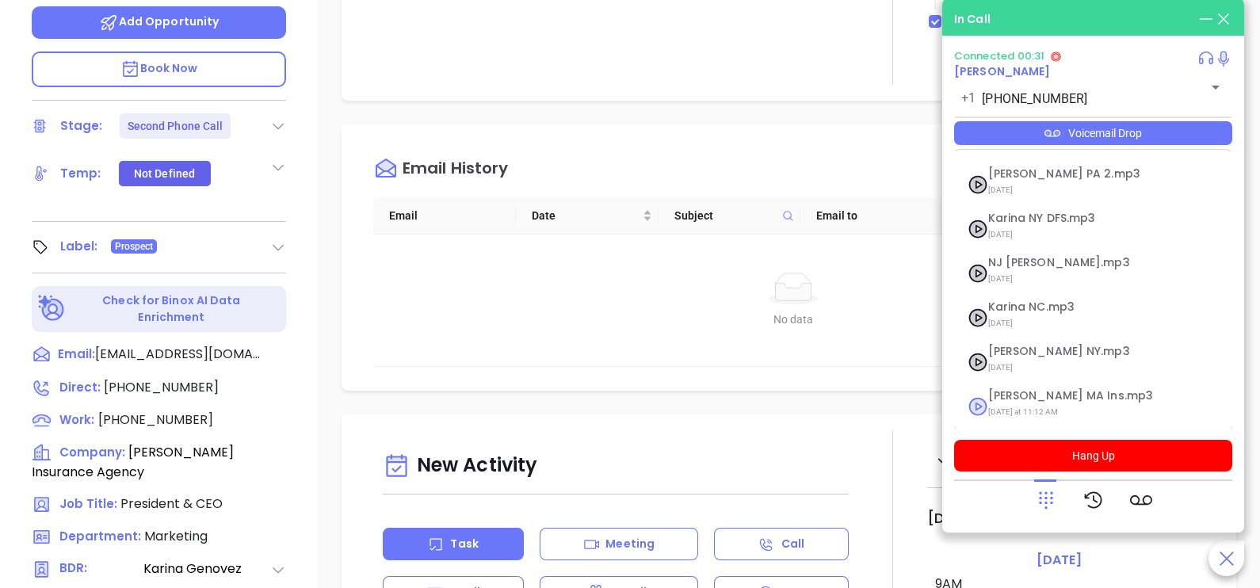
click at [1041, 394] on span "Karina MA Ins.mp3" at bounding box center [1073, 396] width 171 height 12
checkbox input "true"
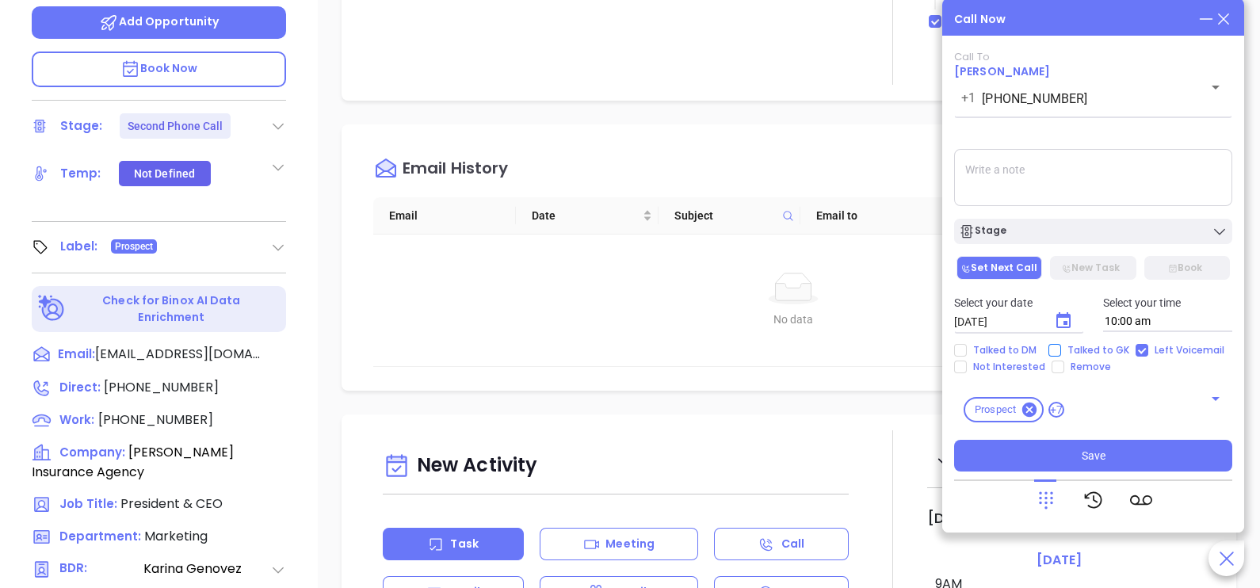
click at [1088, 349] on span "Talked to GK" at bounding box center [1098, 350] width 74 height 13
click at [1061, 349] on input "Talked to GK" at bounding box center [1054, 350] width 13 height 13
checkbox input "true"
click at [1060, 318] on icon "Choose date, selected date is Oct 4, 2025" at bounding box center [1063, 320] width 14 height 16
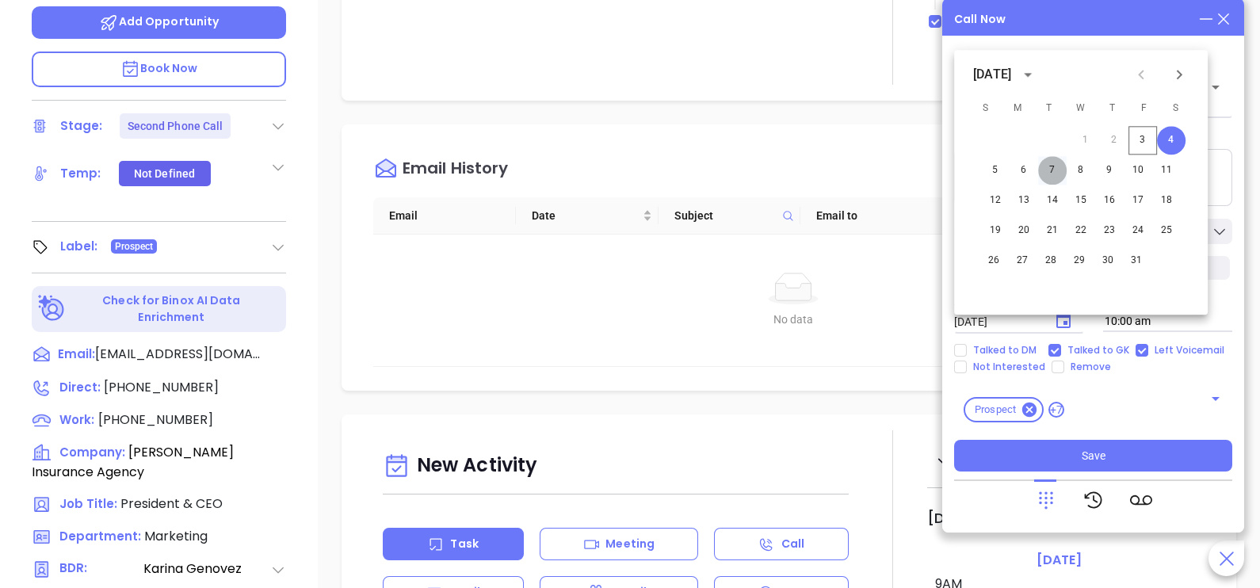
click at [1058, 158] on button "7" at bounding box center [1052, 170] width 29 height 29
type input "10/07/2025"
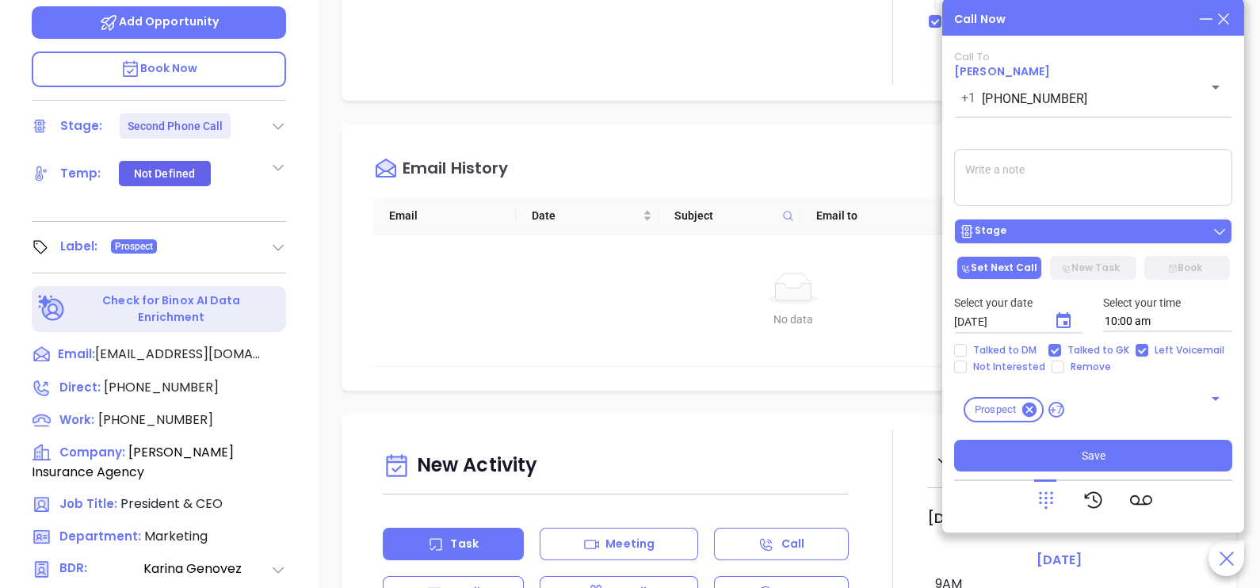
click at [1133, 230] on div "Stage" at bounding box center [1093, 231] width 269 height 16
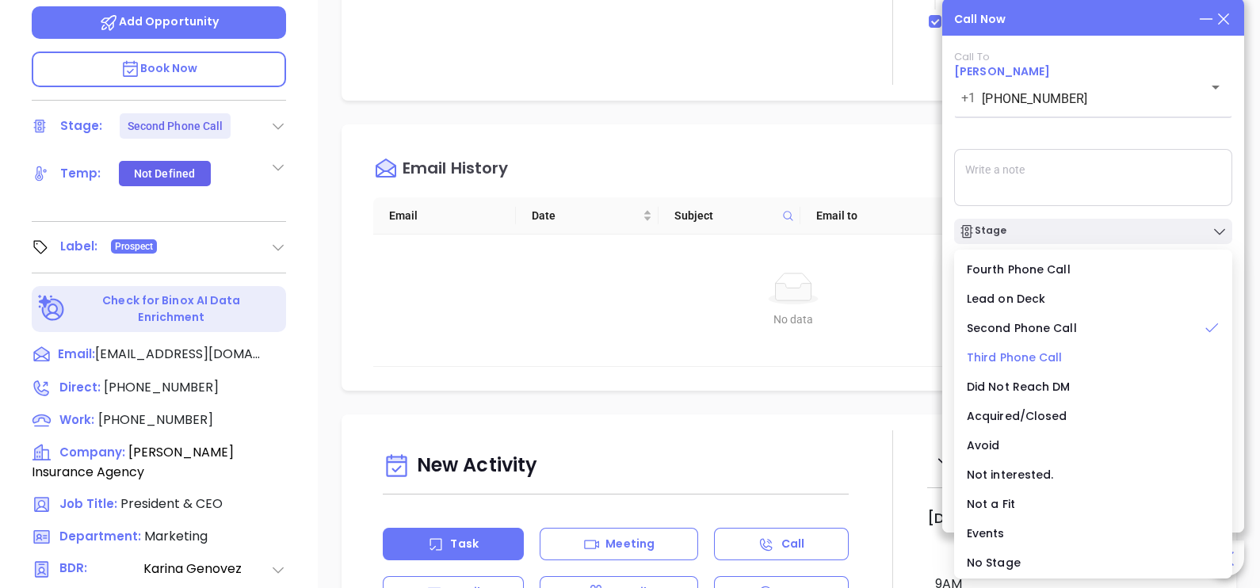
click at [1034, 357] on span "Third Phone Call" at bounding box center [1015, 357] width 96 height 16
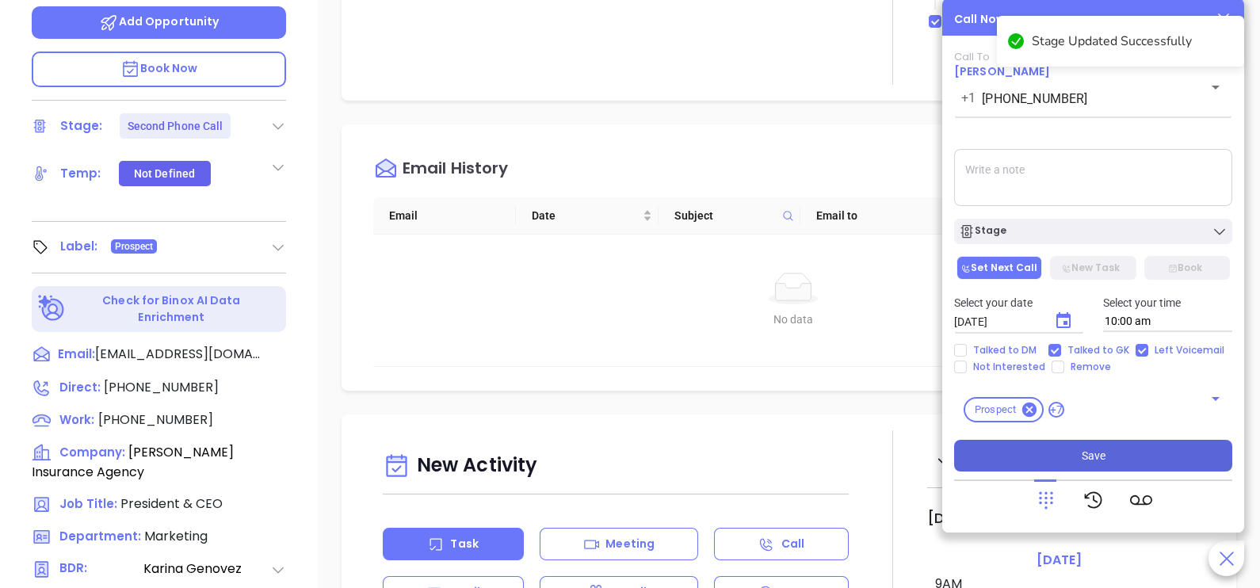
click at [1050, 448] on button "Save" at bounding box center [1093, 456] width 278 height 32
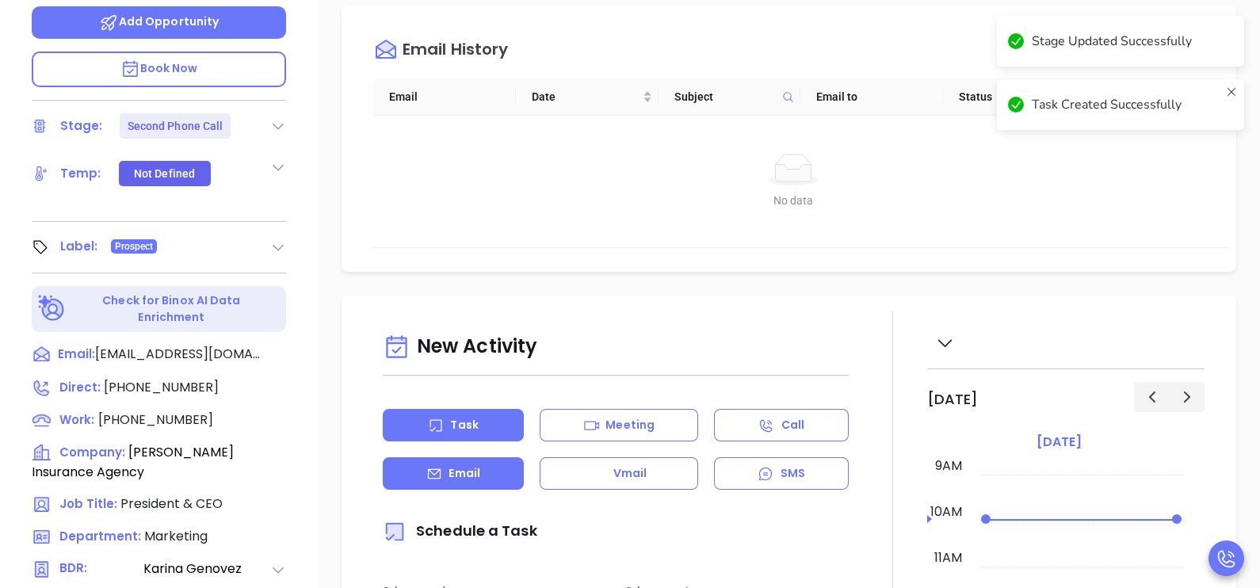
click at [459, 467] on p "Email" at bounding box center [464, 473] width 32 height 17
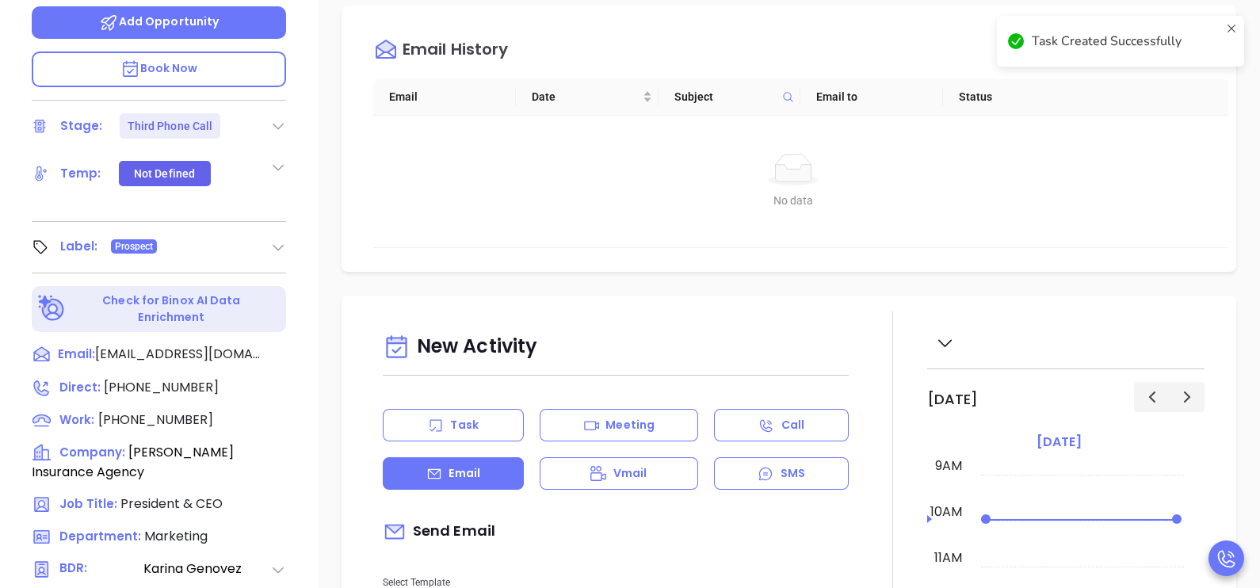
type input "[PERSON_NAME]"
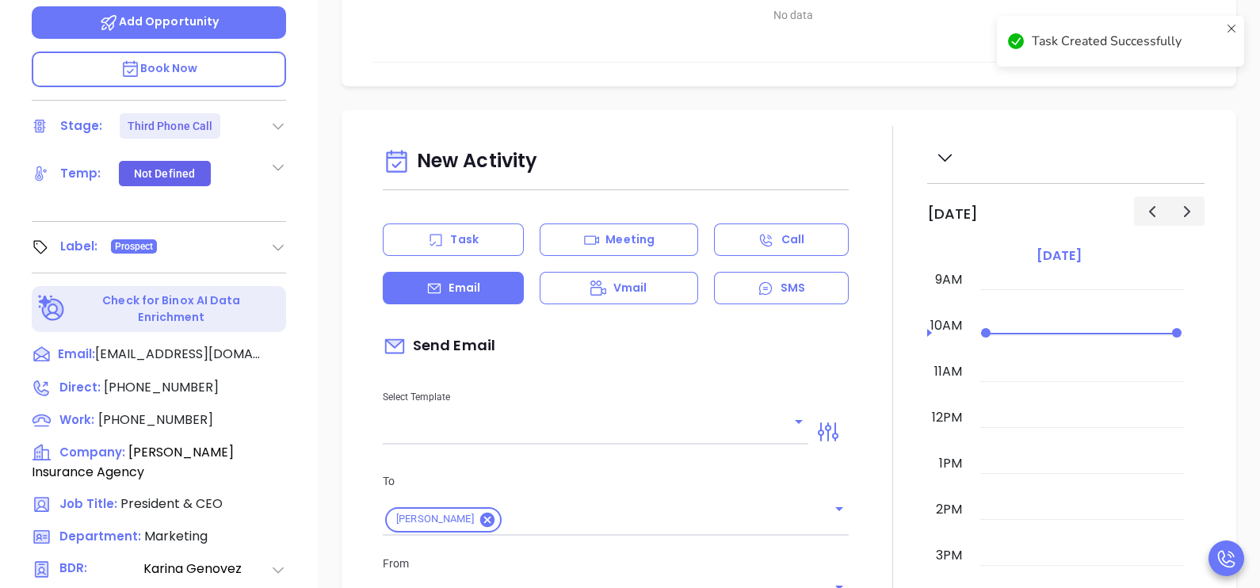
scroll to position [515, 0]
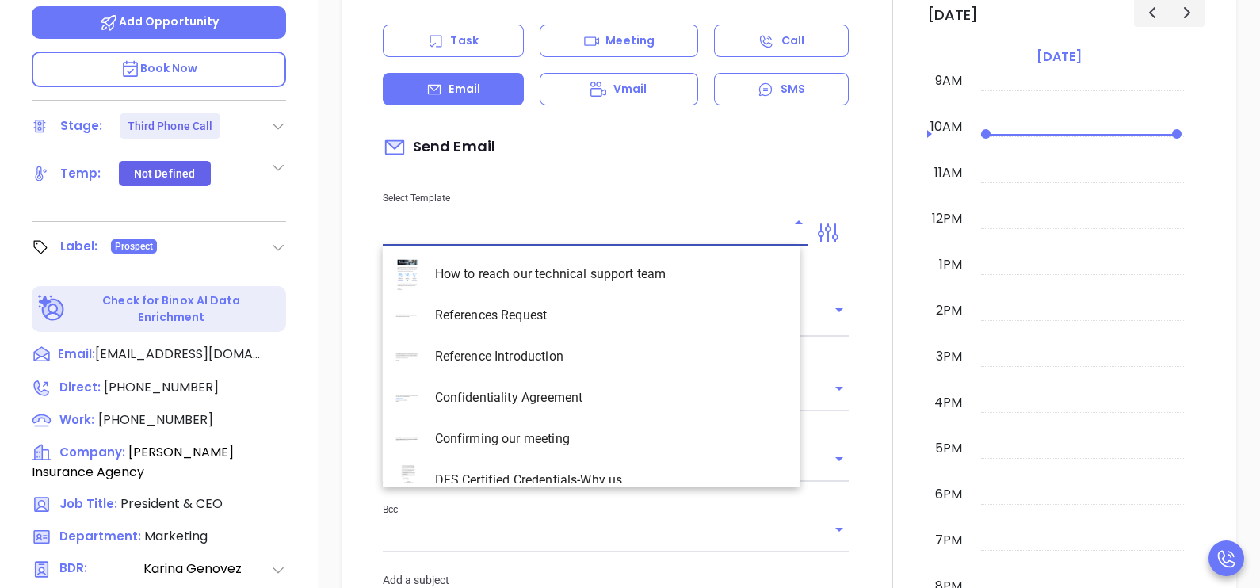
click at [699, 230] on input "text" at bounding box center [584, 233] width 402 height 23
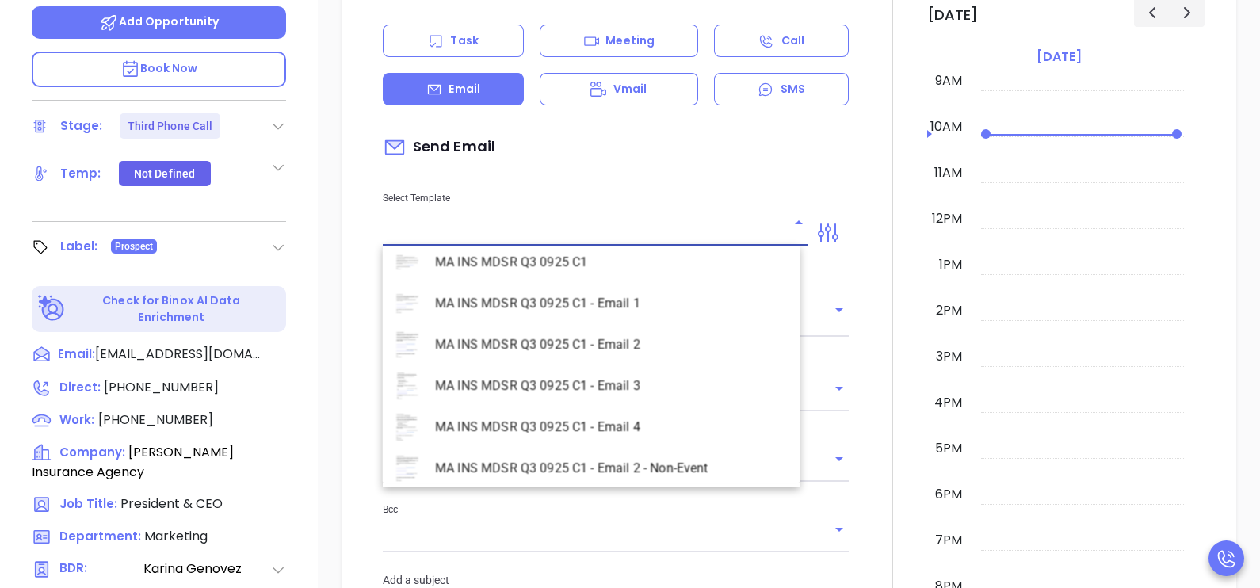
scroll to position [4596, 0]
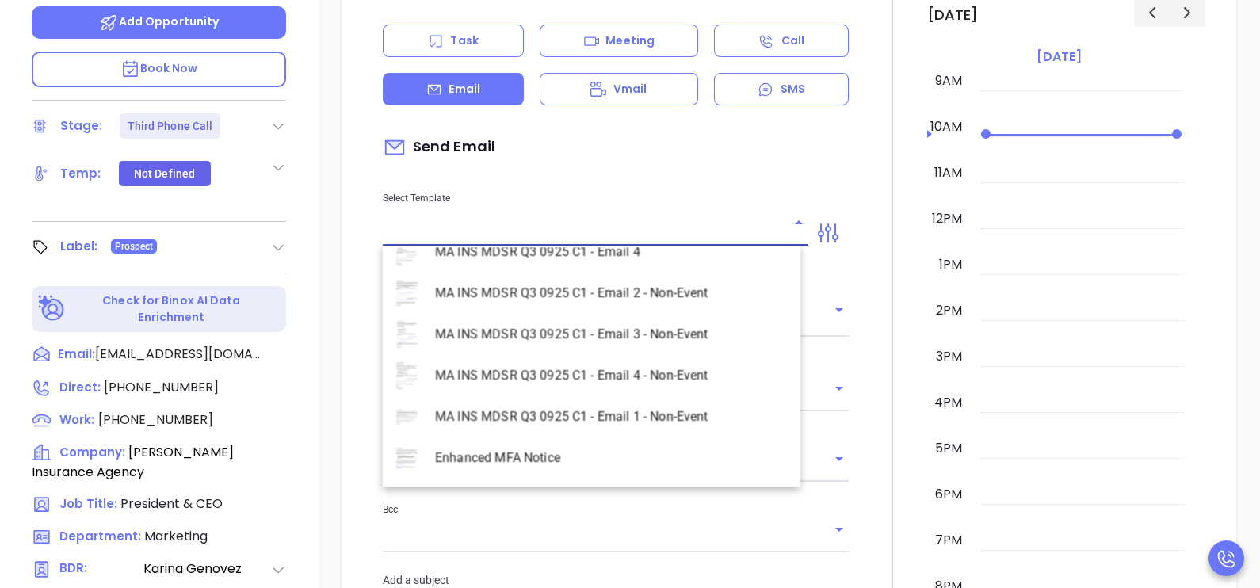
click at [615, 297] on li "MA INS MDSR Q3 0925 C1 - Email 2 - Non-Event" at bounding box center [592, 293] width 418 height 41
type input "MA INS MDSR Q3 0925 C1 - Email 2 - Non-Event"
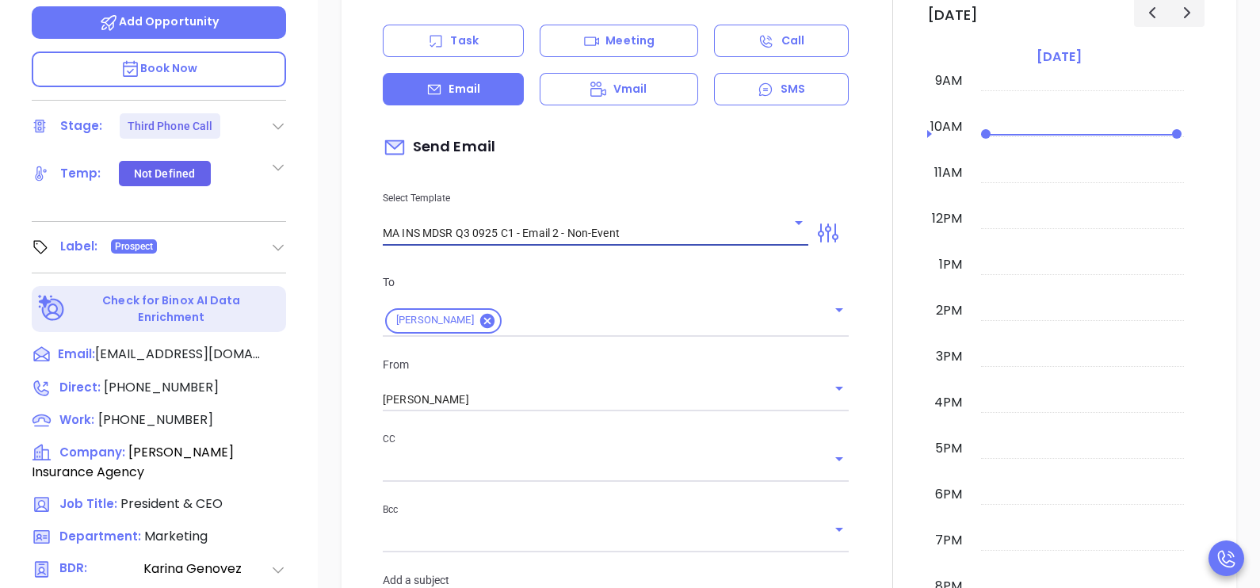
type input "David, here’s the MA compliance checklist we mentioned"
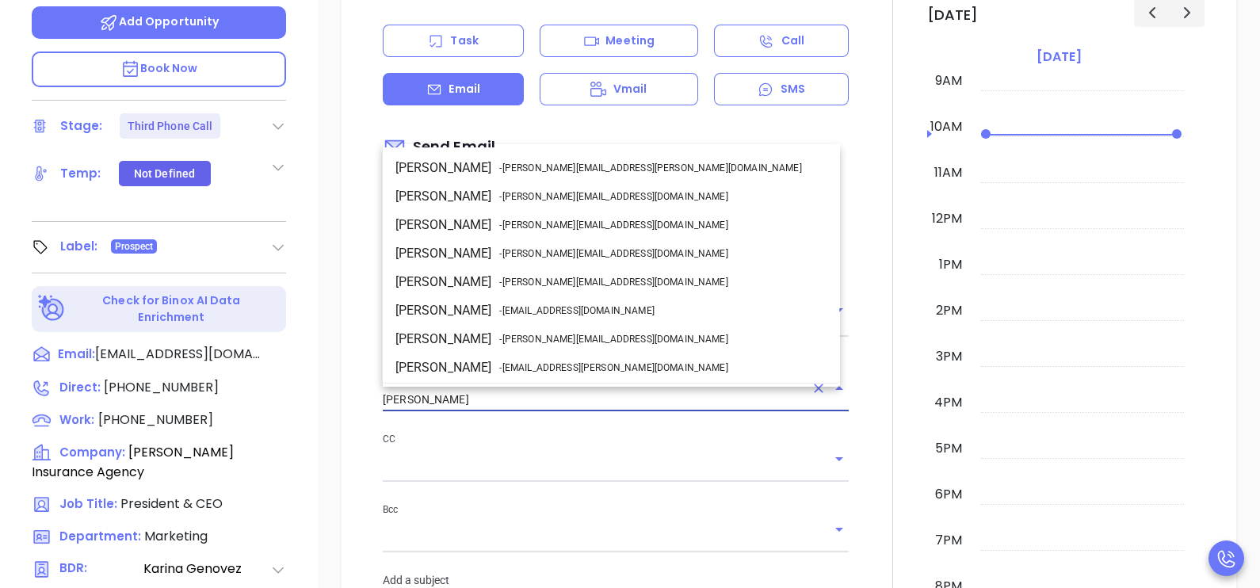
scroll to position [84, 0]
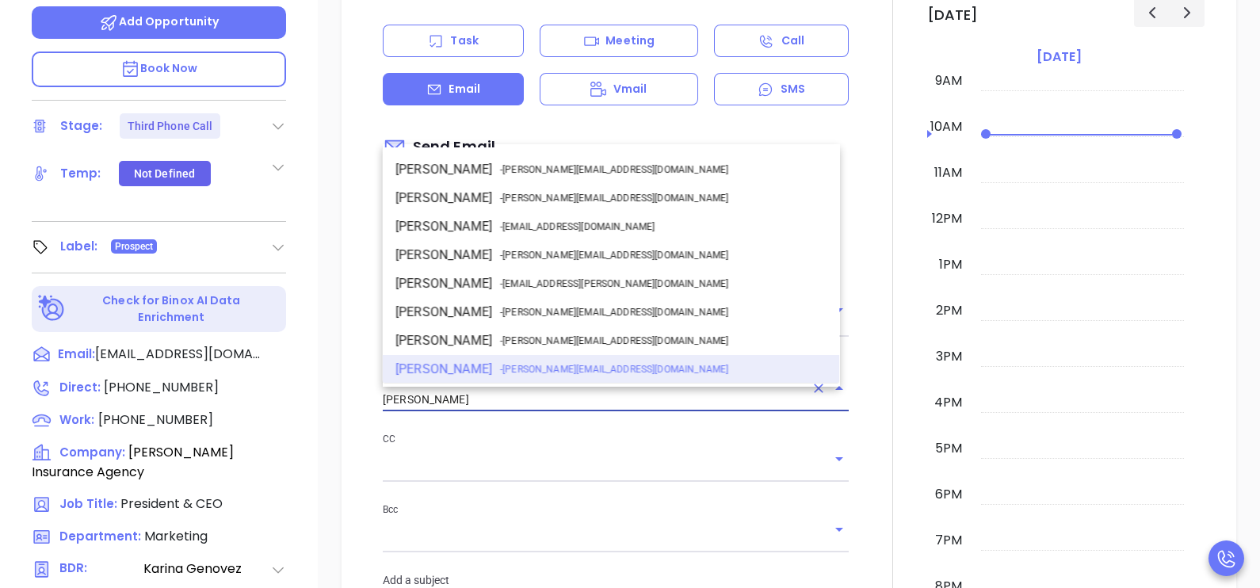
click at [609, 406] on input "[PERSON_NAME]" at bounding box center [594, 399] width 422 height 23
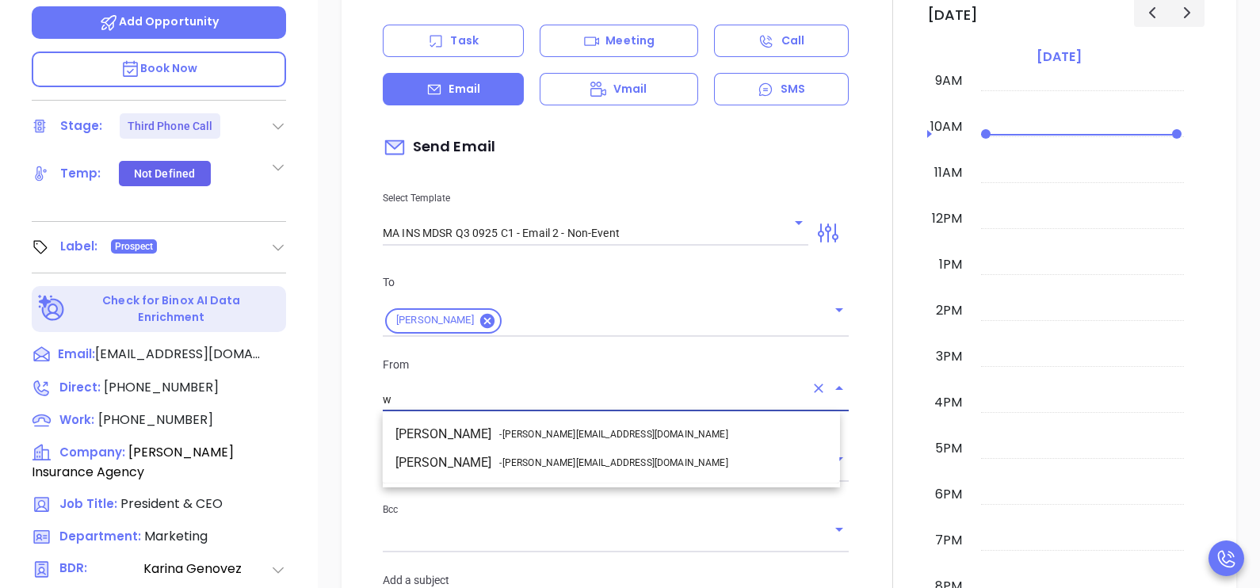
scroll to position [0, 0]
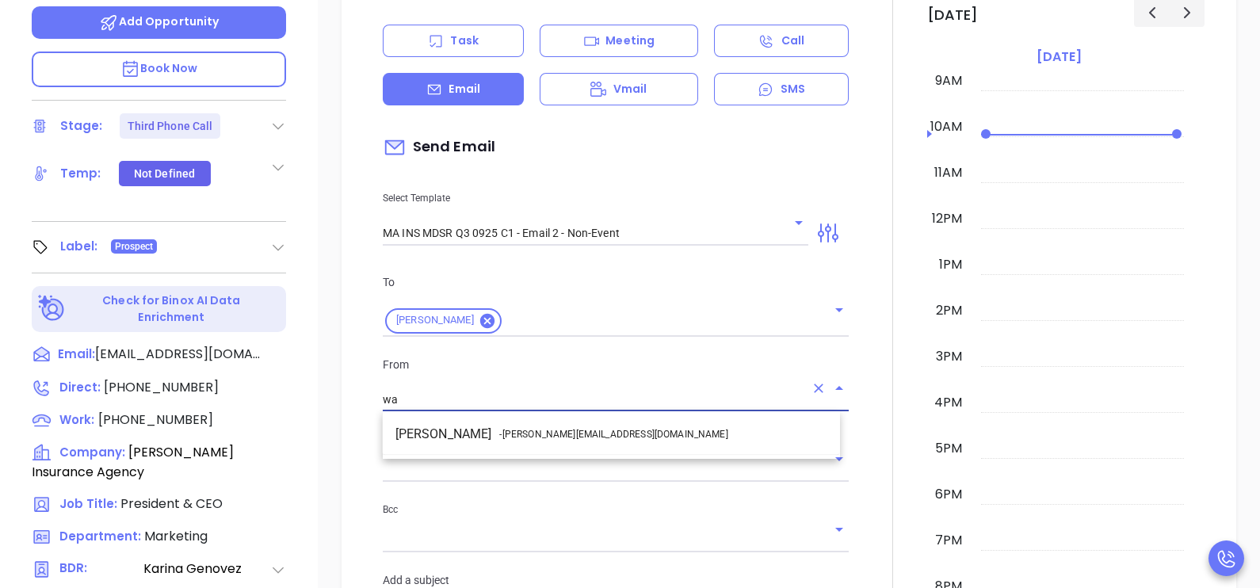
click at [616, 428] on li "Walter Contreras - walter@motiva.net" at bounding box center [611, 434] width 457 height 29
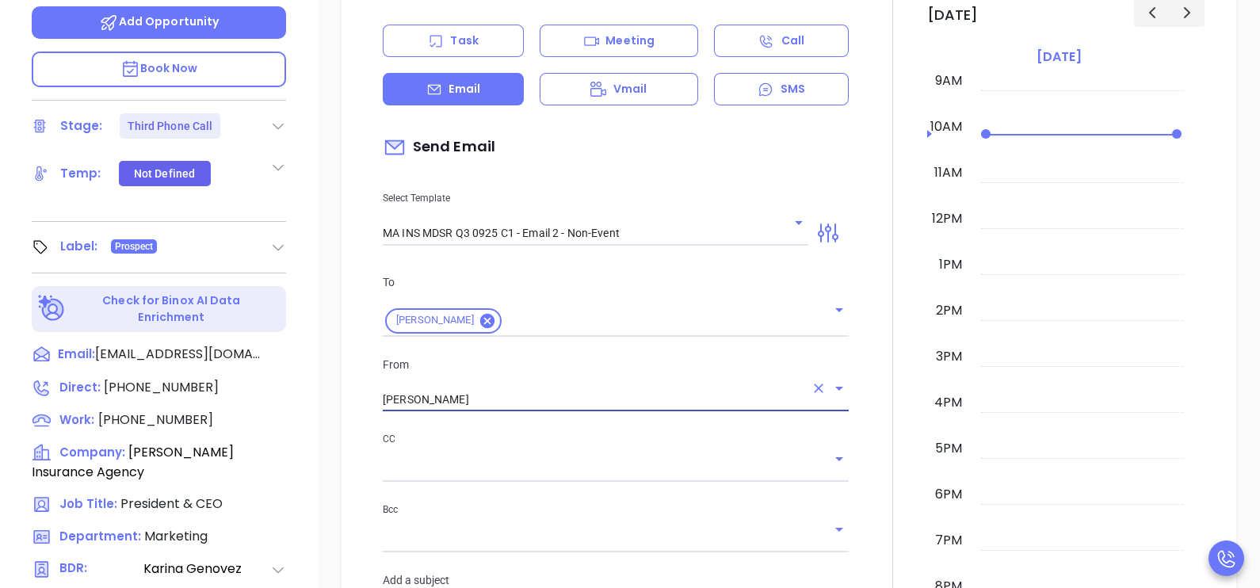
type input "Walter Contreras"
click at [860, 414] on div at bounding box center [892, 589] width 69 height 1324
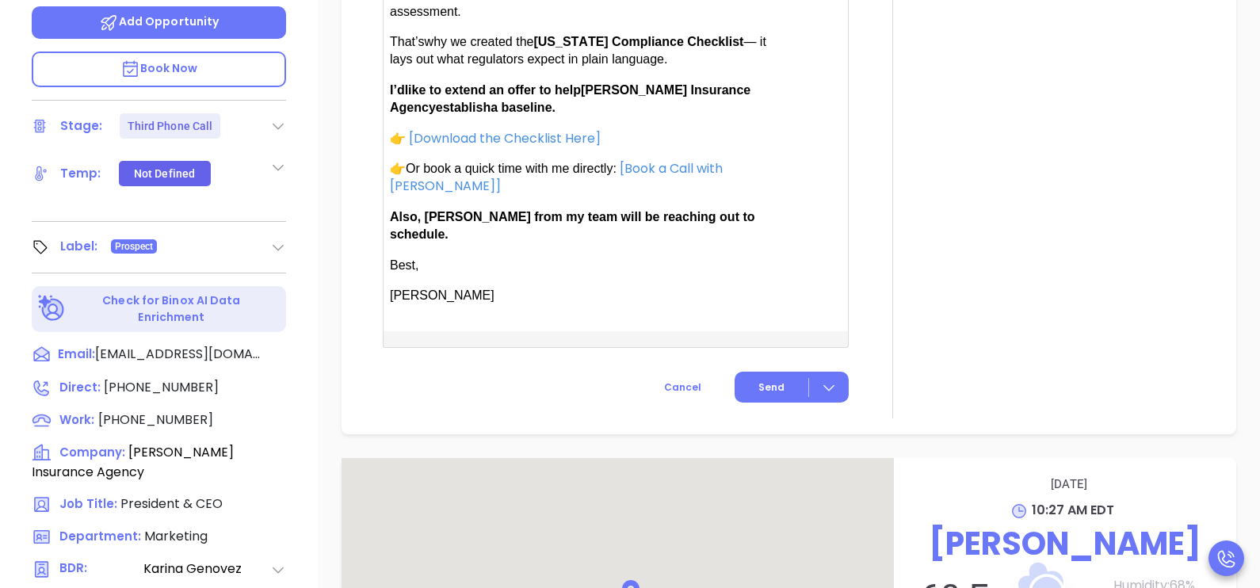
scroll to position [1386, 0]
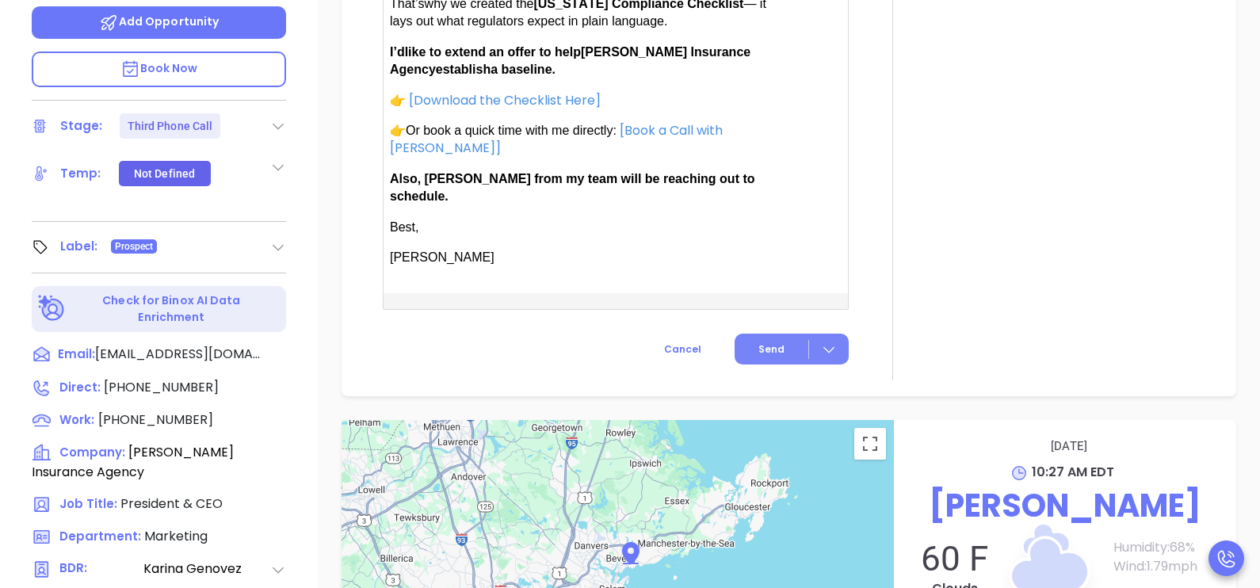
click at [773, 342] on span "Send" at bounding box center [771, 349] width 26 height 14
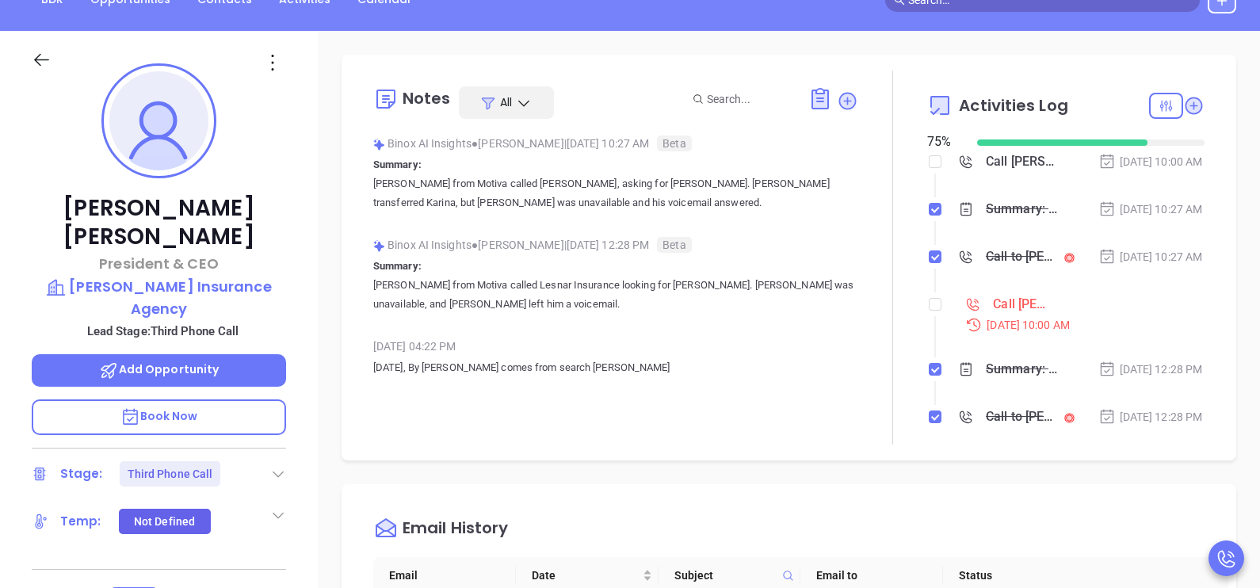
scroll to position [177, 0]
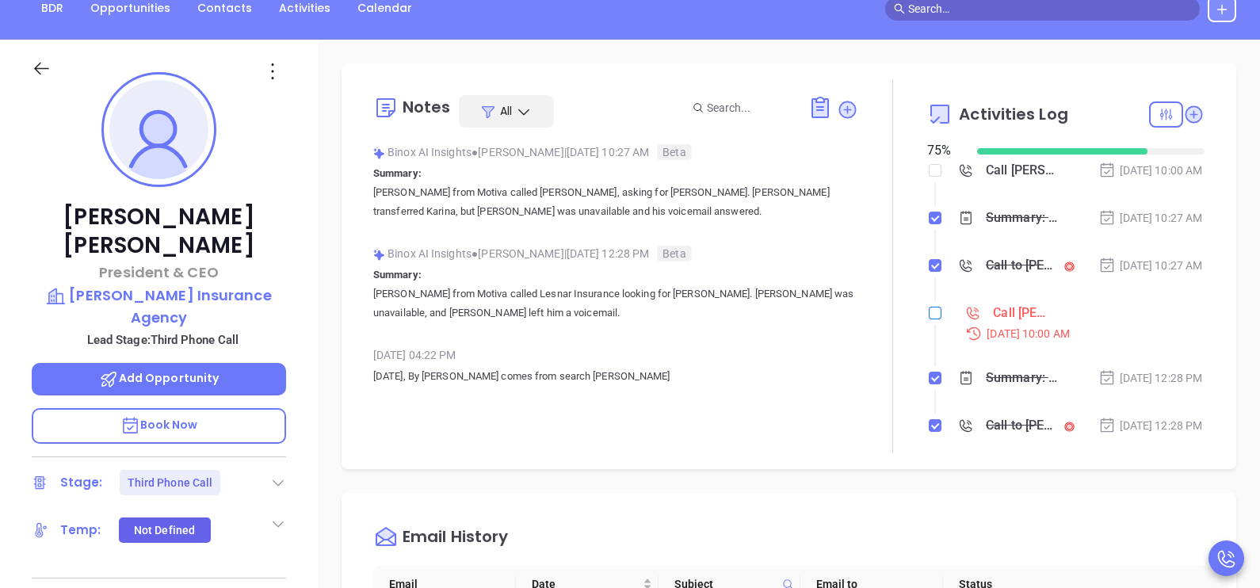
click at [929, 319] on input "checkbox" at bounding box center [935, 313] width 13 height 13
checkbox input "true"
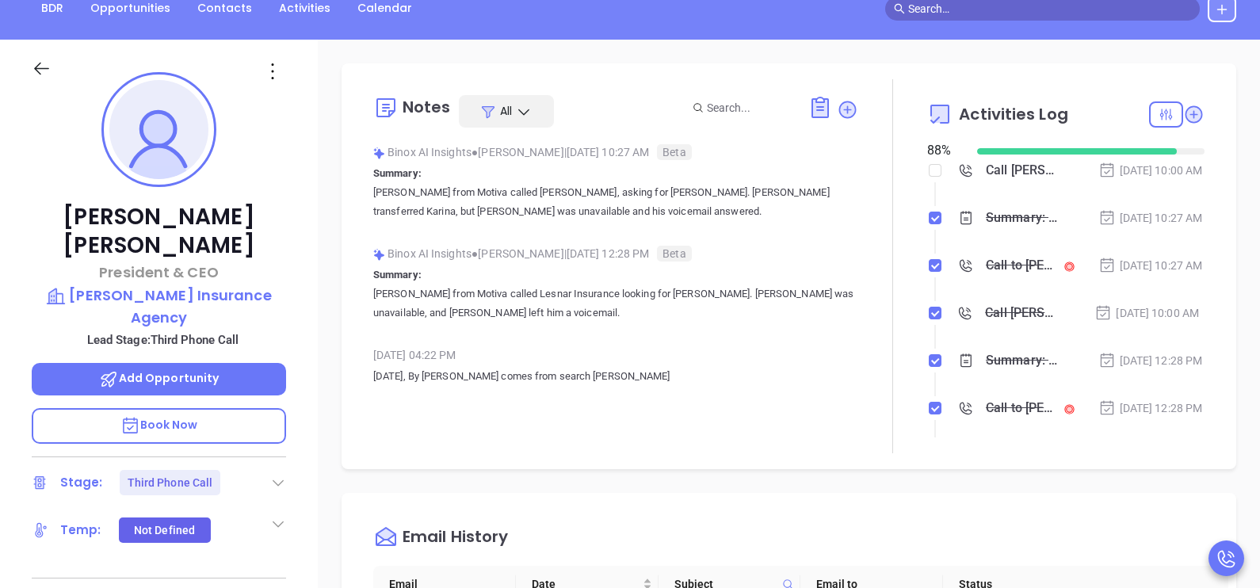
click at [48, 71] on icon at bounding box center [42, 69] width 20 height 20
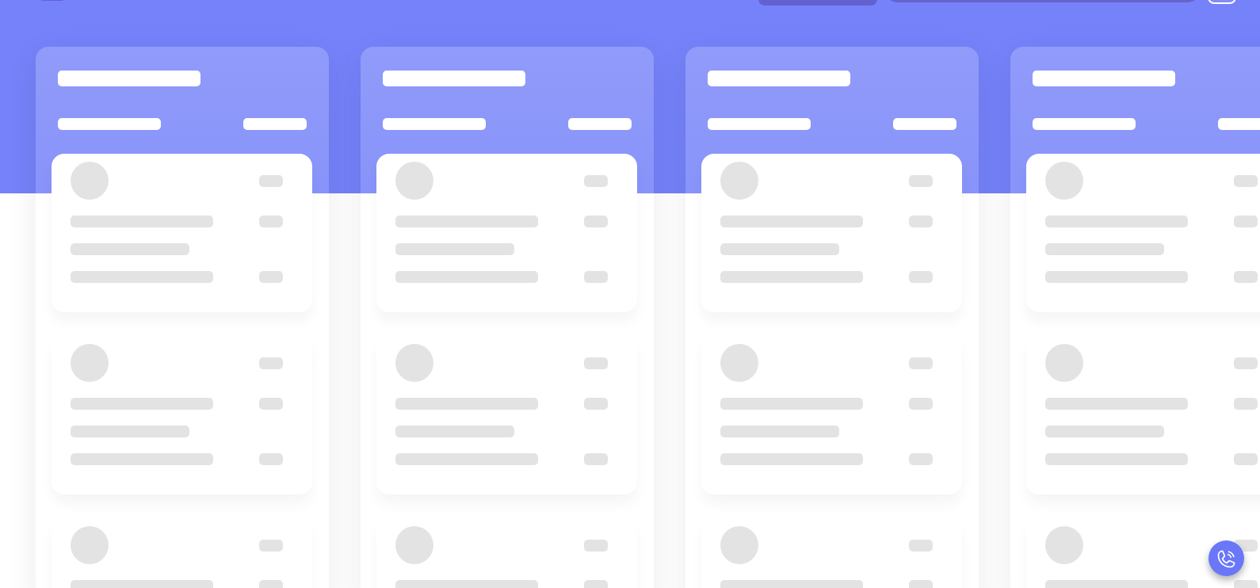
scroll to position [216, 0]
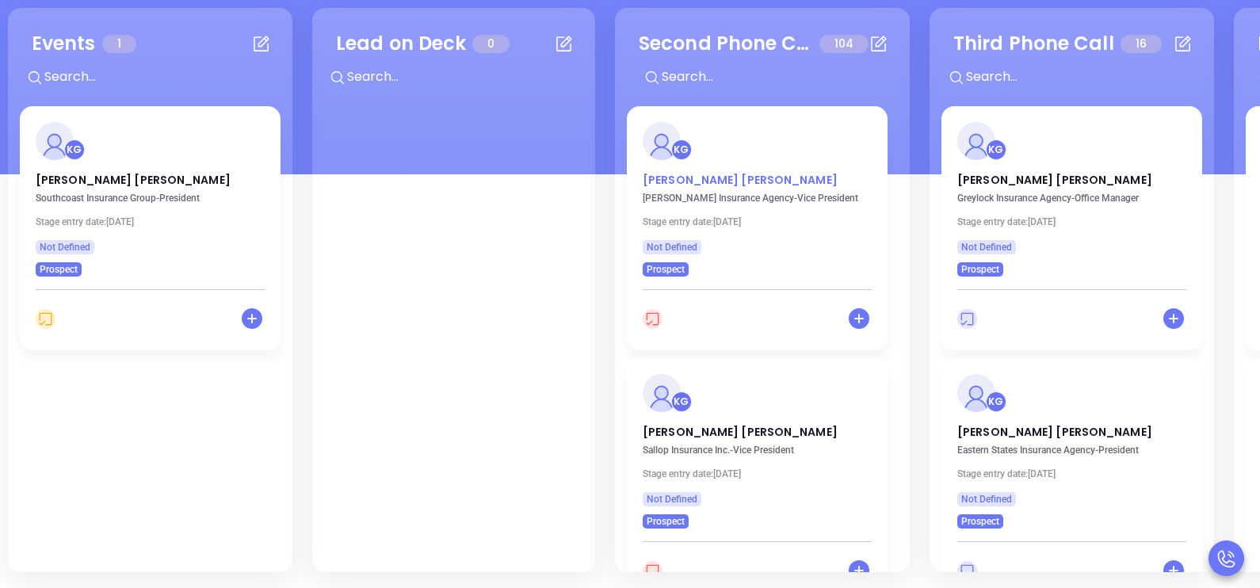
click at [667, 180] on p "Bob Garrity" at bounding box center [757, 176] width 229 height 8
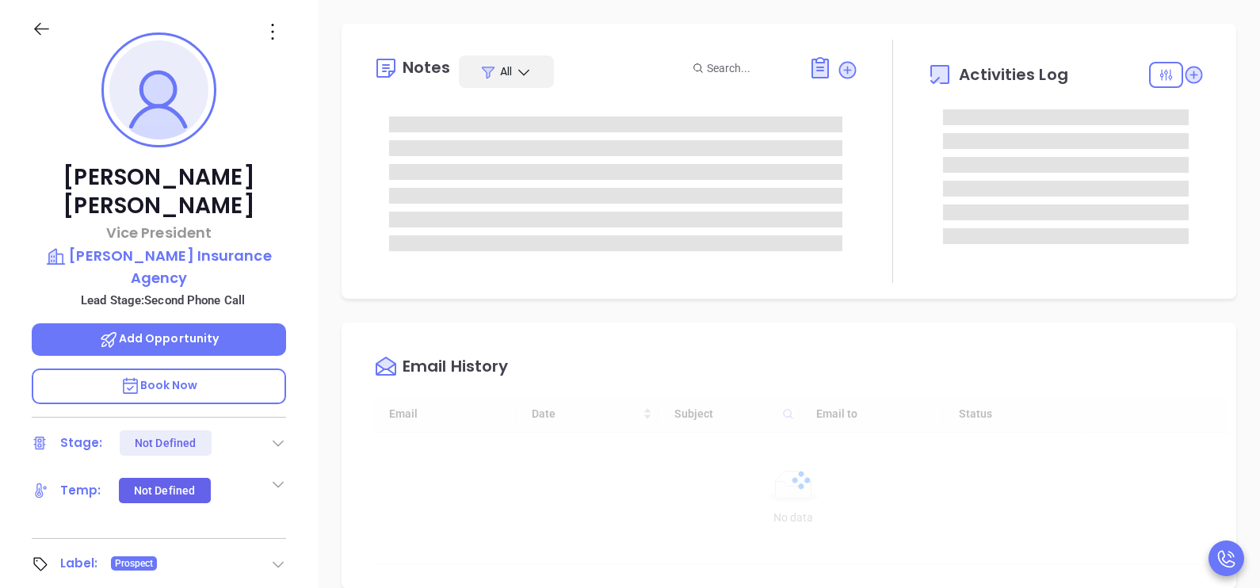
type input "[DATE]"
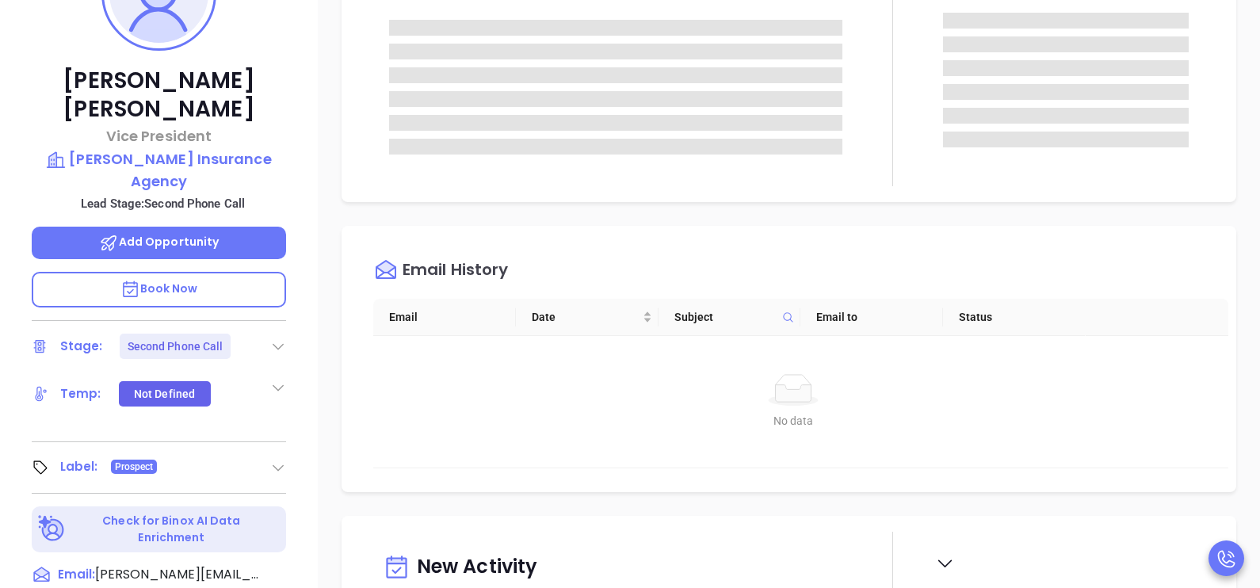
type input "[PERSON_NAME]"
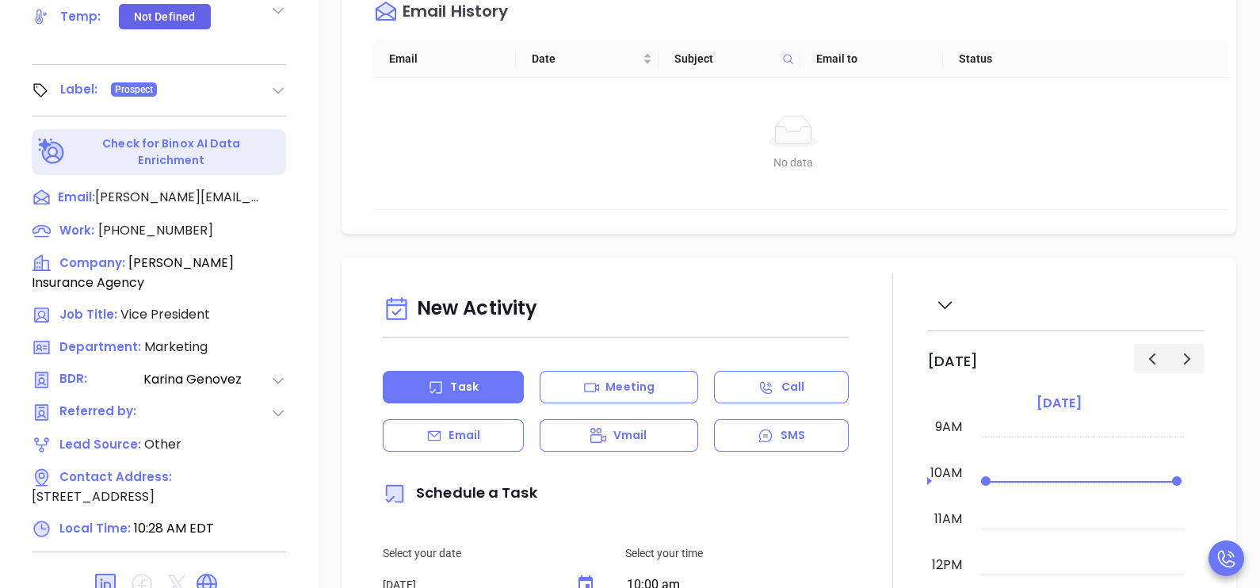
scroll to position [692, 0]
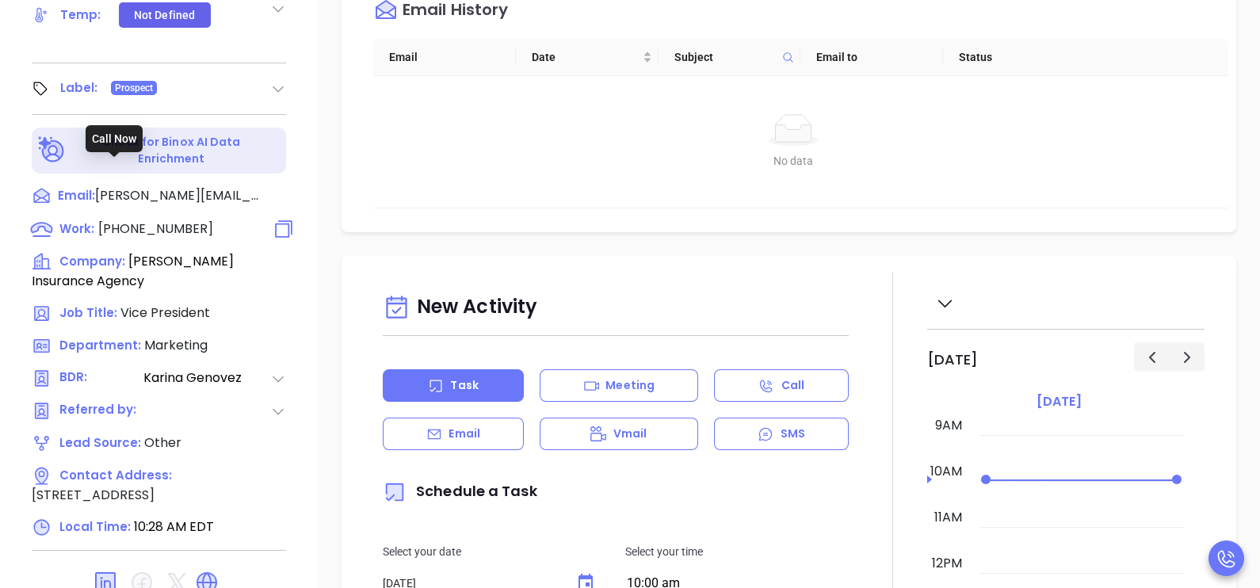
click at [171, 219] on span "(617) 354-4640" at bounding box center [155, 228] width 115 height 18
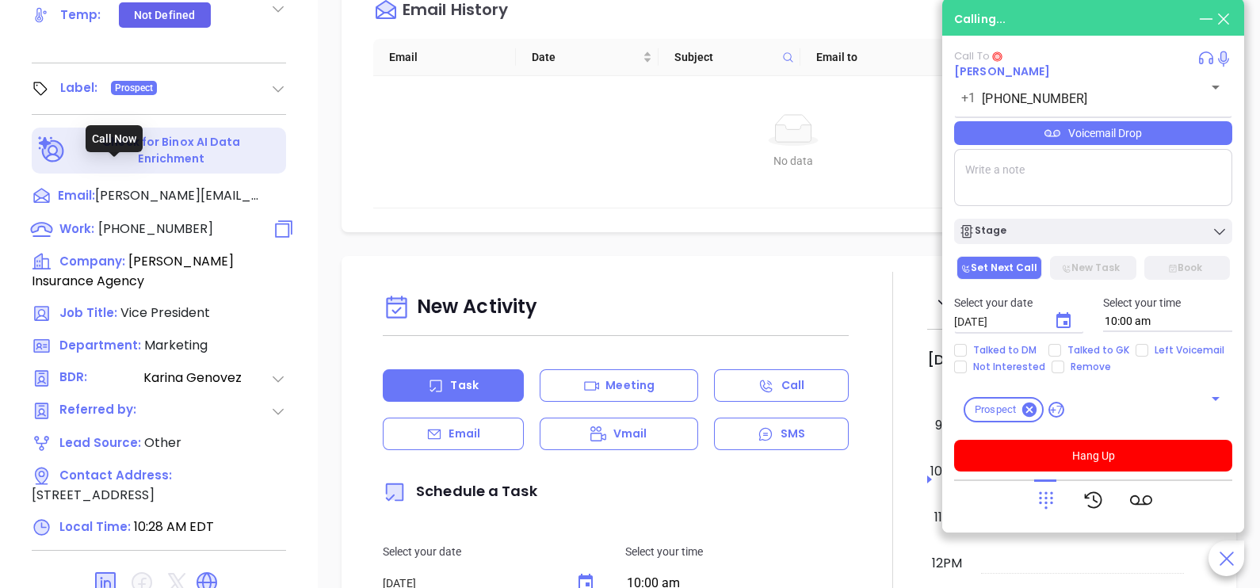
type input "(617) 354-4640"
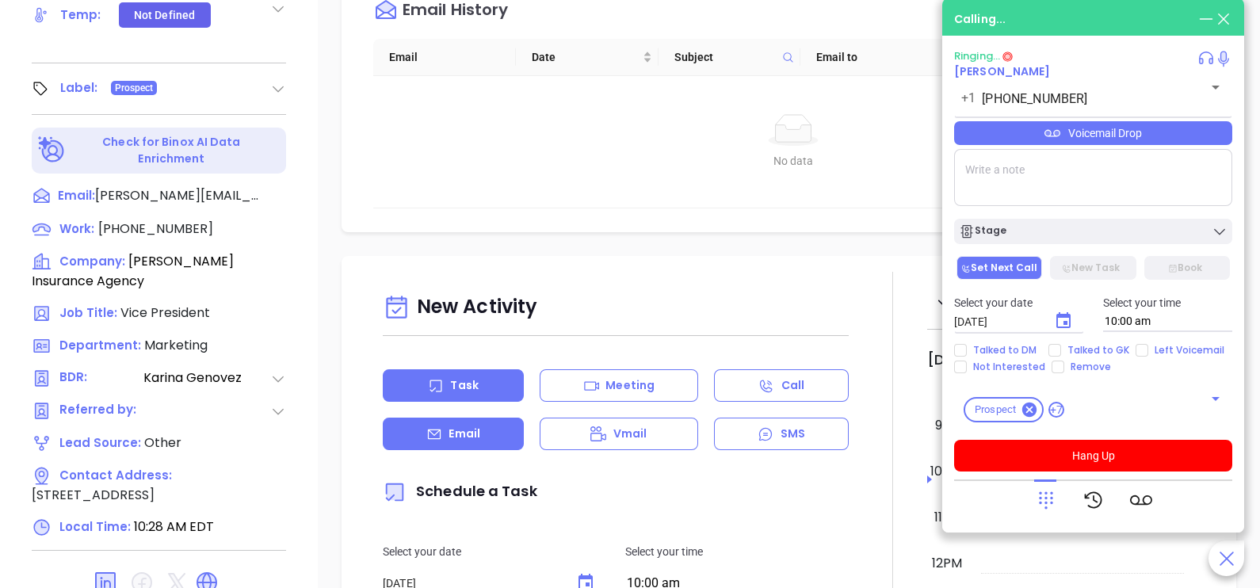
click at [508, 450] on div "Email" at bounding box center [453, 434] width 141 height 32
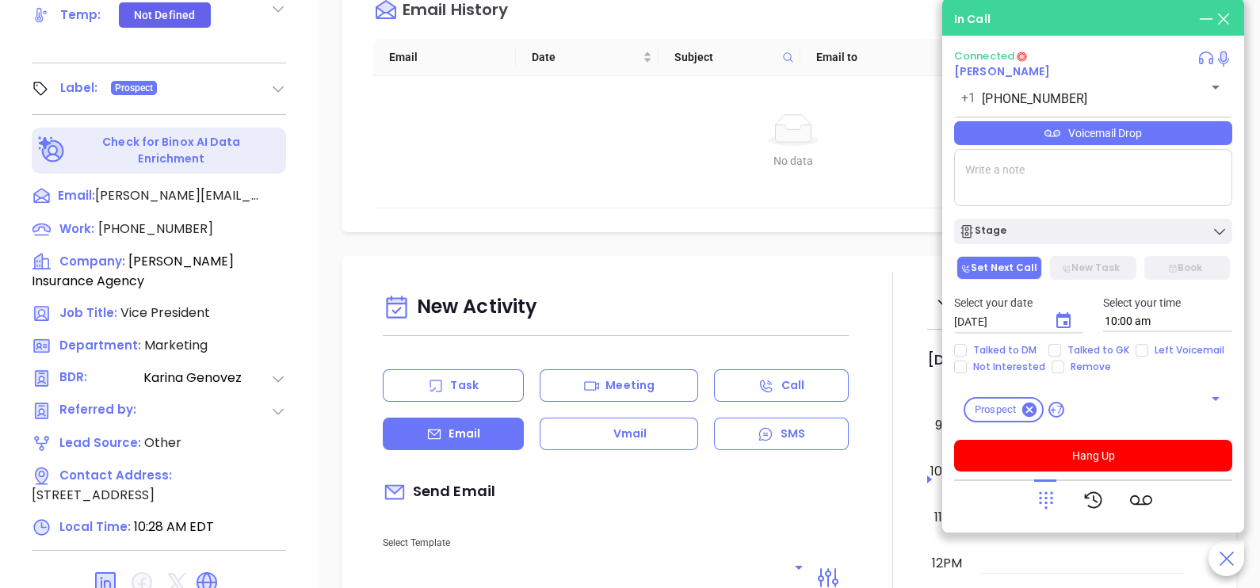
type input "[PERSON_NAME]"
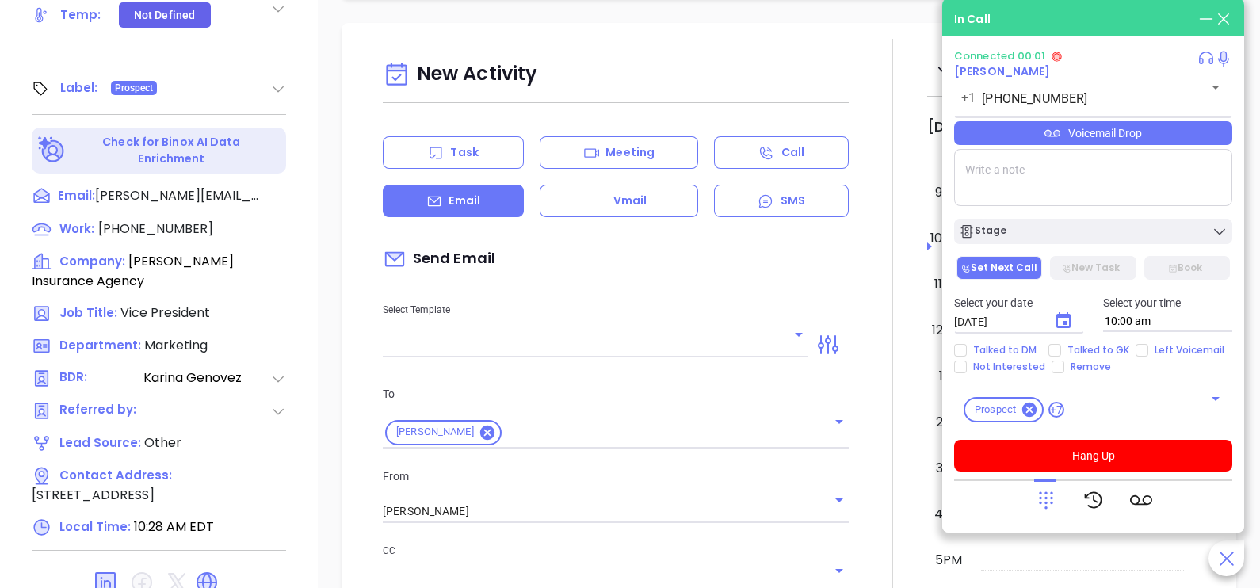
scroll to position [436, 0]
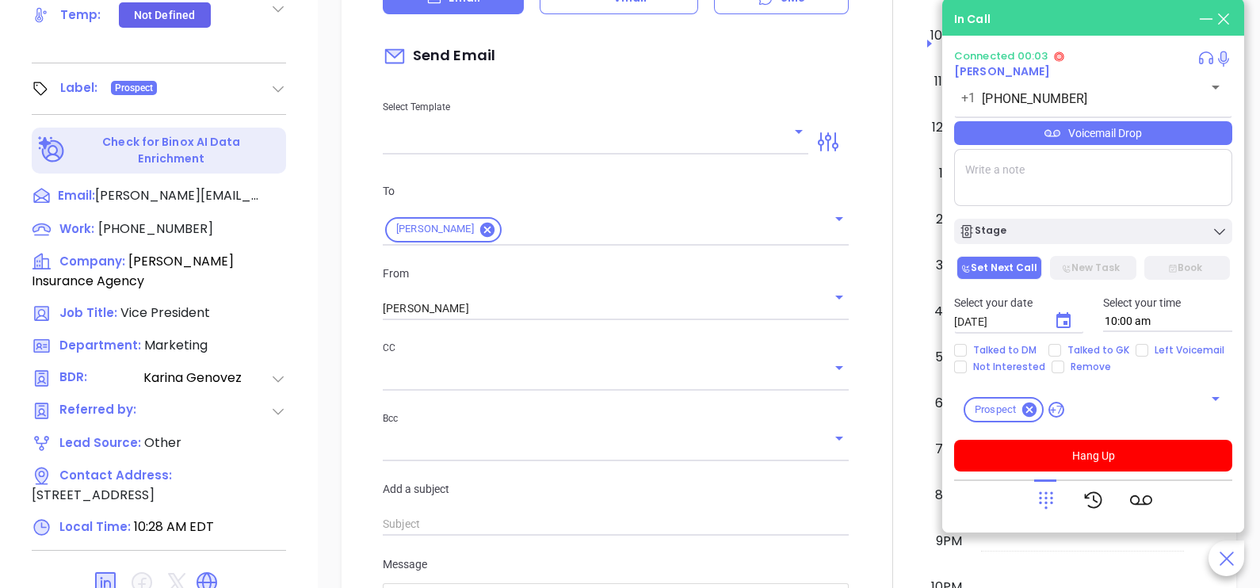
click at [674, 154] on input "text" at bounding box center [584, 142] width 402 height 23
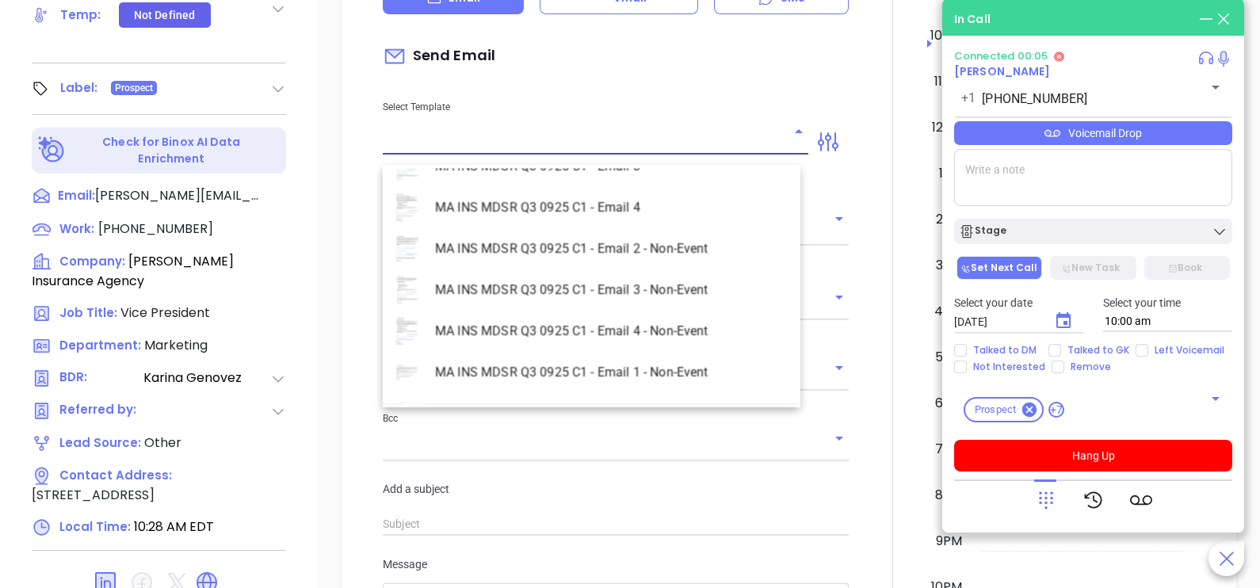
scroll to position [4596, 0]
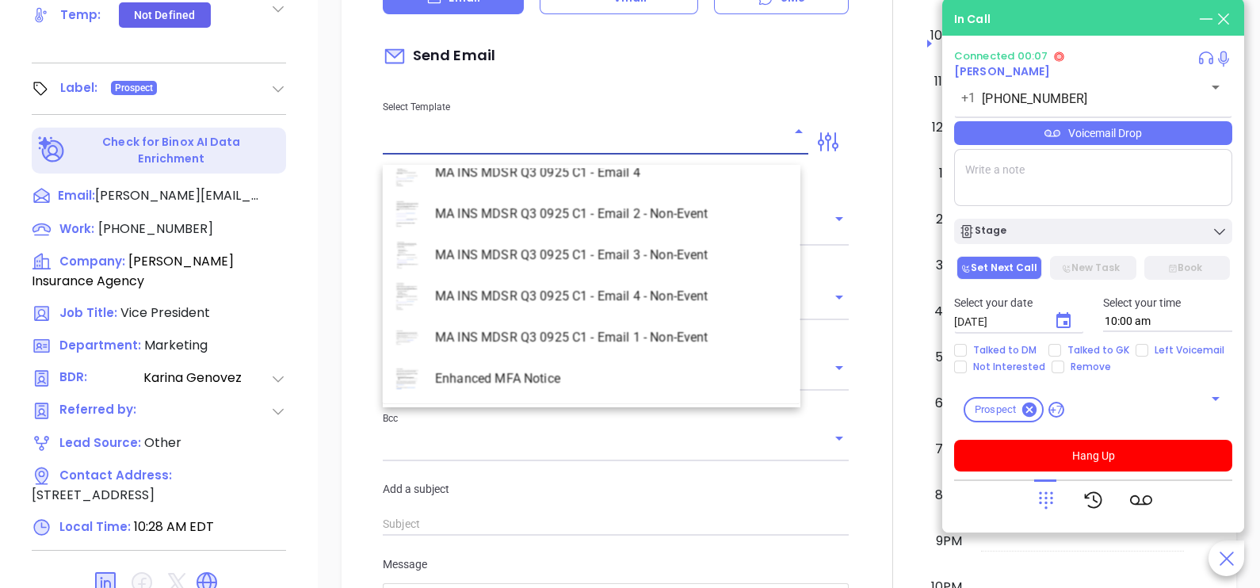
click at [639, 217] on li "MA INS MDSR Q3 0925 C1 - Email 2 - Non-Event" at bounding box center [592, 213] width 418 height 41
type input "MA INS MDSR Q3 0925 C1 - Email 2 - Non-Event"
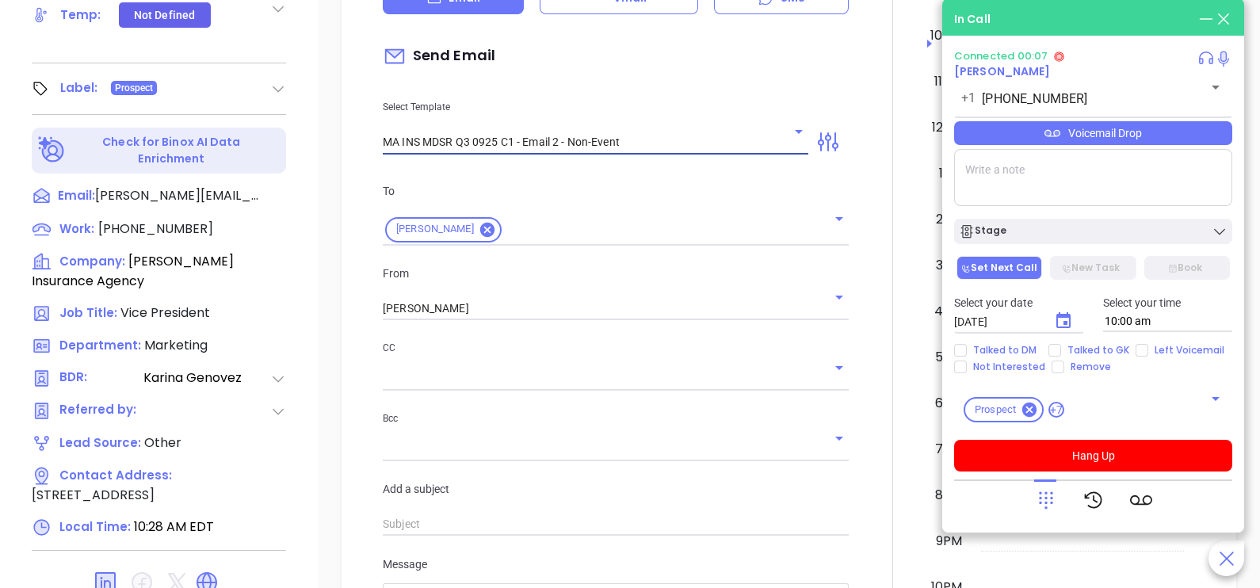
type input "Bob, here’s the MA compliance checklist we mentioned"
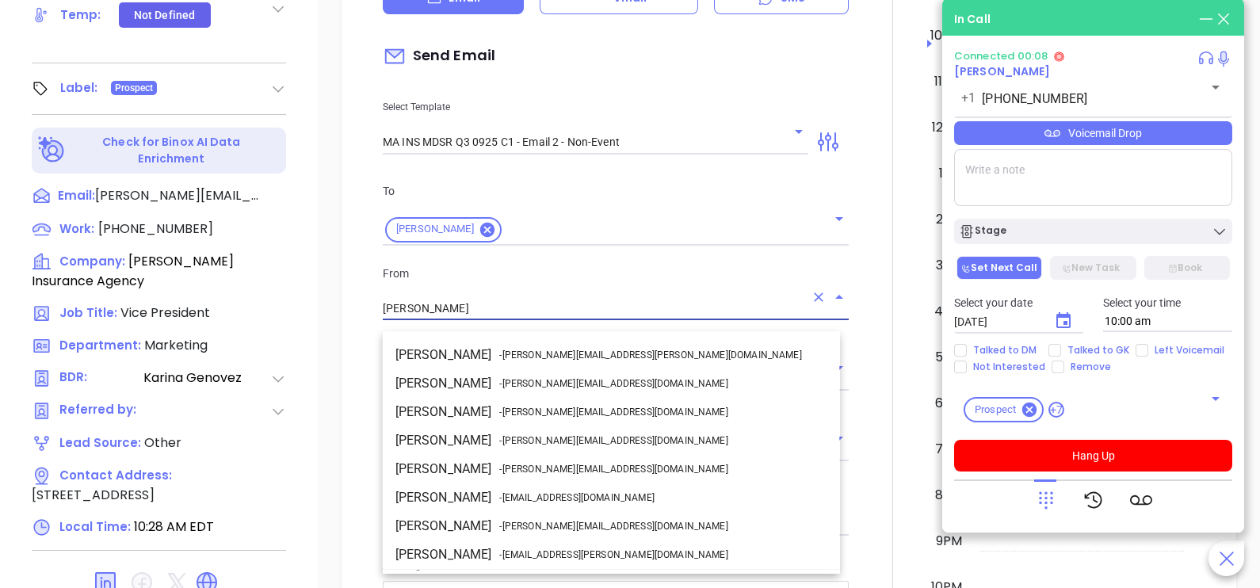
click at [510, 320] on input "[PERSON_NAME]" at bounding box center [594, 308] width 422 height 23
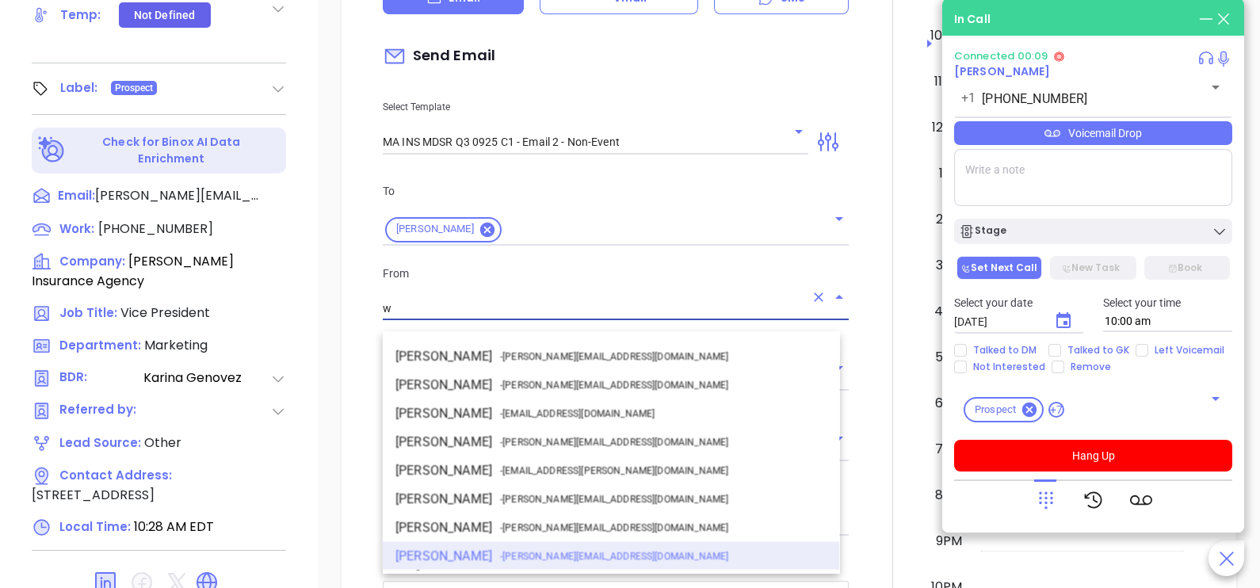
scroll to position [0, 0]
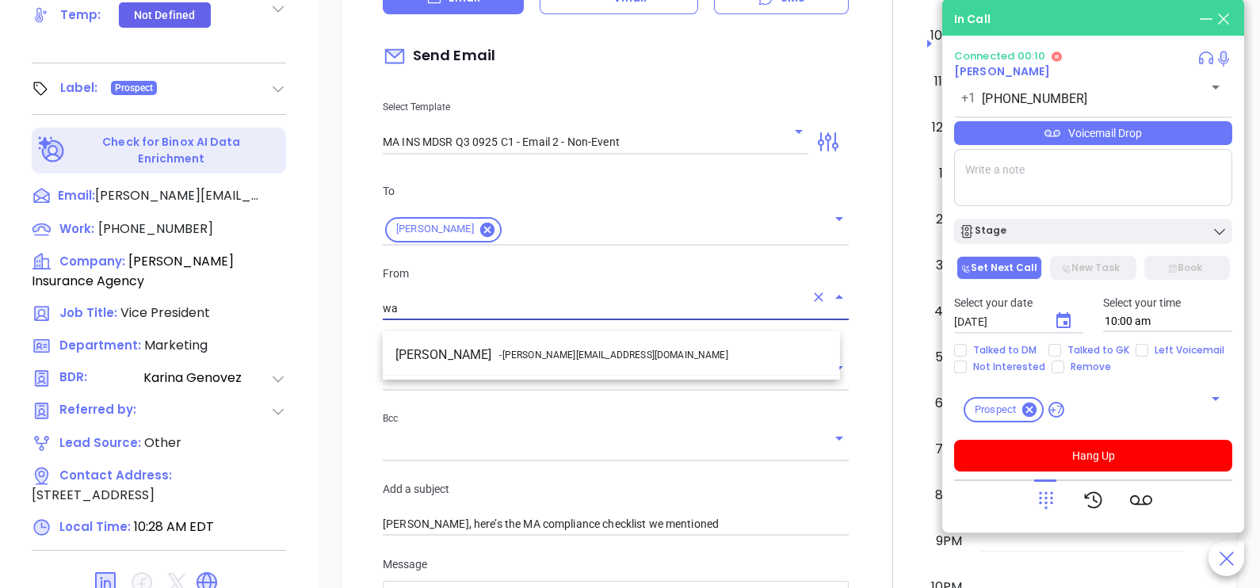
click at [539, 343] on li "Walter Contreras - walter@motiva.net" at bounding box center [611, 355] width 457 height 29
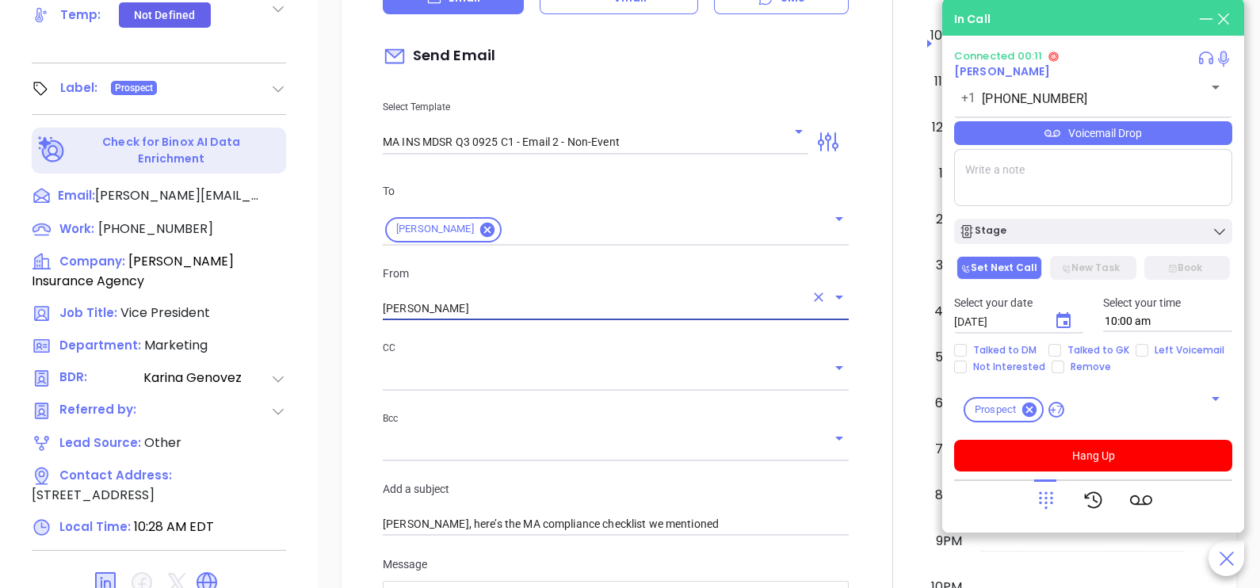
type input "Walter Contreras"
click at [870, 387] on div at bounding box center [892, 498] width 69 height 1324
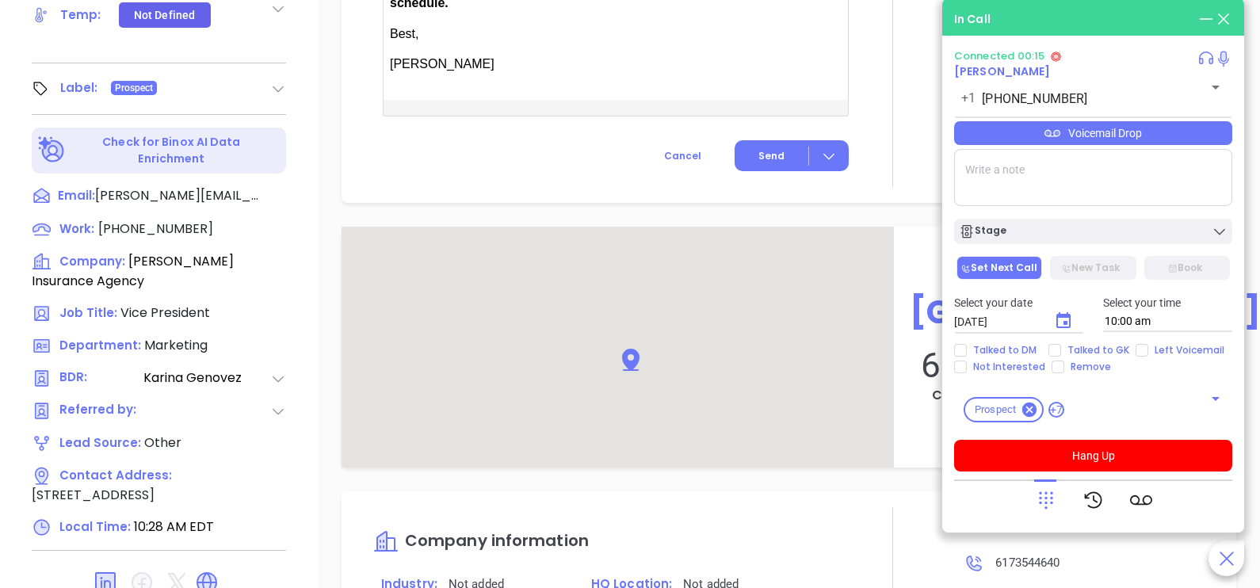
scroll to position [1505, 0]
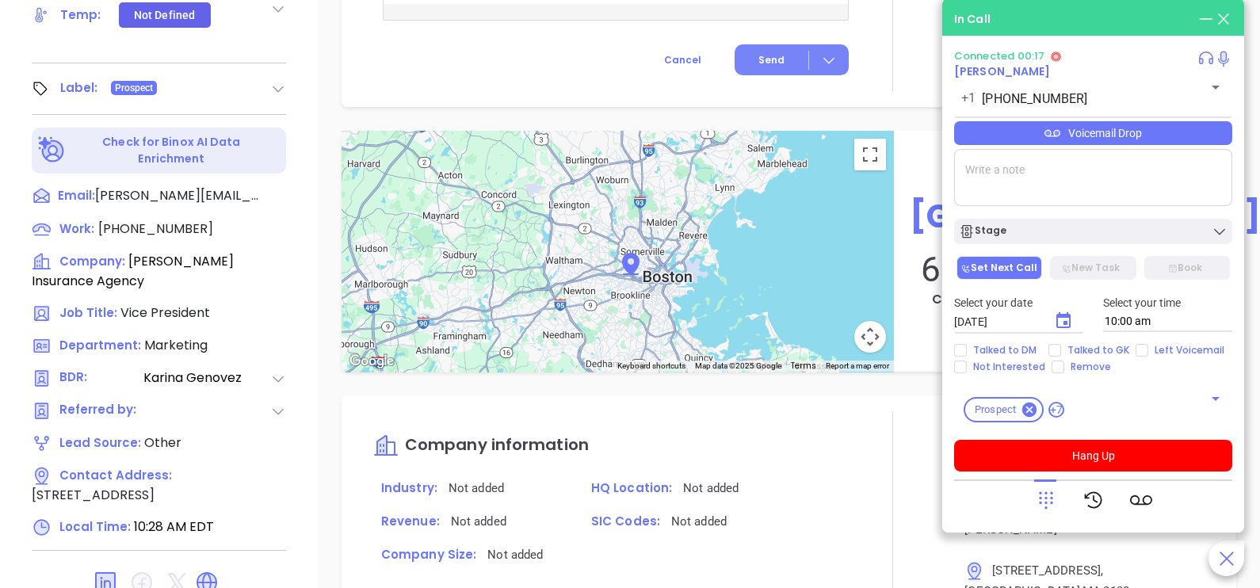
click at [760, 53] on span "Send" at bounding box center [771, 60] width 26 height 14
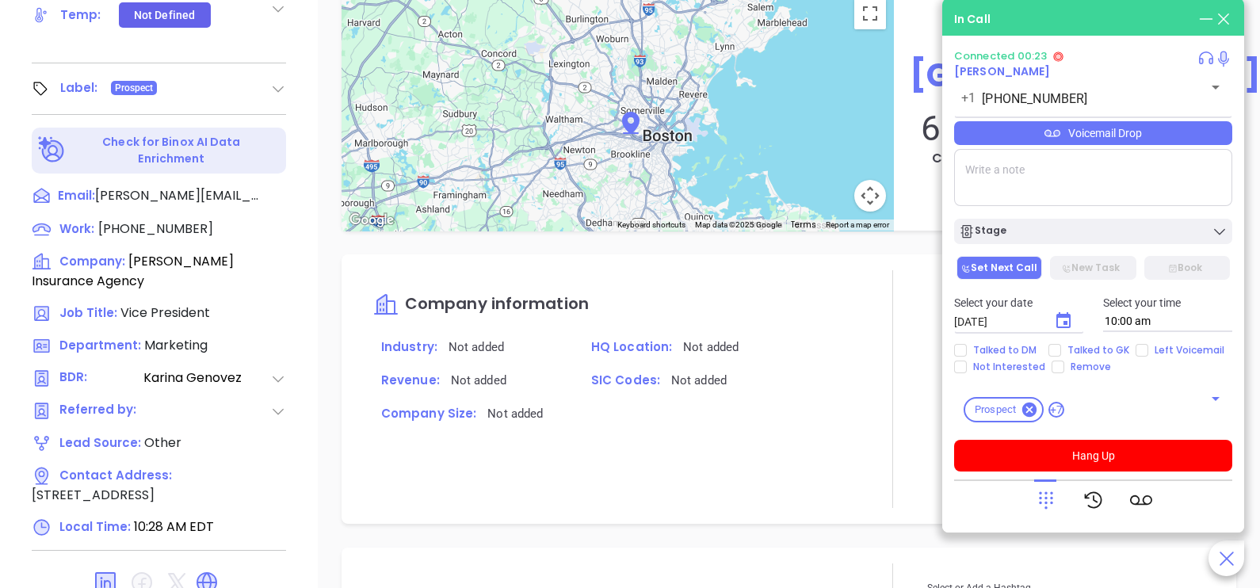
scroll to position [1507, 0]
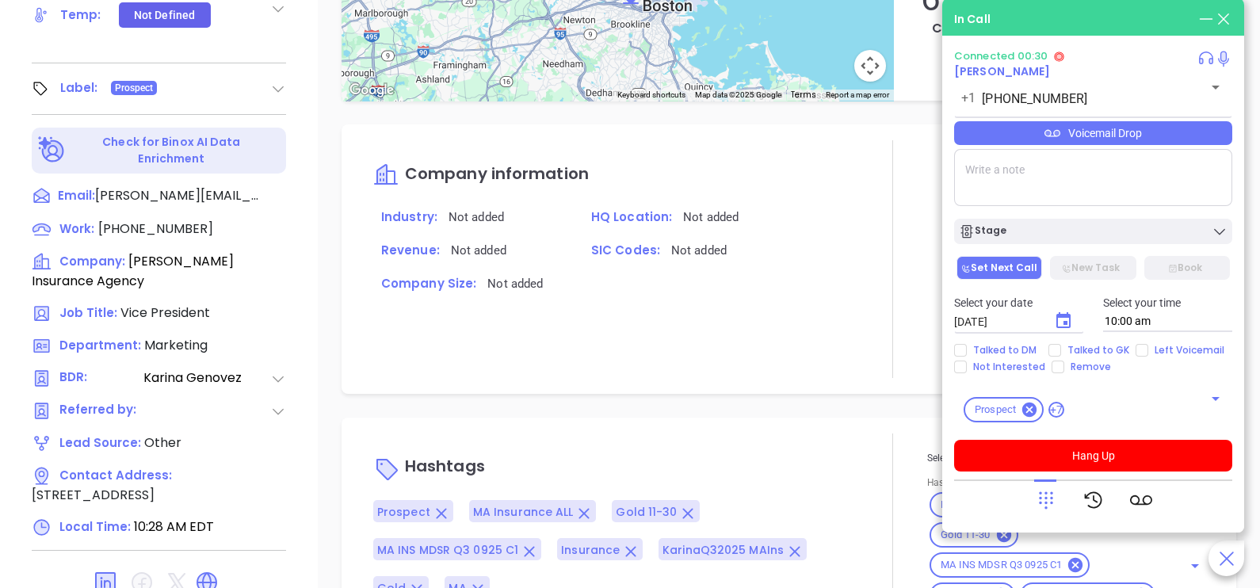
click at [1055, 509] on icon at bounding box center [1046, 500] width 22 height 22
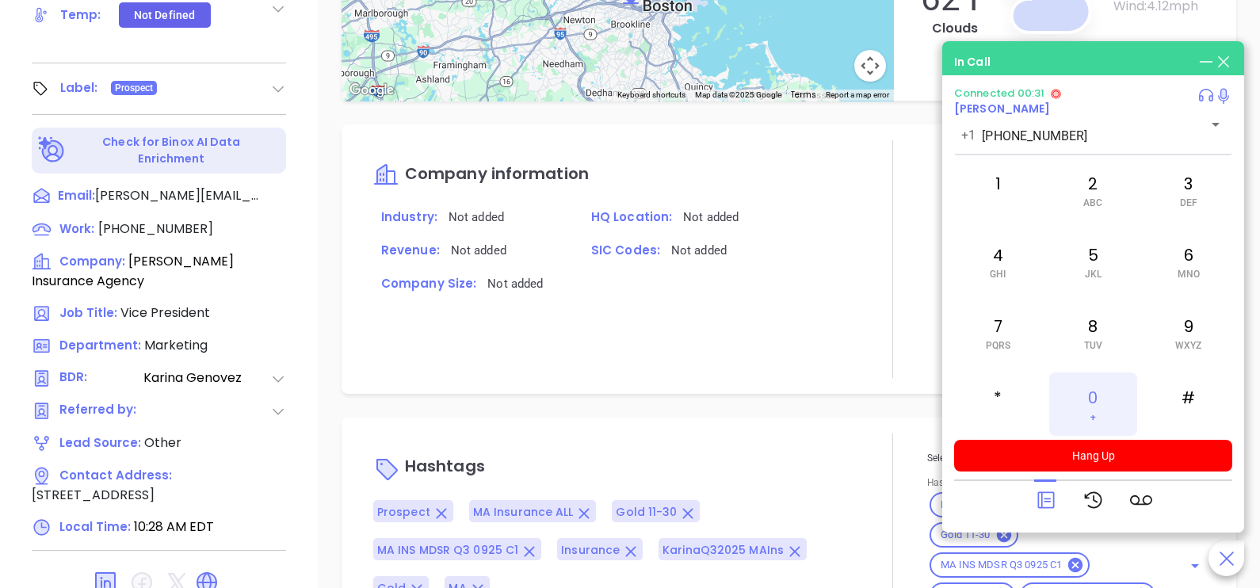
click at [1091, 406] on div "0 +" at bounding box center [1092, 403] width 87 height 63
click at [1048, 501] on icon at bounding box center [1045, 500] width 17 height 17
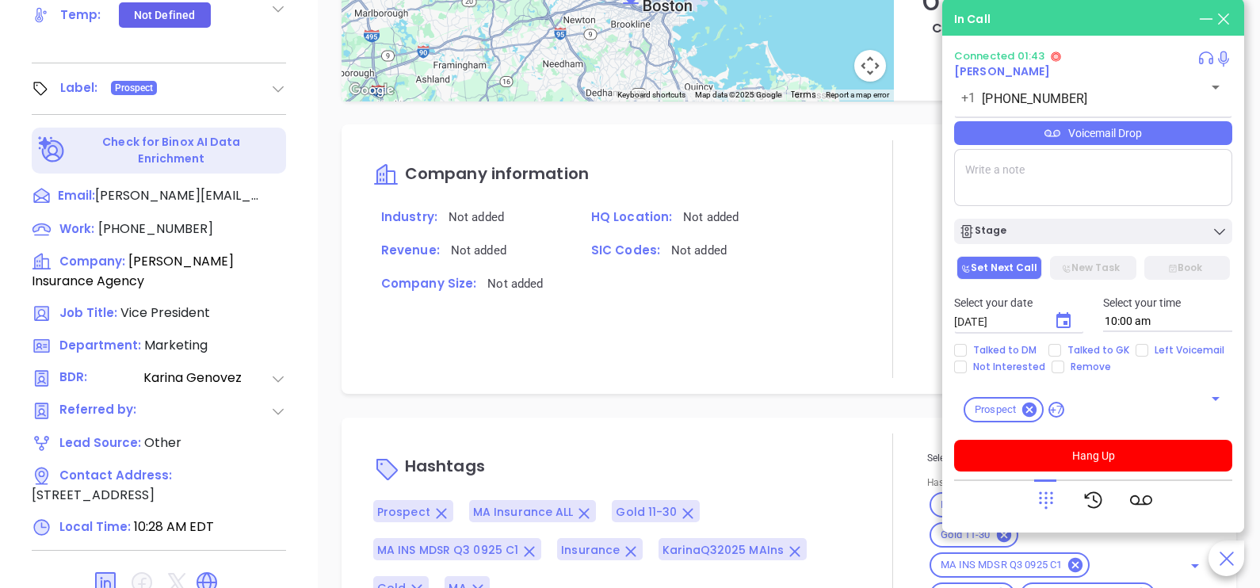
click at [1144, 145] on div "Voicemail Drop" at bounding box center [1093, 133] width 278 height 24
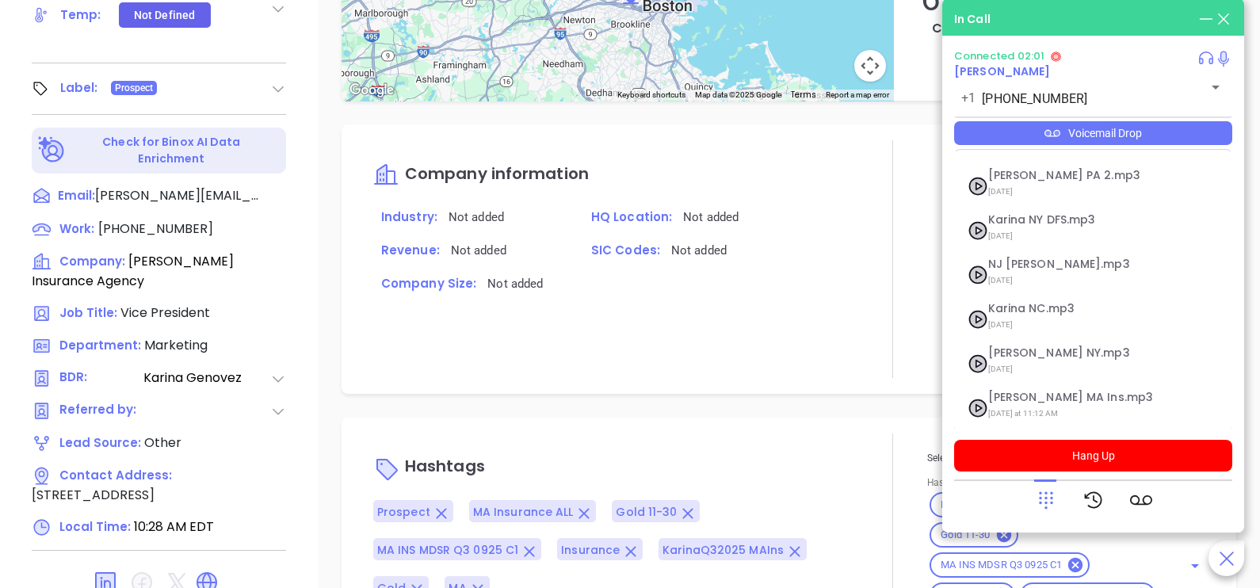
scroll to position [172, 0]
click at [1036, 399] on span "Karina MA Ins.mp3" at bounding box center [1073, 396] width 171 height 12
checkbox input "true"
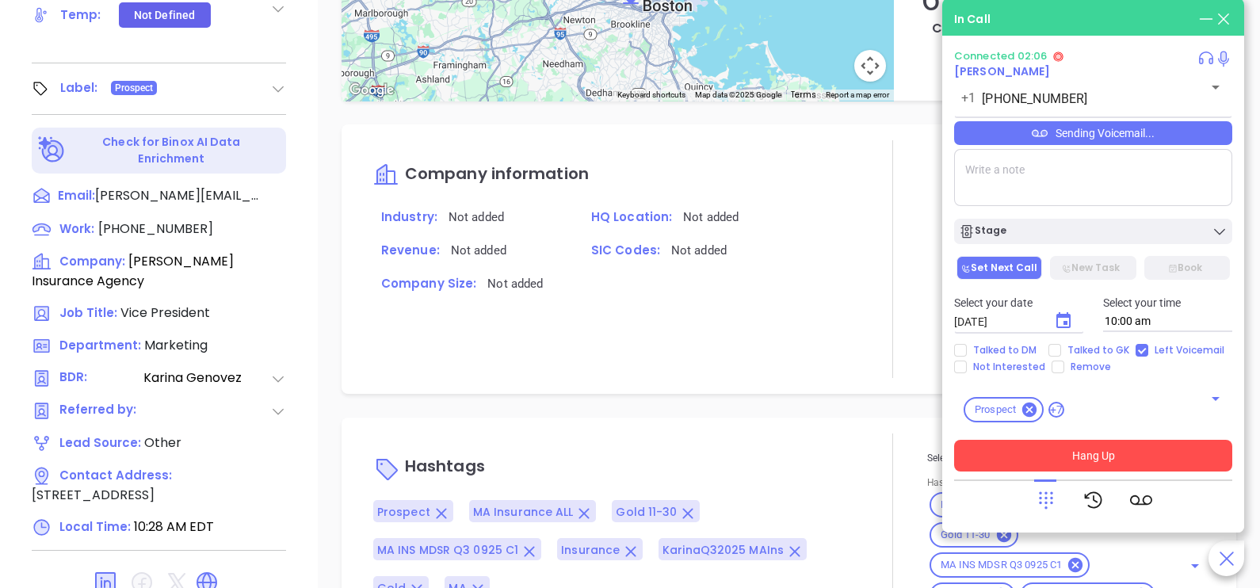
click at [1074, 452] on button "Hang Up" at bounding box center [1093, 456] width 278 height 32
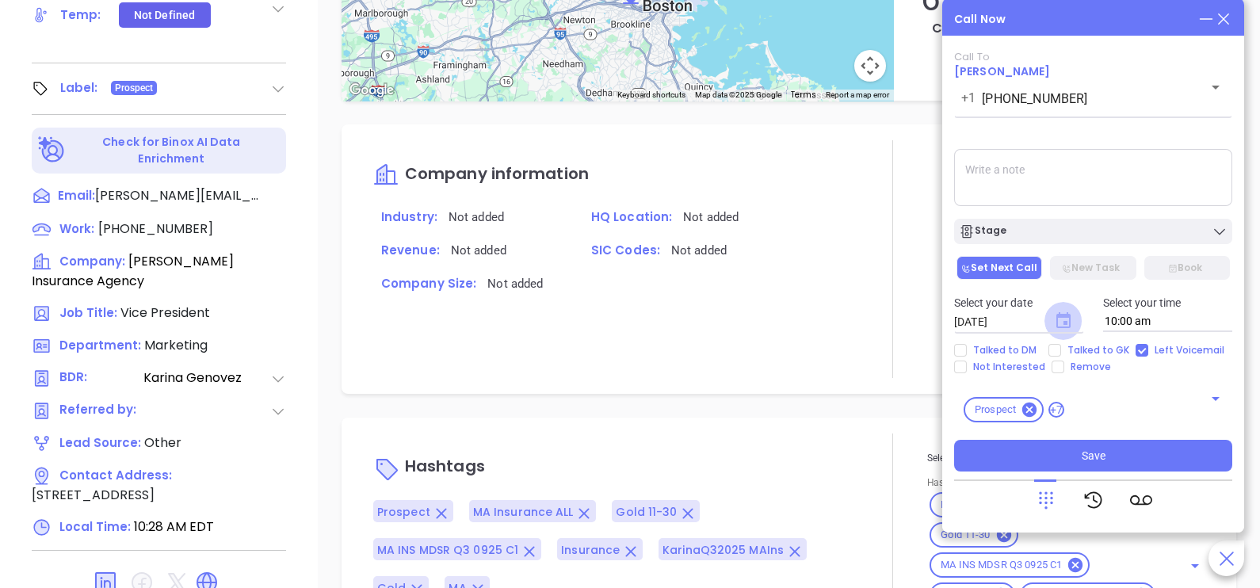
click at [1066, 328] on icon "Choose date, selected date is Oct 4, 2025" at bounding box center [1063, 320] width 14 height 16
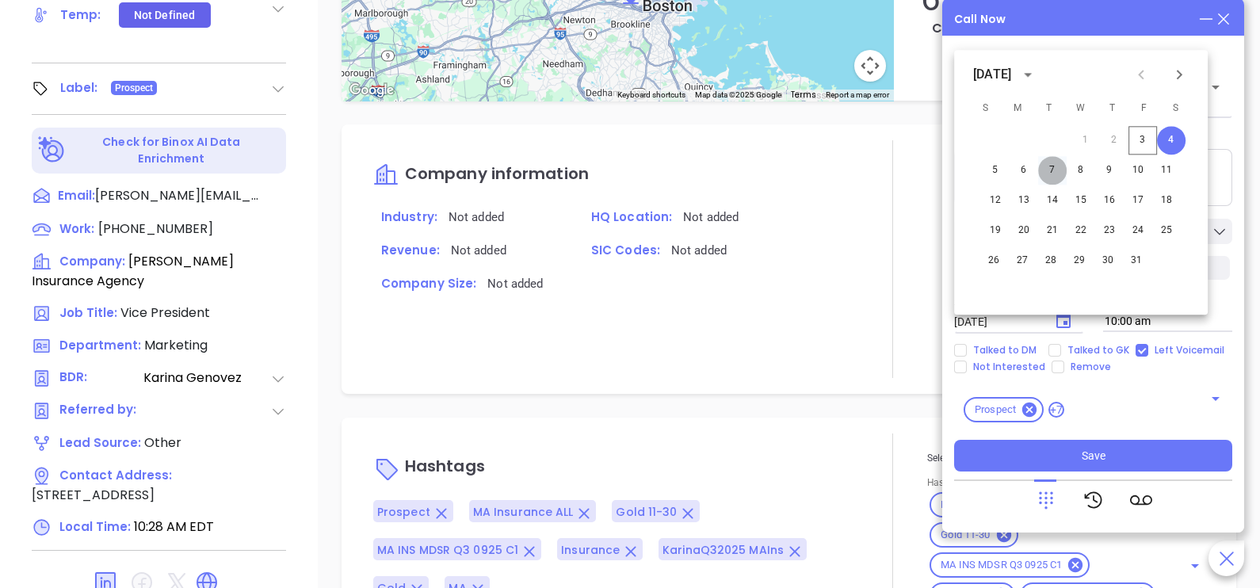
click at [1056, 171] on button "7" at bounding box center [1052, 170] width 29 height 29
type input "10/07/2025"
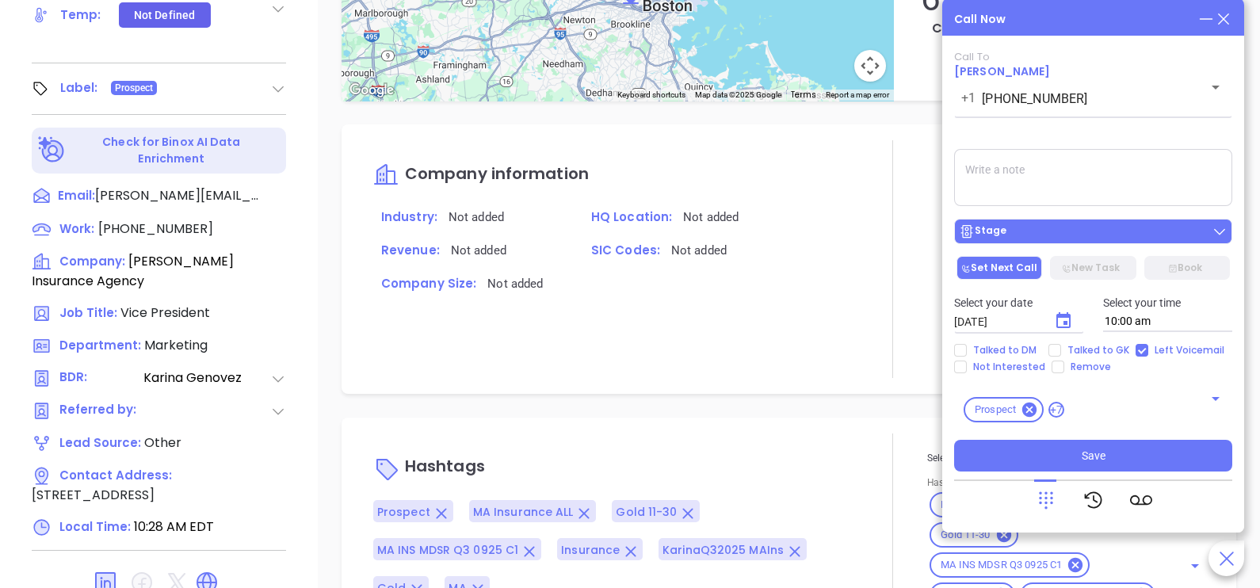
click at [1109, 242] on button "Stage" at bounding box center [1093, 231] width 278 height 25
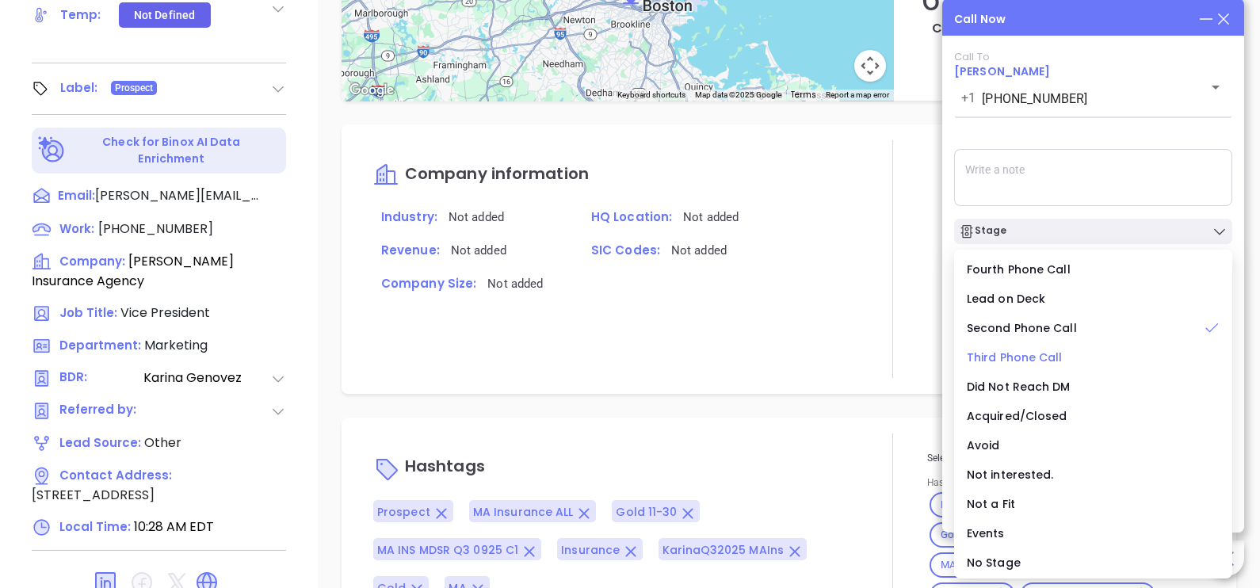
click at [1055, 357] on span "Third Phone Call" at bounding box center [1015, 357] width 96 height 16
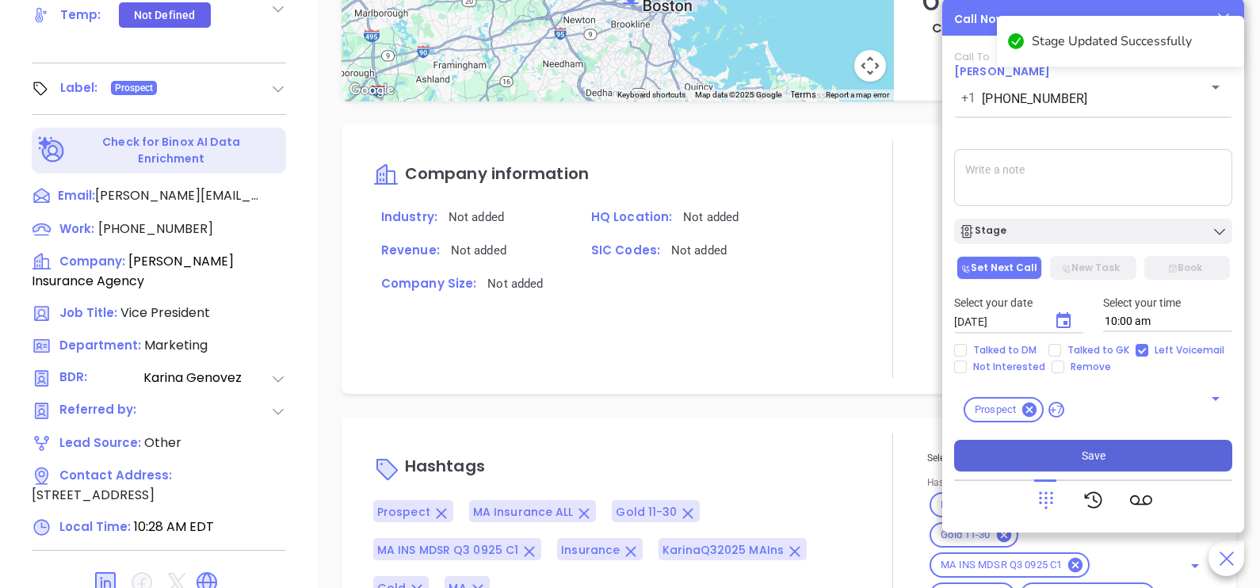
click at [1137, 462] on button "Save" at bounding box center [1093, 456] width 278 height 32
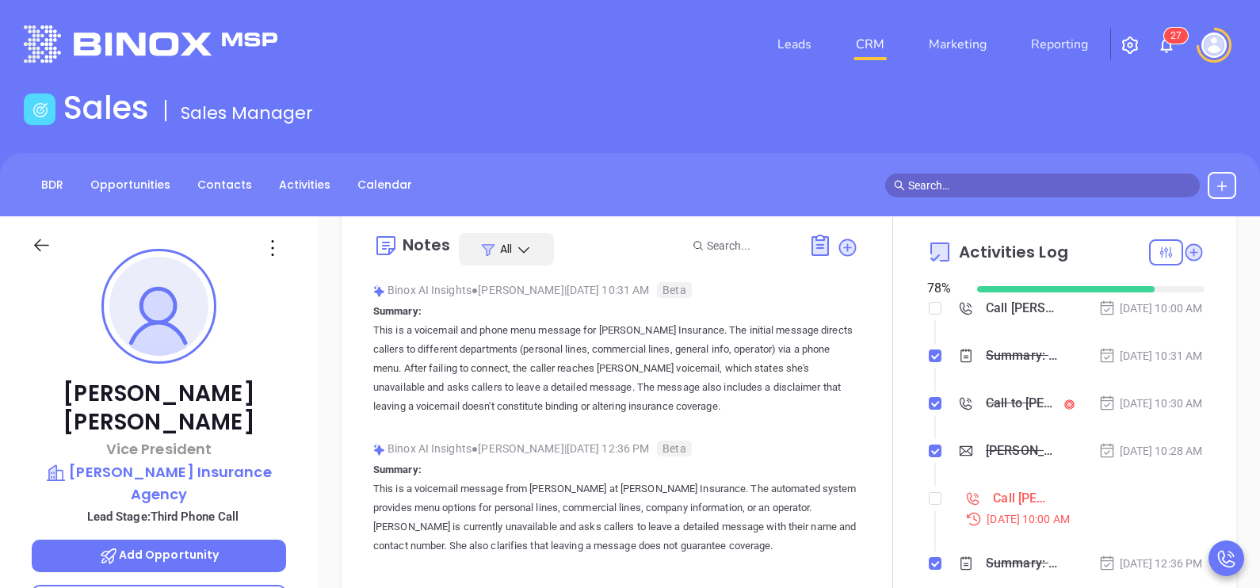
scroll to position [158, 0]
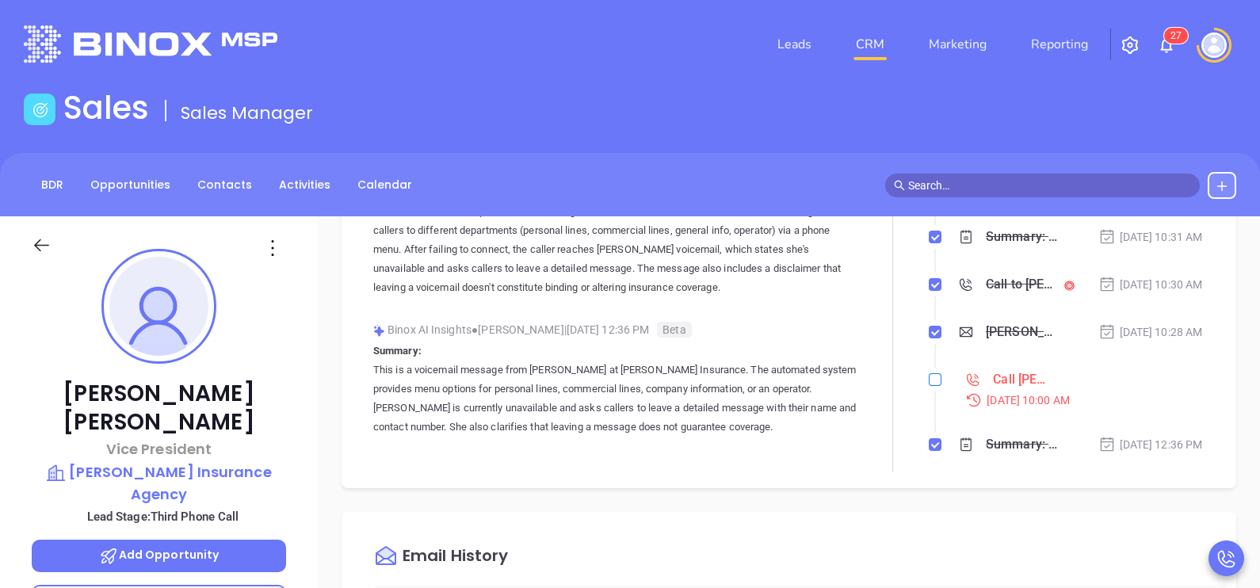
click at [929, 386] on input "checkbox" at bounding box center [935, 379] width 13 height 13
checkbox input "true"
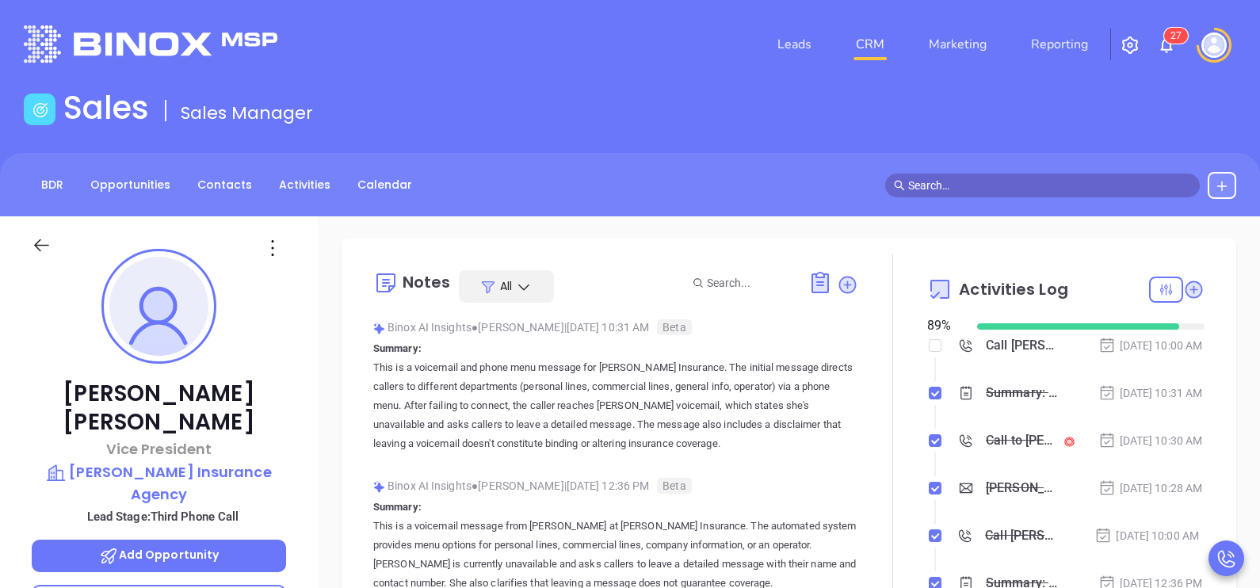
scroll to position [0, 0]
click at [48, 246] on icon at bounding box center [41, 245] width 15 height 13
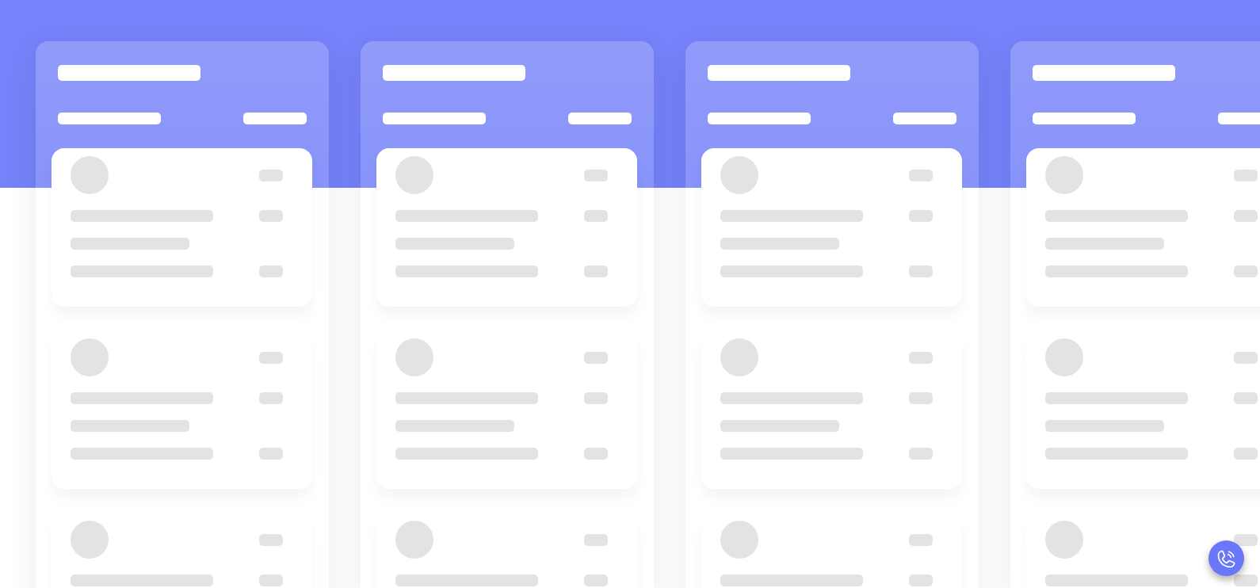
scroll to position [216, 0]
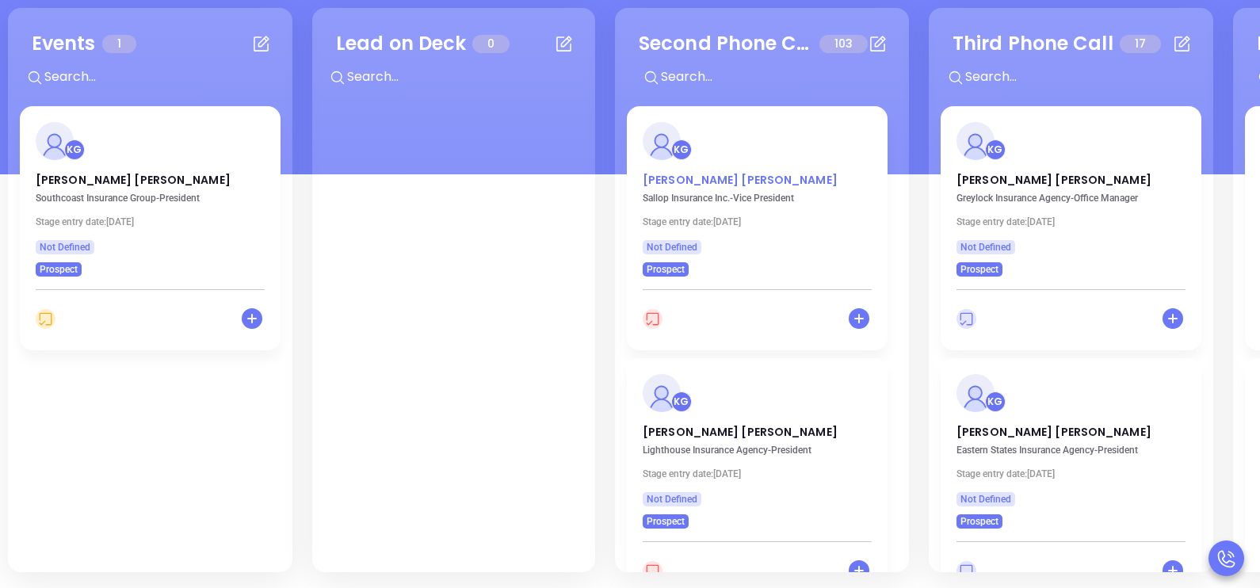
click at [697, 180] on p "Kathy Ludka" at bounding box center [757, 176] width 229 height 8
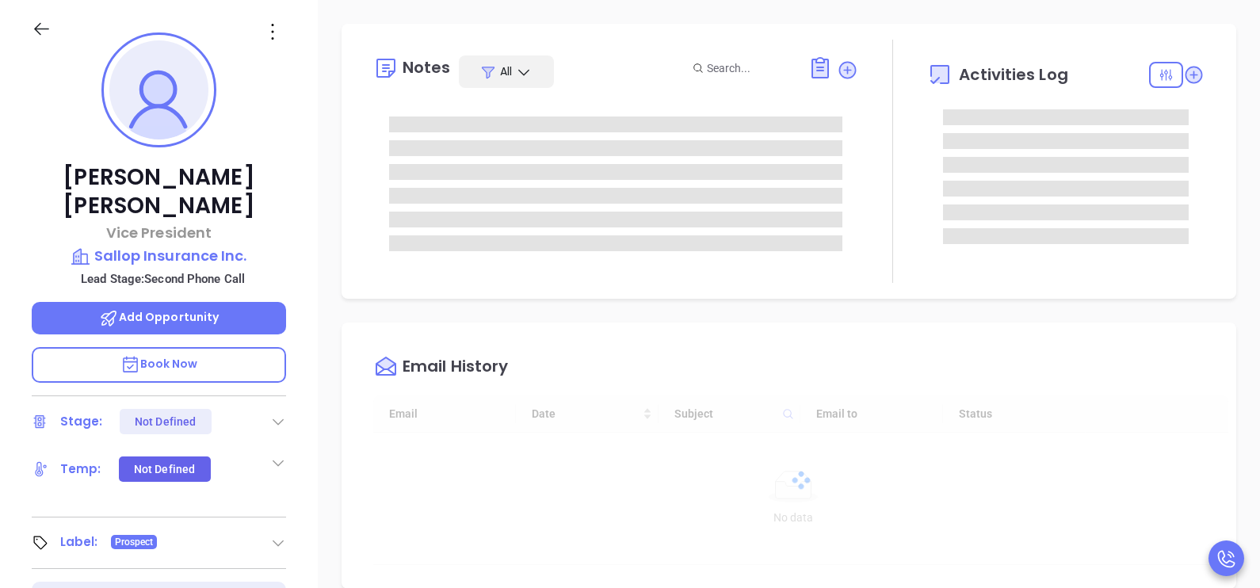
type input "[DATE]"
type input "[PERSON_NAME]"
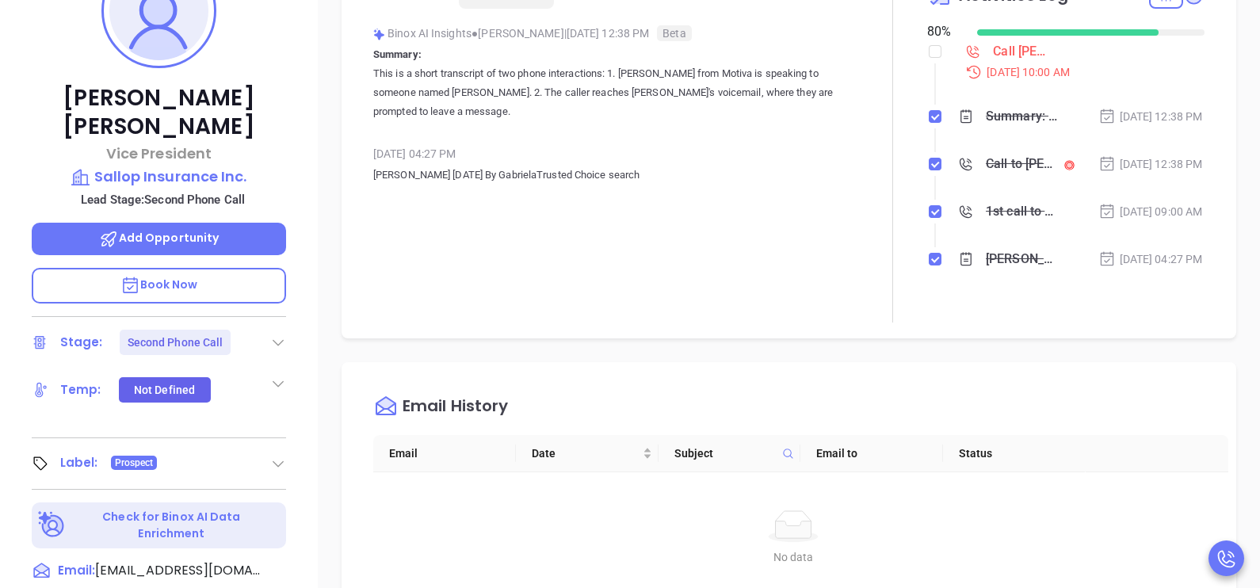
scroll to position [350, 0]
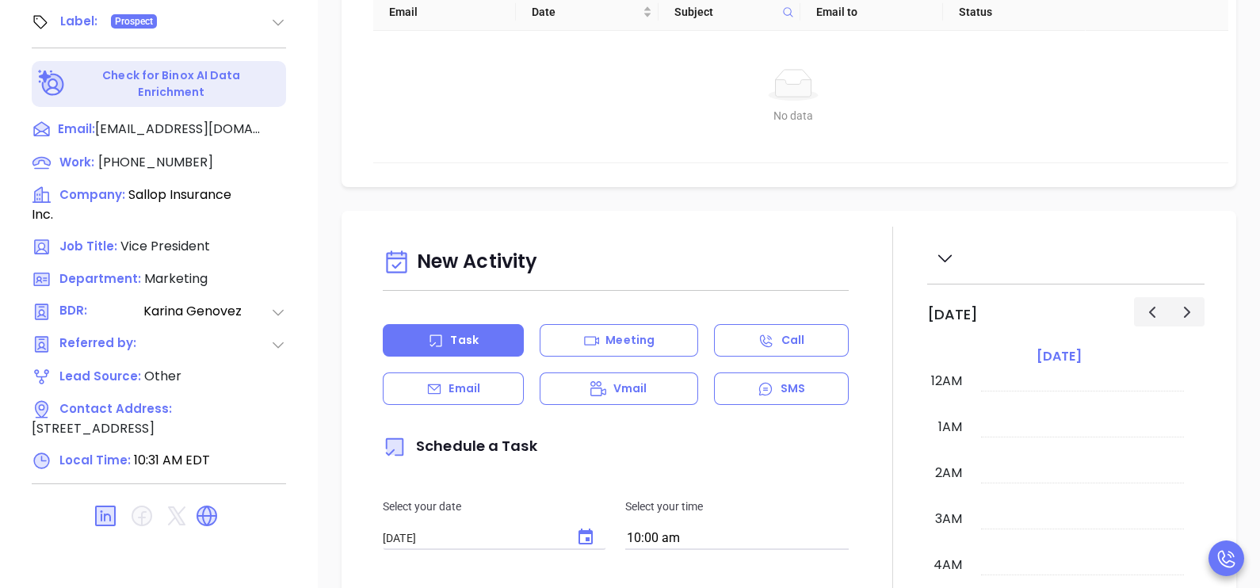
scroll to position [414, 0]
click at [170, 153] on span "[PHONE_NUMBER]" at bounding box center [155, 162] width 115 height 18
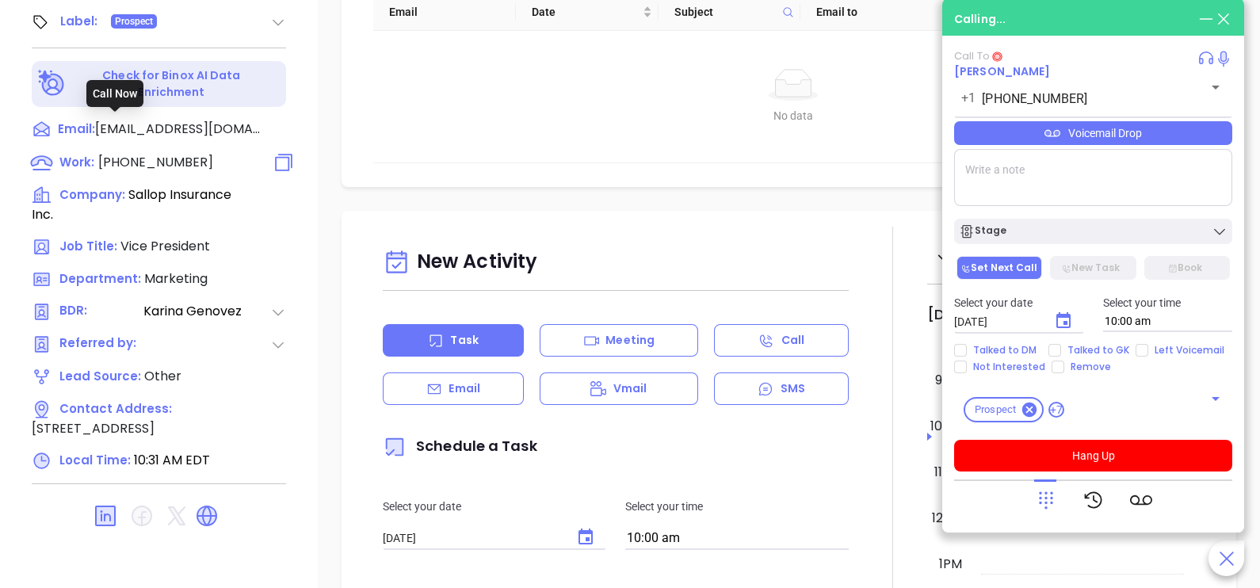
type input "[PHONE_NUMBER]"
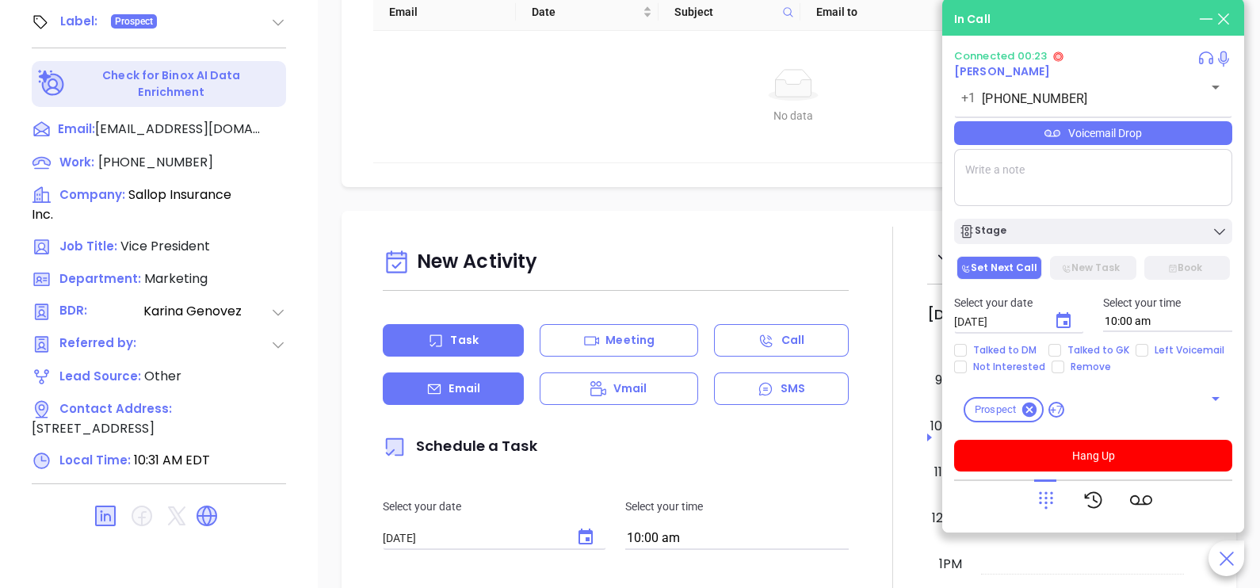
click at [433, 391] on icon at bounding box center [434, 389] width 16 height 16
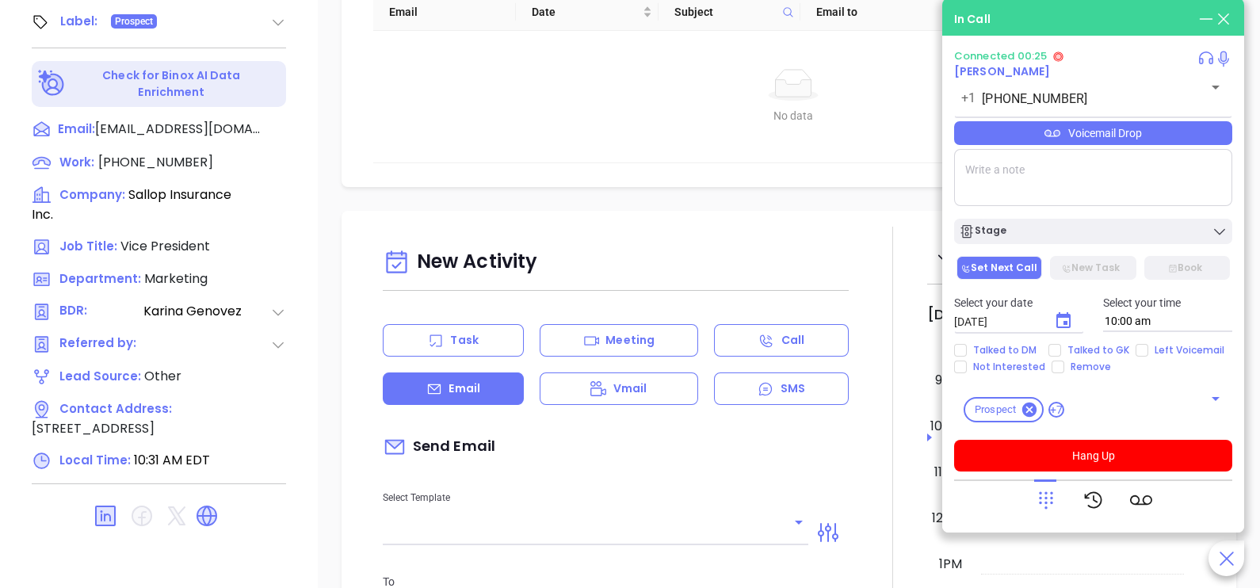
type input "[PERSON_NAME]"
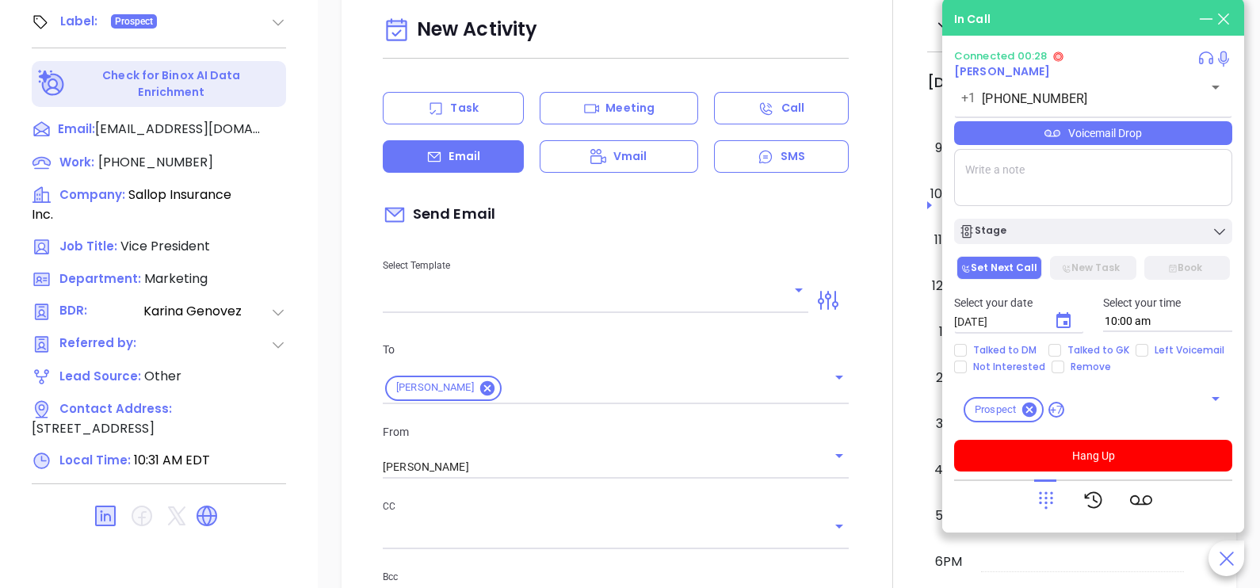
scroll to position [356, 0]
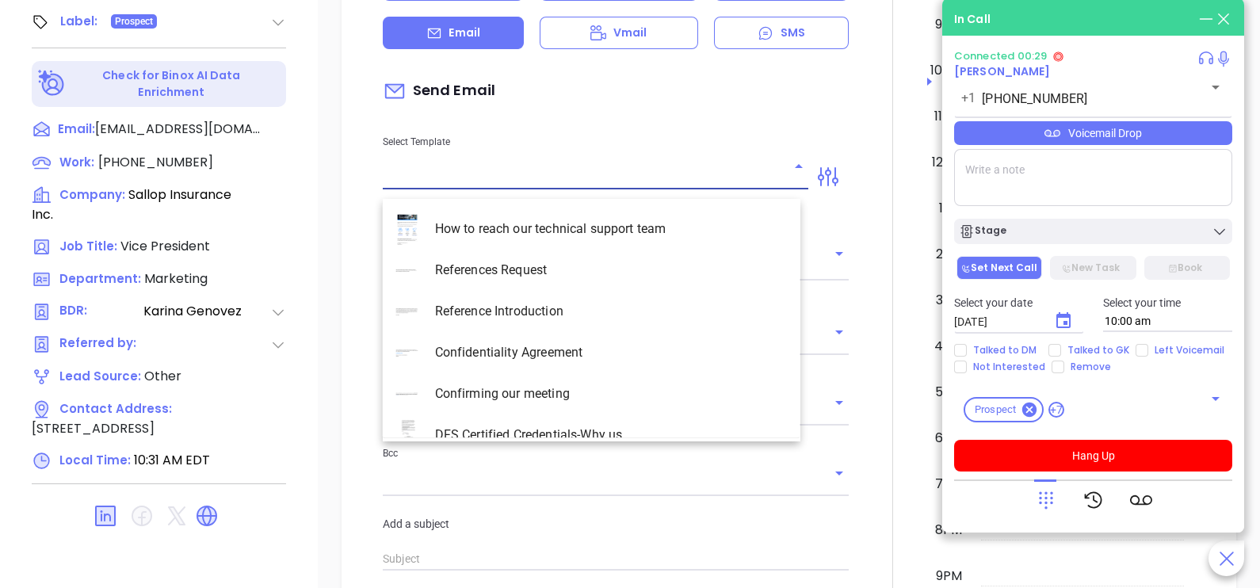
click at [692, 178] on input "text" at bounding box center [584, 177] width 402 height 23
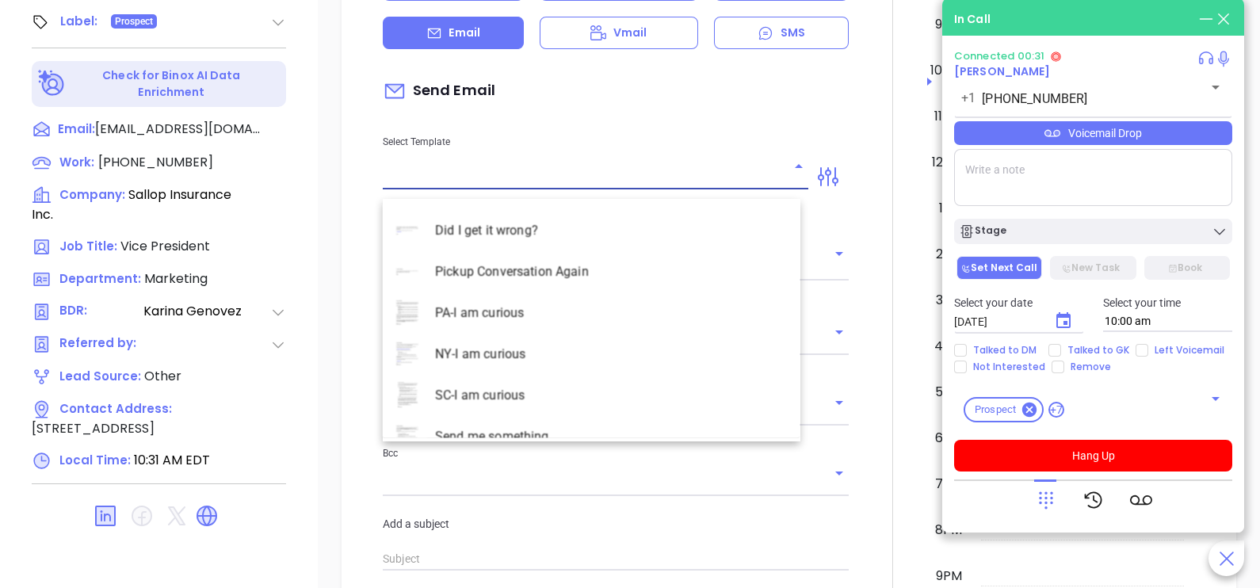
scroll to position [4596, 0]
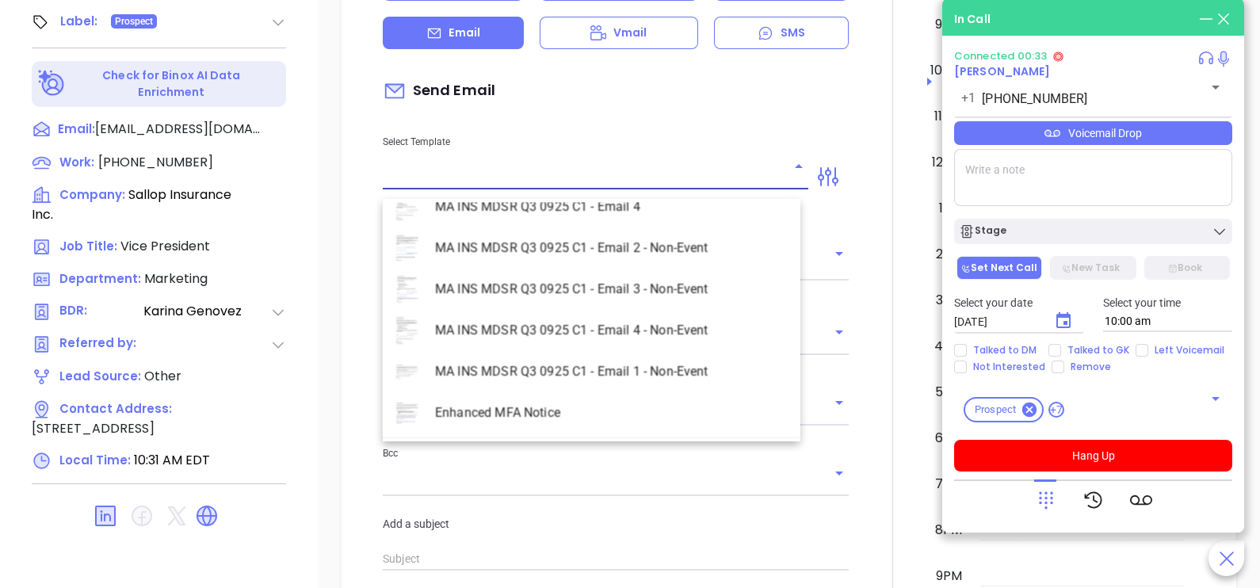
click at [632, 250] on li "MA INS MDSR Q3 0925 C1 - Email 2 - Non-Event" at bounding box center [592, 247] width 418 height 41
type input "MA INS MDSR Q3 0925 C1 - Email 2 - Non-Event"
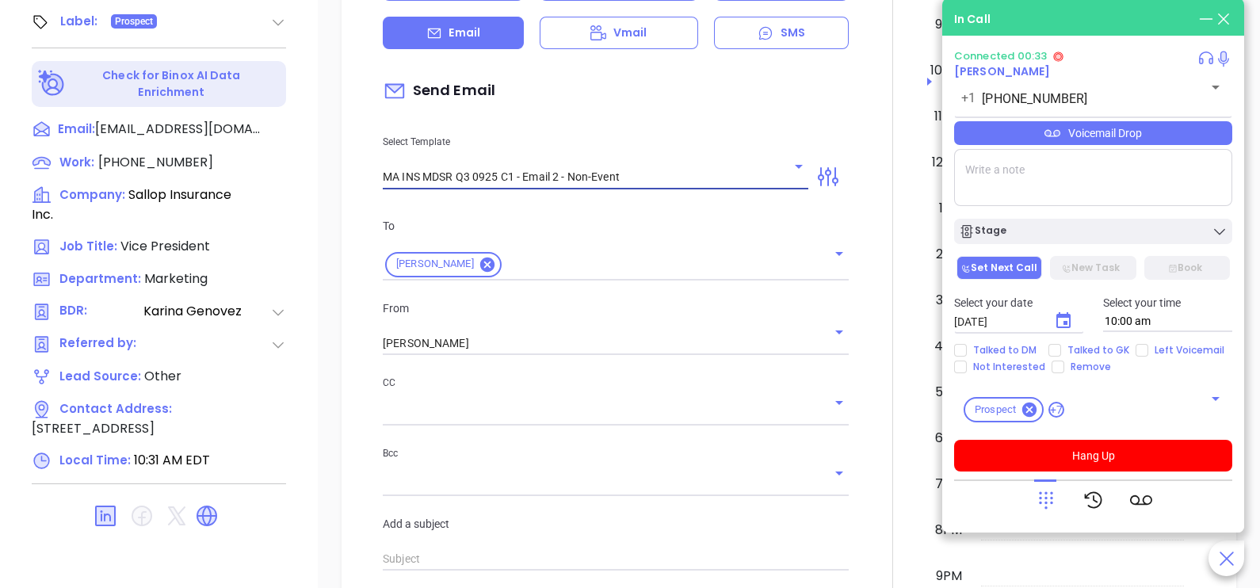
type input "[PERSON_NAME], here’s the MA compliance checklist we mentioned"
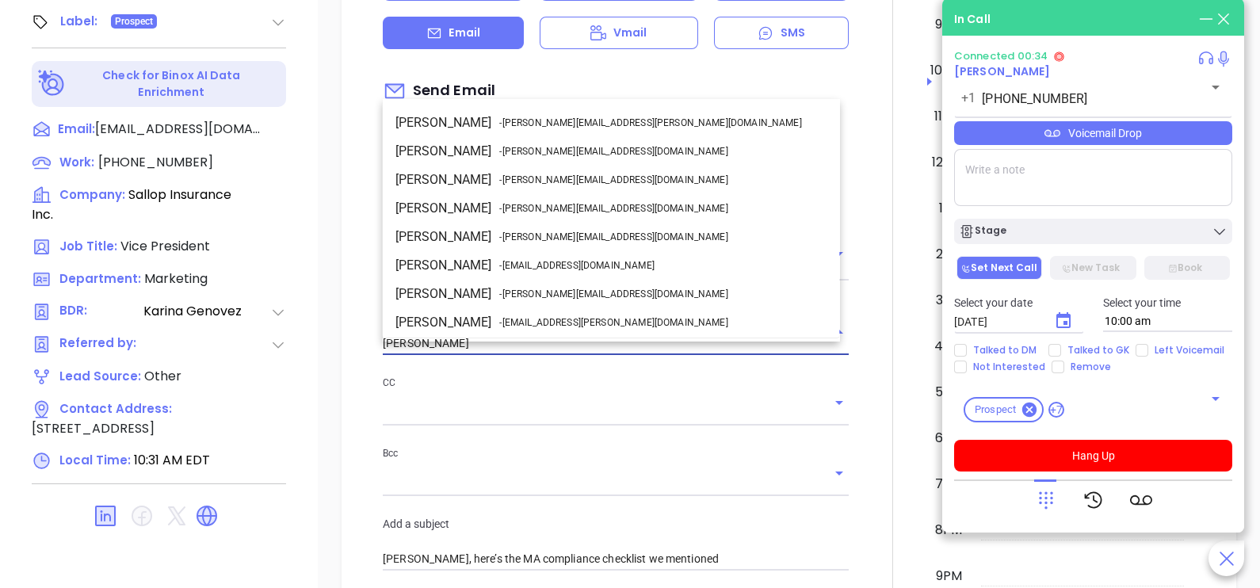
click at [578, 355] on input "[PERSON_NAME]" at bounding box center [594, 343] width 422 height 23
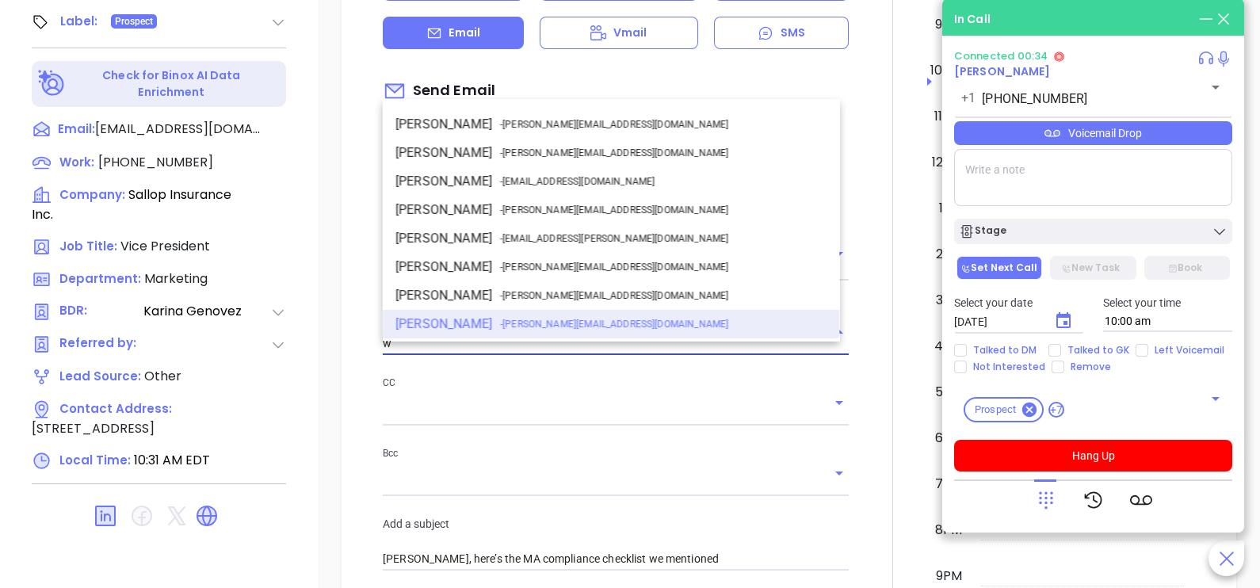
scroll to position [0, 0]
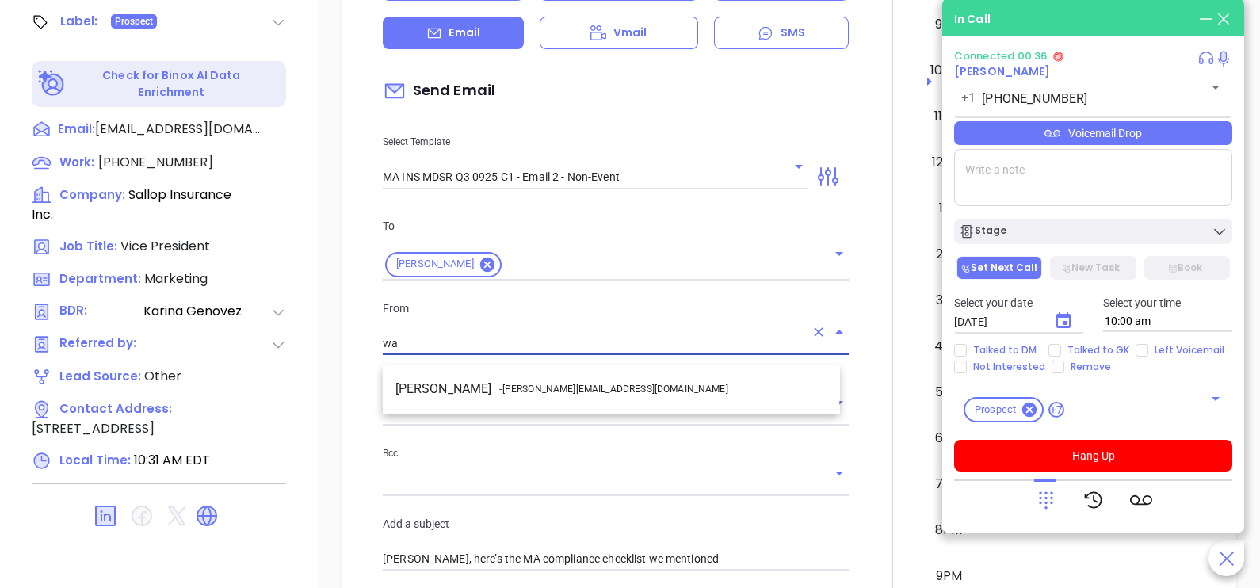
click at [593, 382] on li "Walter Contreras - [EMAIL_ADDRESS][DOMAIN_NAME]" at bounding box center [611, 389] width 457 height 29
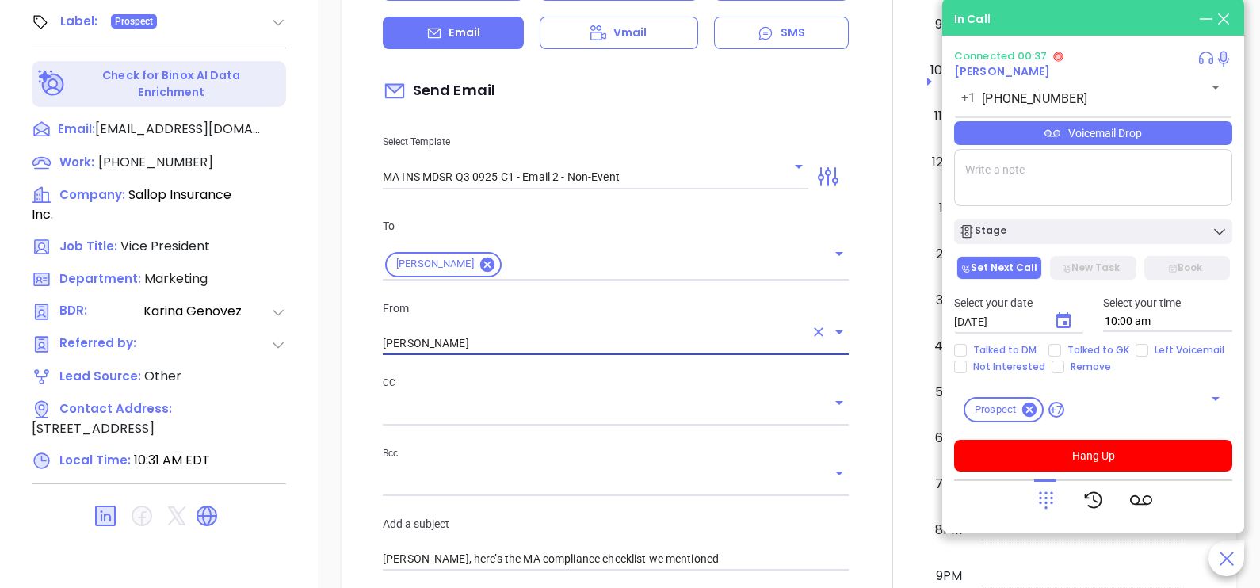
type input "[PERSON_NAME]"
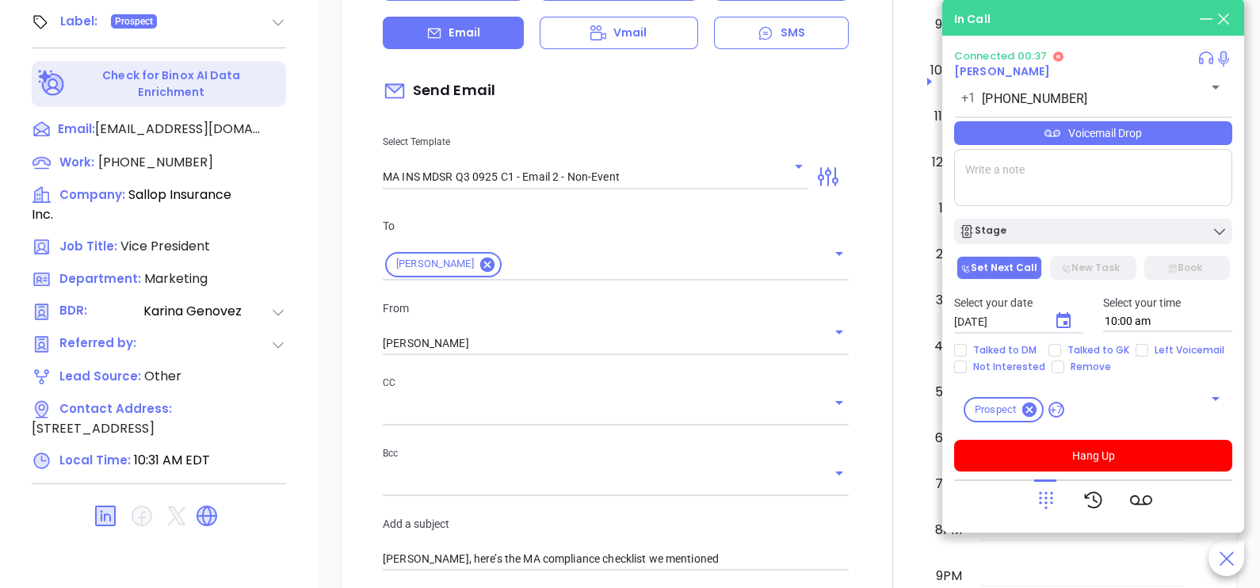
click at [858, 325] on div at bounding box center [892, 533] width 69 height 1324
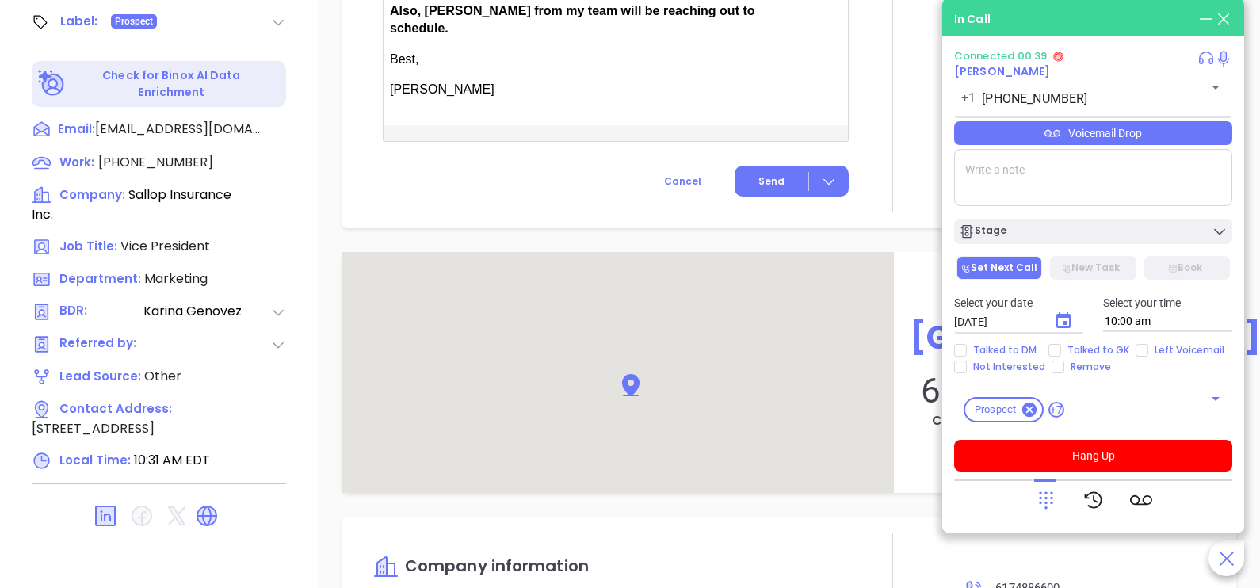
scroll to position [1346, 0]
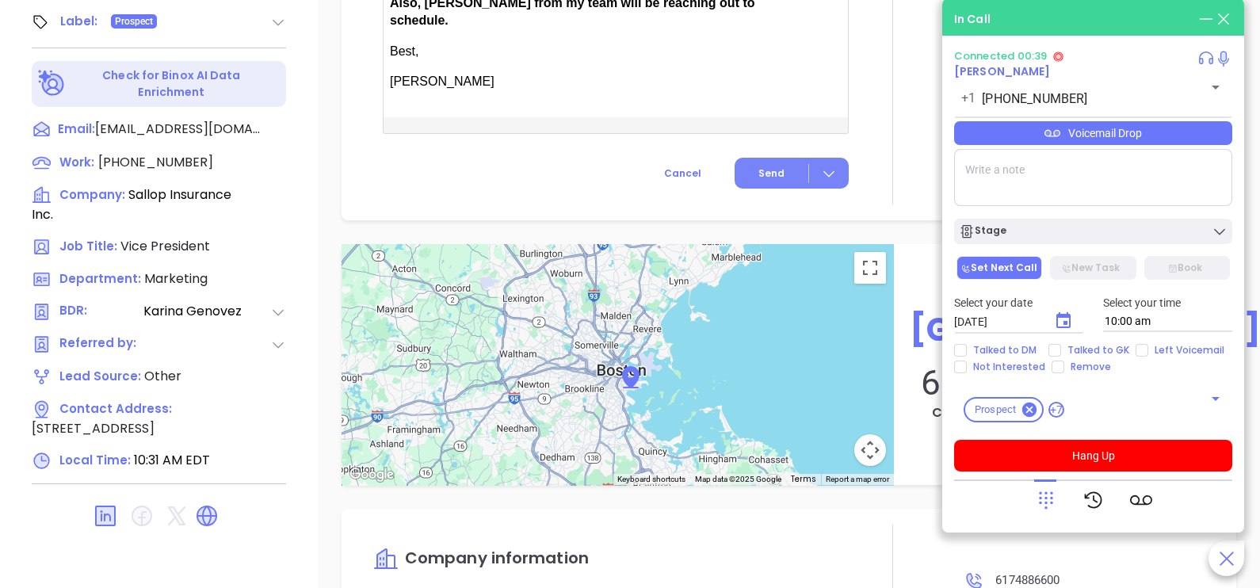
click at [777, 158] on button "Send" at bounding box center [792, 173] width 114 height 31
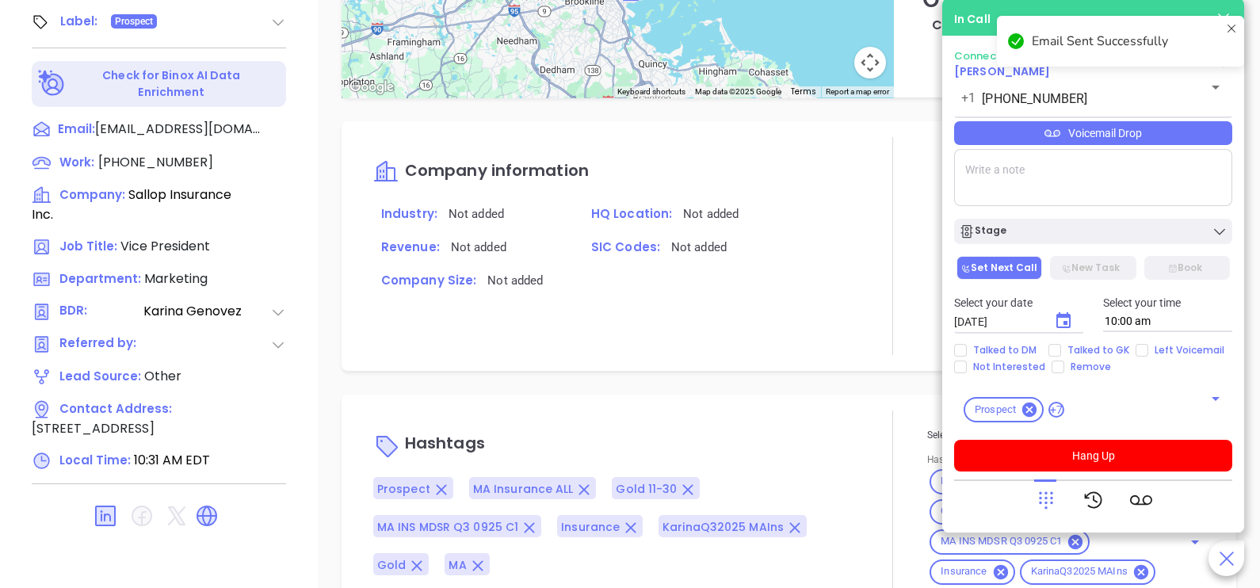
scroll to position [1216, 0]
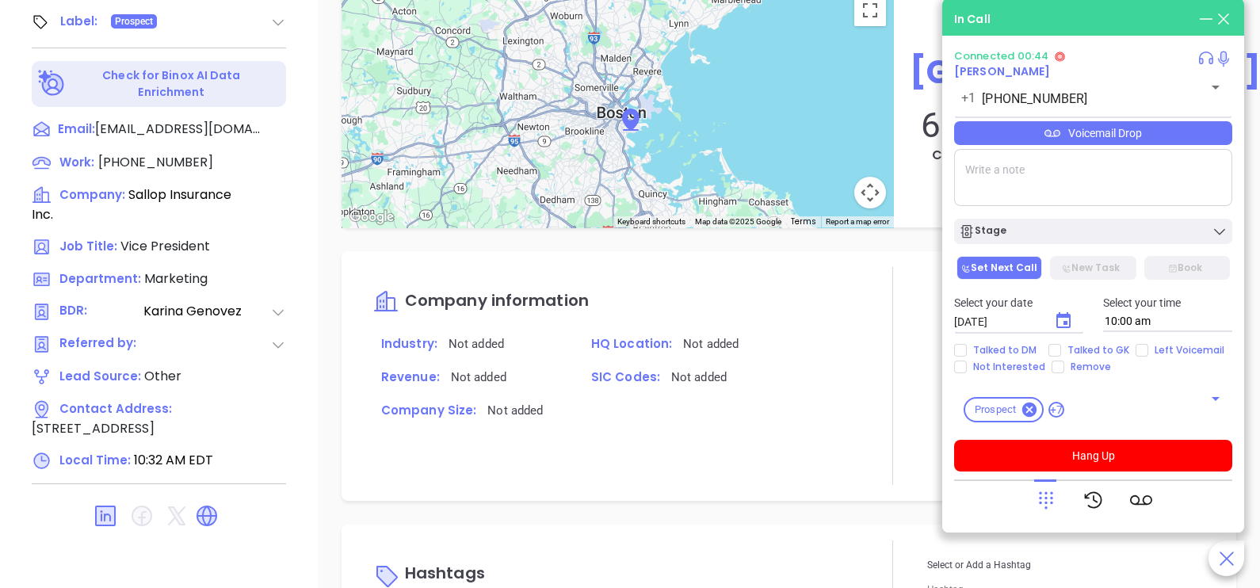
click at [1173, 129] on div "Voicemail Drop" at bounding box center [1093, 133] width 278 height 24
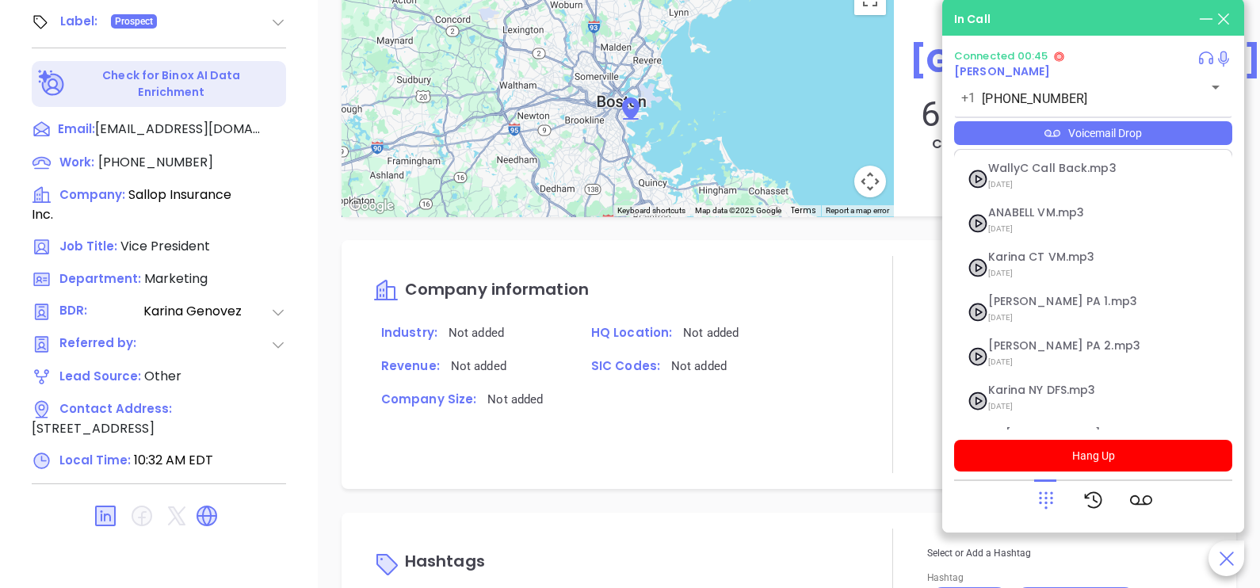
scroll to position [173, 0]
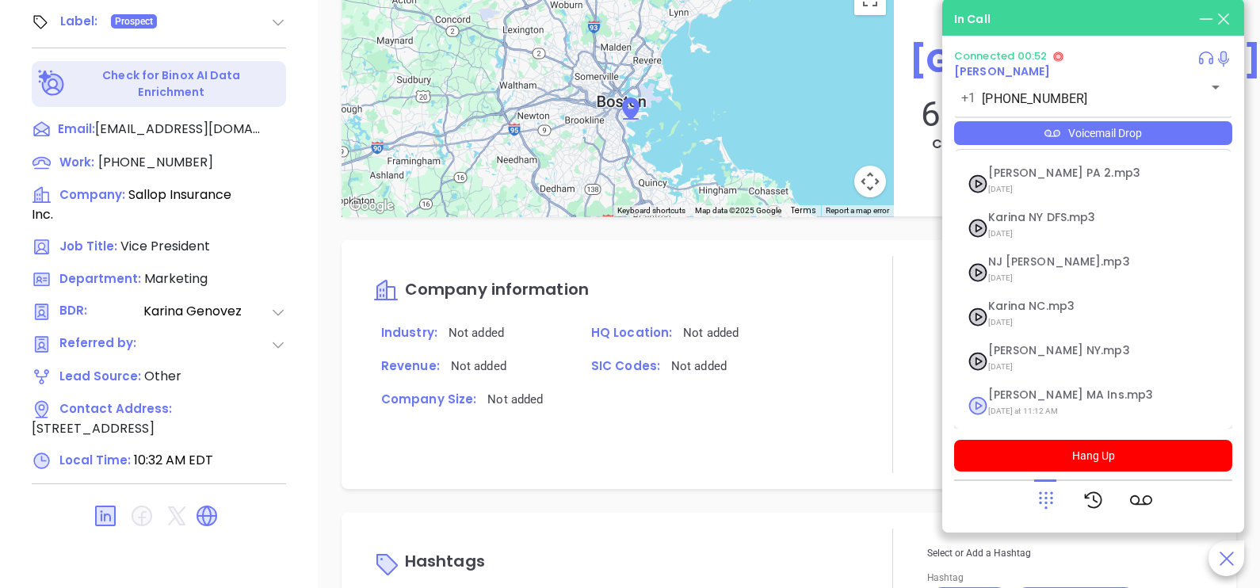
click at [1062, 408] on span "[DATE] at 11:12 AM" at bounding box center [1073, 411] width 171 height 21
checkbox input "true"
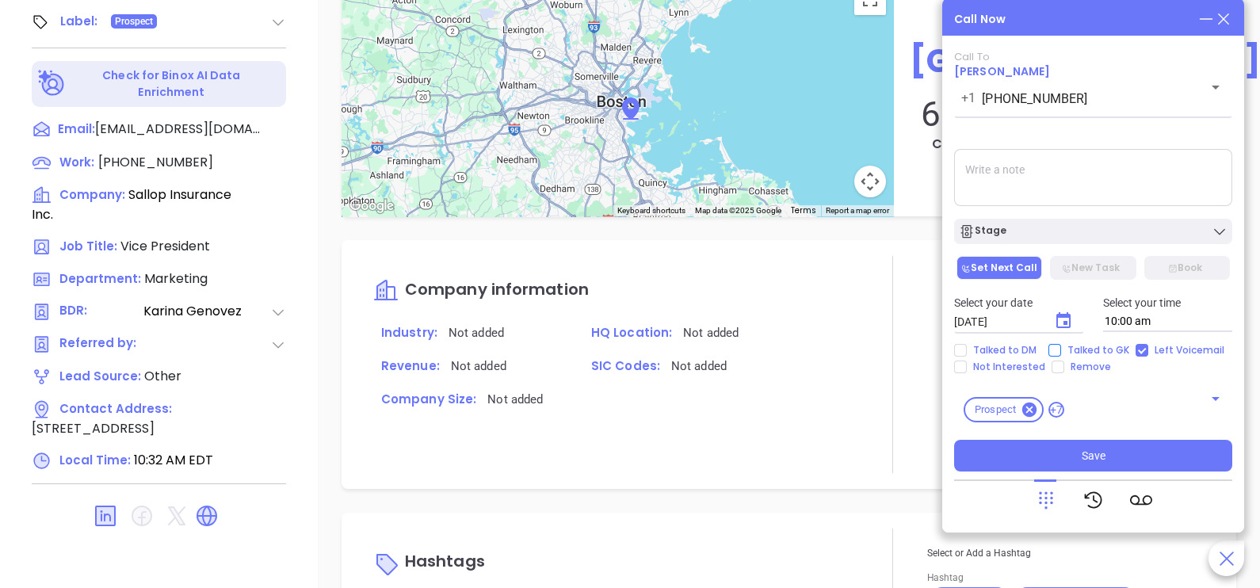
click at [1064, 346] on span "Talked to GK" at bounding box center [1098, 350] width 74 height 13
click at [1061, 346] on input "Talked to GK" at bounding box center [1054, 350] width 13 height 13
checkbox input "true"
click at [1060, 328] on icon "Choose date, selected date is Oct 4, 2025" at bounding box center [1063, 320] width 14 height 16
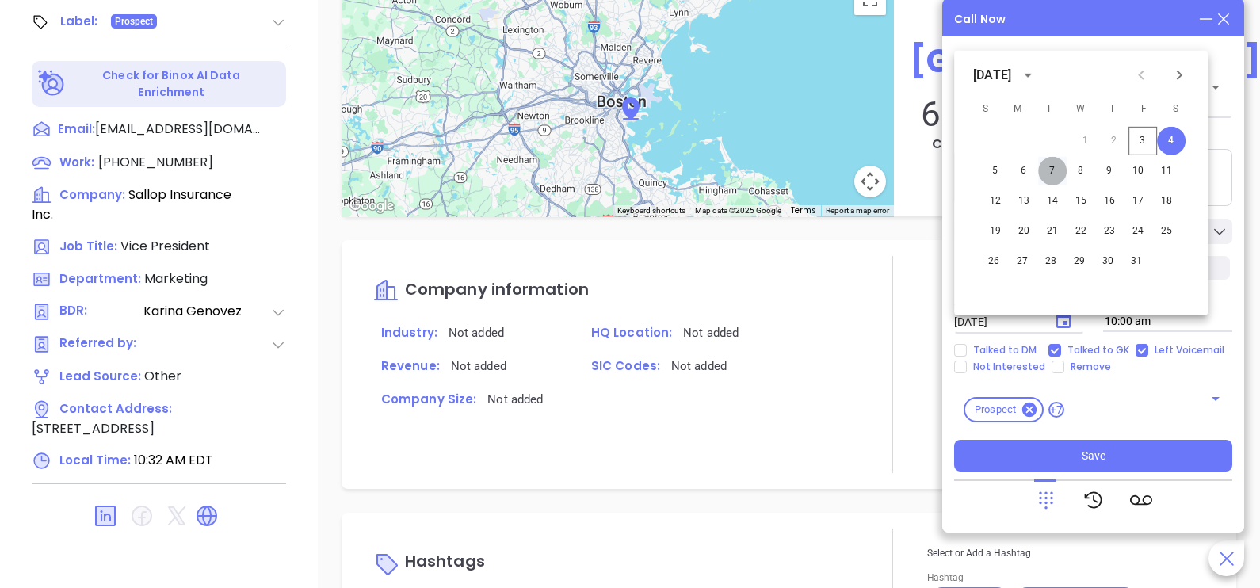
click at [1052, 178] on button "7" at bounding box center [1052, 171] width 29 height 29
type input "[DATE]"
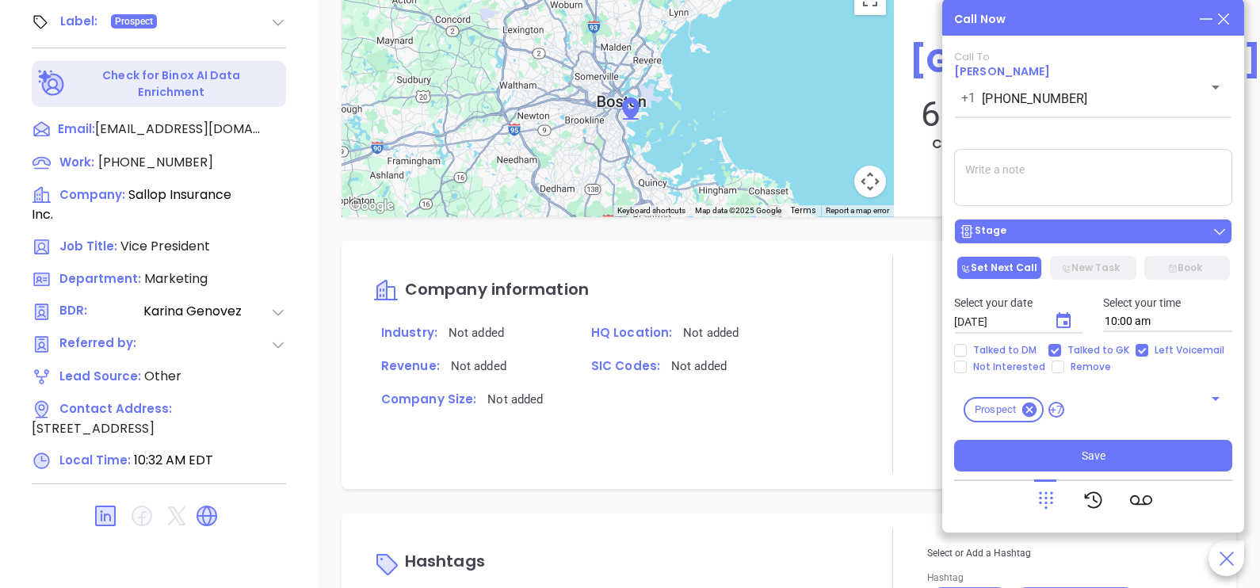
click at [1078, 223] on button "Stage" at bounding box center [1093, 231] width 278 height 25
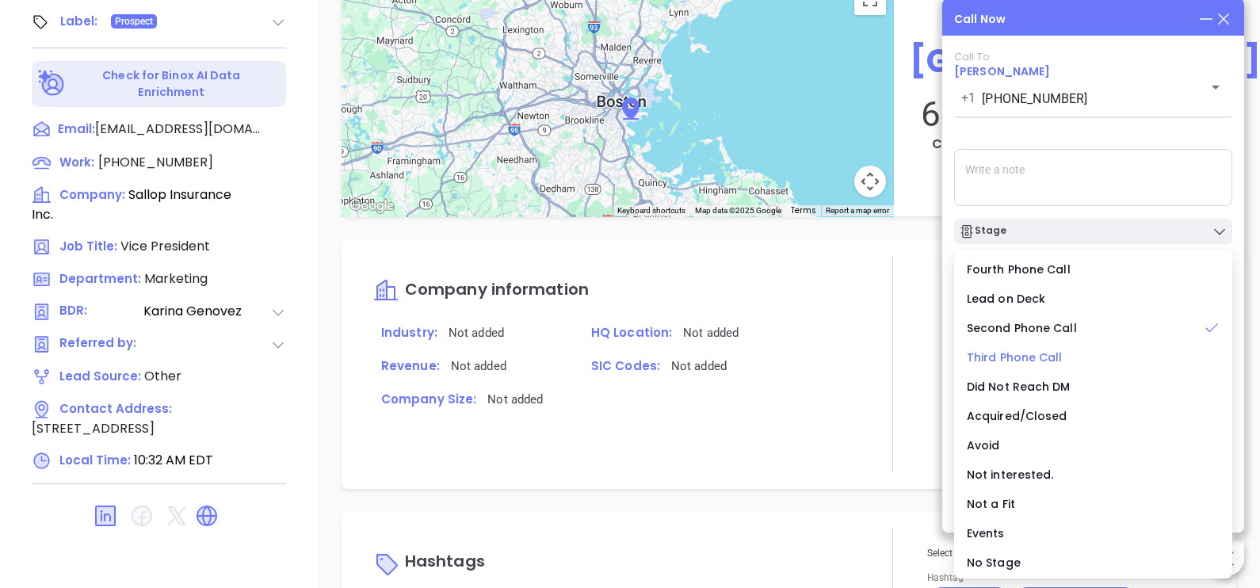
click at [1048, 352] on span "Third Phone Call" at bounding box center [1015, 357] width 96 height 16
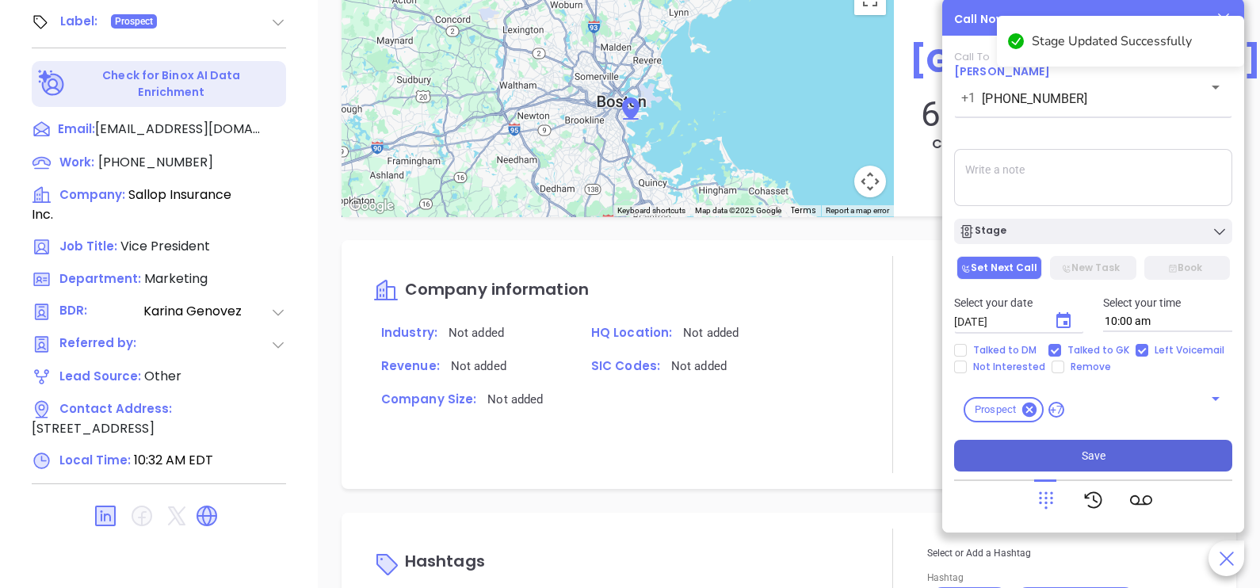
click at [1097, 460] on span "Save" at bounding box center [1094, 455] width 24 height 17
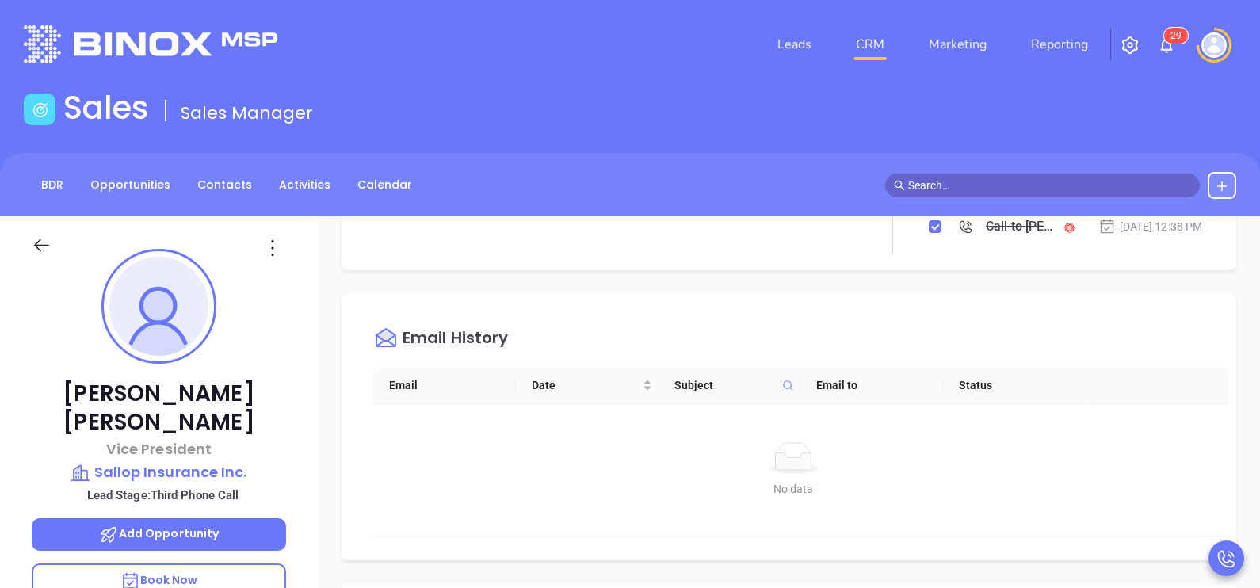
scroll to position [0, 0]
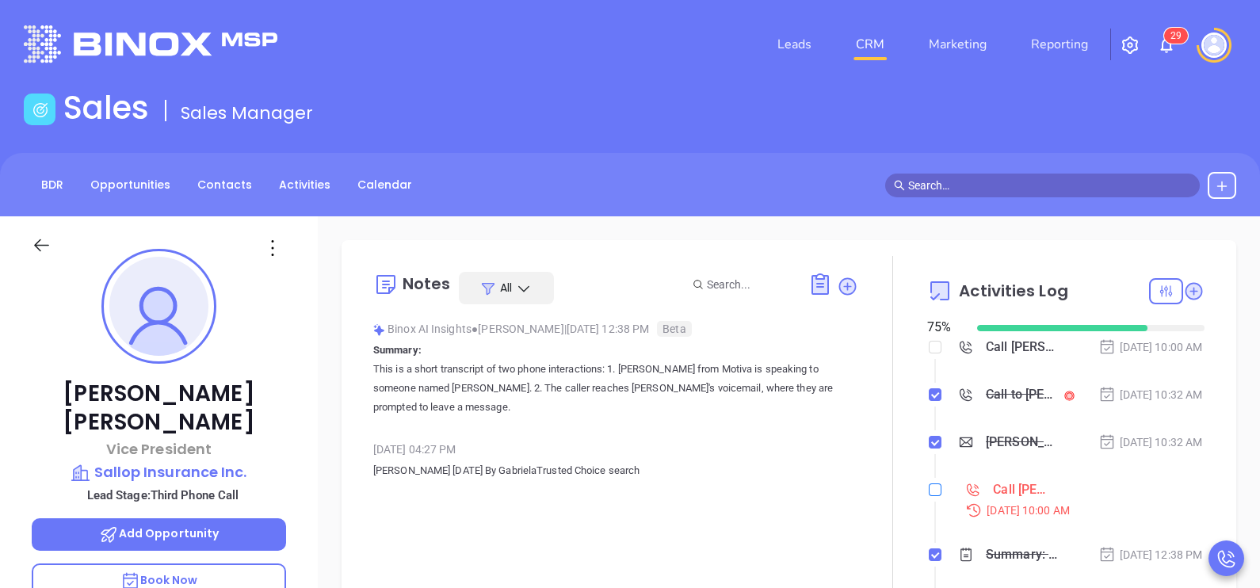
click at [929, 496] on input "checkbox" at bounding box center [935, 489] width 13 height 13
checkbox input "true"
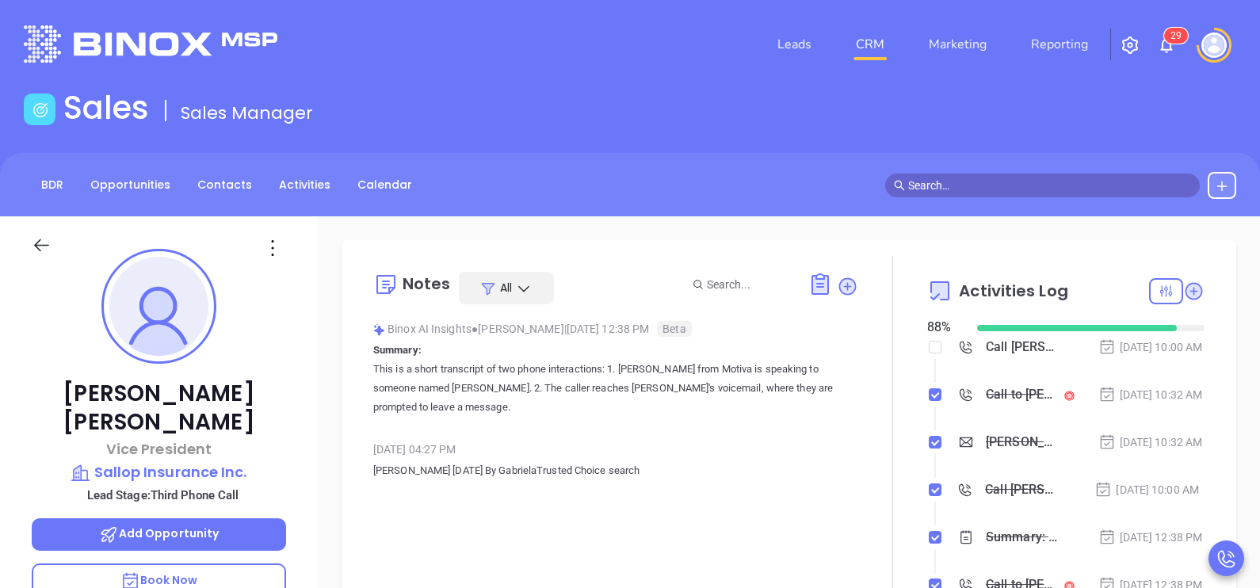
click at [46, 242] on icon at bounding box center [42, 245] width 20 height 20
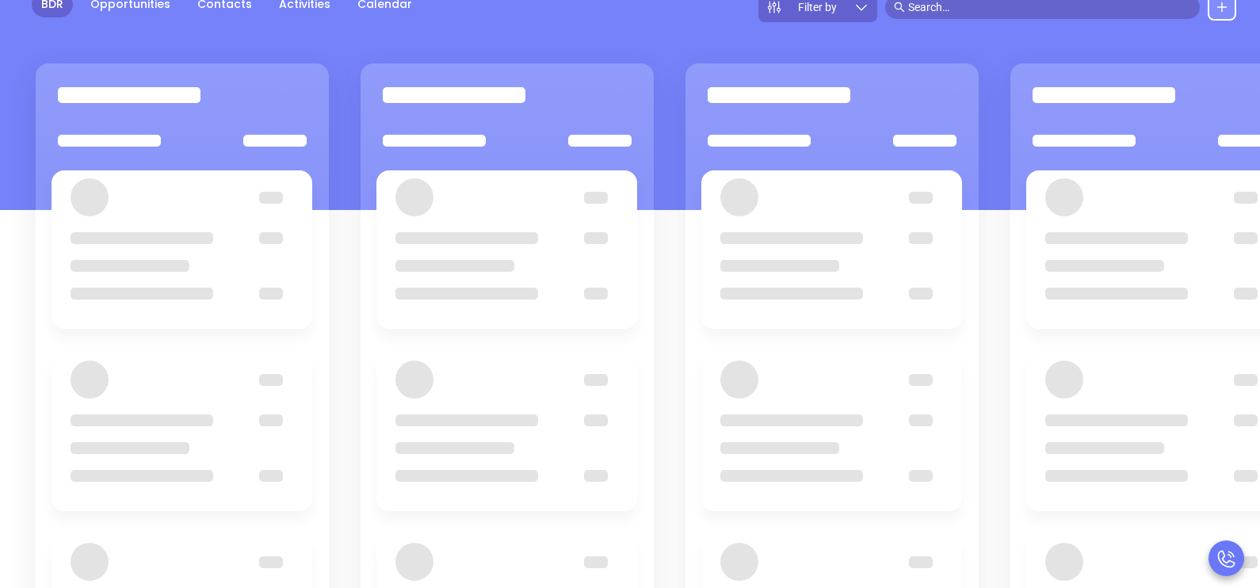
scroll to position [216, 0]
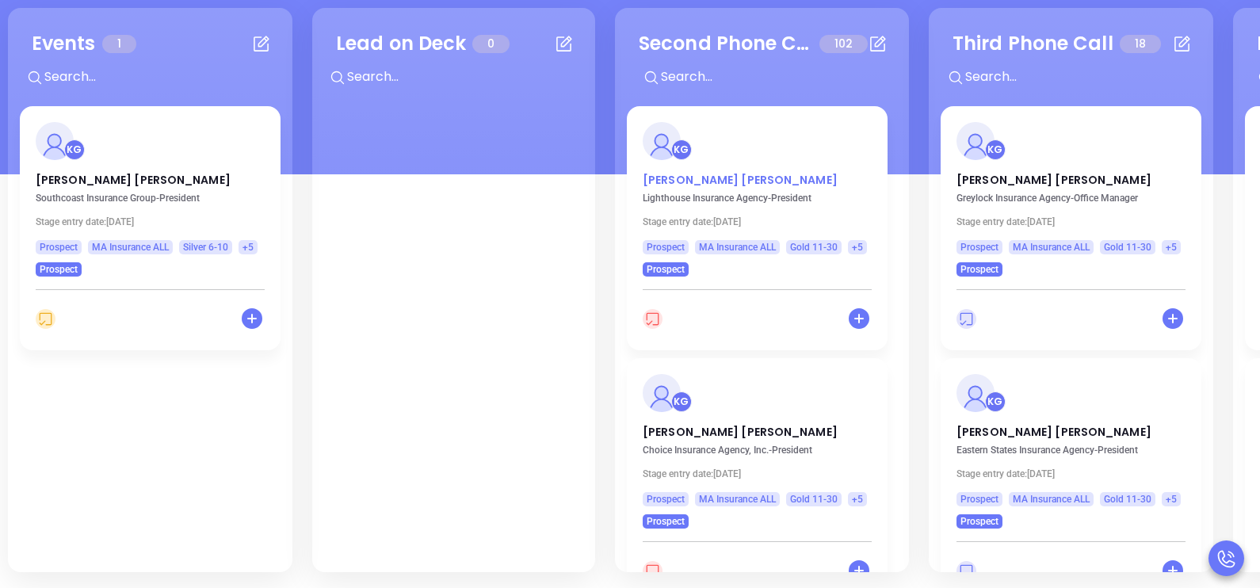
click at [693, 180] on p "[PERSON_NAME]" at bounding box center [757, 176] width 229 height 8
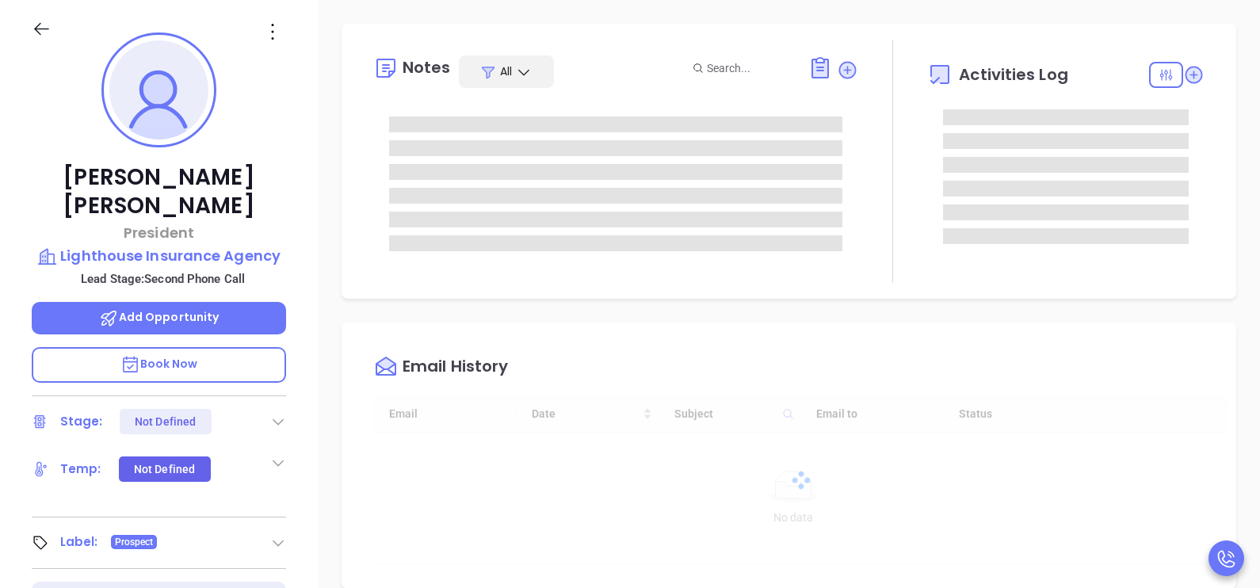
type input "[DATE]"
type input "[PERSON_NAME]"
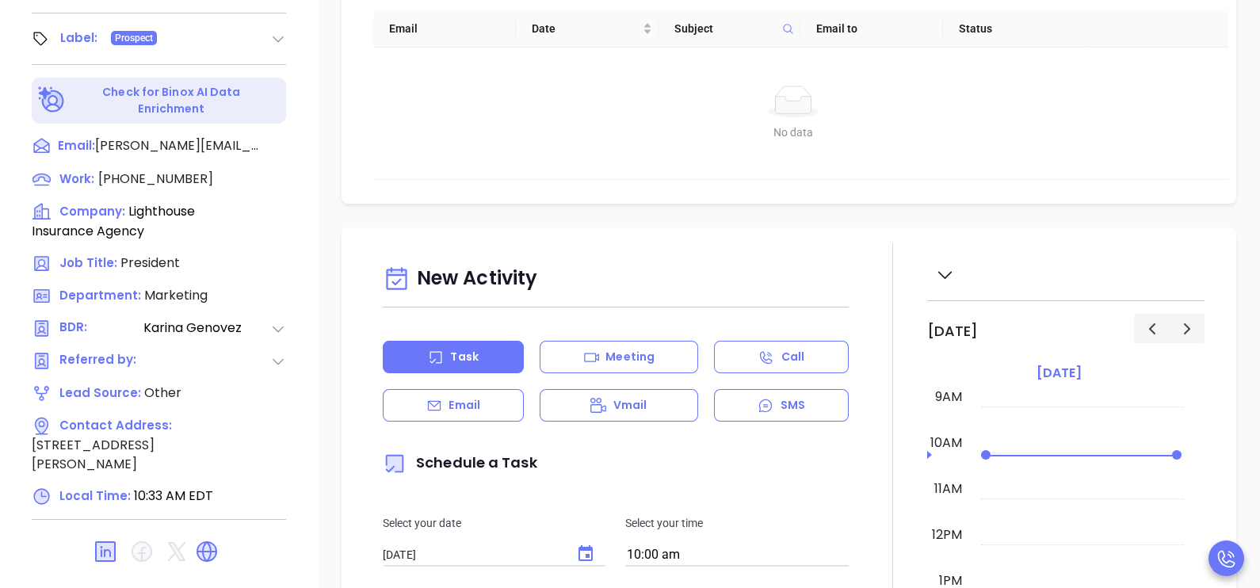
scroll to position [737, 0]
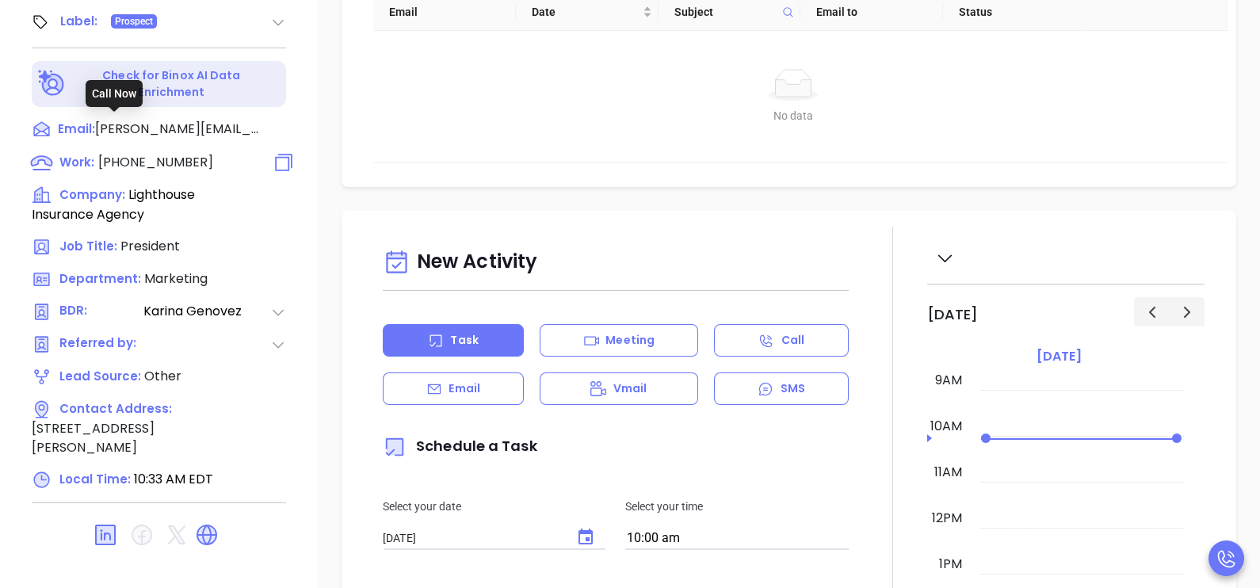
click at [139, 153] on span "[PHONE_NUMBER]" at bounding box center [155, 162] width 115 height 18
type input "[PHONE_NUMBER]"
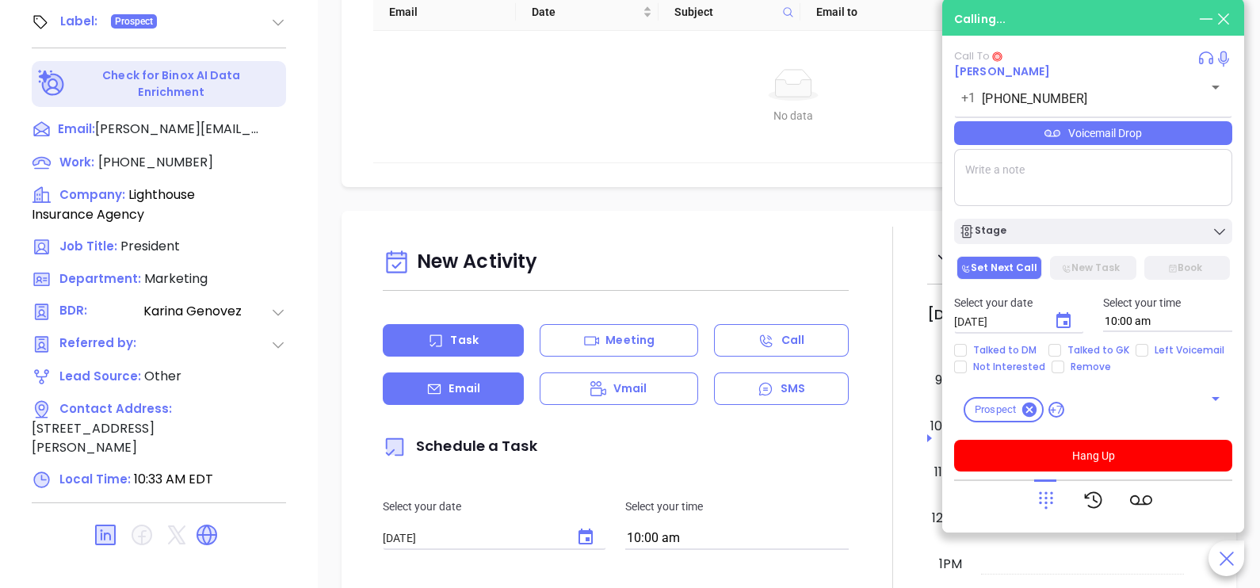
click at [421, 388] on div "Email" at bounding box center [453, 388] width 141 height 32
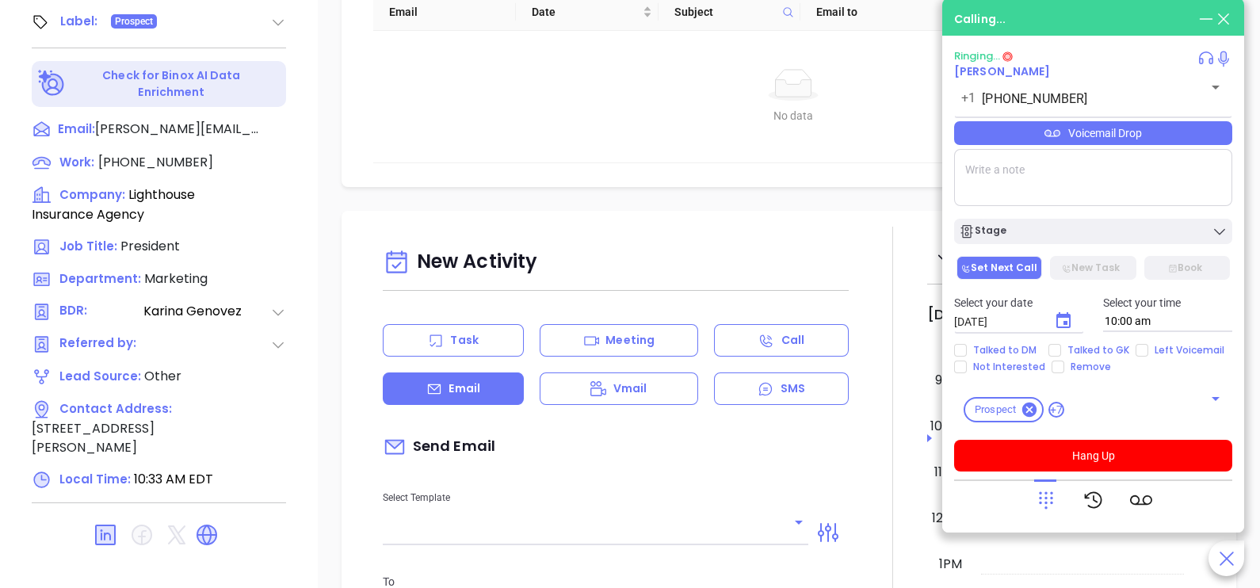
type input "[PERSON_NAME]"
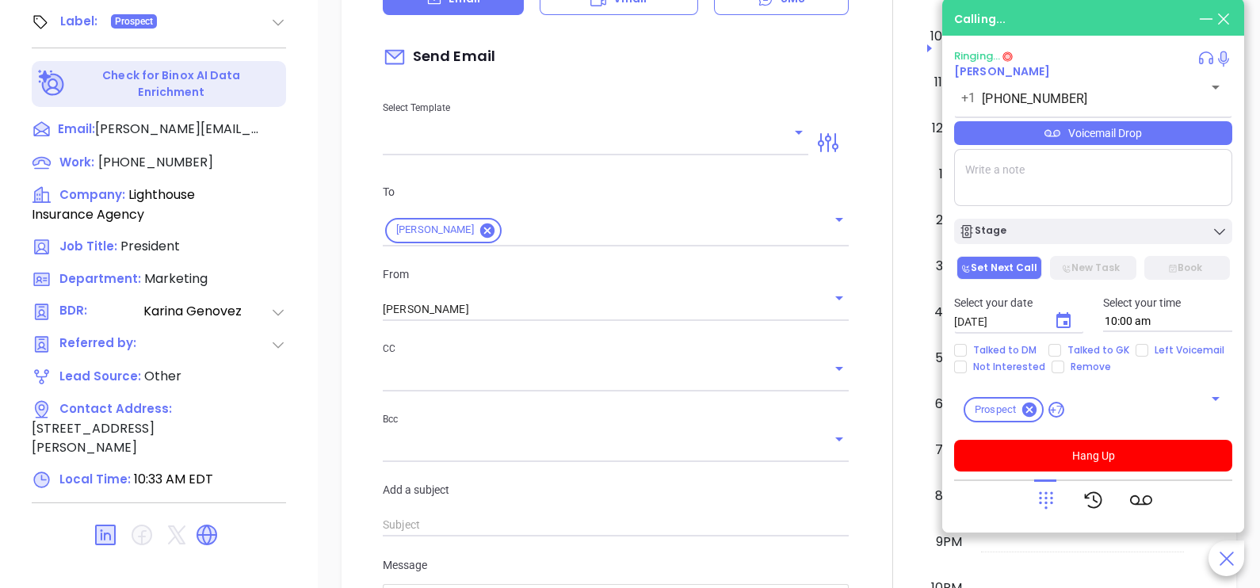
scroll to position [395, 0]
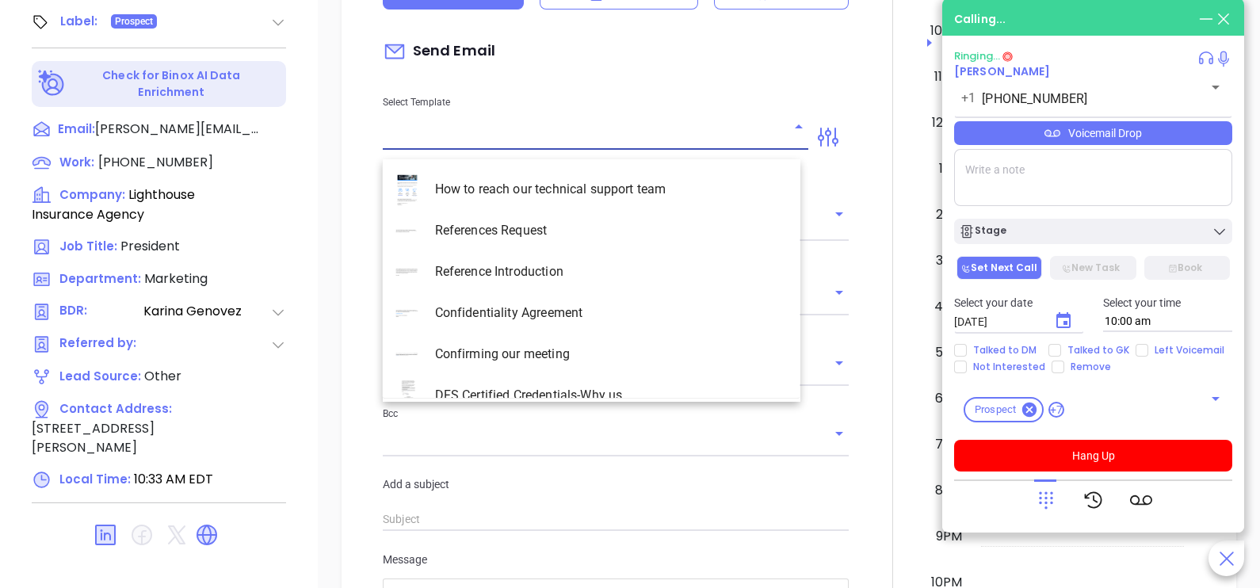
click at [652, 143] on input "text" at bounding box center [584, 137] width 402 height 23
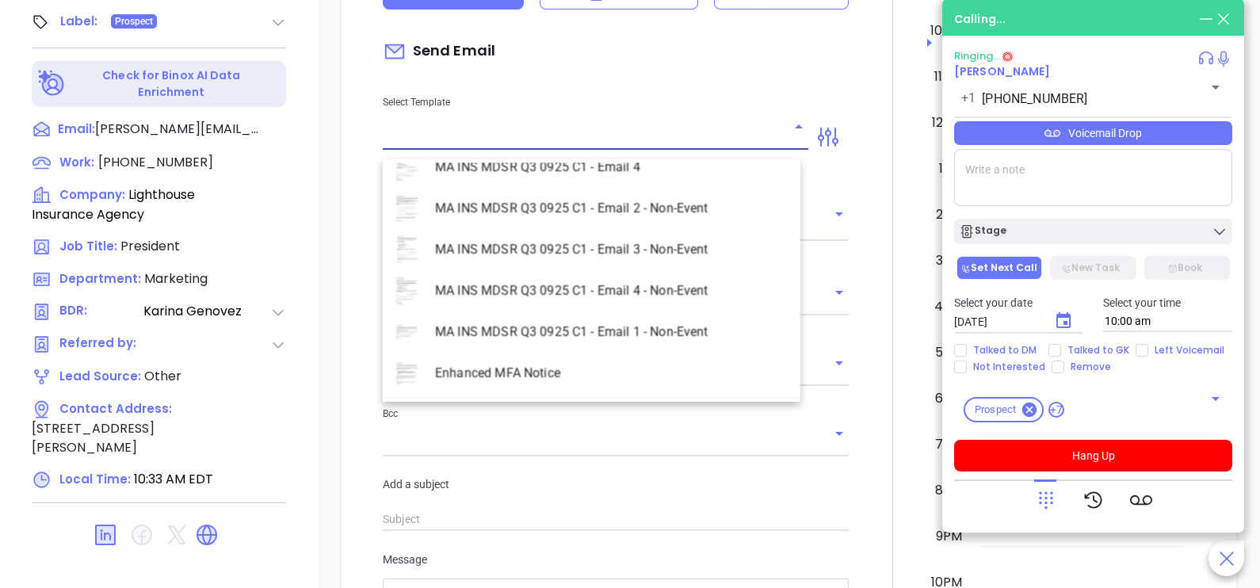
click at [646, 197] on li "MA INS MDSR Q3 0925 C1 - Email 2 - Non-Event" at bounding box center [592, 208] width 418 height 41
type input "MA INS MDSR Q3 0925 C1 - Email 2 - Non-Event"
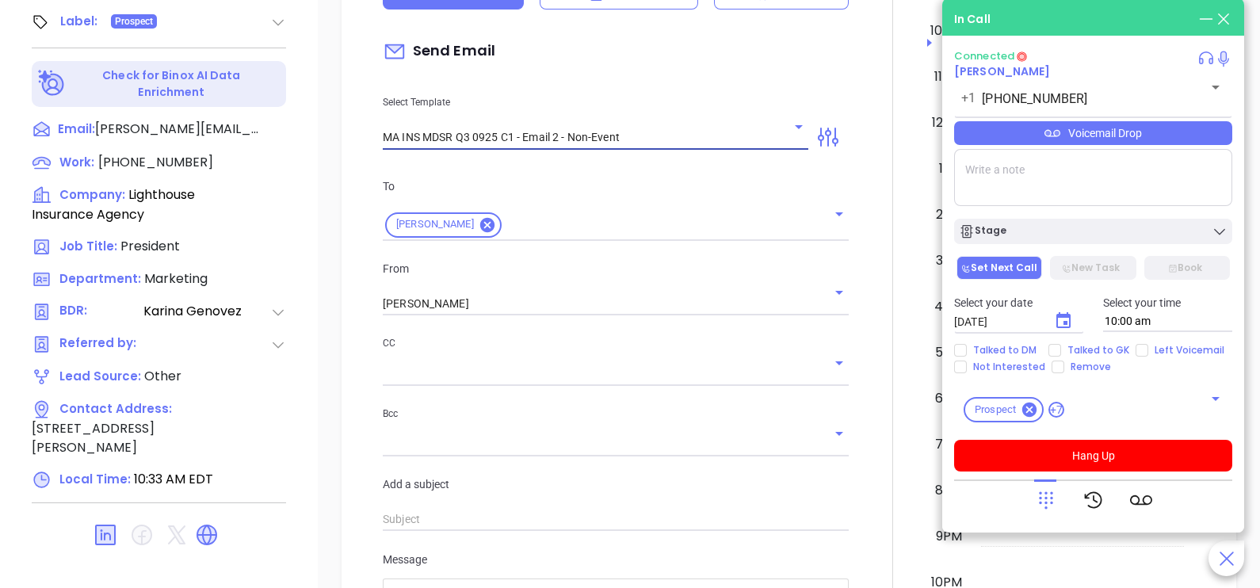
type input "[PERSON_NAME], here’s the MA compliance checklist we mentioned"
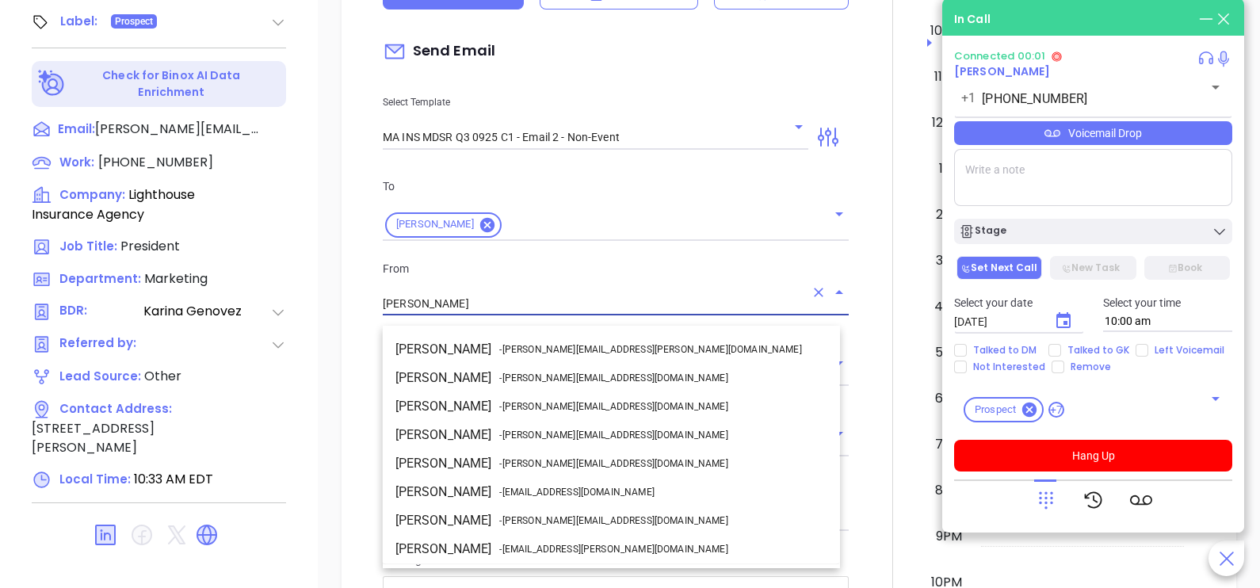
click at [547, 315] on input "[PERSON_NAME]" at bounding box center [594, 303] width 422 height 23
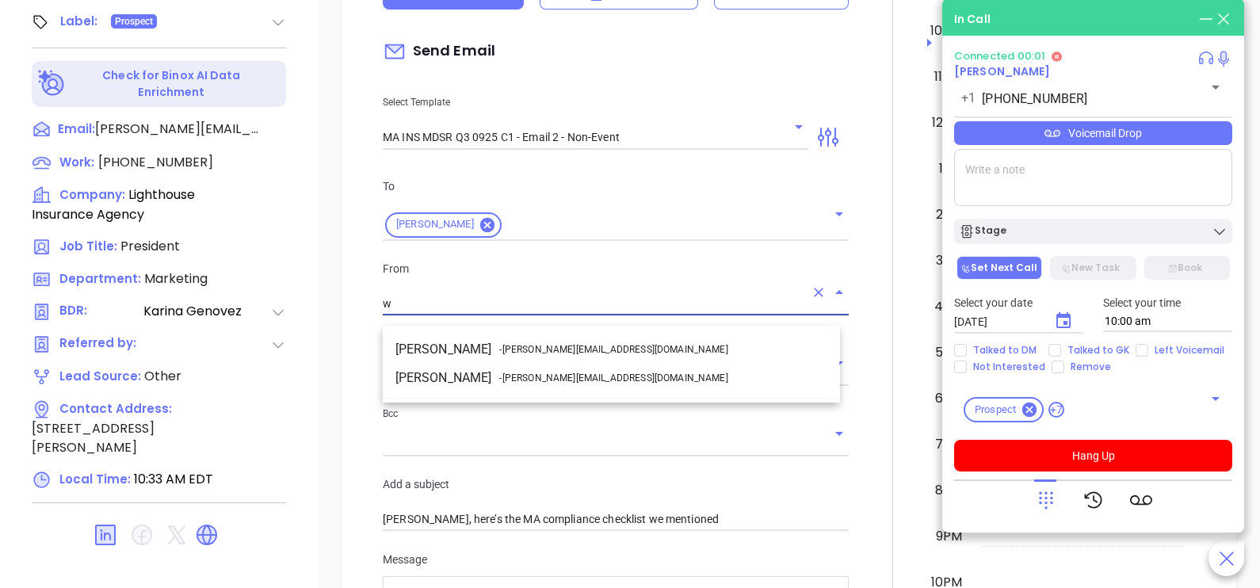
scroll to position [0, 0]
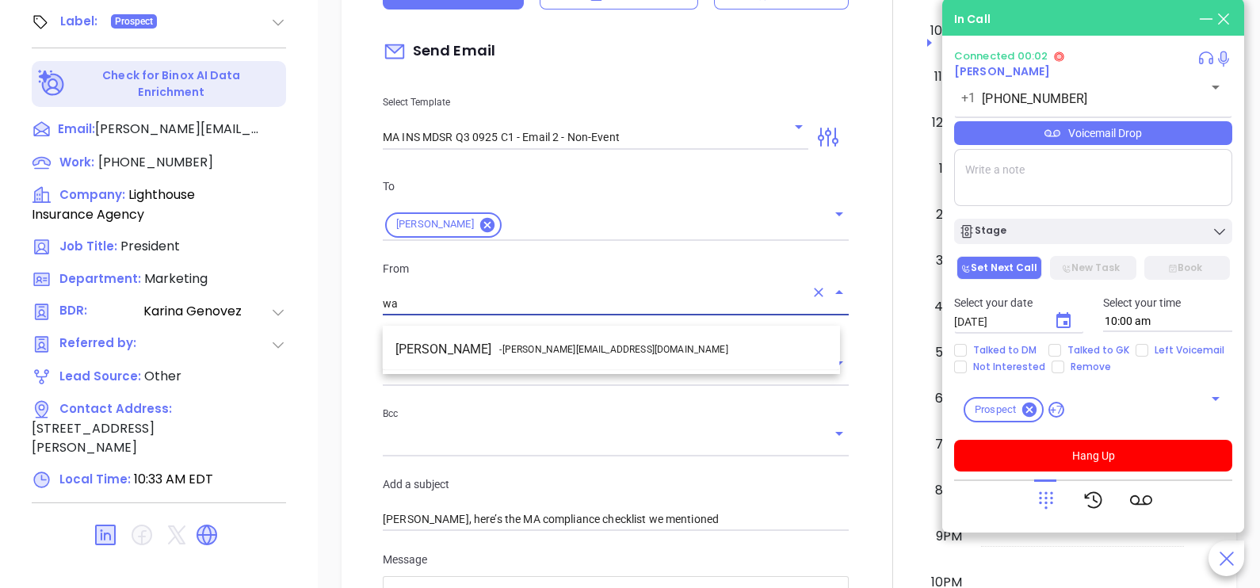
click at [568, 344] on span "- [PERSON_NAME][EMAIL_ADDRESS][DOMAIN_NAME]" at bounding box center [613, 349] width 228 height 14
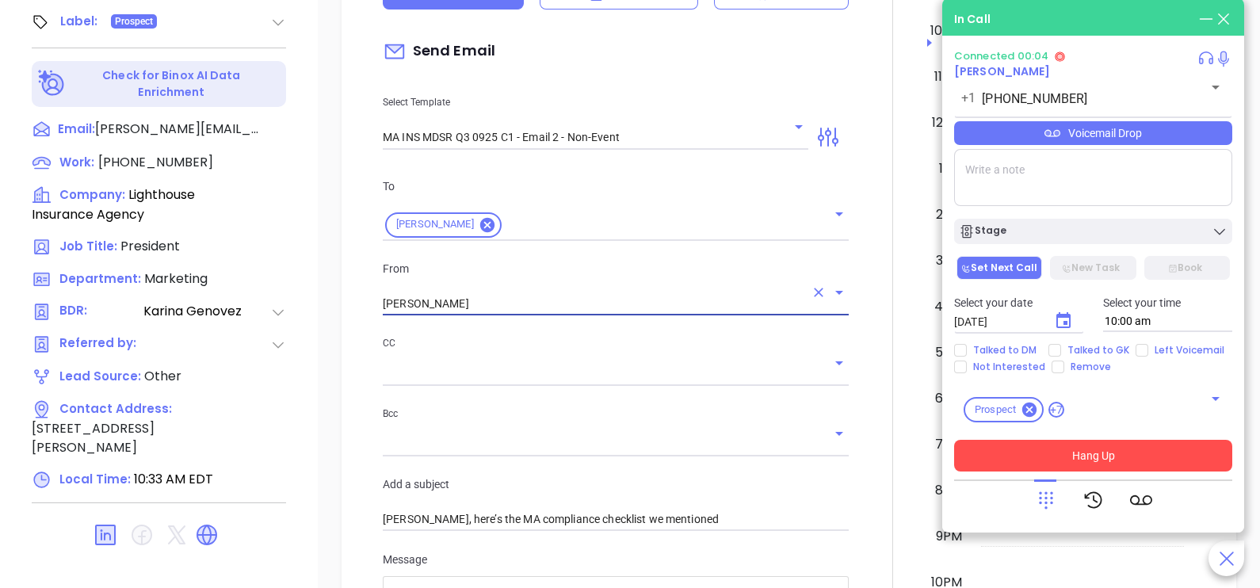
type input "[PERSON_NAME]"
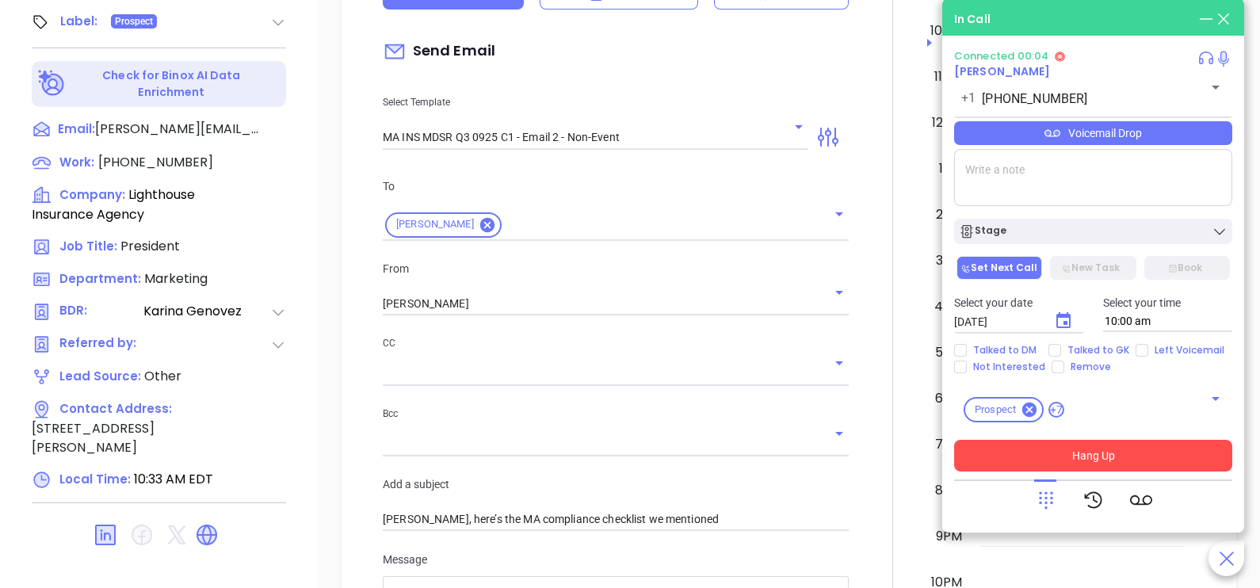
click at [1120, 462] on button "Hang Up" at bounding box center [1093, 456] width 278 height 32
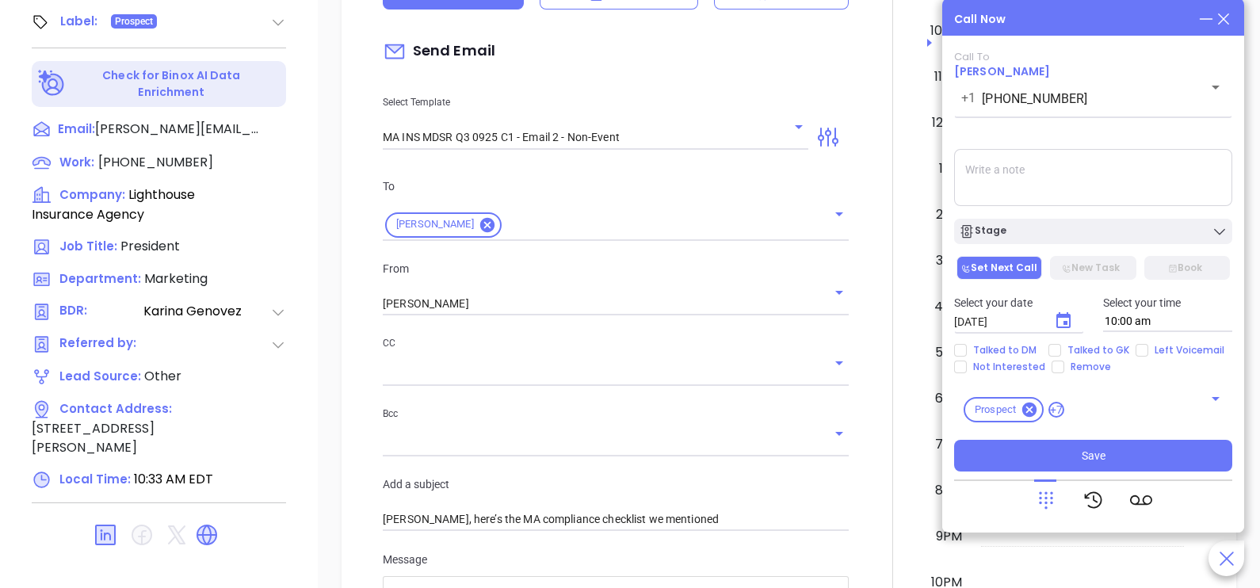
click at [868, 309] on div at bounding box center [892, 493] width 69 height 1324
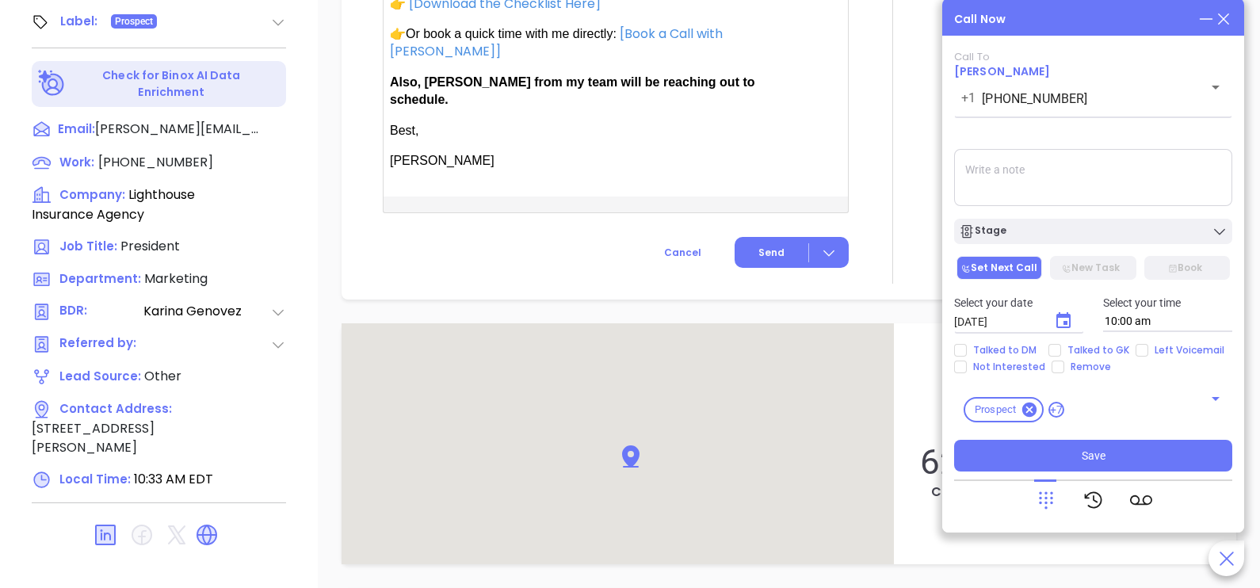
scroll to position [1307, 0]
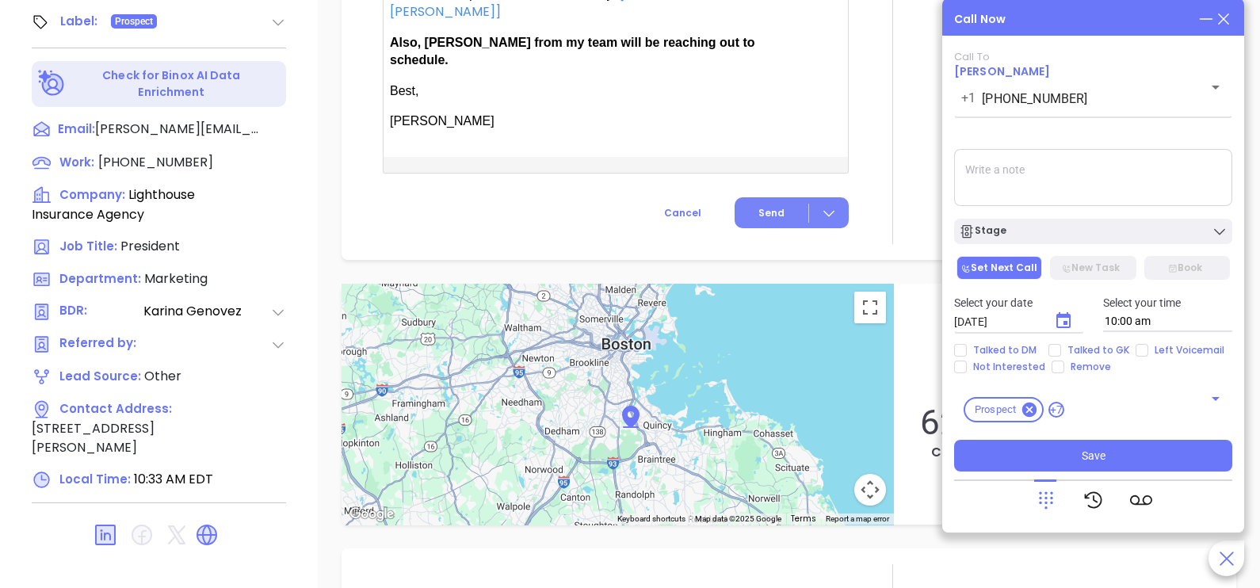
click at [761, 206] on span "Send" at bounding box center [771, 213] width 26 height 14
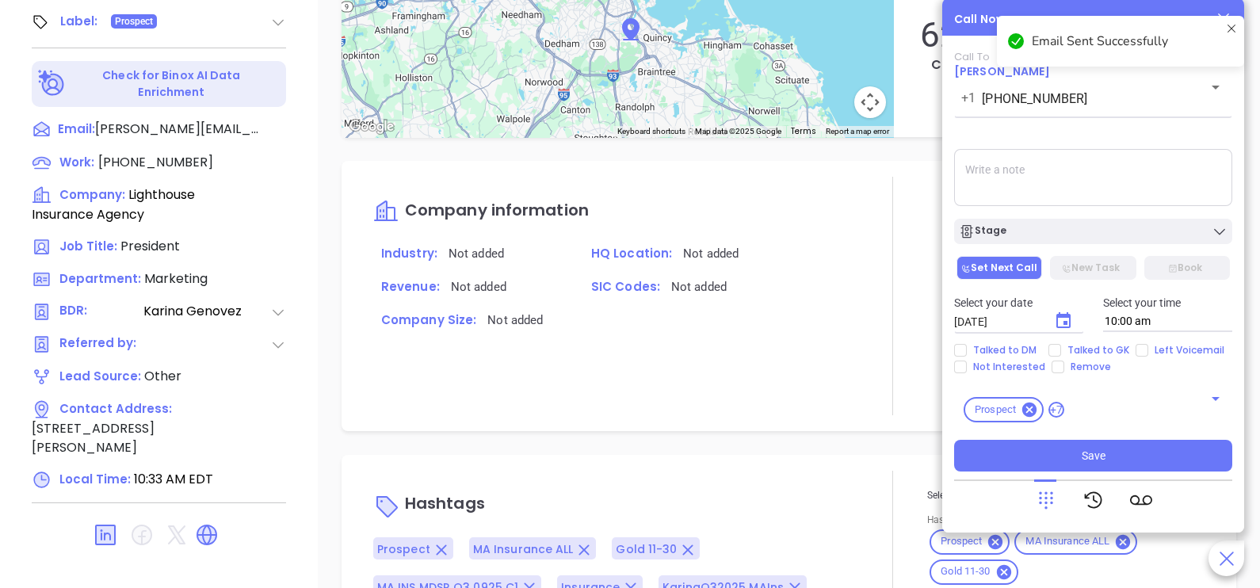
scroll to position [1177, 0]
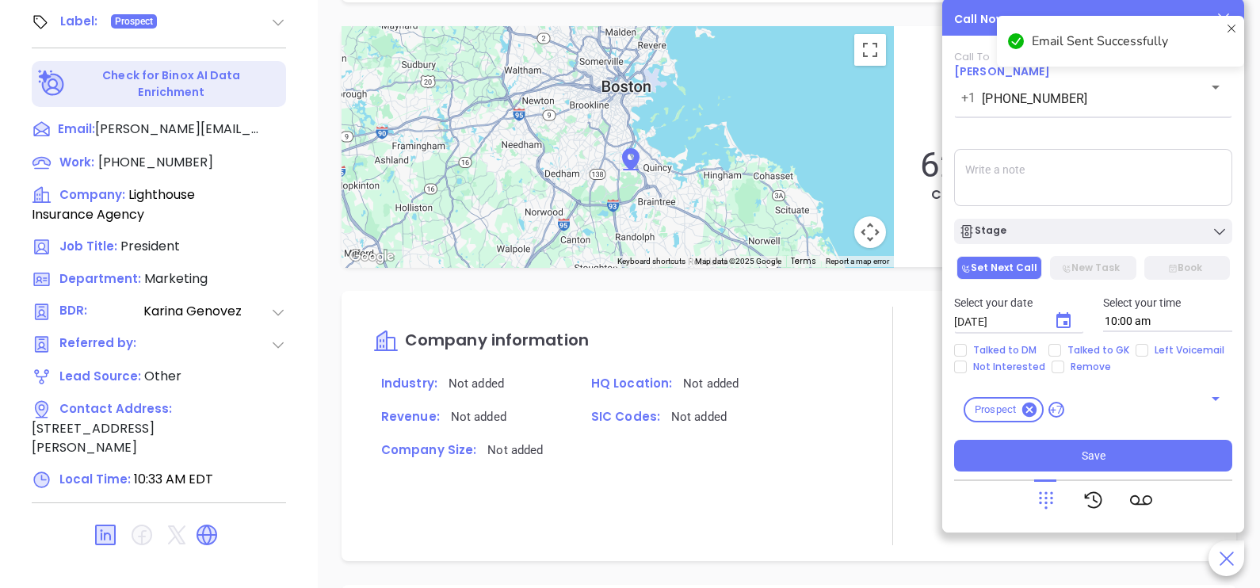
click at [1026, 215] on div "Stage" at bounding box center [1092, 227] width 297 height 33
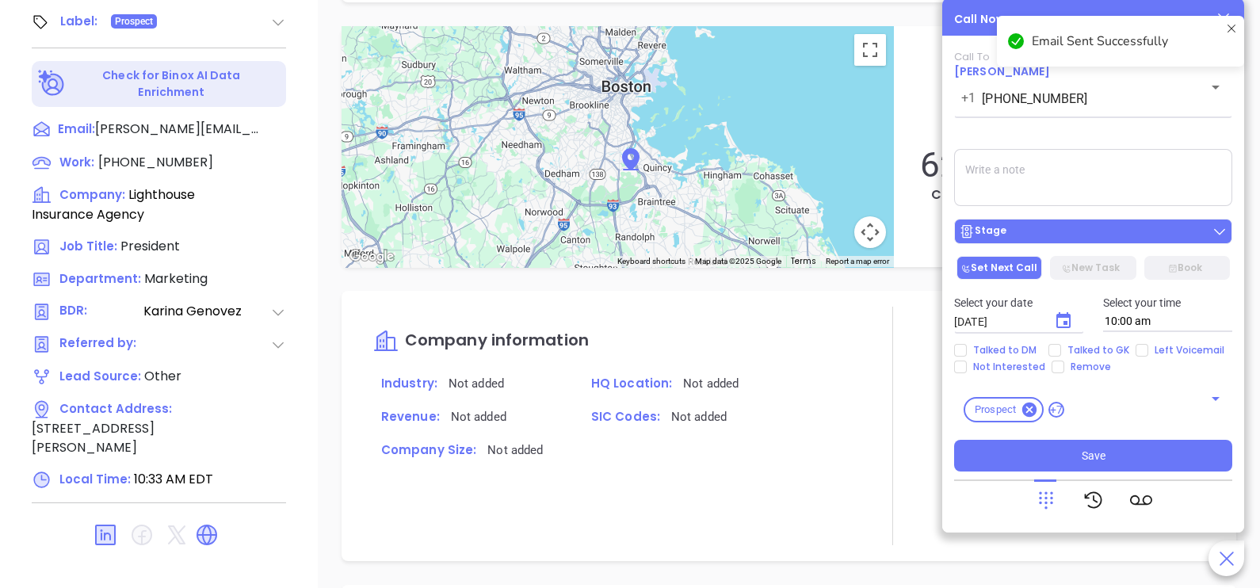
click at [1034, 224] on button "Stage" at bounding box center [1093, 231] width 278 height 25
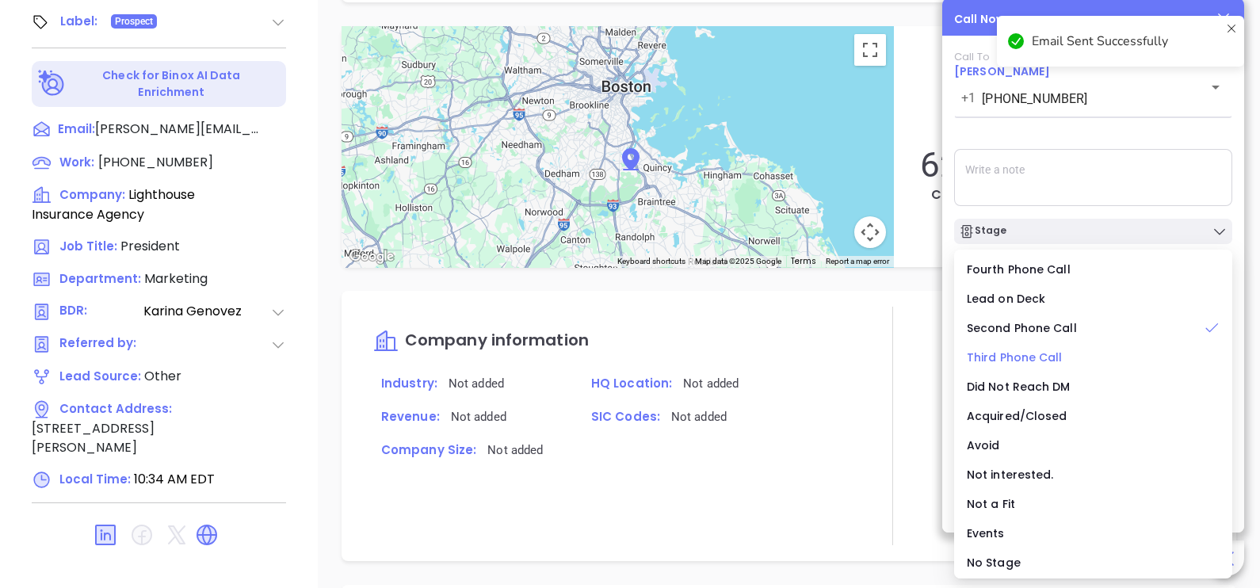
click at [1031, 355] on span "Third Phone Call" at bounding box center [1015, 357] width 96 height 16
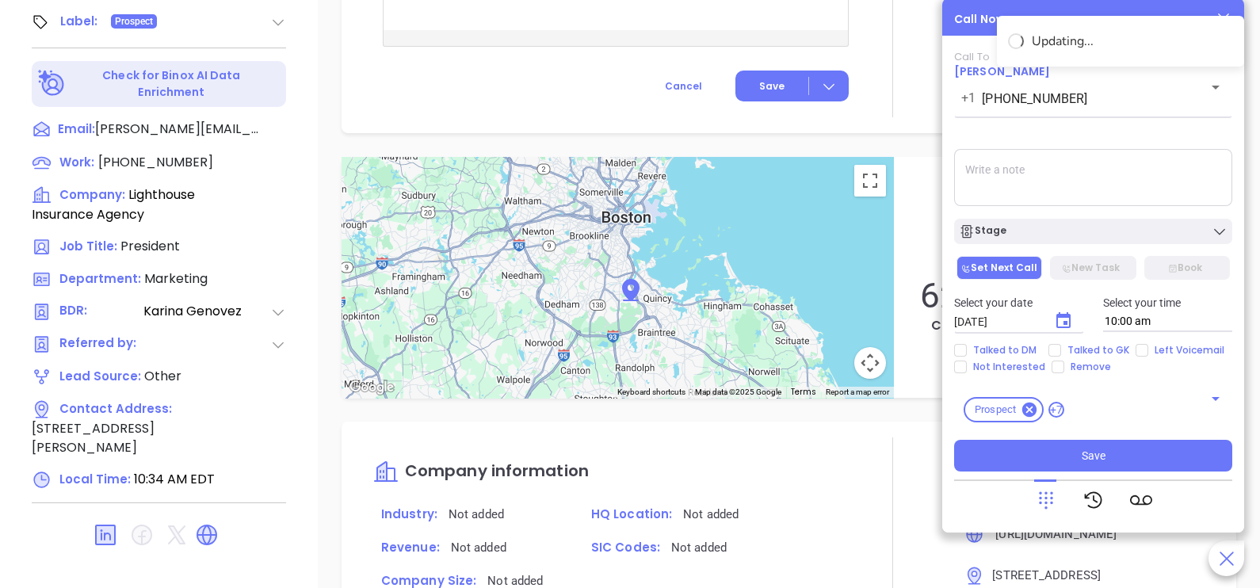
scroll to position [1307, 0]
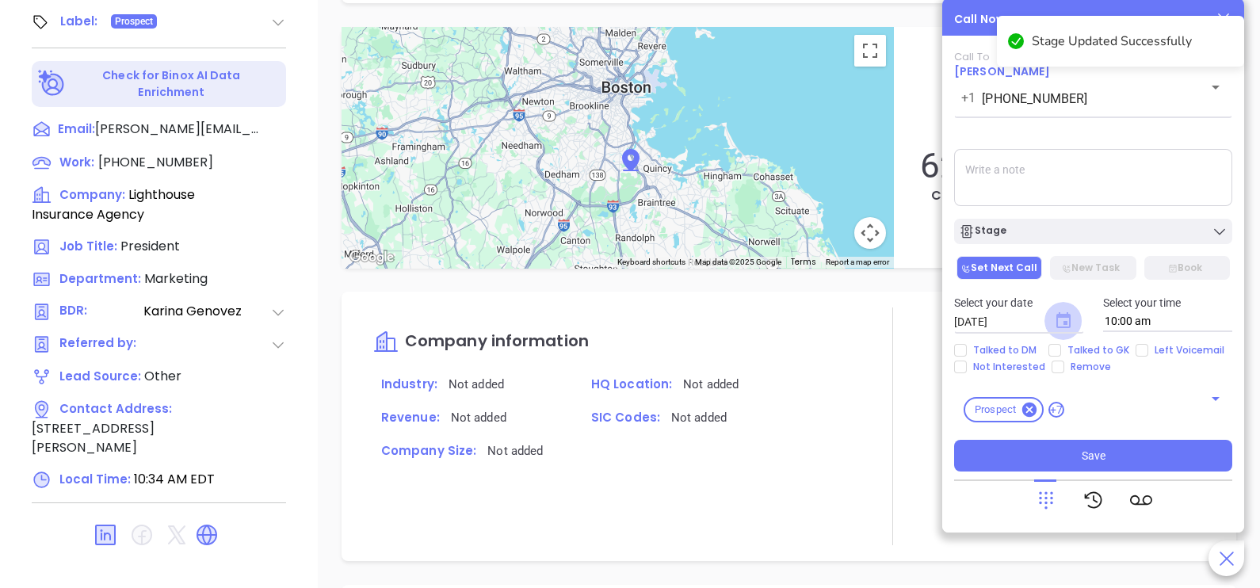
click at [1058, 322] on icon "Choose date, selected date is Oct 4, 2025" at bounding box center [1063, 320] width 19 height 19
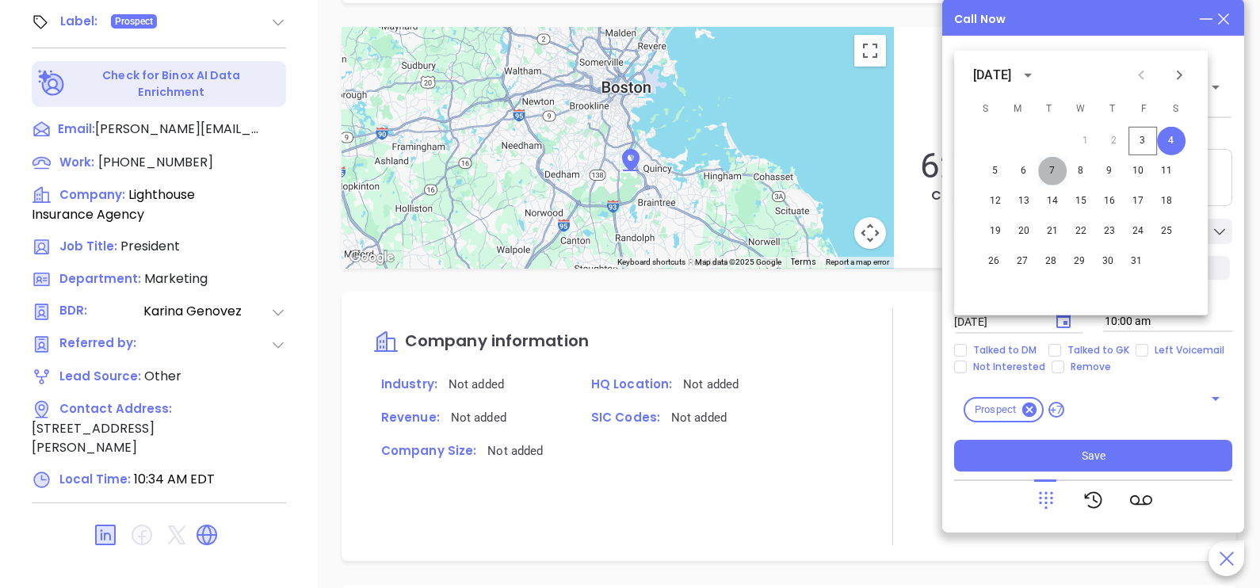
click at [1056, 168] on button "7" at bounding box center [1052, 171] width 29 height 29
type input "10/07/2025"
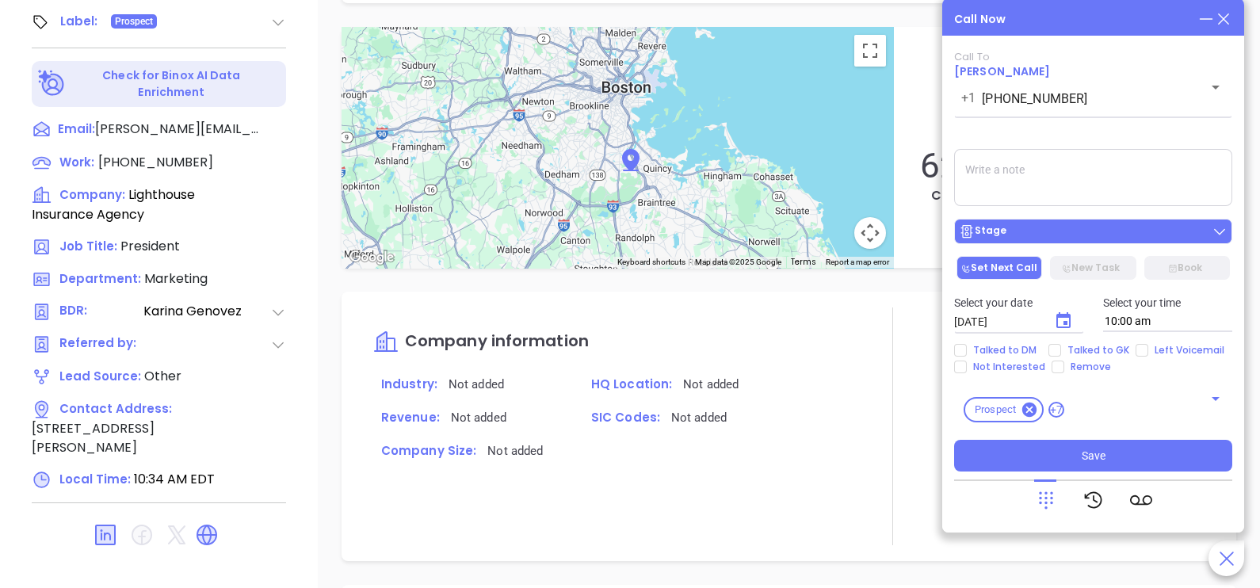
click at [1075, 222] on button "Stage" at bounding box center [1093, 231] width 278 height 25
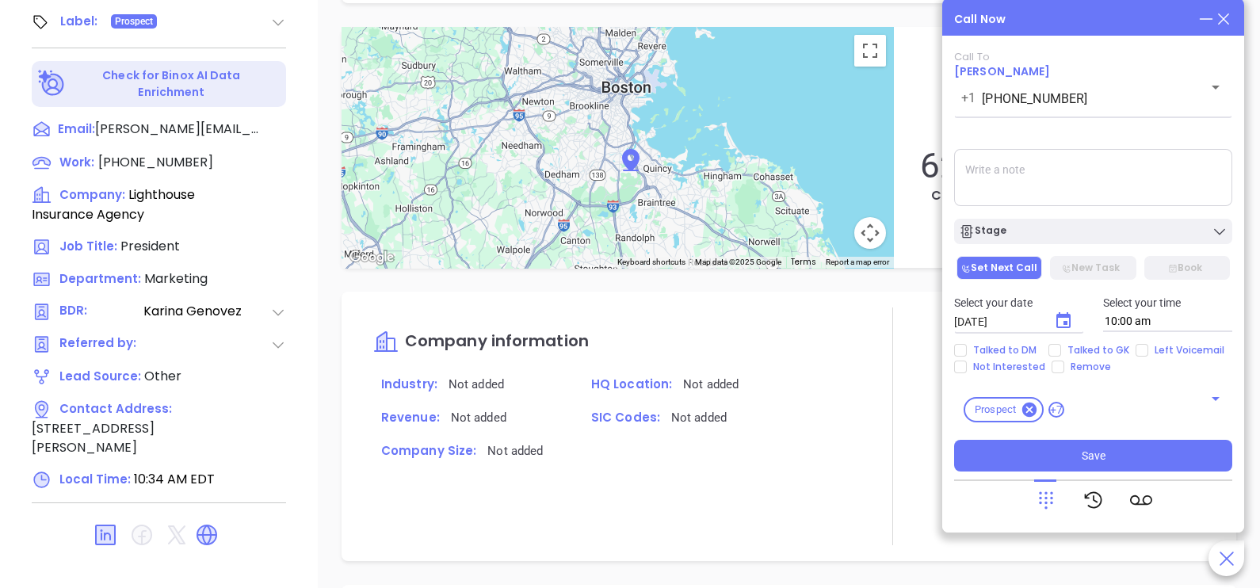
click at [1113, 187] on textarea at bounding box center [1093, 177] width 278 height 57
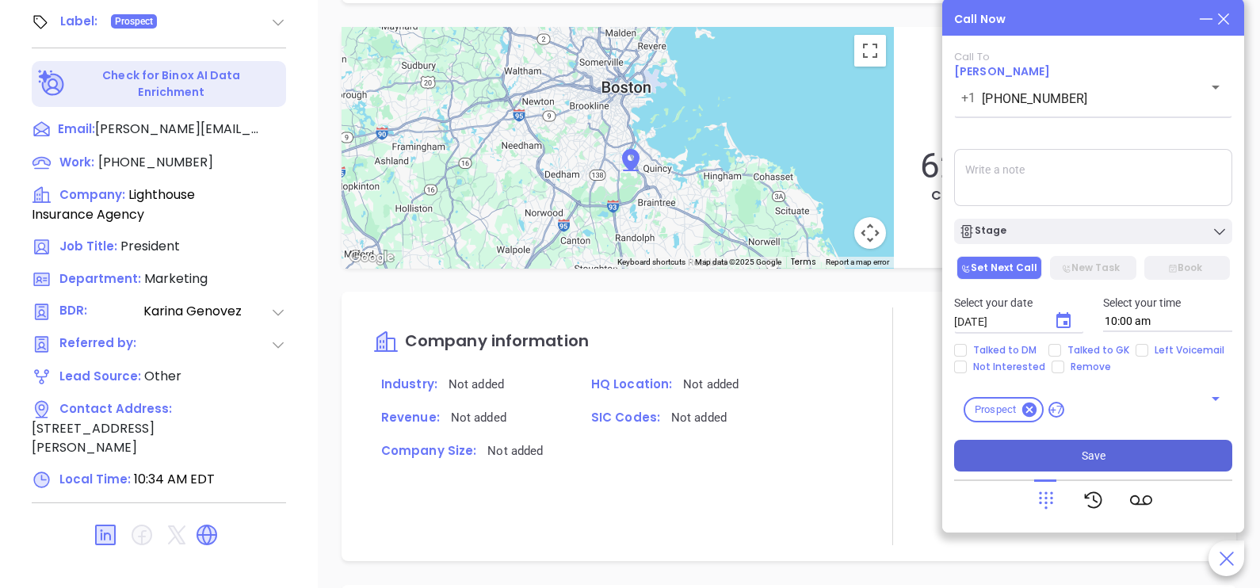
click at [1098, 448] on span "Save" at bounding box center [1094, 455] width 24 height 17
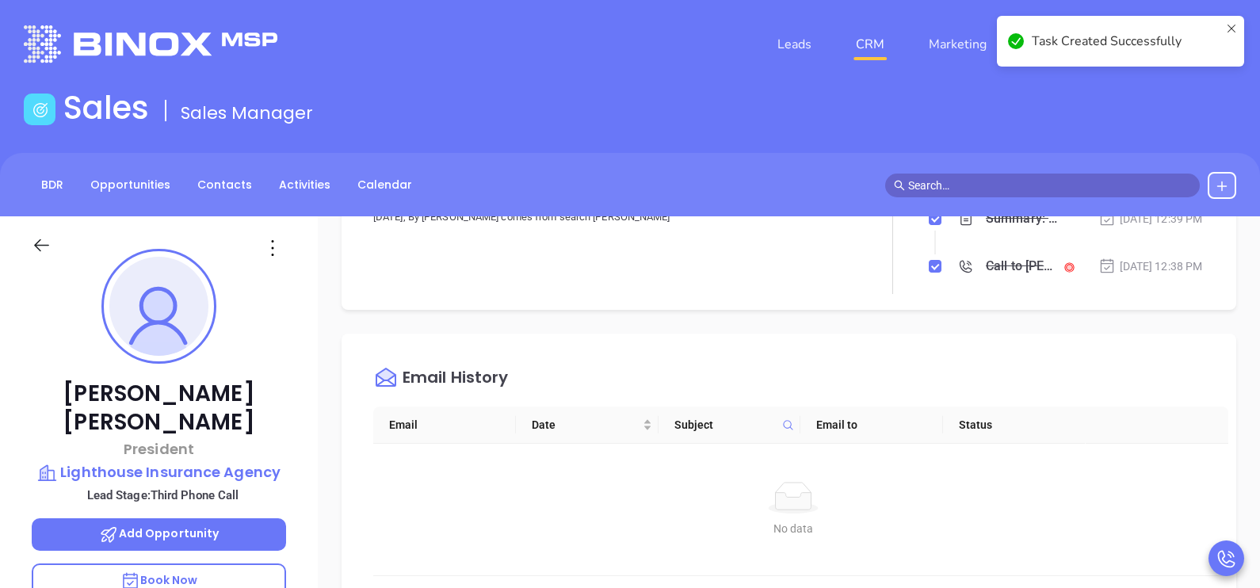
scroll to position [0, 0]
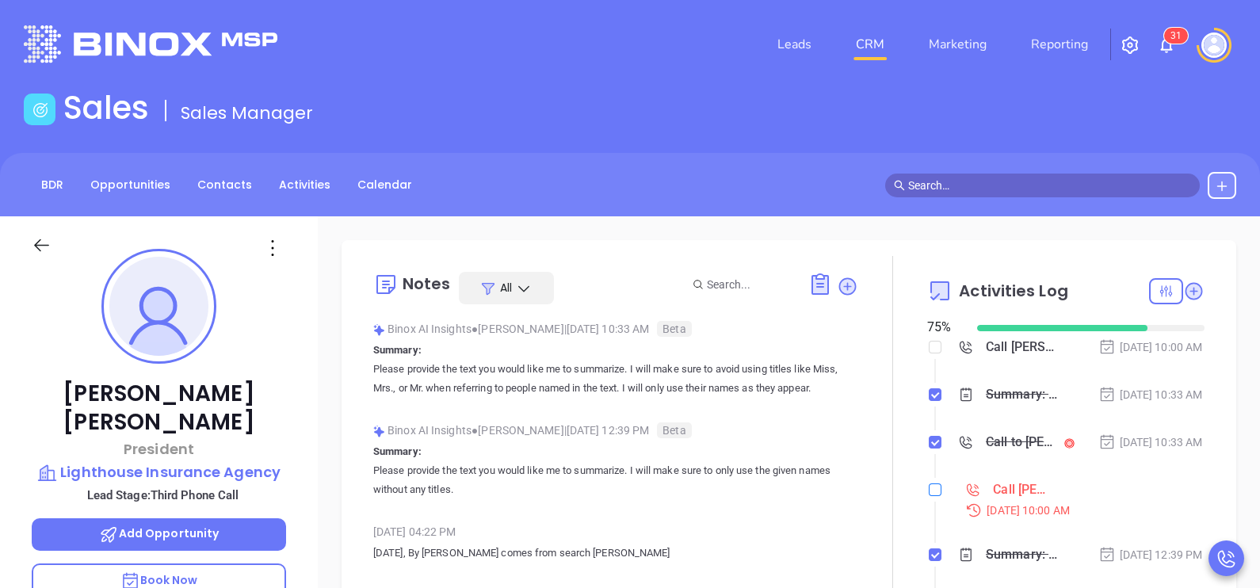
click at [929, 496] on input "checkbox" at bounding box center [935, 489] width 13 height 13
checkbox input "true"
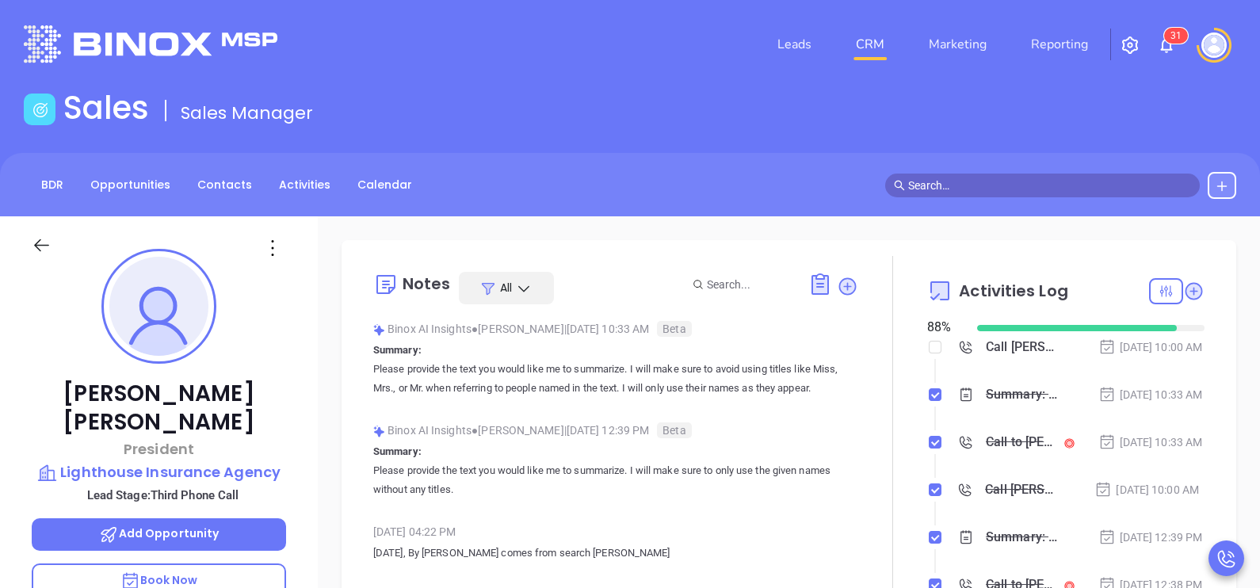
click at [49, 238] on icon at bounding box center [42, 245] width 20 height 20
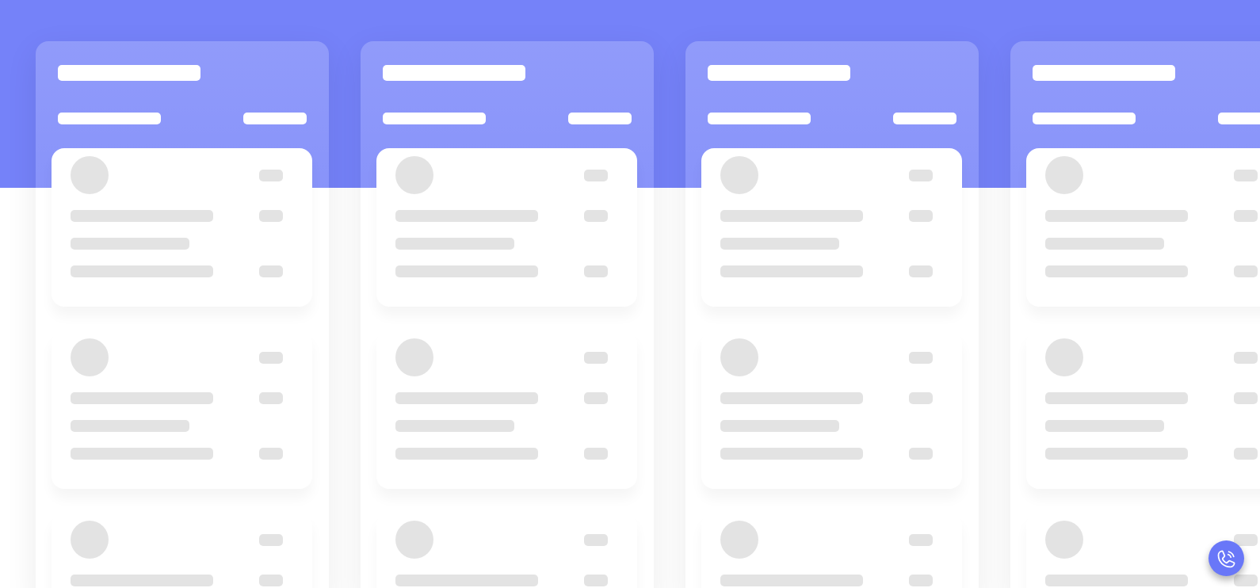
scroll to position [216, 0]
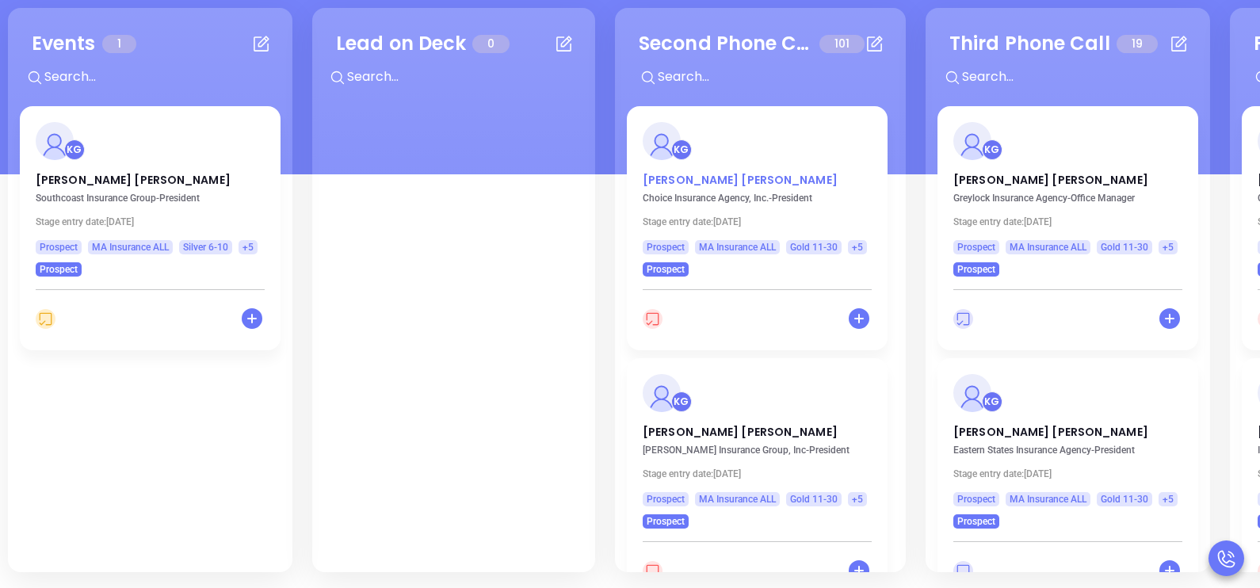
click at [689, 180] on p "Brian Allain" at bounding box center [757, 176] width 229 height 8
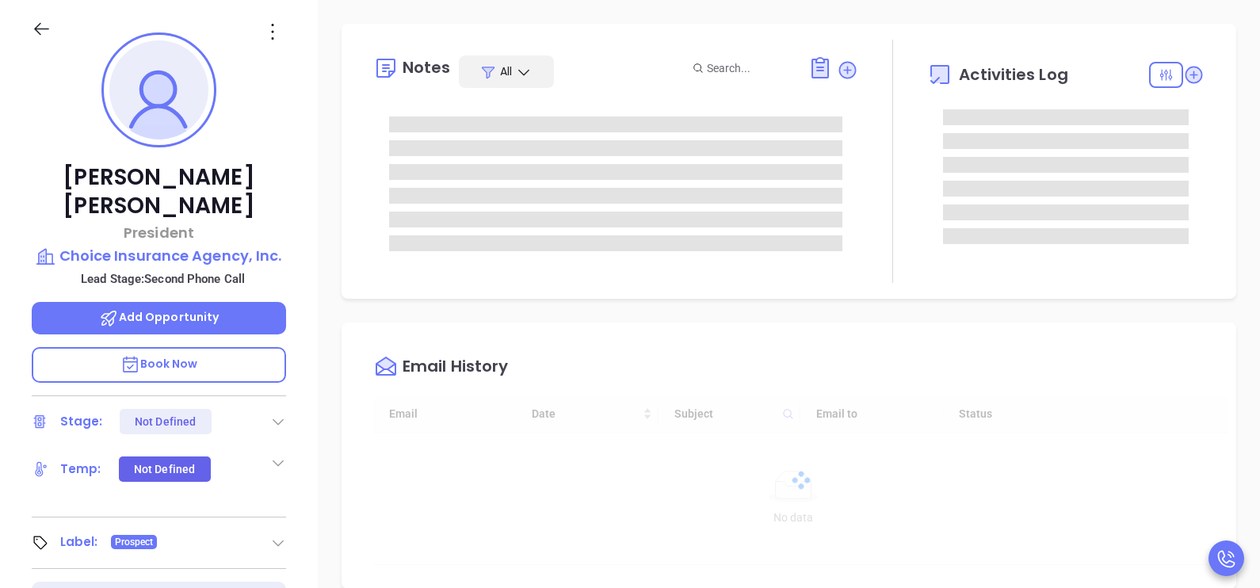
type input "[DATE]"
type input "[PERSON_NAME]"
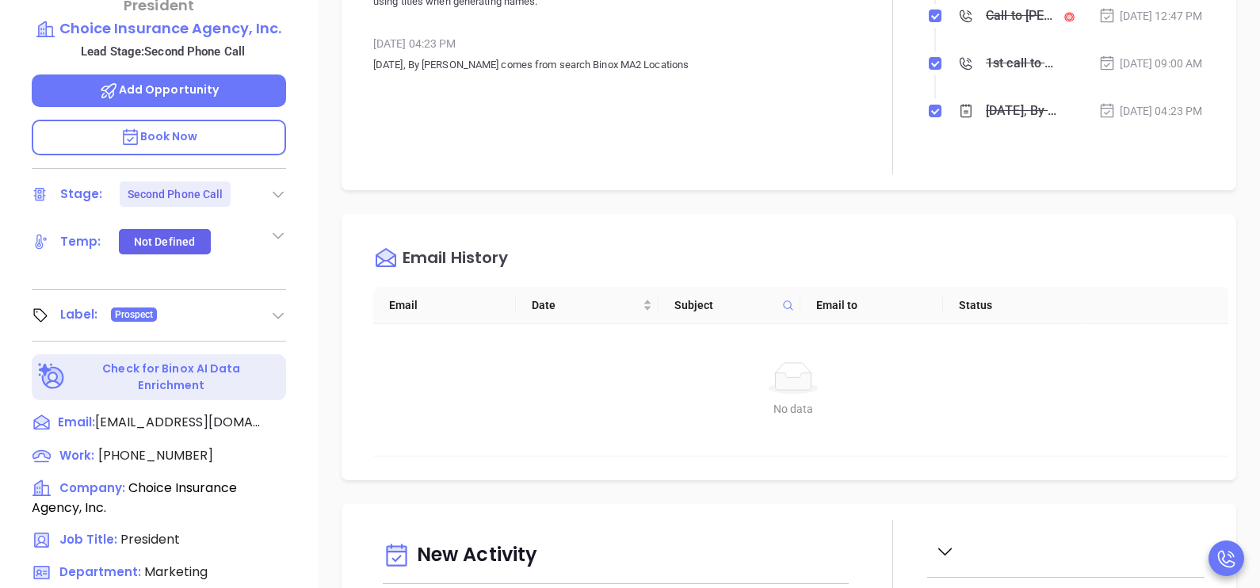
scroll to position [454, 0]
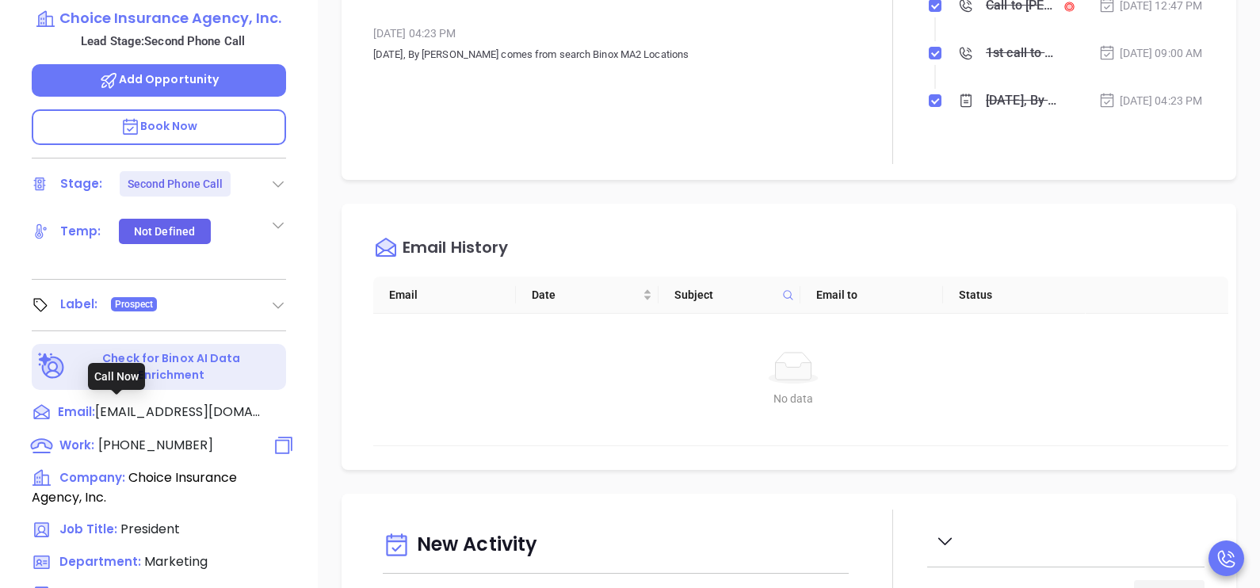
click at [166, 436] on span "(800) 649-4853" at bounding box center [155, 445] width 115 height 18
type input "(800) 649-4853"
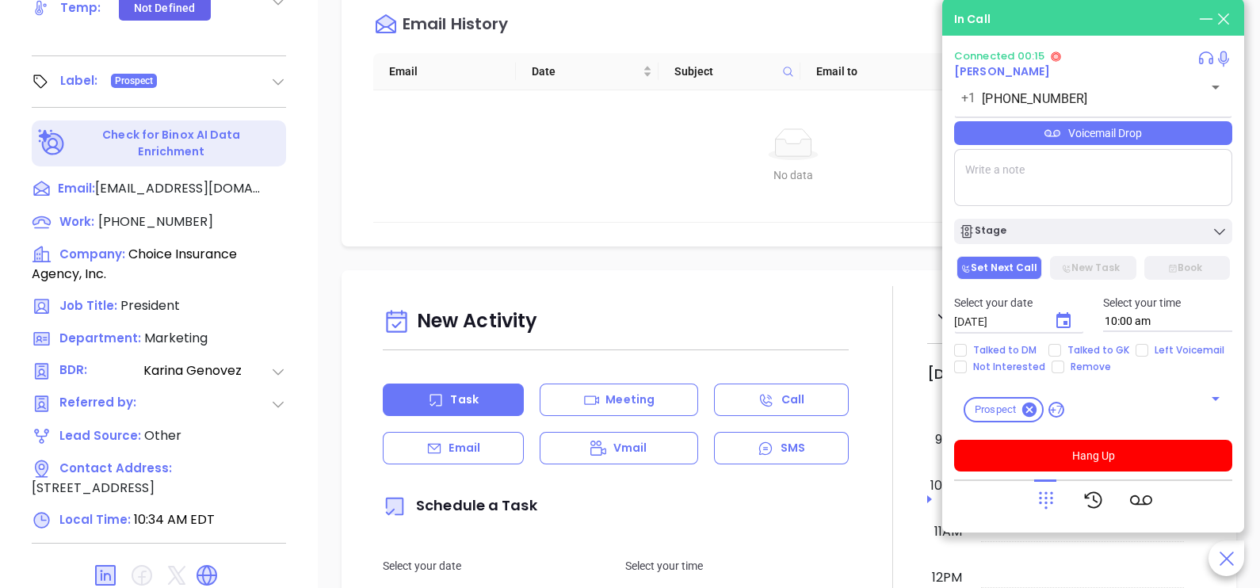
scroll to position [737, 0]
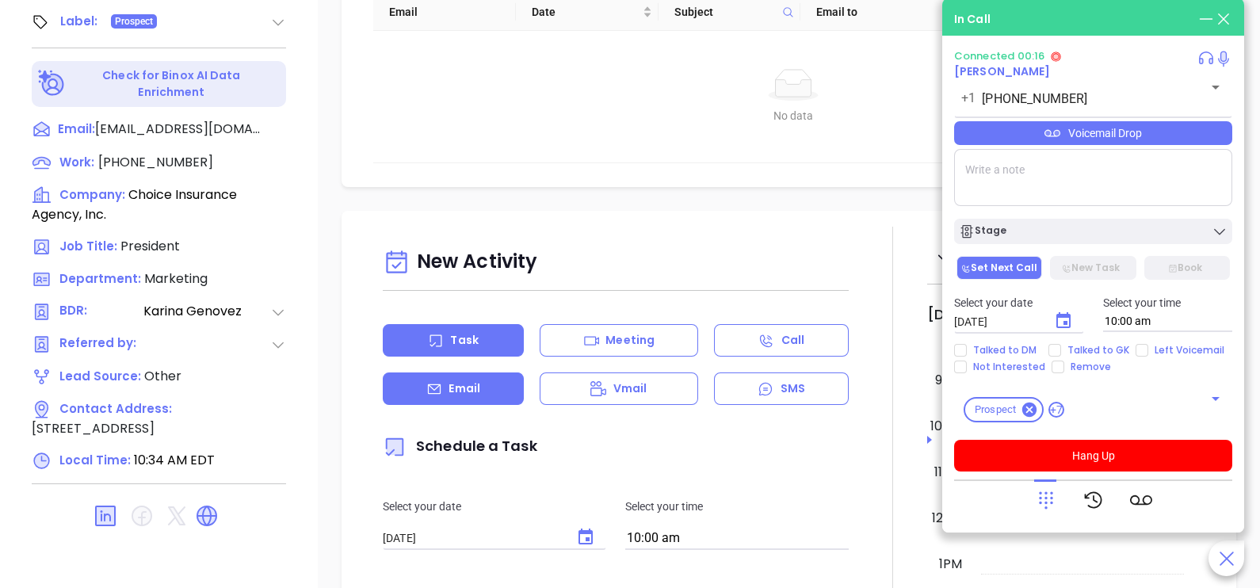
click at [492, 403] on div "Email" at bounding box center [453, 388] width 141 height 32
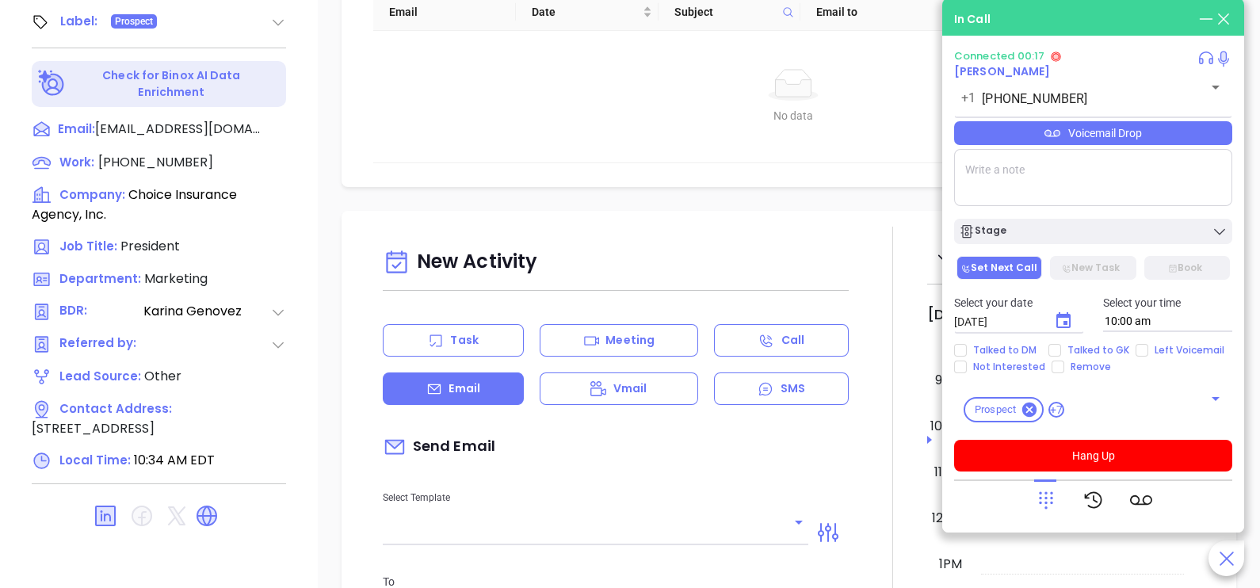
type input "[PERSON_NAME]"
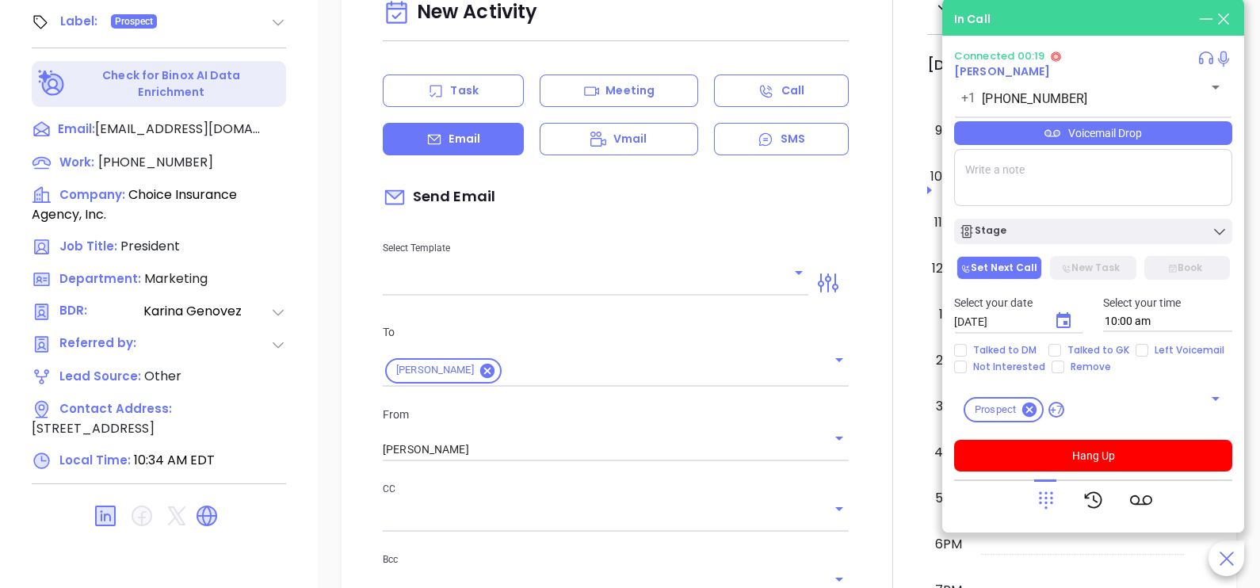
scroll to position [395, 0]
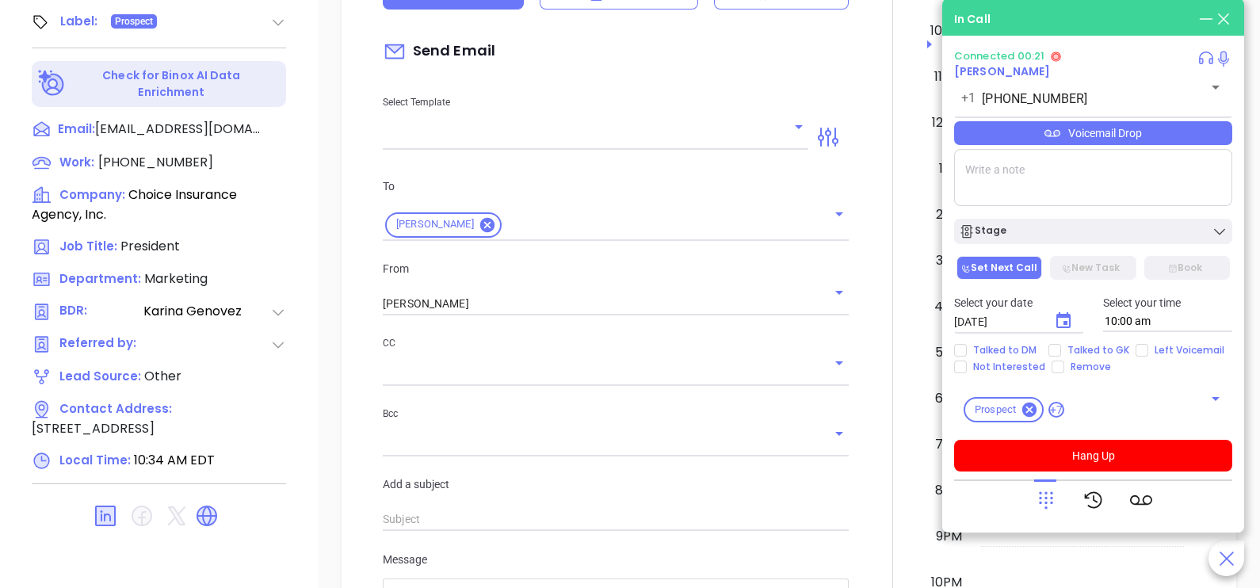
click at [705, 149] on input "text" at bounding box center [584, 137] width 402 height 23
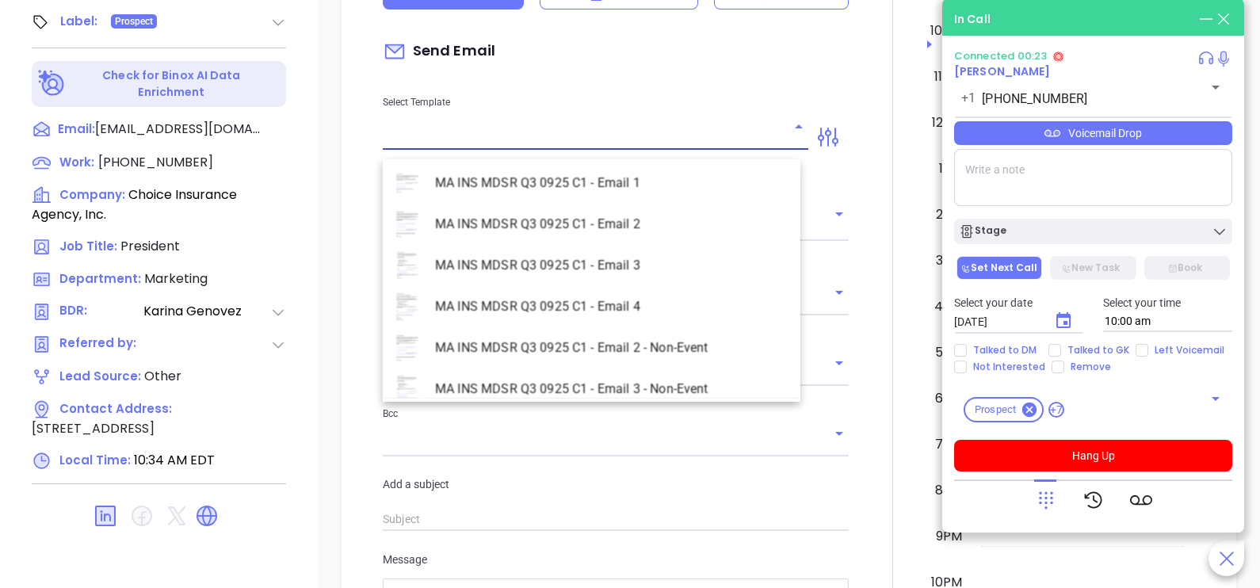
scroll to position [4596, 0]
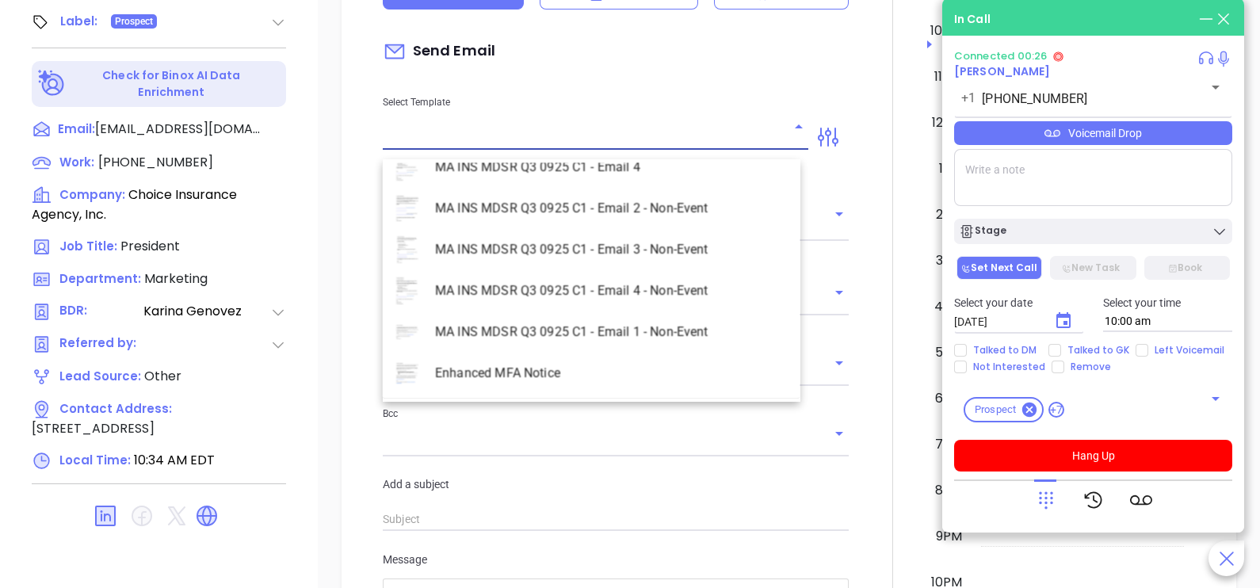
click at [656, 205] on li "MA INS MDSR Q3 0925 C1 - Email 2 - Non-Event" at bounding box center [592, 208] width 418 height 41
type input "MA INS MDSR Q3 0925 C1 - Email 2 - Non-Event"
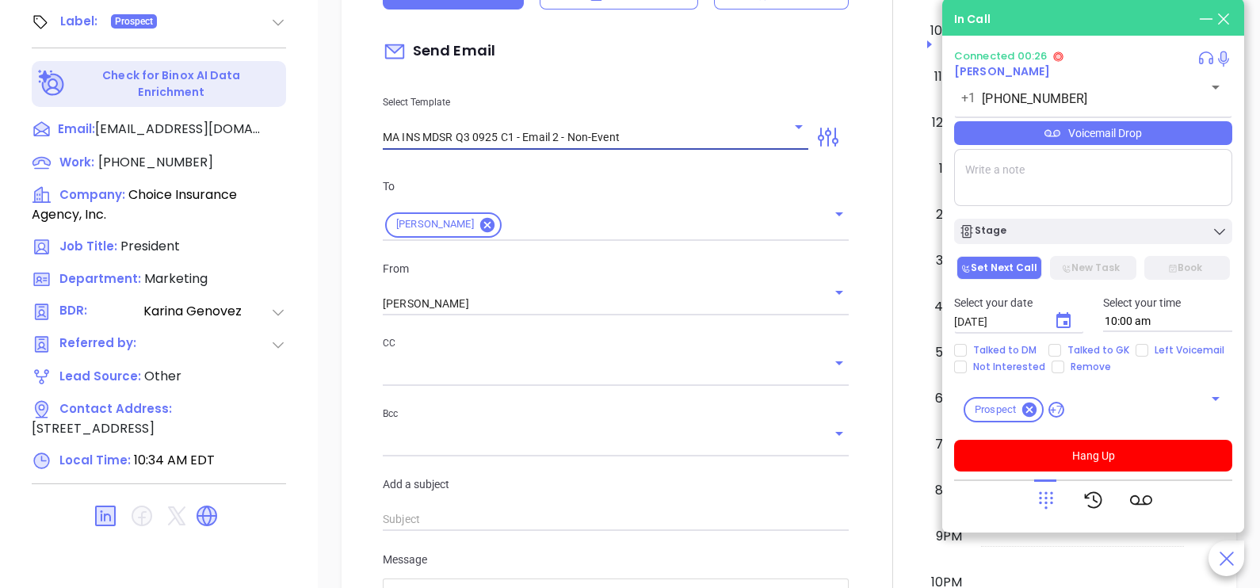
type input "Brian, here’s the MA compliance checklist we mentioned"
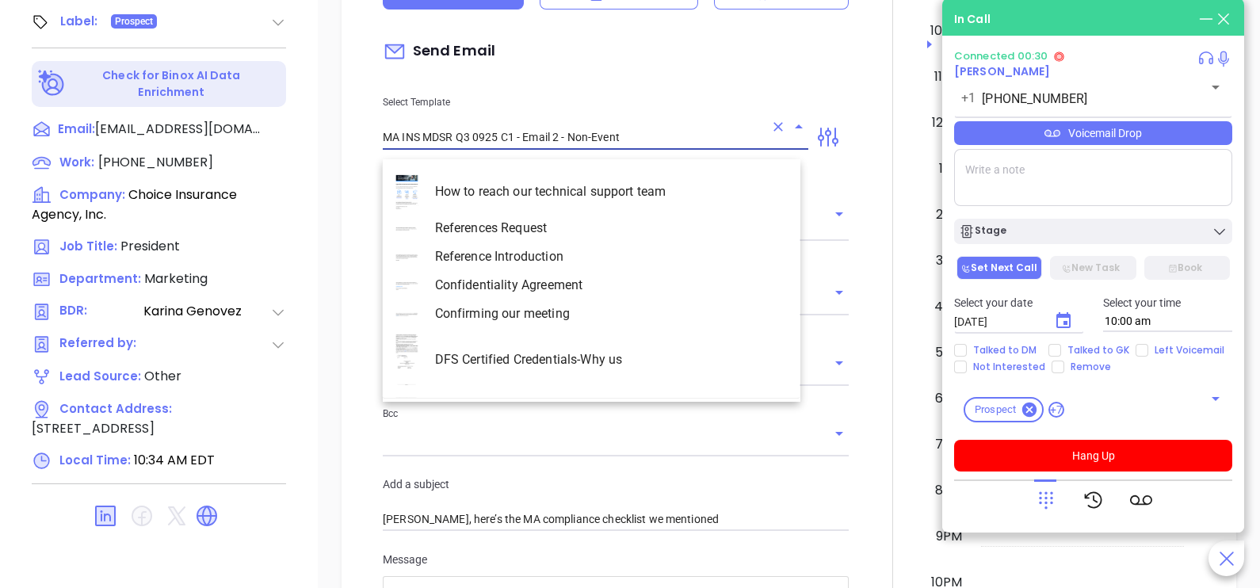
scroll to position [4116, 0]
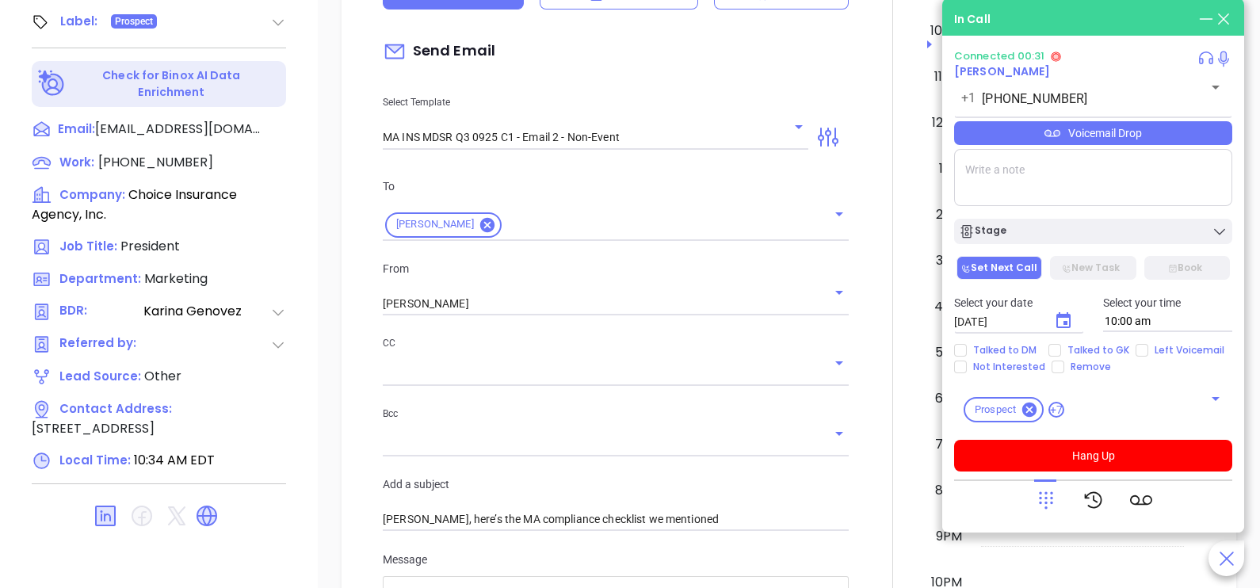
click at [861, 278] on div at bounding box center [892, 493] width 69 height 1324
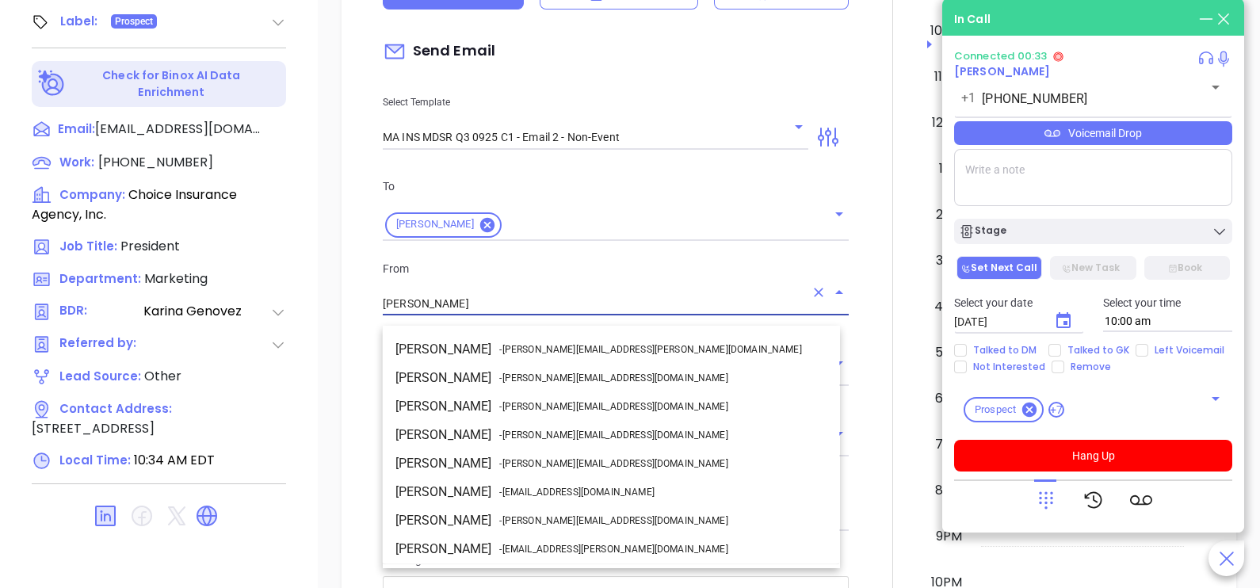
scroll to position [84, 0]
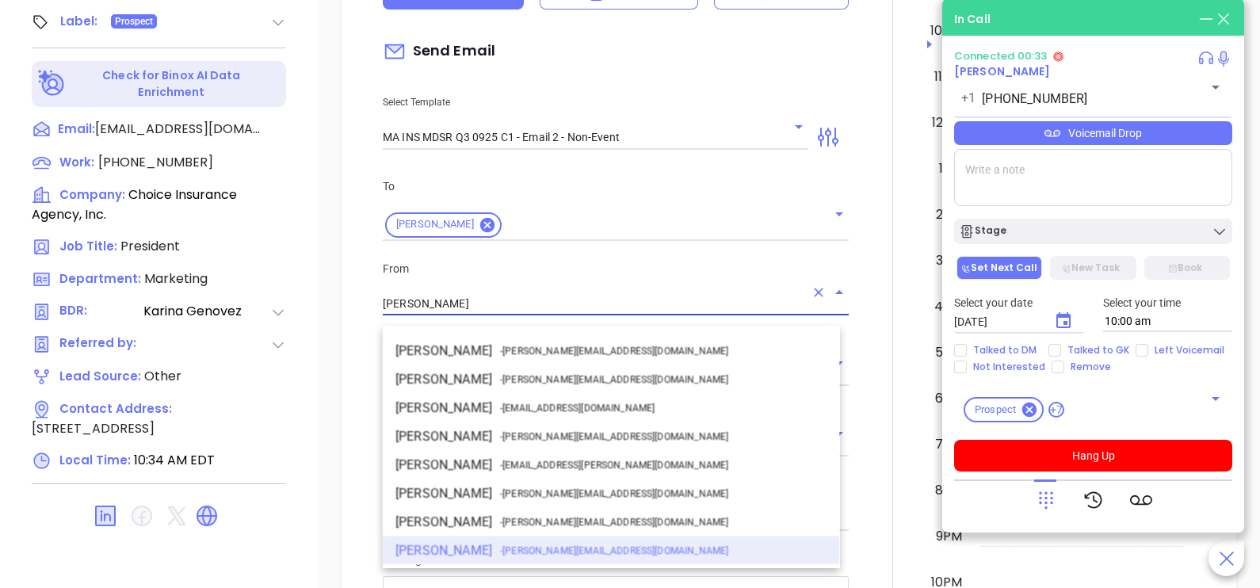
click at [646, 311] on input "[PERSON_NAME]" at bounding box center [594, 303] width 422 height 23
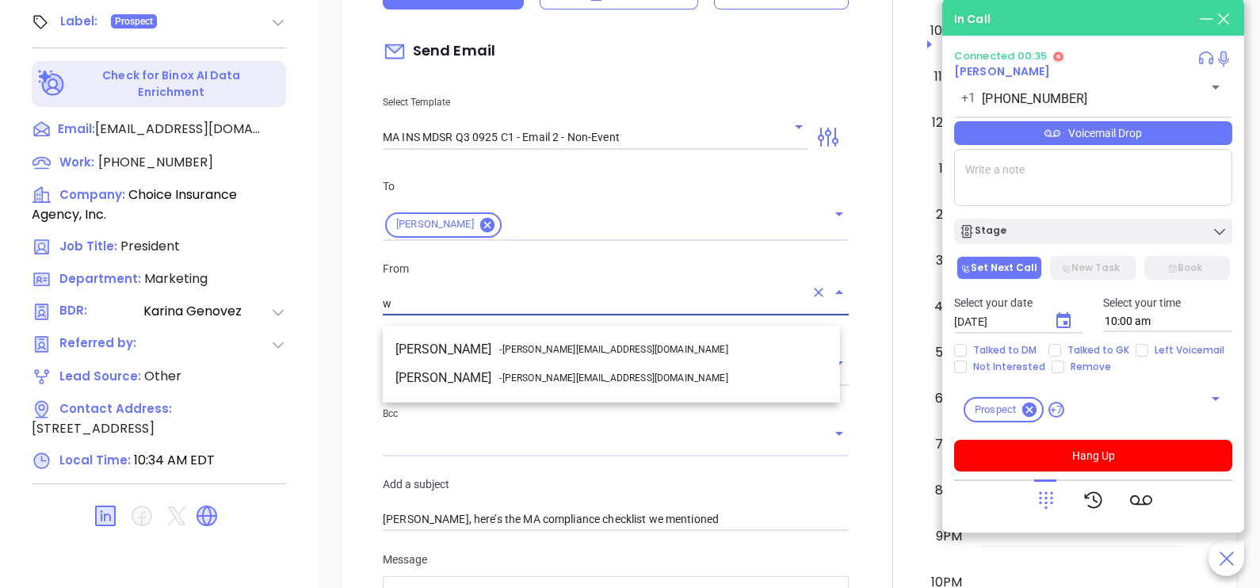
scroll to position [0, 0]
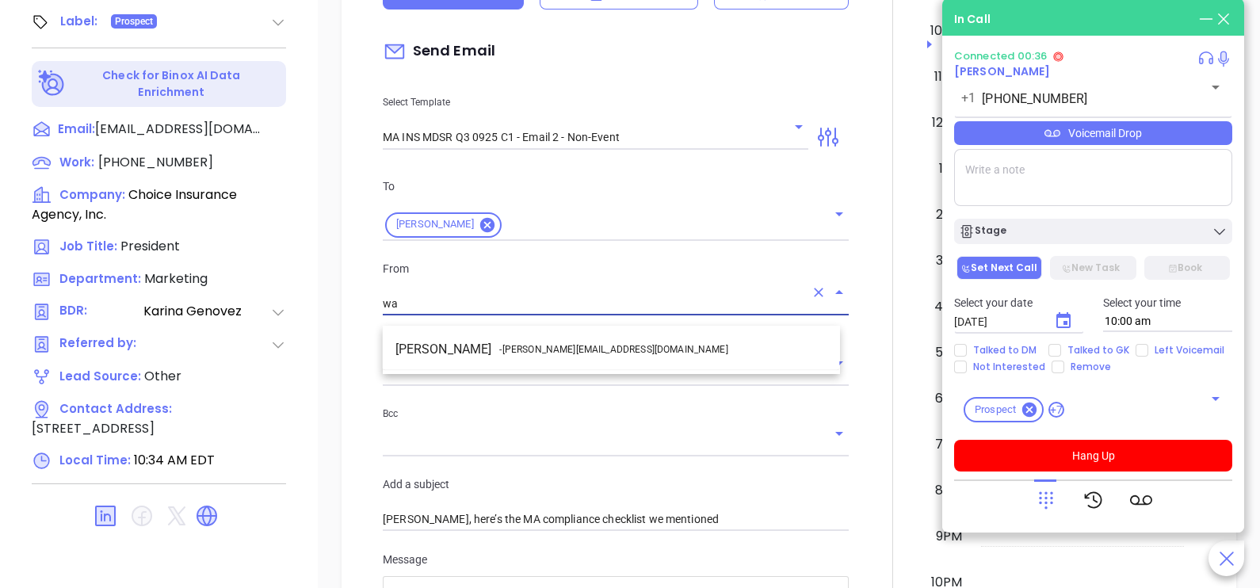
click at [659, 352] on li "Walter Contreras - walter@motiva.net" at bounding box center [611, 349] width 457 height 29
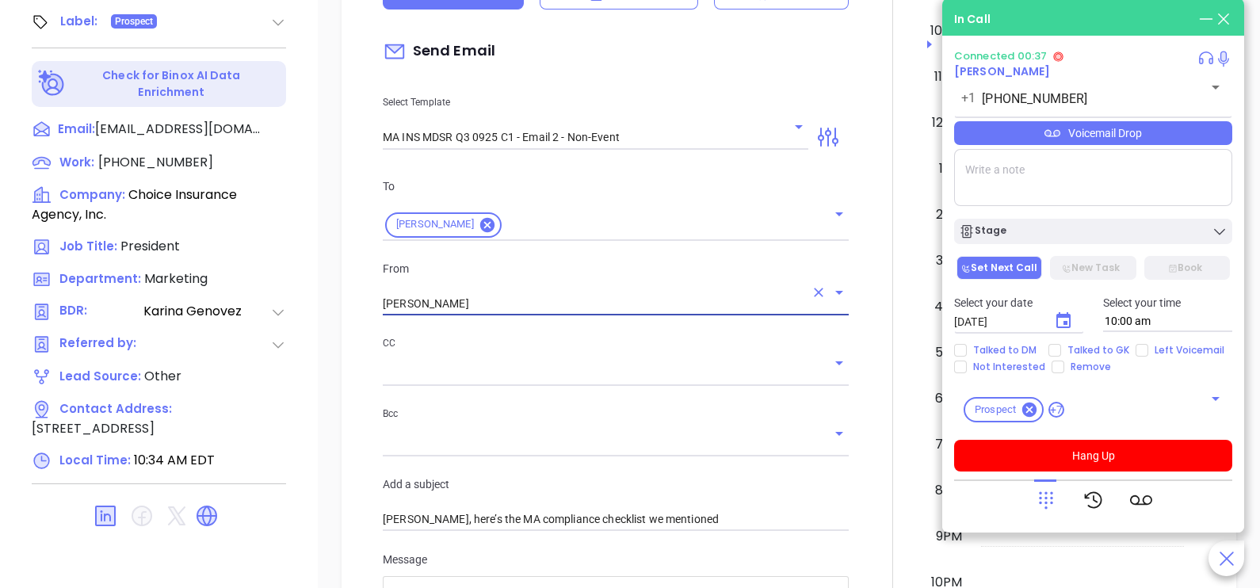
type input "Walter Contreras"
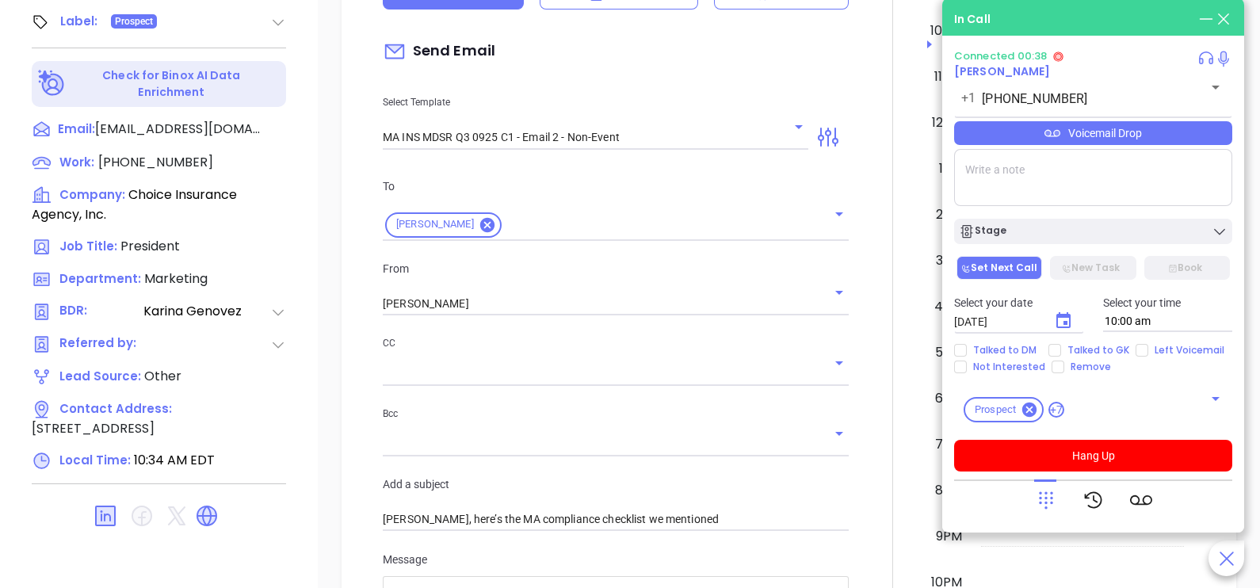
click at [858, 406] on div at bounding box center [892, 493] width 69 height 1324
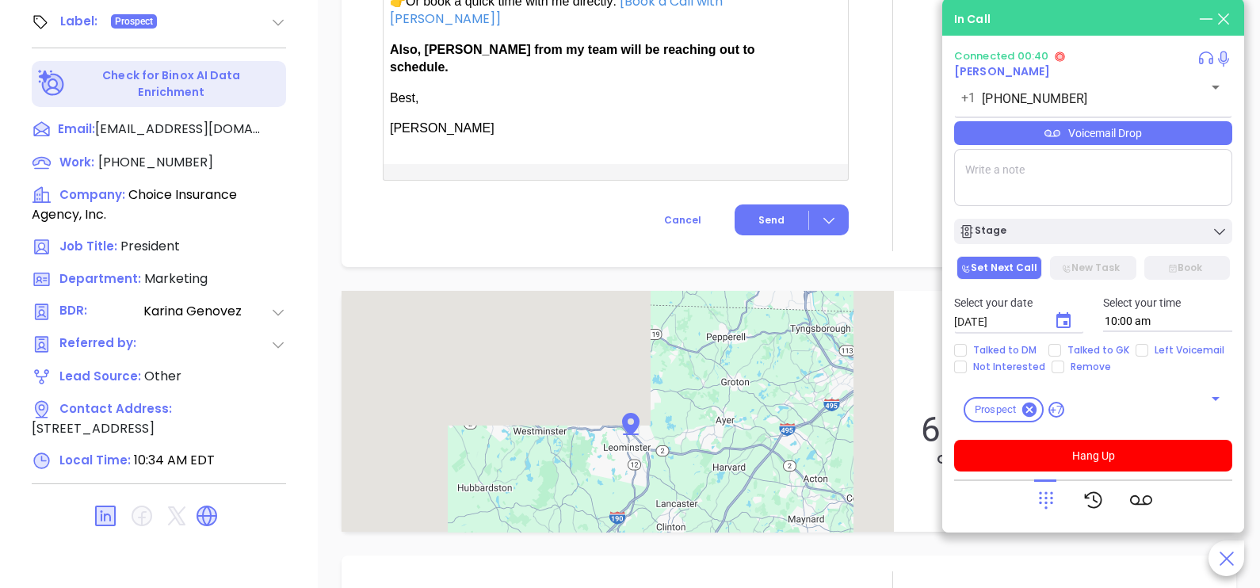
scroll to position [1307, 0]
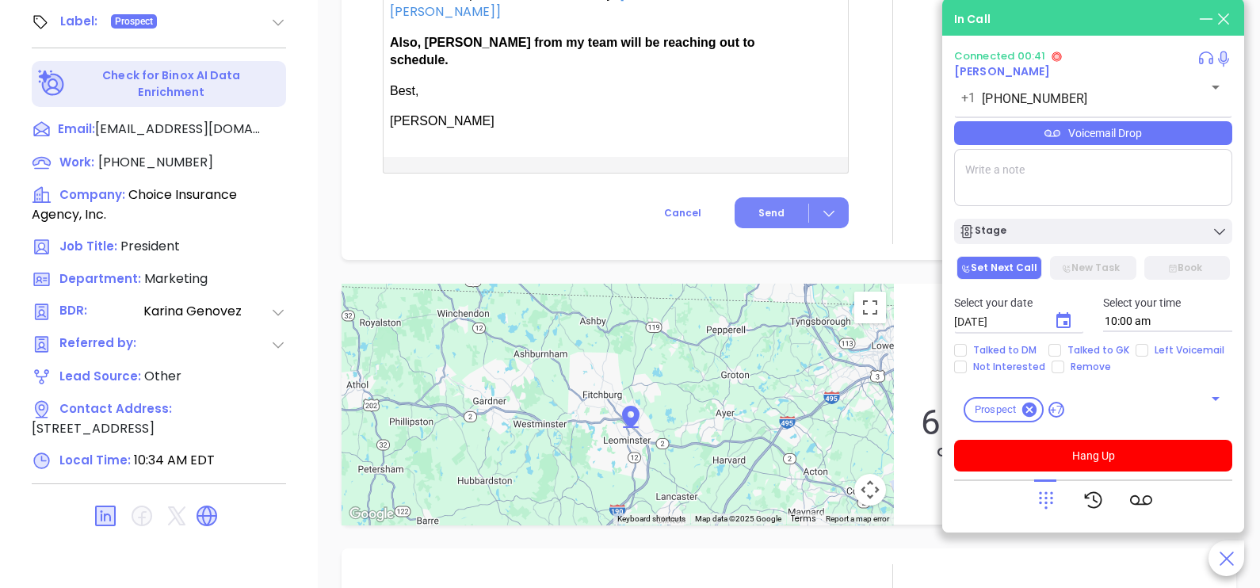
click at [745, 197] on button "Send" at bounding box center [792, 212] width 114 height 31
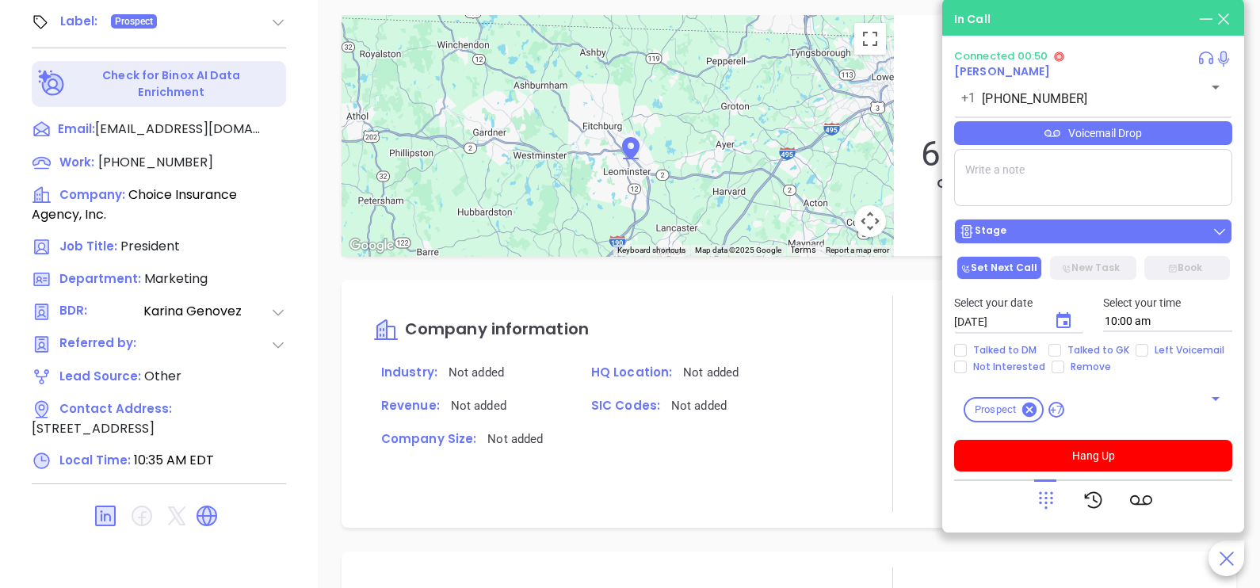
click at [1062, 238] on div "Stage" at bounding box center [1093, 231] width 269 height 16
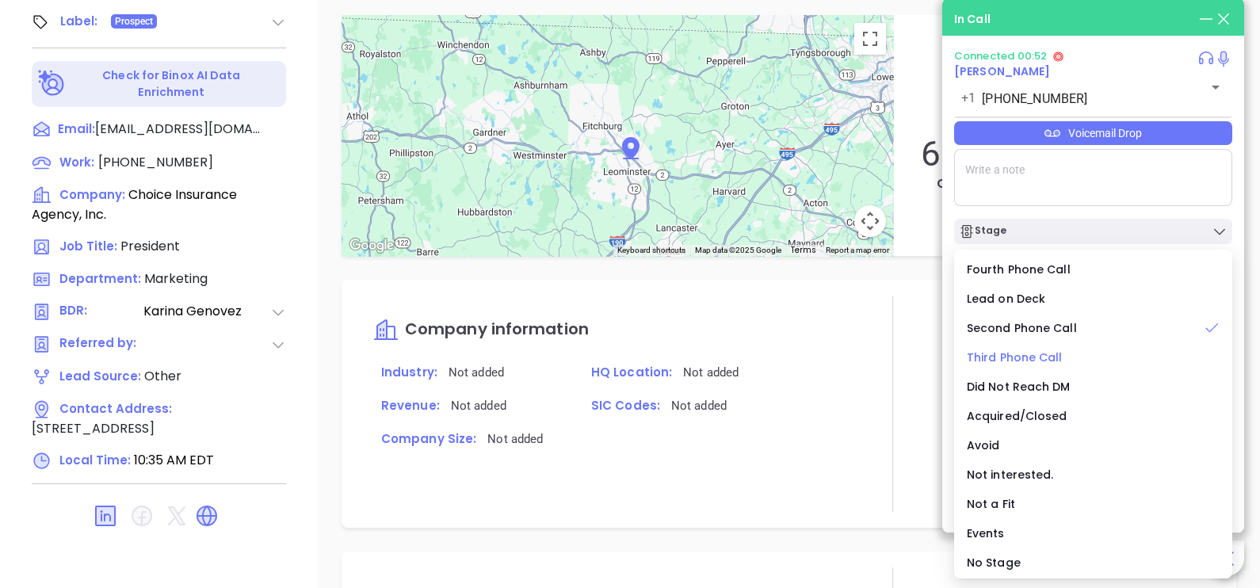
click at [1004, 358] on span "Third Phone Call" at bounding box center [1015, 357] width 96 height 16
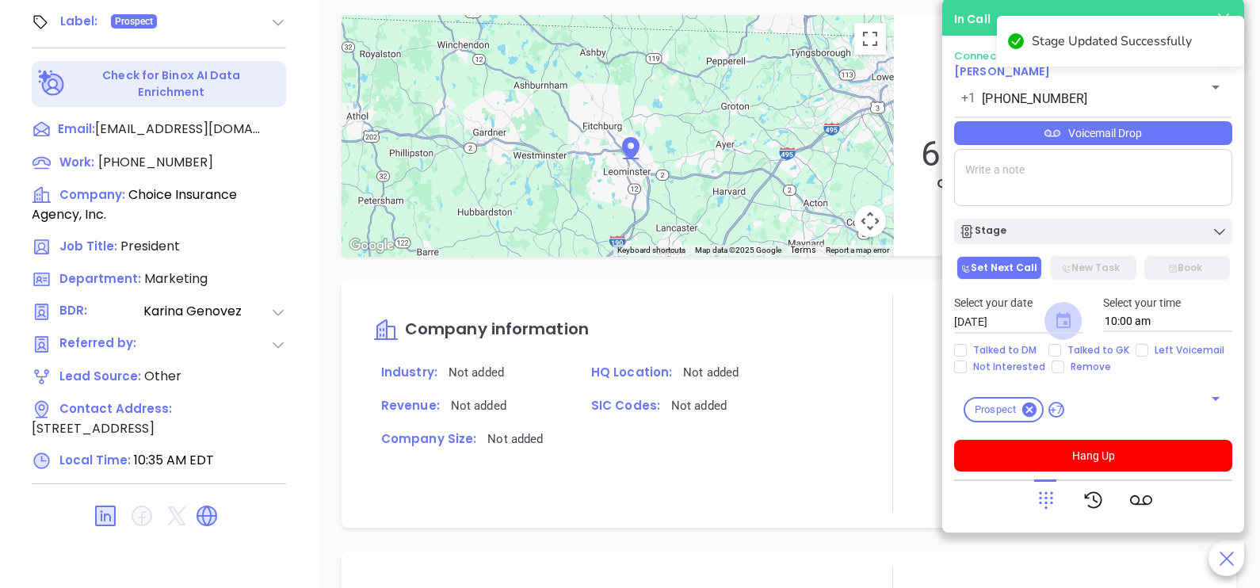
click at [1067, 323] on icon "Choose date, selected date is Oct 4, 2025" at bounding box center [1063, 320] width 14 height 16
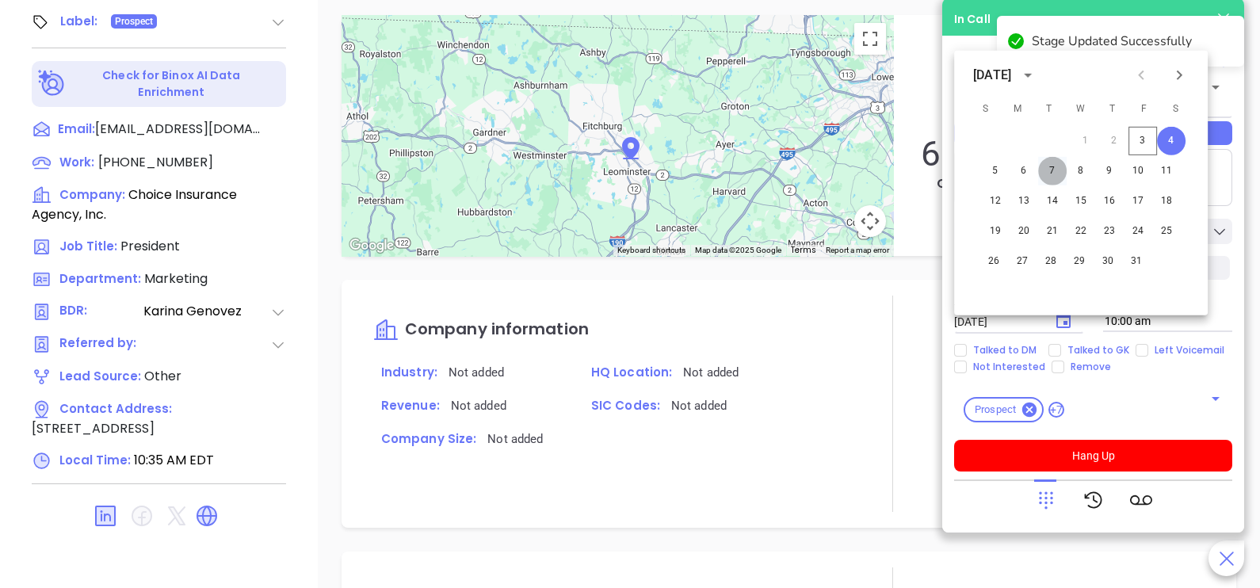
click at [1055, 166] on button "7" at bounding box center [1052, 171] width 29 height 29
type input "10/07/2025"
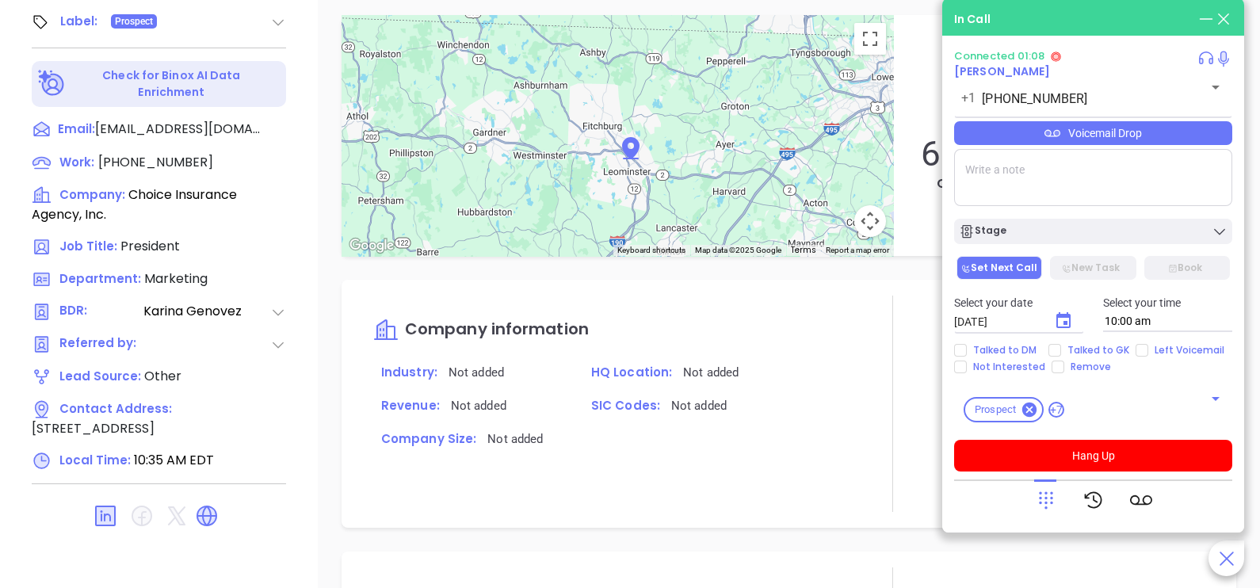
click at [1189, 135] on div "Voicemail Drop" at bounding box center [1093, 133] width 278 height 24
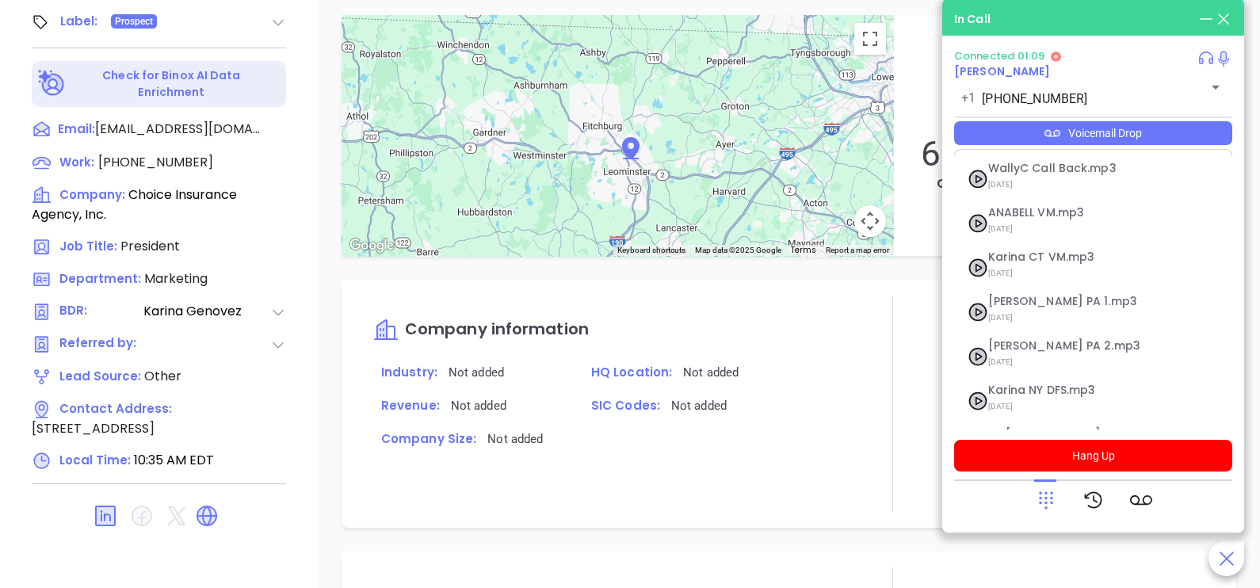
scroll to position [173, 0]
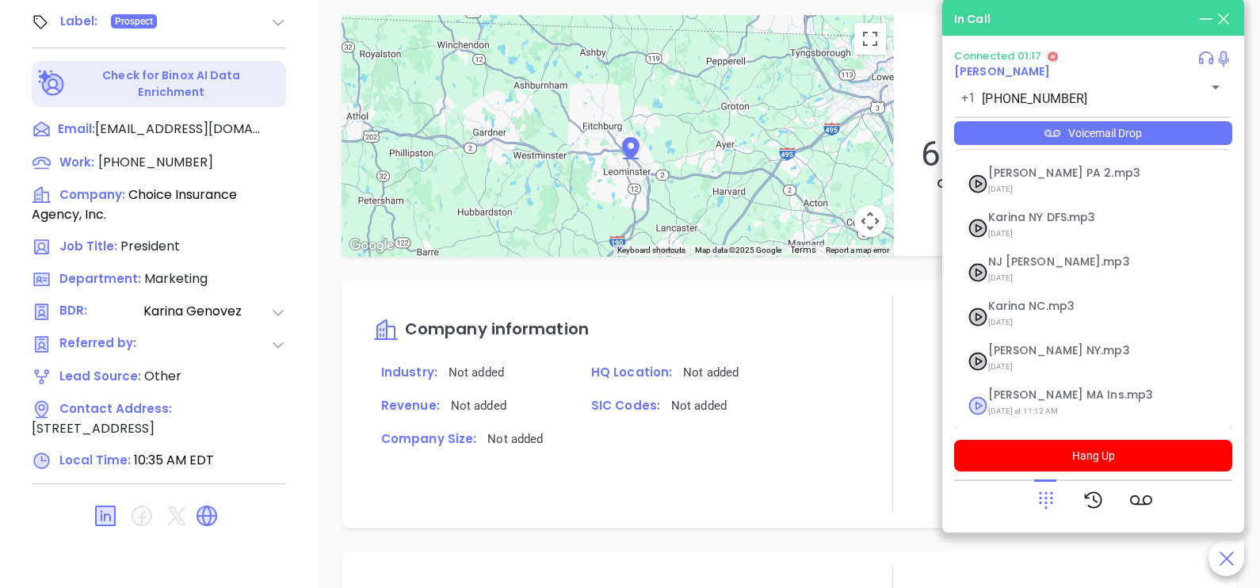
click at [1025, 401] on span "Last Monday at 11:12 AM" at bounding box center [1073, 411] width 171 height 21
checkbox input "true"
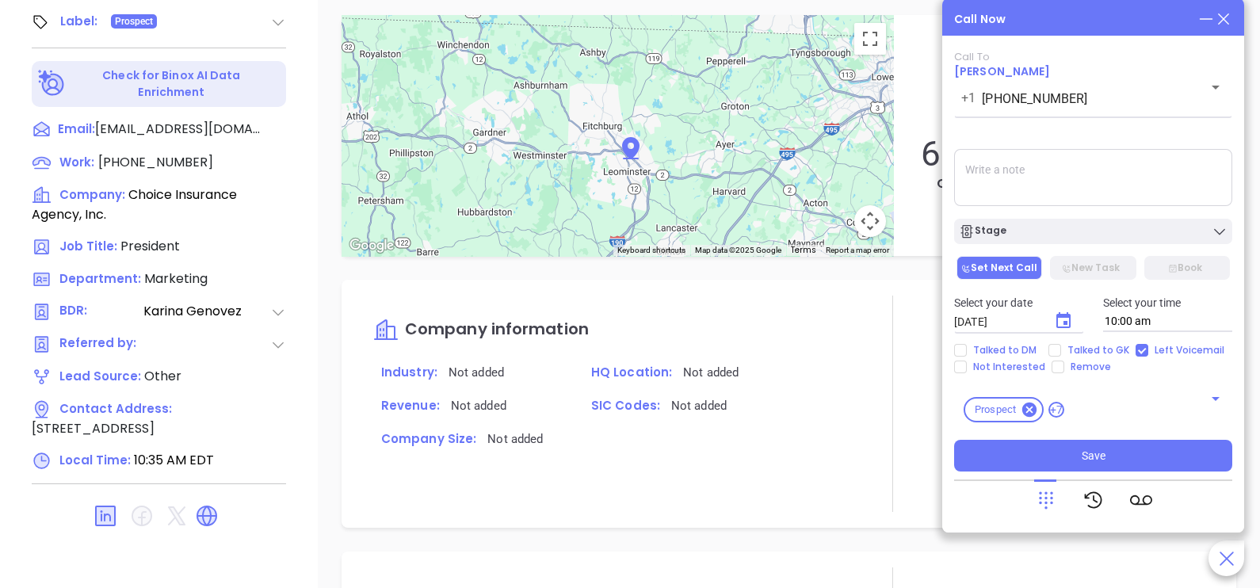
click at [1078, 216] on div "Stage" at bounding box center [1092, 227] width 297 height 33
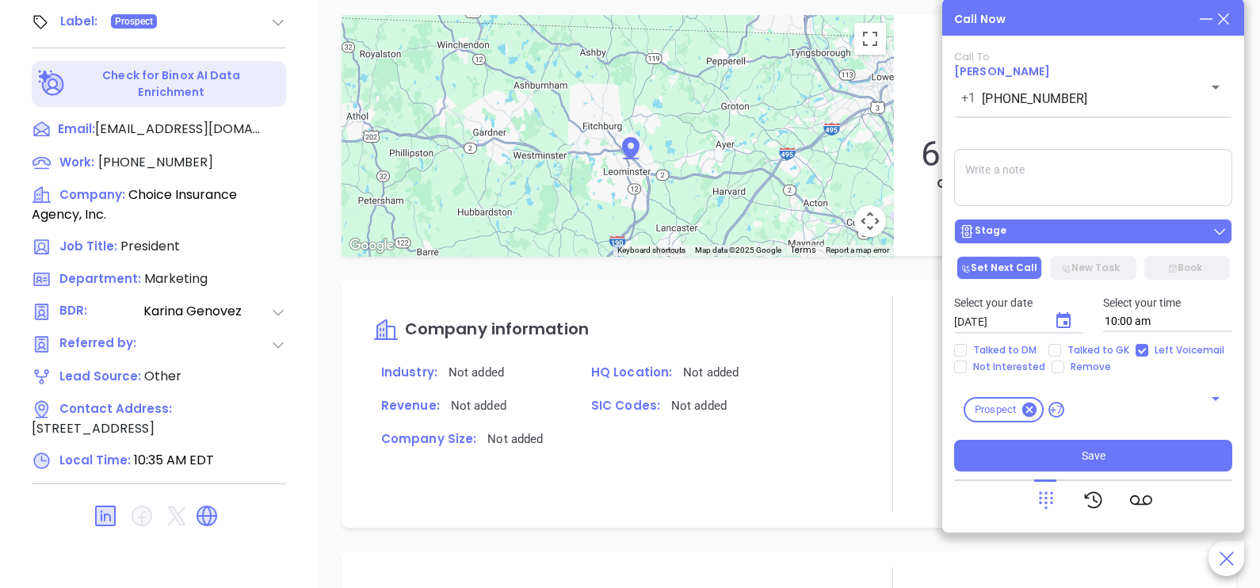
click at [1081, 234] on div "Stage" at bounding box center [1093, 231] width 269 height 16
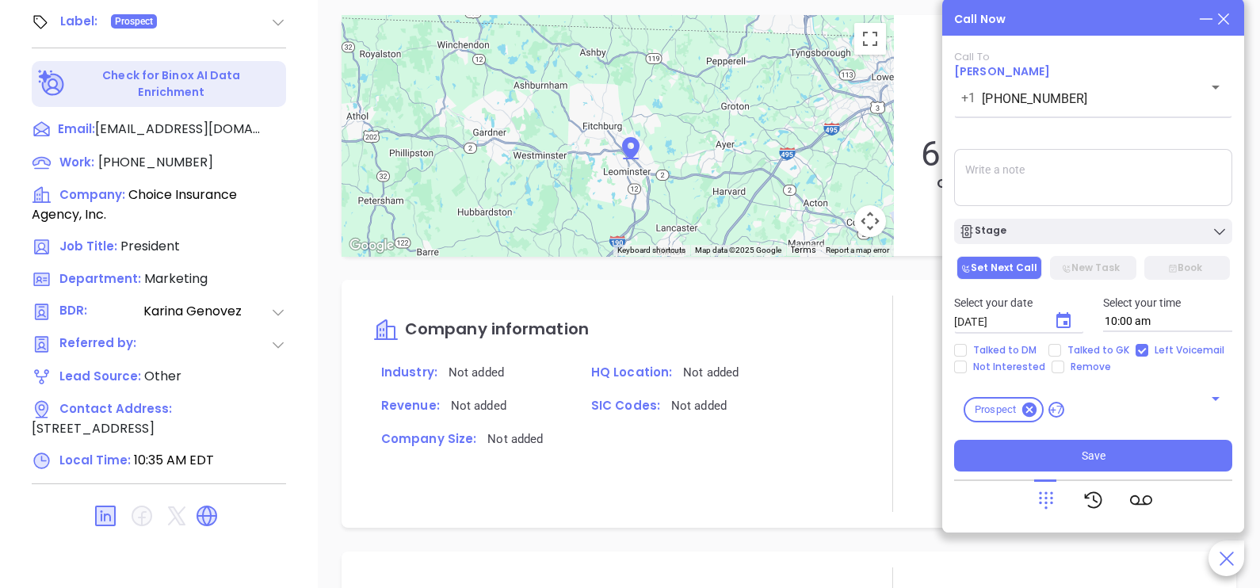
click at [1054, 184] on textarea at bounding box center [1093, 177] width 278 height 57
click at [1069, 323] on icon "Choose date, selected date is Oct 7, 2025" at bounding box center [1063, 320] width 14 height 16
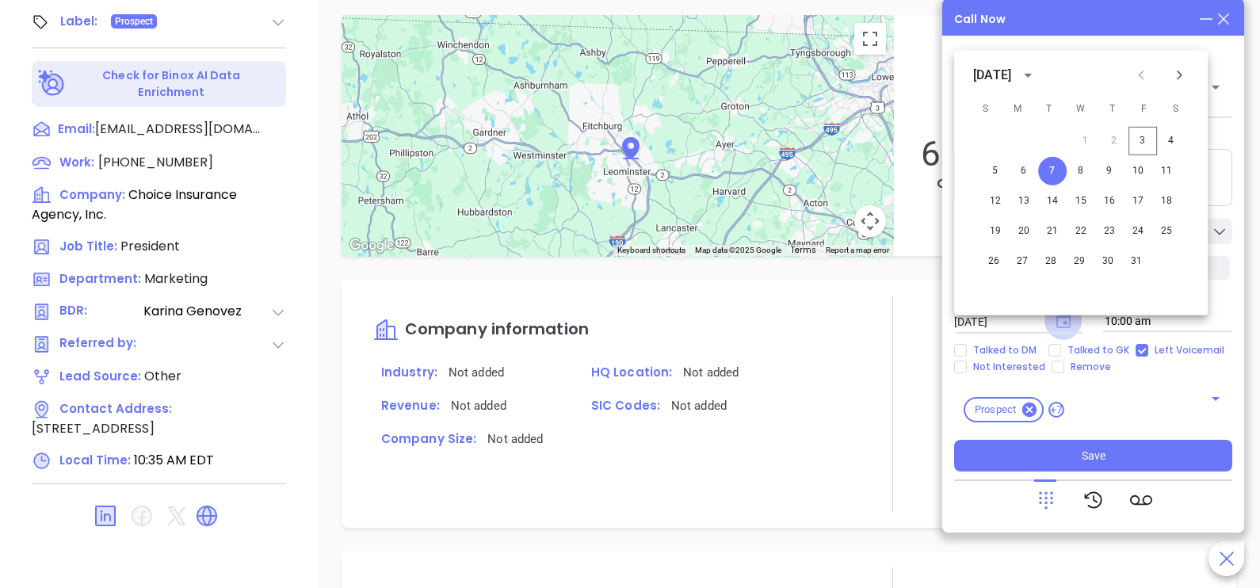
click at [1069, 323] on icon "Choose date, selected date is Oct 7, 2025" at bounding box center [1063, 320] width 14 height 16
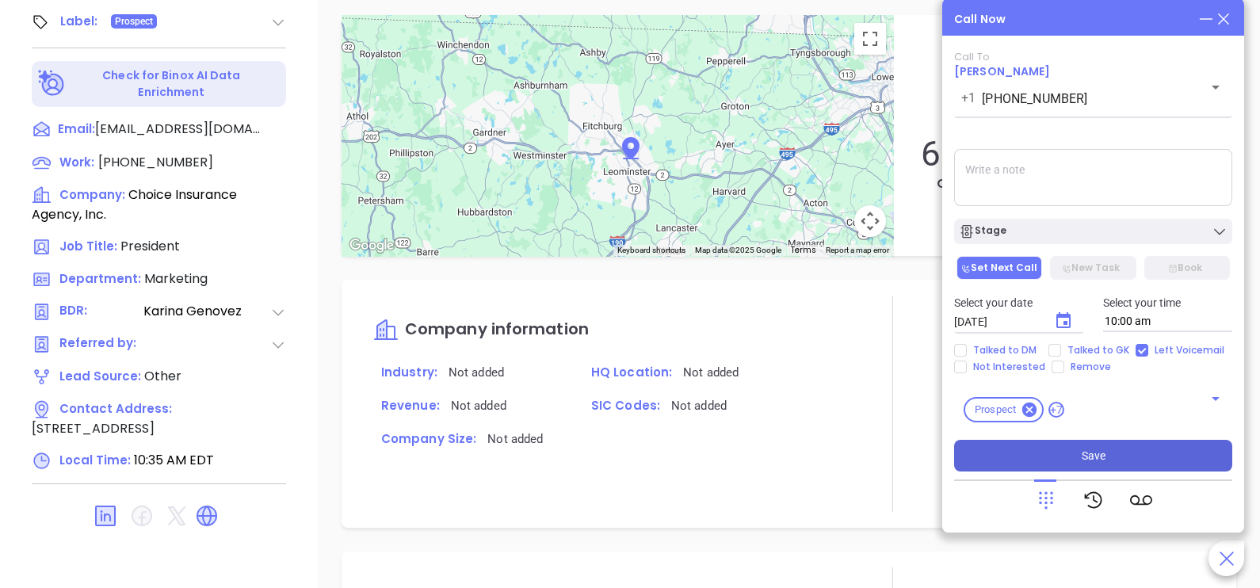
click at [1112, 452] on button "Save" at bounding box center [1093, 456] width 278 height 32
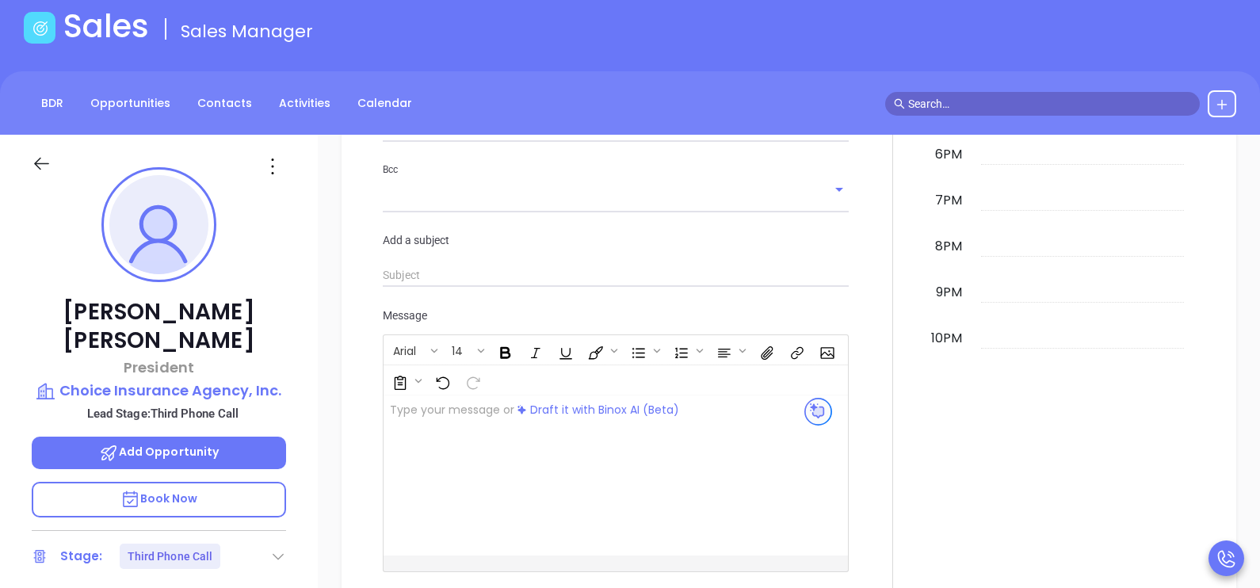
scroll to position [0, 0]
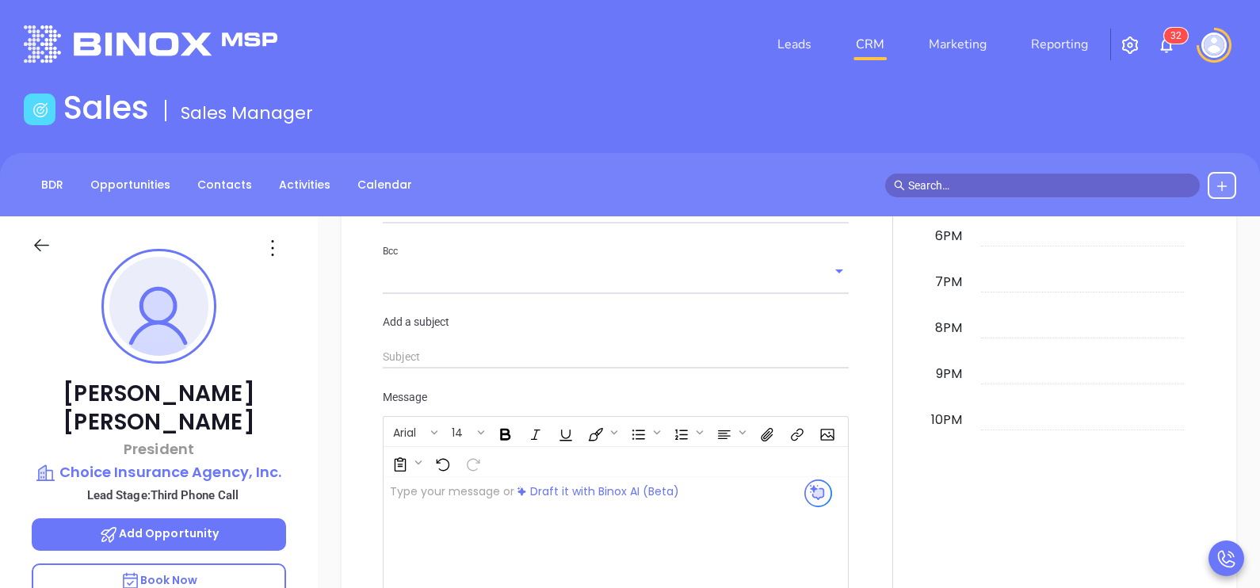
click at [876, 376] on div at bounding box center [892, 196] width 69 height 1055
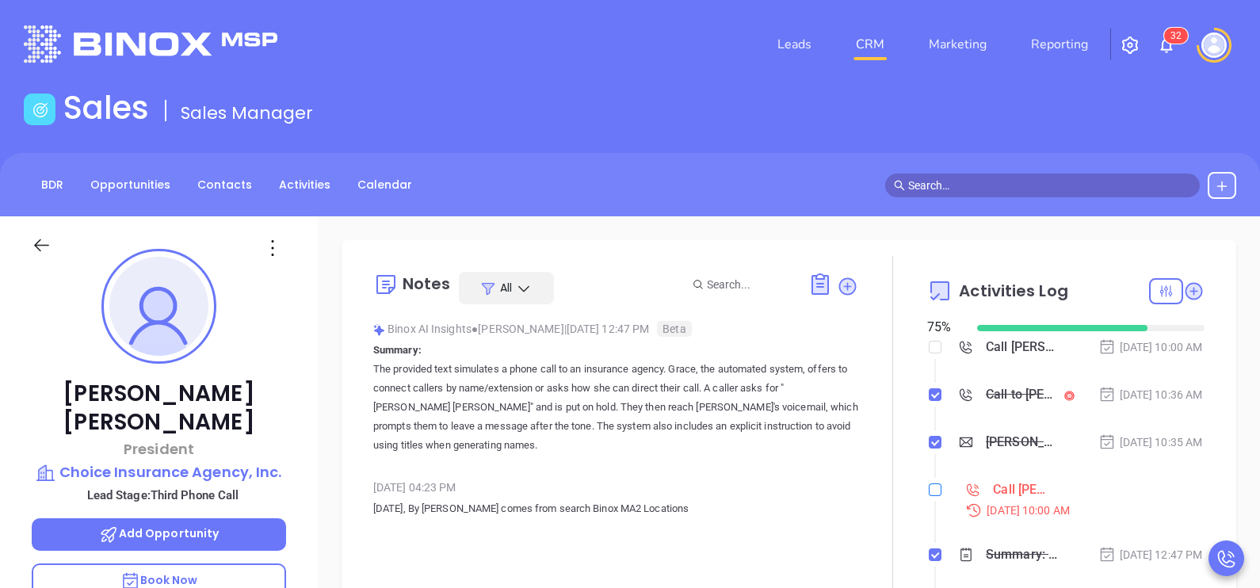
click at [929, 496] on input "checkbox" at bounding box center [935, 489] width 13 height 13
checkbox input "true"
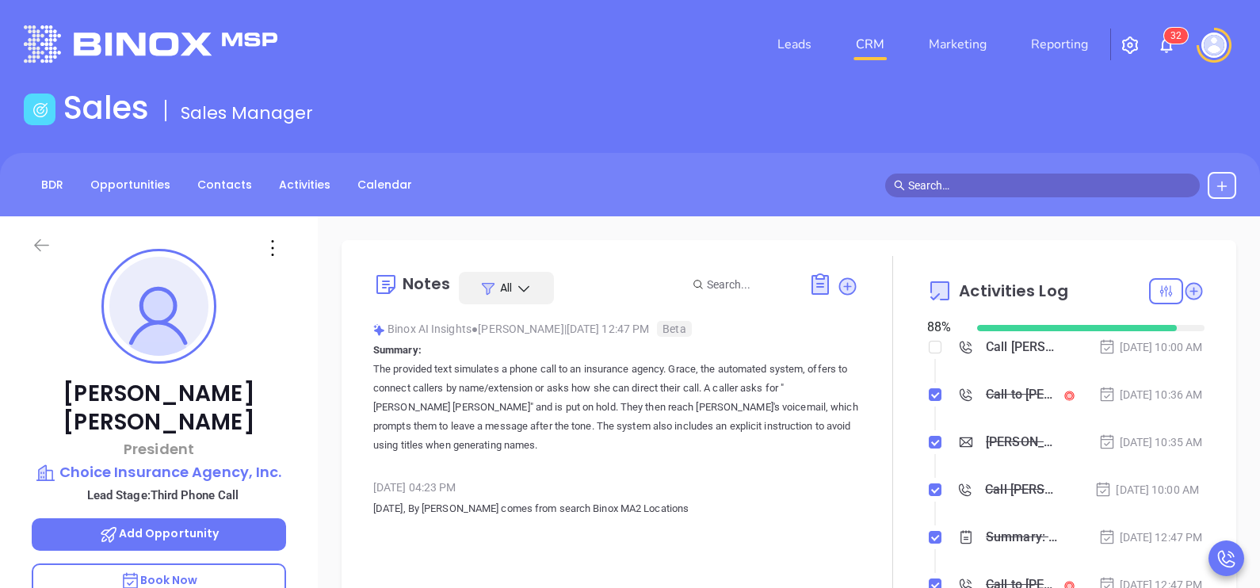
click at [40, 239] on icon at bounding box center [41, 245] width 15 height 13
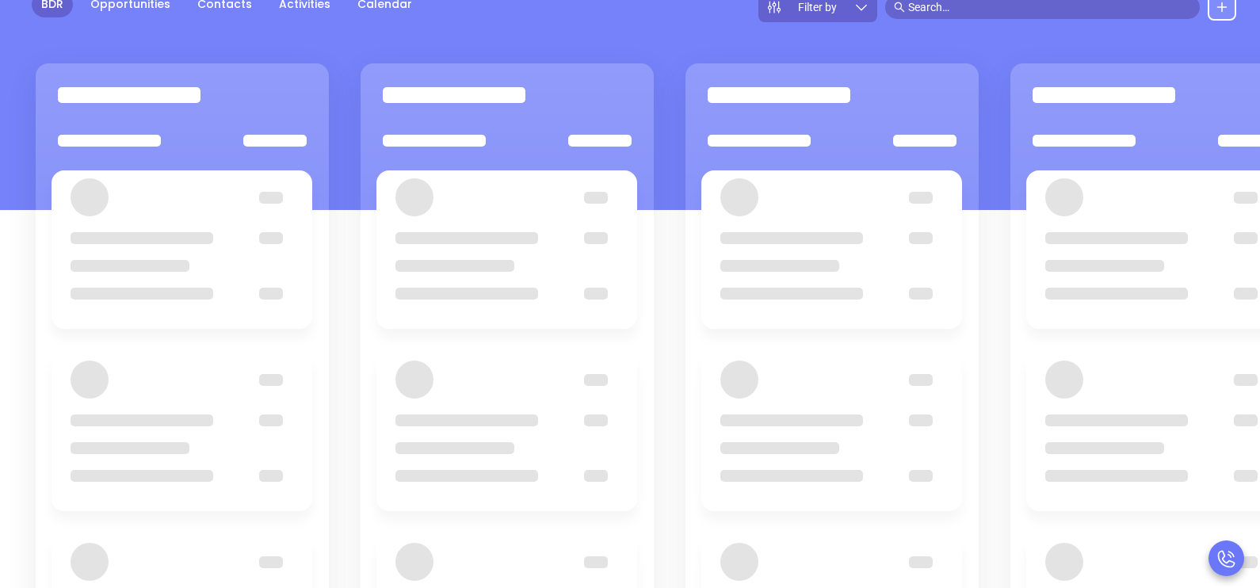
scroll to position [216, 0]
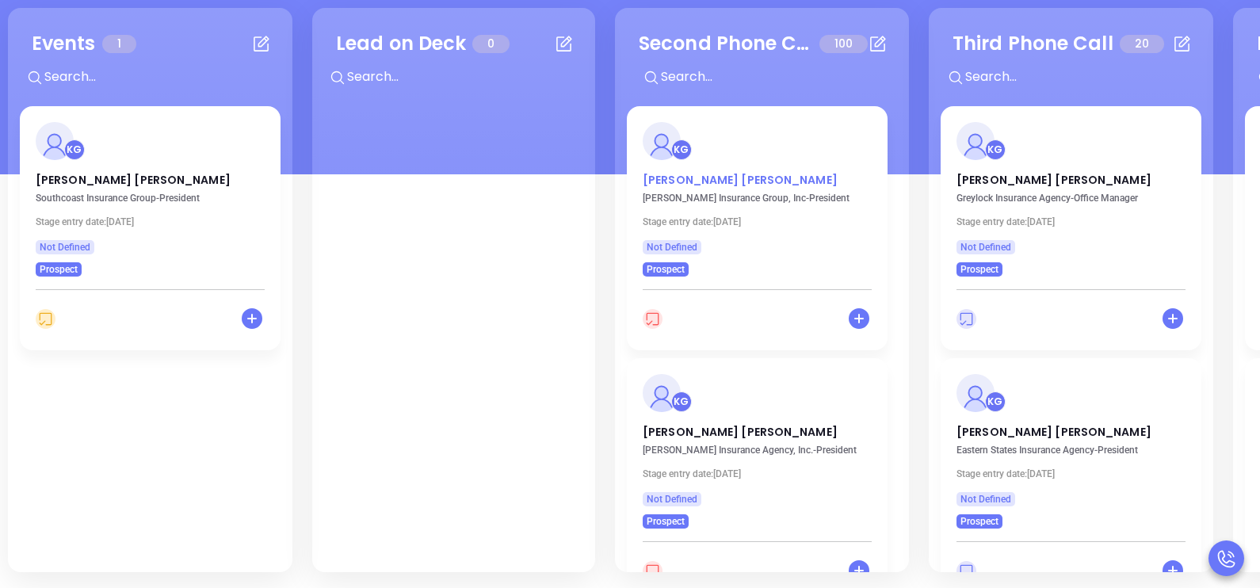
click at [669, 180] on p "Lou Tonry" at bounding box center [757, 176] width 229 height 8
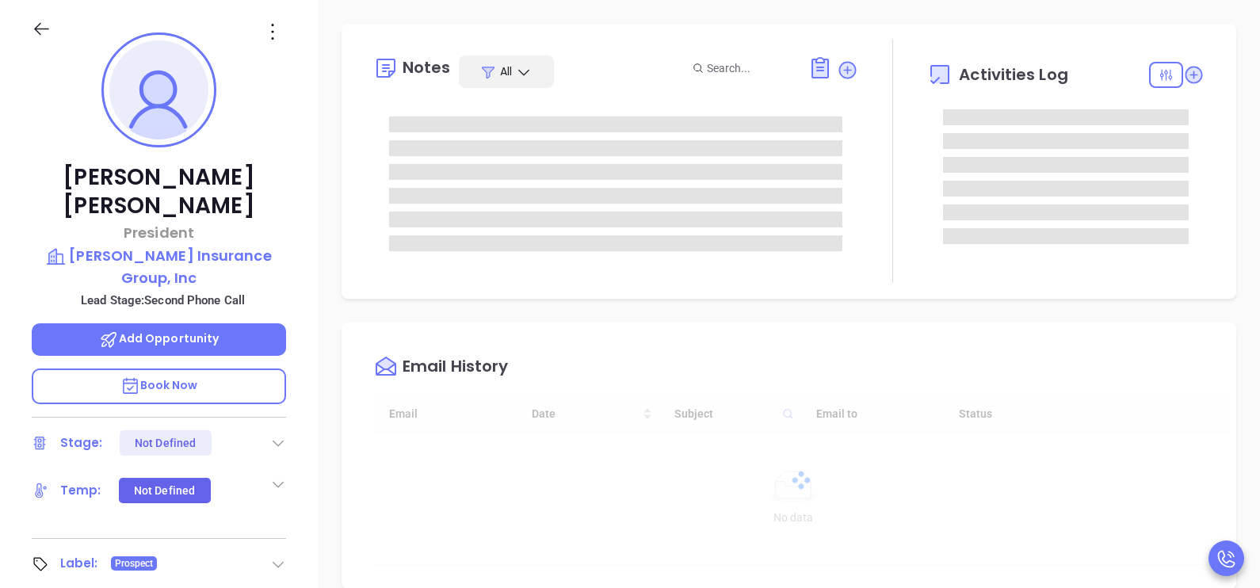
type input "[DATE]"
type input "[PERSON_NAME]"
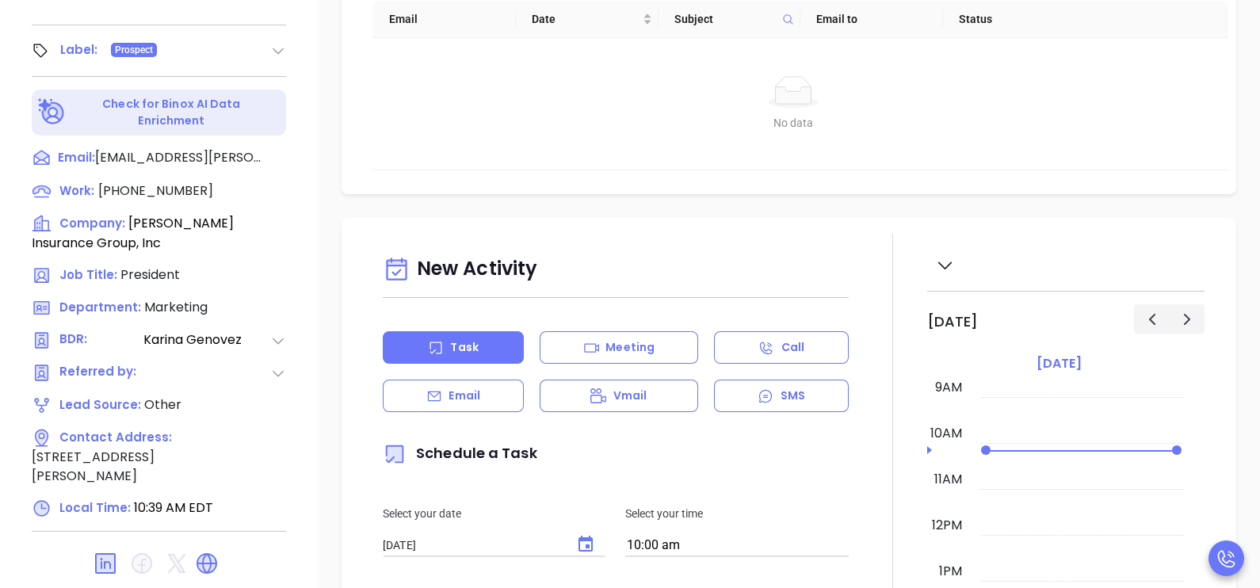
scroll to position [731, 0]
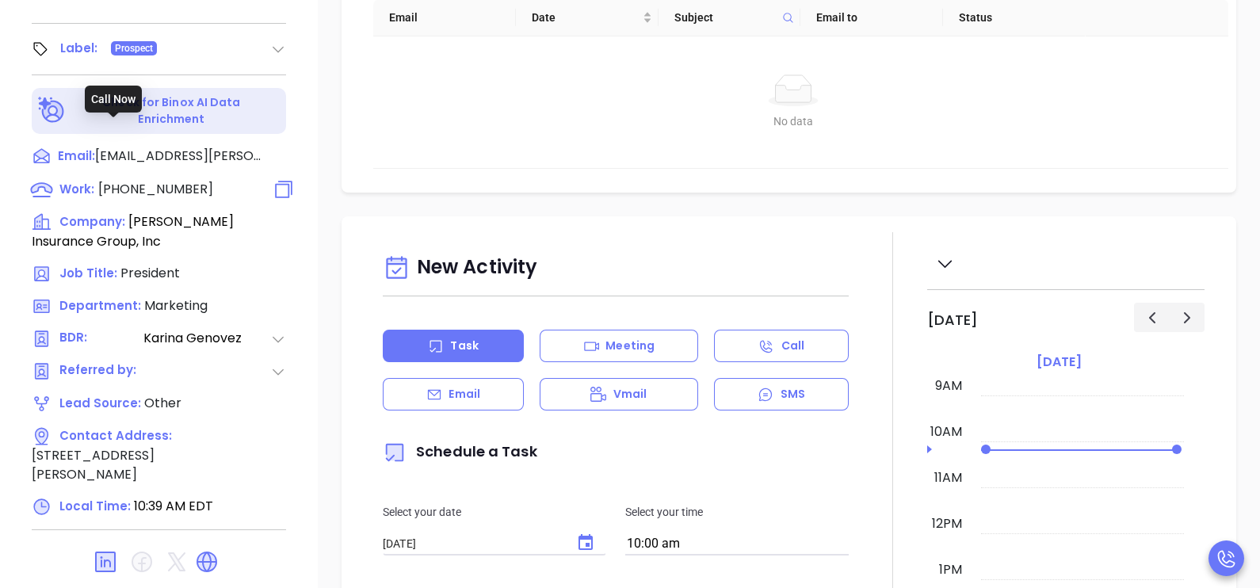
click at [166, 180] on span "(617) 773-9200" at bounding box center [155, 189] width 115 height 18
type input "(617) 773-9200"
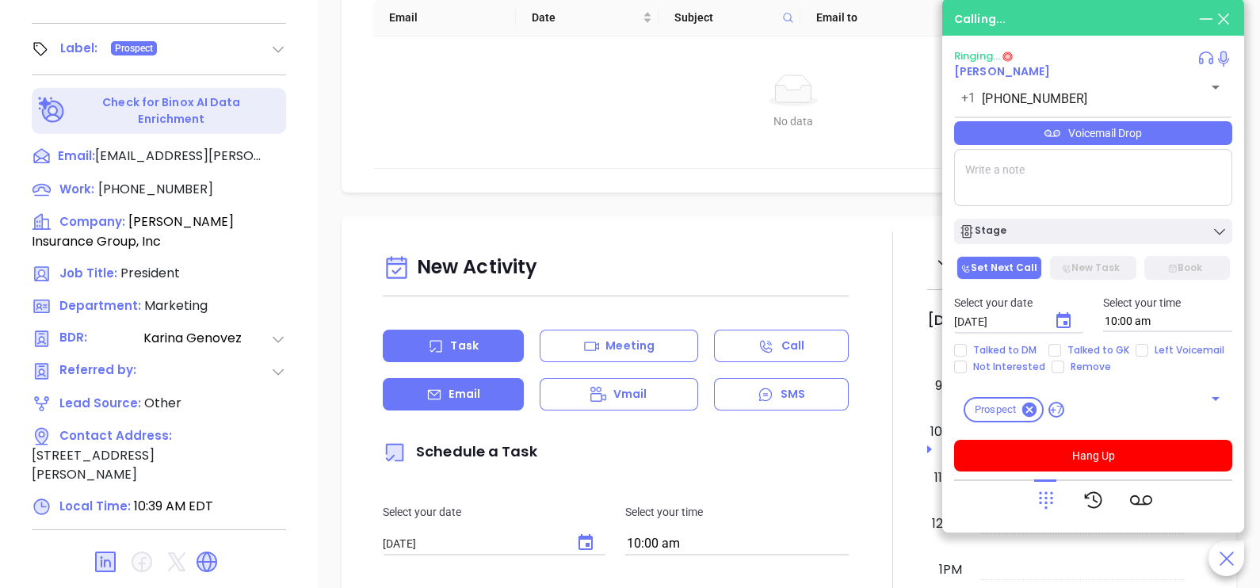
click at [491, 410] on div "Email" at bounding box center [453, 394] width 141 height 32
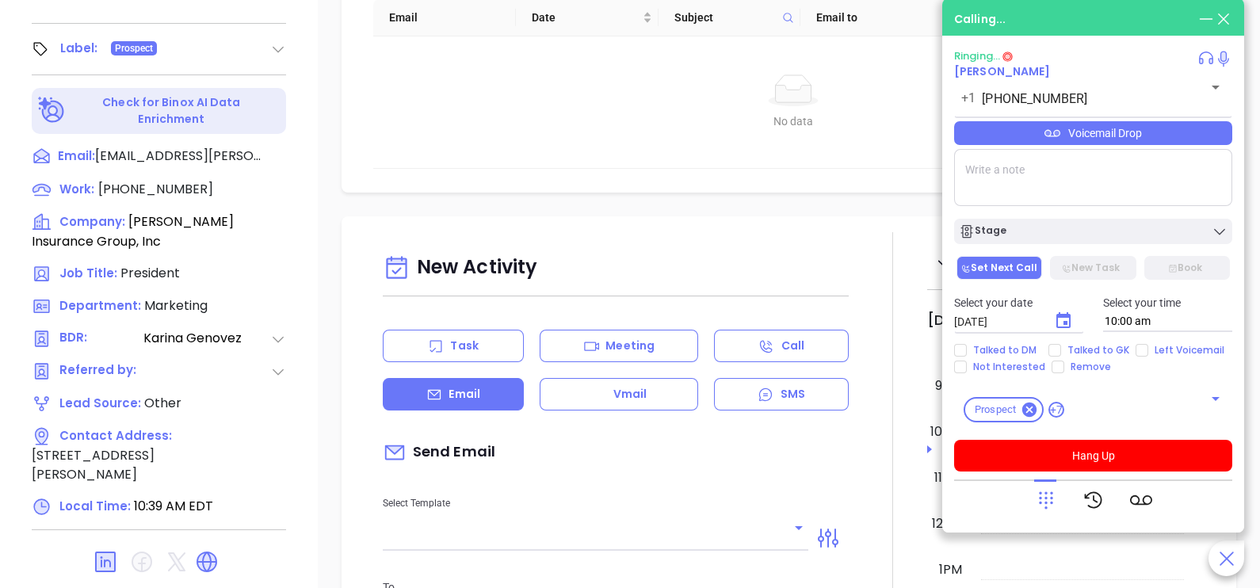
type input "[PERSON_NAME]"
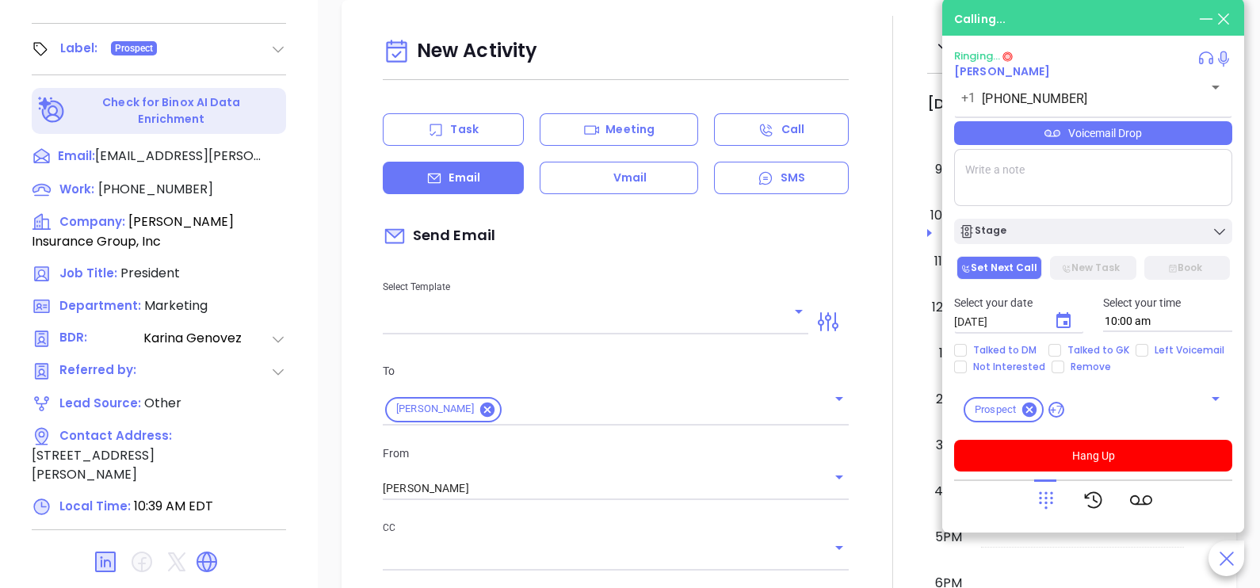
scroll to position [395, 0]
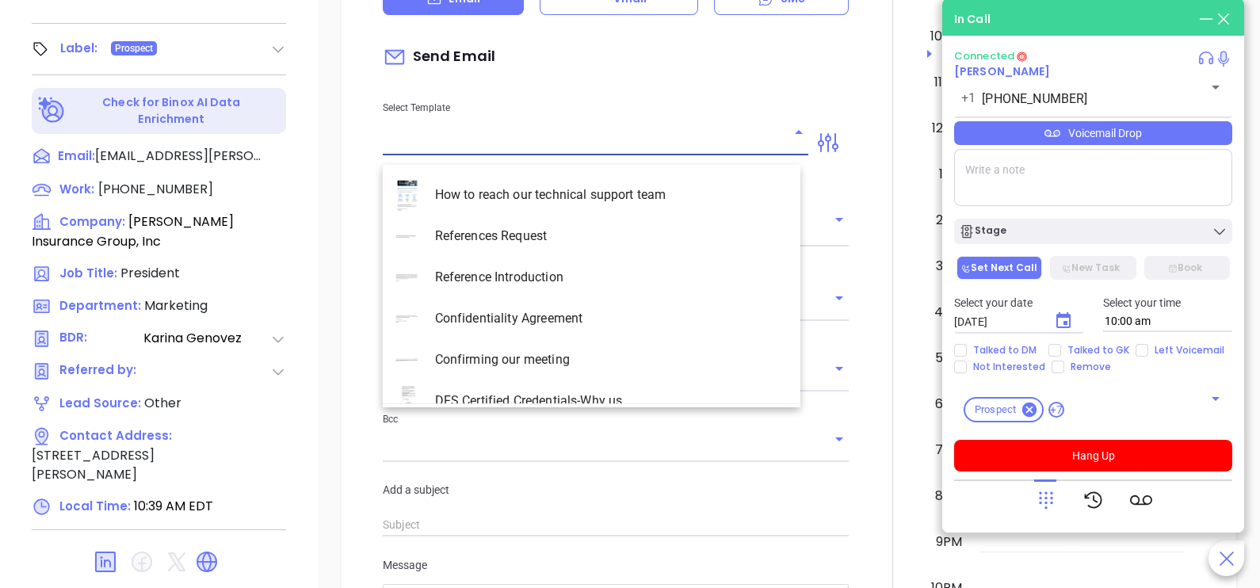
click at [722, 150] on input "text" at bounding box center [584, 143] width 402 height 23
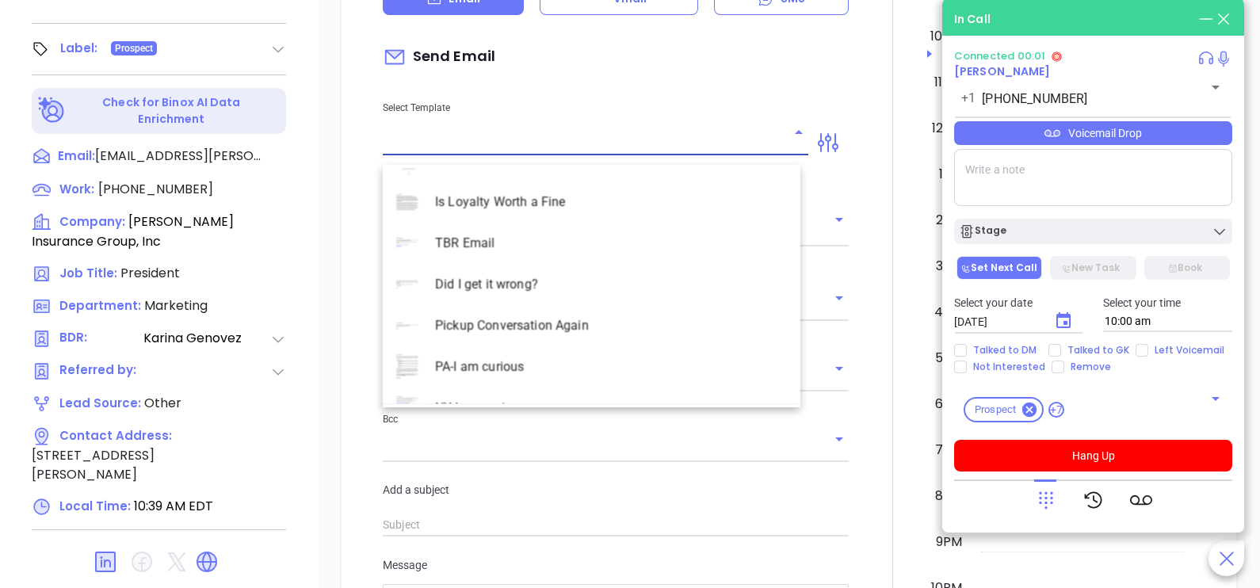
scroll to position [4596, 0]
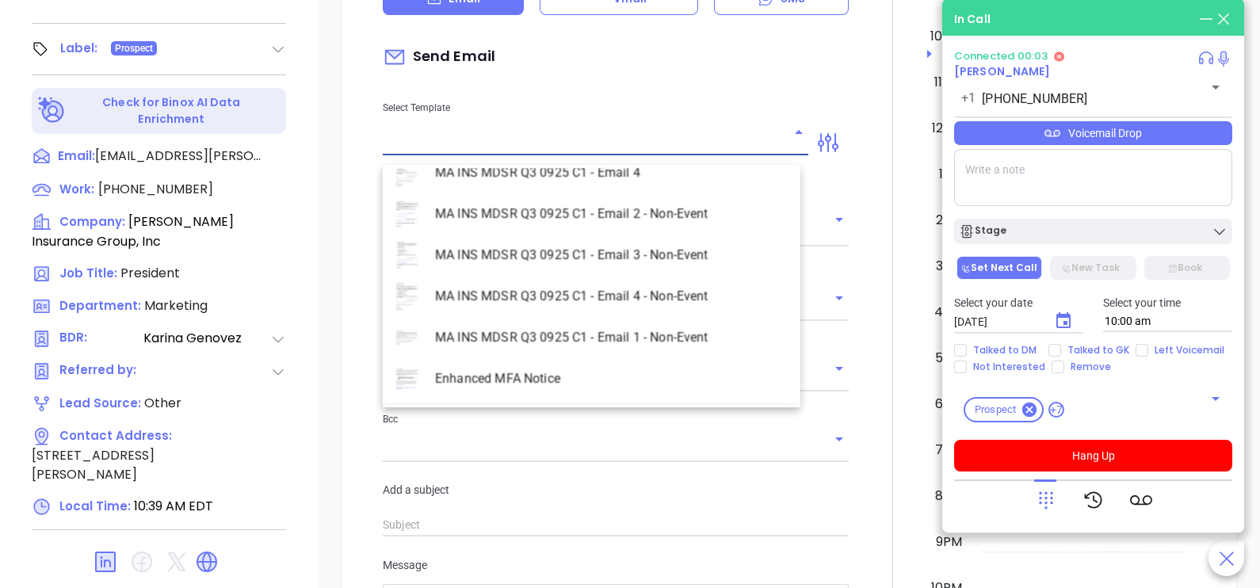
click at [670, 223] on li "MA INS MDSR Q3 0925 C1 - Email 2 - Non-Event" at bounding box center [592, 213] width 418 height 41
type input "MA INS MDSR Q3 0925 C1 - Email 2 - Non-Event"
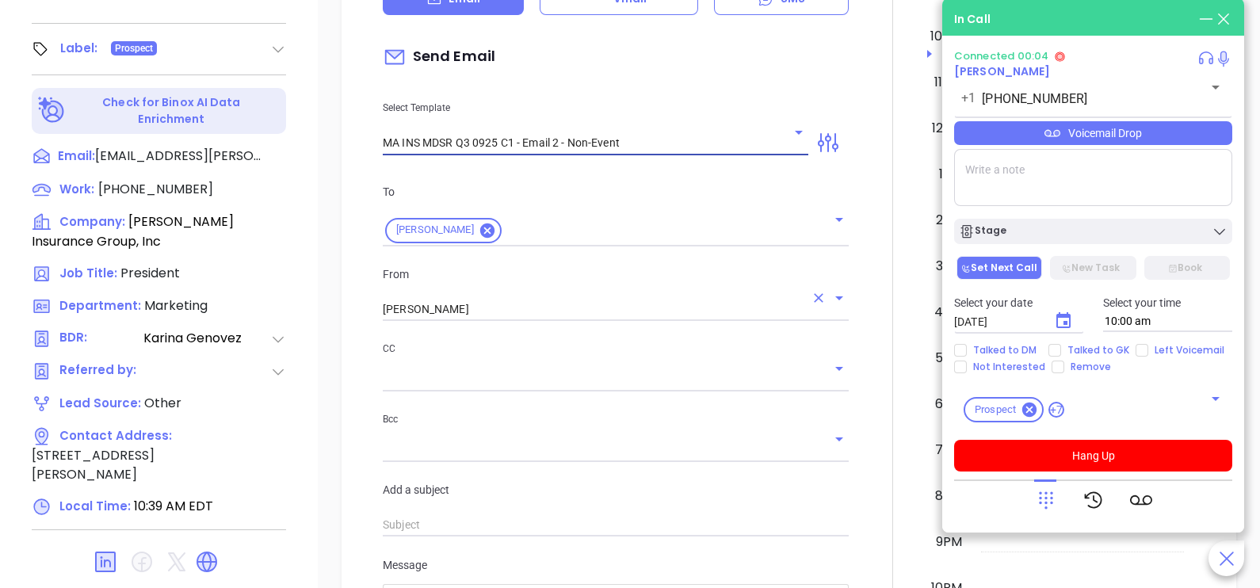
type input "Lou, here’s the MA compliance checklist we mentioned"
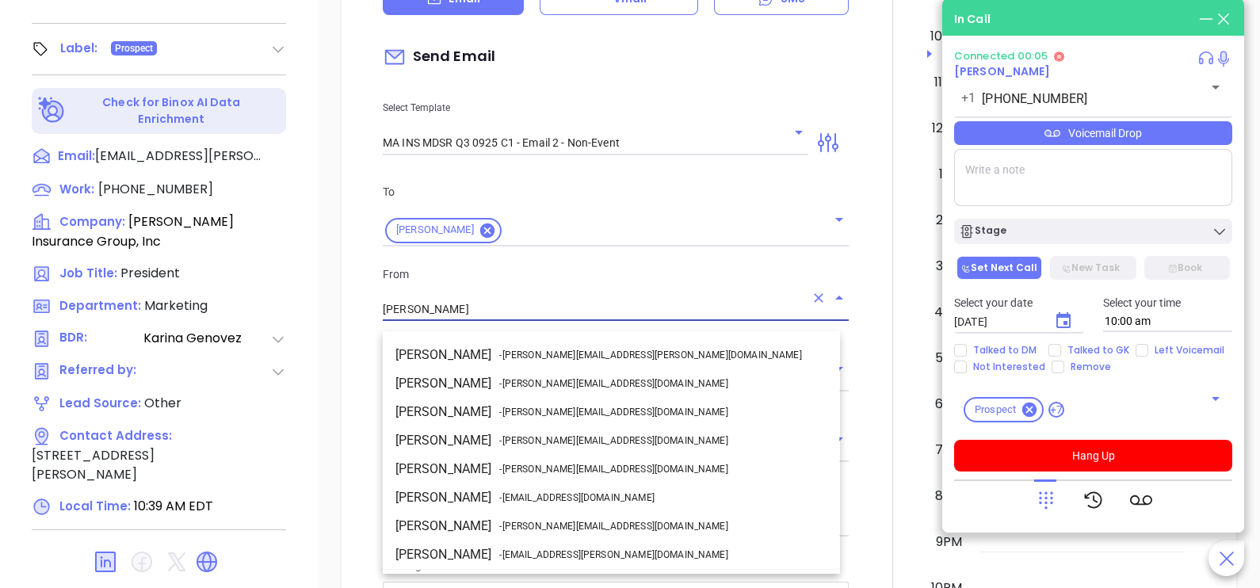
click at [559, 321] on input "[PERSON_NAME]" at bounding box center [594, 309] width 422 height 23
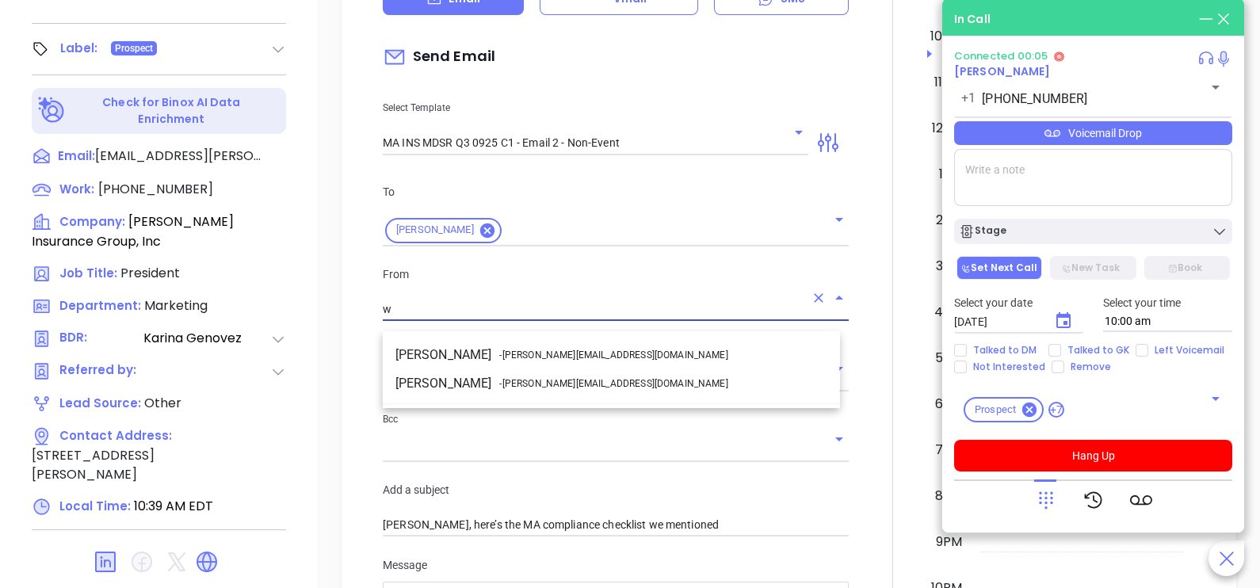
scroll to position [0, 0]
click at [570, 351] on span "- walter@motiva.net" at bounding box center [613, 355] width 228 height 14
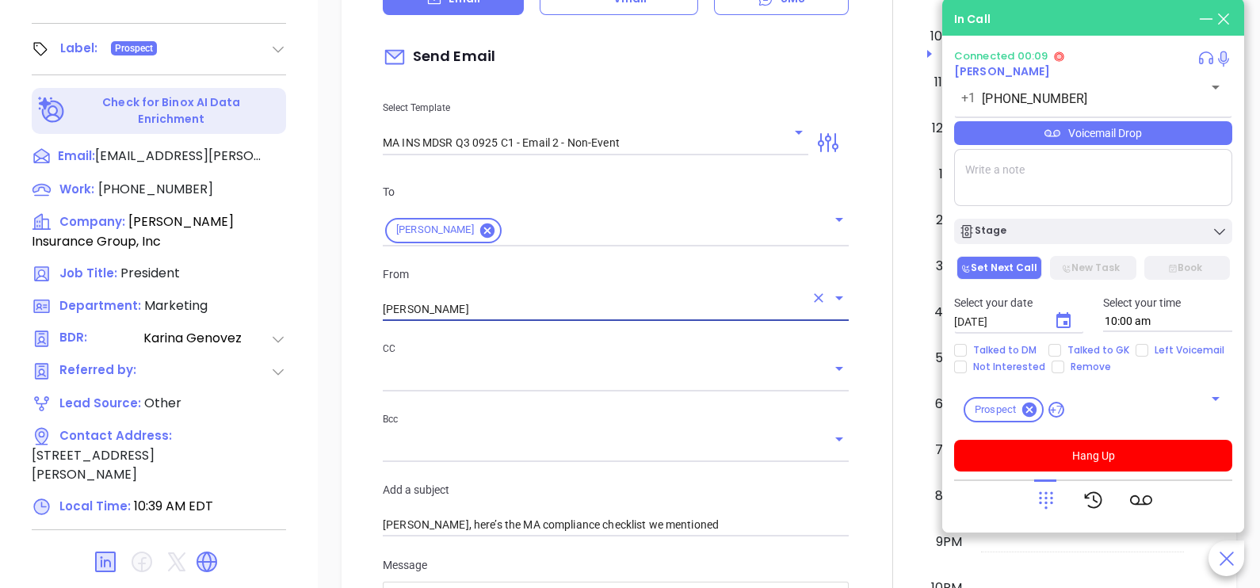
type input "Walter Contreras"
click at [861, 367] on div at bounding box center [892, 499] width 69 height 1324
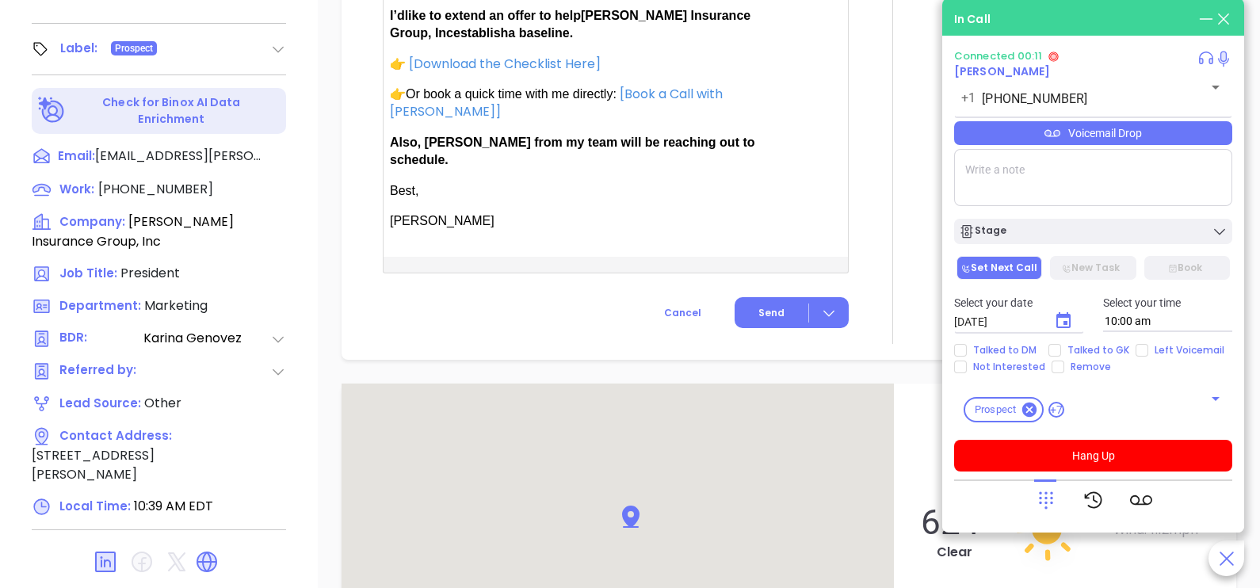
scroll to position [1307, 0]
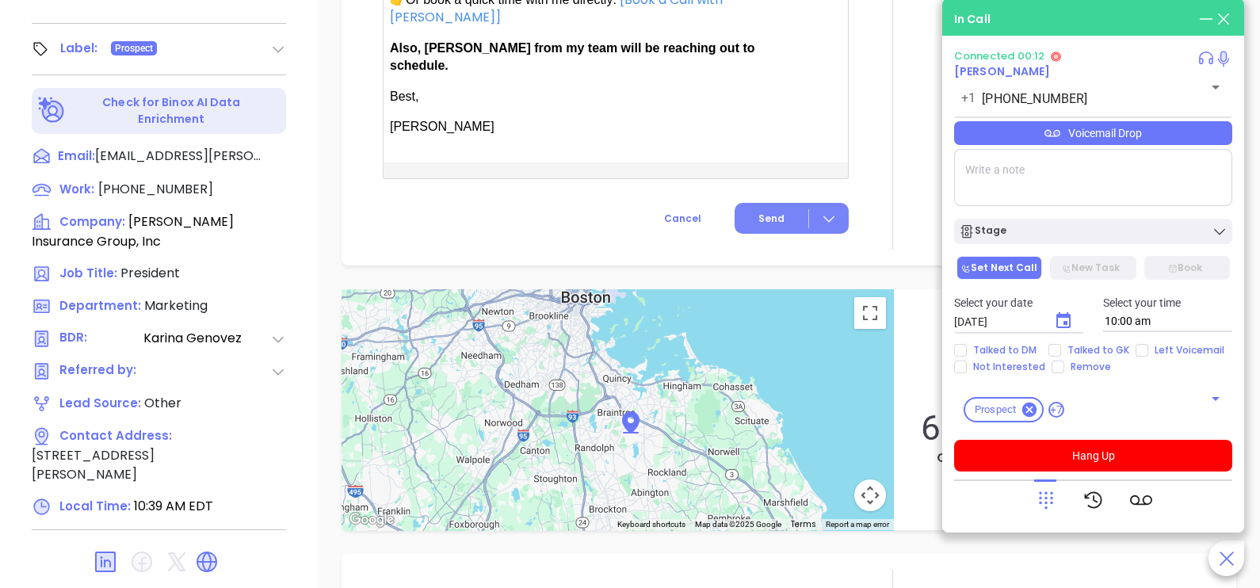
click at [753, 219] on button "Send" at bounding box center [792, 218] width 114 height 31
click at [1054, 498] on icon at bounding box center [1046, 500] width 22 height 22
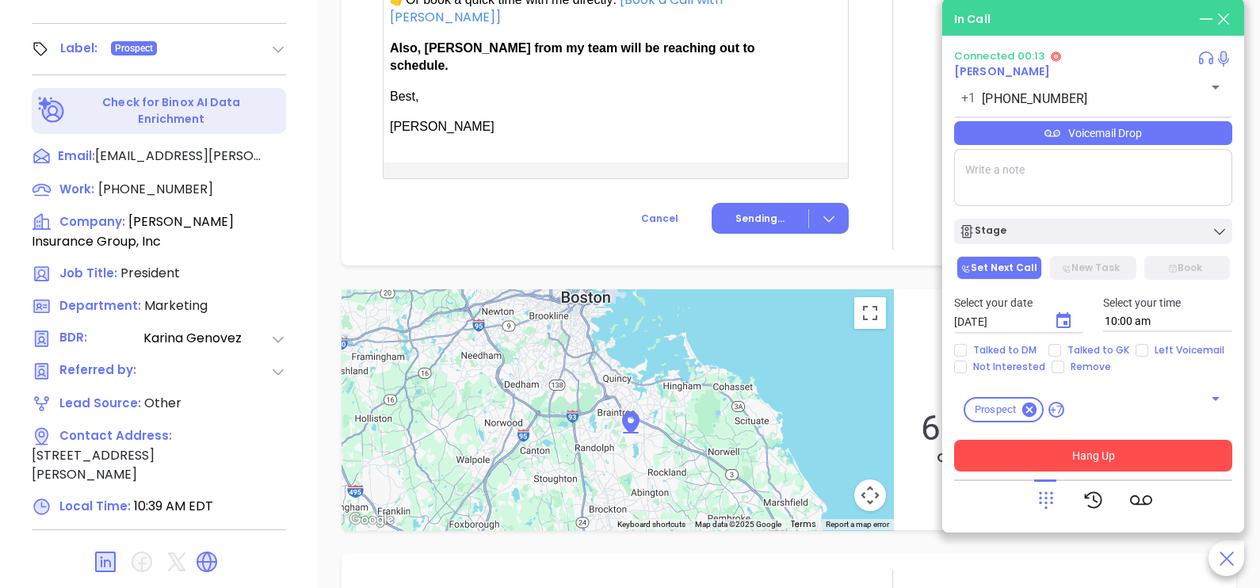
scroll to position [1177, 0]
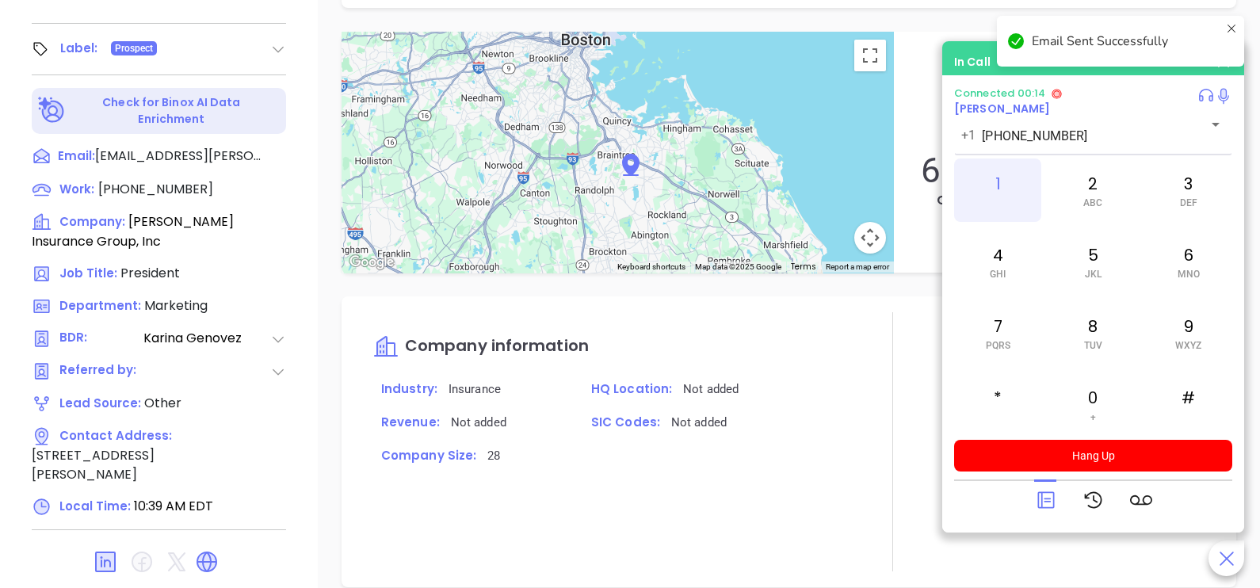
click at [1010, 185] on div "1" at bounding box center [997, 189] width 87 height 63
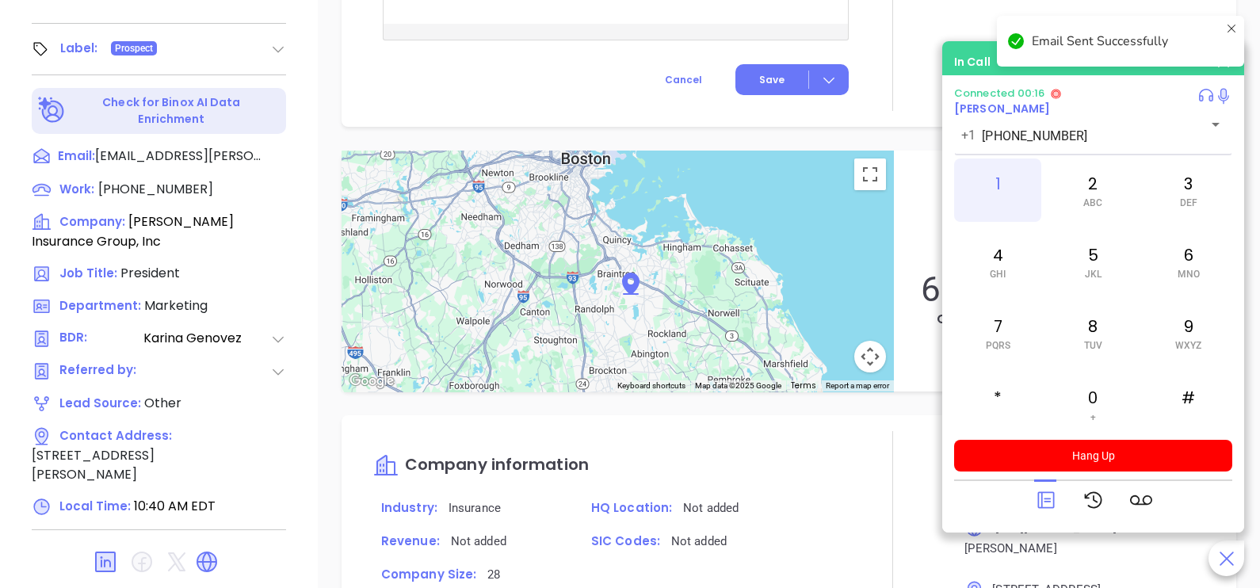
scroll to position [1307, 0]
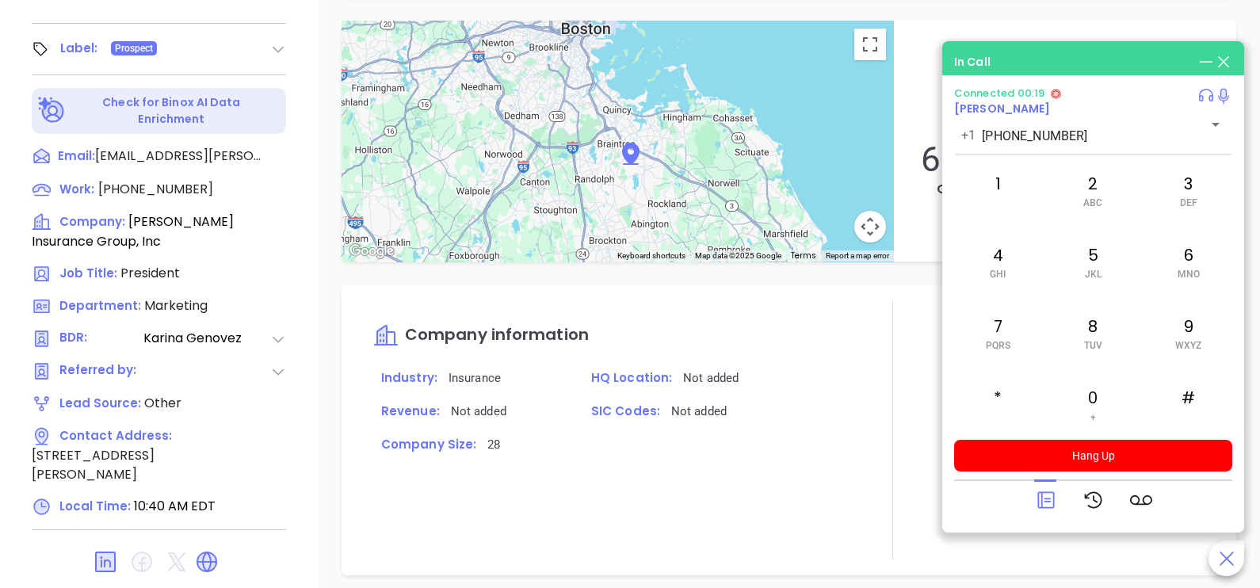
click at [1042, 502] on icon at bounding box center [1046, 500] width 22 height 22
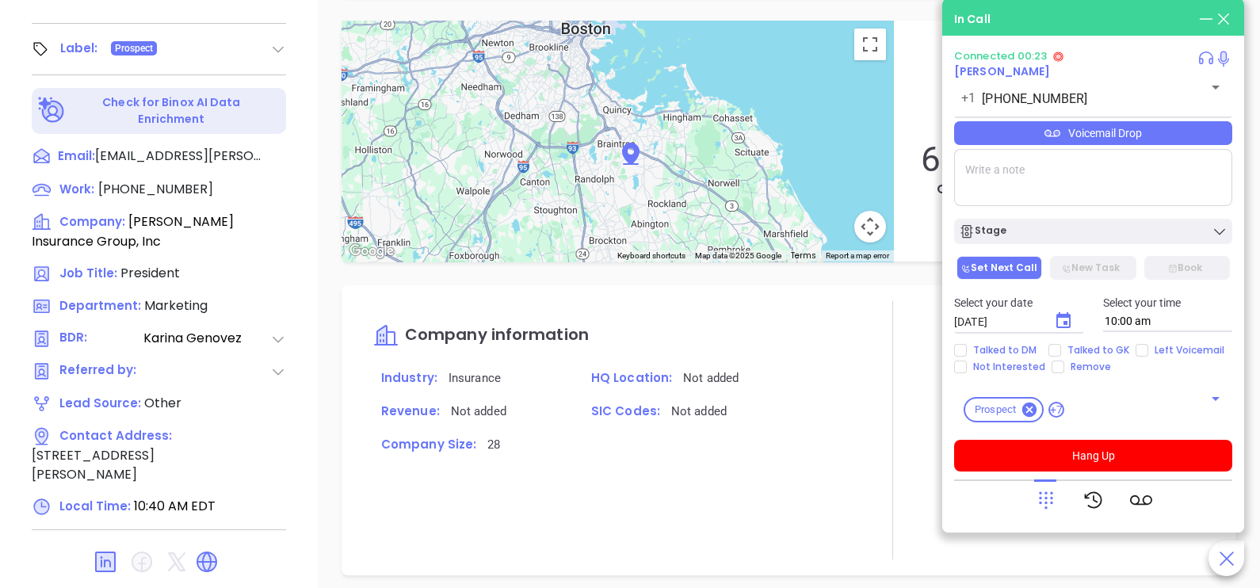
click at [1055, 498] on icon at bounding box center [1046, 500] width 22 height 22
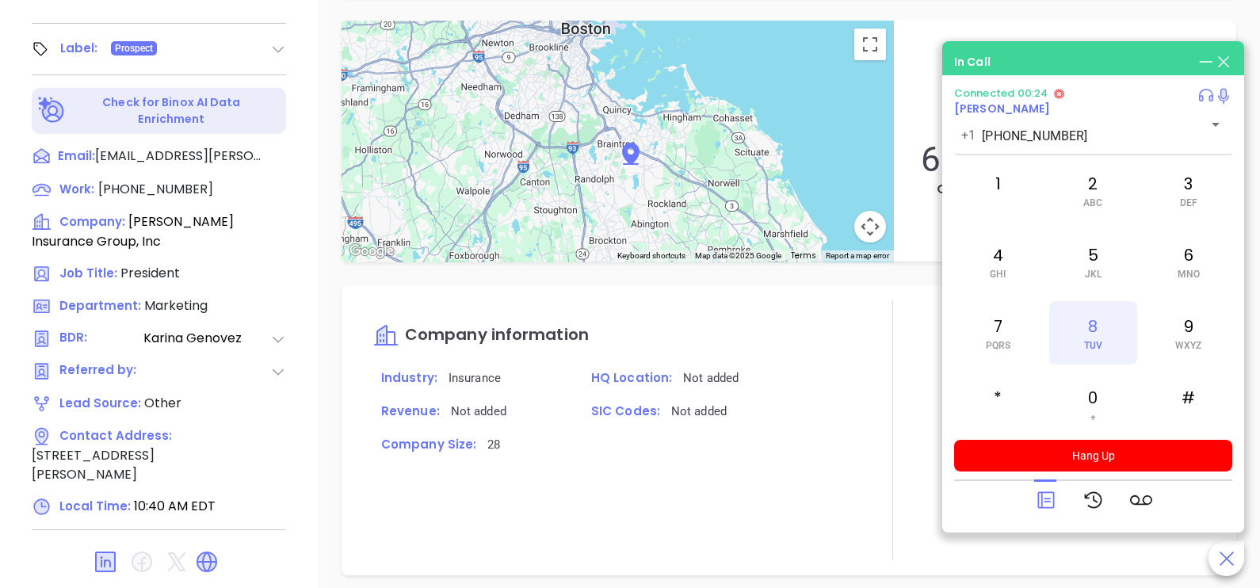
click at [1101, 348] on span "TUV" at bounding box center [1093, 345] width 18 height 11
click at [1188, 273] on span "MNO" at bounding box center [1188, 274] width 22 height 11
click at [1190, 337] on div "9 WXYZ" at bounding box center [1188, 332] width 87 height 63
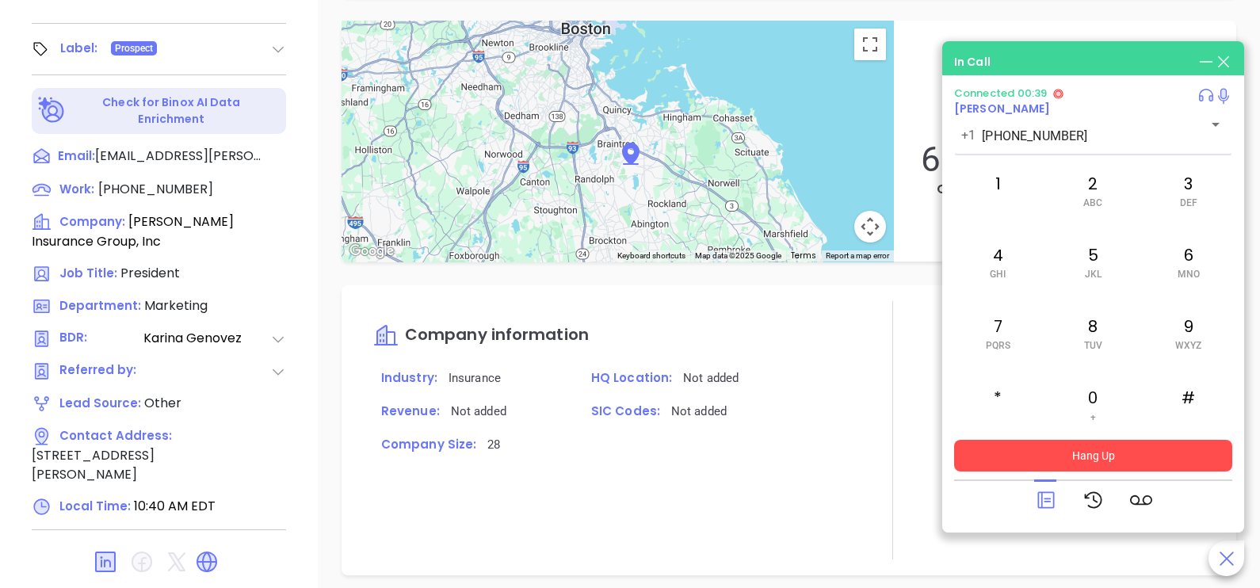
click at [1145, 465] on button "Hang Up" at bounding box center [1093, 456] width 278 height 32
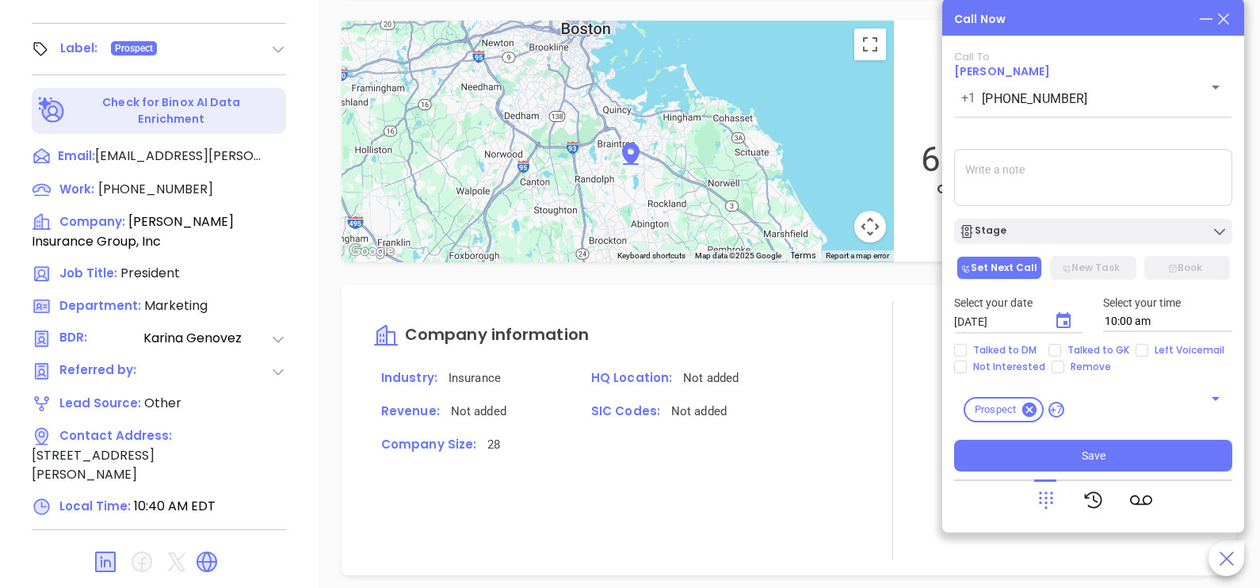
click at [1223, 10] on div "Call Now Call To Lou Tonry +1 (617) 773-9200 ​ Voicemail Drop Stage Set Next Ca…" at bounding box center [1093, 265] width 302 height 534
click at [1224, 14] on icon at bounding box center [1223, 18] width 17 height 17
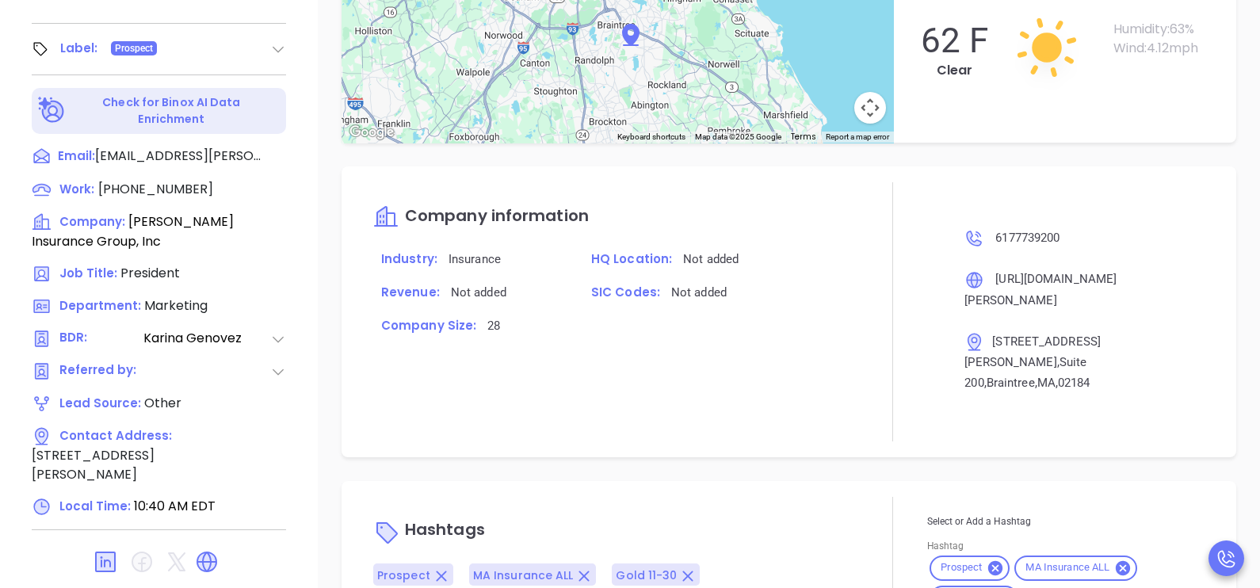
scroll to position [1177, 0]
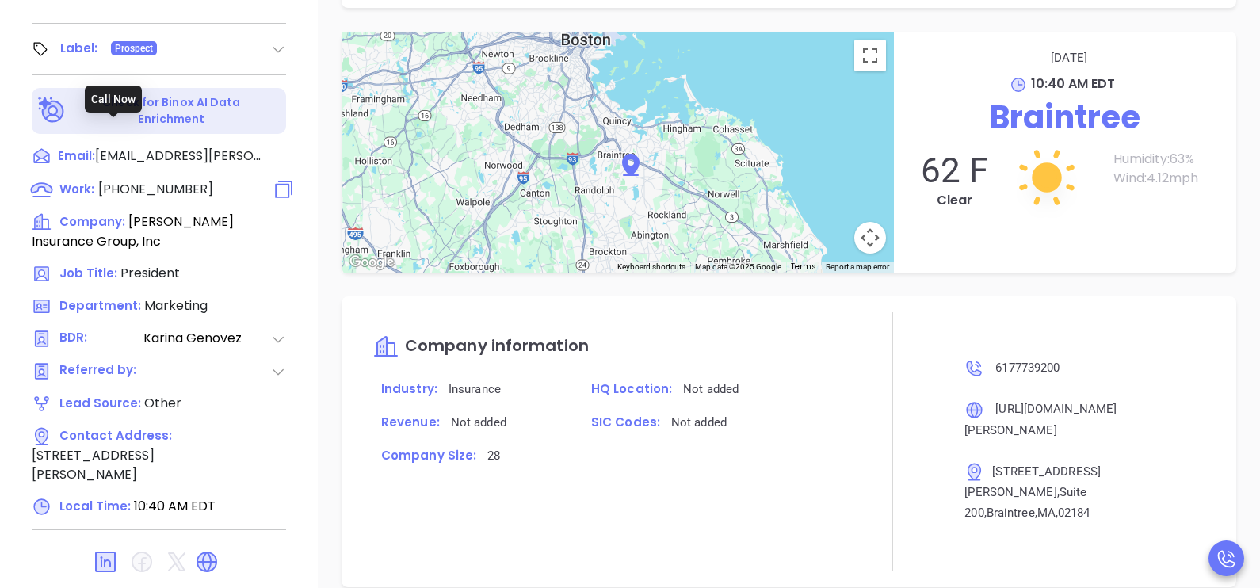
click at [164, 180] on span "(617) 773-9200" at bounding box center [155, 189] width 115 height 18
type input "(617) 773-9200"
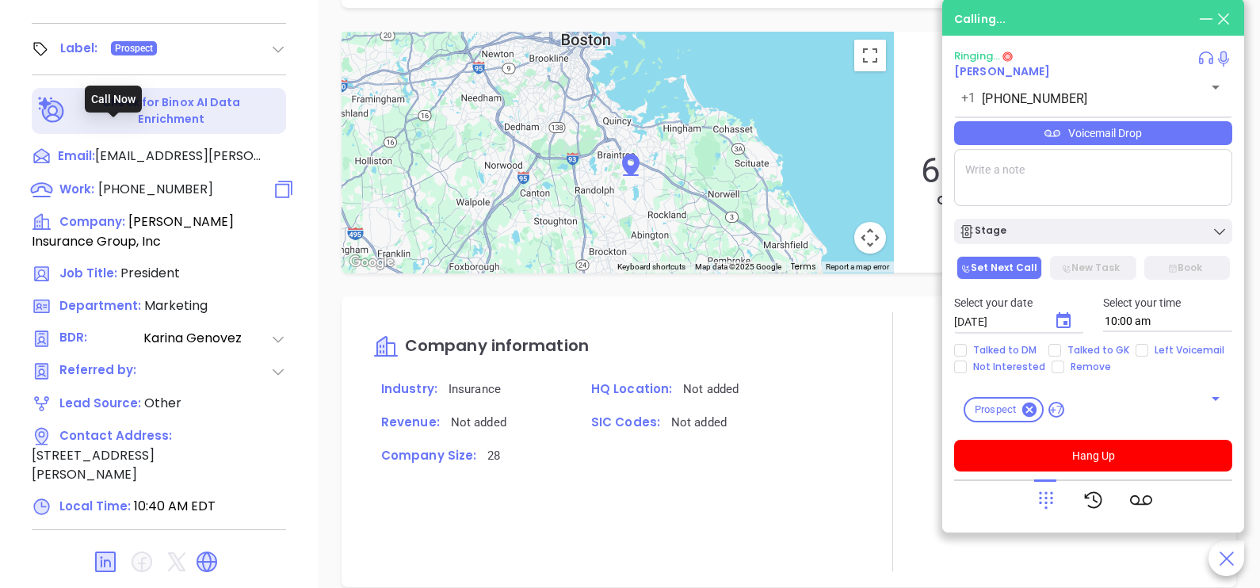
scroll to position [1307, 0]
click at [1027, 507] on div at bounding box center [1093, 499] width 278 height 41
click at [1043, 508] on icon at bounding box center [1046, 500] width 22 height 22
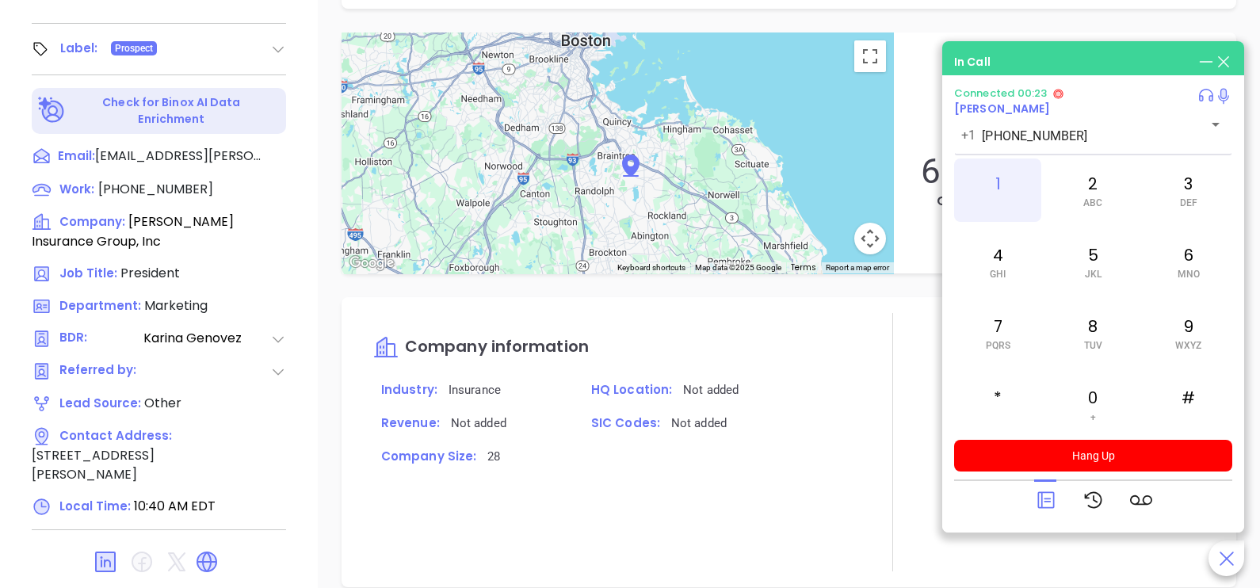
click at [998, 195] on div "1" at bounding box center [997, 189] width 87 height 63
click at [1014, 333] on div "7 PQRS" at bounding box center [997, 332] width 87 height 63
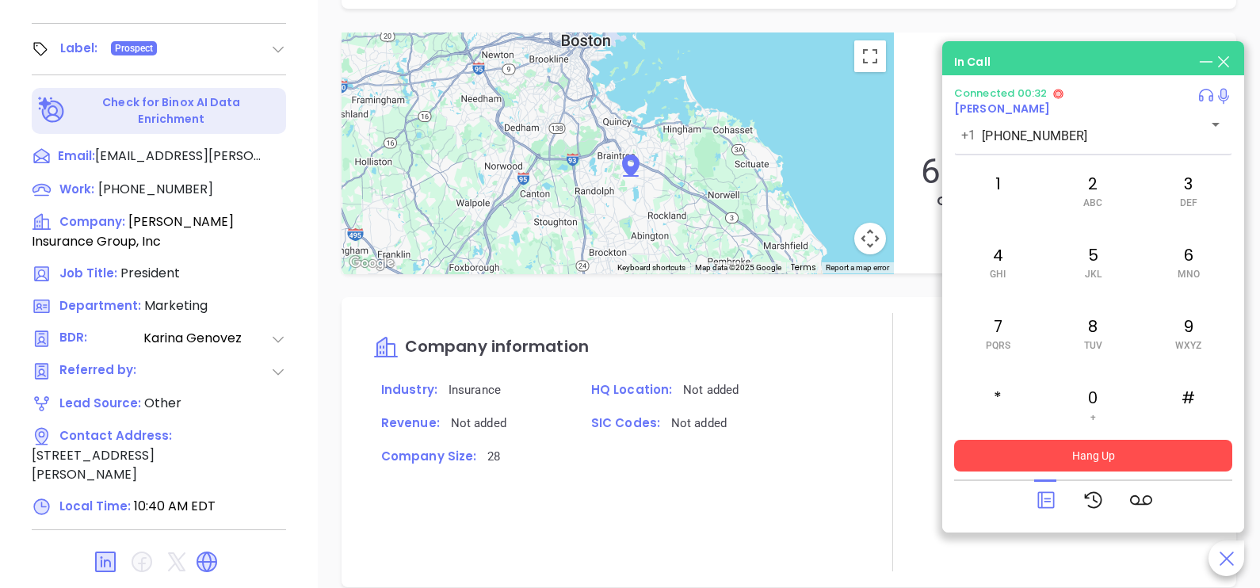
click at [1113, 452] on button "Hang Up" at bounding box center [1093, 456] width 278 height 32
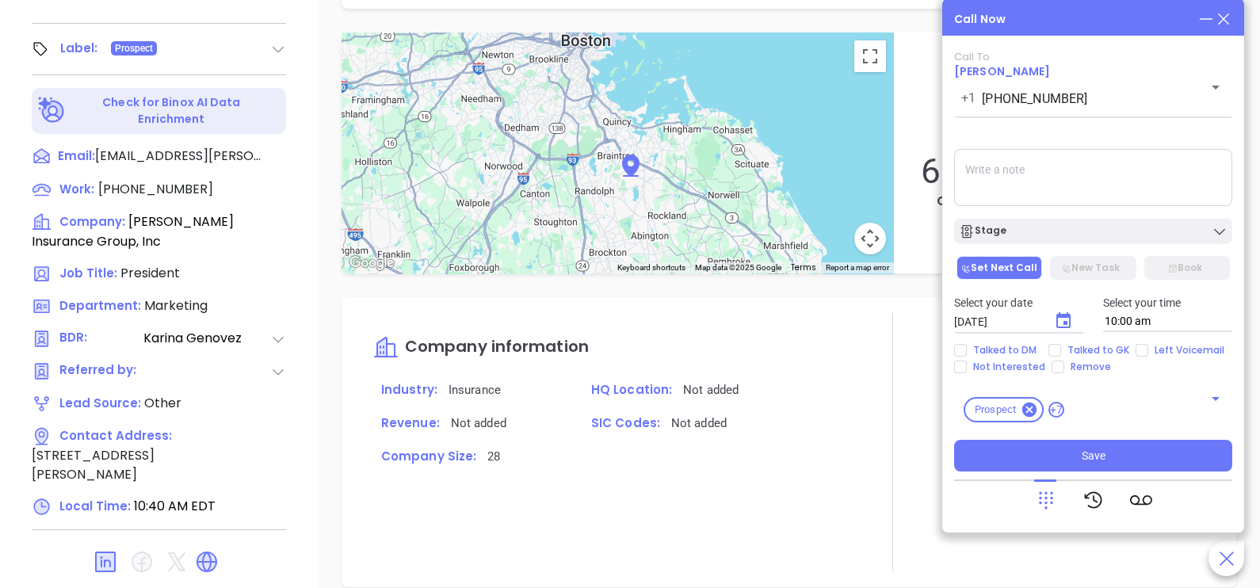
click at [1222, 25] on icon at bounding box center [1223, 18] width 17 height 17
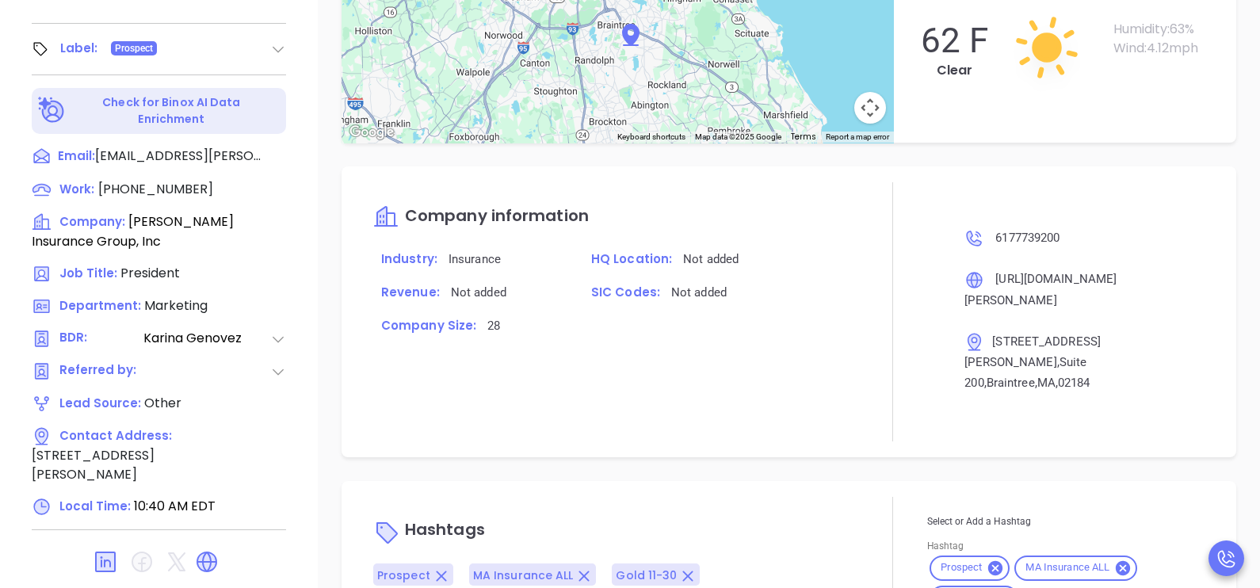
scroll to position [1177, 0]
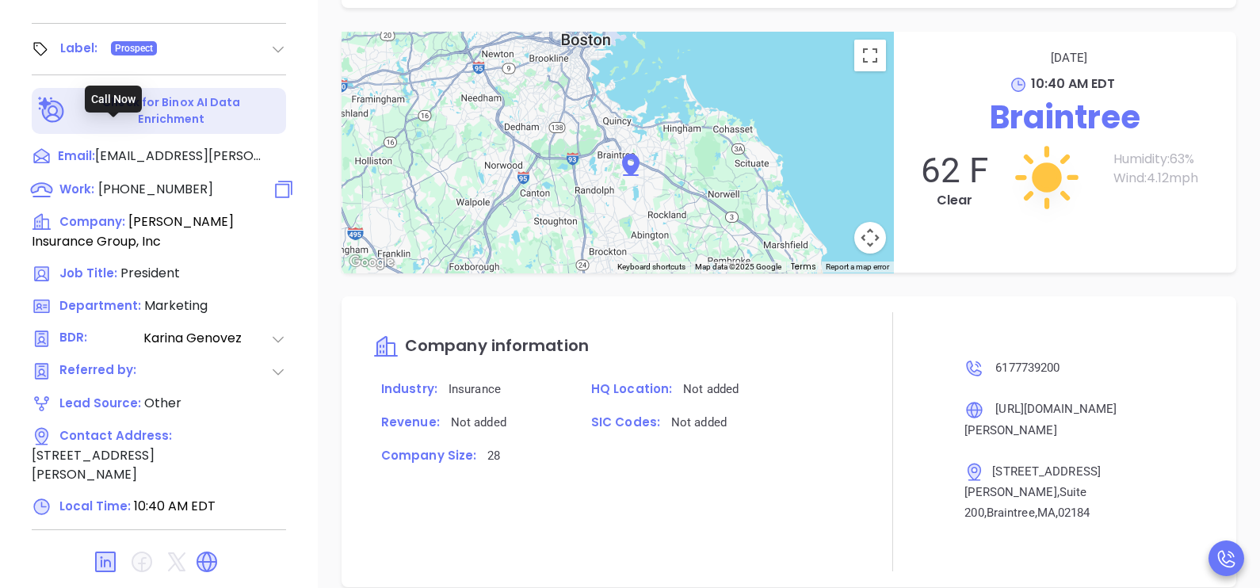
click at [184, 180] on span "(617) 773-9200" at bounding box center [155, 189] width 115 height 18
type input "(617) 773-9200"
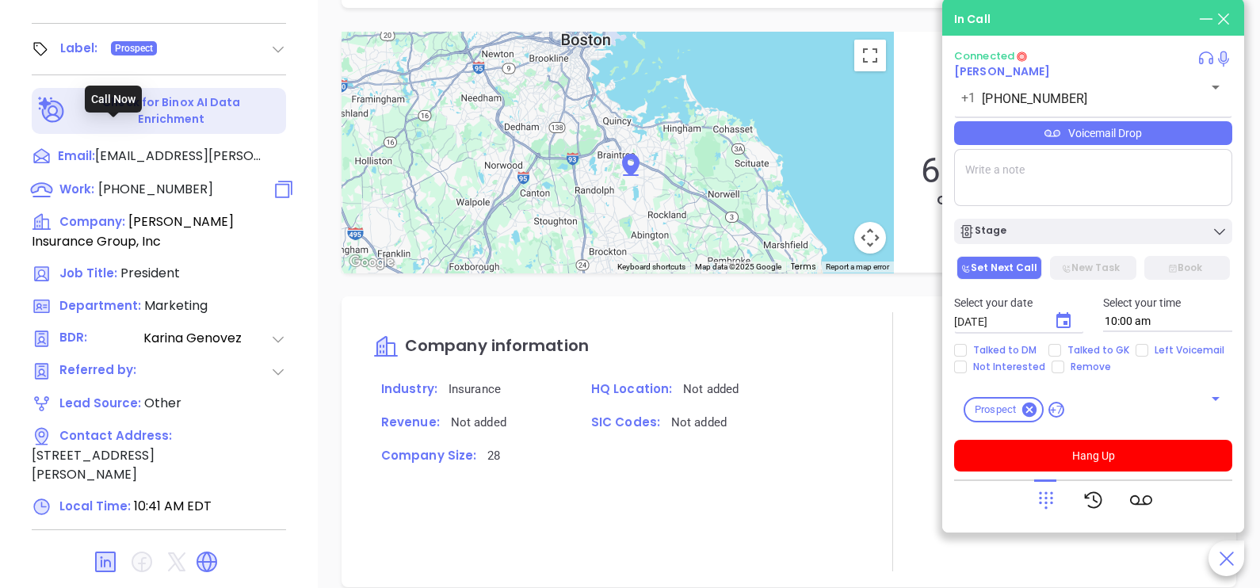
scroll to position [1307, 0]
click at [1182, 135] on div "Voicemail Drop" at bounding box center [1093, 133] width 278 height 24
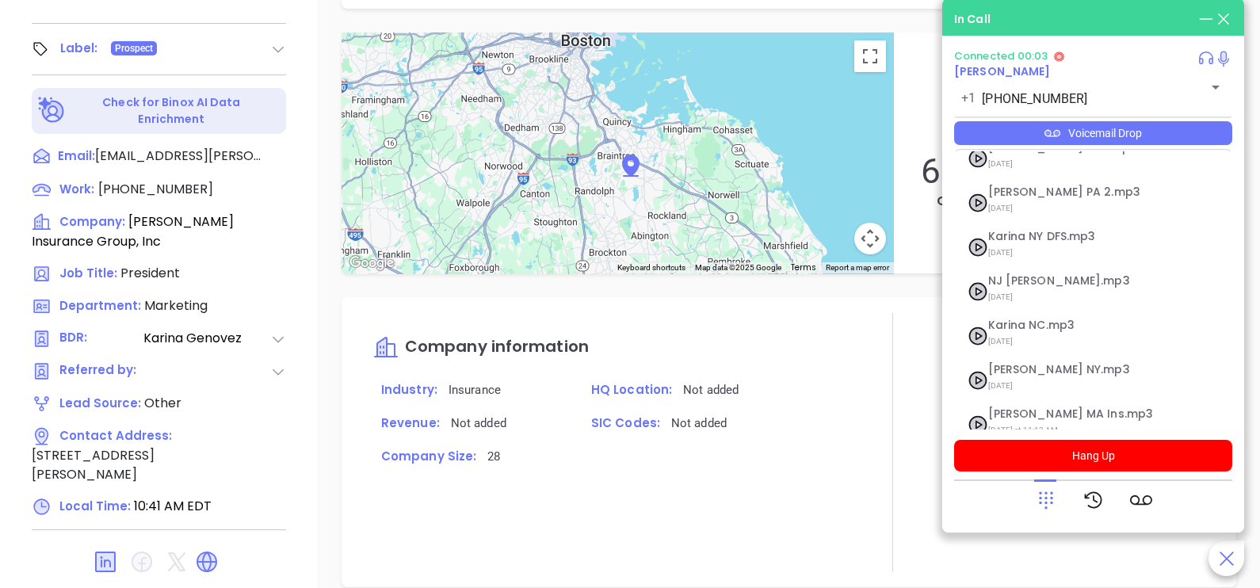
scroll to position [172, 0]
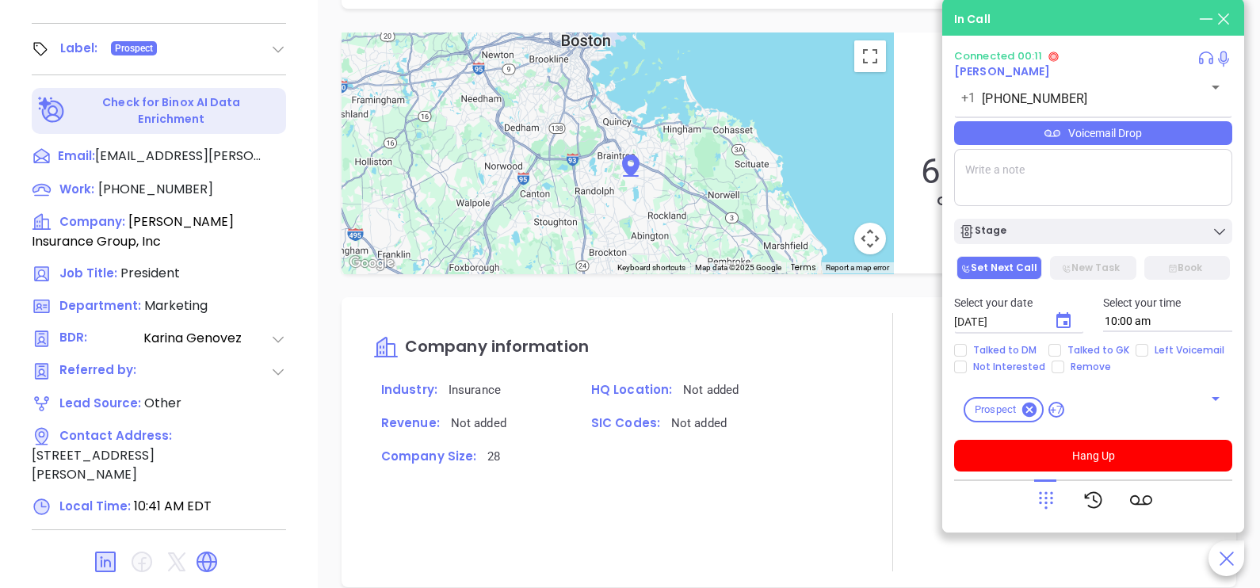
click at [1052, 488] on div at bounding box center [1046, 499] width 22 height 41
click at [1047, 498] on icon at bounding box center [1046, 500] width 22 height 22
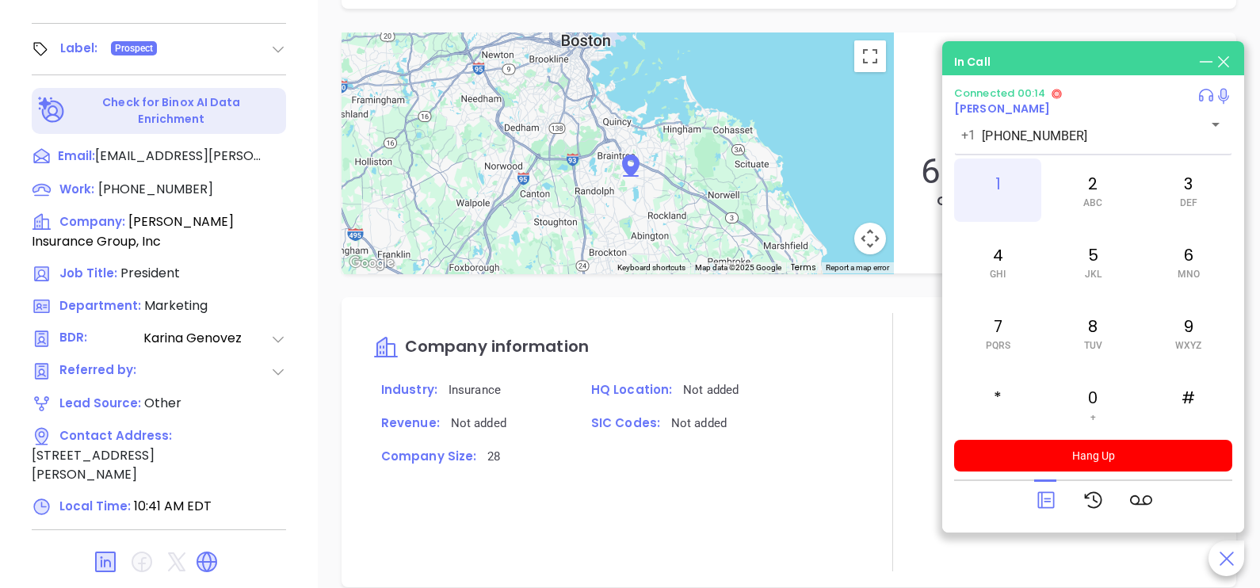
click at [1008, 189] on div "1" at bounding box center [997, 189] width 87 height 63
click at [1100, 331] on div "8 TUV" at bounding box center [1092, 332] width 87 height 63
click at [1208, 261] on div "6 MNO" at bounding box center [1188, 261] width 87 height 63
click at [1193, 258] on div "6 MNO" at bounding box center [1188, 261] width 87 height 63
click at [998, 196] on div "1" at bounding box center [997, 189] width 87 height 63
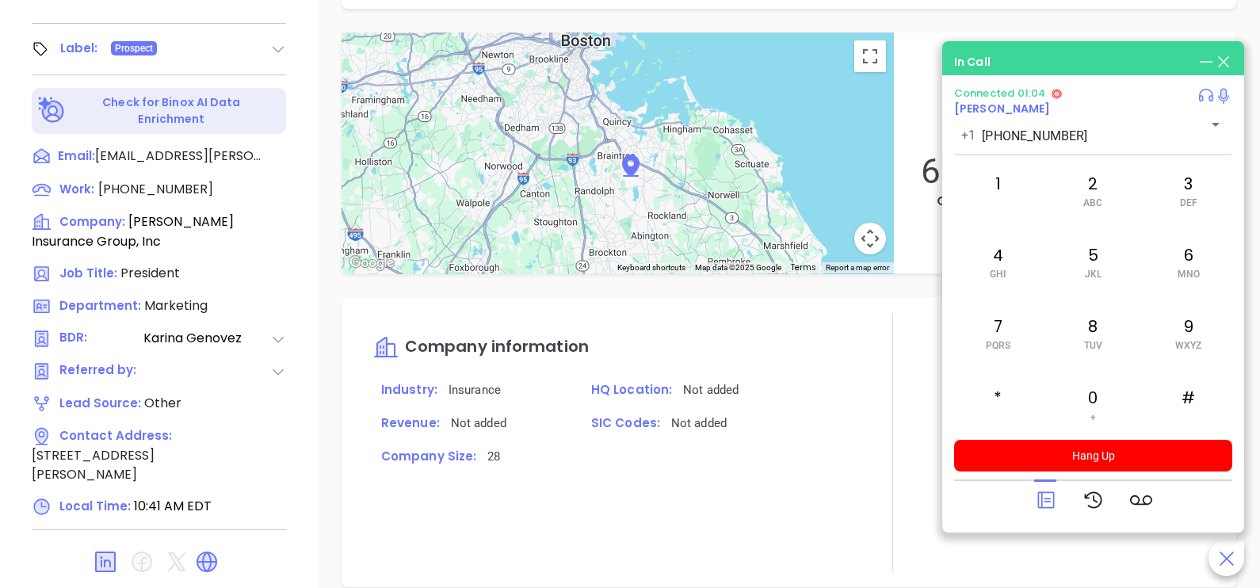
click at [1040, 498] on icon at bounding box center [1046, 500] width 22 height 22
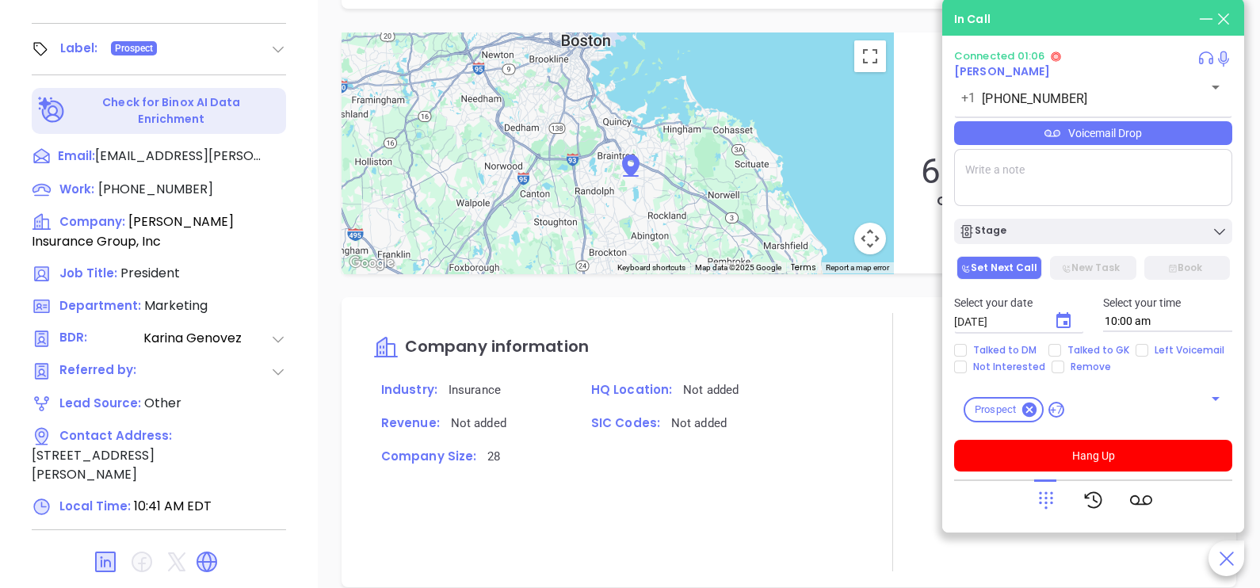
click at [1190, 134] on div "Voicemail Drop" at bounding box center [1093, 133] width 278 height 24
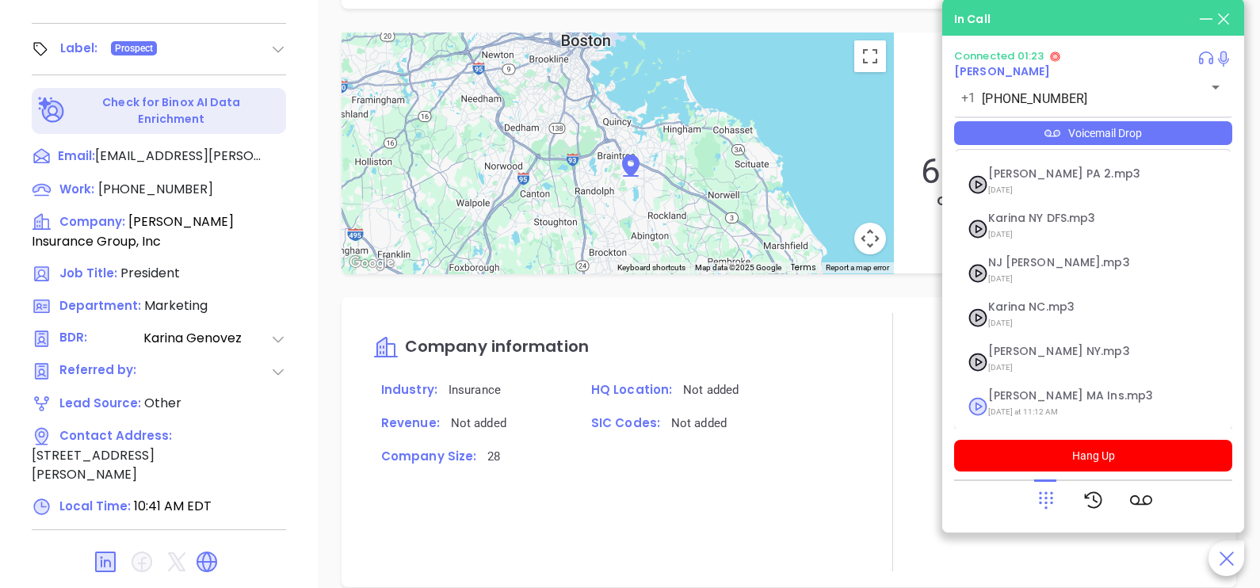
click at [1063, 402] on span "Last Monday at 11:12 AM" at bounding box center [1073, 412] width 171 height 21
checkbox input "true"
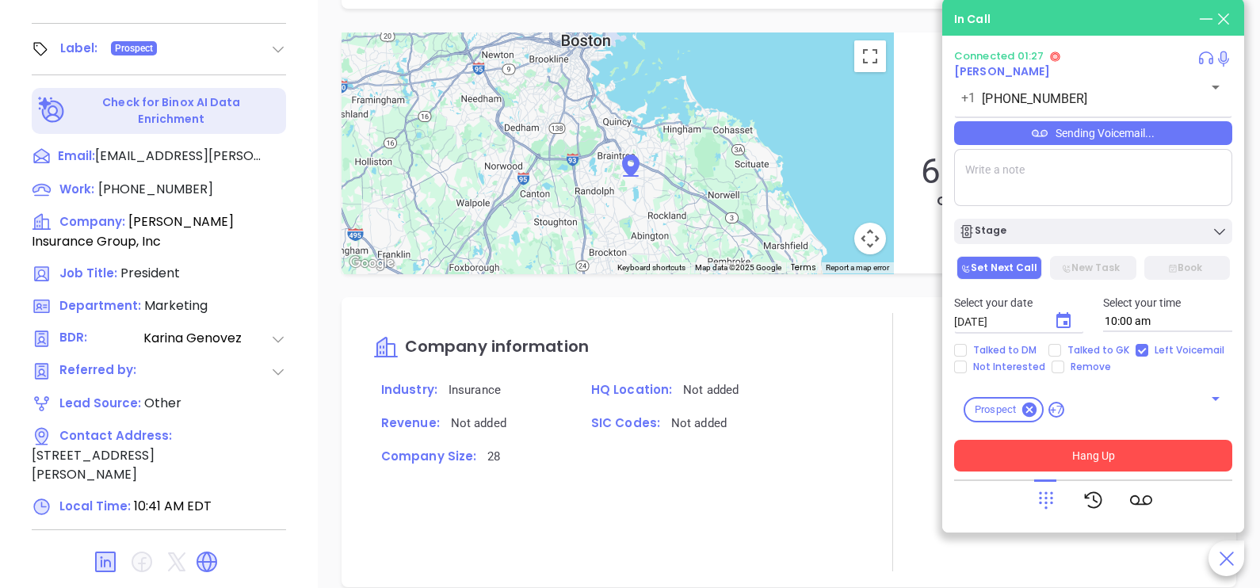
click at [1112, 452] on button "Hang Up" at bounding box center [1093, 456] width 278 height 32
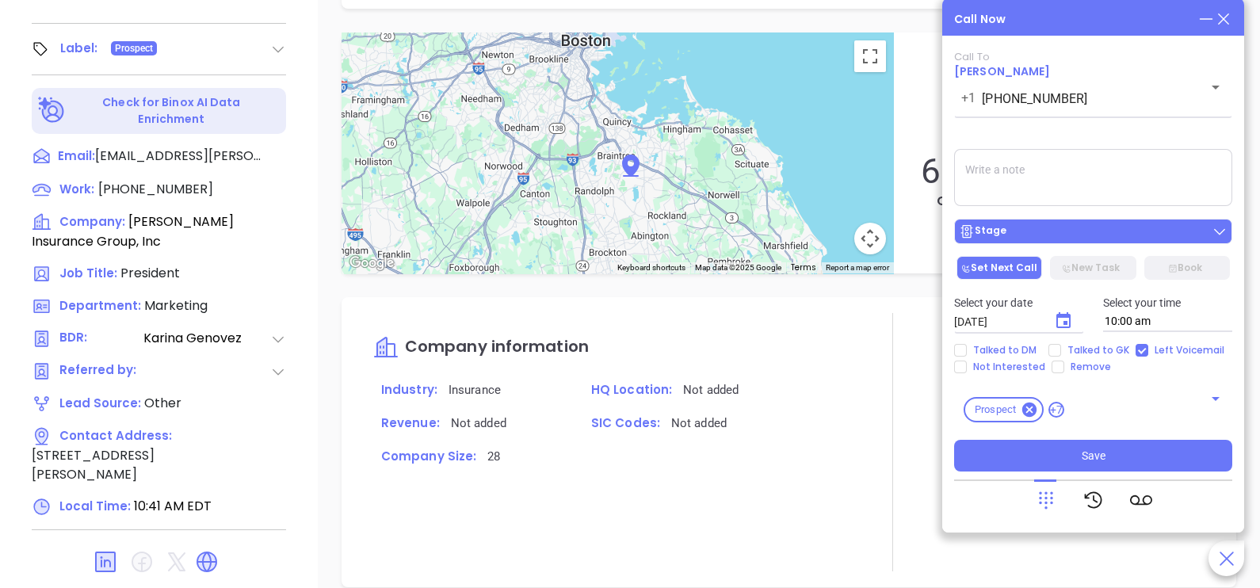
click at [1072, 231] on div "Stage" at bounding box center [1093, 231] width 269 height 16
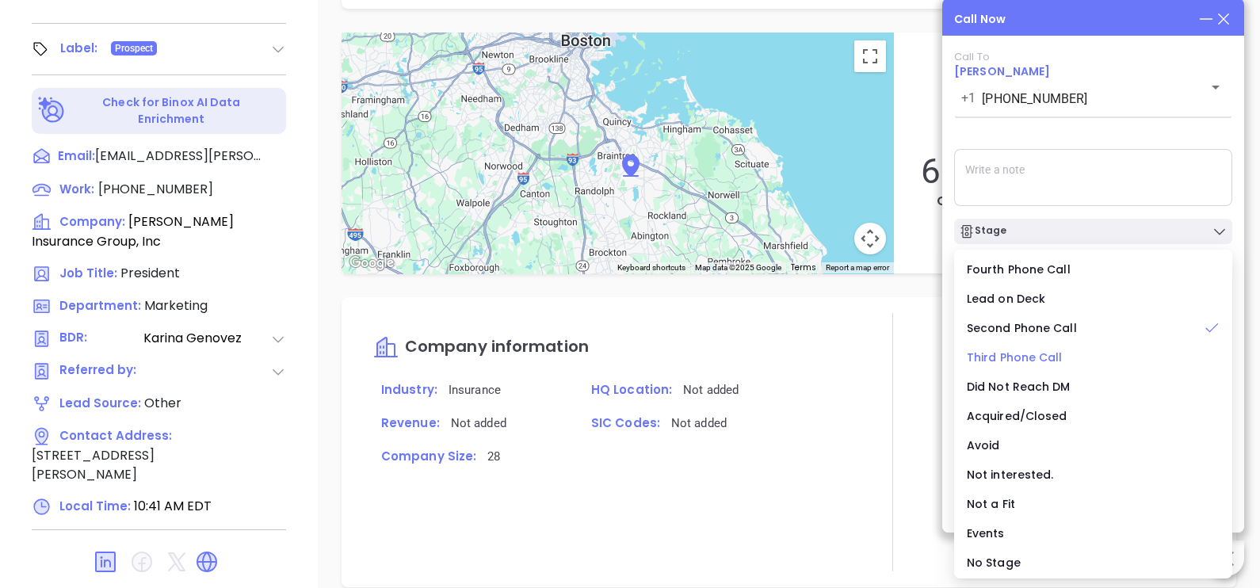
click at [1027, 359] on span "Third Phone Call" at bounding box center [1015, 357] width 96 height 16
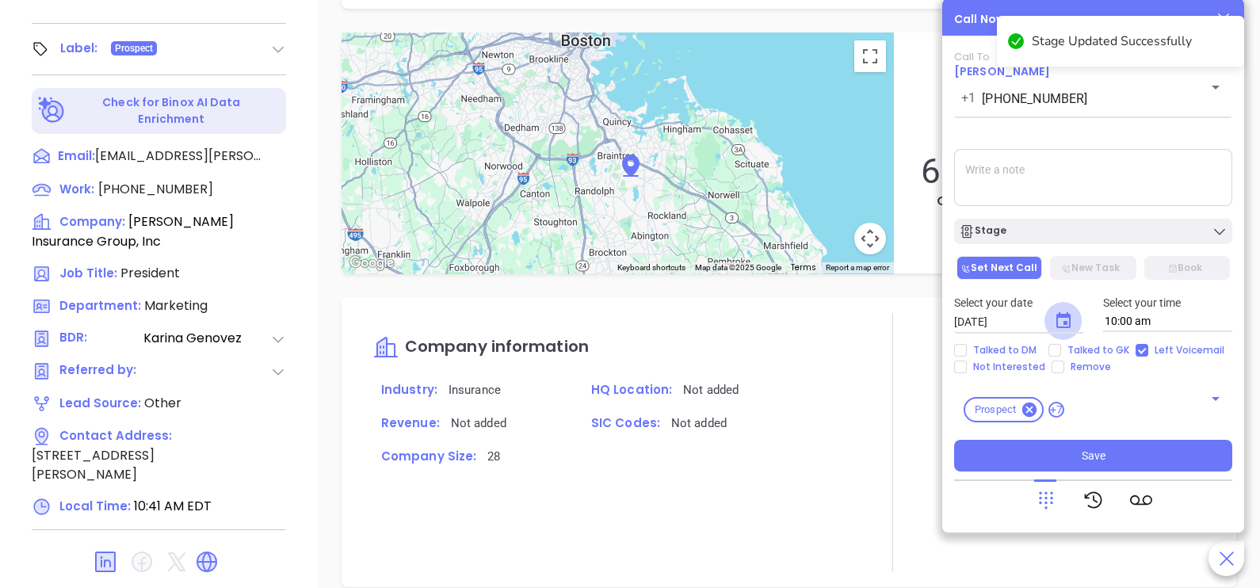
click at [1064, 313] on icon "Choose date, selected date is Oct 4, 2025" at bounding box center [1063, 320] width 19 height 19
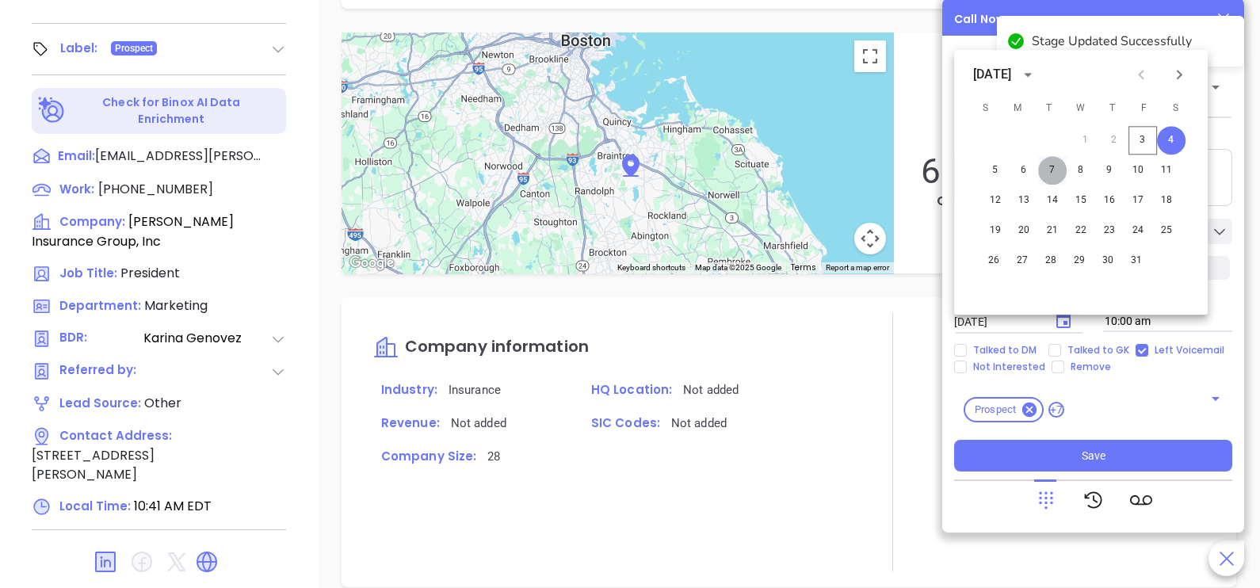
click at [1050, 170] on button "7" at bounding box center [1052, 170] width 29 height 29
type input "10/07/2025"
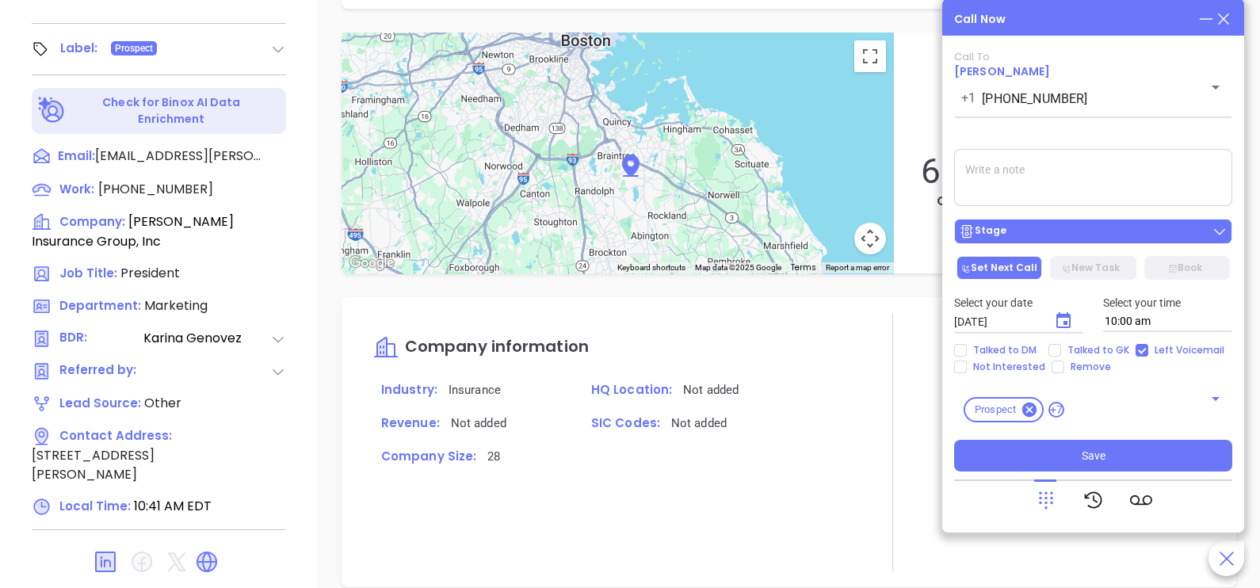
click at [1074, 229] on div "Stage" at bounding box center [1093, 231] width 269 height 16
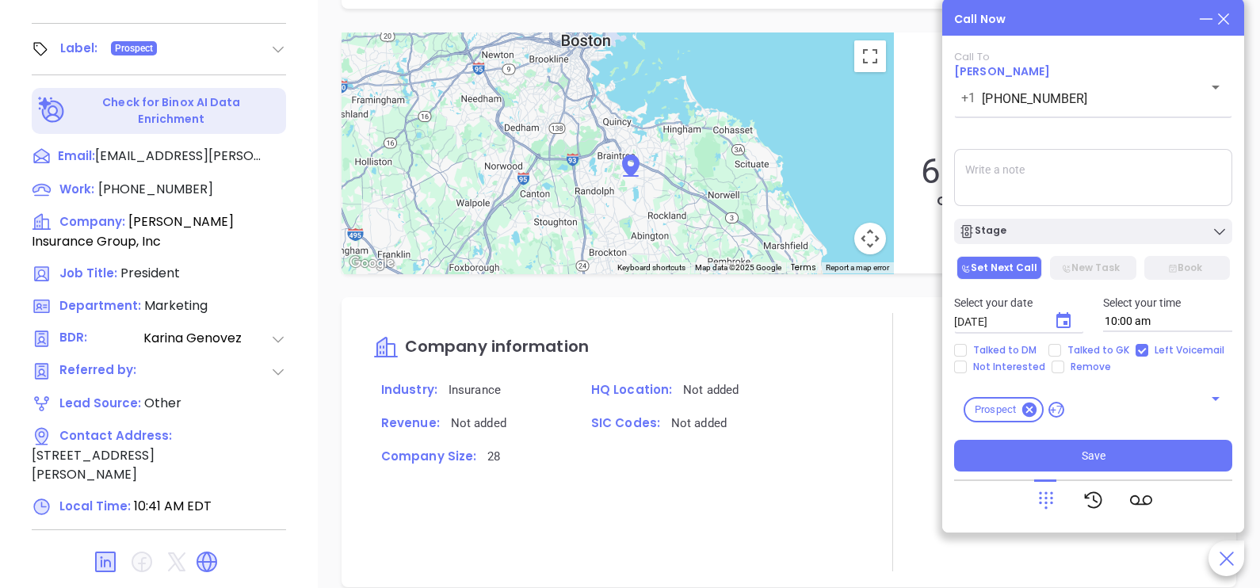
click at [1140, 174] on textarea at bounding box center [1093, 177] width 278 height 57
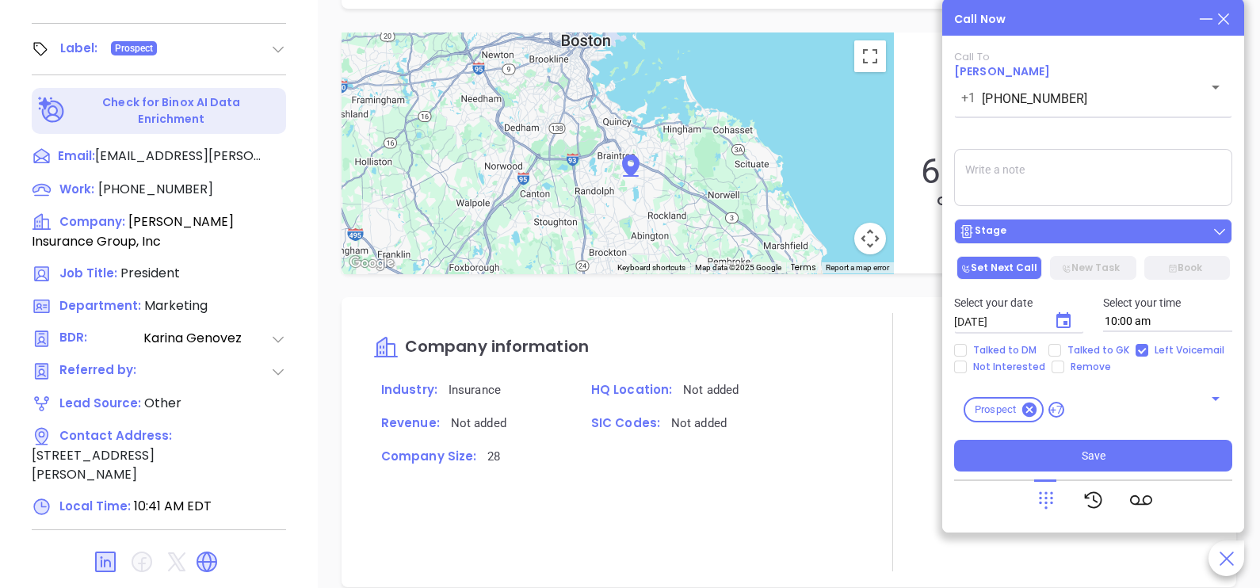
click at [1121, 232] on div "Stage" at bounding box center [1093, 231] width 269 height 16
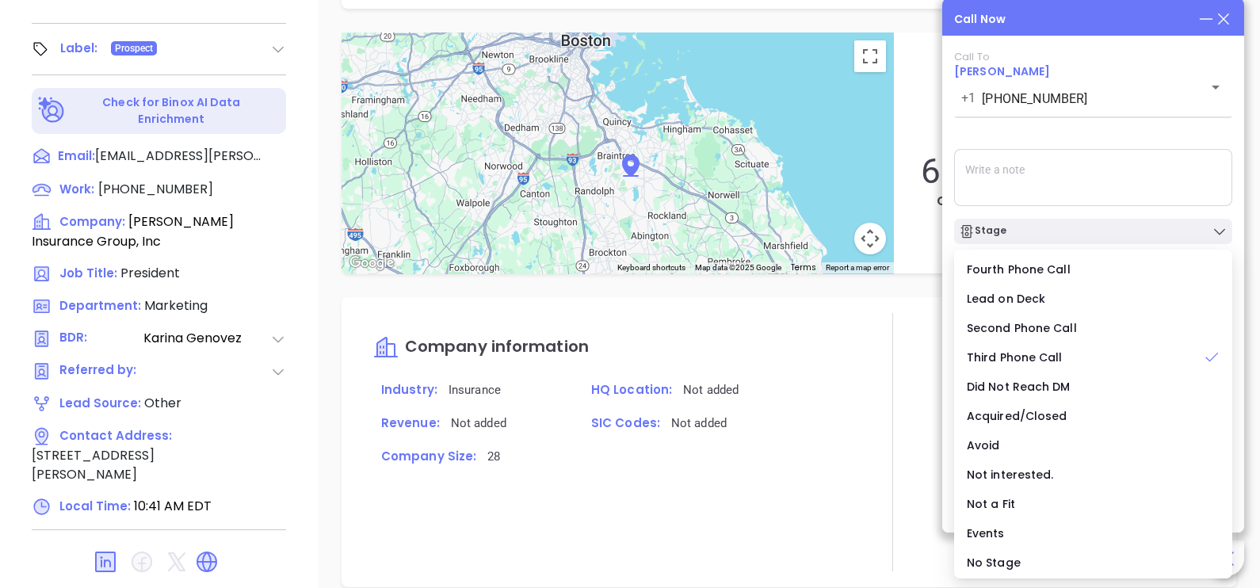
click at [1158, 198] on textarea at bounding box center [1093, 177] width 278 height 57
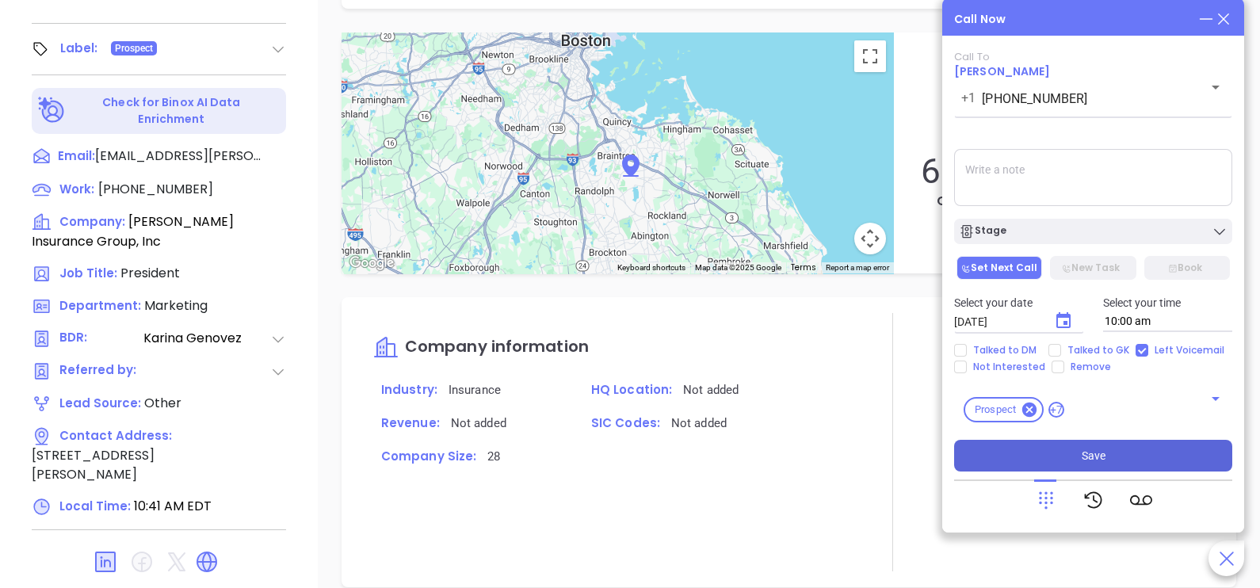
click at [1094, 449] on span "Save" at bounding box center [1094, 455] width 24 height 17
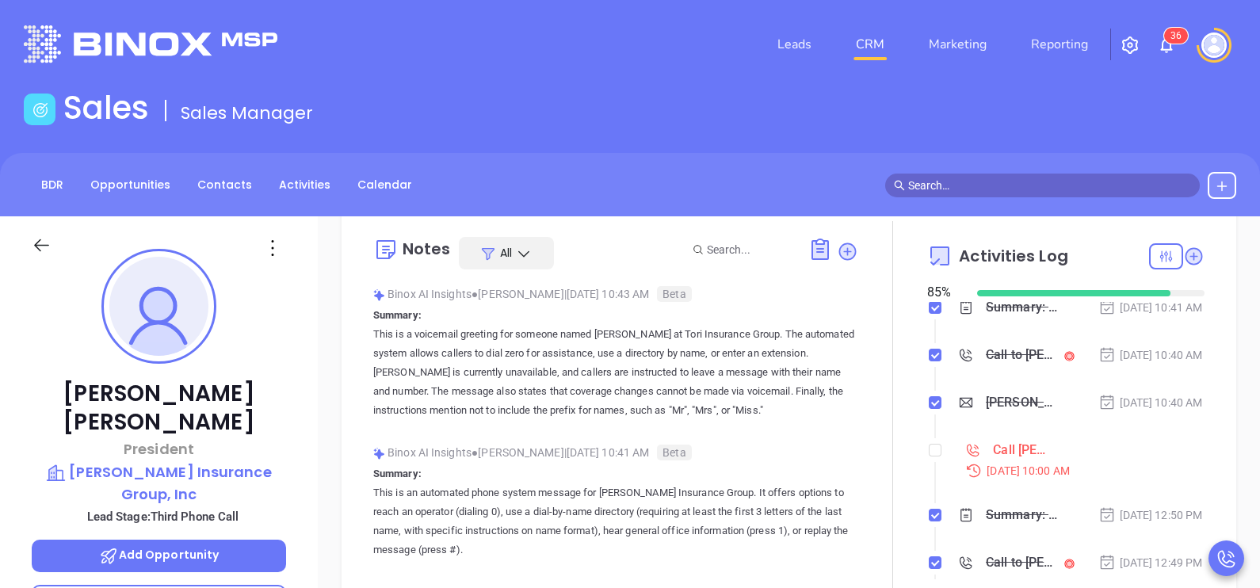
scroll to position [282, 0]
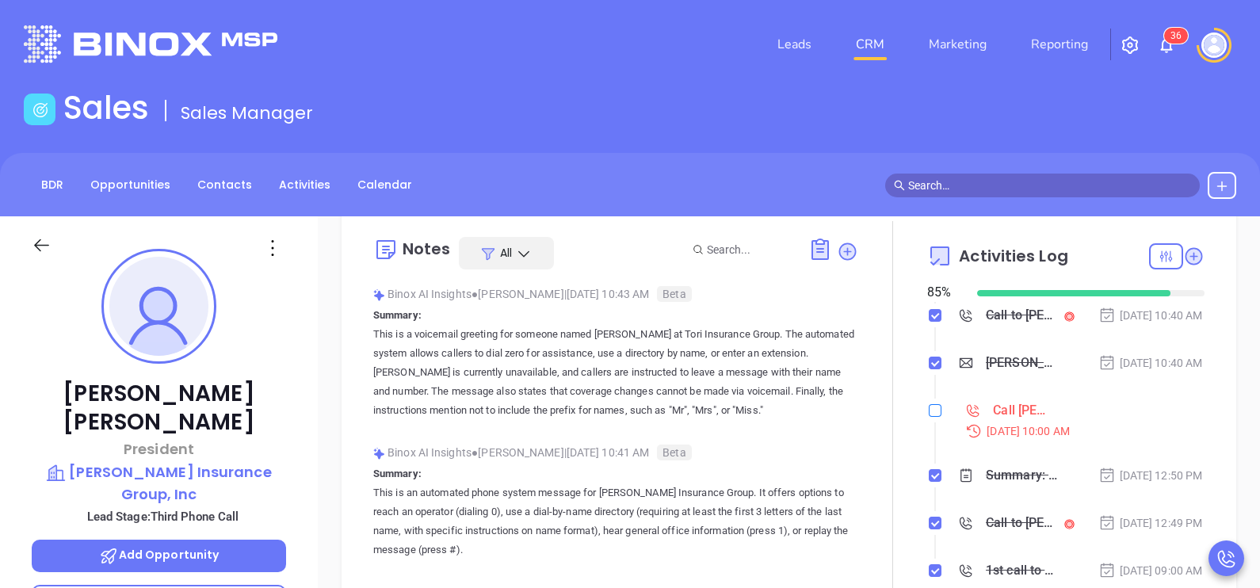
click at [929, 417] on input "checkbox" at bounding box center [935, 410] width 13 height 13
checkbox input "true"
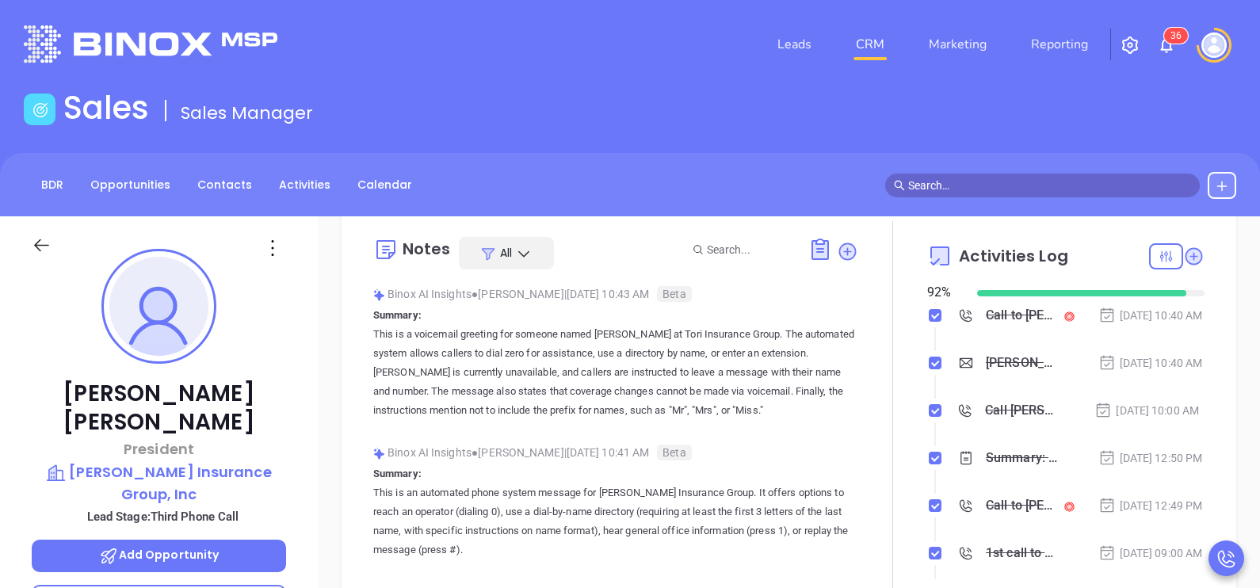
click at [37, 250] on icon at bounding box center [42, 245] width 20 height 20
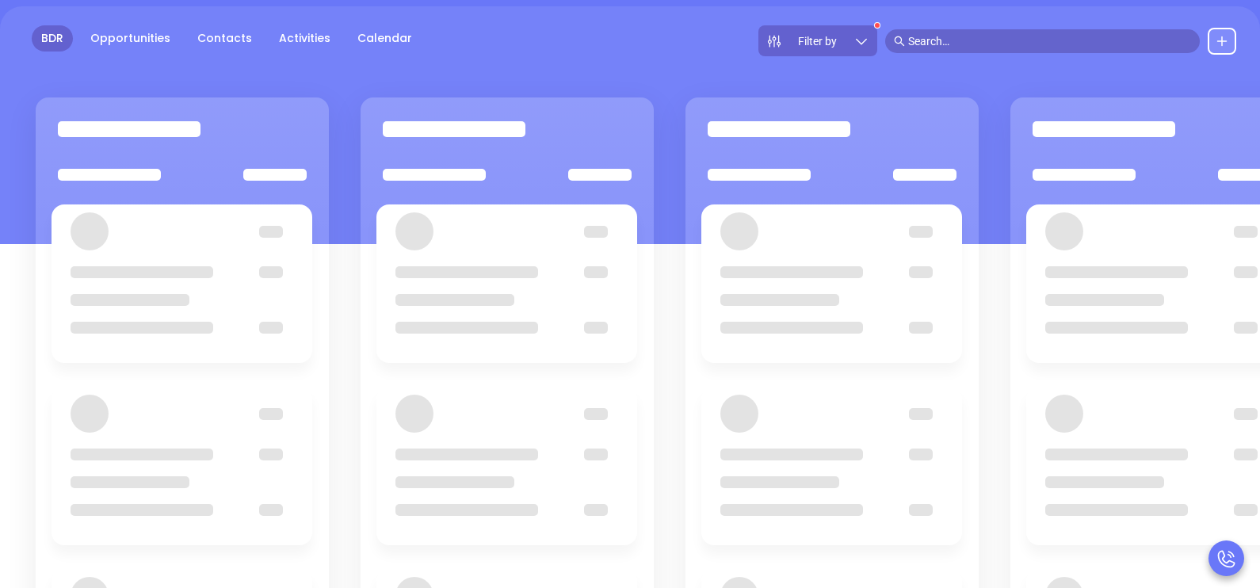
scroll to position [216, 0]
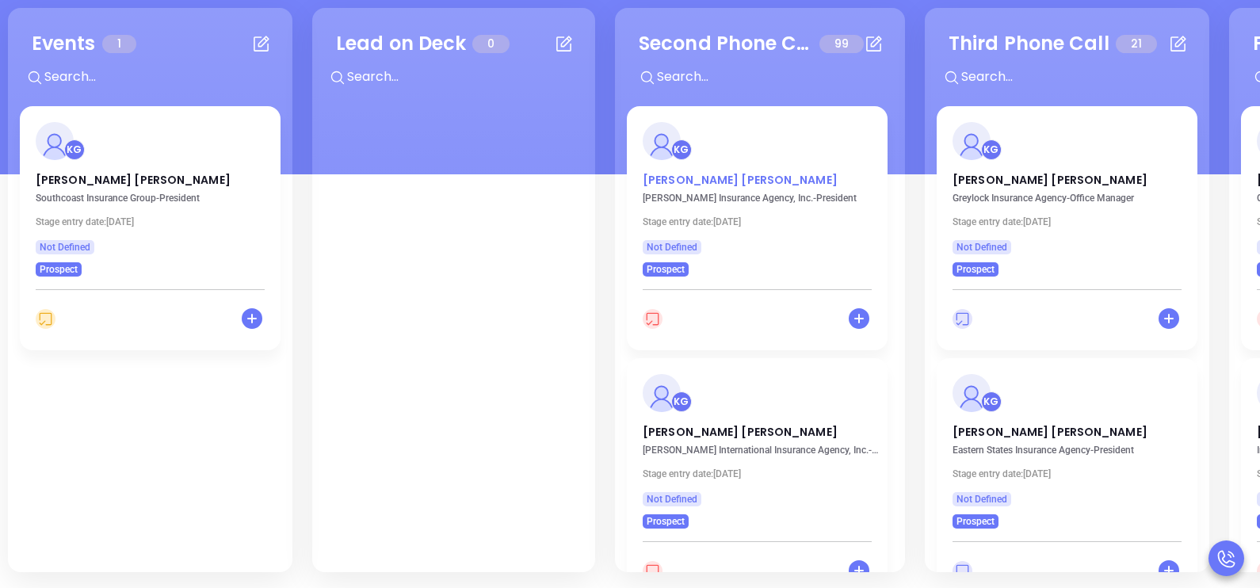
click at [699, 179] on p "Bradly Michals" at bounding box center [757, 176] width 229 height 8
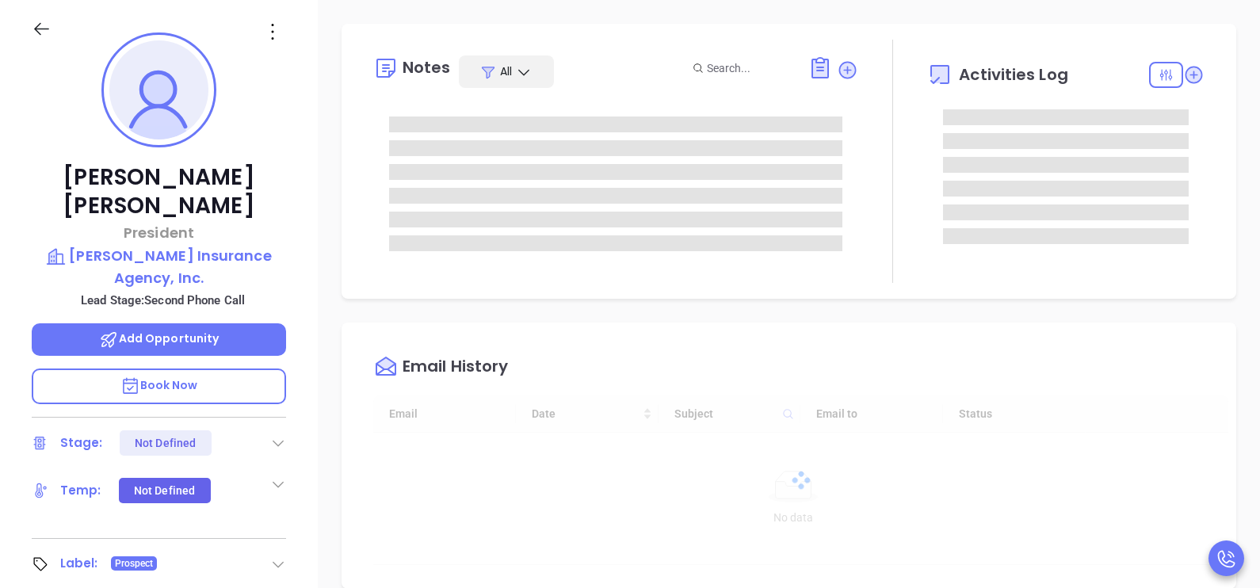
type input "[DATE]"
type input "[PERSON_NAME]"
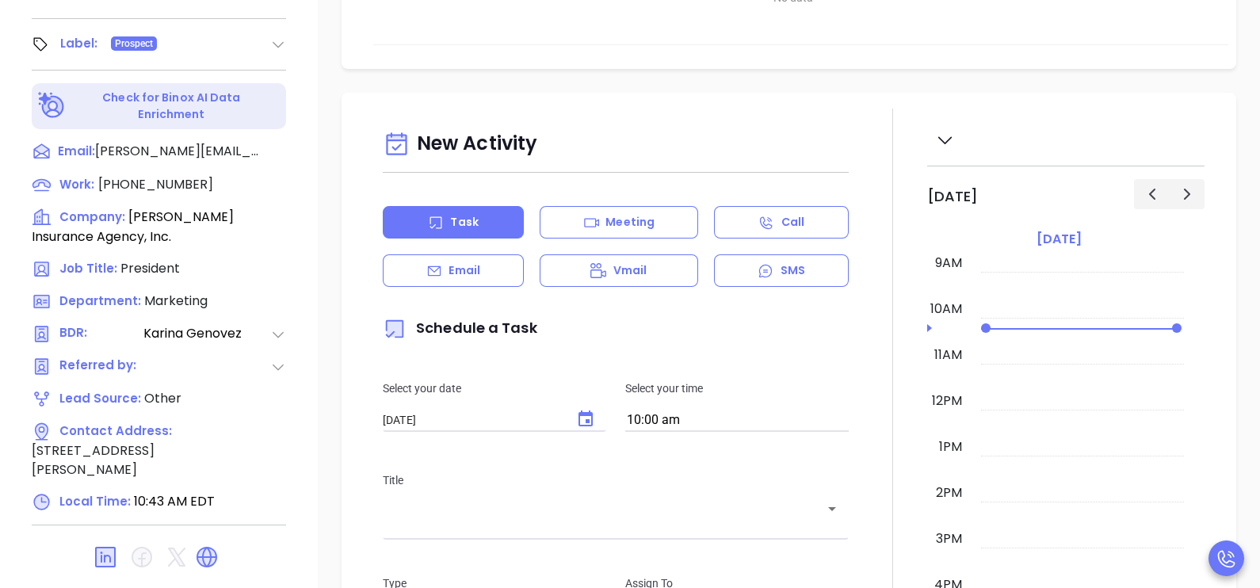
scroll to position [737, 0]
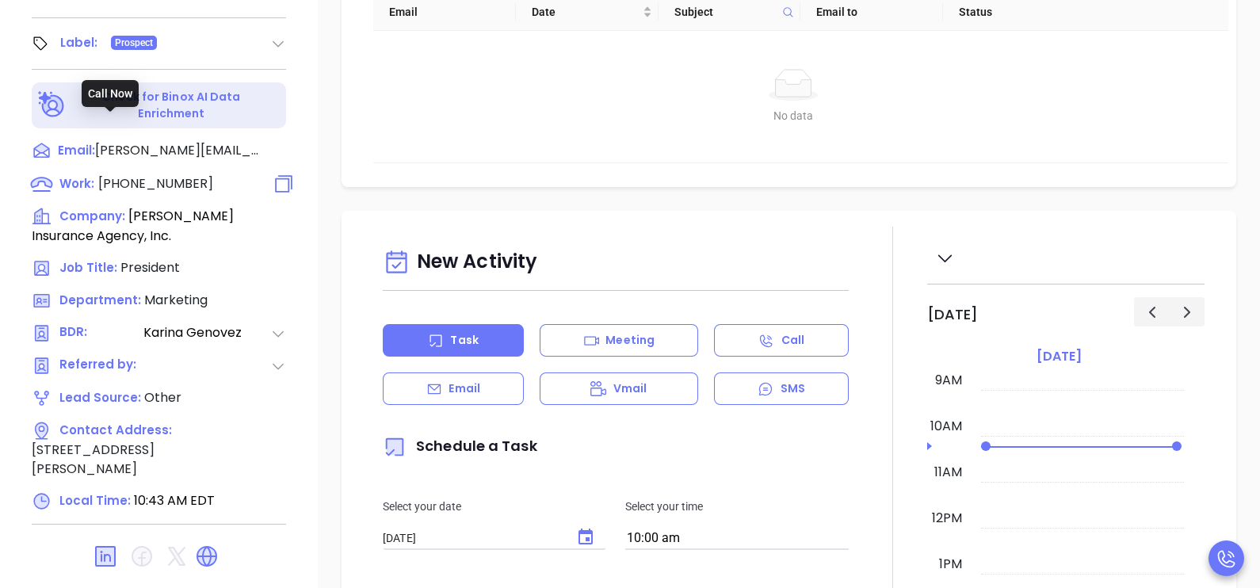
click at [164, 174] on span "(617) 924-1100" at bounding box center [155, 183] width 115 height 18
type input "(617) 924-1100"
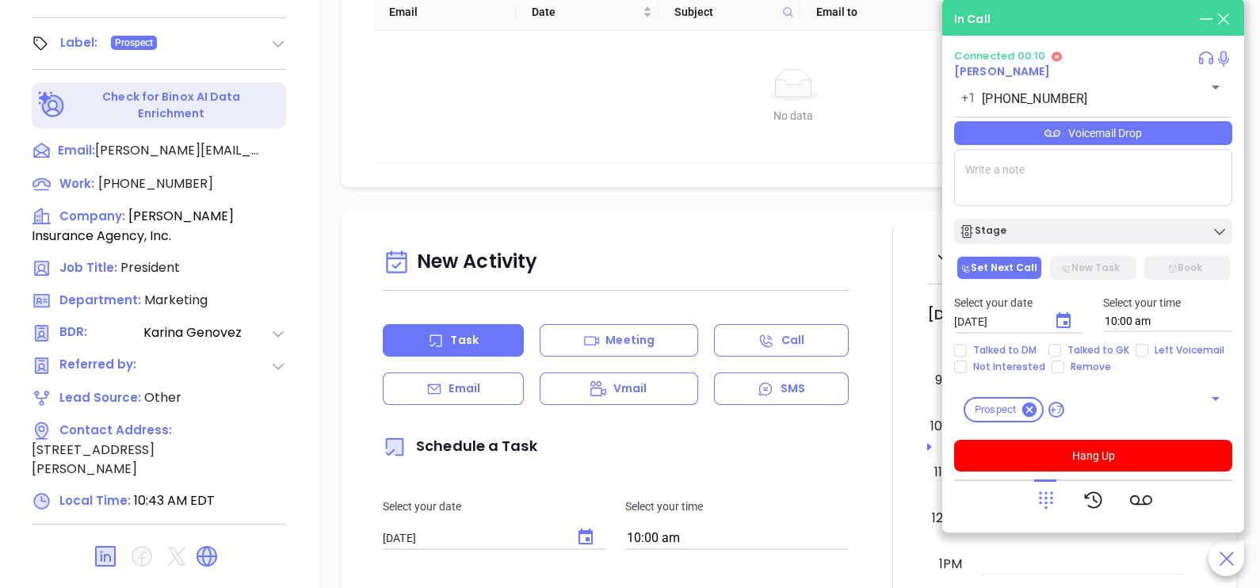
click at [1044, 494] on icon at bounding box center [1046, 500] width 22 height 22
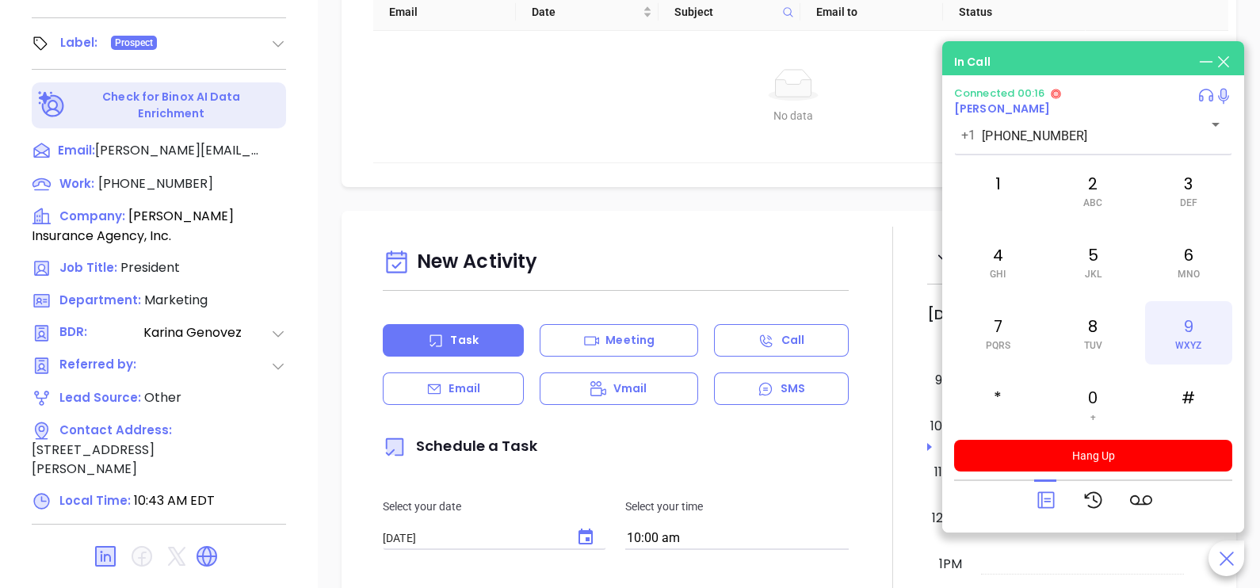
click at [1172, 338] on div "9 WXYZ" at bounding box center [1188, 332] width 87 height 63
click at [1014, 254] on div "4 GHI" at bounding box center [997, 261] width 87 height 63
click at [1185, 281] on div "6 MNO" at bounding box center [1188, 261] width 87 height 63
click at [1018, 280] on div "4 GHI" at bounding box center [997, 261] width 87 height 63
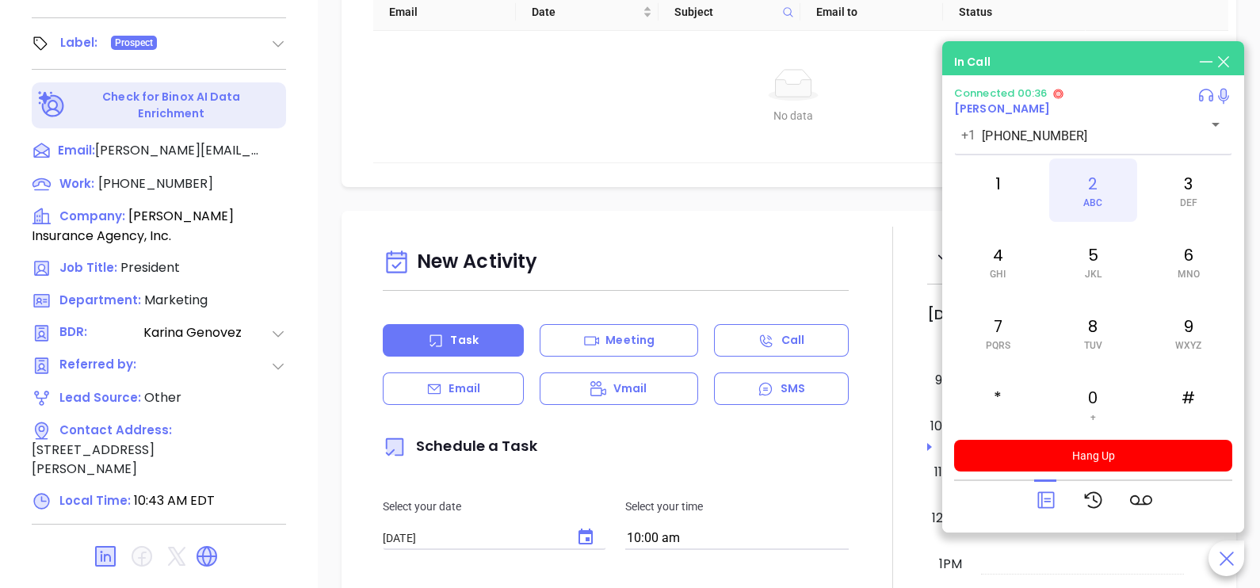
click at [1100, 206] on span "ABC" at bounding box center [1092, 202] width 19 height 11
click at [1011, 269] on div "4 GHI" at bounding box center [997, 261] width 87 height 63
click at [1093, 186] on div "2 ABC" at bounding box center [1092, 189] width 87 height 63
click at [1086, 237] on div "5 JKL" at bounding box center [1092, 261] width 87 height 63
click at [1006, 342] on span "PQRS" at bounding box center [998, 345] width 25 height 11
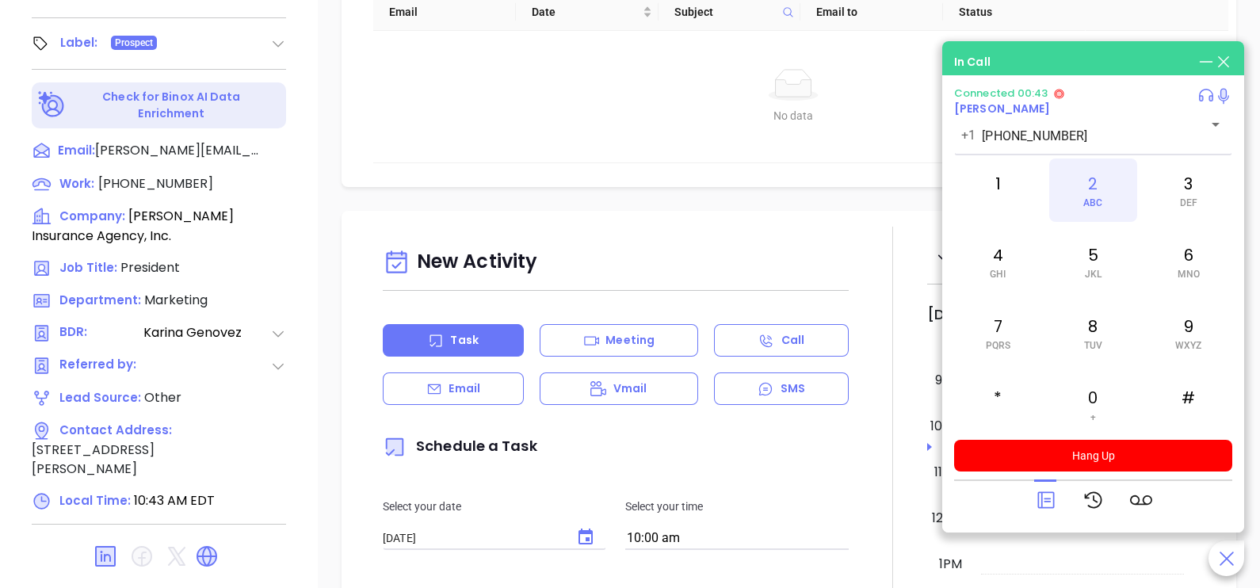
click at [1099, 203] on span "ABC" at bounding box center [1092, 202] width 19 height 11
click at [1003, 333] on div "7 PQRS" at bounding box center [997, 332] width 87 height 63
click at [1093, 212] on div "2 ABC" at bounding box center [1092, 189] width 87 height 63
click at [1162, 202] on div "3 DEF" at bounding box center [1188, 189] width 87 height 63
click at [1085, 258] on div "5 JKL" at bounding box center [1092, 261] width 87 height 63
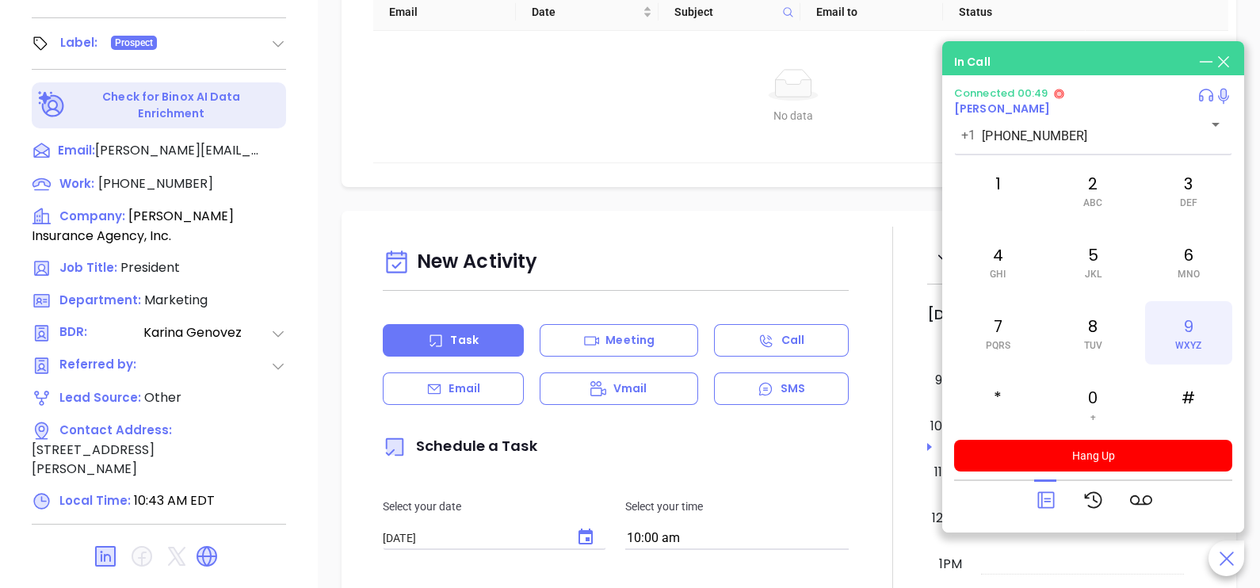
click at [1161, 322] on div "9 WXYZ" at bounding box center [1188, 332] width 87 height 63
click at [1195, 382] on div "#" at bounding box center [1188, 403] width 87 height 63
click at [1205, 428] on div "#" at bounding box center [1188, 403] width 87 height 63
click at [1041, 495] on icon at bounding box center [1045, 500] width 17 height 17
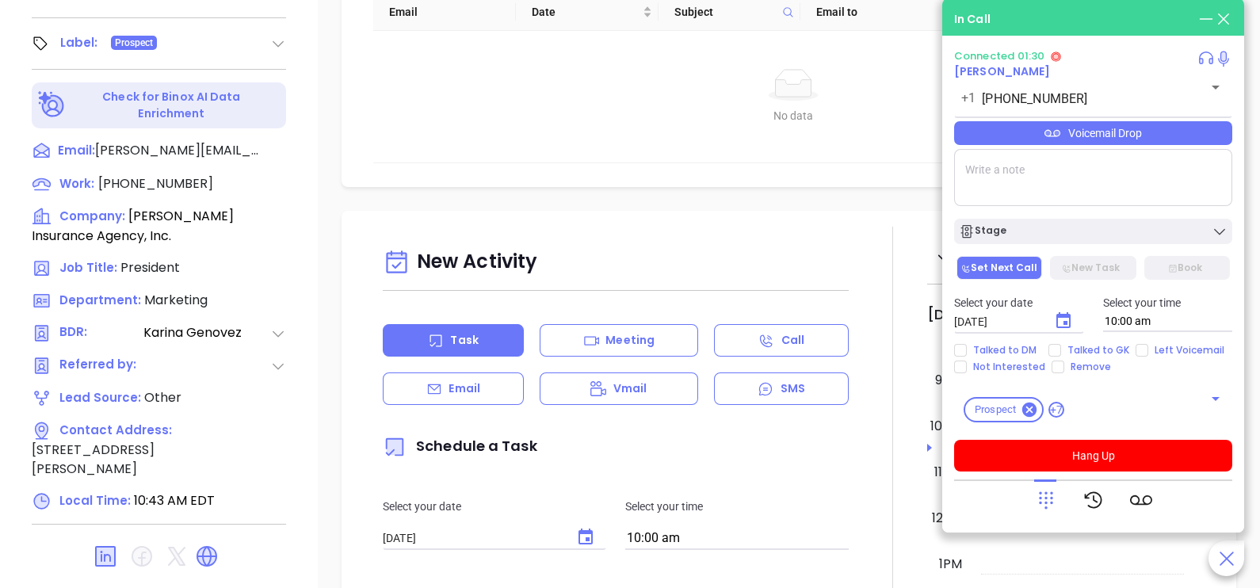
click at [1169, 131] on div "Voicemail Drop" at bounding box center [1093, 133] width 278 height 24
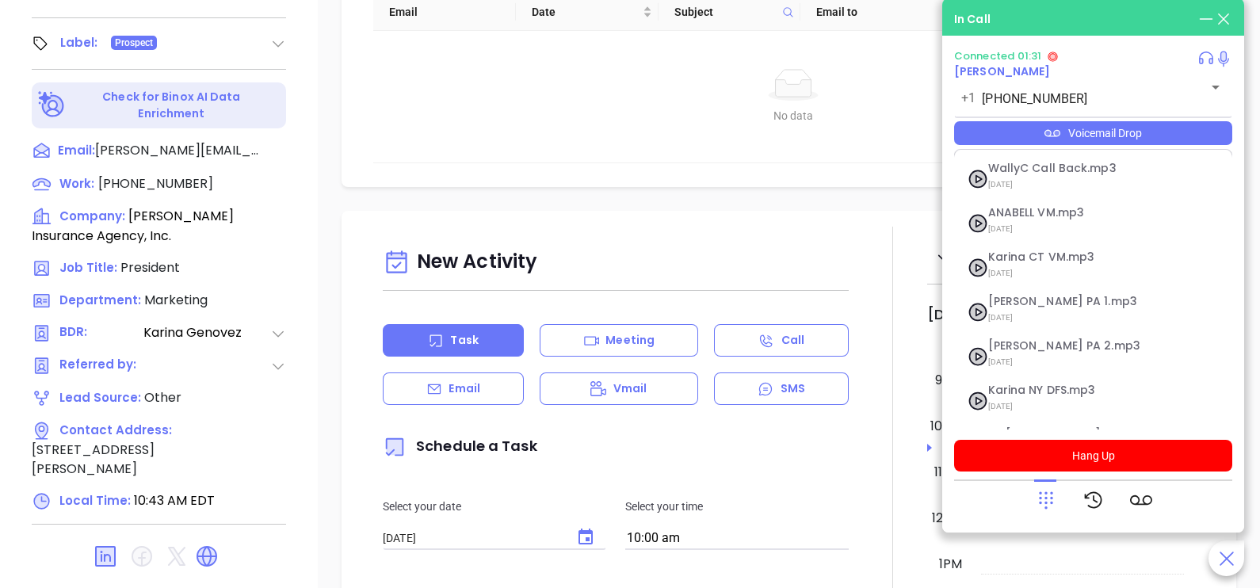
scroll to position [173, 0]
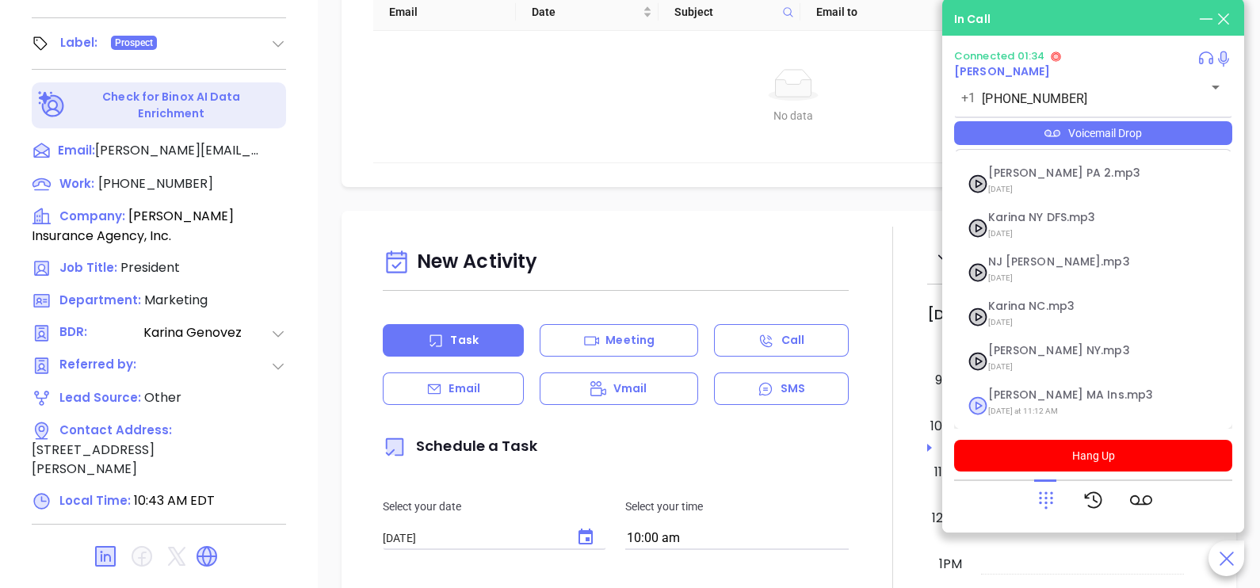
click at [1054, 394] on span "Karina MA Ins.mp3" at bounding box center [1073, 395] width 171 height 12
checkbox input "true"
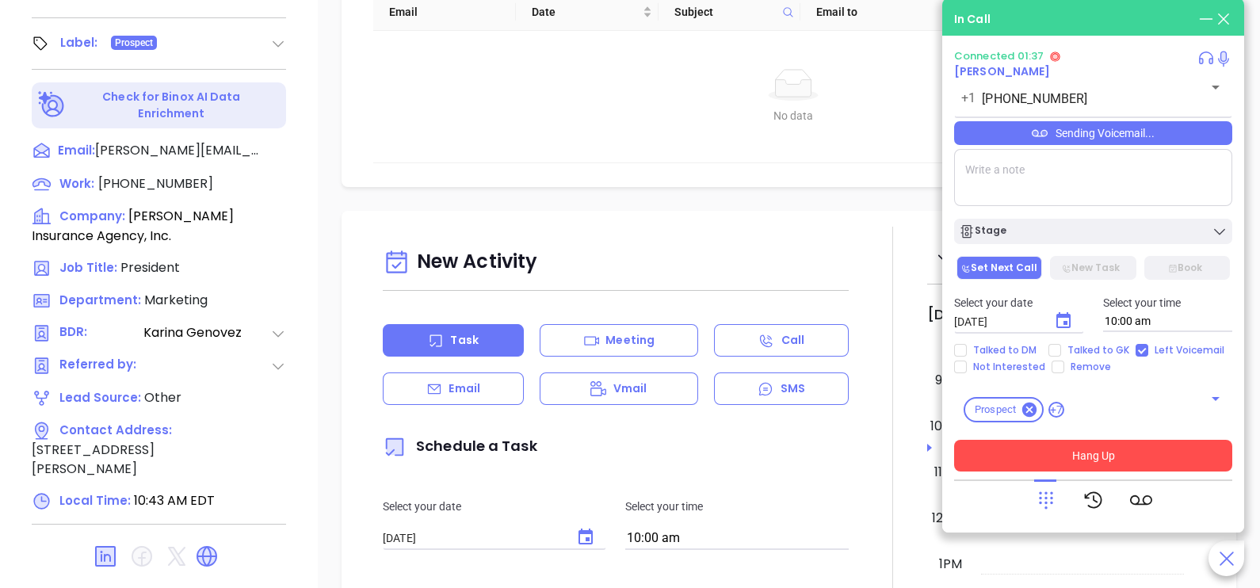
click at [1105, 458] on button "Hang Up" at bounding box center [1093, 456] width 278 height 32
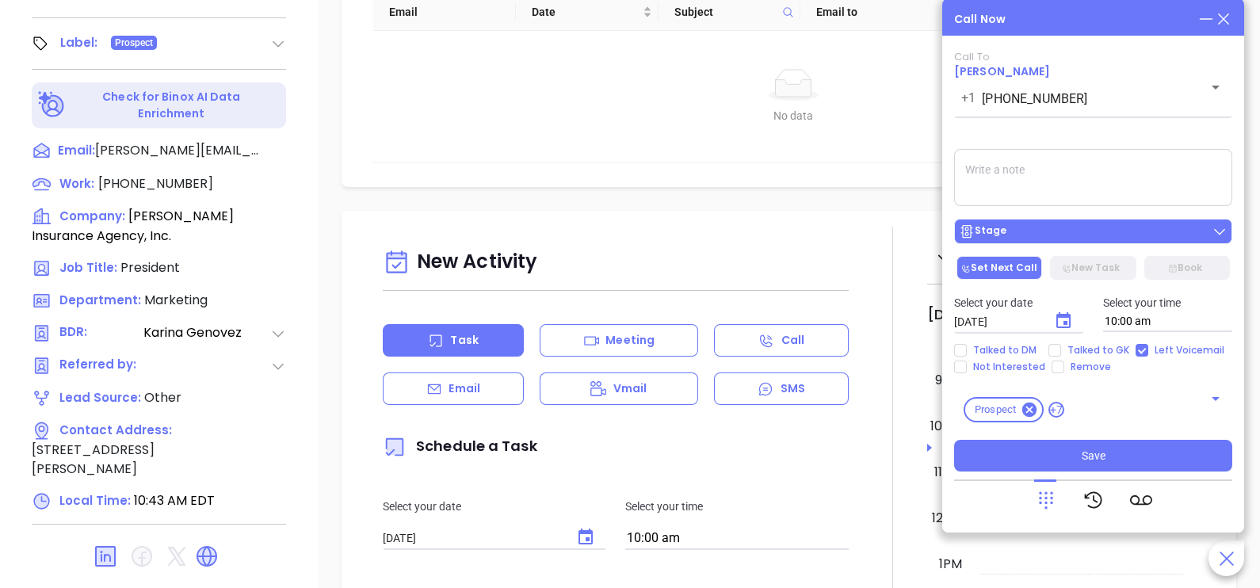
click at [1109, 238] on div "Stage" at bounding box center [1093, 231] width 269 height 16
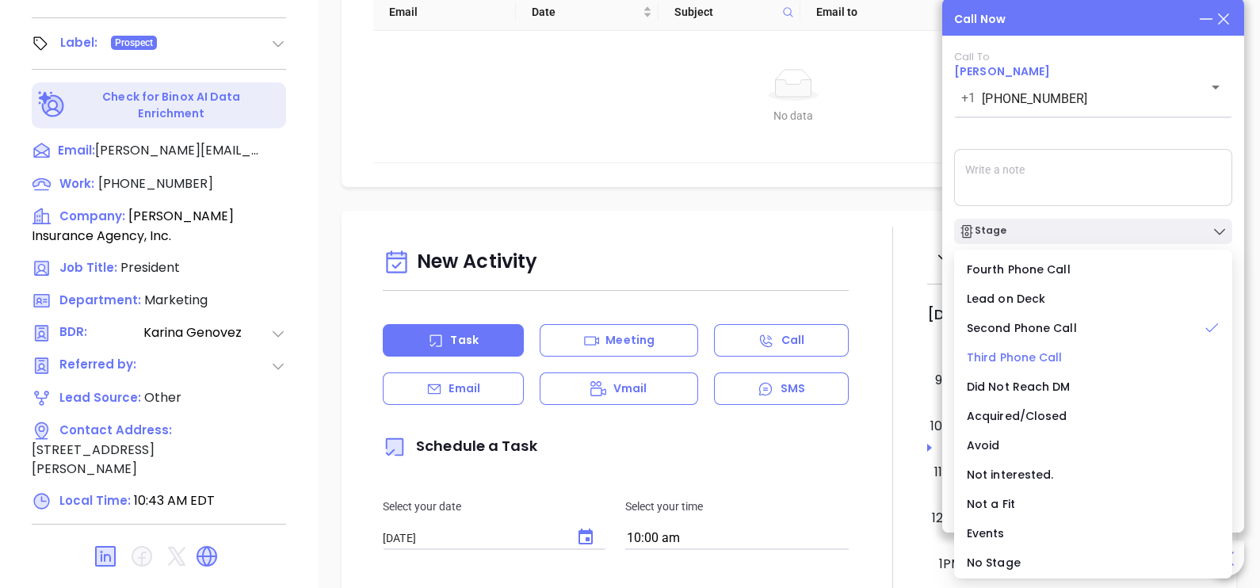
click at [1018, 351] on span "Third Phone Call" at bounding box center [1015, 357] width 96 height 16
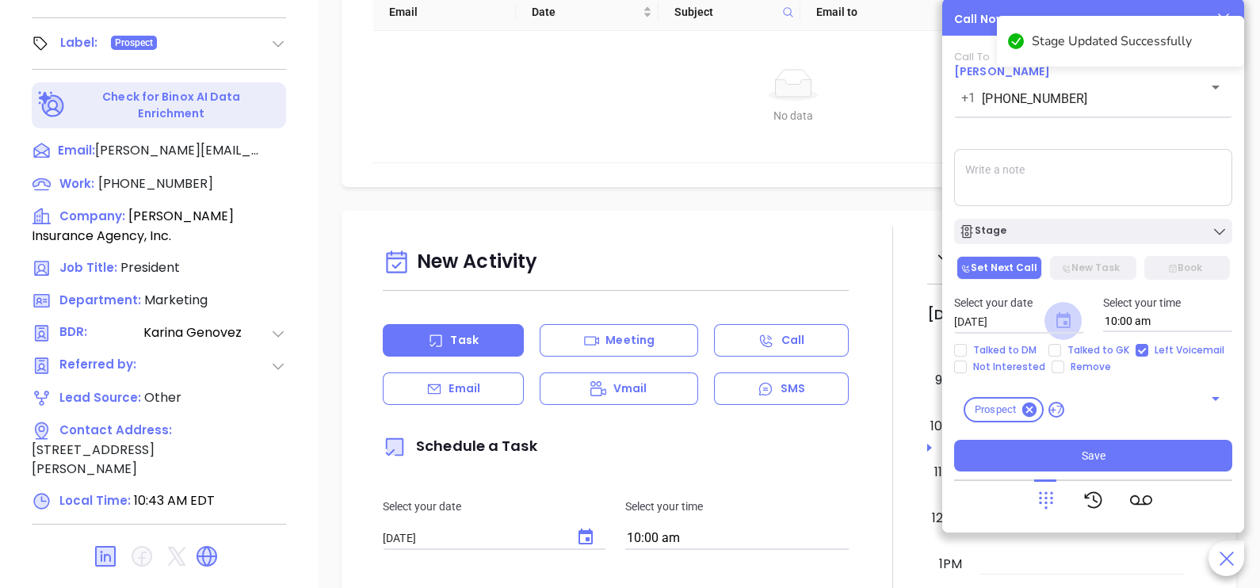
click at [1070, 315] on icon "Choose date, selected date is Oct 4, 2025" at bounding box center [1063, 320] width 14 height 16
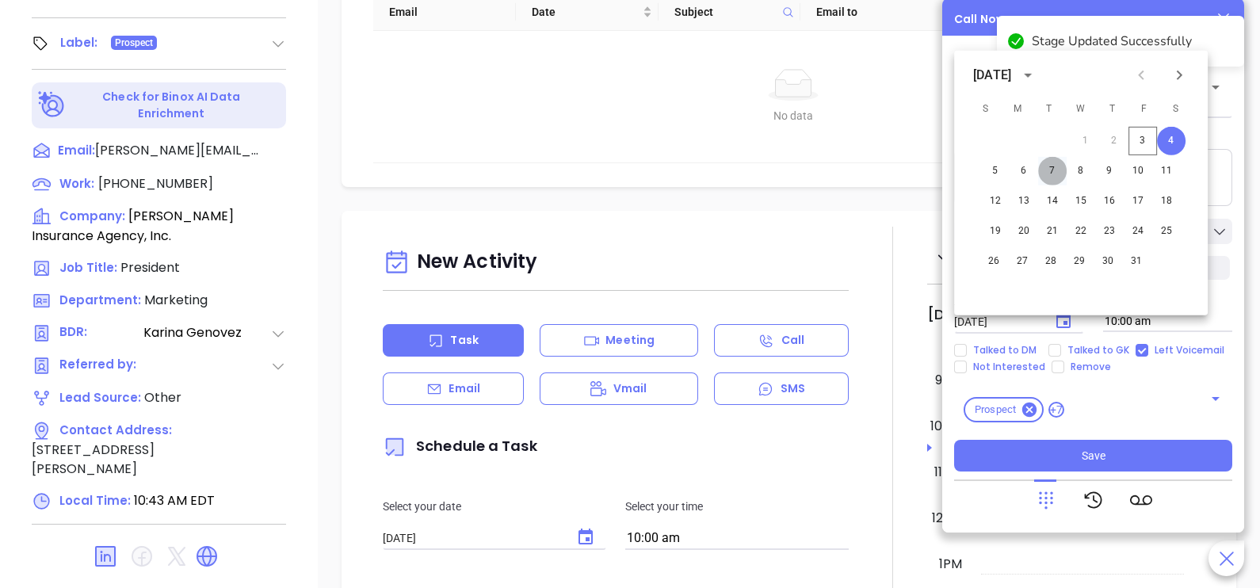
click at [1053, 170] on button "7" at bounding box center [1052, 171] width 29 height 29
type input "10/07/2025"
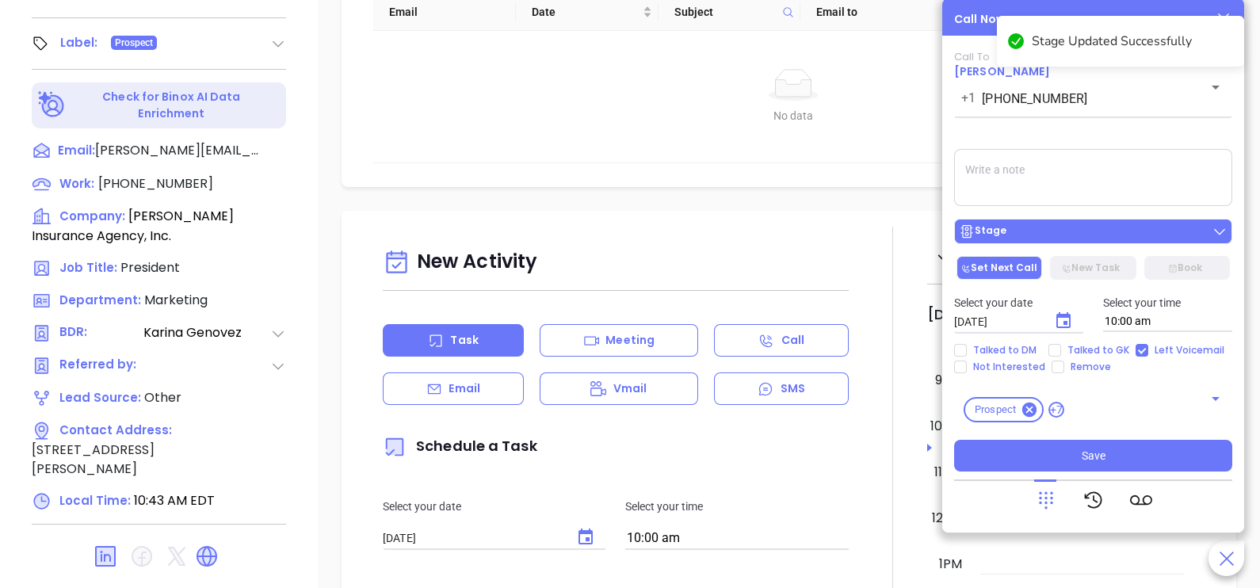
click at [1093, 235] on div "Stage" at bounding box center [1093, 231] width 269 height 16
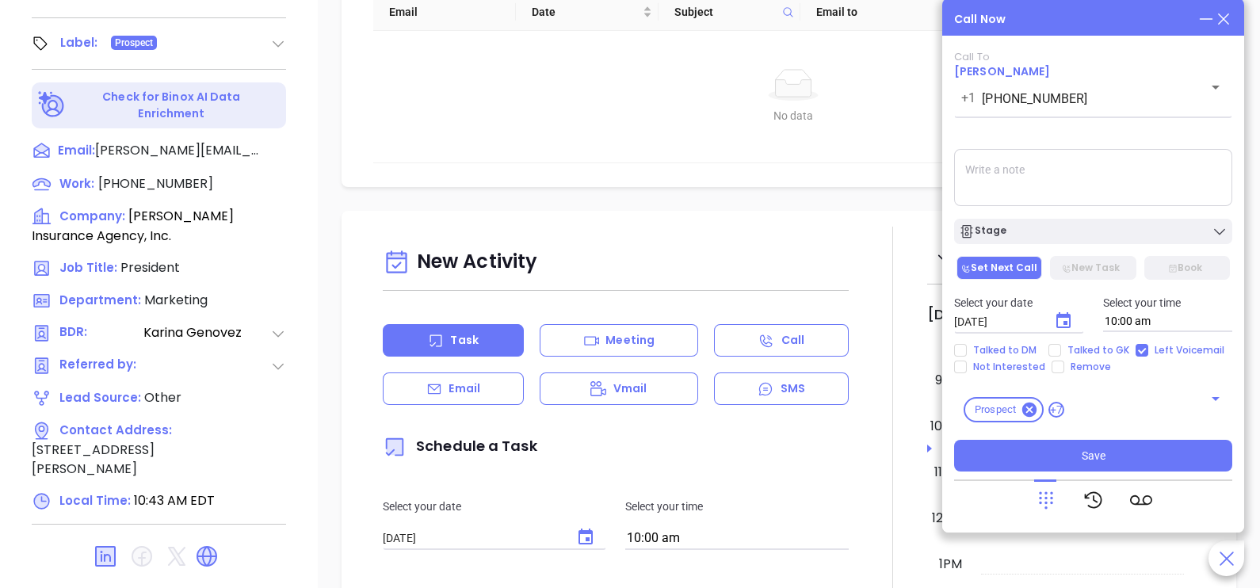
click at [1154, 189] on textarea at bounding box center [1093, 177] width 278 height 57
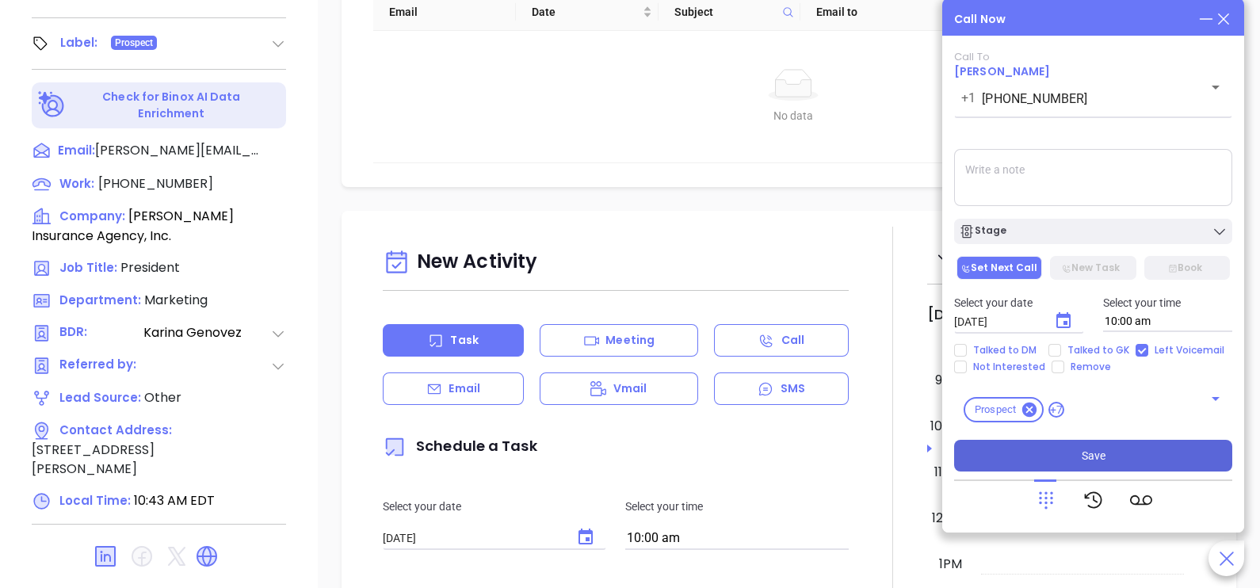
click at [1105, 455] on button "Save" at bounding box center [1093, 456] width 278 height 32
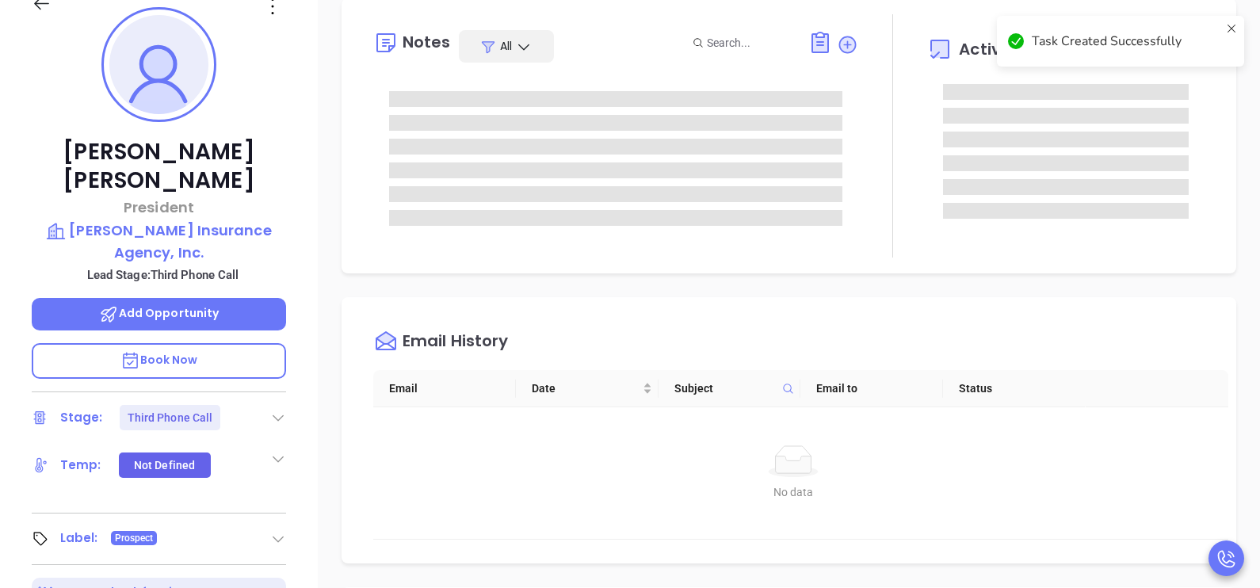
scroll to position [143, 0]
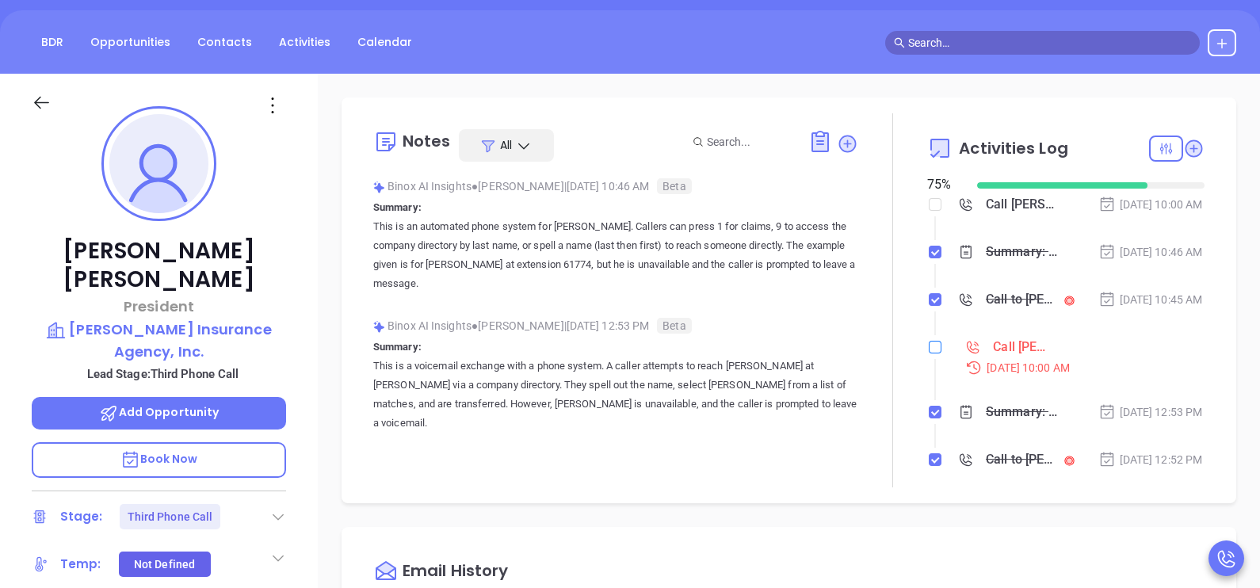
click at [931, 353] on input "checkbox" at bounding box center [935, 347] width 13 height 13
checkbox input "true"
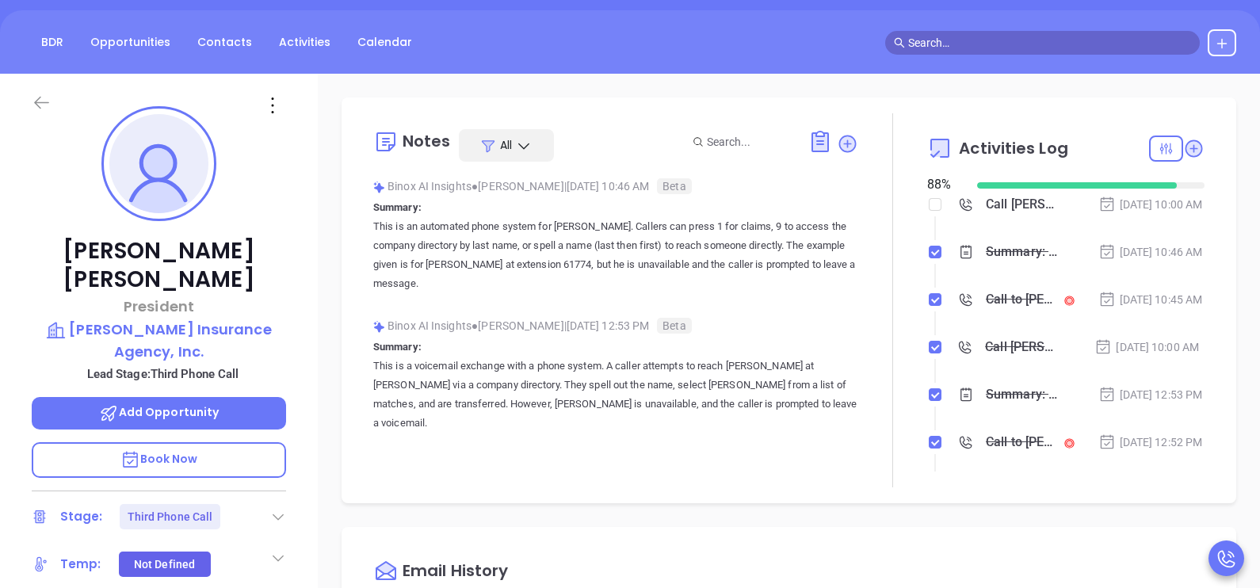
click at [36, 103] on icon at bounding box center [41, 103] width 15 height 13
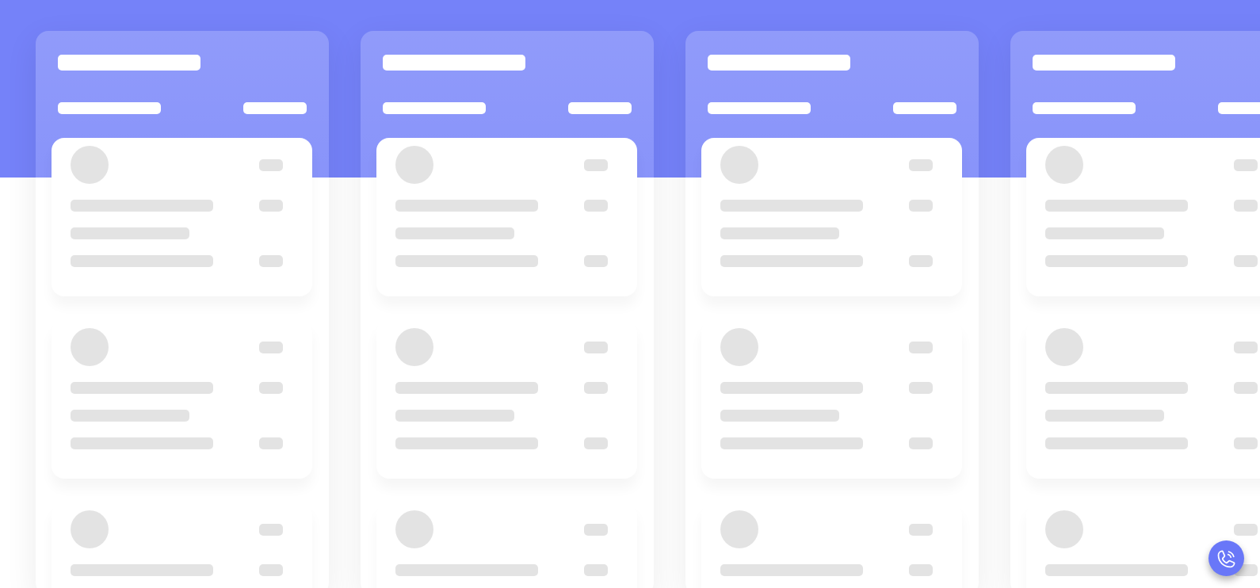
scroll to position [216, 0]
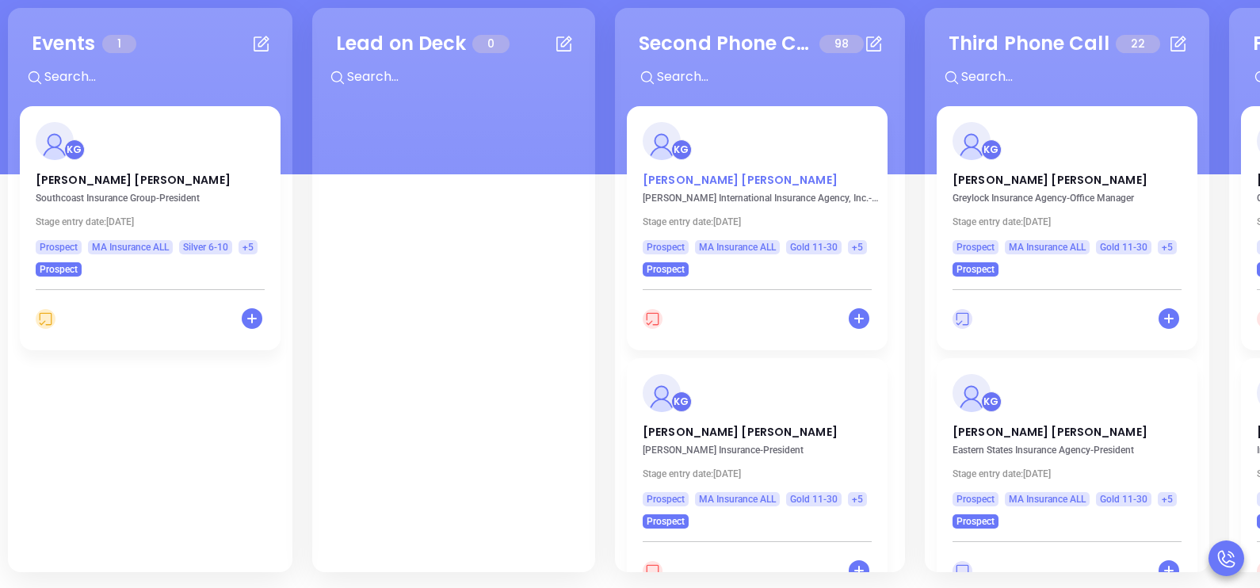
click at [666, 177] on p "Matt Lanza" at bounding box center [757, 176] width 229 height 8
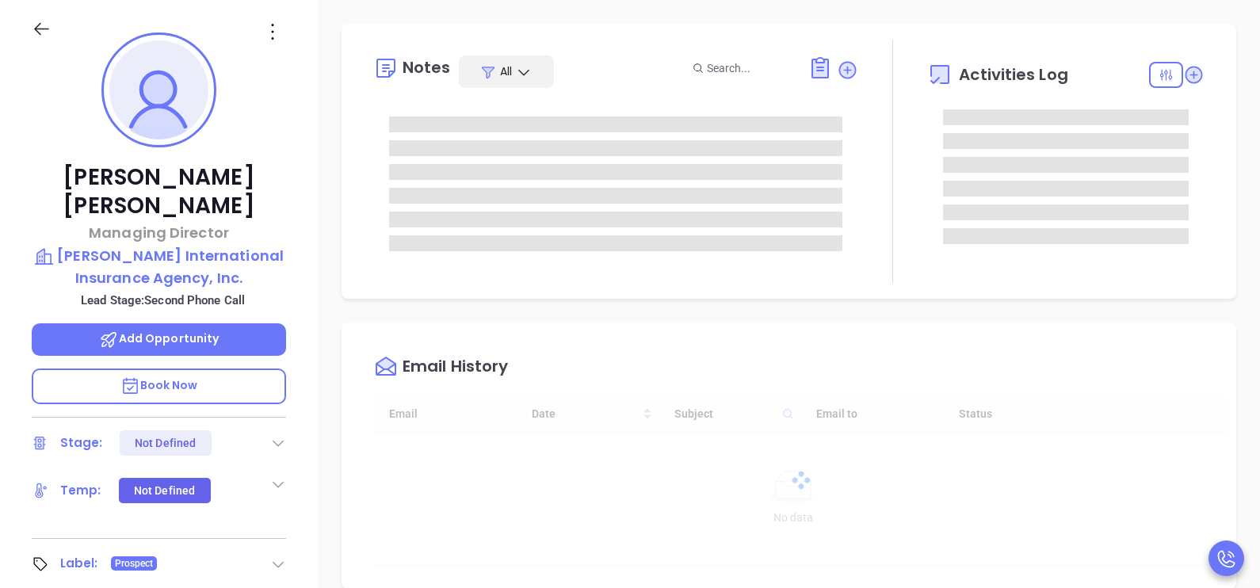
type input "[DATE]"
type input "[PERSON_NAME]"
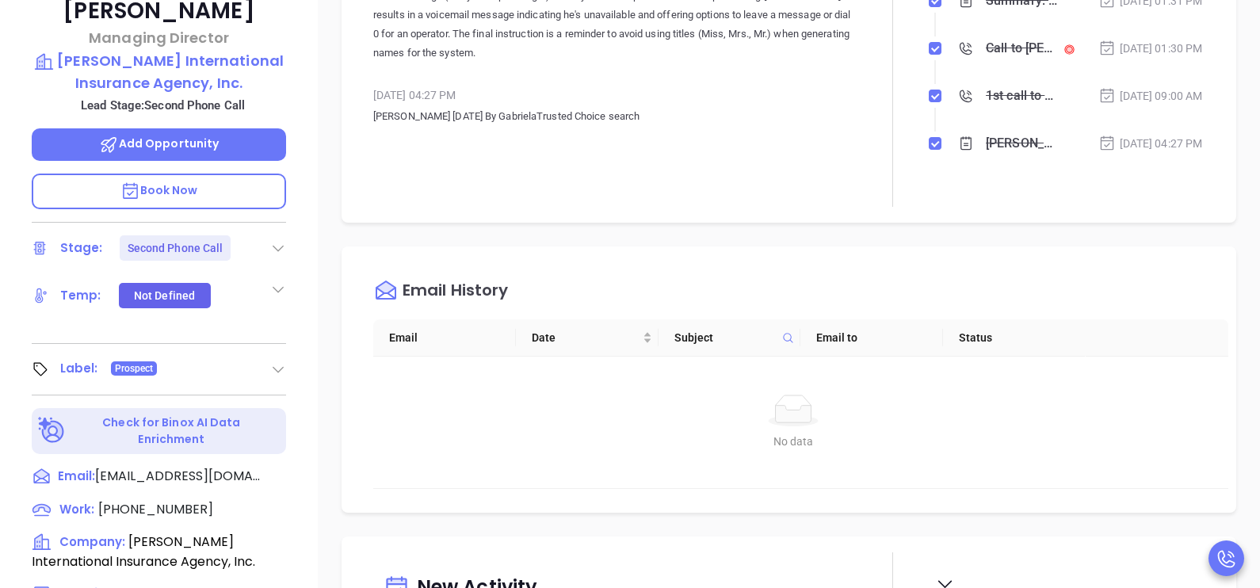
scroll to position [573, 0]
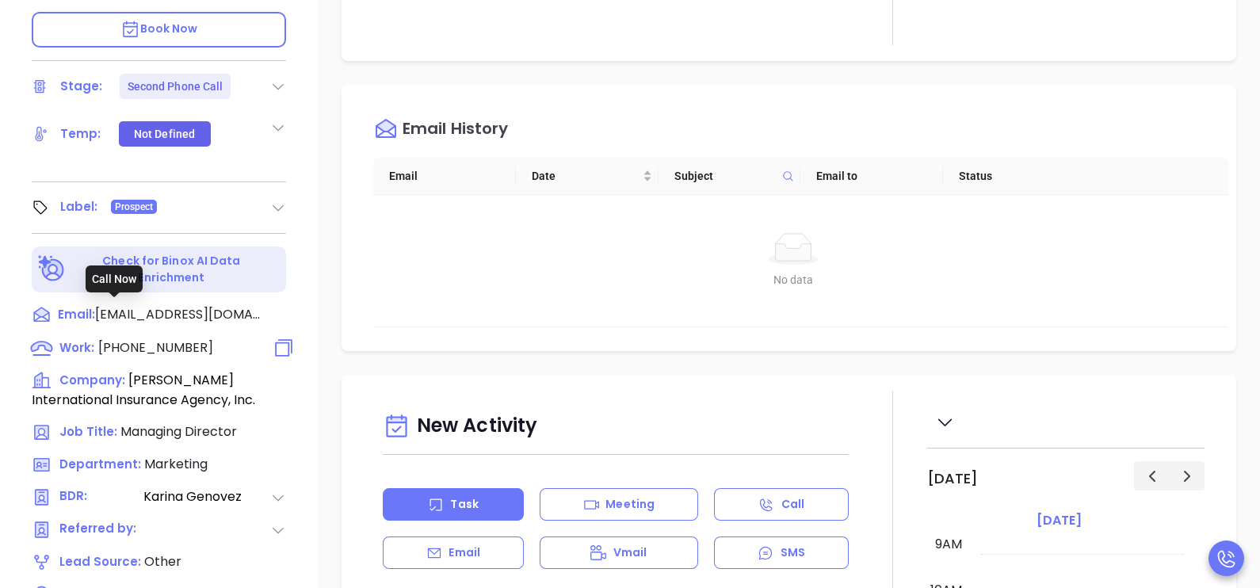
click at [162, 338] on span "(781) 966-3700" at bounding box center [155, 347] width 115 height 18
type input "(781) 966-3700"
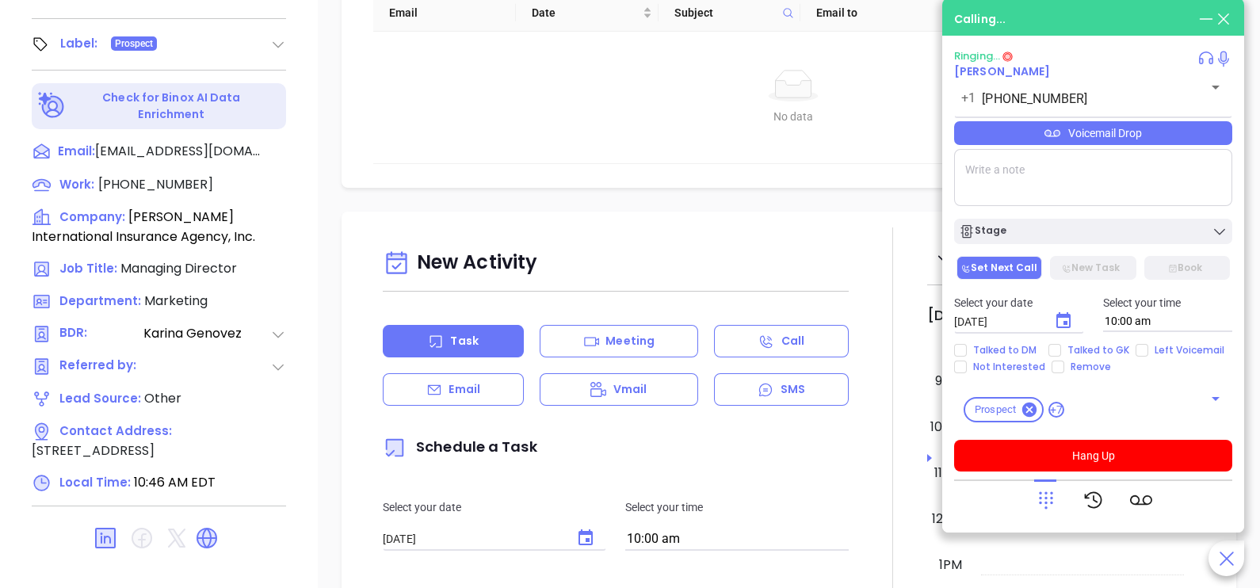
scroll to position [737, 0]
click at [513, 385] on div "Email" at bounding box center [453, 388] width 141 height 32
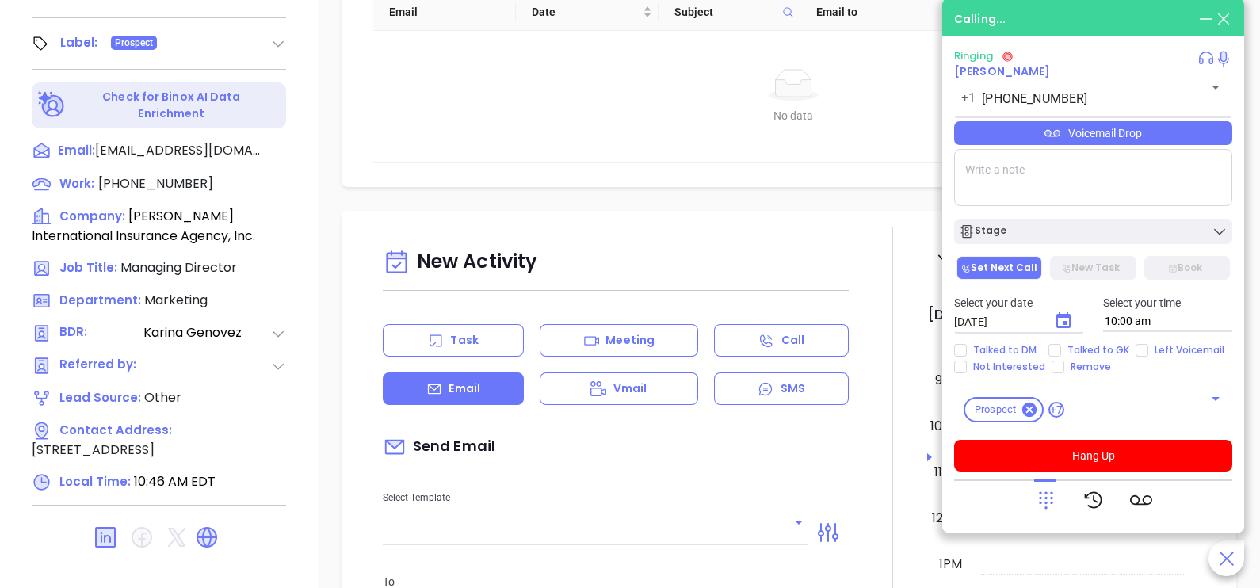
type input "[PERSON_NAME]"
click at [1041, 507] on icon at bounding box center [1046, 500] width 22 height 22
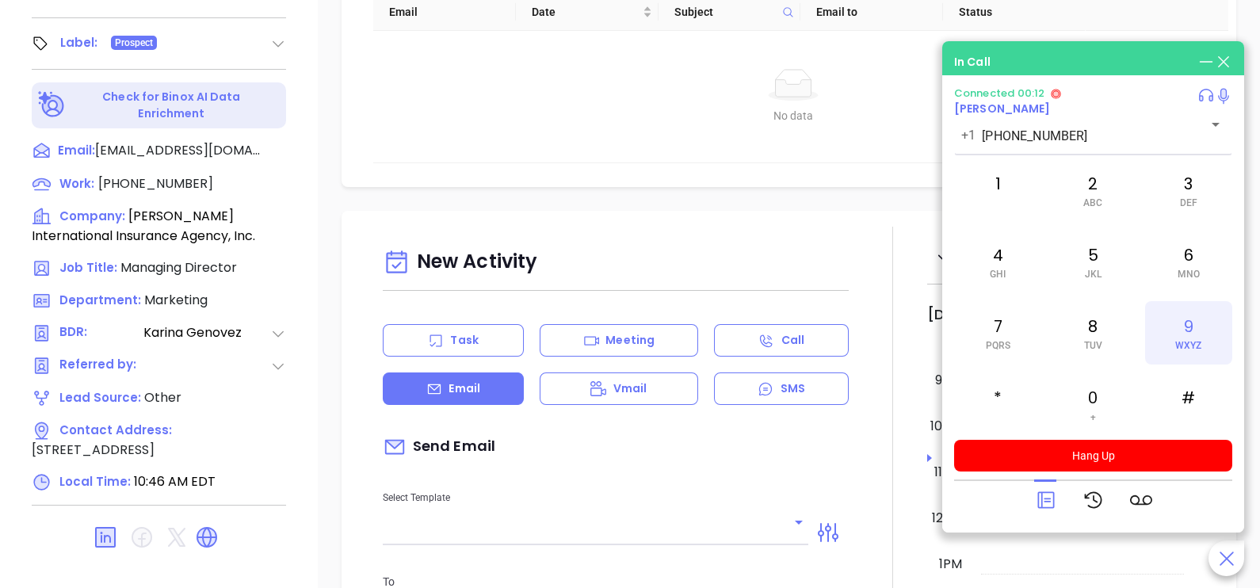
click at [1183, 350] on span "WXYZ" at bounding box center [1188, 345] width 26 height 11
click at [1044, 490] on icon at bounding box center [1046, 500] width 22 height 22
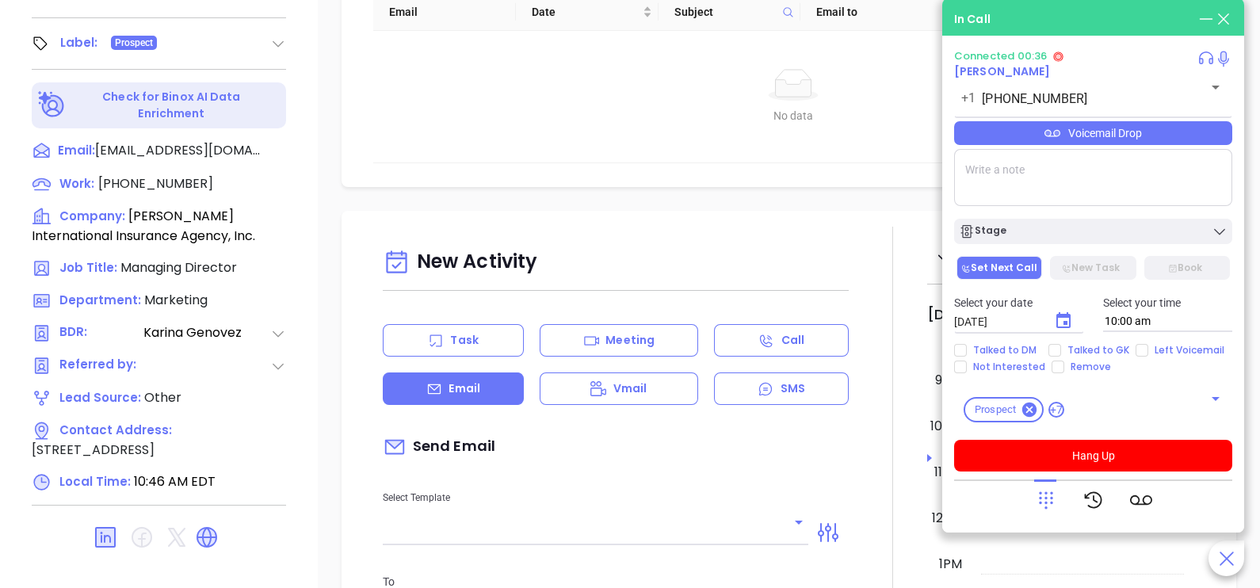
click at [1166, 145] on div "Voicemail Drop" at bounding box center [1093, 133] width 278 height 24
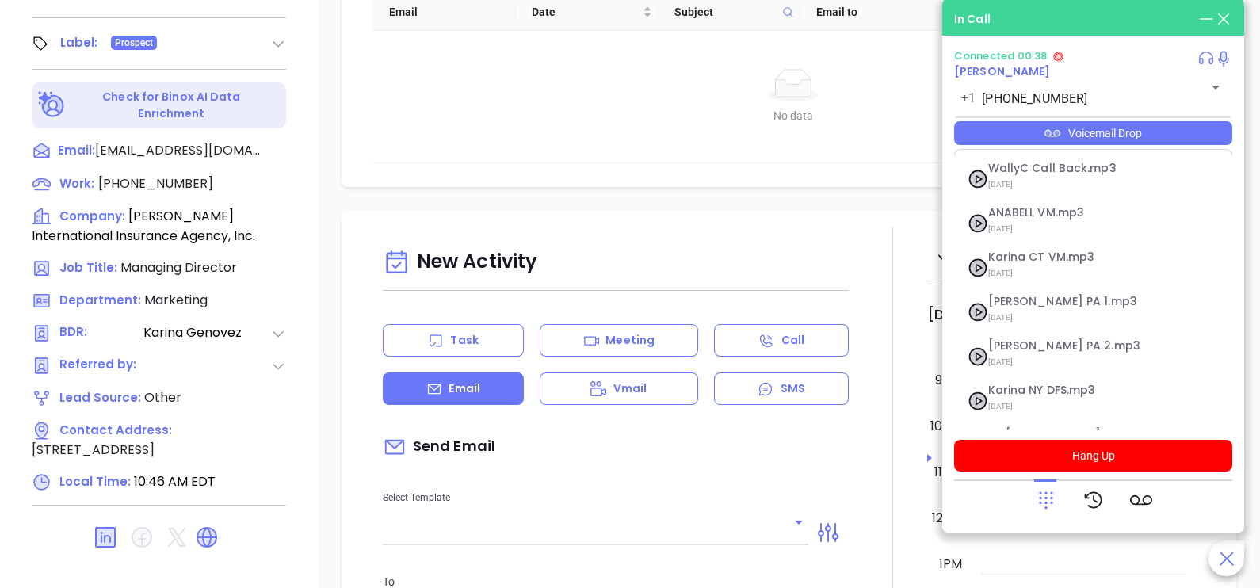
scroll to position [173, 0]
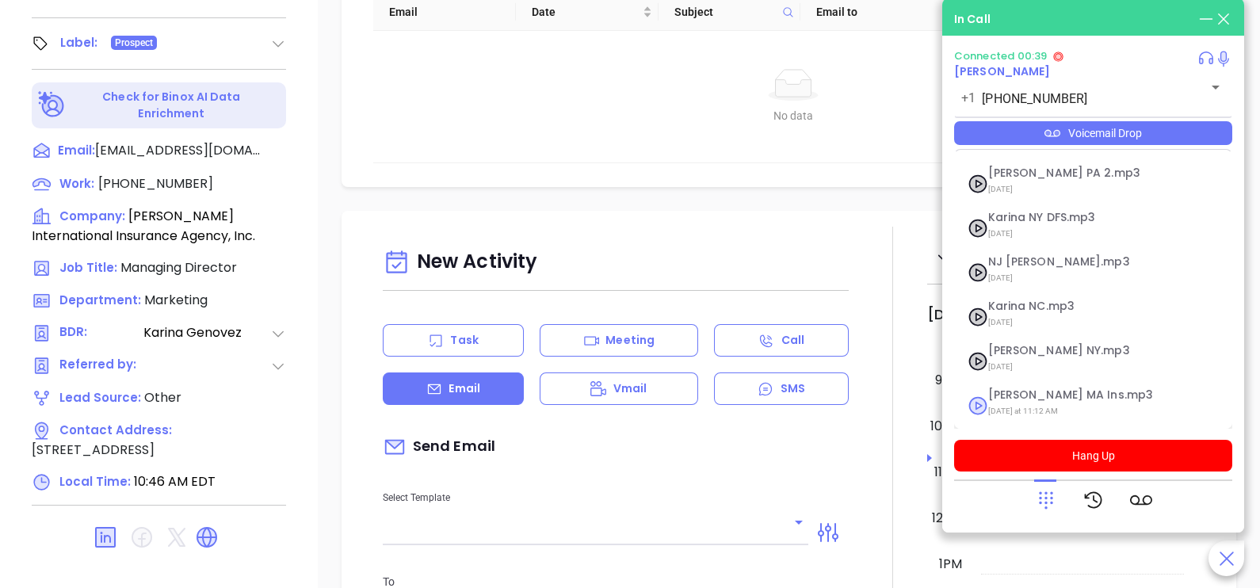
click at [1066, 398] on span "Karina MA Ins.mp3" at bounding box center [1073, 395] width 171 height 12
checkbox input "true"
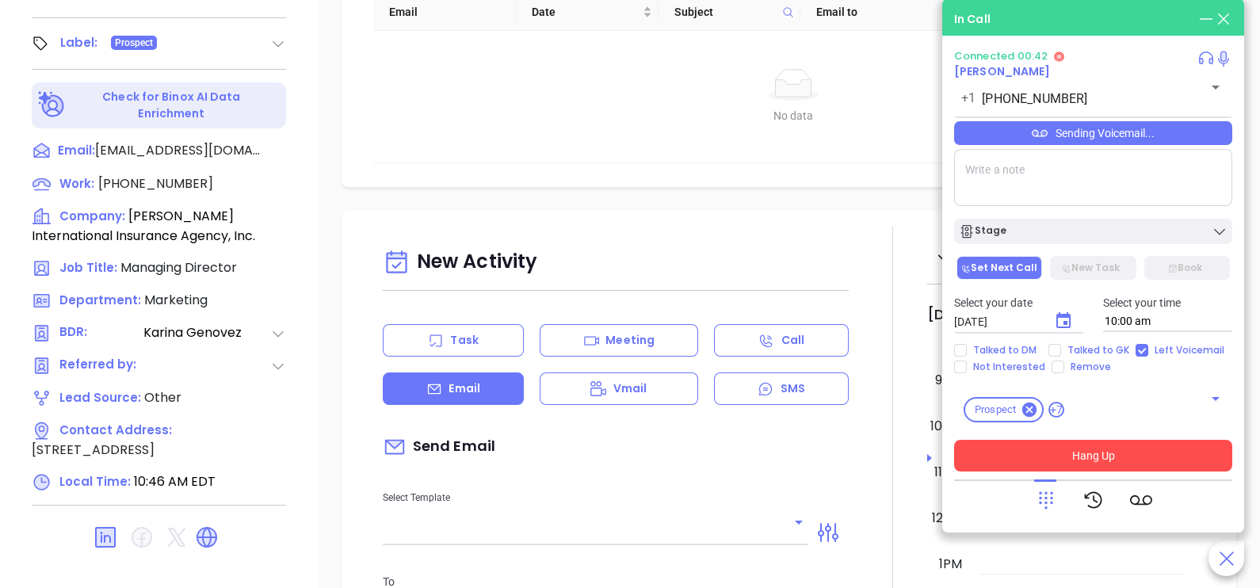
click at [1063, 450] on button "Hang Up" at bounding box center [1093, 456] width 278 height 32
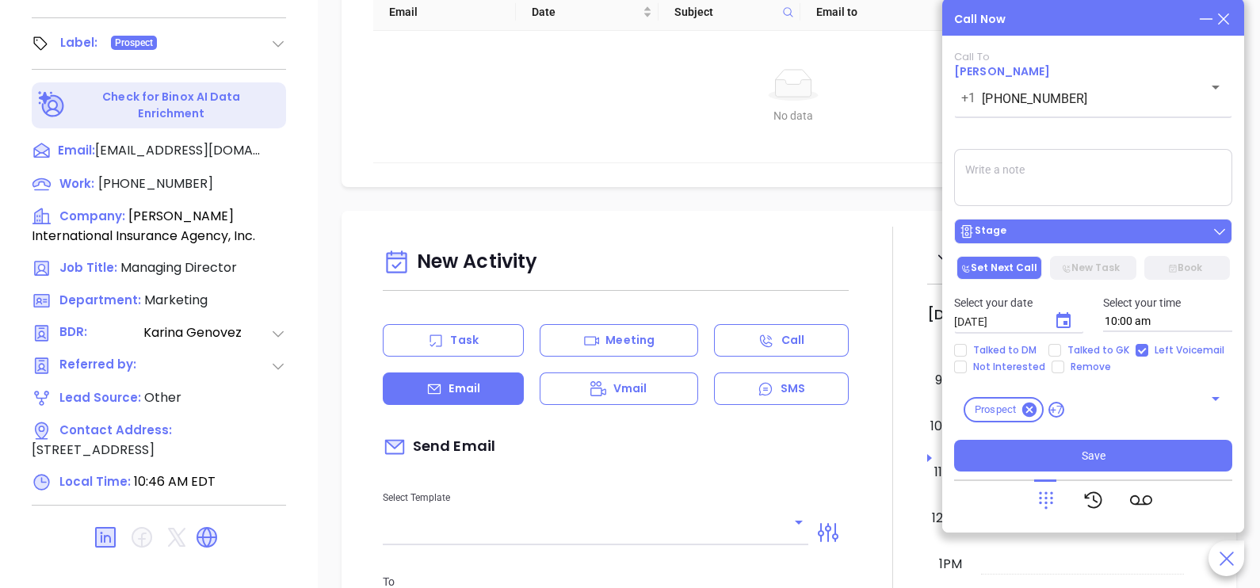
click at [1132, 237] on div "Stage" at bounding box center [1093, 231] width 269 height 16
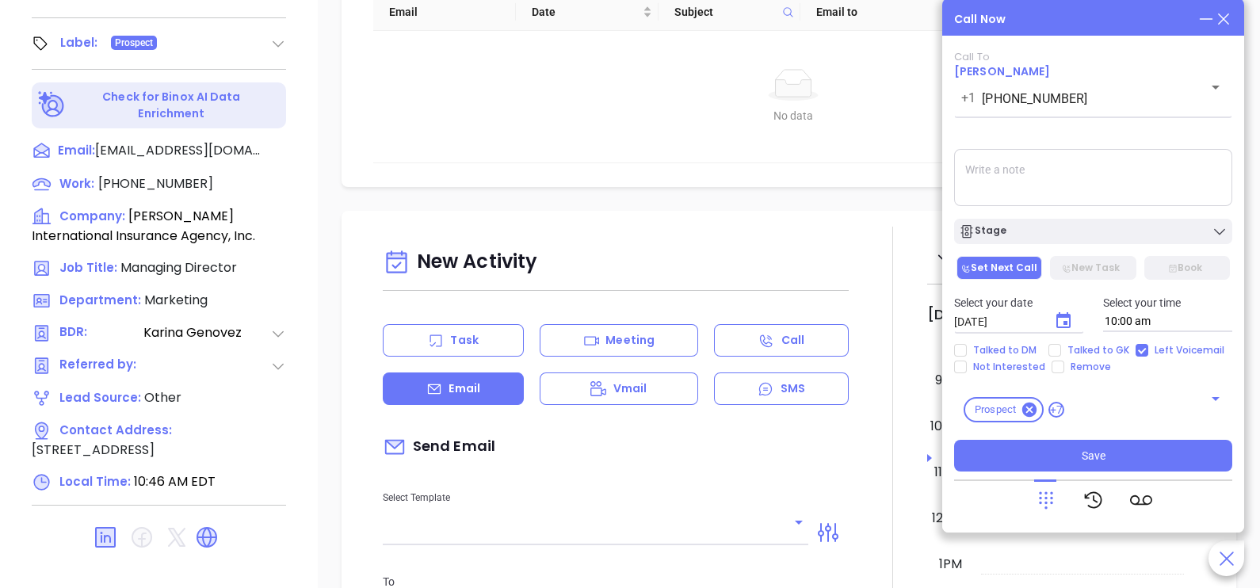
click at [1122, 200] on textarea at bounding box center [1093, 177] width 278 height 57
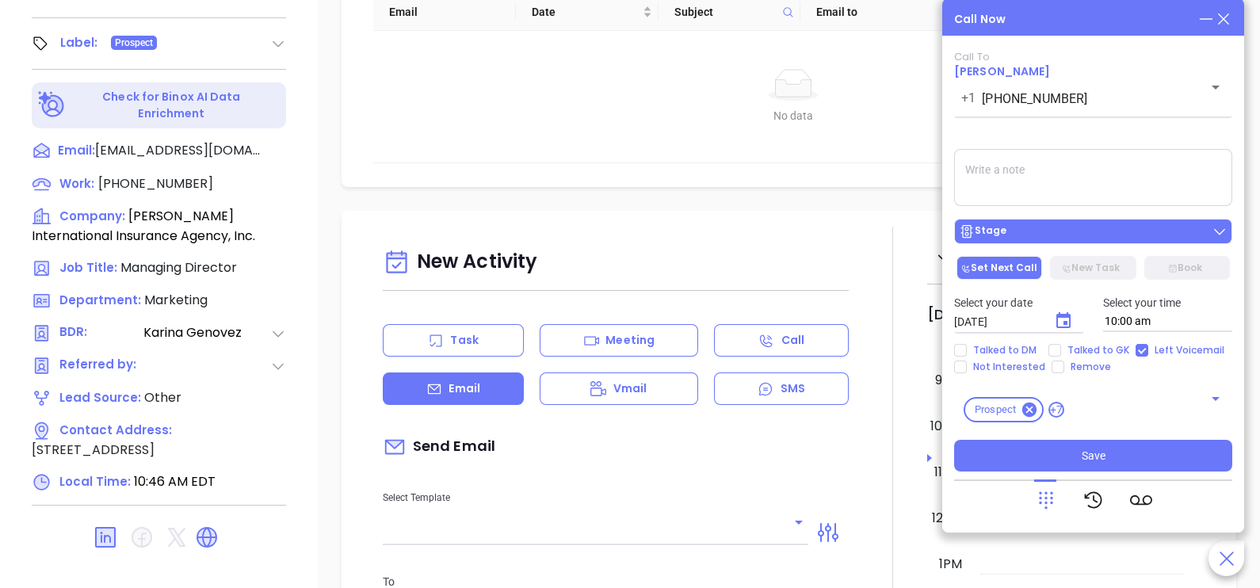
click at [1129, 233] on div "Stage" at bounding box center [1093, 231] width 269 height 16
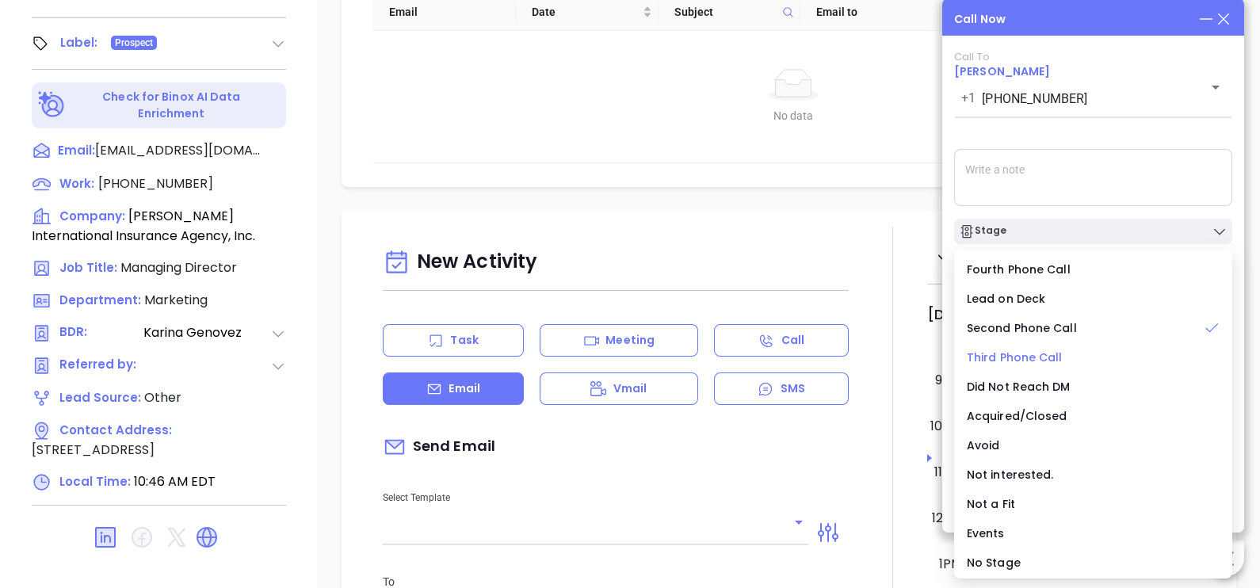
click at [1009, 357] on span "Third Phone Call" at bounding box center [1015, 357] width 96 height 16
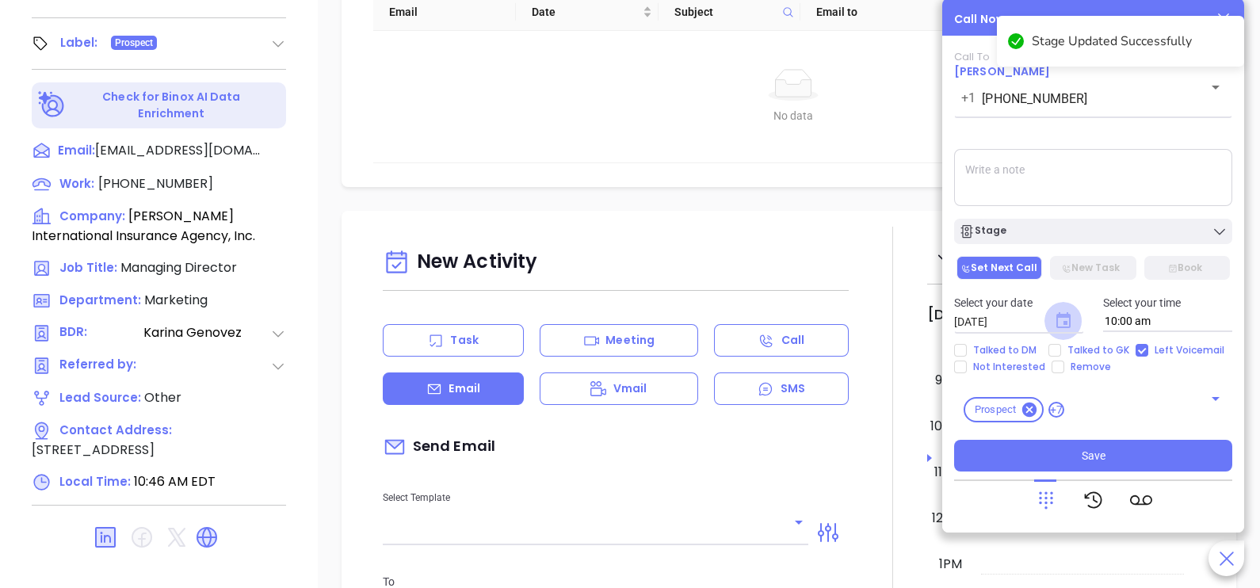
click at [1066, 321] on icon "Choose date, selected date is Oct 4, 2025" at bounding box center [1063, 320] width 19 height 19
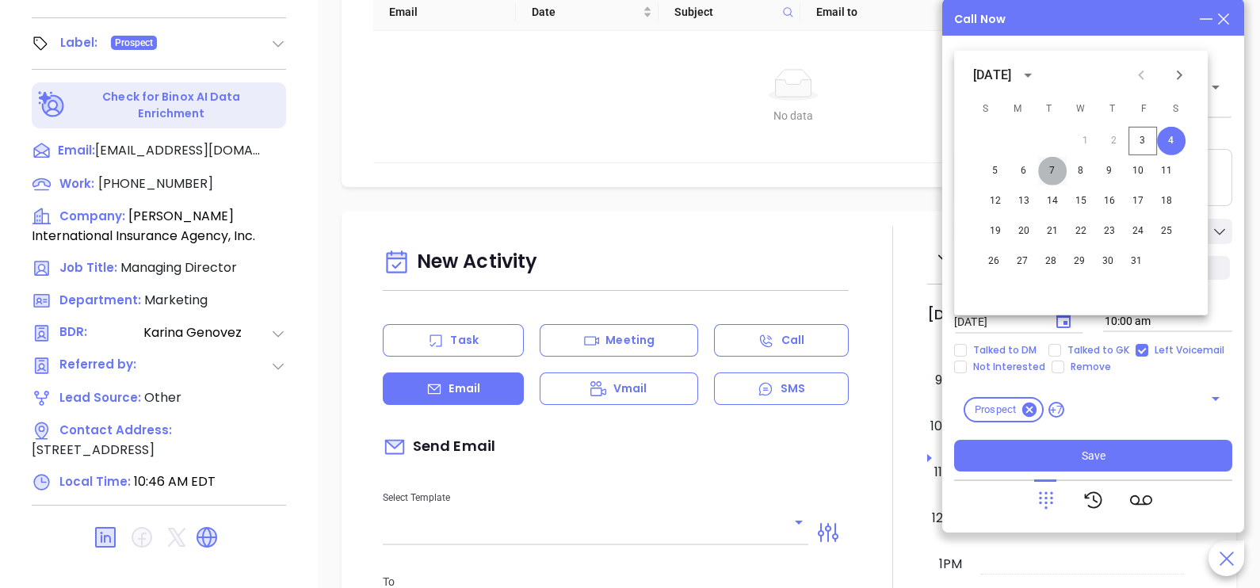
click at [1050, 170] on button "7" at bounding box center [1052, 171] width 29 height 29
type input "10/07/2025"
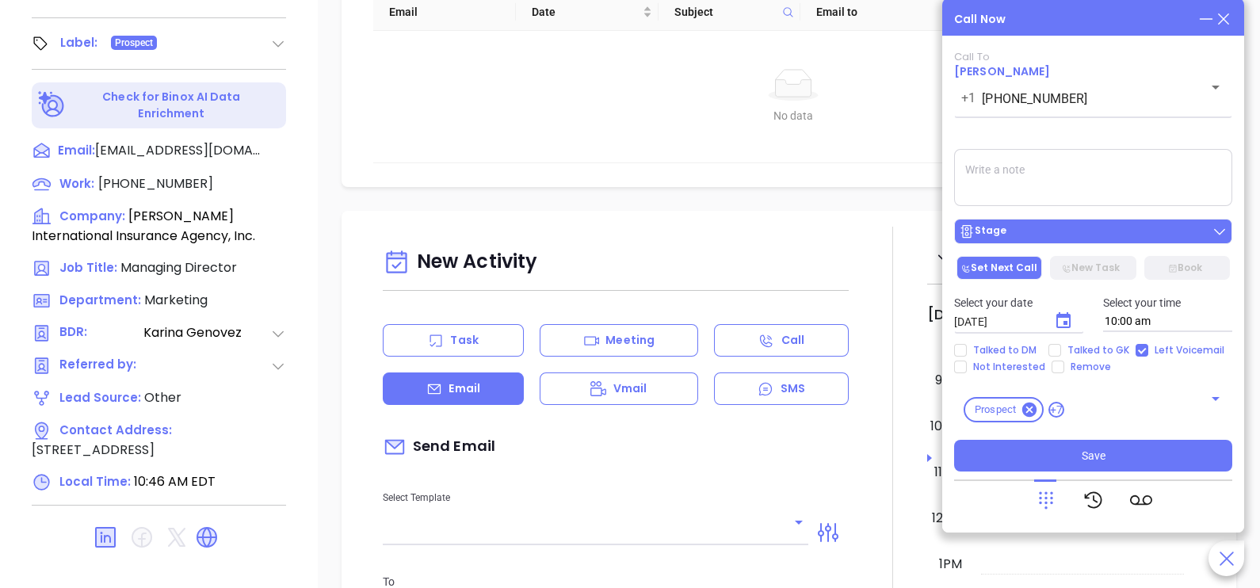
click at [1074, 239] on div "Stage" at bounding box center [1093, 231] width 269 height 16
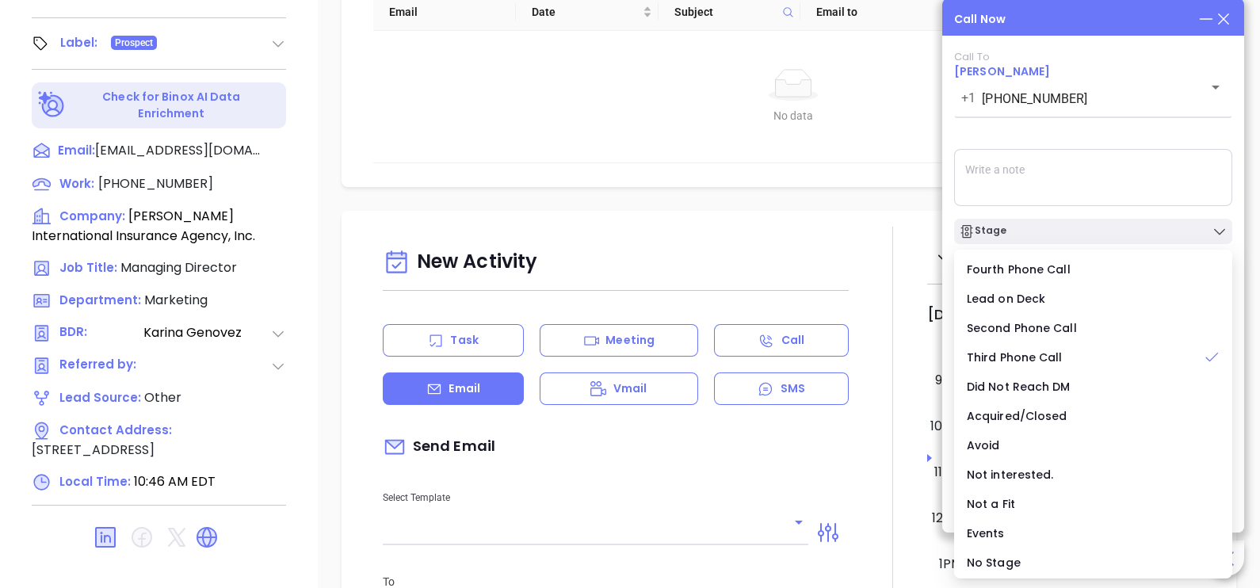
click at [1121, 179] on textarea at bounding box center [1093, 177] width 278 height 57
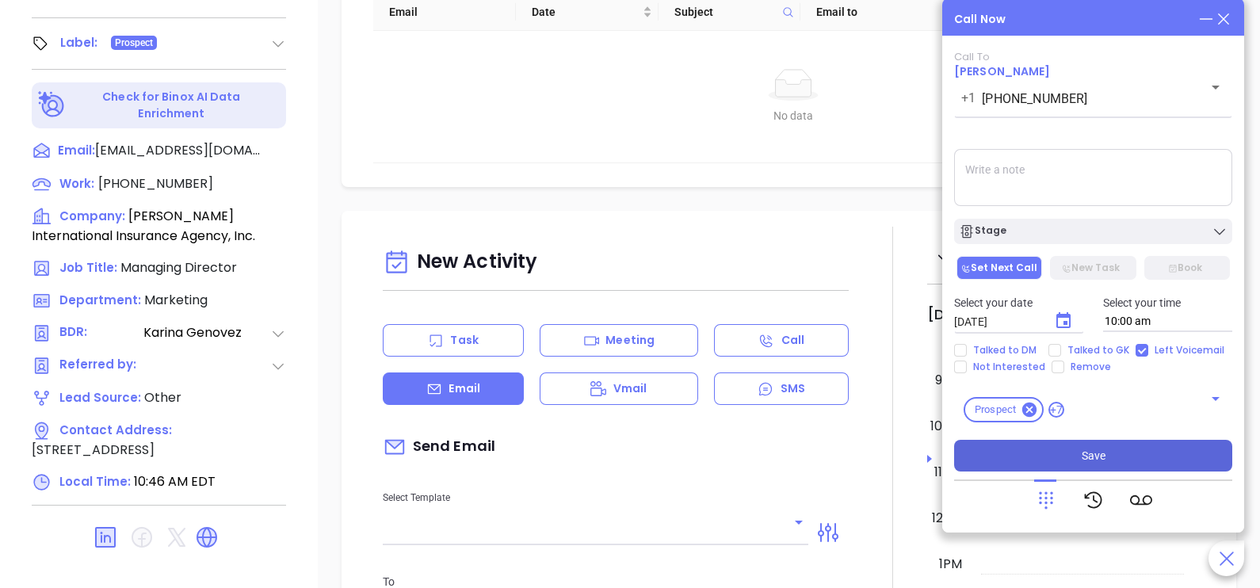
click at [1083, 456] on span "Save" at bounding box center [1094, 455] width 24 height 17
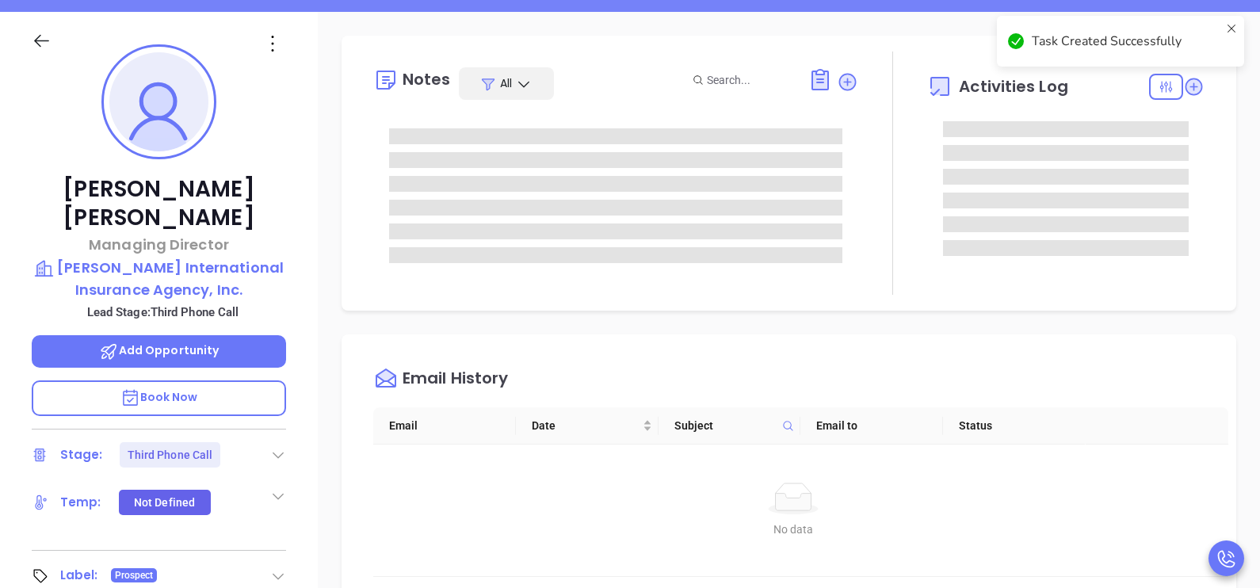
scroll to position [182, 0]
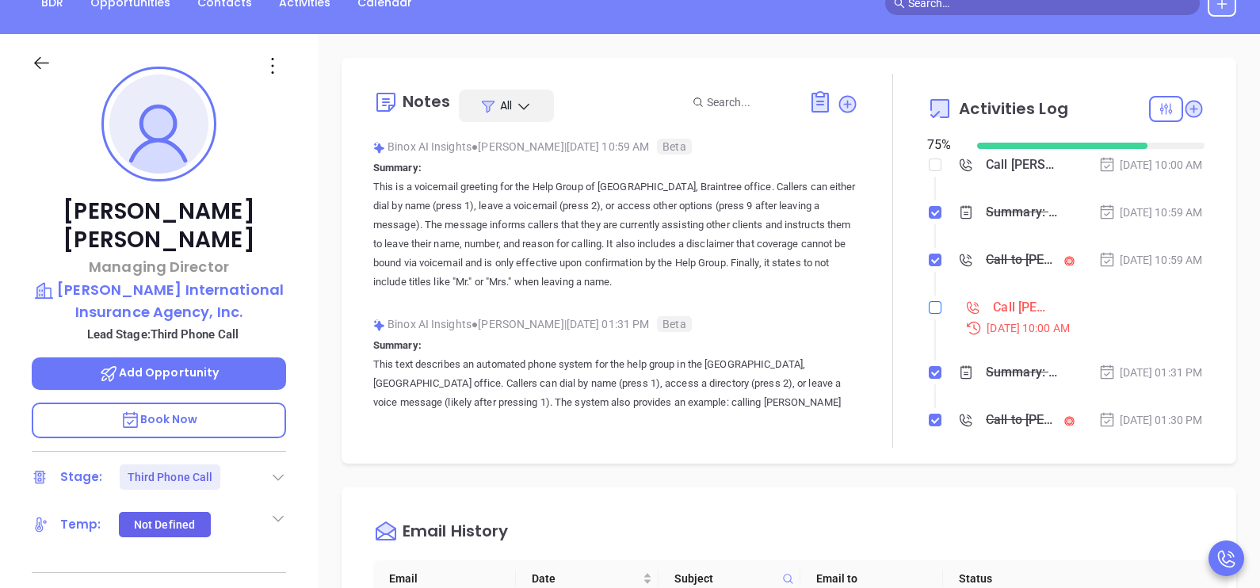
click at [929, 314] on input "checkbox" at bounding box center [935, 307] width 13 height 13
checkbox input "true"
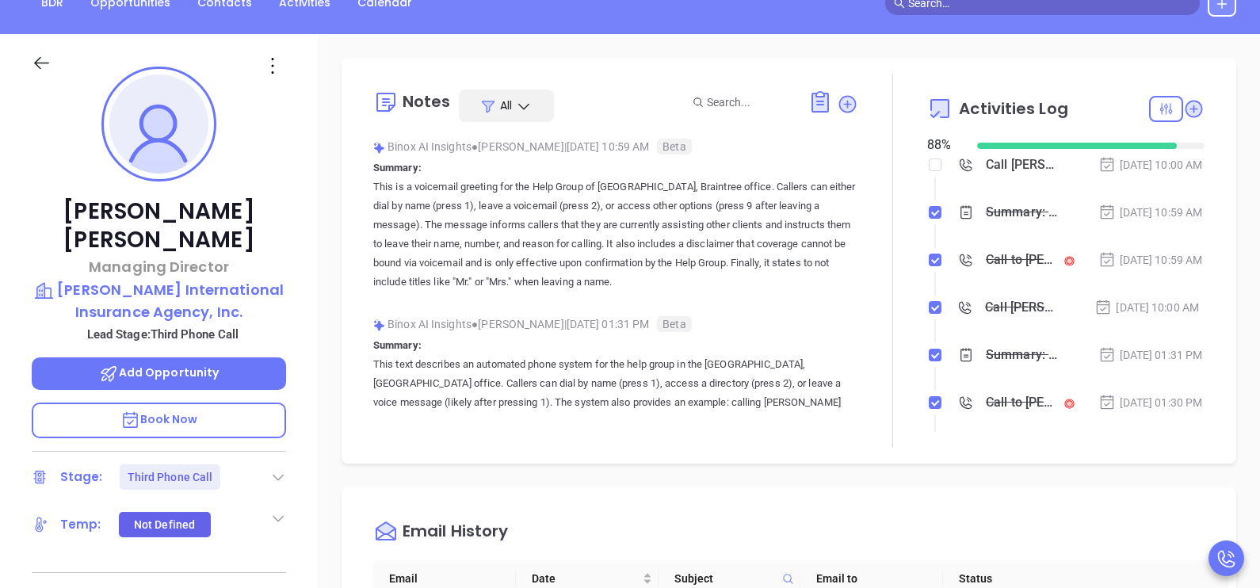
click at [40, 63] on icon at bounding box center [42, 63] width 20 height 20
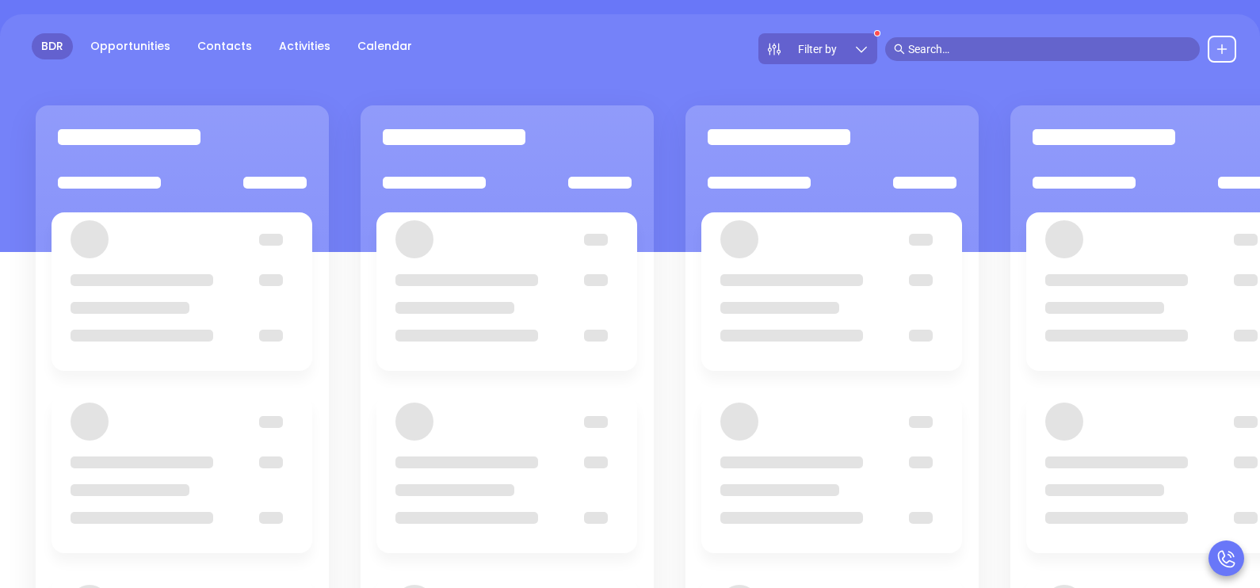
scroll to position [137, 0]
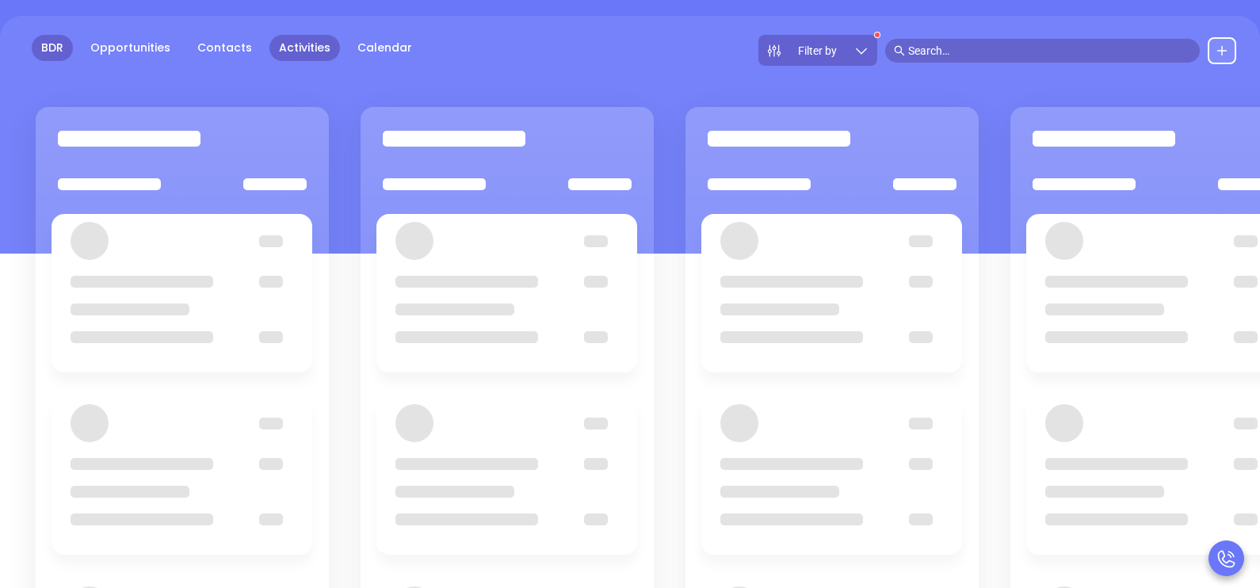
click at [288, 54] on link "Activities" at bounding box center [304, 48] width 71 height 26
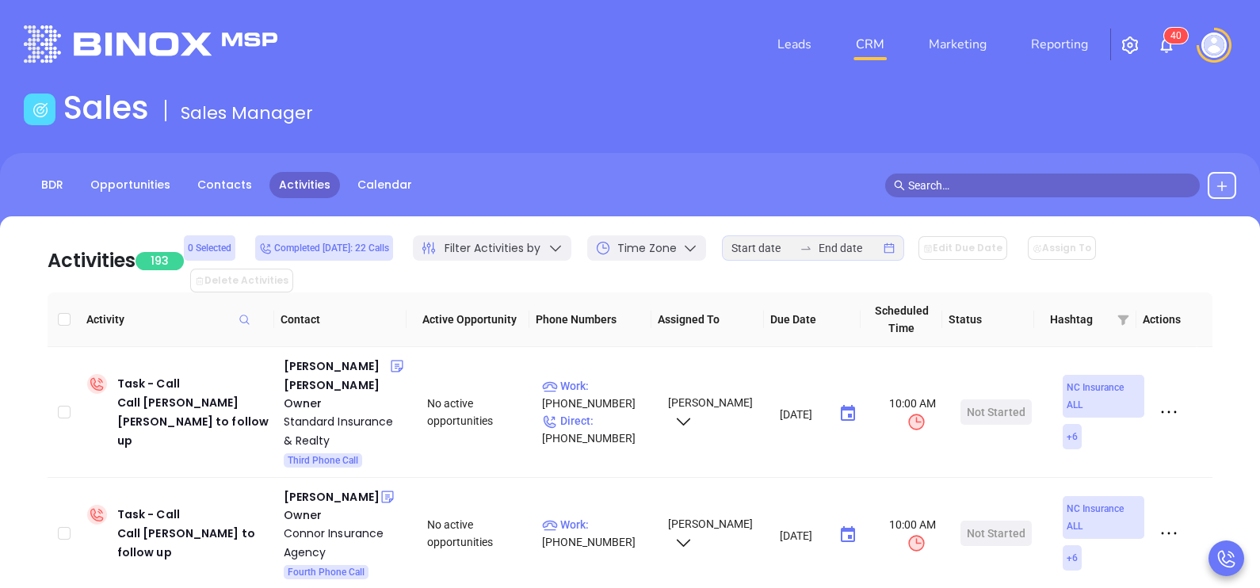
click at [288, 54] on div at bounding box center [219, 43] width 410 height 37
click at [66, 192] on link "BDR" at bounding box center [52, 185] width 41 height 26
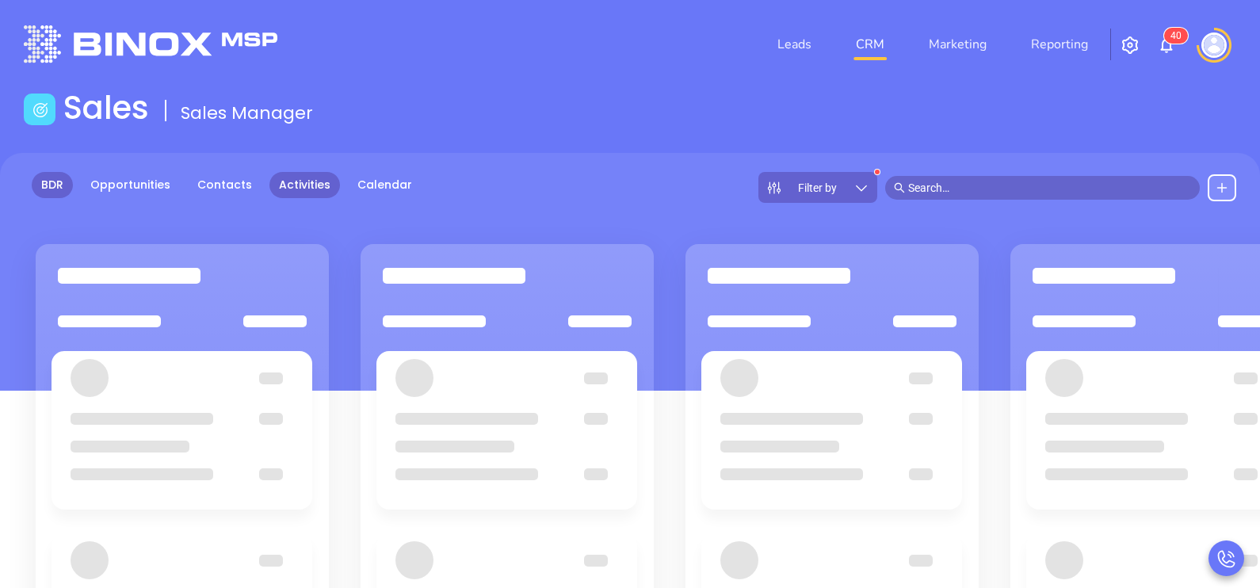
click at [300, 189] on link "Activities" at bounding box center [304, 185] width 71 height 26
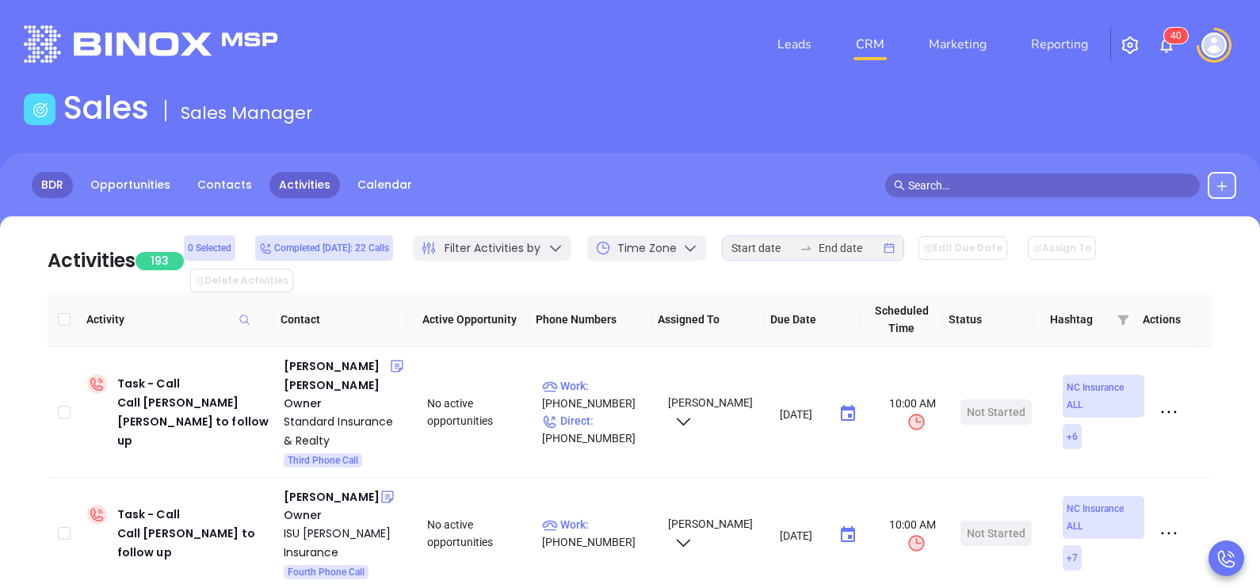
click at [52, 175] on link "BDR" at bounding box center [52, 185] width 41 height 26
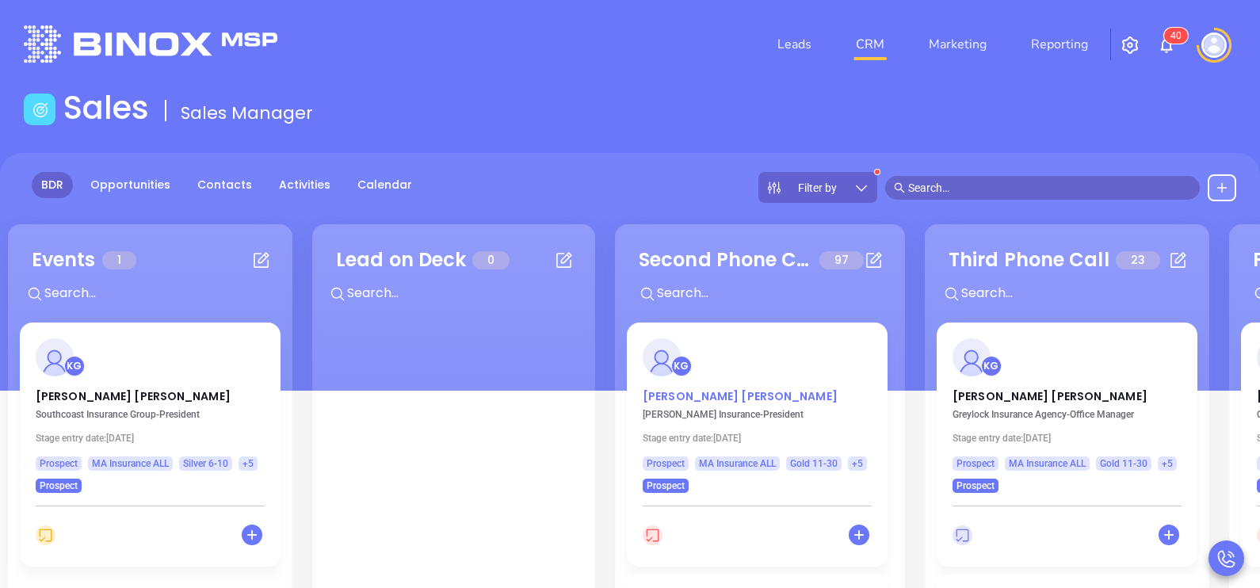
click at [718, 392] on p "Debi Charpentier" at bounding box center [757, 392] width 229 height 8
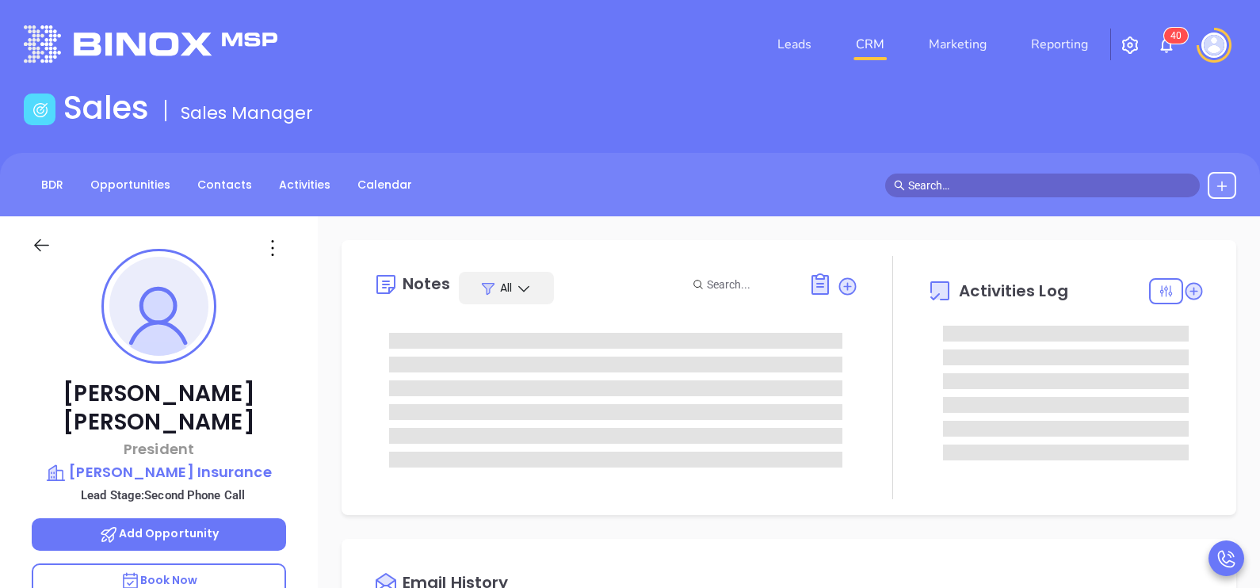
scroll to position [460, 0]
type input "[PERSON_NAME]"
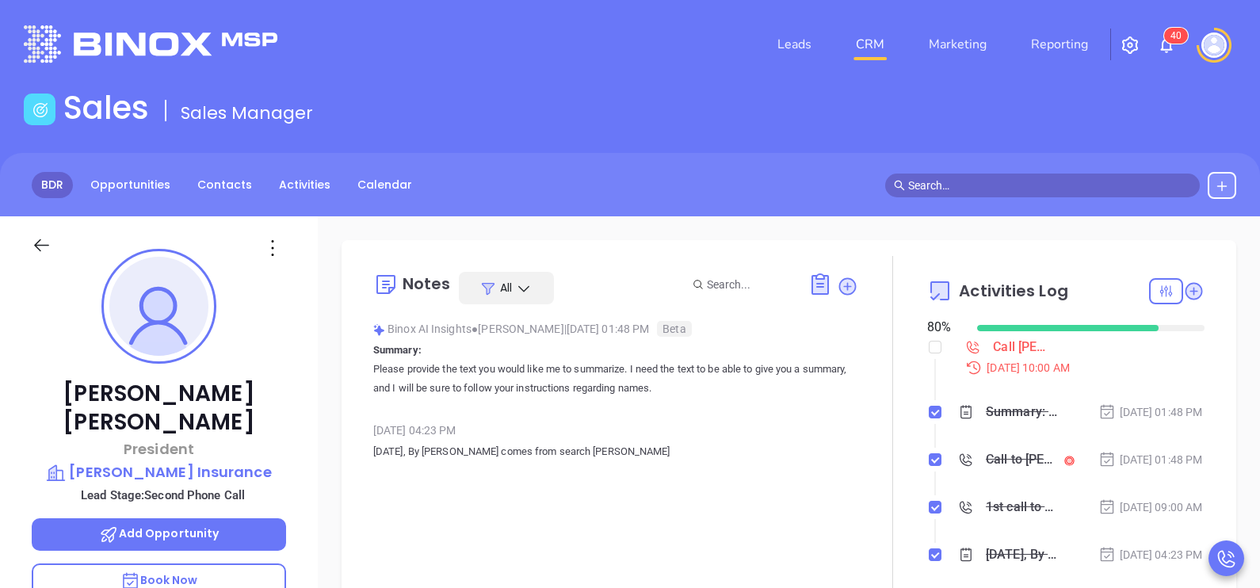
click at [51, 179] on link "BDR" at bounding box center [52, 185] width 41 height 26
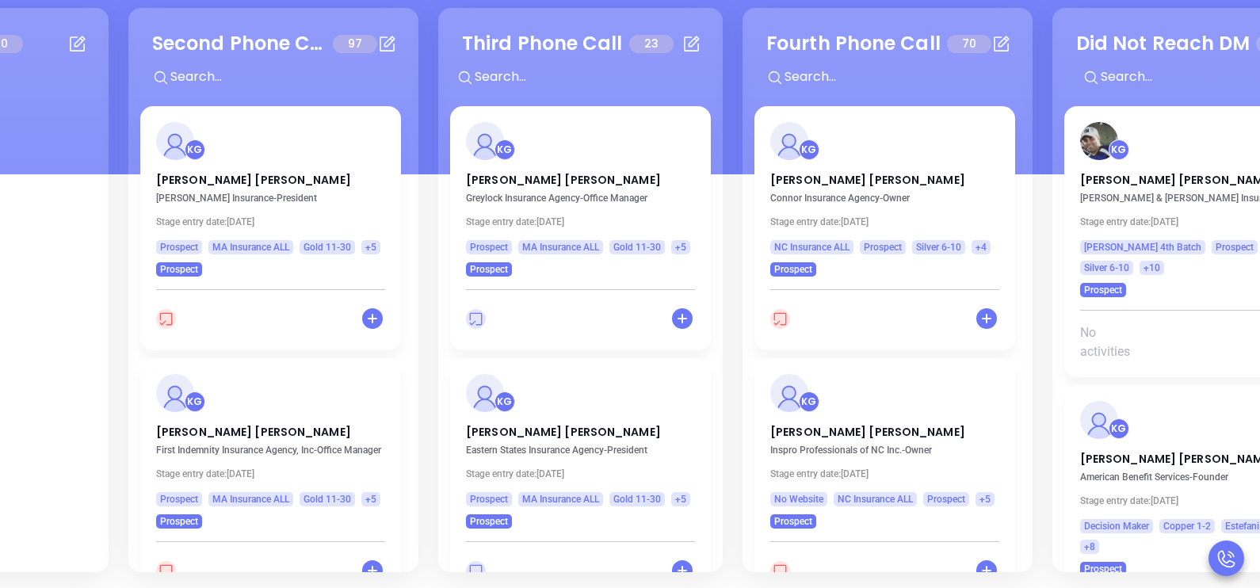
scroll to position [177, 0]
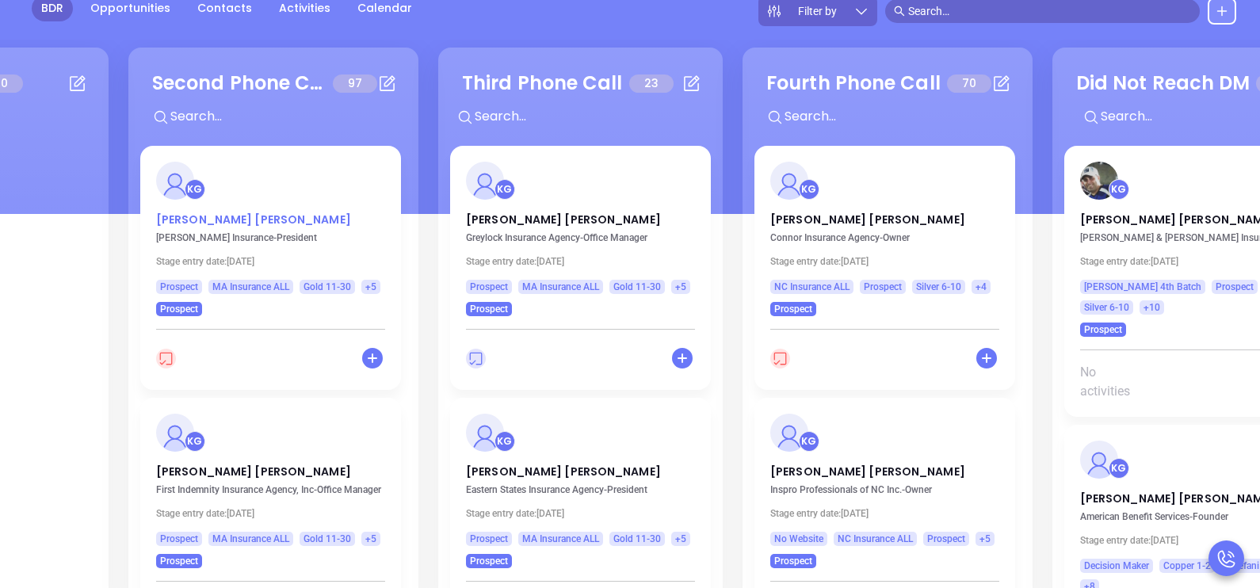
click at [218, 215] on p "Debi Charpentier" at bounding box center [270, 216] width 229 height 8
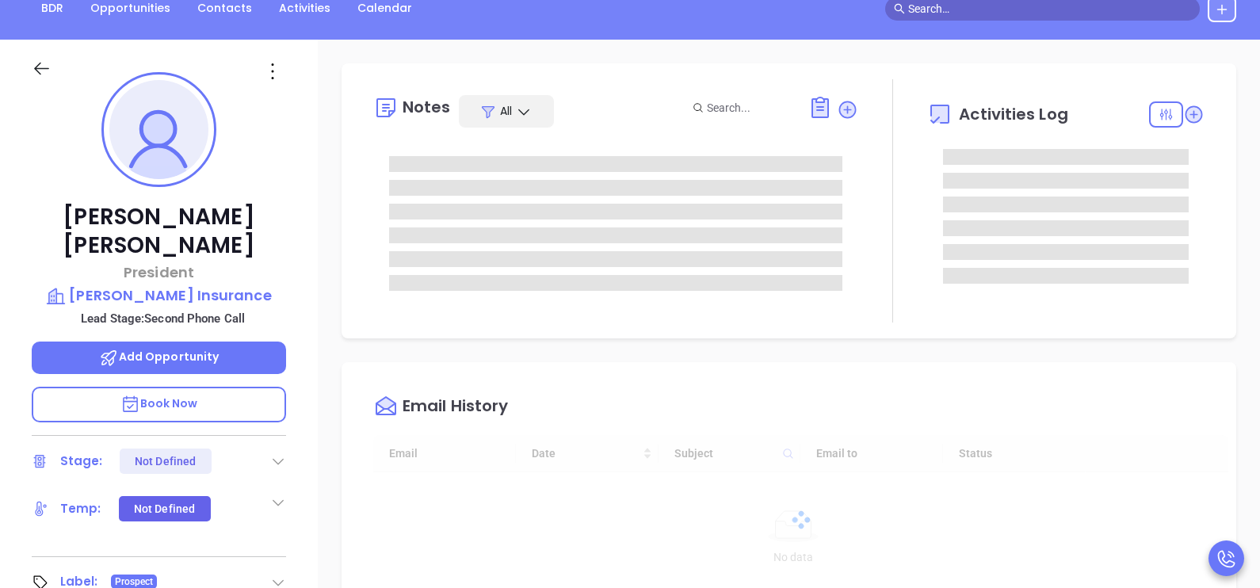
scroll to position [460, 0]
type input "[PERSON_NAME]"
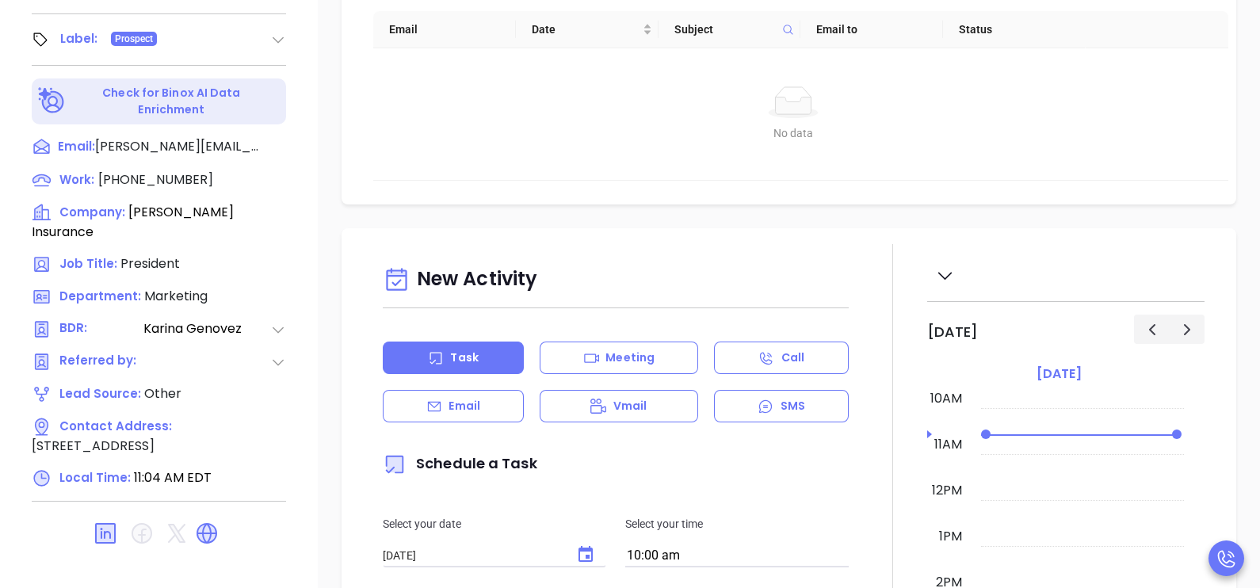
scroll to position [731, 0]
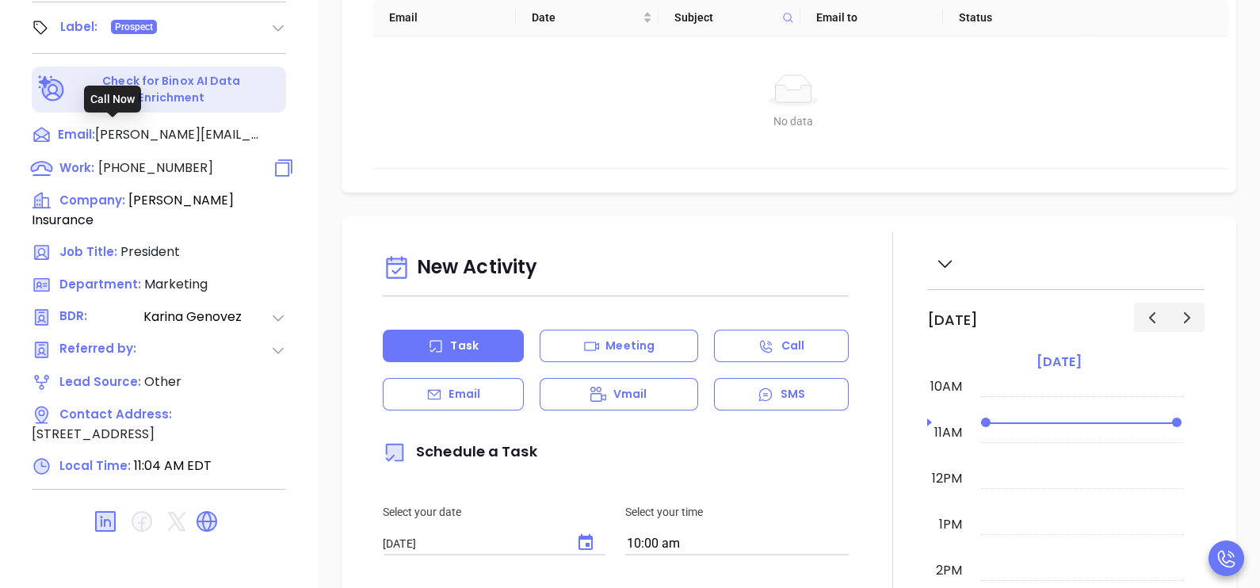
click at [162, 158] on span "(617) 969-1402" at bounding box center [155, 167] width 115 height 18
type input "(617) 969-1402"
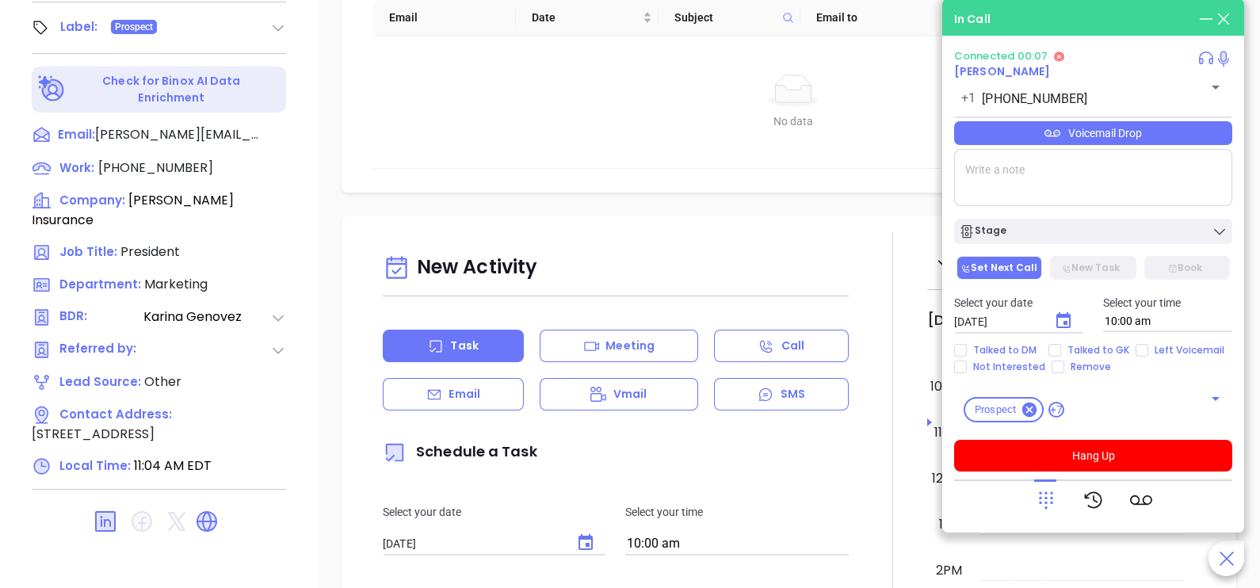
click at [1196, 143] on div "Voicemail Drop" at bounding box center [1093, 133] width 278 height 24
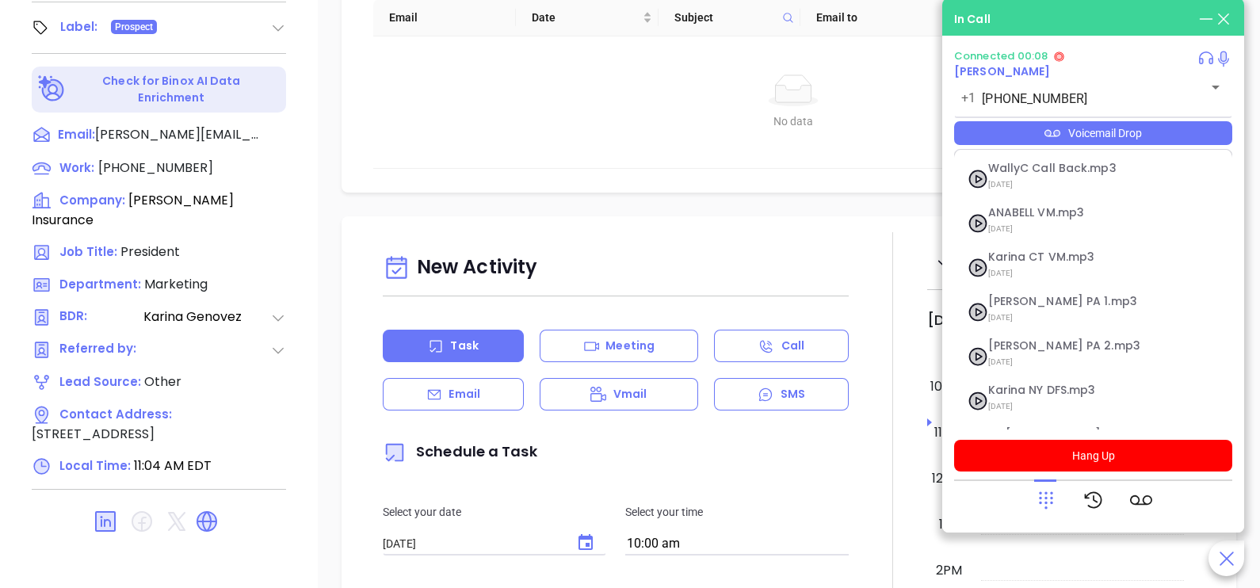
scroll to position [172, 0]
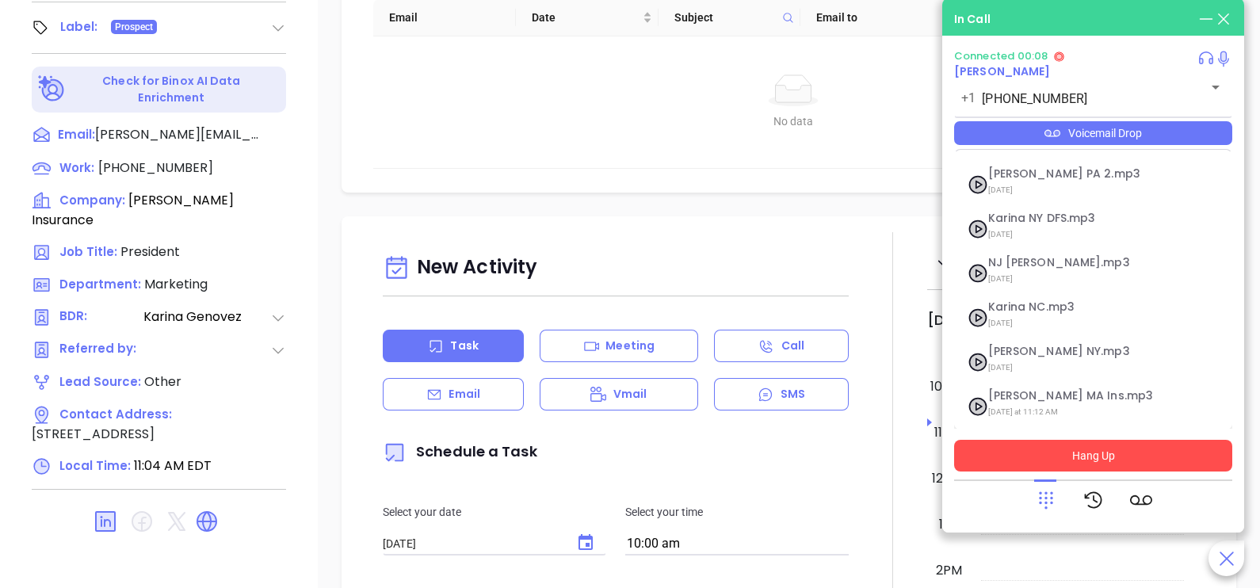
click at [1150, 440] on button "Hang Up" at bounding box center [1093, 456] width 278 height 32
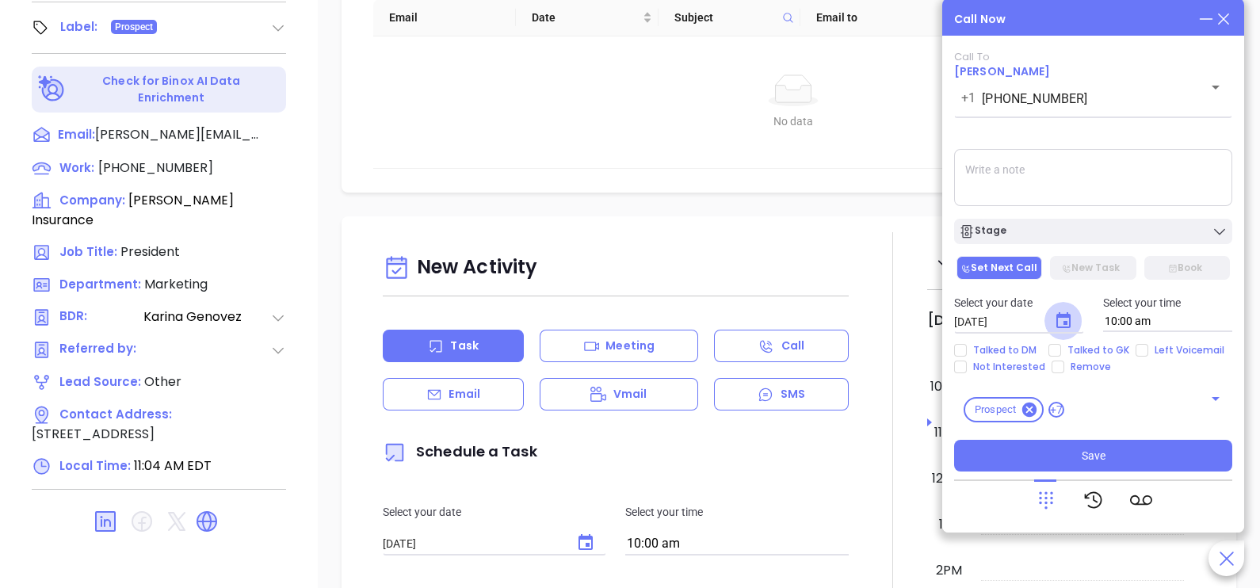
click at [1060, 322] on icon "Choose date, selected date is Oct 4, 2025" at bounding box center [1063, 320] width 19 height 19
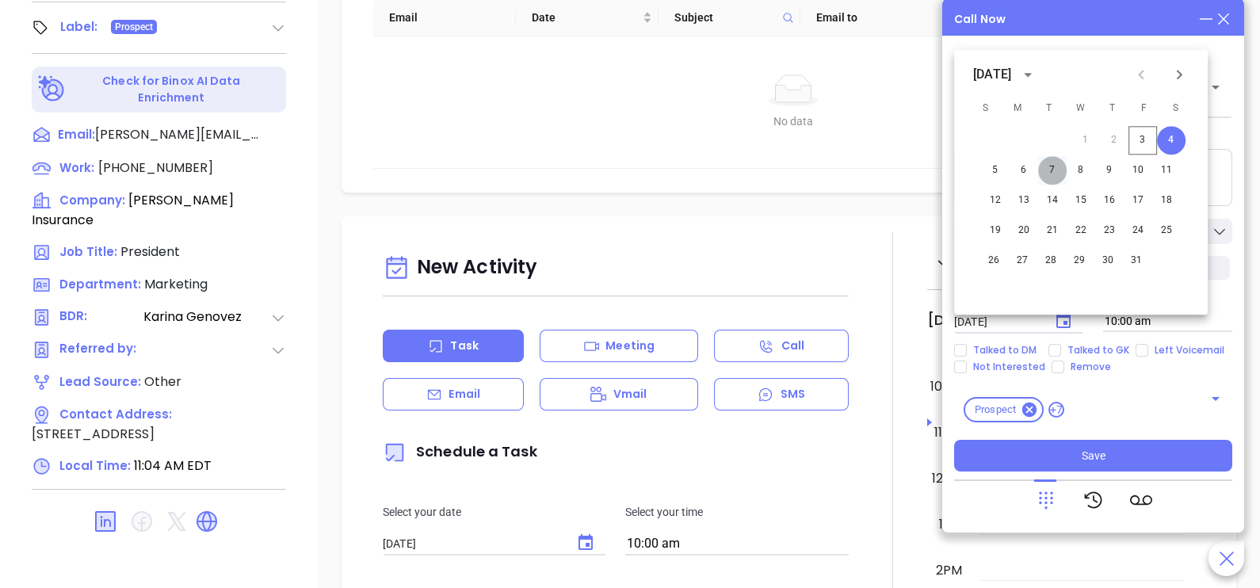
click at [1058, 165] on button "7" at bounding box center [1052, 170] width 29 height 29
type input "10/07/2025"
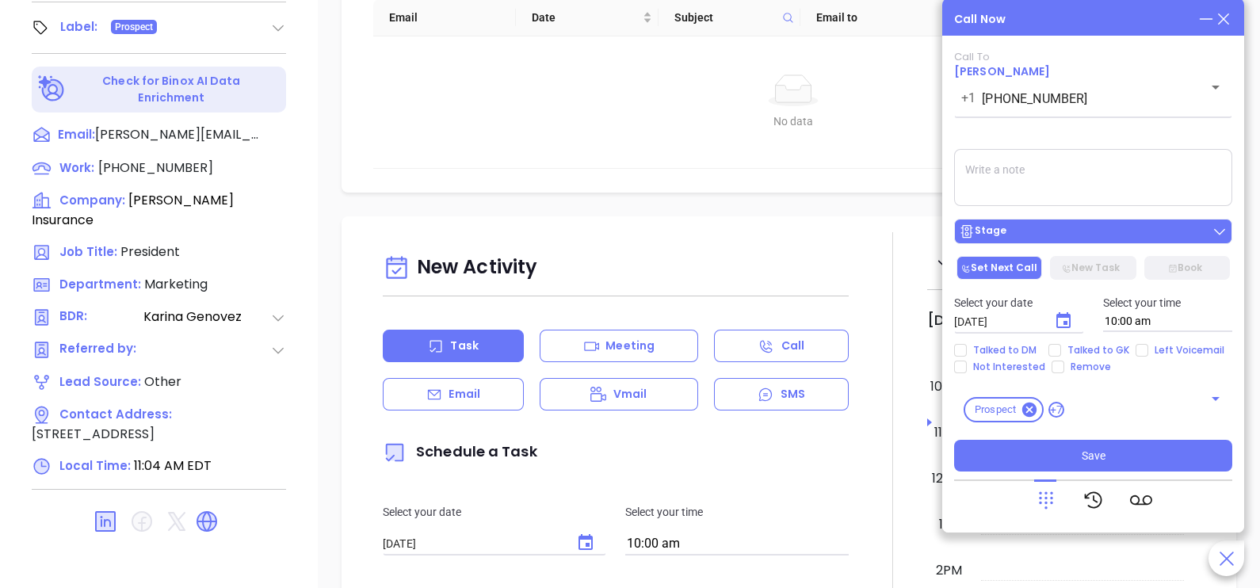
click at [1083, 225] on div "Stage" at bounding box center [1093, 231] width 269 height 16
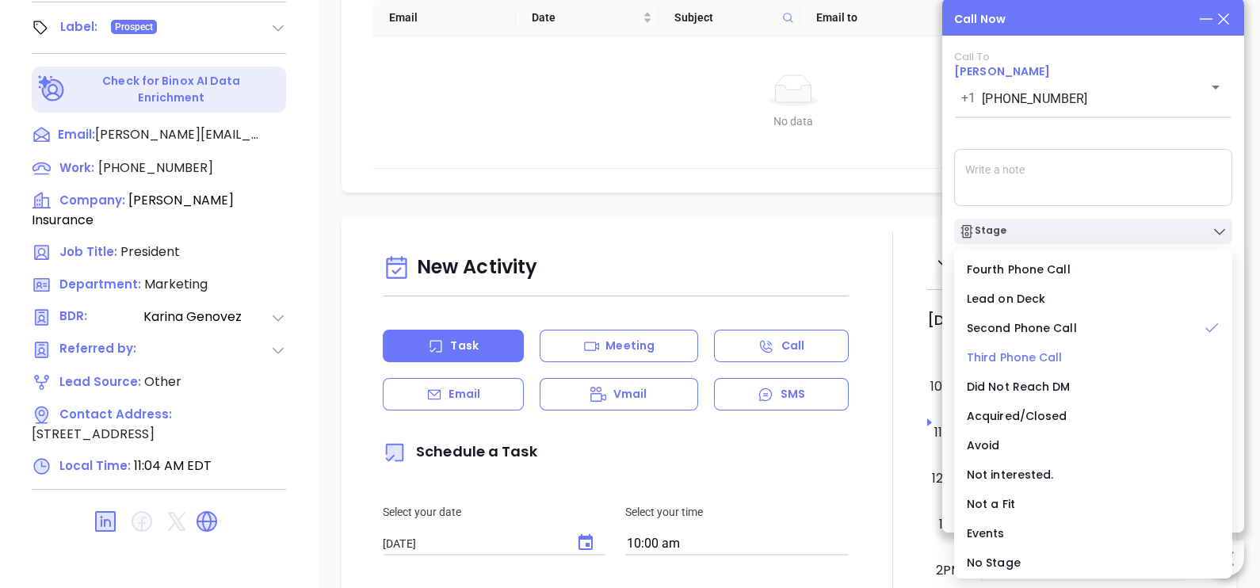
click at [1009, 359] on span "Third Phone Call" at bounding box center [1015, 357] width 96 height 16
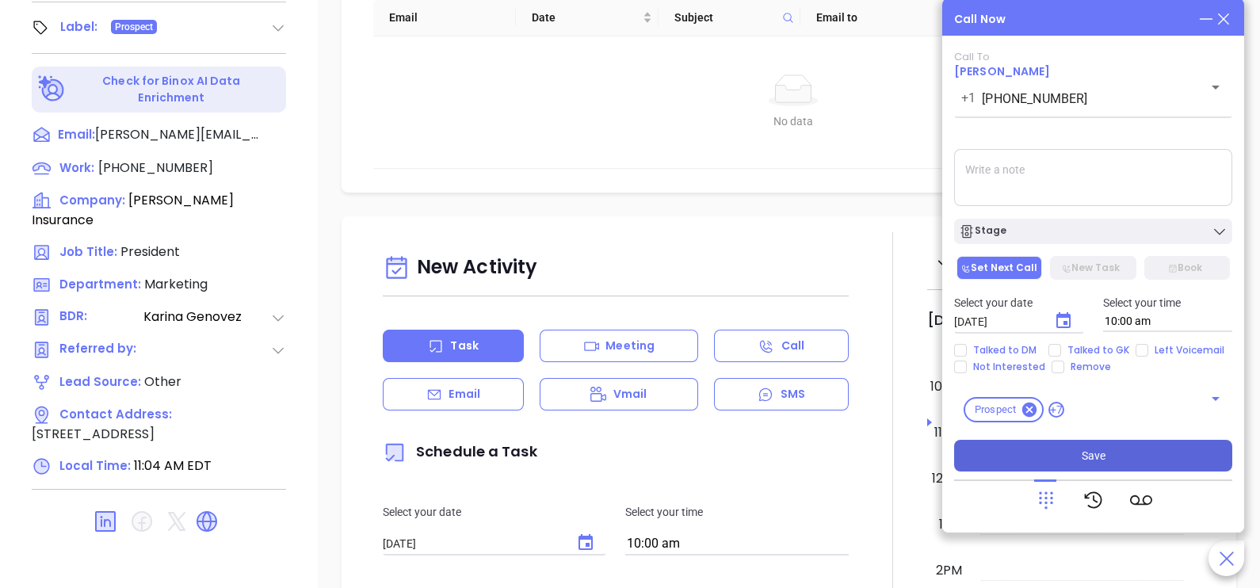
click at [1109, 452] on button "Save" at bounding box center [1093, 456] width 278 height 32
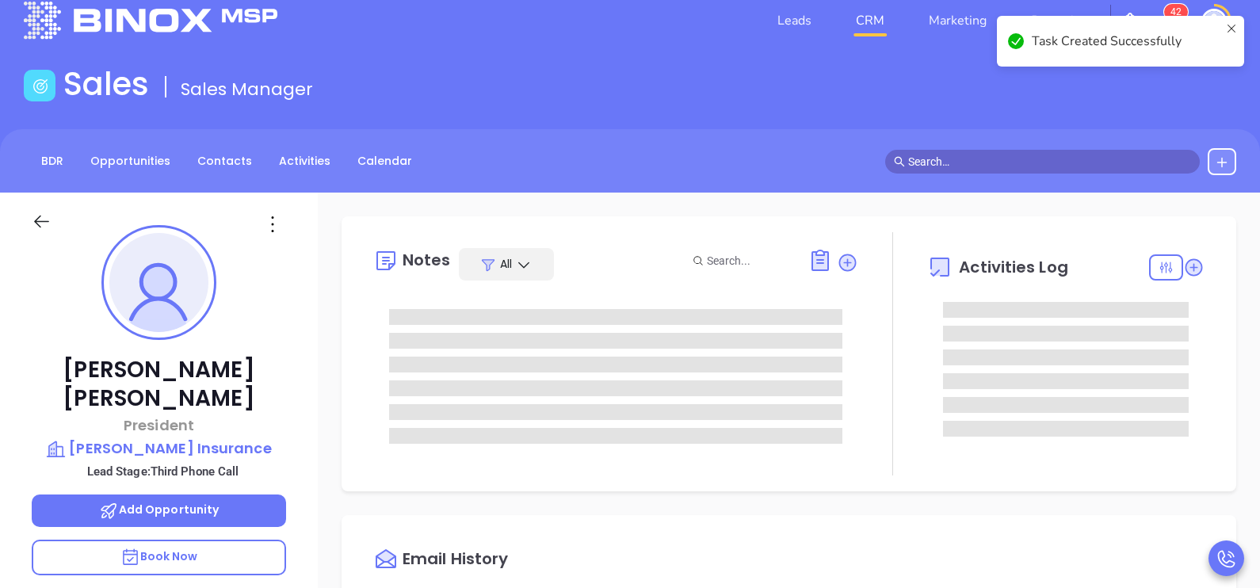
scroll to position [0, 0]
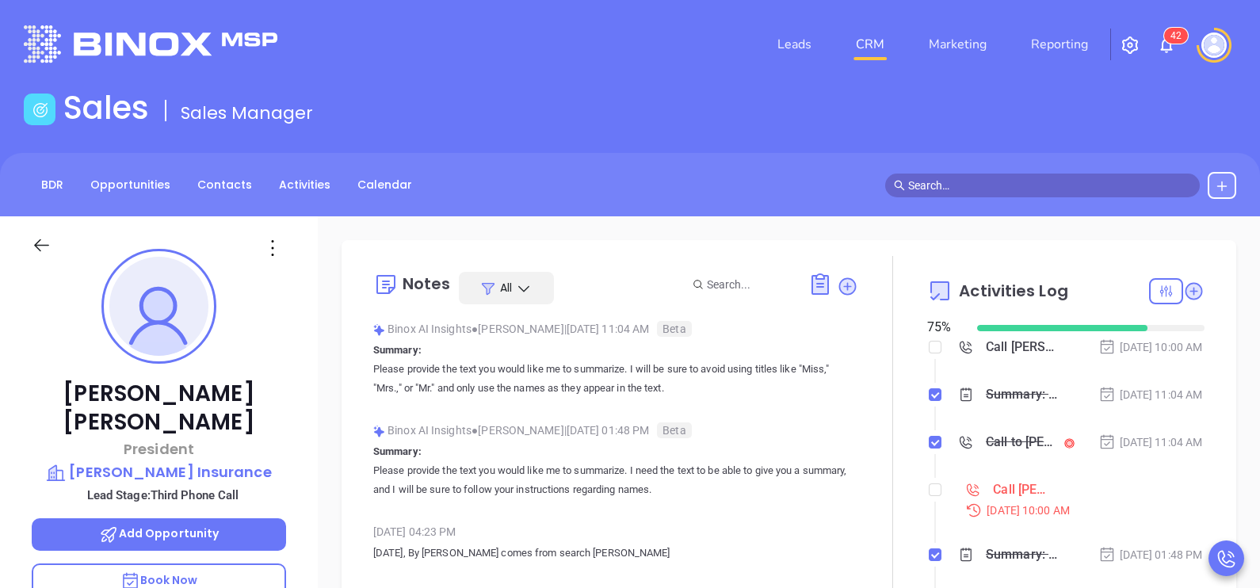
click at [932, 515] on ol "Call Debi Charpentier to follow up Oct 7, 2025 | 10:00 AM Summary: Please provi…" at bounding box center [1065, 543] width 277 height 404
click at [929, 496] on input "checkbox" at bounding box center [935, 489] width 13 height 13
checkbox input "true"
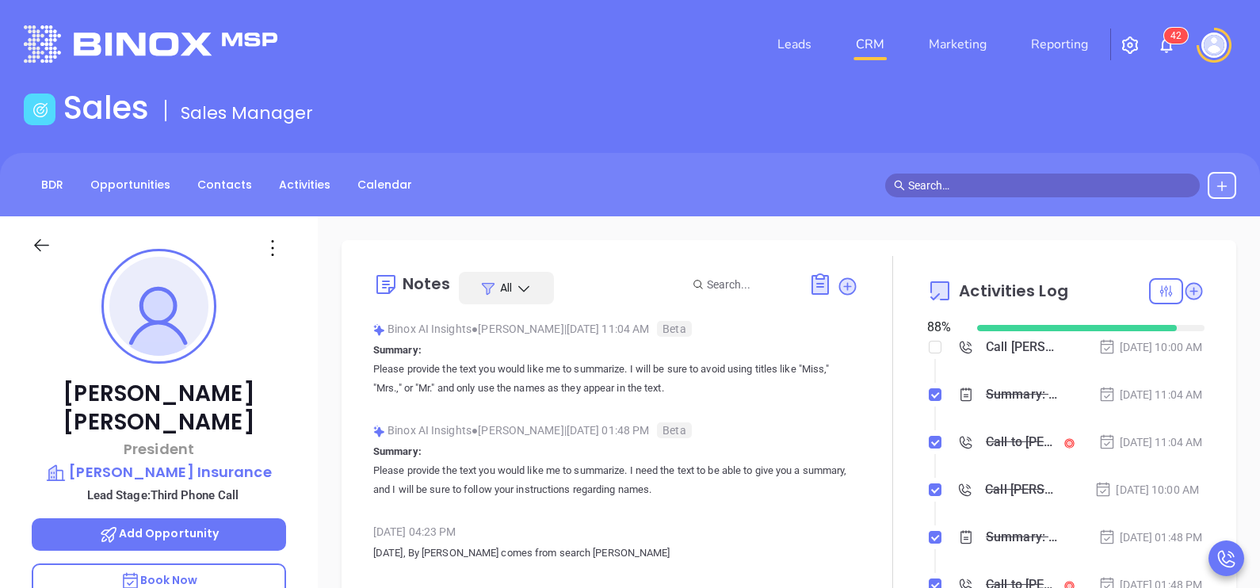
click at [34, 256] on div at bounding box center [56, 253] width 68 height 37
click at [40, 248] on icon at bounding box center [42, 245] width 20 height 20
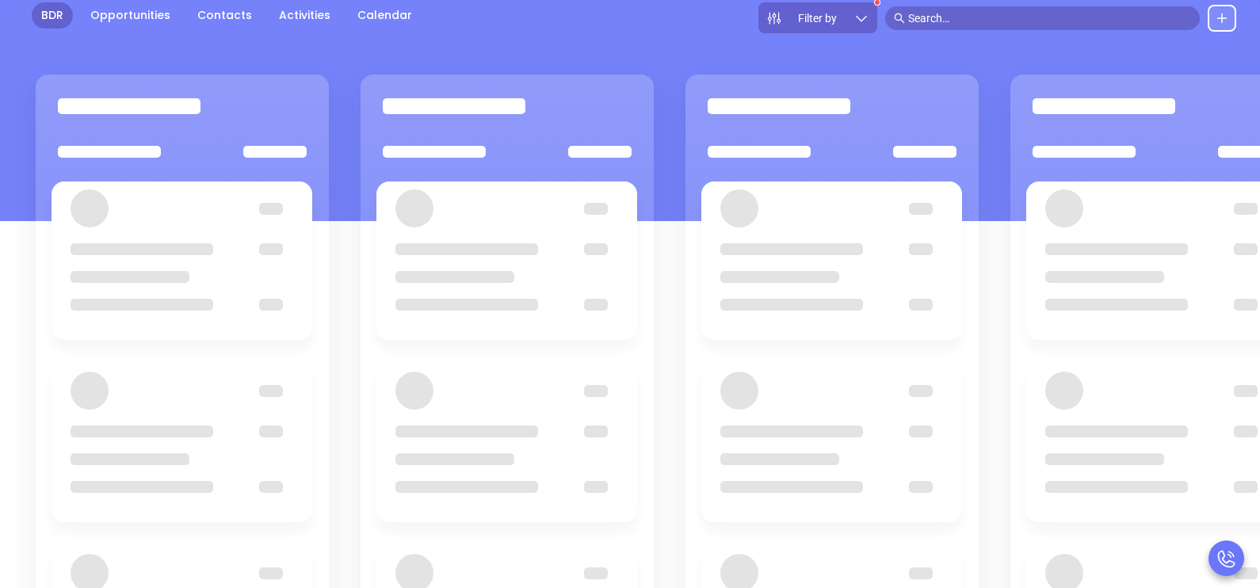
scroll to position [177, 0]
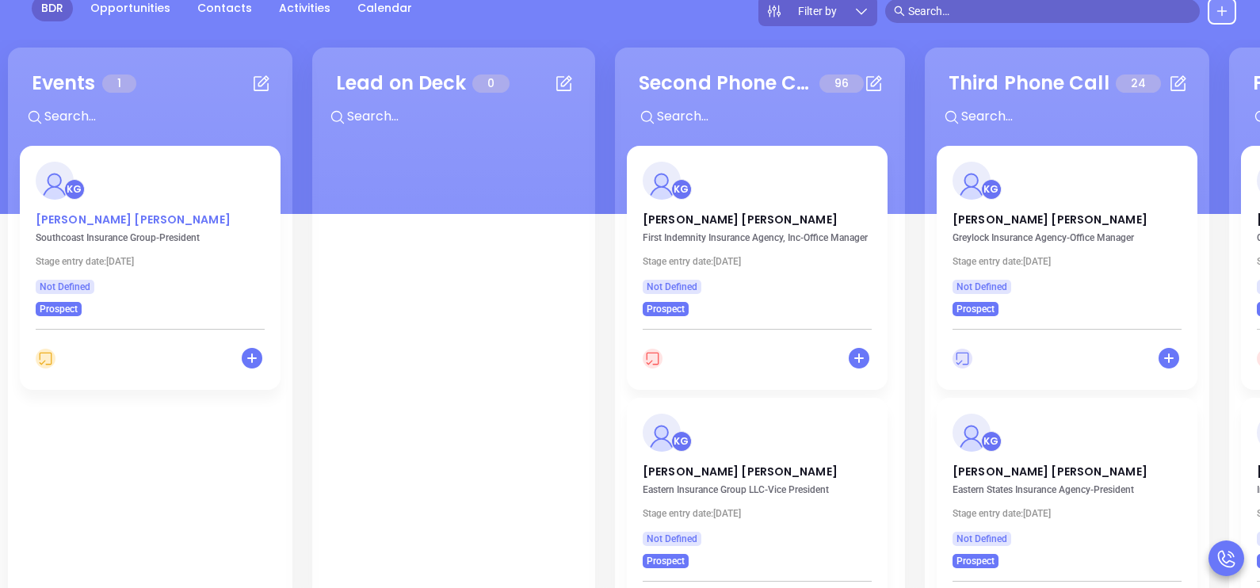
click at [94, 216] on p "Nick Daddona" at bounding box center [150, 216] width 229 height 8
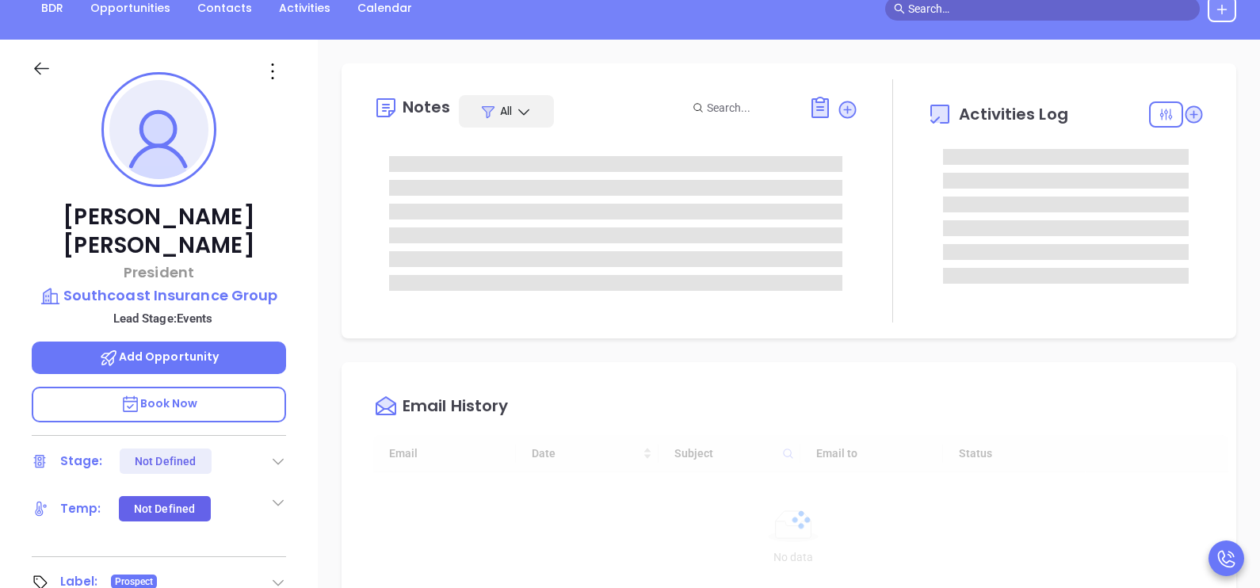
scroll to position [460, 0]
type input "[PERSON_NAME]"
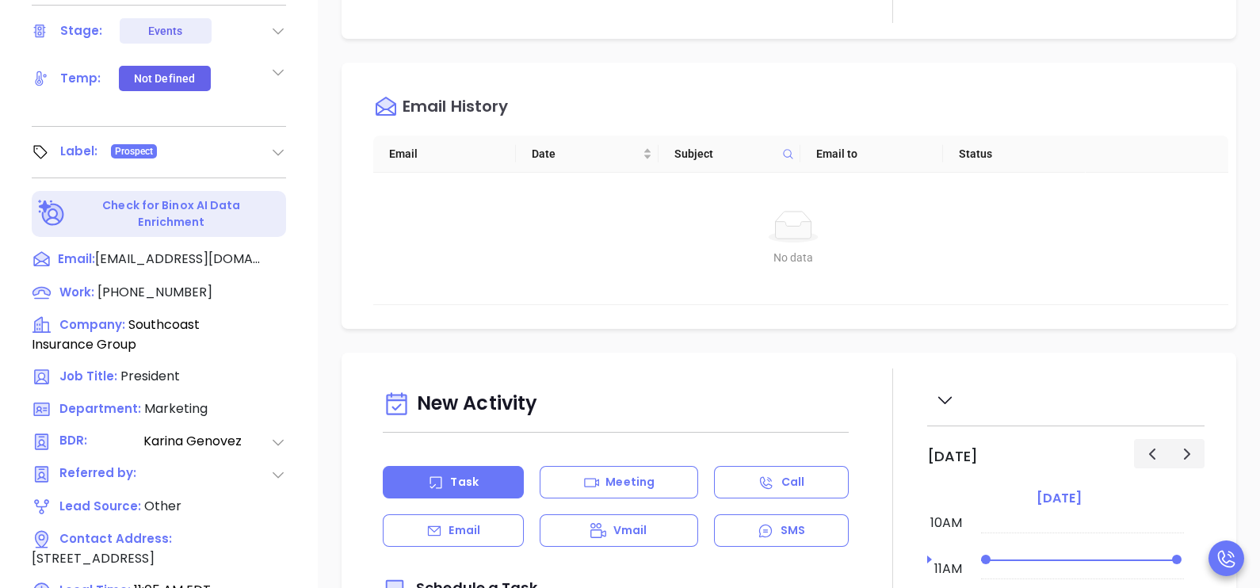
scroll to position [612, 0]
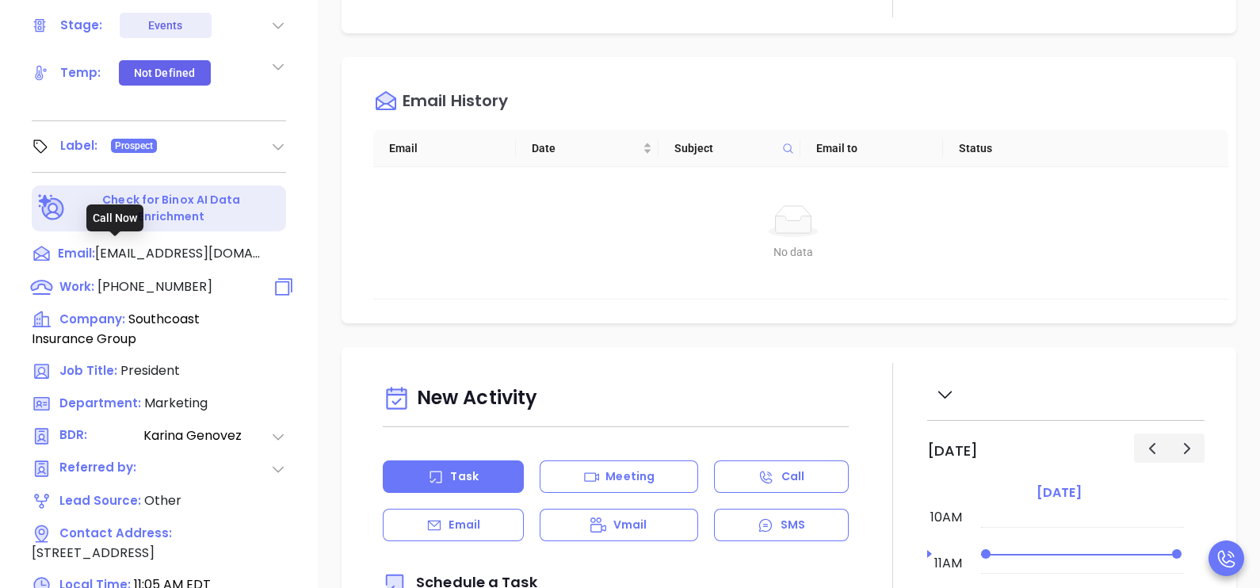
click at [167, 277] on span "(508) 858-0593" at bounding box center [154, 286] width 115 height 18
type input "(508) 858-0593"
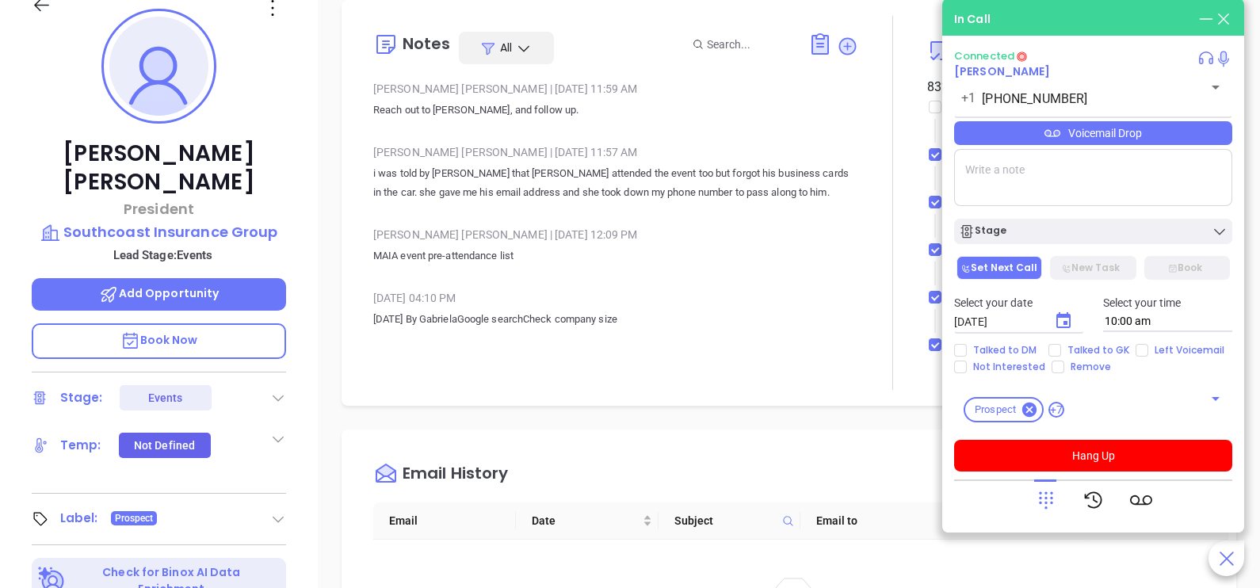
scroll to position [216, 0]
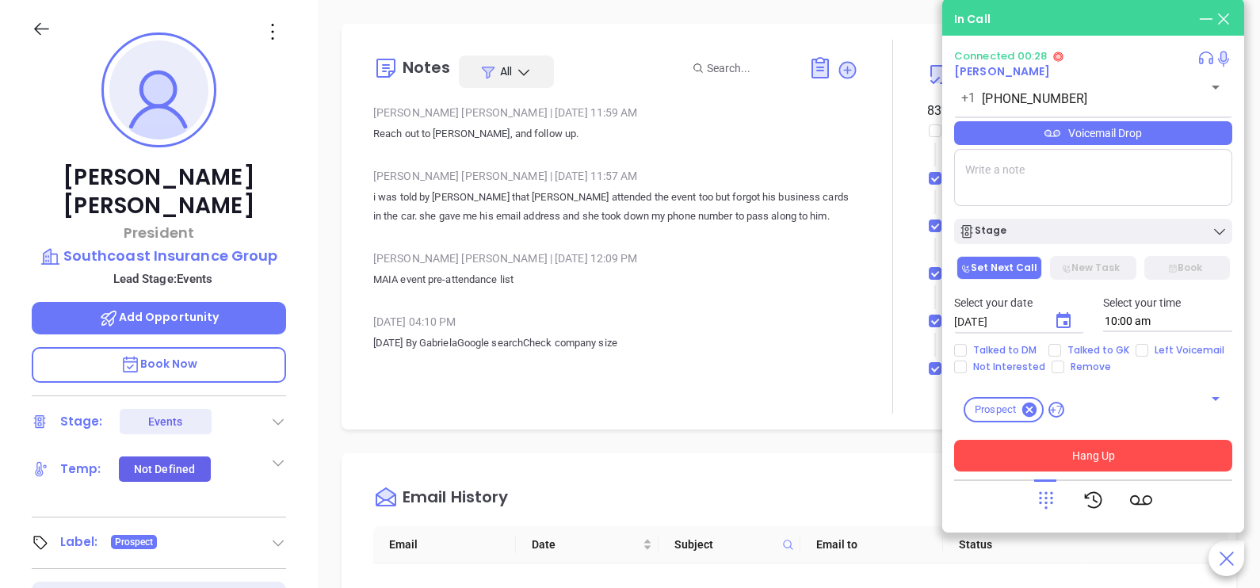
click at [985, 452] on button "Hang Up" at bounding box center [1093, 456] width 278 height 32
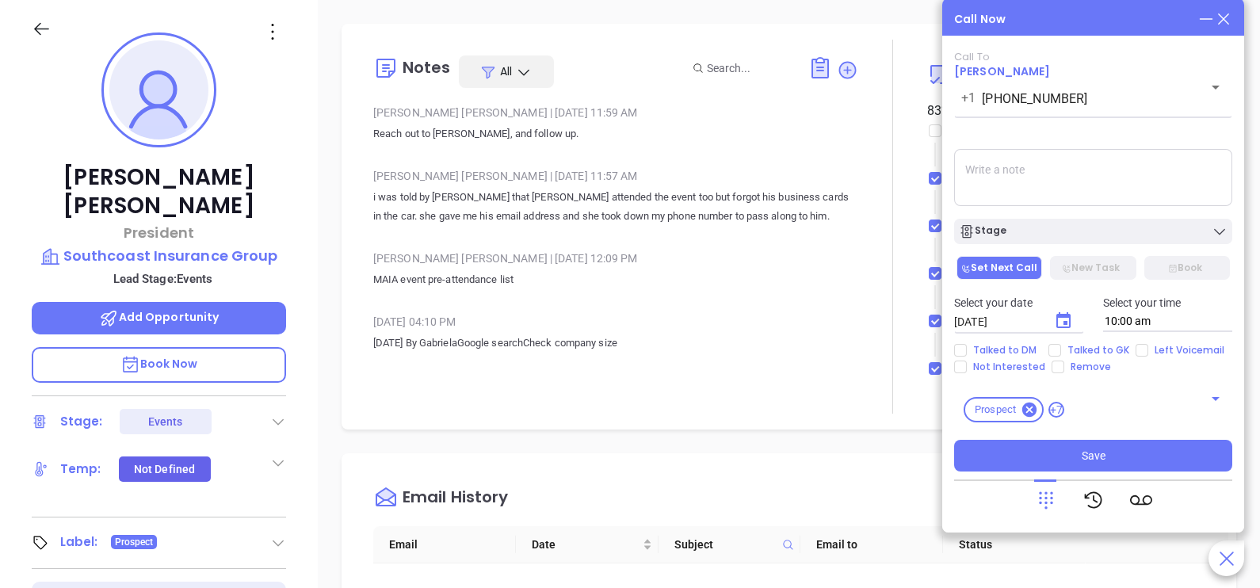
click at [1228, 18] on icon at bounding box center [1223, 18] width 17 height 17
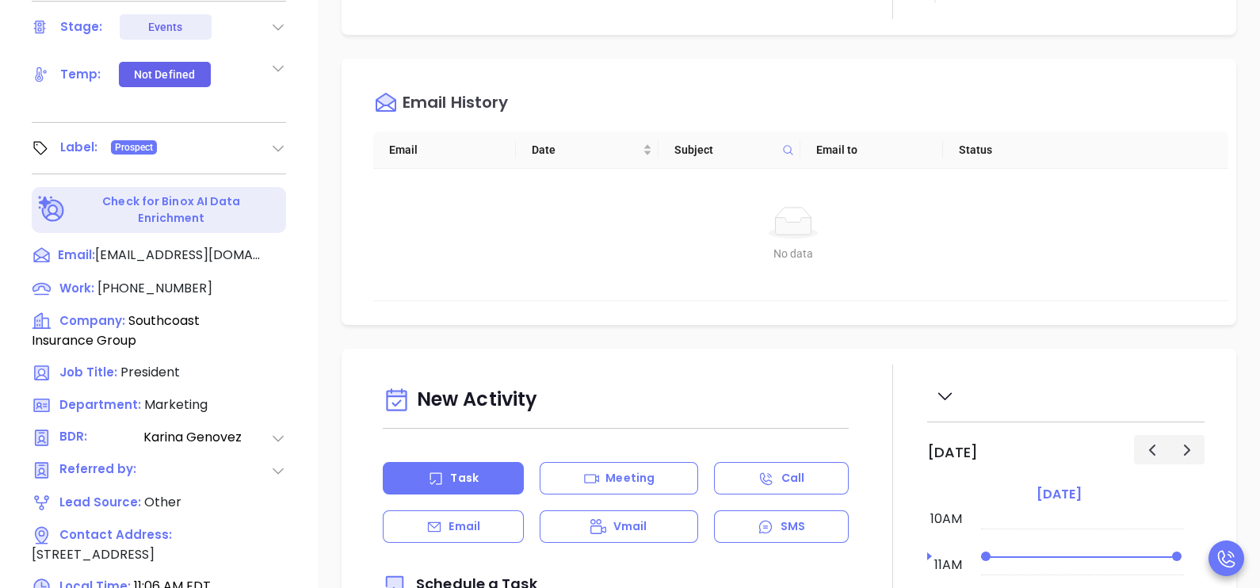
scroll to position [612, 0]
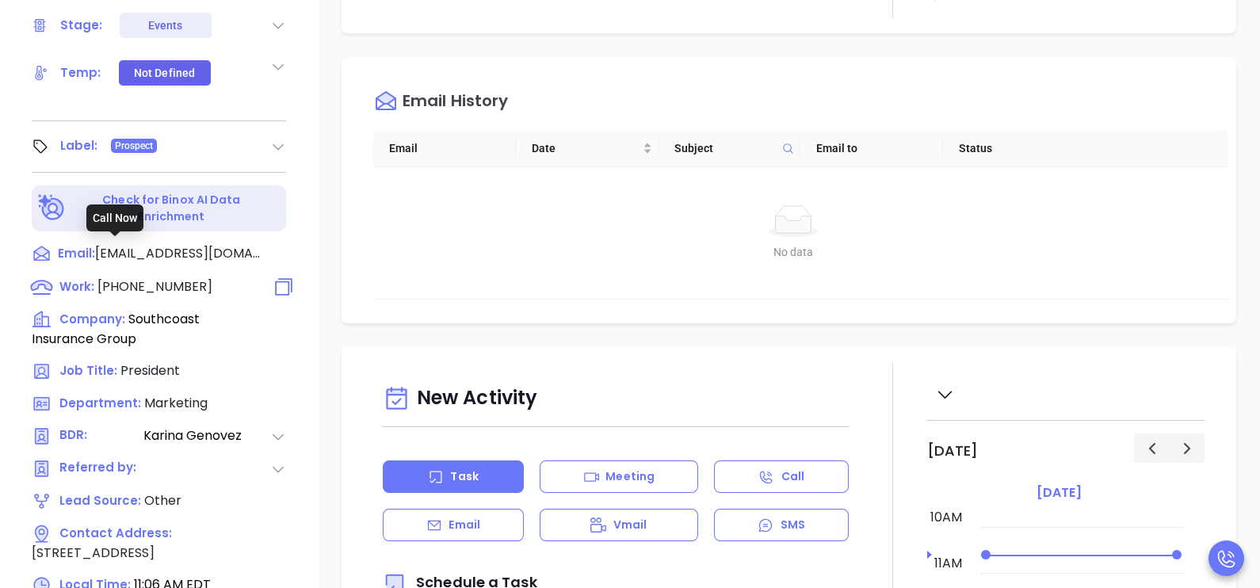
click at [163, 277] on span "(508) 858-0593" at bounding box center [154, 286] width 115 height 18
type input "(508) 858-0593"
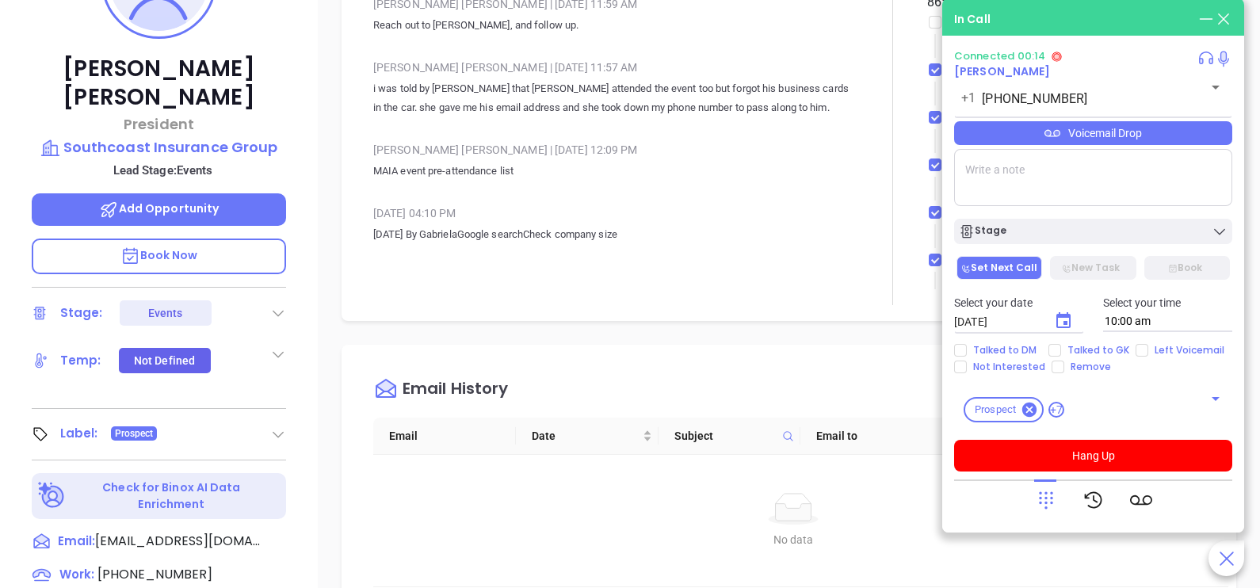
scroll to position [296, 0]
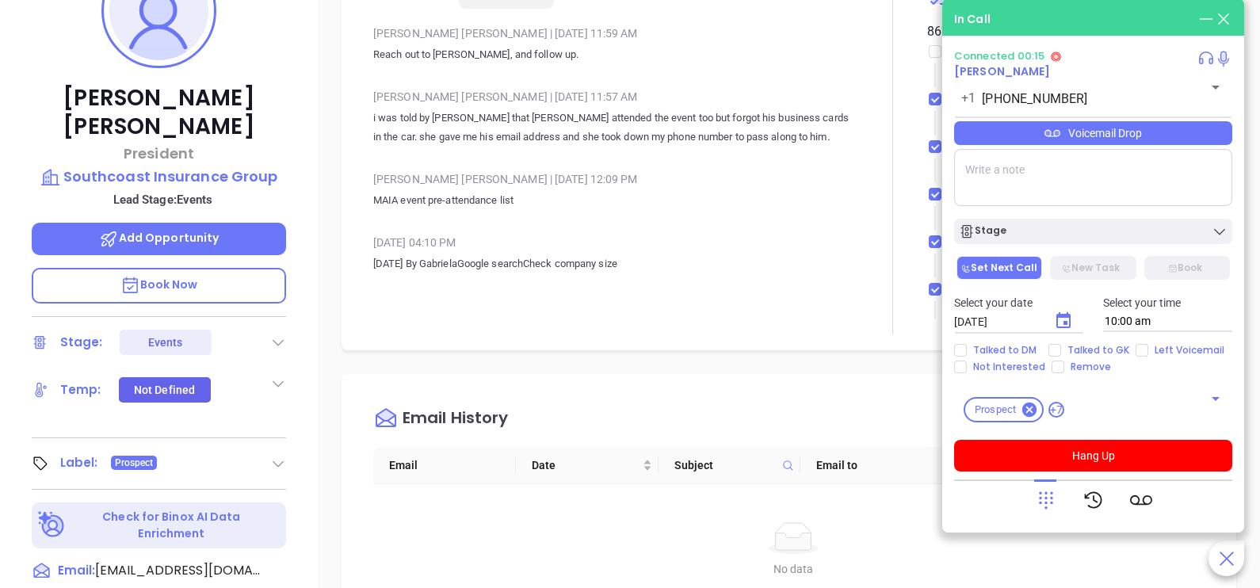
click at [1038, 503] on icon at bounding box center [1046, 500] width 22 height 22
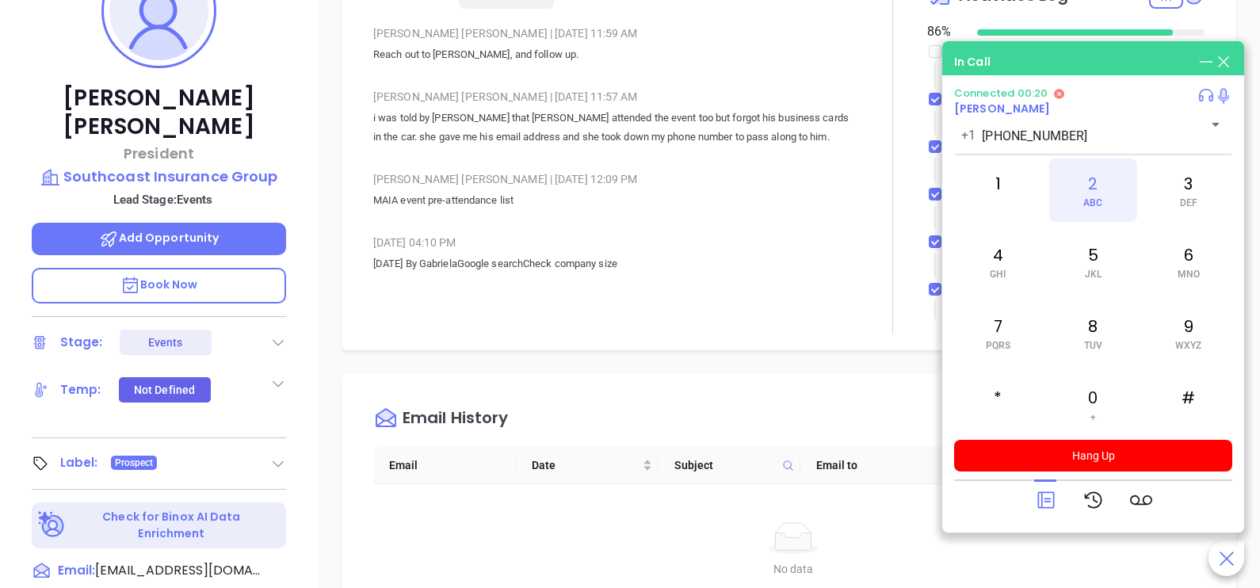
click at [1097, 197] on span "ABC" at bounding box center [1092, 202] width 19 height 11
click at [1050, 499] on icon at bounding box center [1046, 500] width 22 height 22
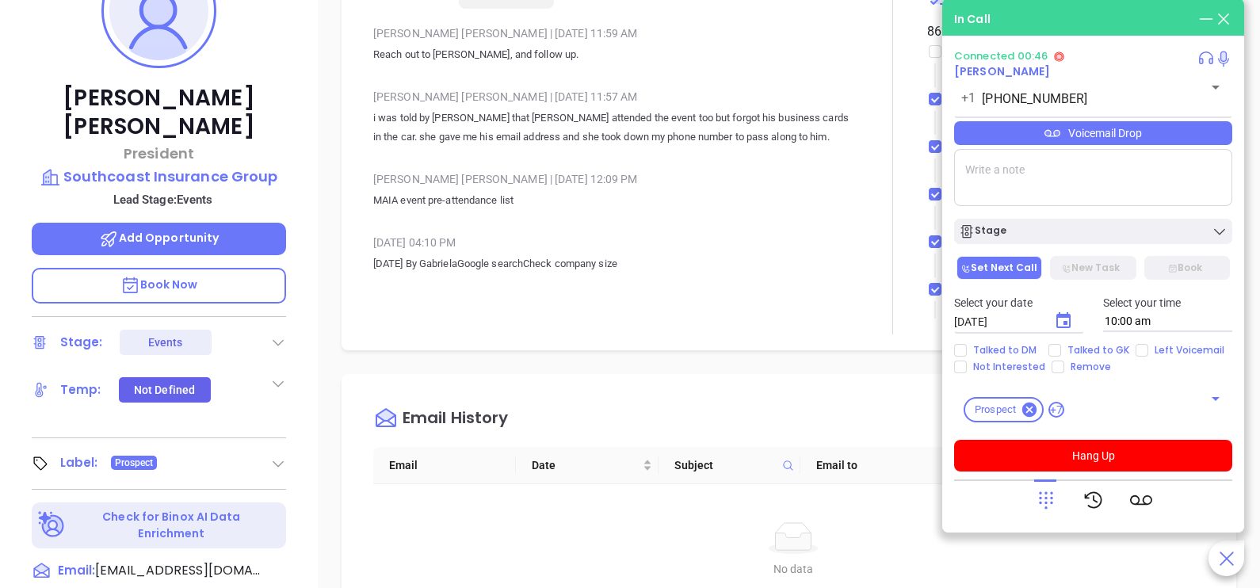
click at [1192, 142] on div "Voicemail Drop" at bounding box center [1093, 133] width 278 height 24
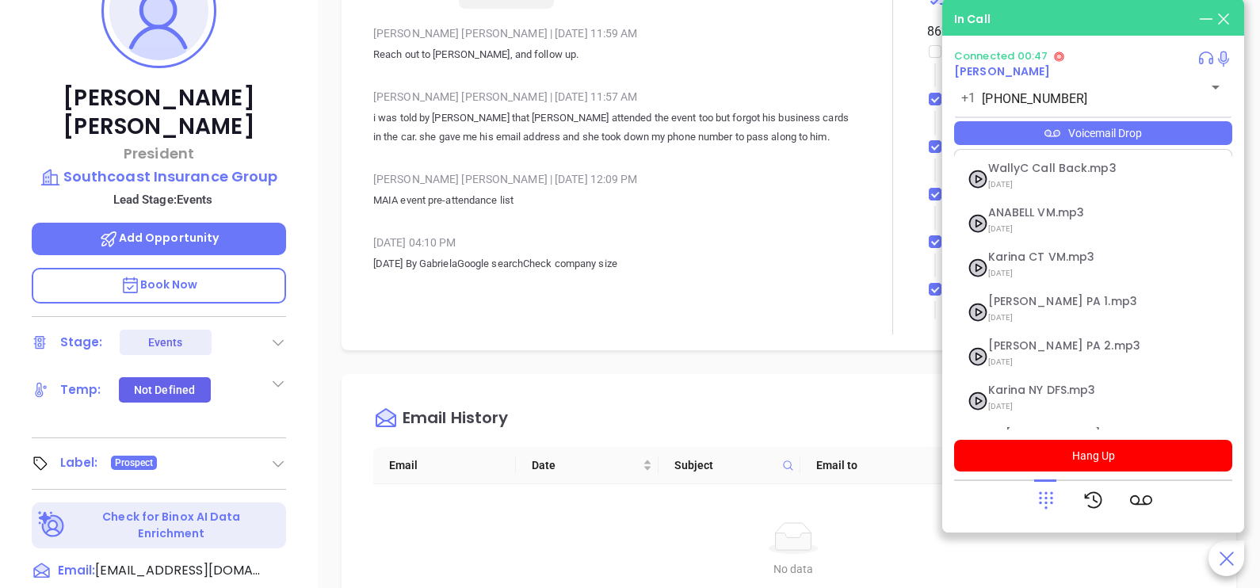
scroll to position [172, 0]
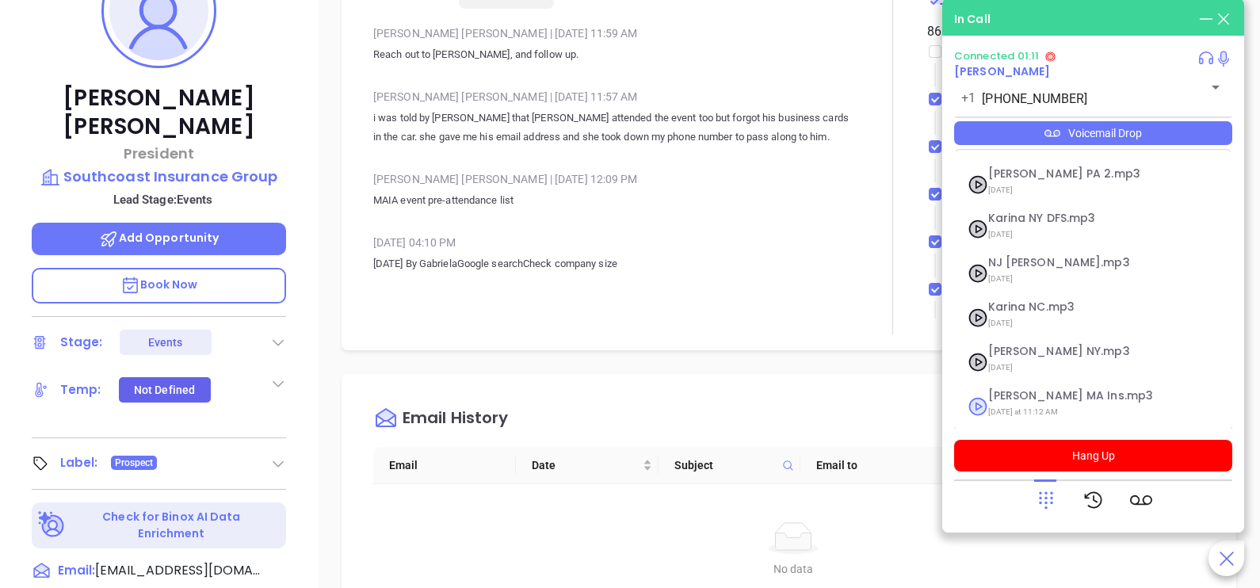
click at [1034, 406] on span "Last Monday at 11:12 AM" at bounding box center [1073, 412] width 171 height 21
checkbox input "true"
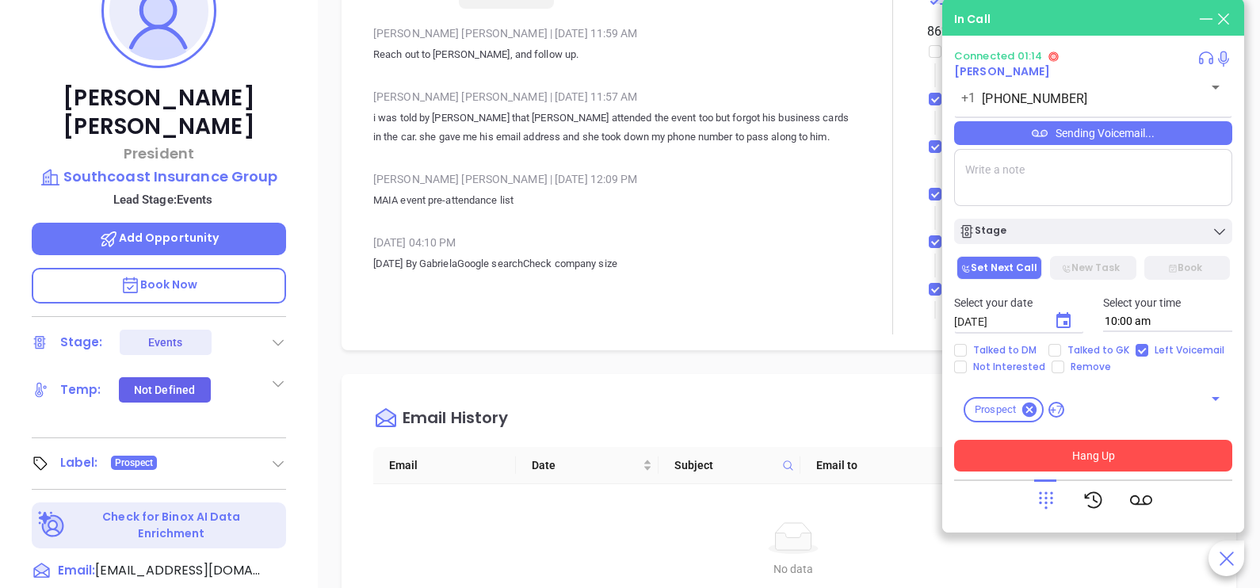
click at [1081, 460] on button "Hang Up" at bounding box center [1093, 456] width 278 height 32
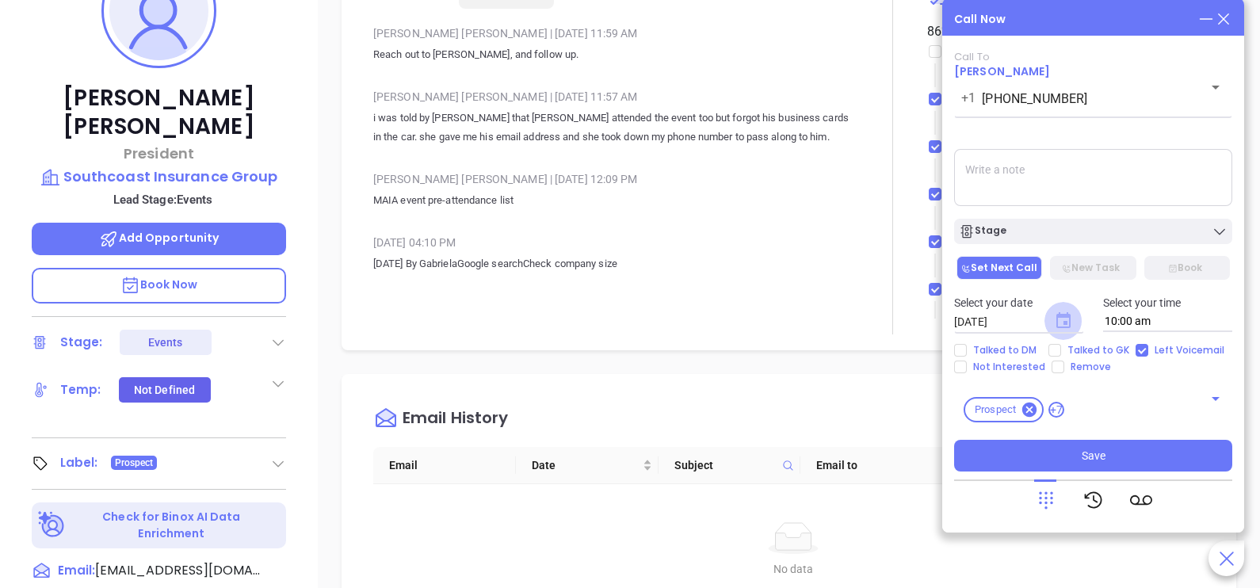
click at [1069, 322] on icon "Choose date, selected date is Oct 4, 2025" at bounding box center [1063, 320] width 14 height 16
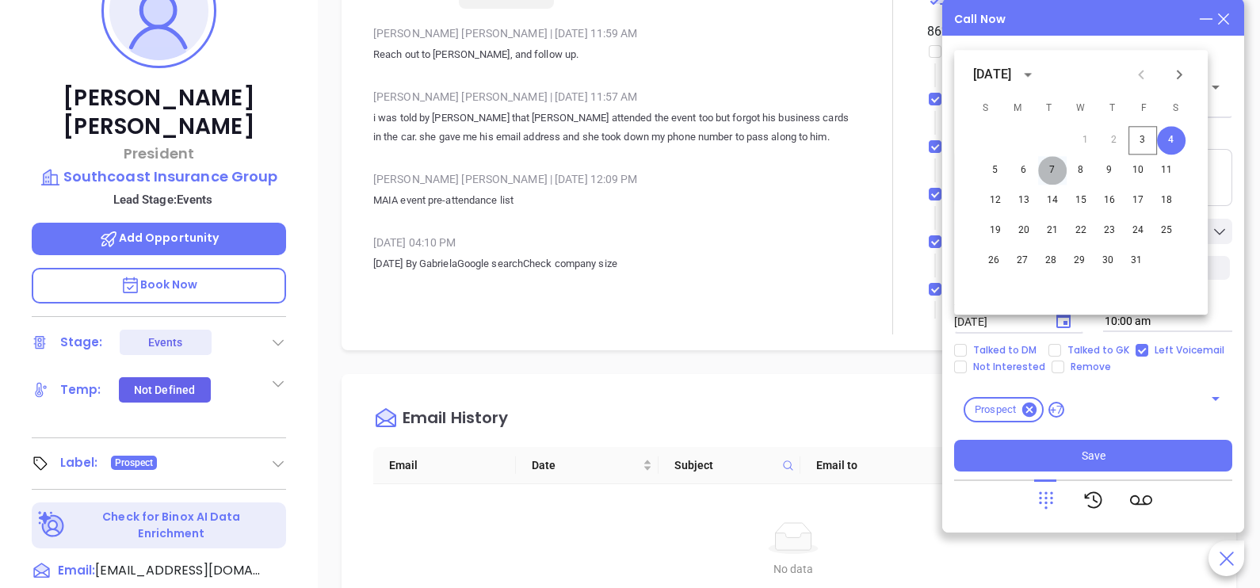
click at [1054, 170] on button "7" at bounding box center [1052, 170] width 29 height 29
type input "10/07/2025"
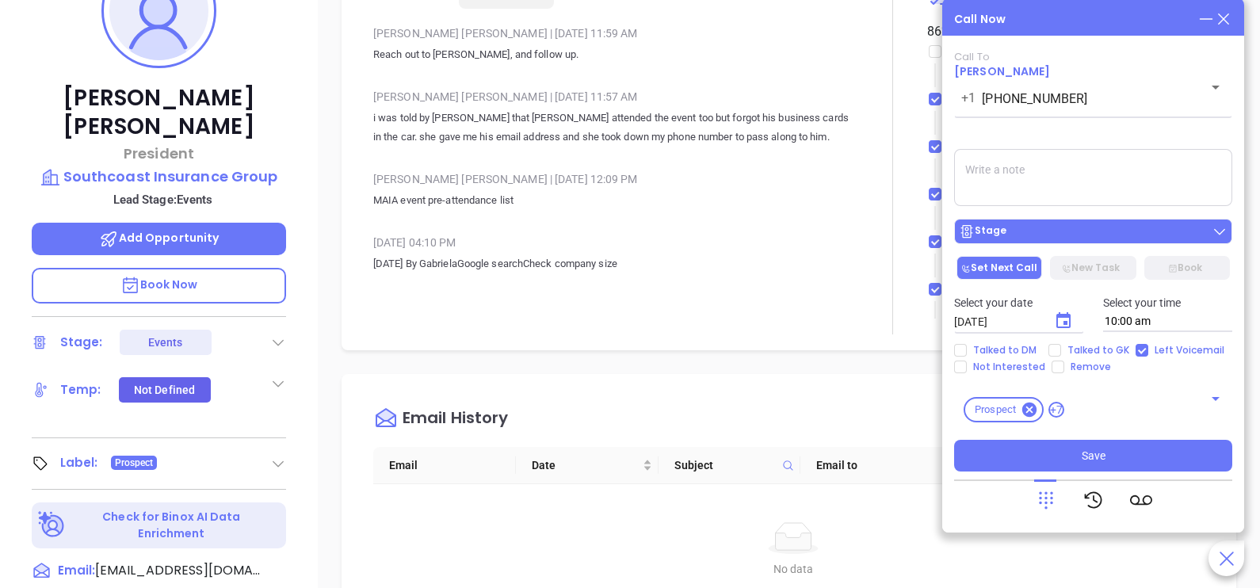
click at [1097, 231] on div "Stage" at bounding box center [1093, 231] width 269 height 16
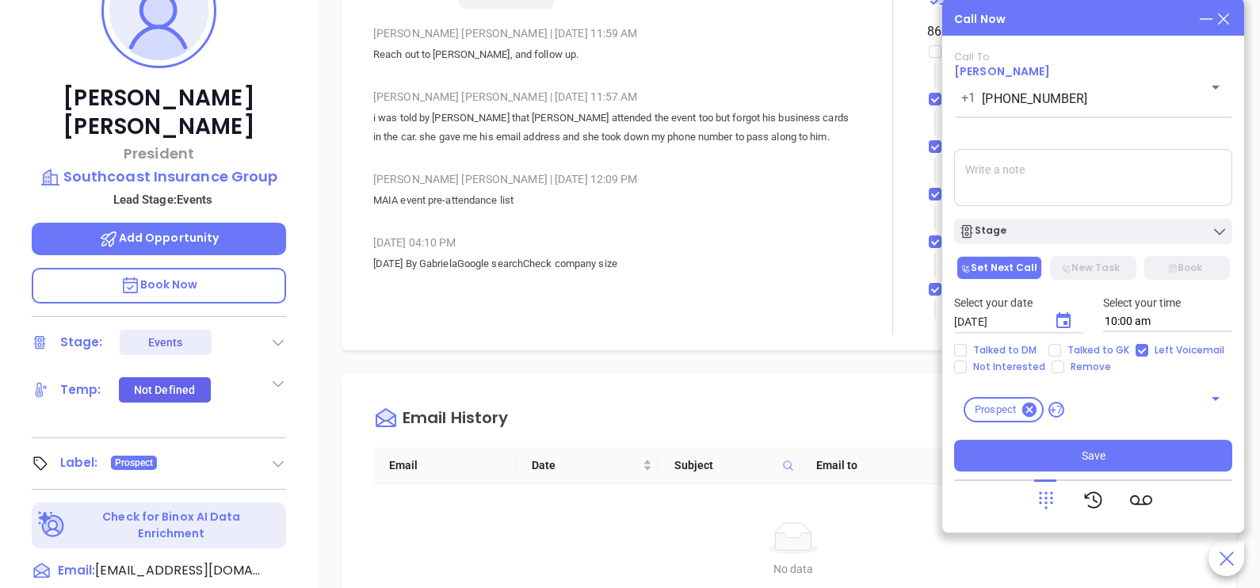
click at [1103, 172] on textarea at bounding box center [1093, 177] width 278 height 57
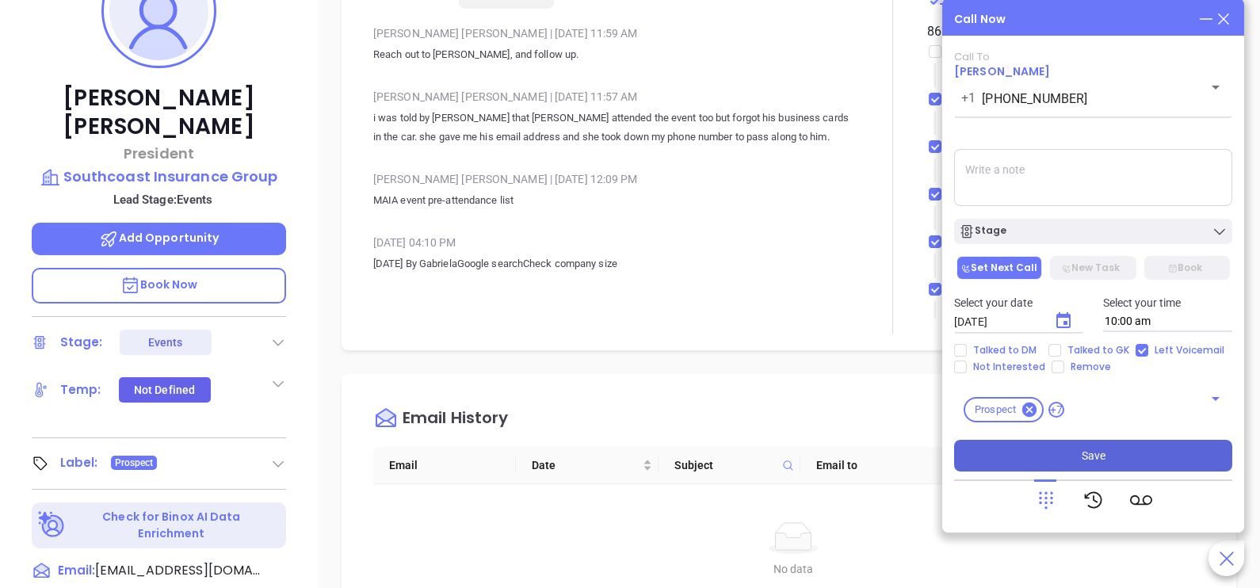
click at [1094, 467] on button "Save" at bounding box center [1093, 456] width 278 height 32
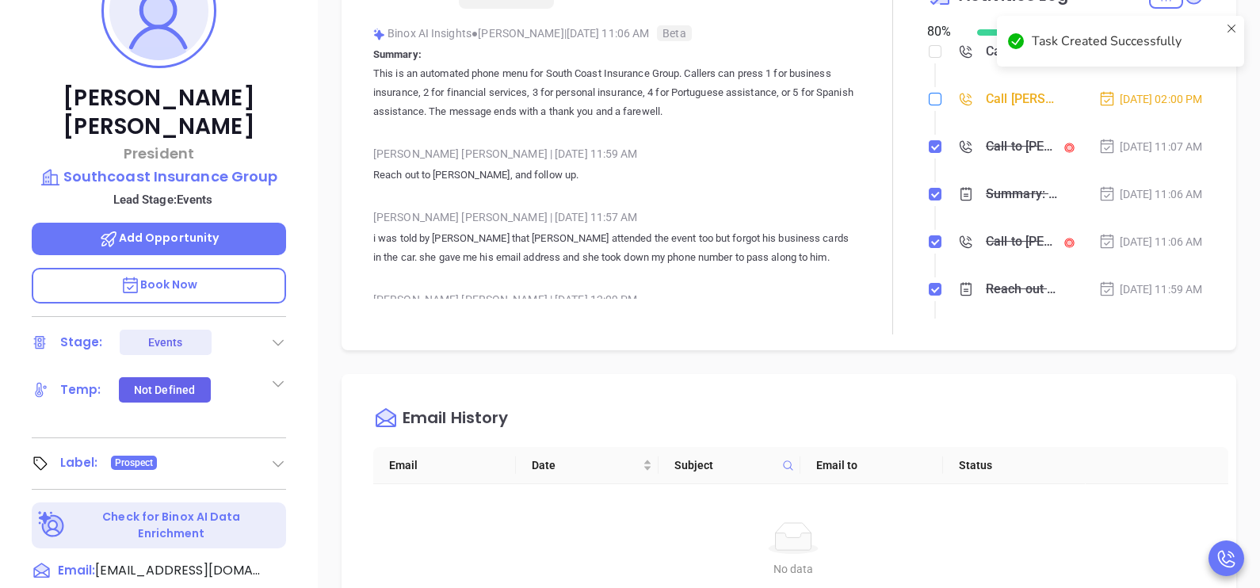
click at [929, 102] on label at bounding box center [935, 98] width 13 height 17
click at [929, 102] on input "checkbox" at bounding box center [935, 99] width 13 height 13
checkbox input "true"
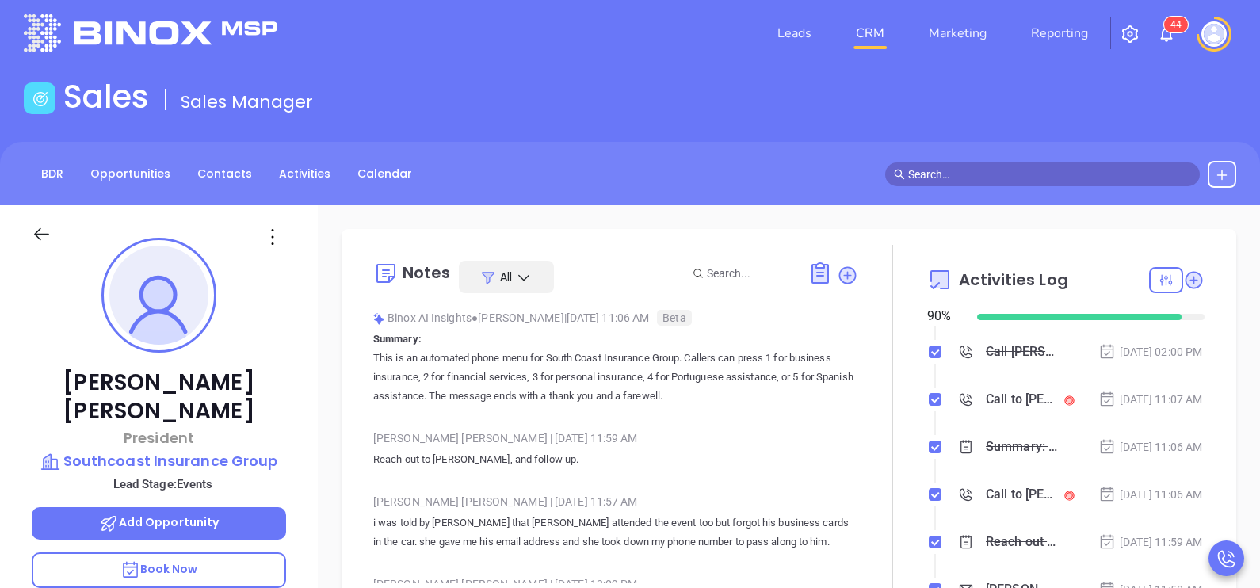
scroll to position [0, 0]
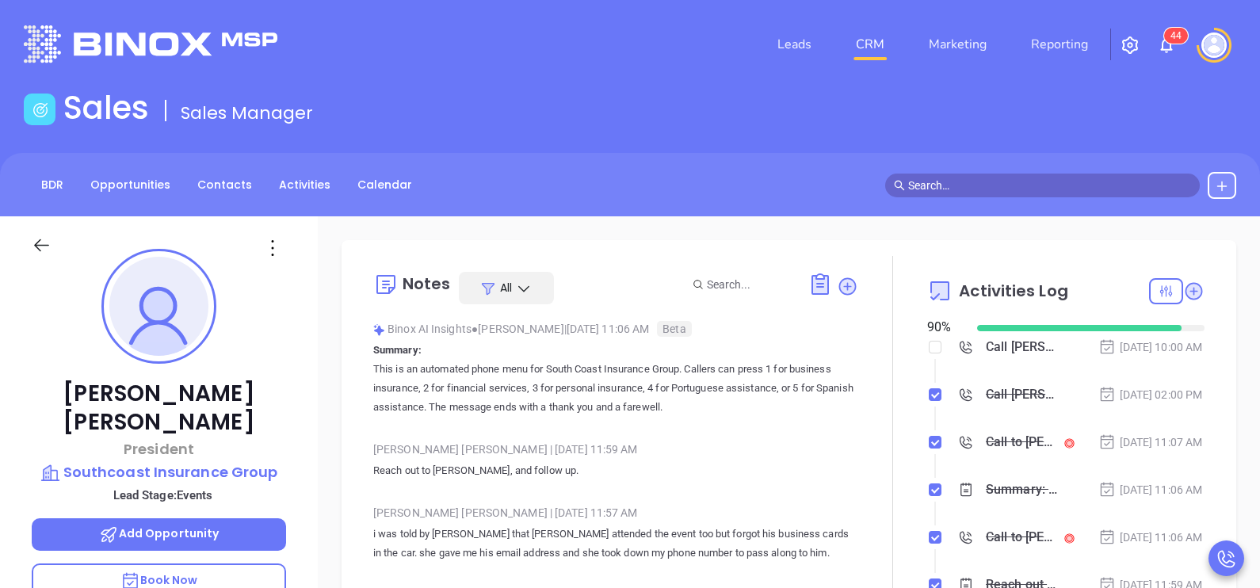
click at [366, 416] on div "Notes All Binox AI Insights ● Karina Genovez | Oct 3, 2025 11:06 AM Beta Summar…" at bounding box center [788, 443] width 863 height 374
click at [41, 247] on icon at bounding box center [42, 245] width 20 height 20
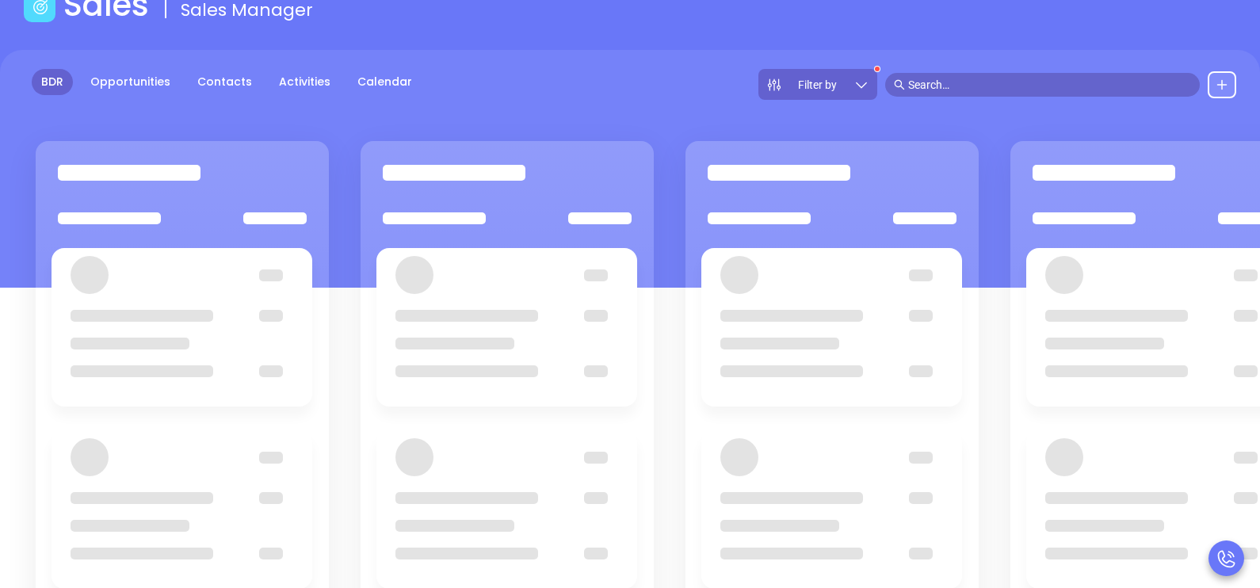
scroll to position [177, 0]
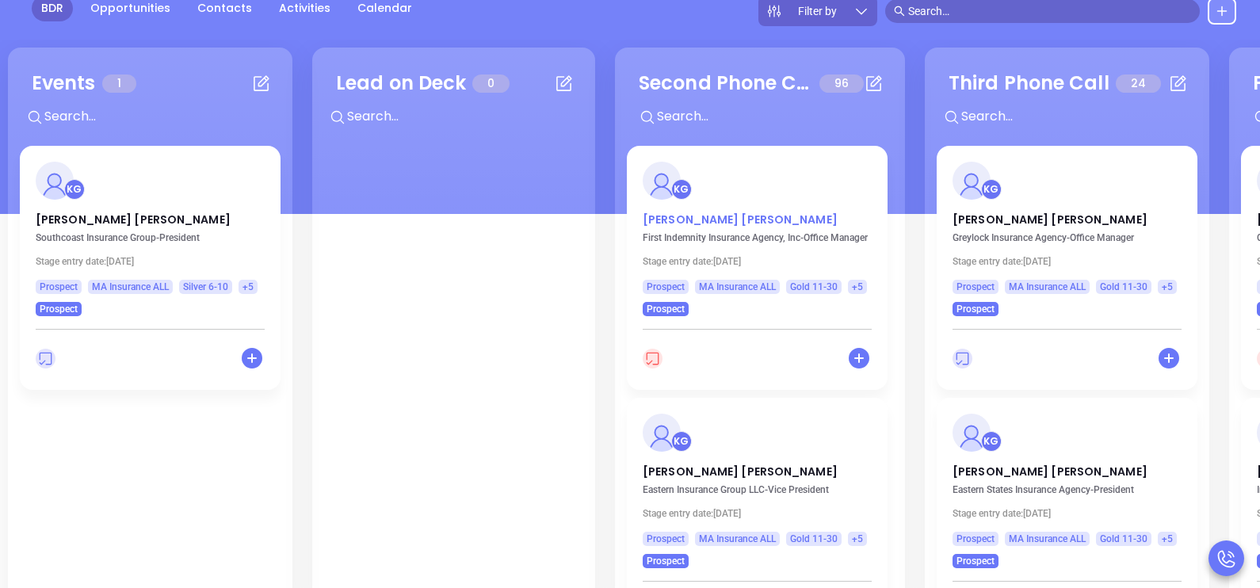
click at [686, 218] on p "Ken Randolph" at bounding box center [757, 216] width 229 height 8
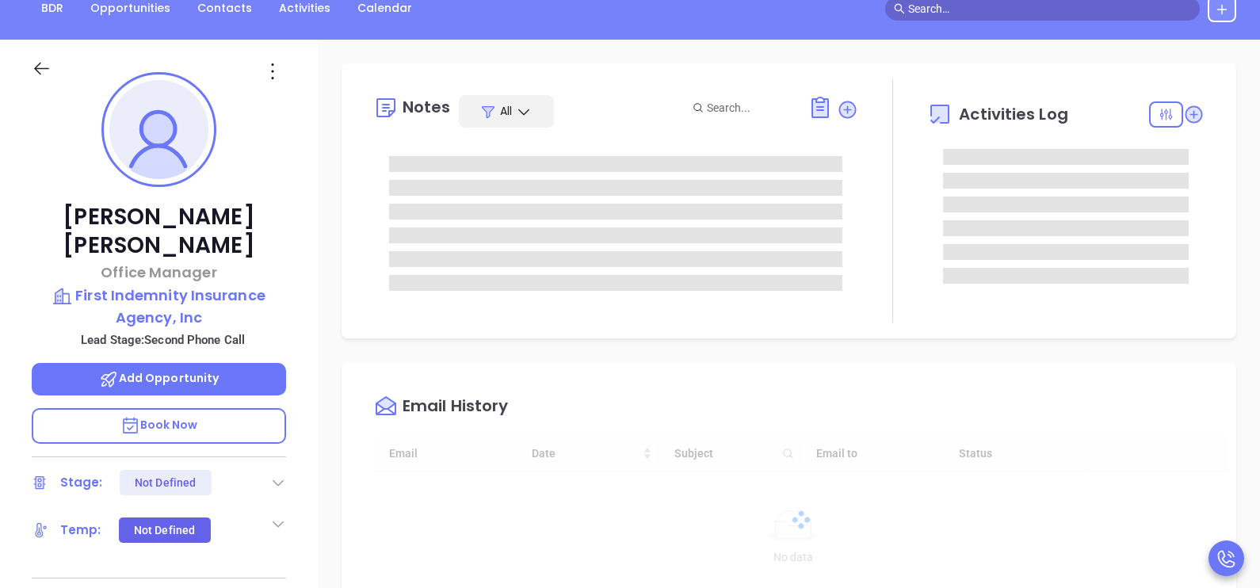
scroll to position [460, 0]
type input "[PERSON_NAME]"
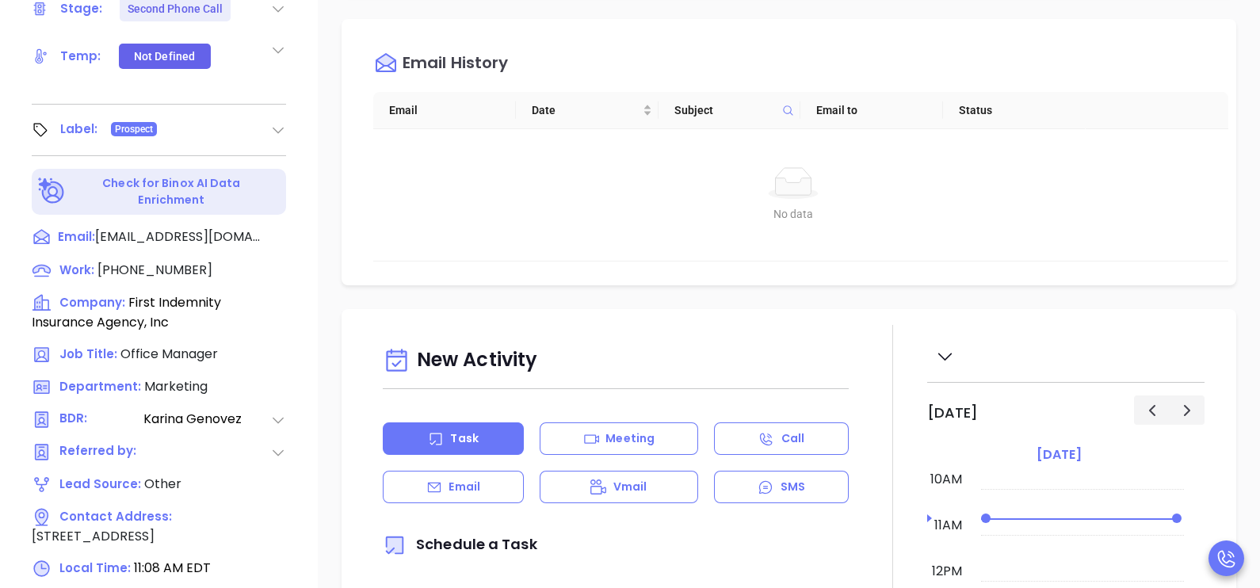
scroll to position [652, 0]
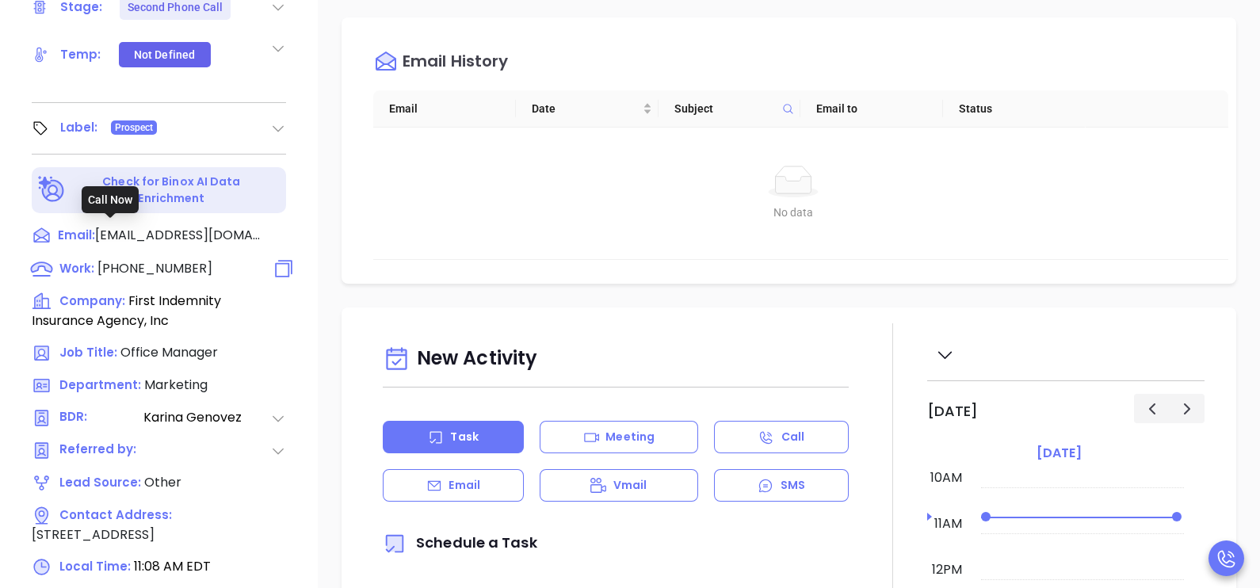
click at [166, 259] on span "(781) 581-2500" at bounding box center [154, 268] width 115 height 18
type input "(781) 581-2500"
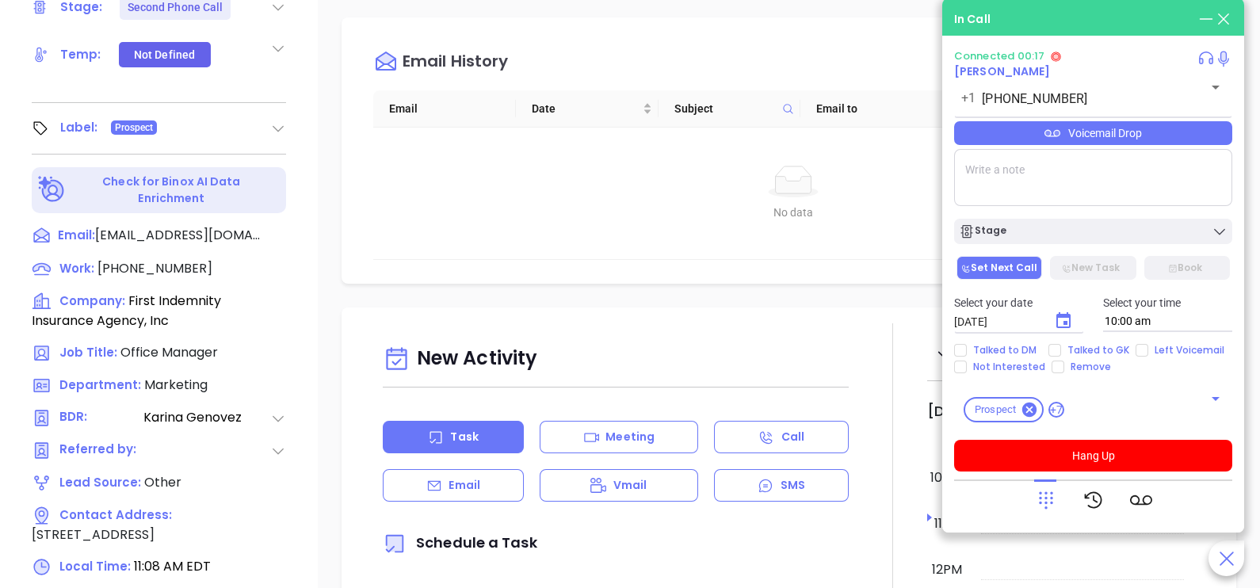
click at [1107, 131] on div "Voicemail Drop" at bounding box center [1093, 133] width 278 height 24
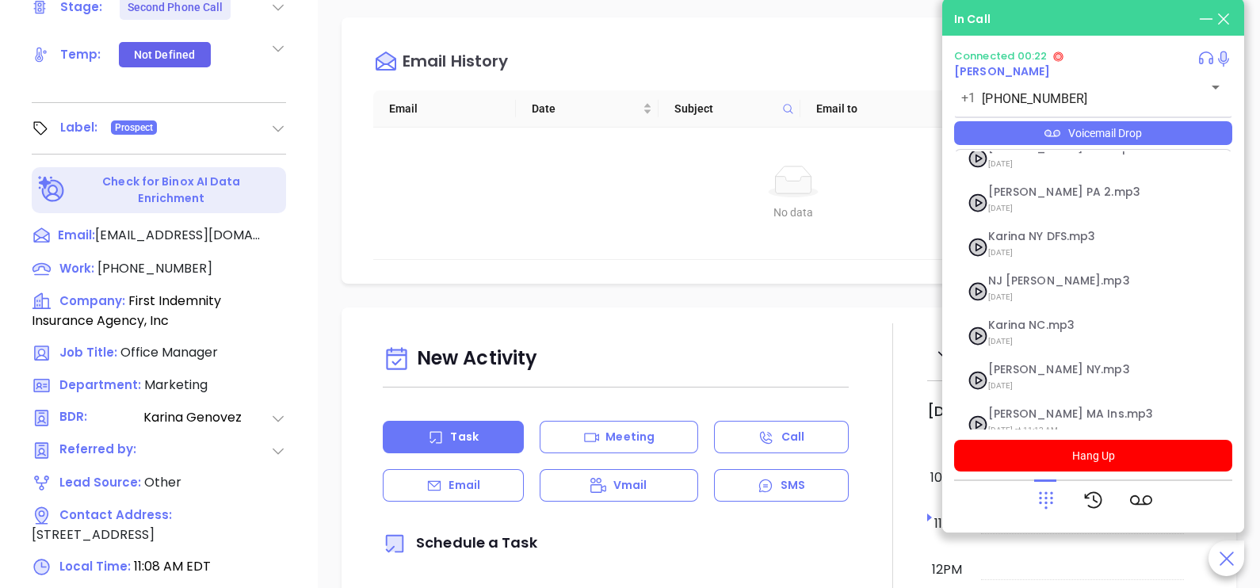
scroll to position [172, 0]
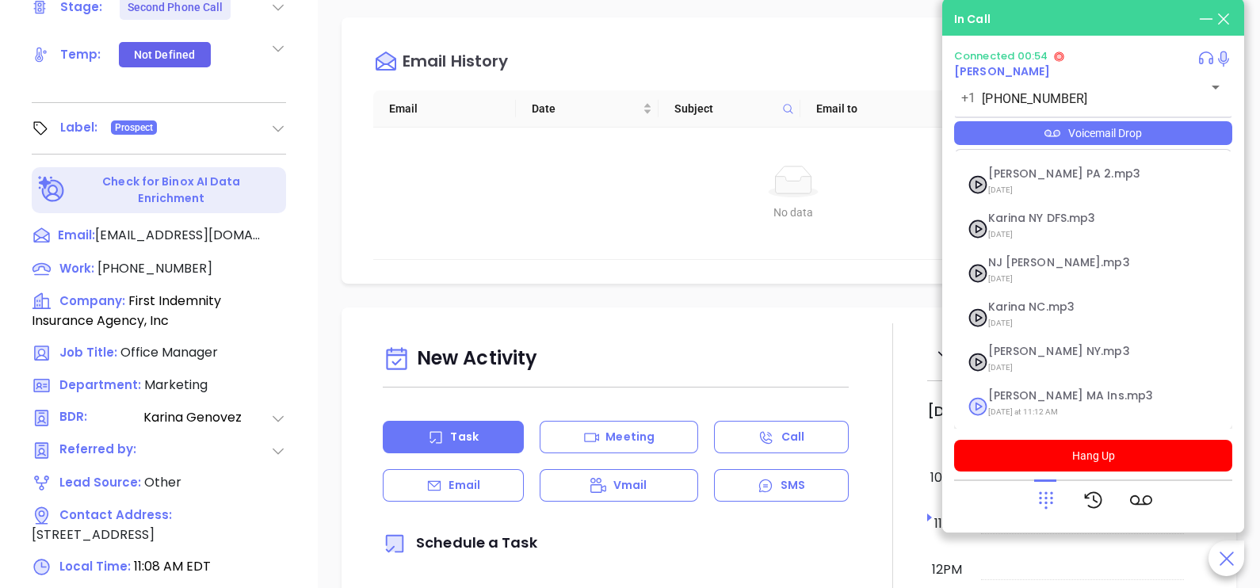
click at [1067, 399] on span "Karina MA Ins.mp3" at bounding box center [1073, 396] width 171 height 12
checkbox input "true"
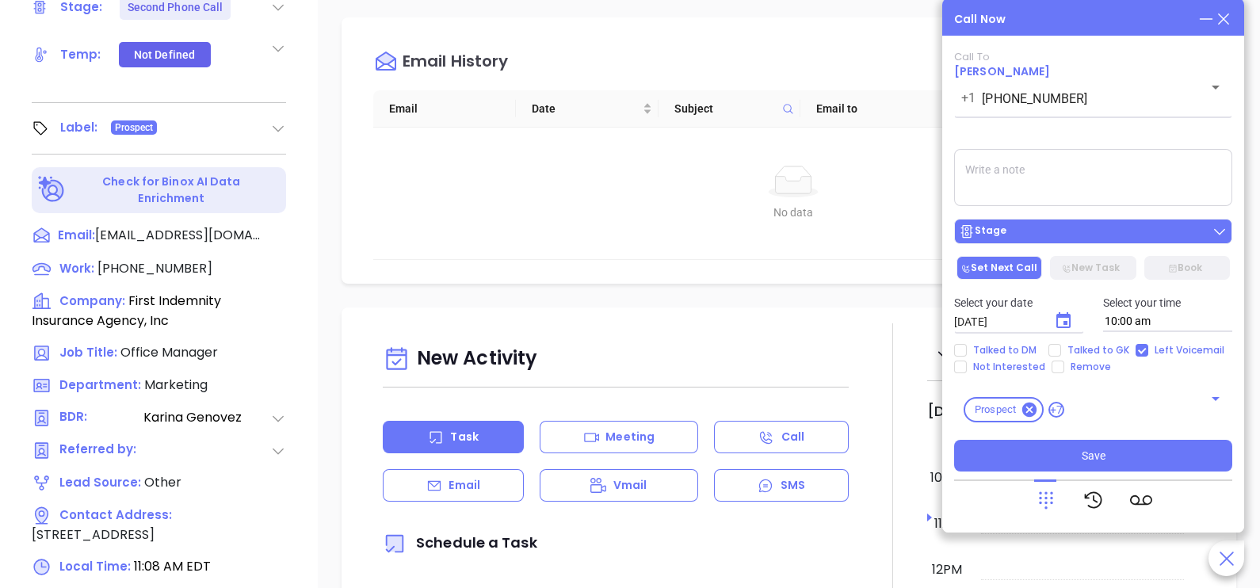
click at [1132, 230] on div "Stage" at bounding box center [1093, 231] width 269 height 16
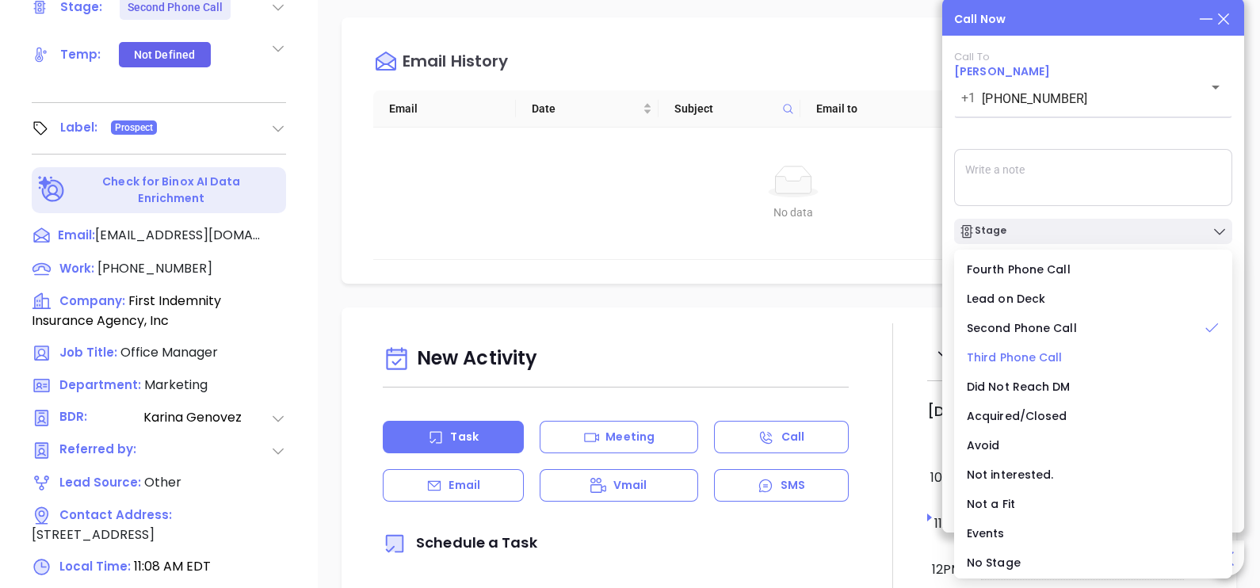
click at [1031, 361] on span "Third Phone Call" at bounding box center [1015, 357] width 96 height 16
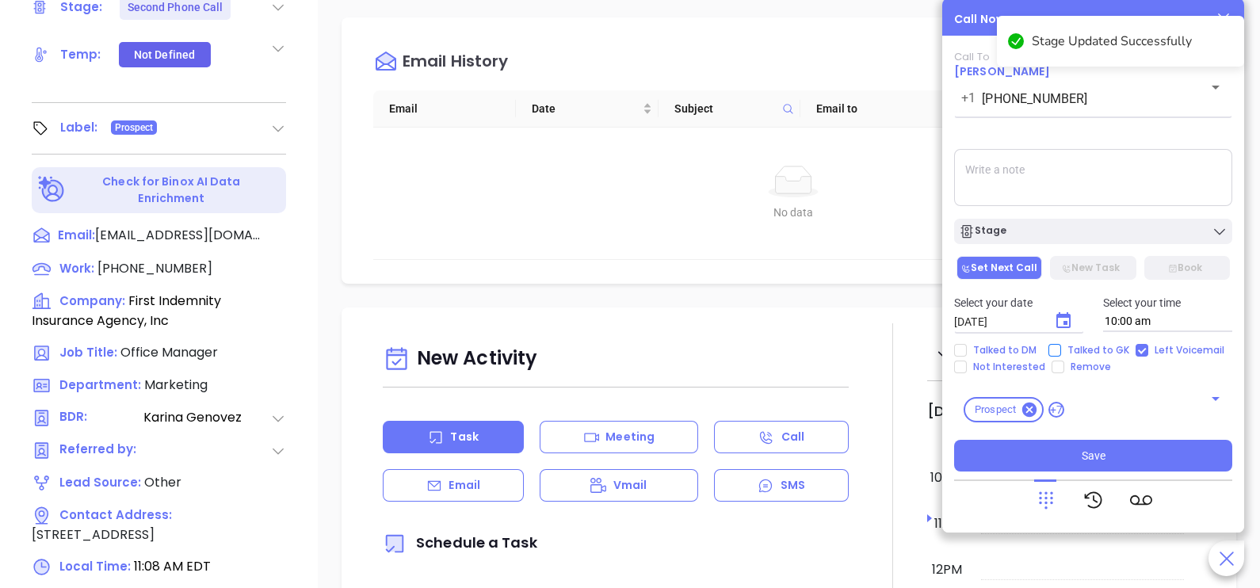
click at [1073, 350] on span "Talked to GK" at bounding box center [1098, 350] width 74 height 13
click at [1061, 350] on input "Talked to GK" at bounding box center [1054, 350] width 13 height 13
checkbox input "true"
click at [1062, 321] on icon "Choose date, selected date is Oct 4, 2025" at bounding box center [1063, 320] width 19 height 19
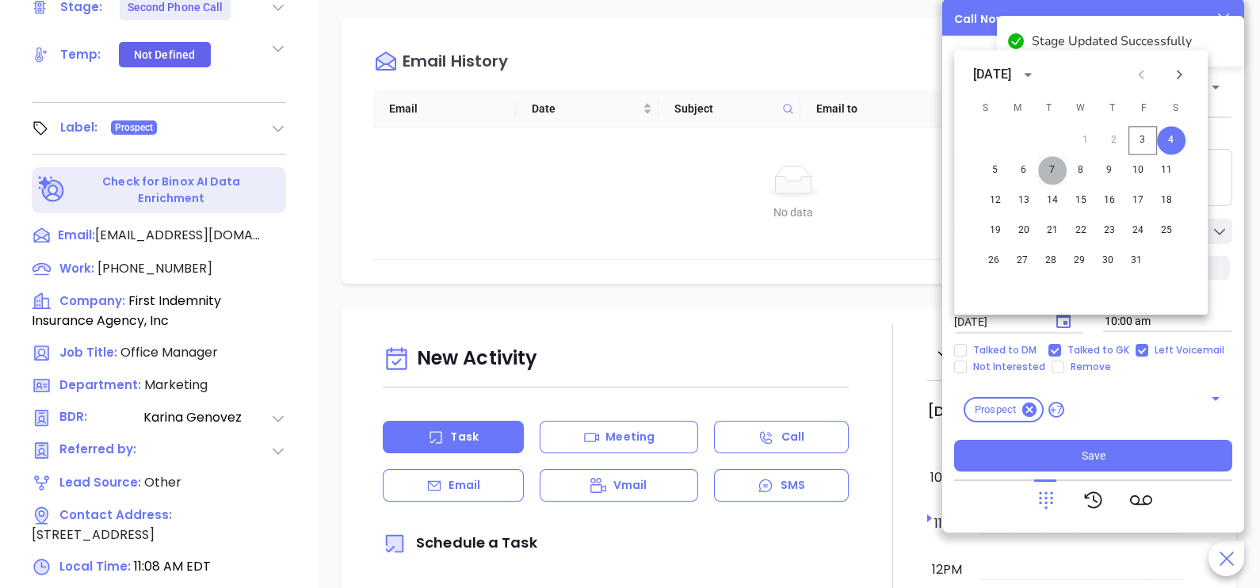
click at [1051, 167] on button "7" at bounding box center [1052, 170] width 29 height 29
type input "10/07/2025"
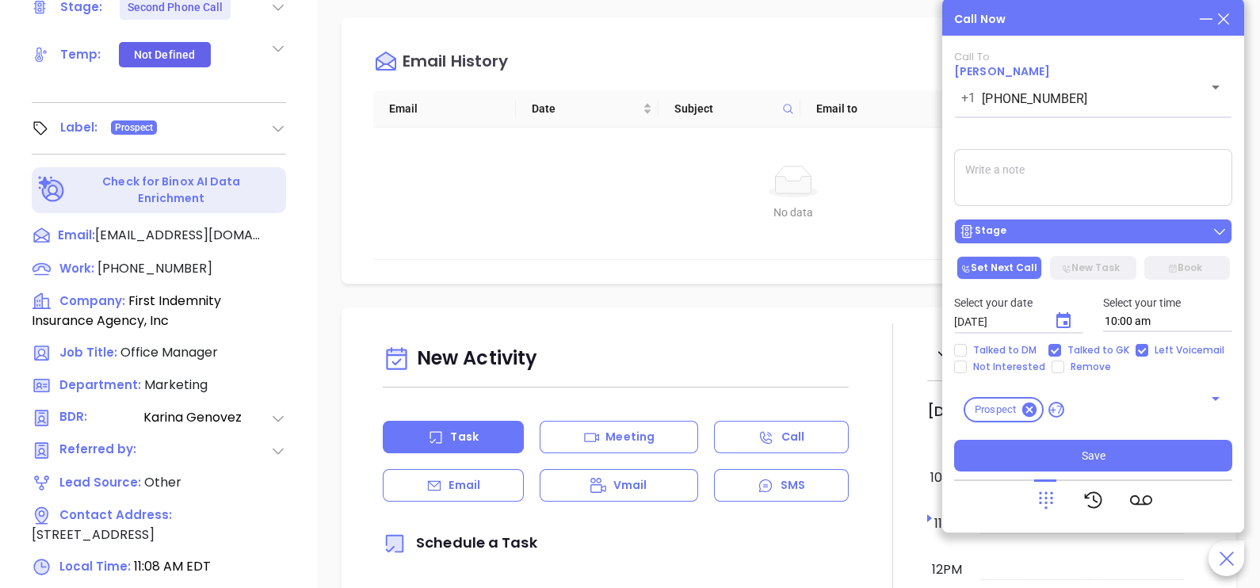
click at [1078, 235] on div "Stage" at bounding box center [1093, 231] width 269 height 16
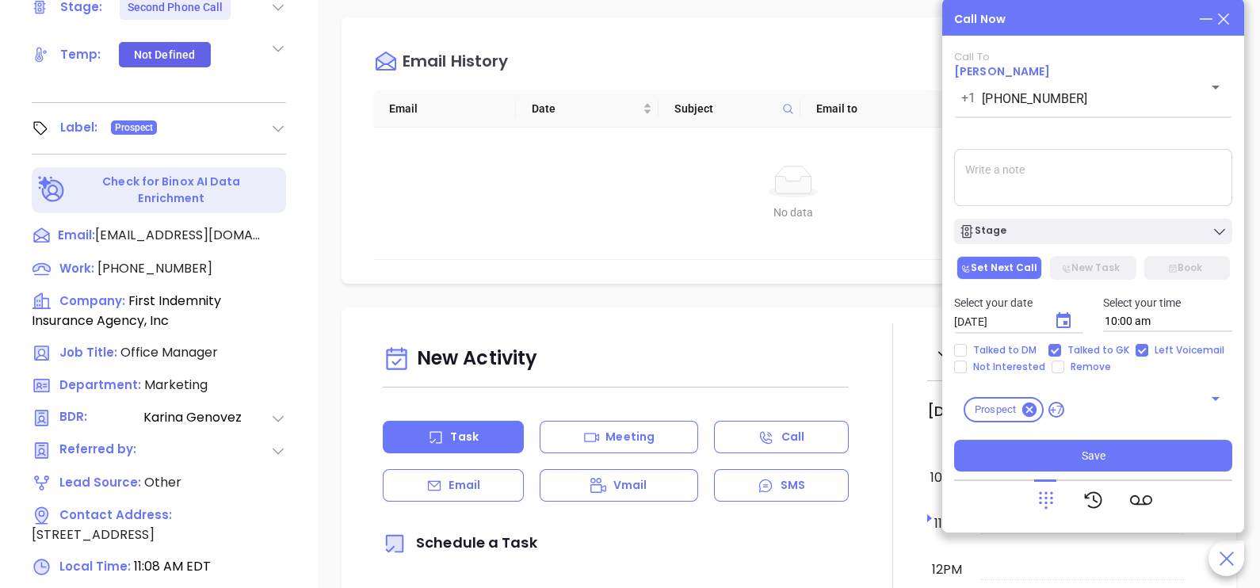
click at [1153, 161] on textarea at bounding box center [1093, 177] width 278 height 57
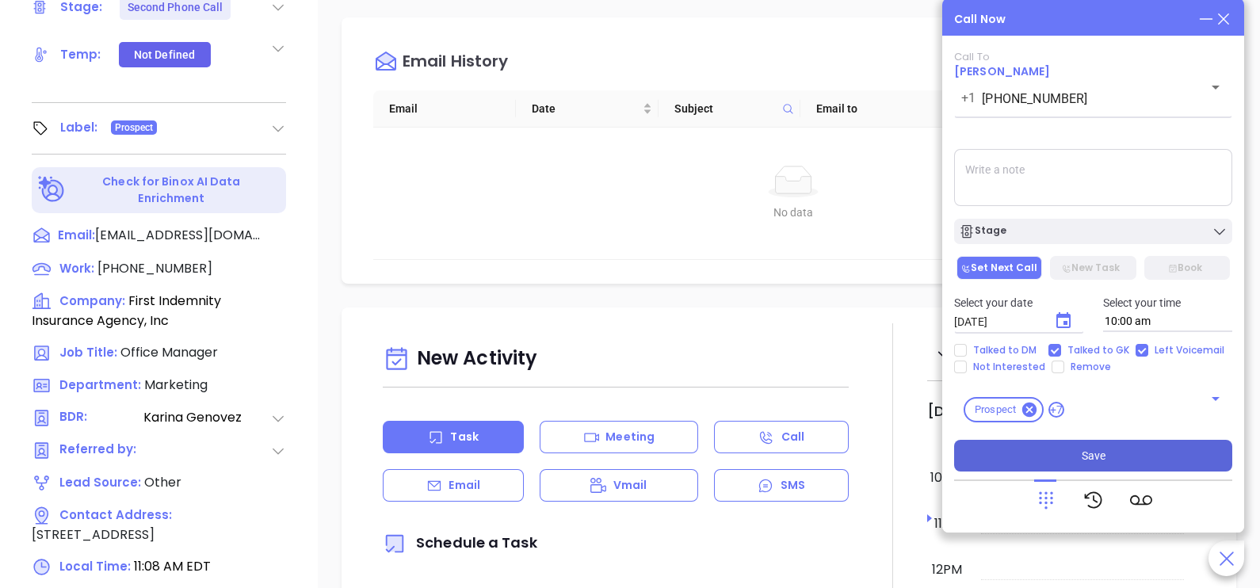
click at [1156, 458] on button "Save" at bounding box center [1093, 456] width 278 height 32
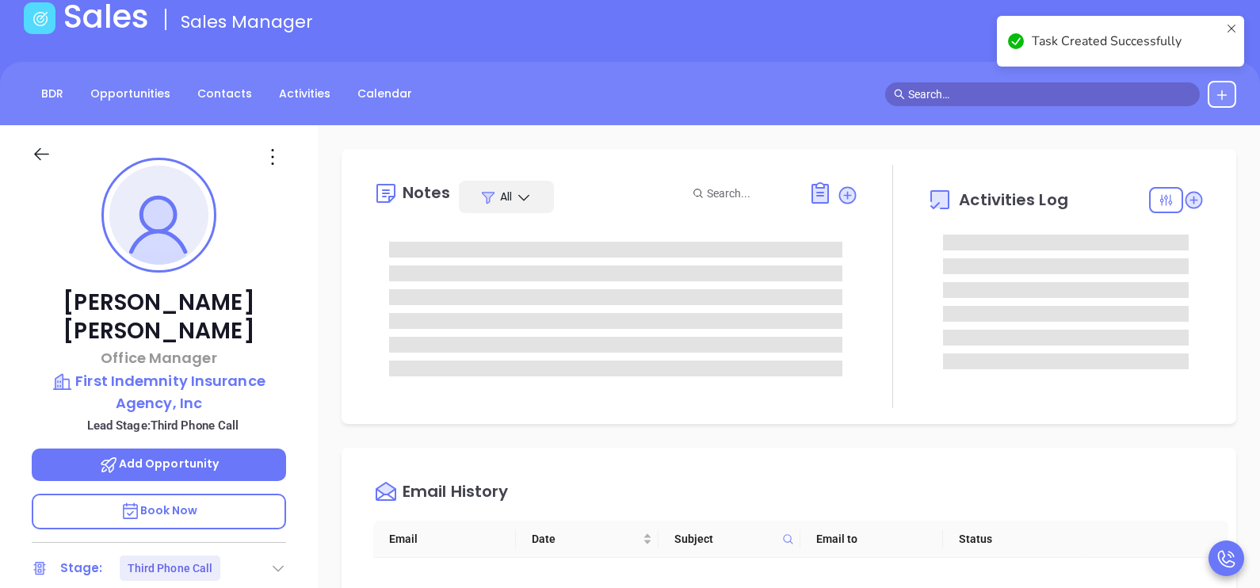
scroll to position [18, 0]
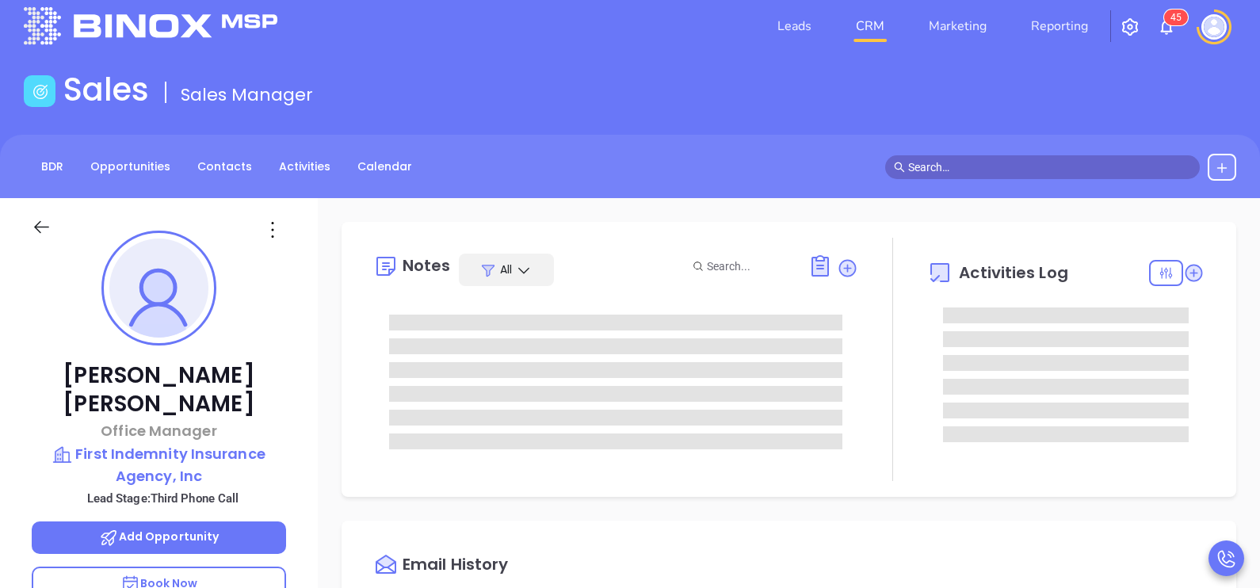
click at [1196, 362] on div "Notes All Activities Log" at bounding box center [788, 359] width 863 height 243
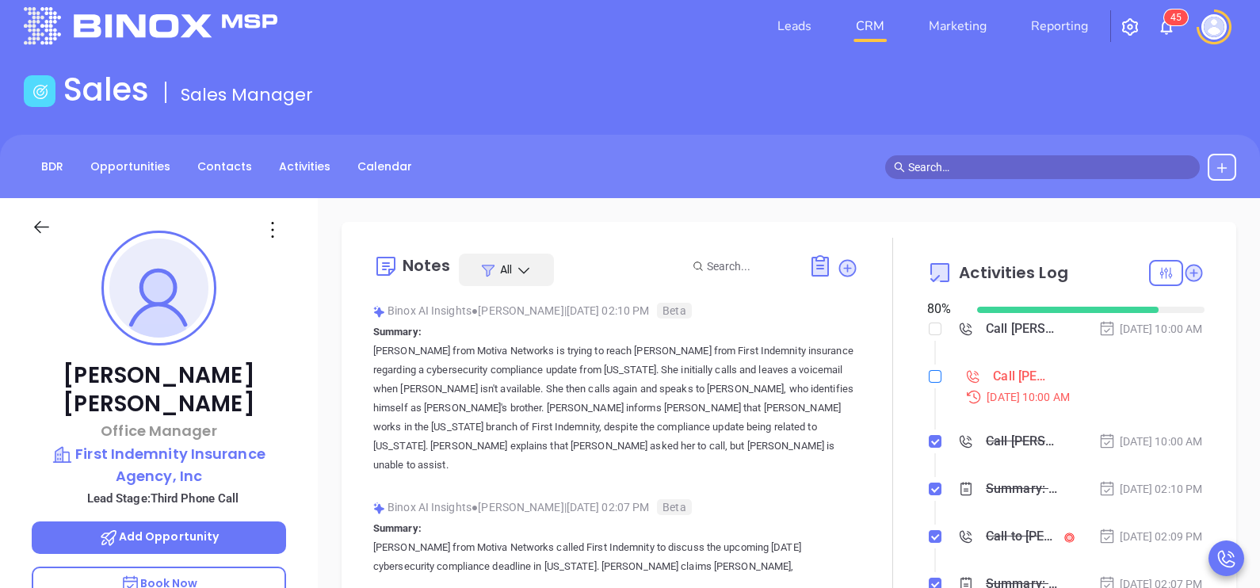
click at [929, 383] on input "checkbox" at bounding box center [935, 376] width 13 height 13
checkbox input "true"
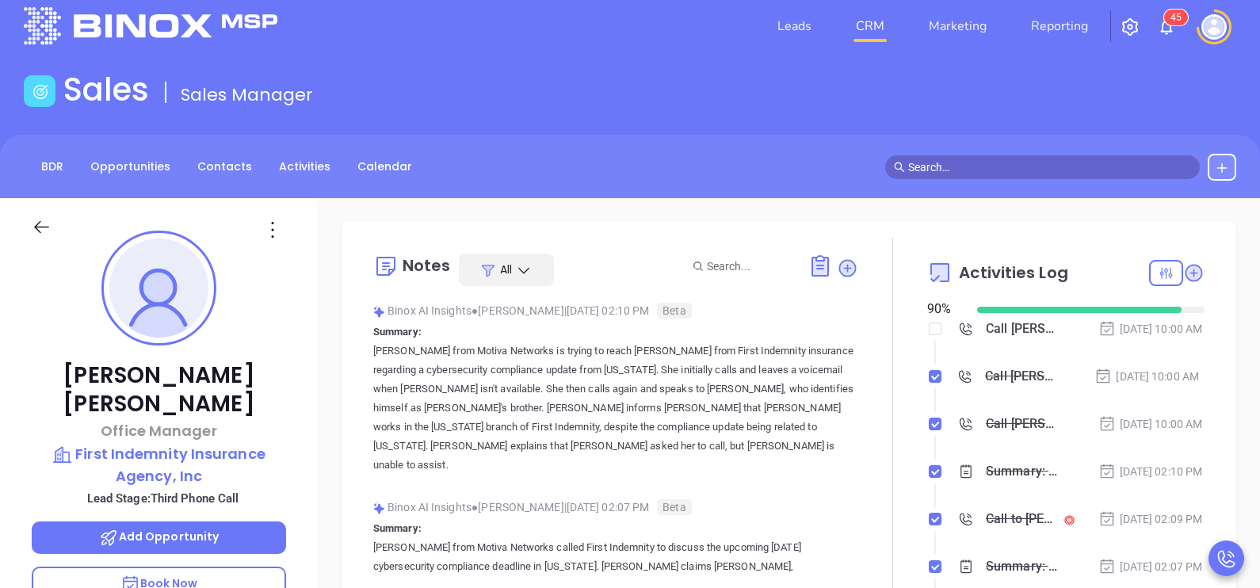
click at [1160, 385] on div "Oct 1, 2025 | 10:00 AM" at bounding box center [1146, 376] width 105 height 17
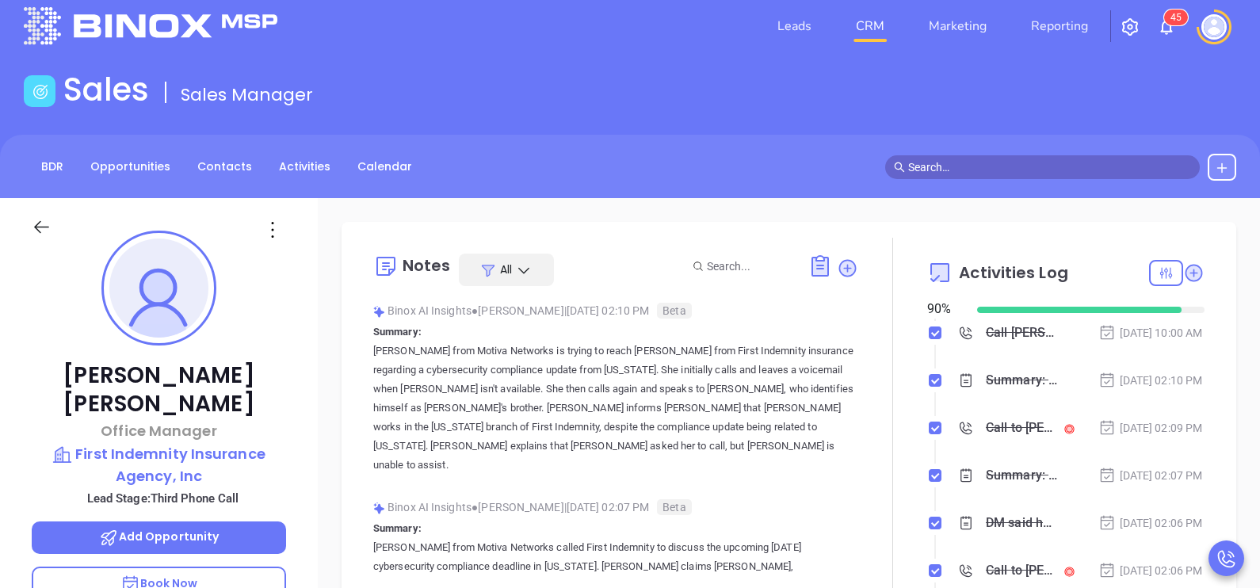
scroll to position [158, 0]
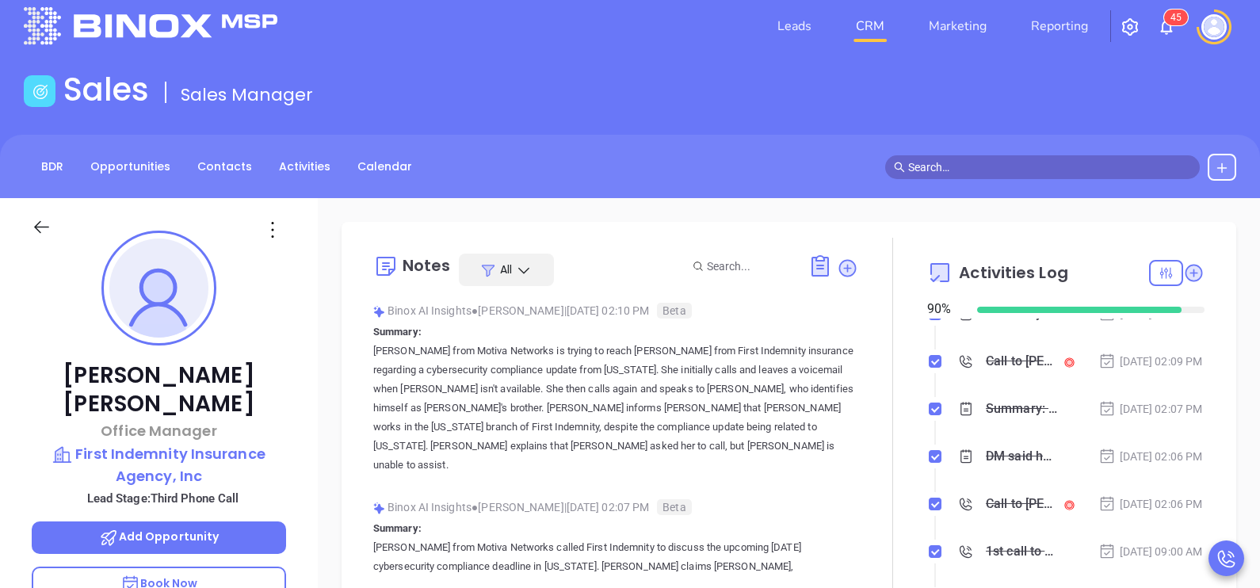
click at [40, 217] on icon at bounding box center [42, 227] width 20 height 20
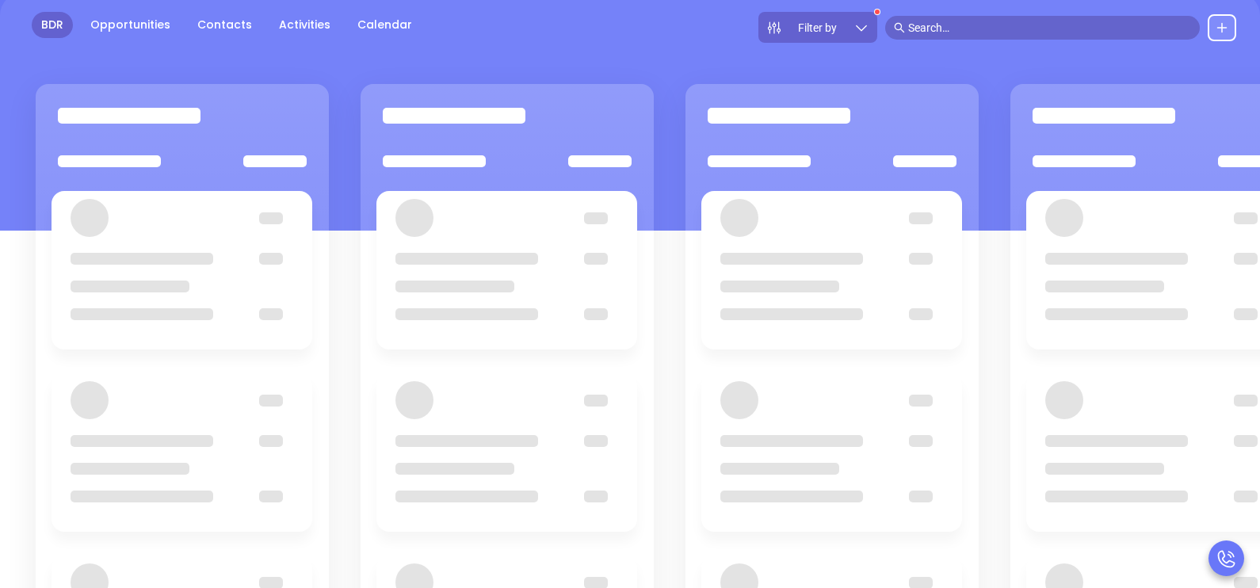
scroll to position [177, 0]
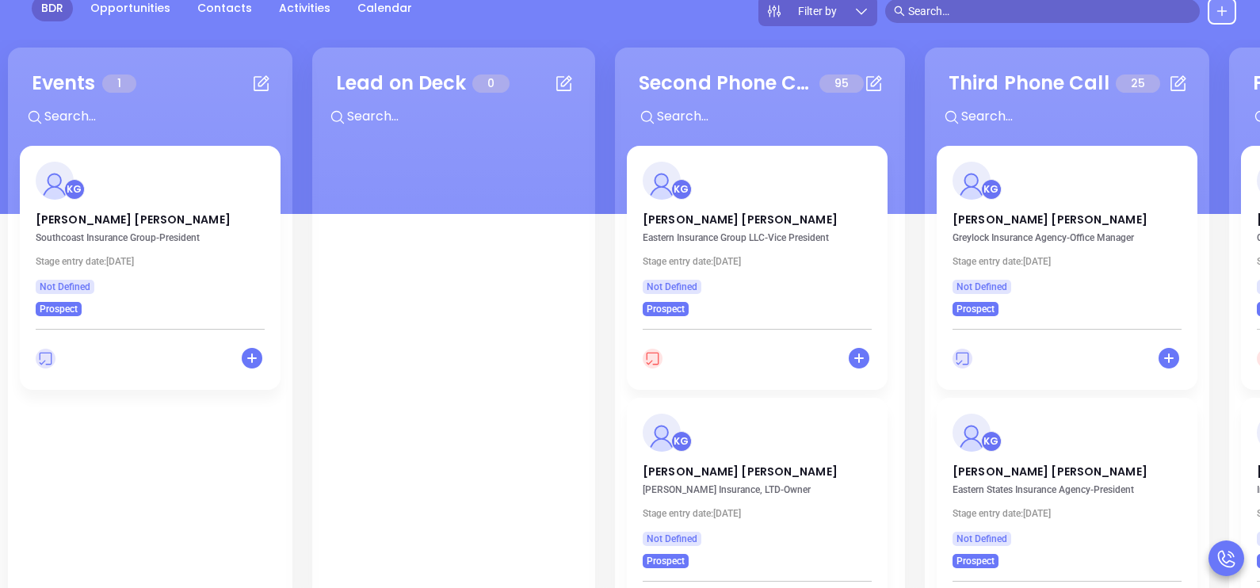
click at [742, 424] on div "KG" at bounding box center [757, 433] width 248 height 38
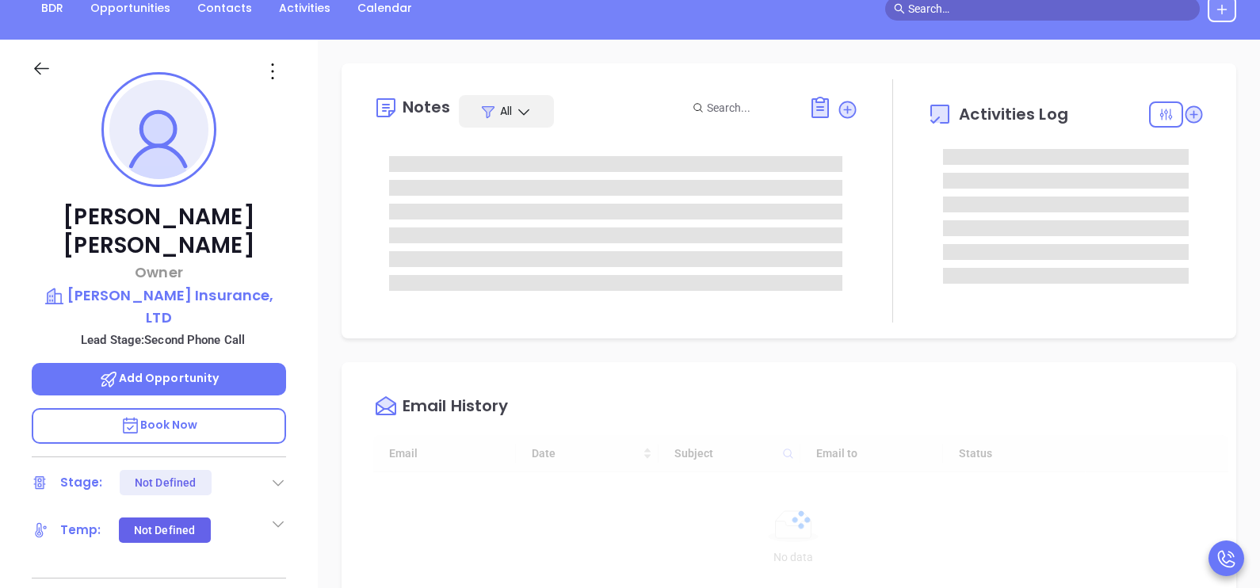
scroll to position [460, 0]
type input "[PERSON_NAME]"
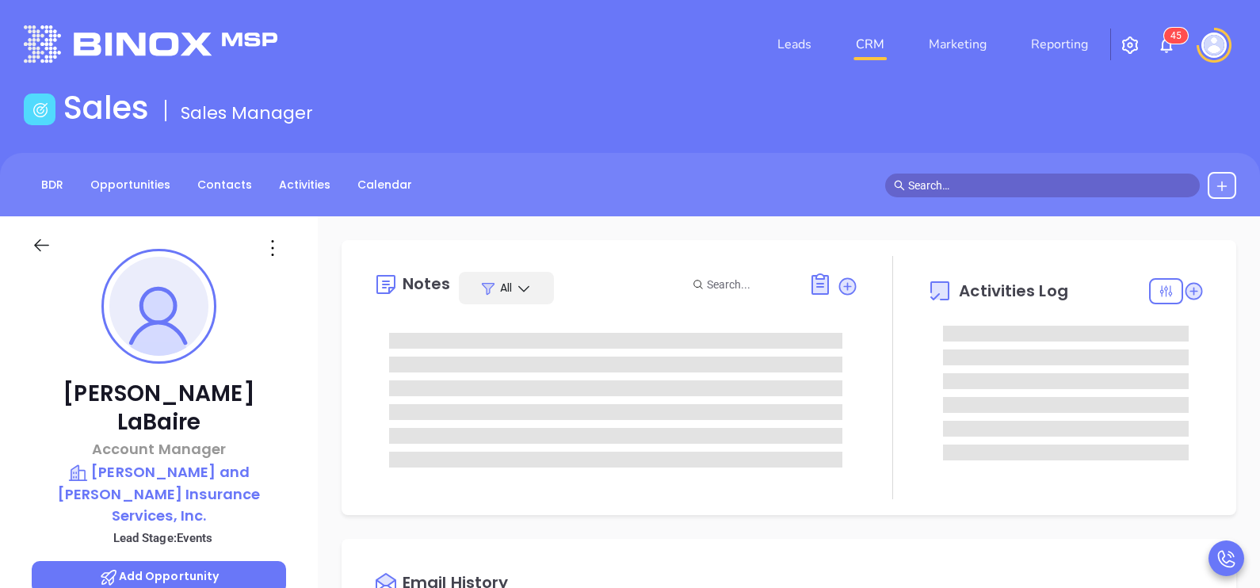
scroll to position [460, 0]
type input "[PERSON_NAME]"
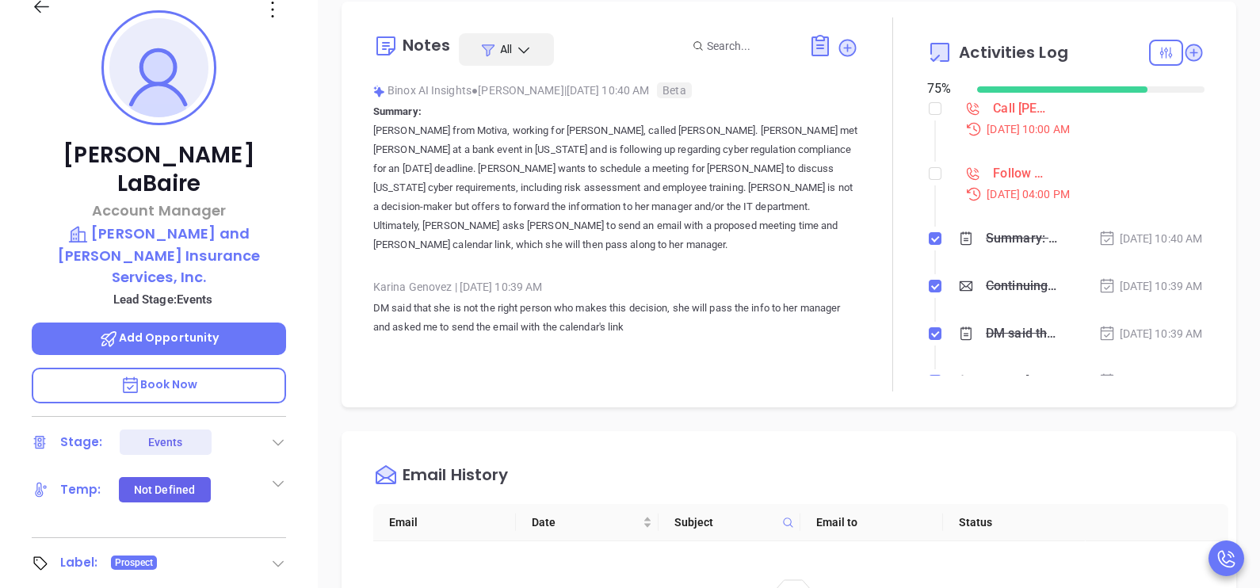
scroll to position [238, 0]
